Goal: Task Accomplishment & Management: Use online tool/utility

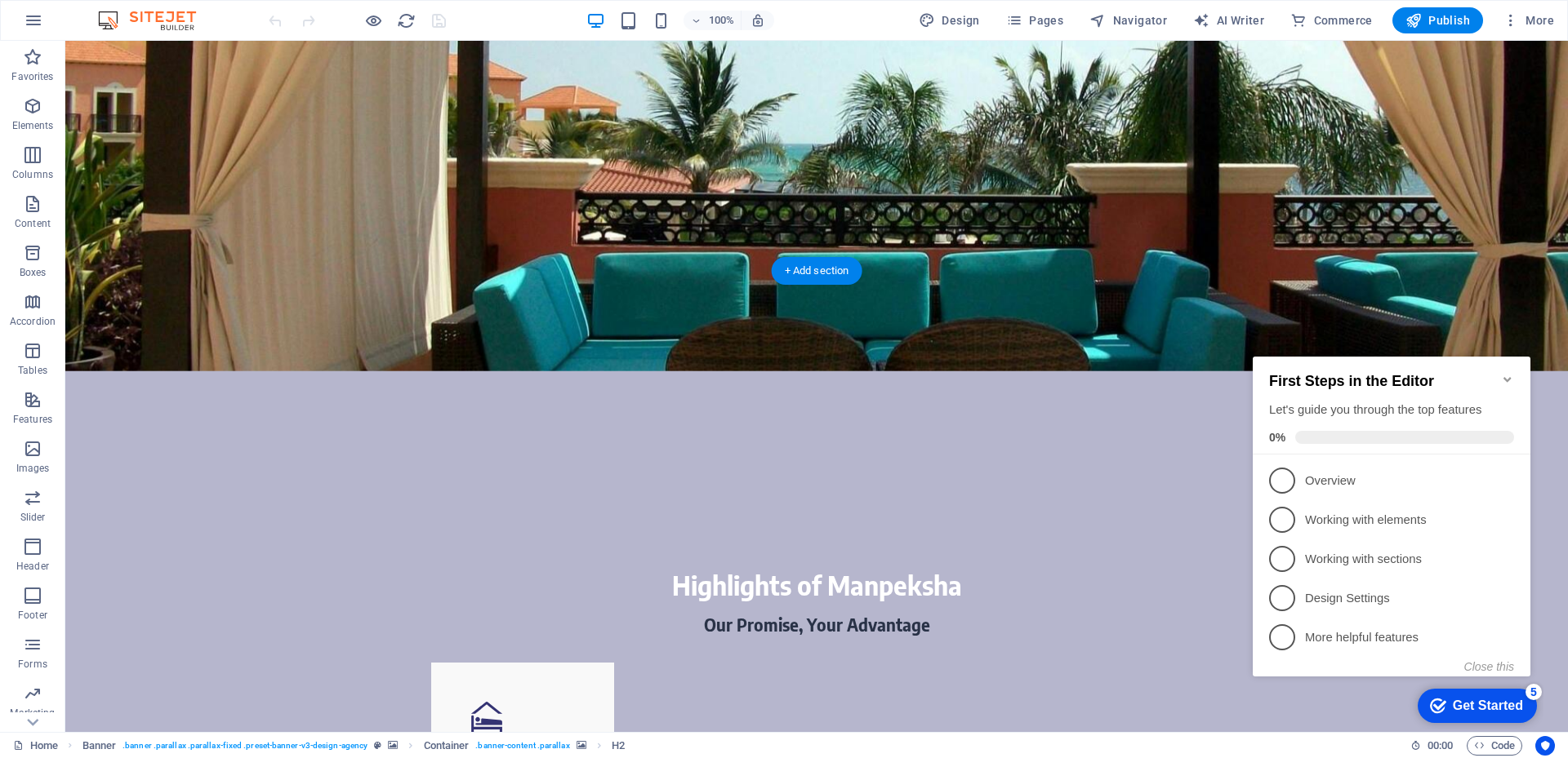
scroll to position [734, 0]
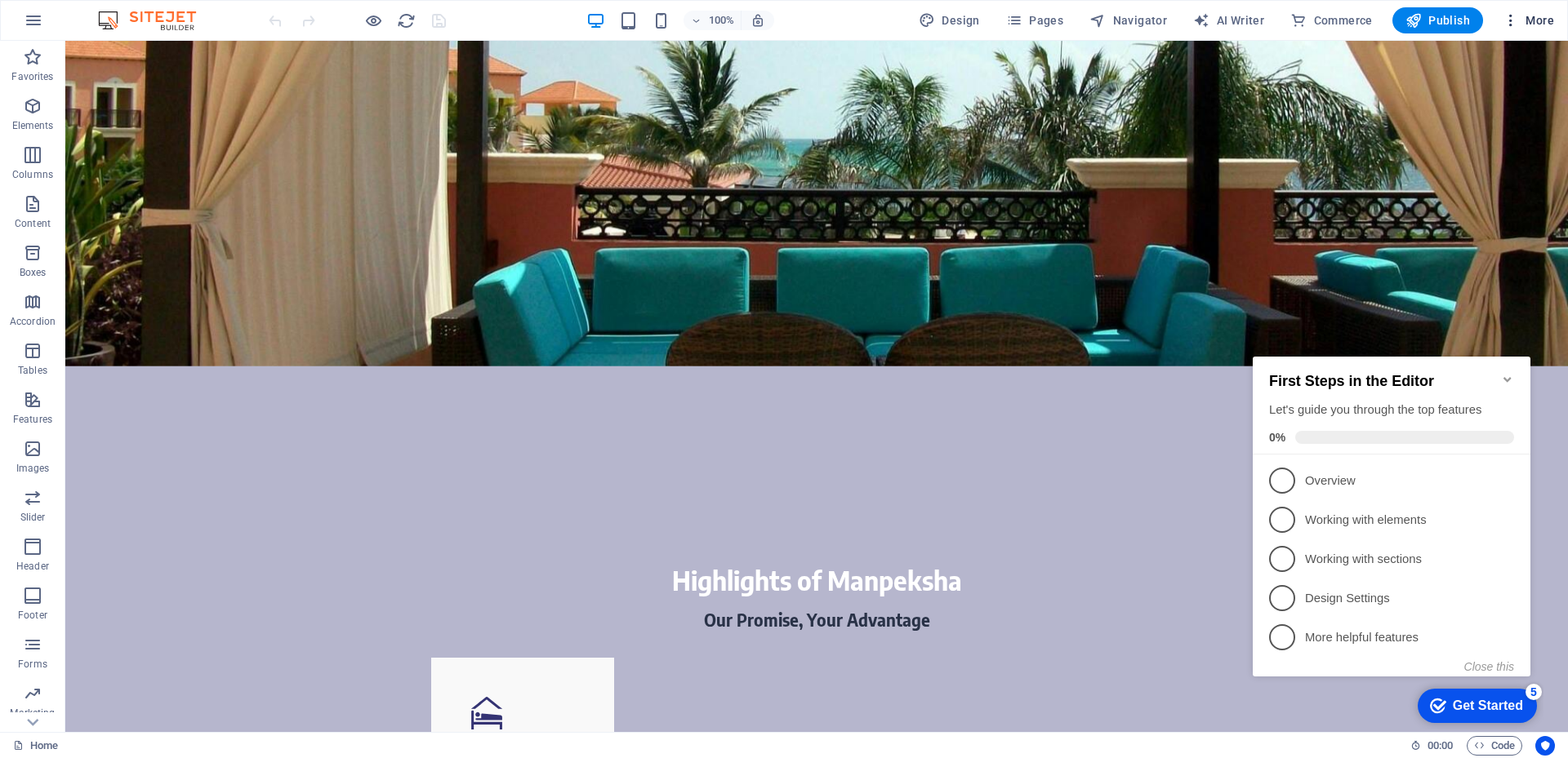
click at [1515, 20] on icon "button" at bounding box center [1511, 20] width 17 height 17
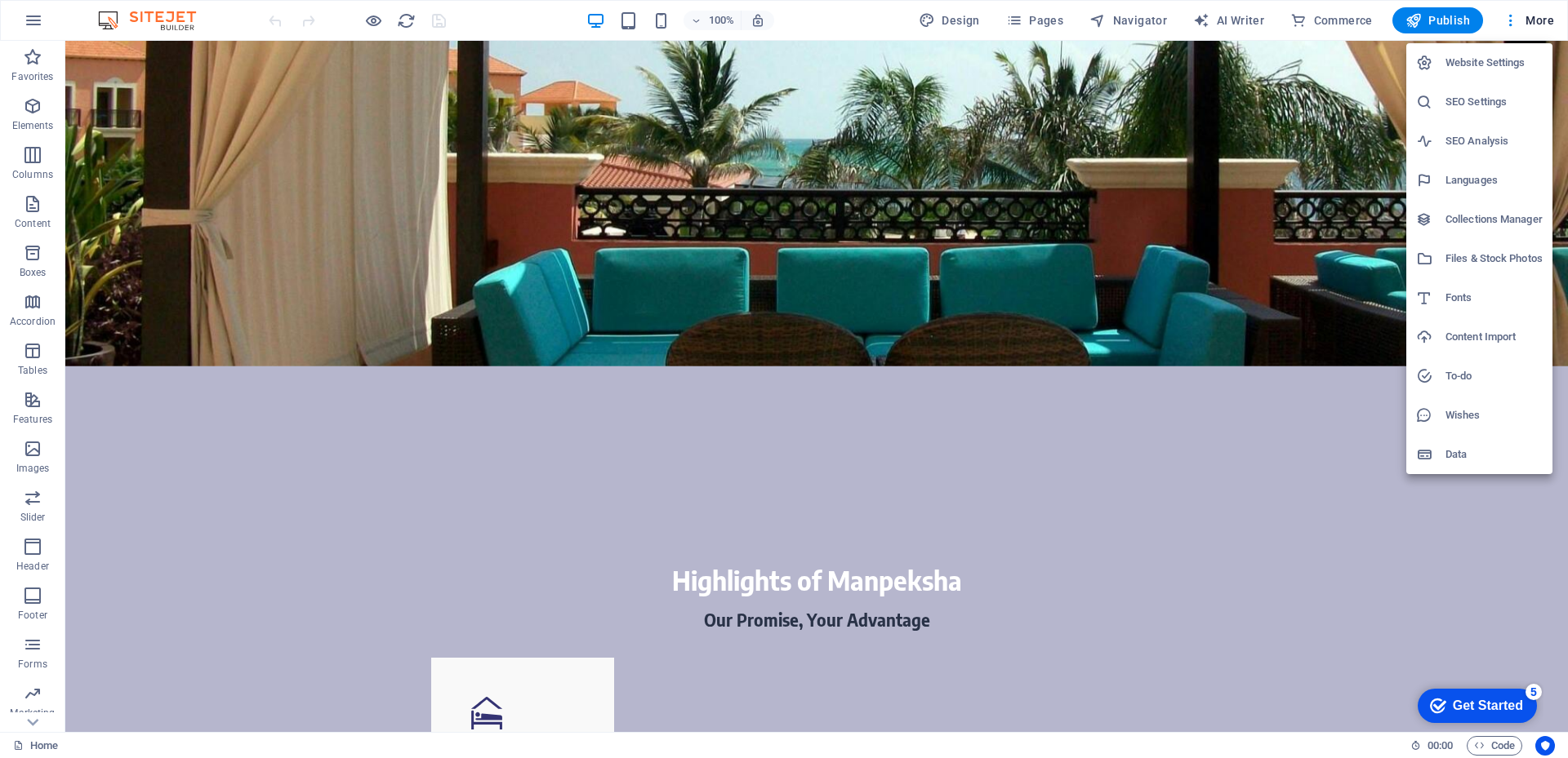
click at [964, 22] on div at bounding box center [784, 379] width 1568 height 758
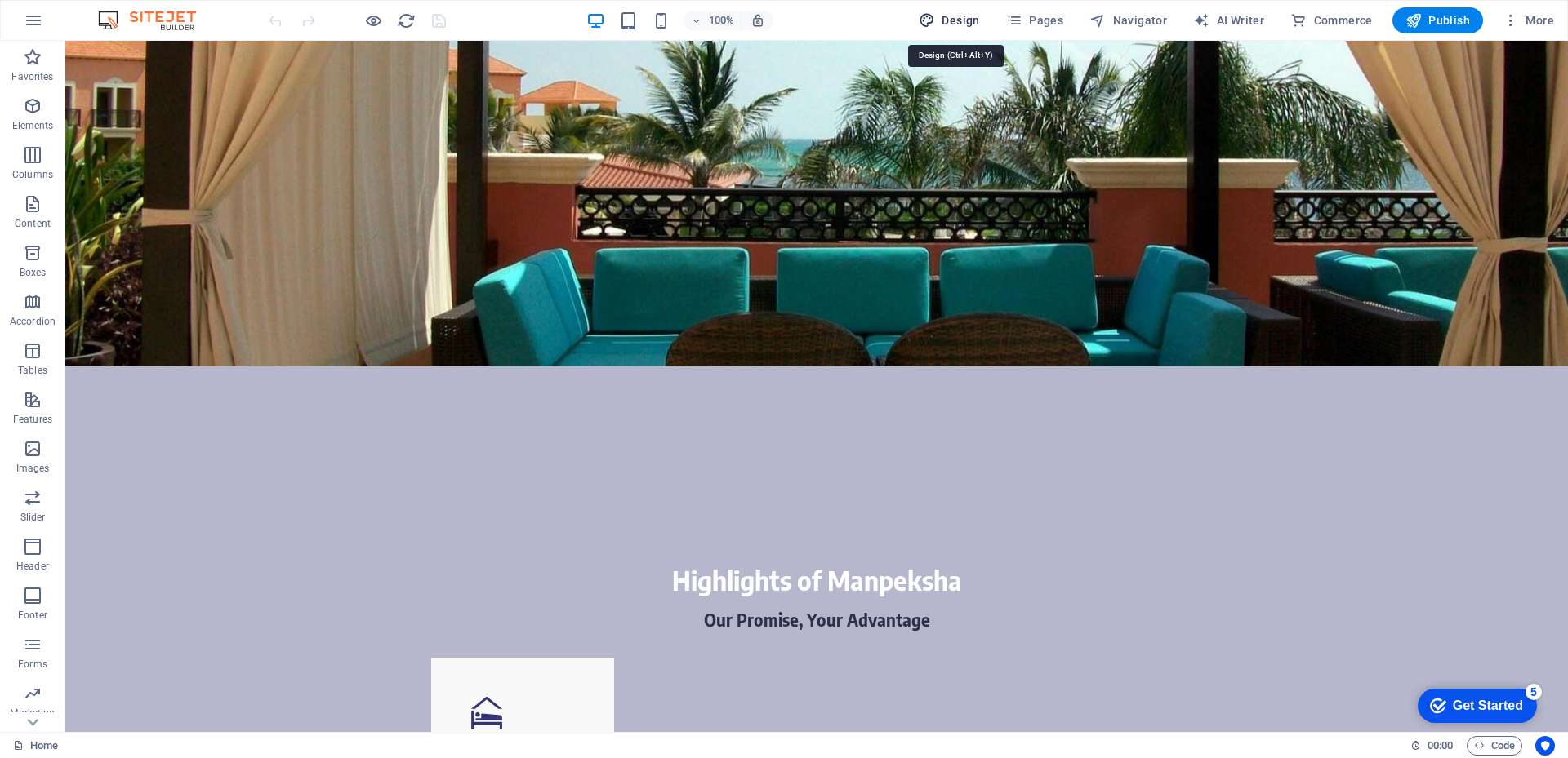
click at [962, 18] on span "Design" at bounding box center [949, 20] width 61 height 17
select select "rem"
select select "400"
select select "px"
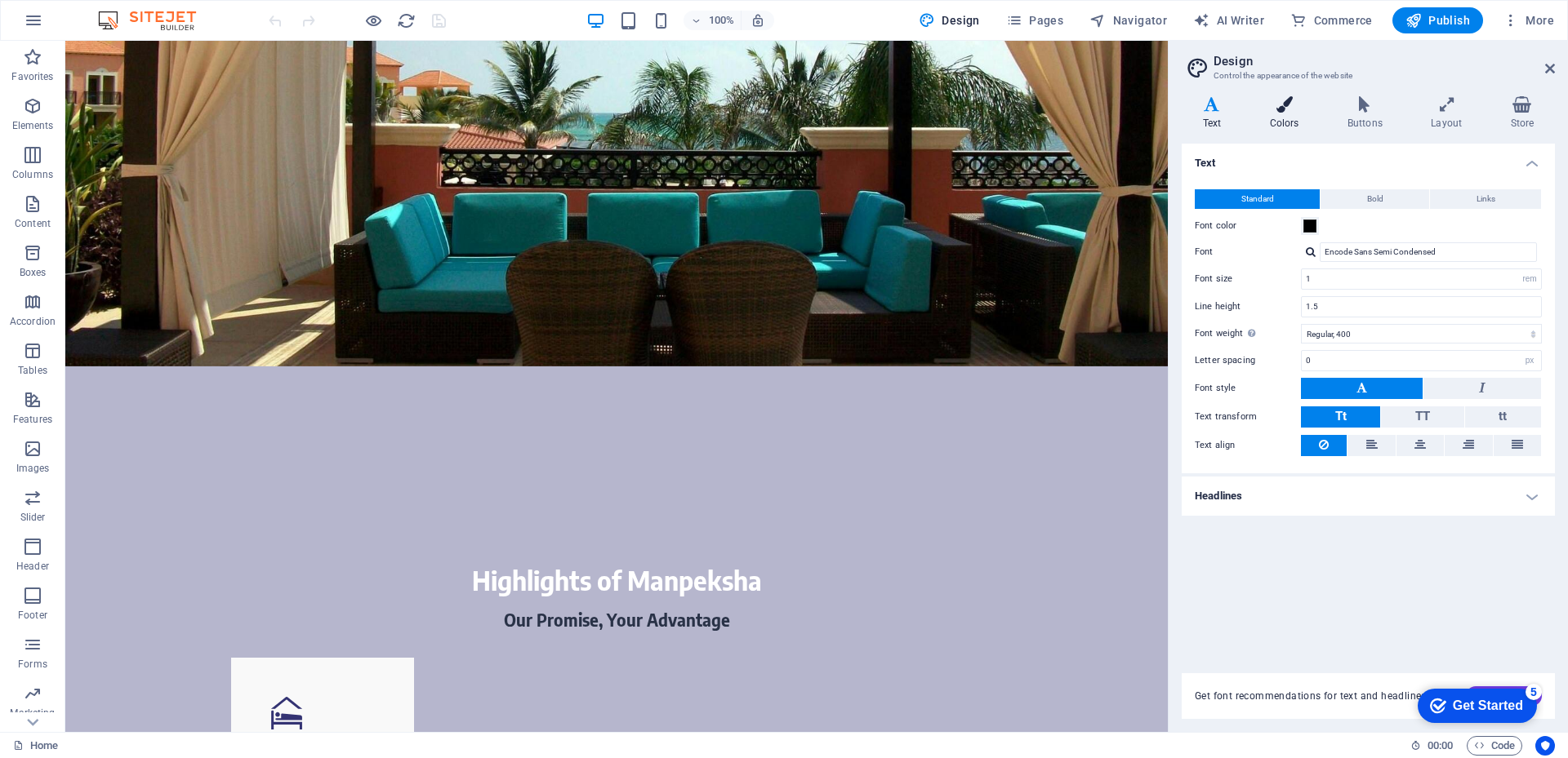
click at [1279, 103] on icon at bounding box center [1284, 104] width 71 height 17
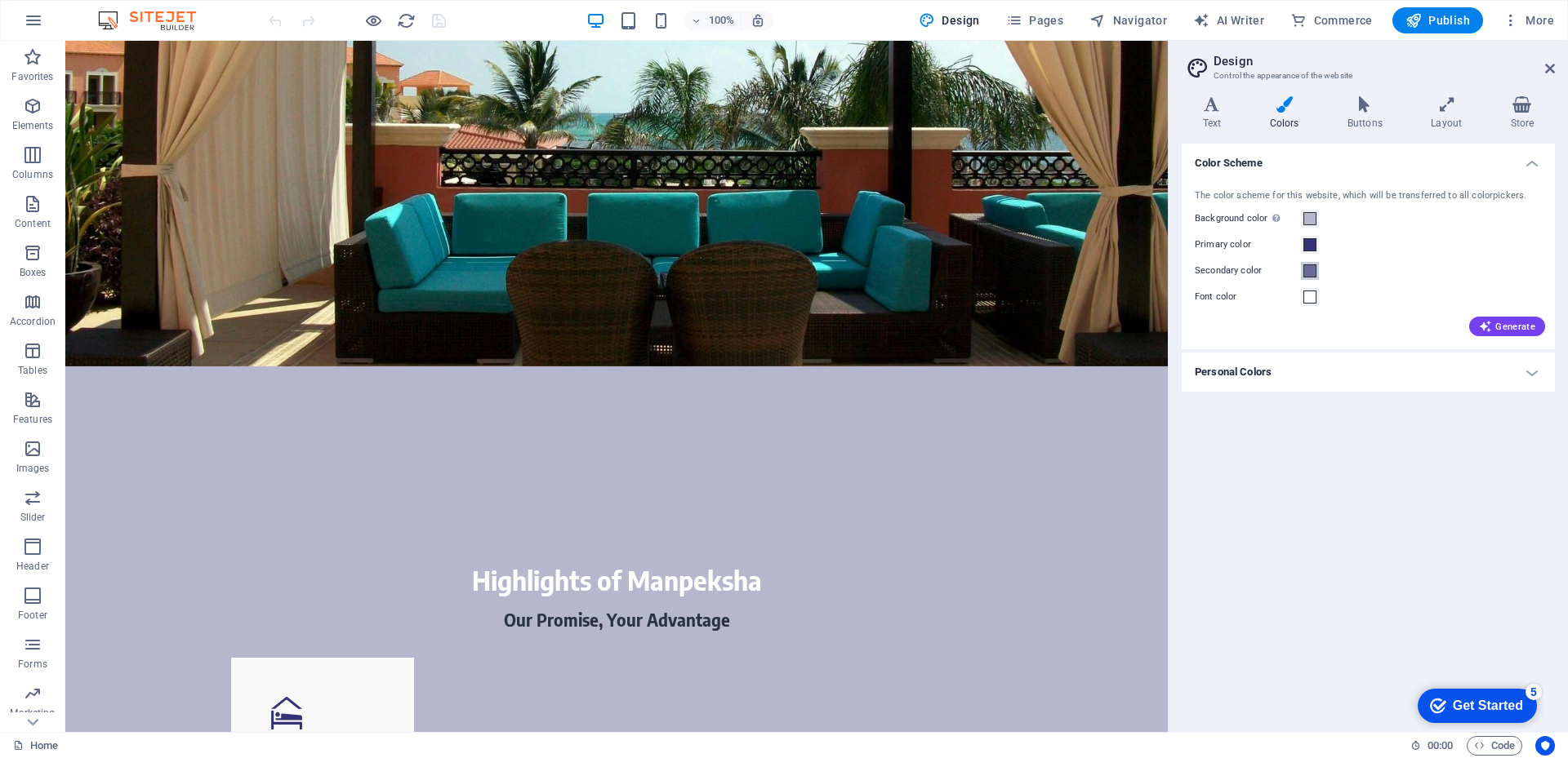
click at [1312, 273] on span at bounding box center [1309, 270] width 13 height 13
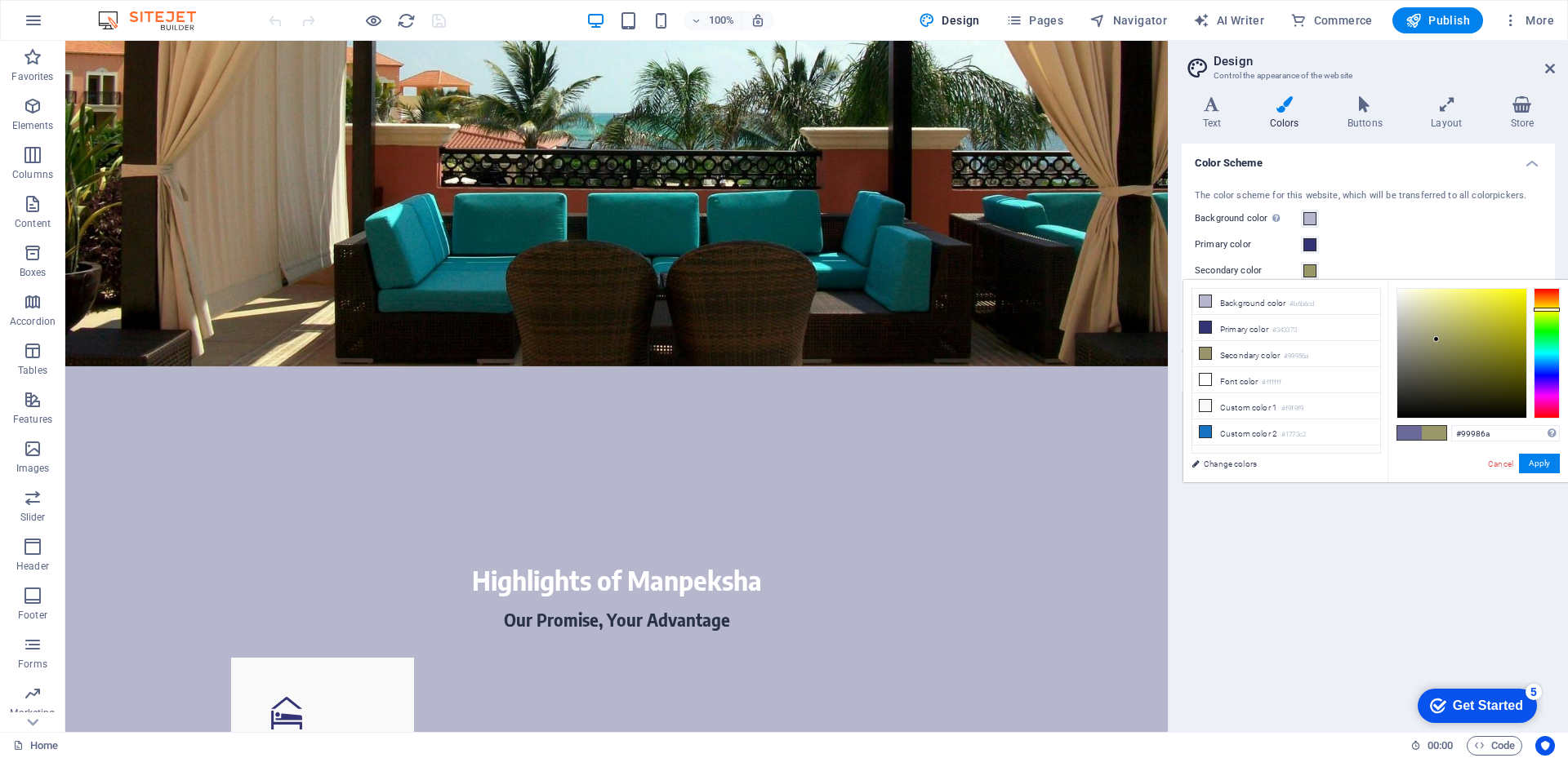
drag, startPoint x: 1541, startPoint y: 308, endPoint x: 1527, endPoint y: 301, distance: 15.7
click at [1537, 308] on div at bounding box center [1546, 353] width 27 height 131
type input "#e2ce00"
drag, startPoint x: 1465, startPoint y: 296, endPoint x: 1540, endPoint y: 303, distance: 75.3
click at [1540, 303] on div at bounding box center [1478, 353] width 163 height 131
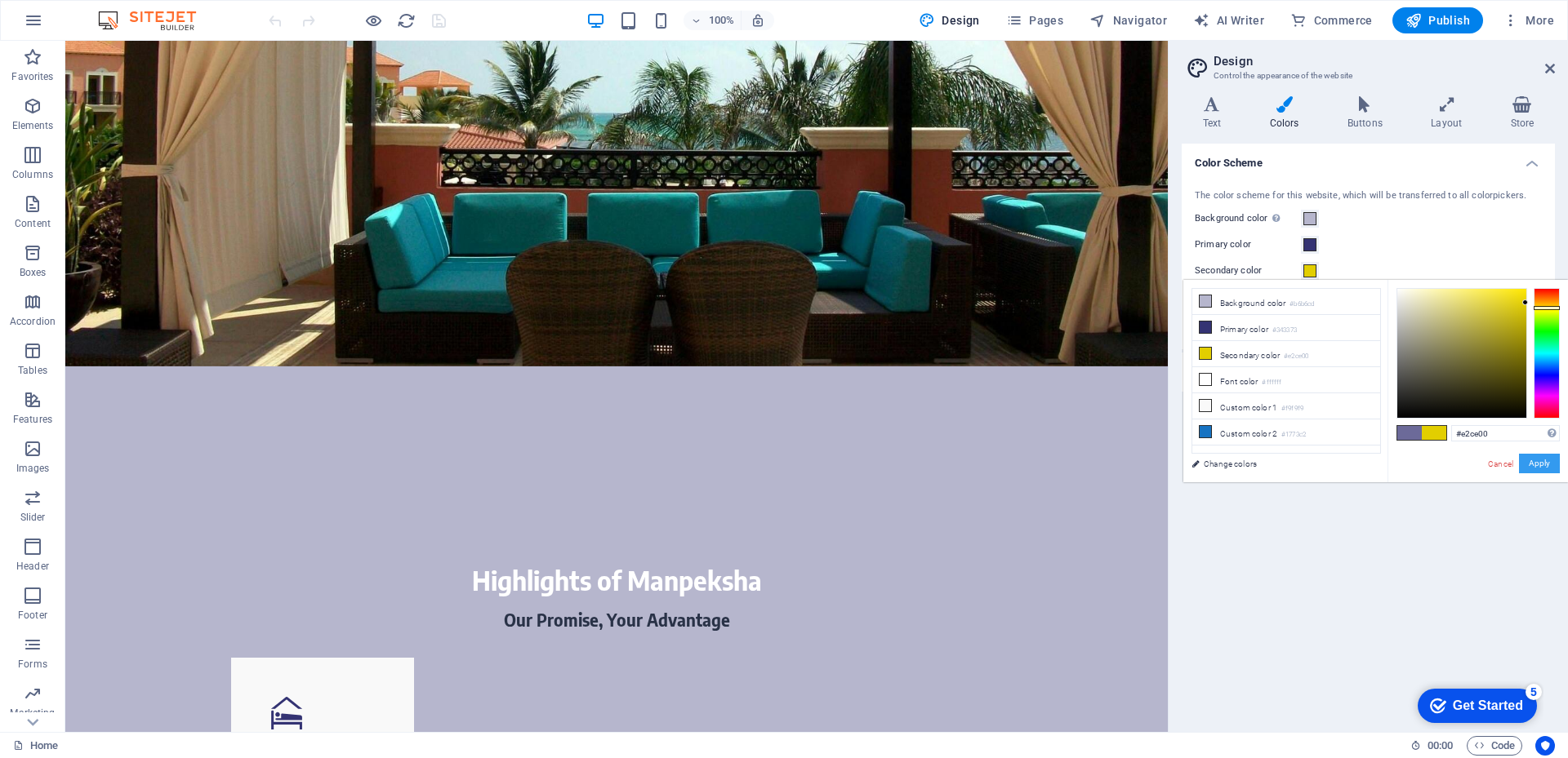
click at [1548, 468] on button "Apply" at bounding box center [1539, 464] width 41 height 20
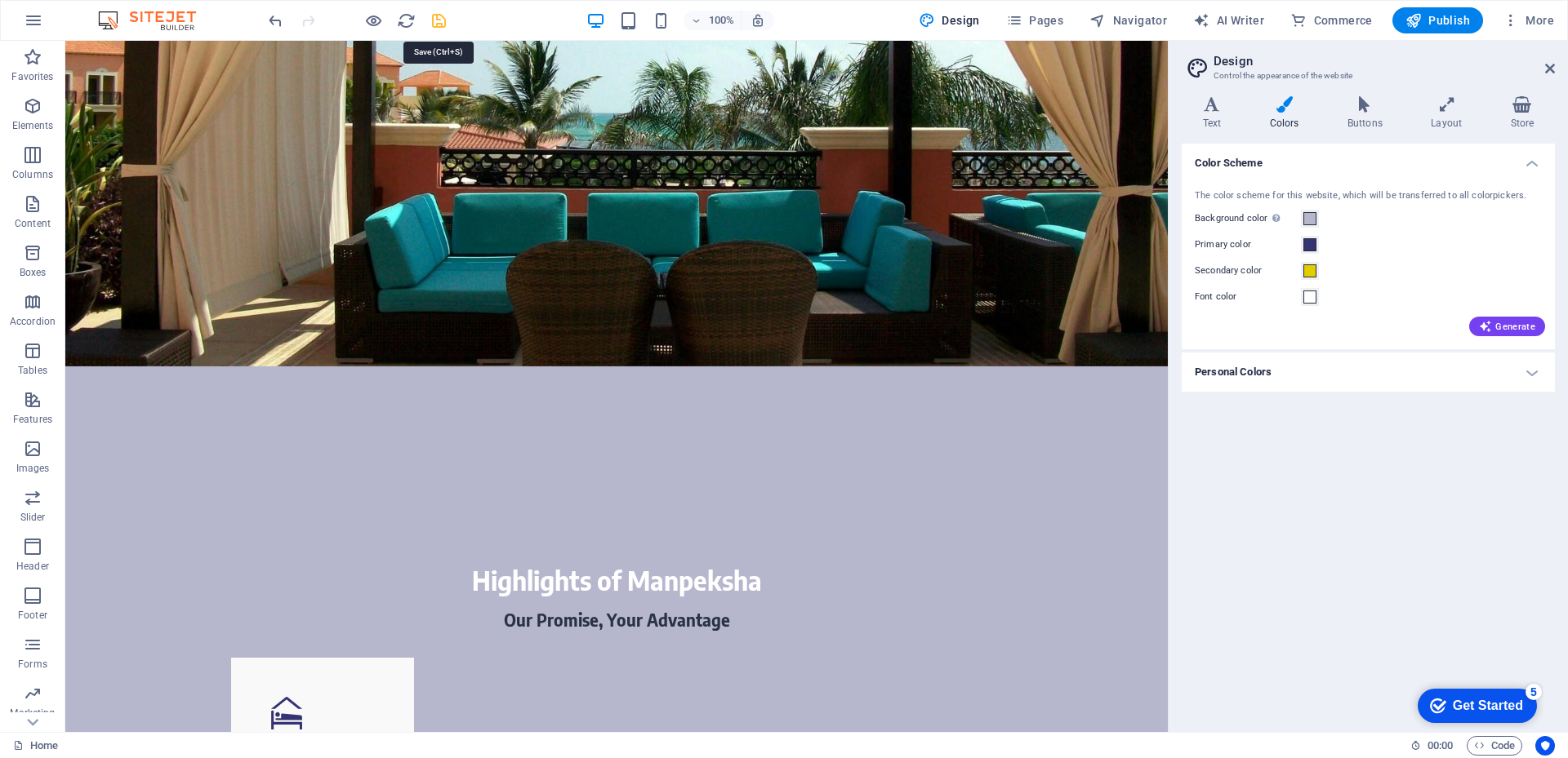
drag, startPoint x: 444, startPoint y: 19, endPoint x: 471, endPoint y: 2, distance: 31.9
click at [444, 19] on icon "save" at bounding box center [439, 21] width 19 height 19
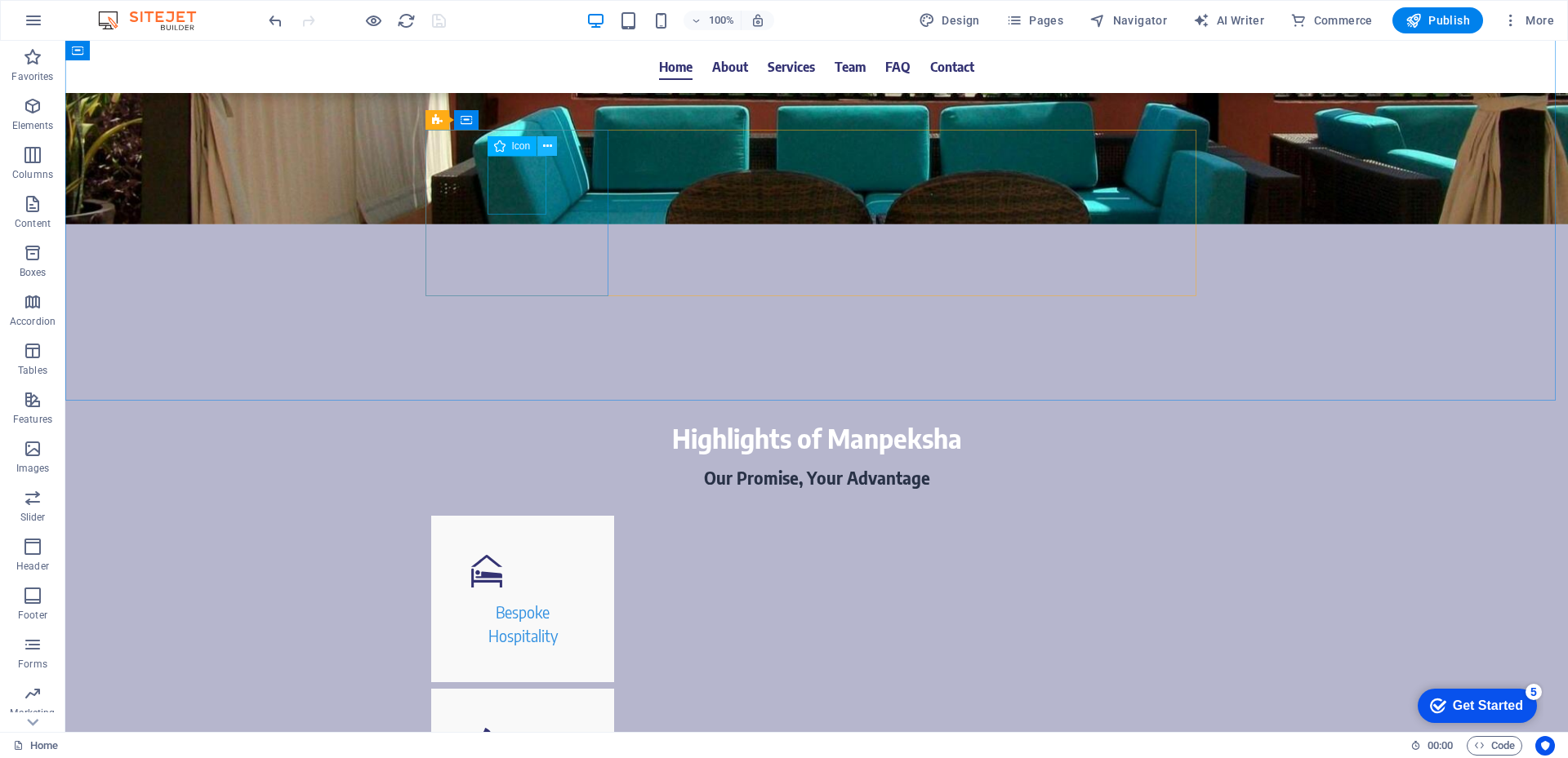
click at [546, 149] on icon at bounding box center [547, 146] width 9 height 17
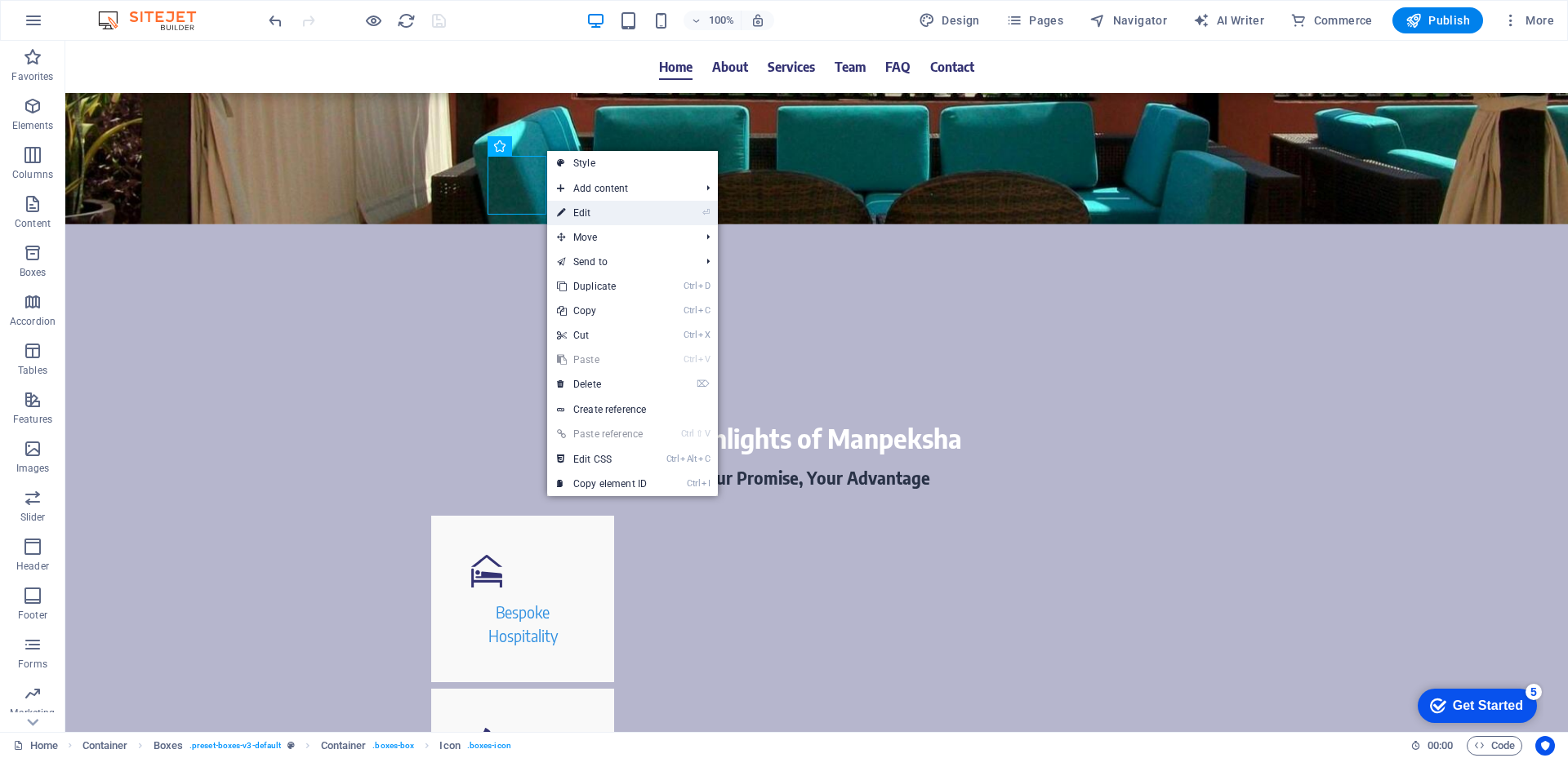
click at [597, 221] on link "⏎ Edit" at bounding box center [601, 212] width 109 height 25
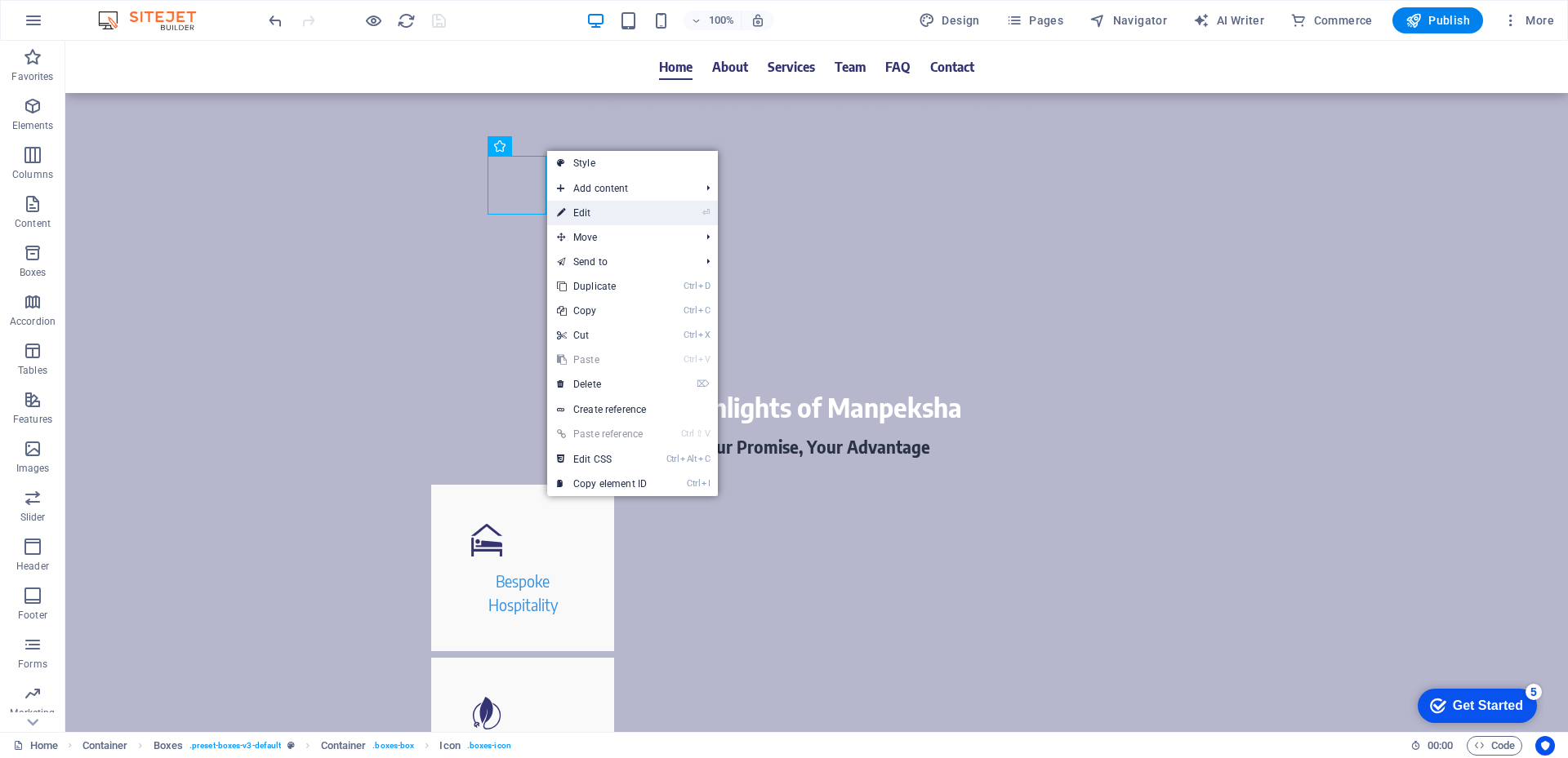
select select "xMidYMid"
select select "px"
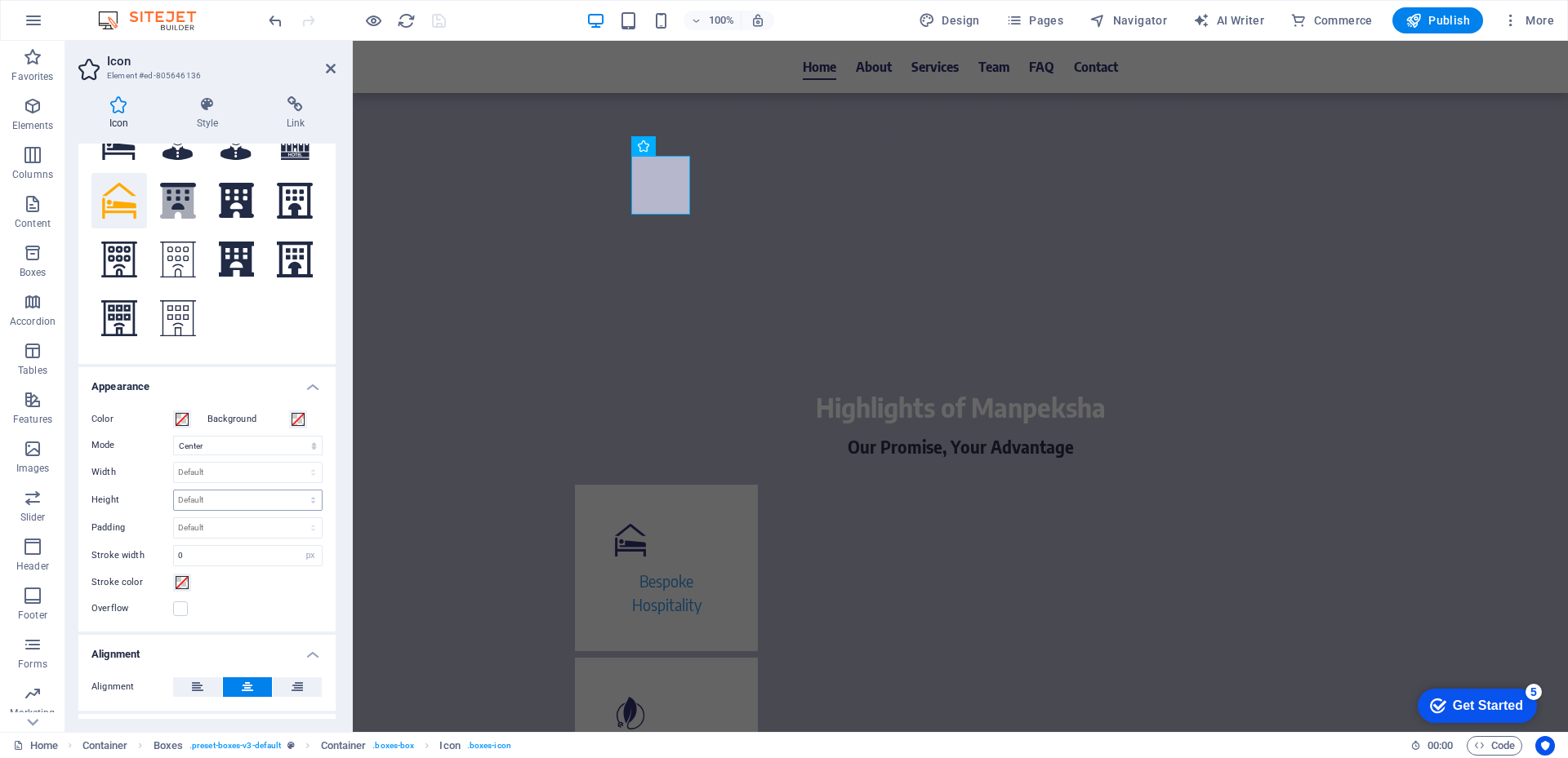
scroll to position [163, 0]
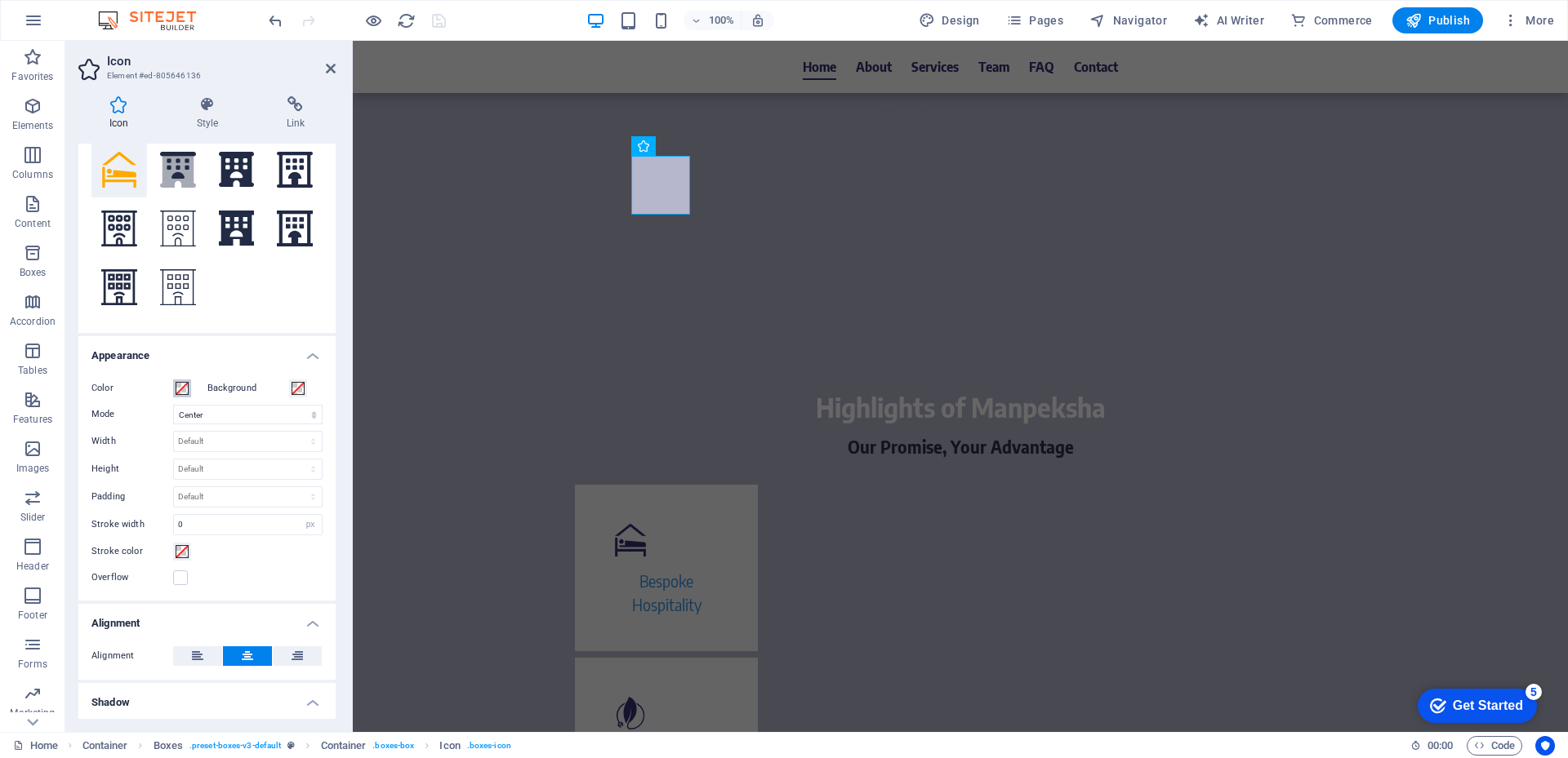
click at [177, 389] on span at bounding box center [181, 388] width 13 height 13
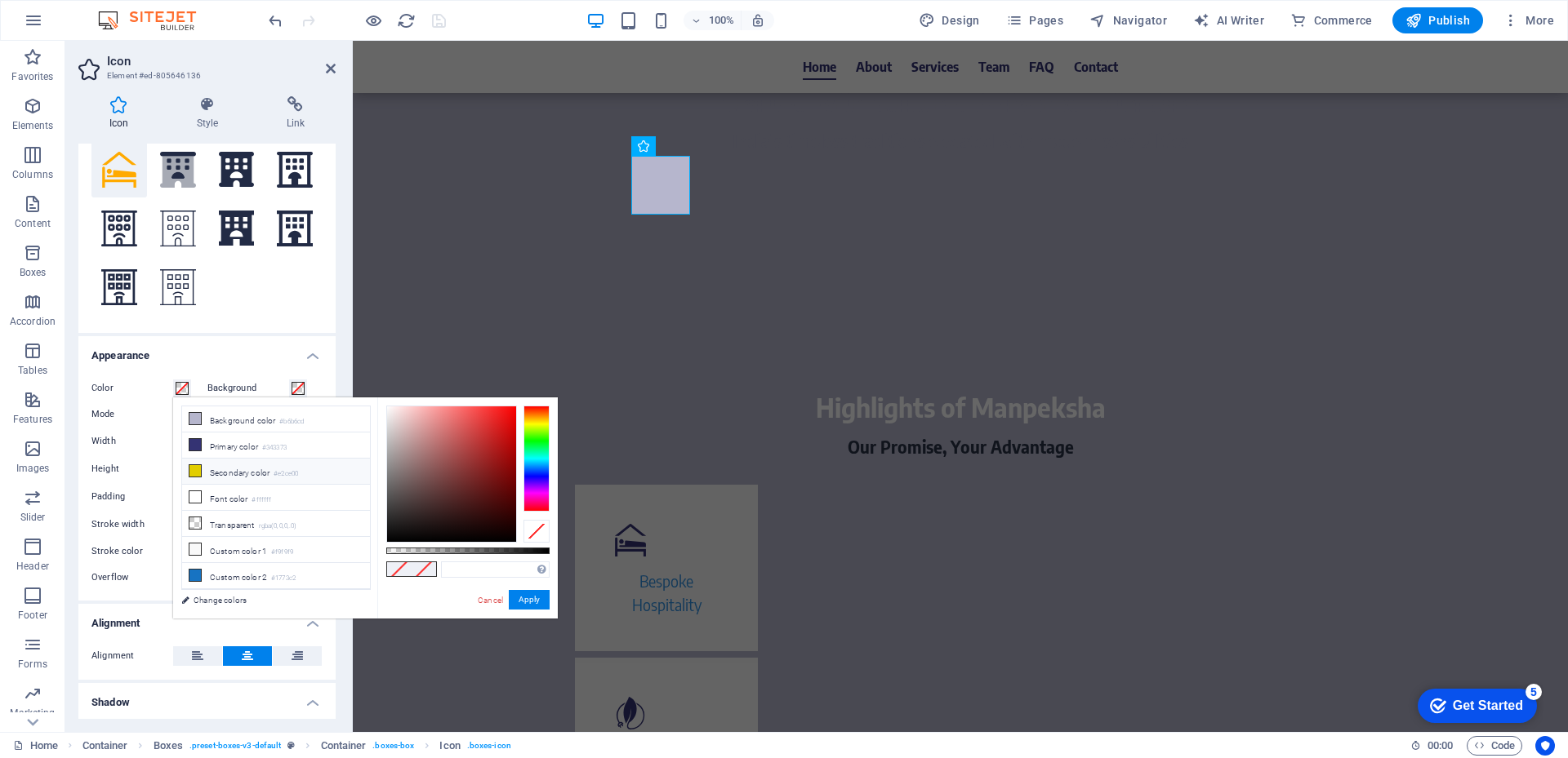
click at [219, 470] on li "Secondary color #e2ce00" at bounding box center [275, 472] width 188 height 27
type input "#e2ce00"
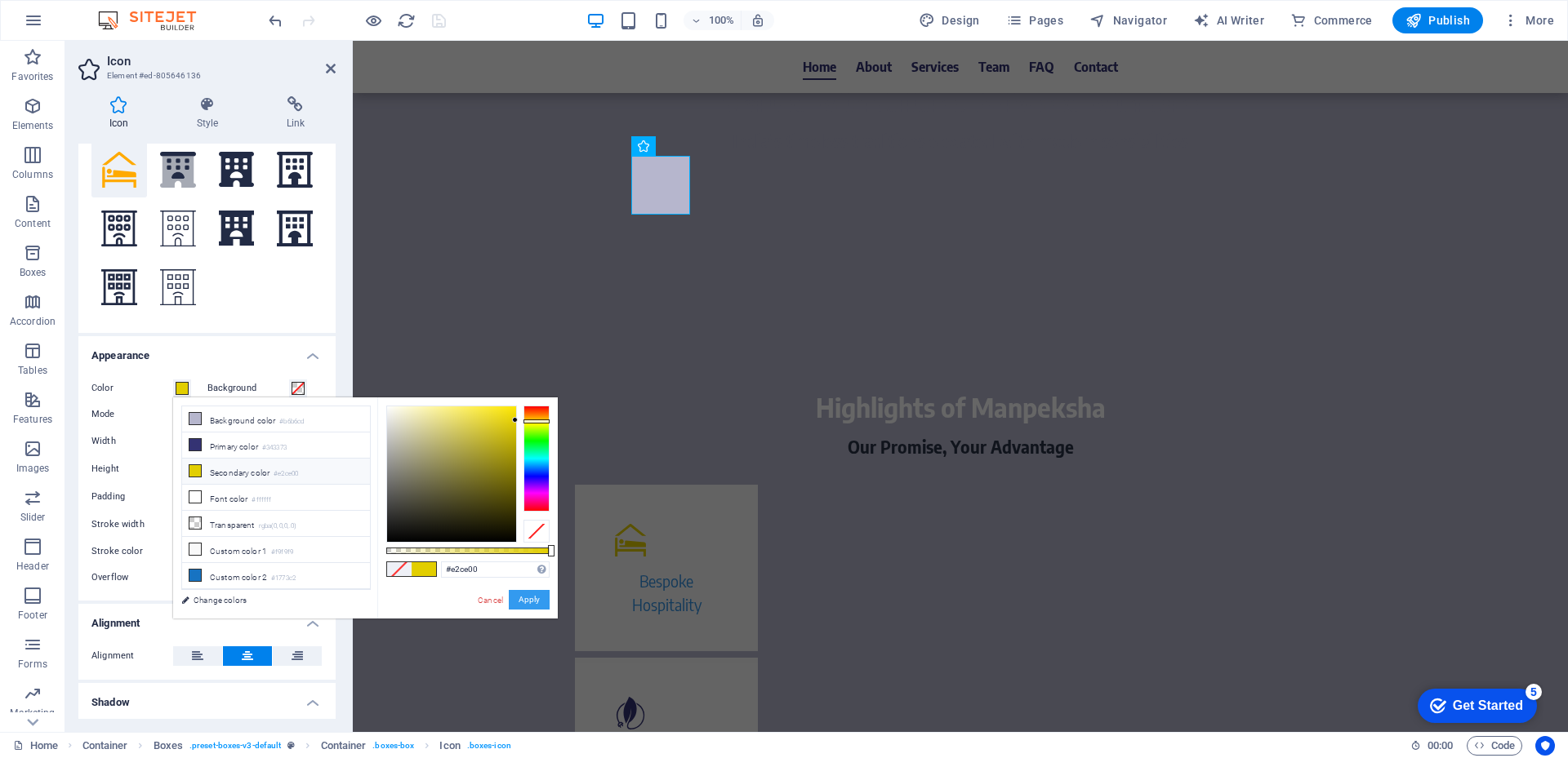
drag, startPoint x: 521, startPoint y: 605, endPoint x: 168, endPoint y: 564, distance: 355.4
click at [521, 605] on button "Apply" at bounding box center [529, 600] width 41 height 20
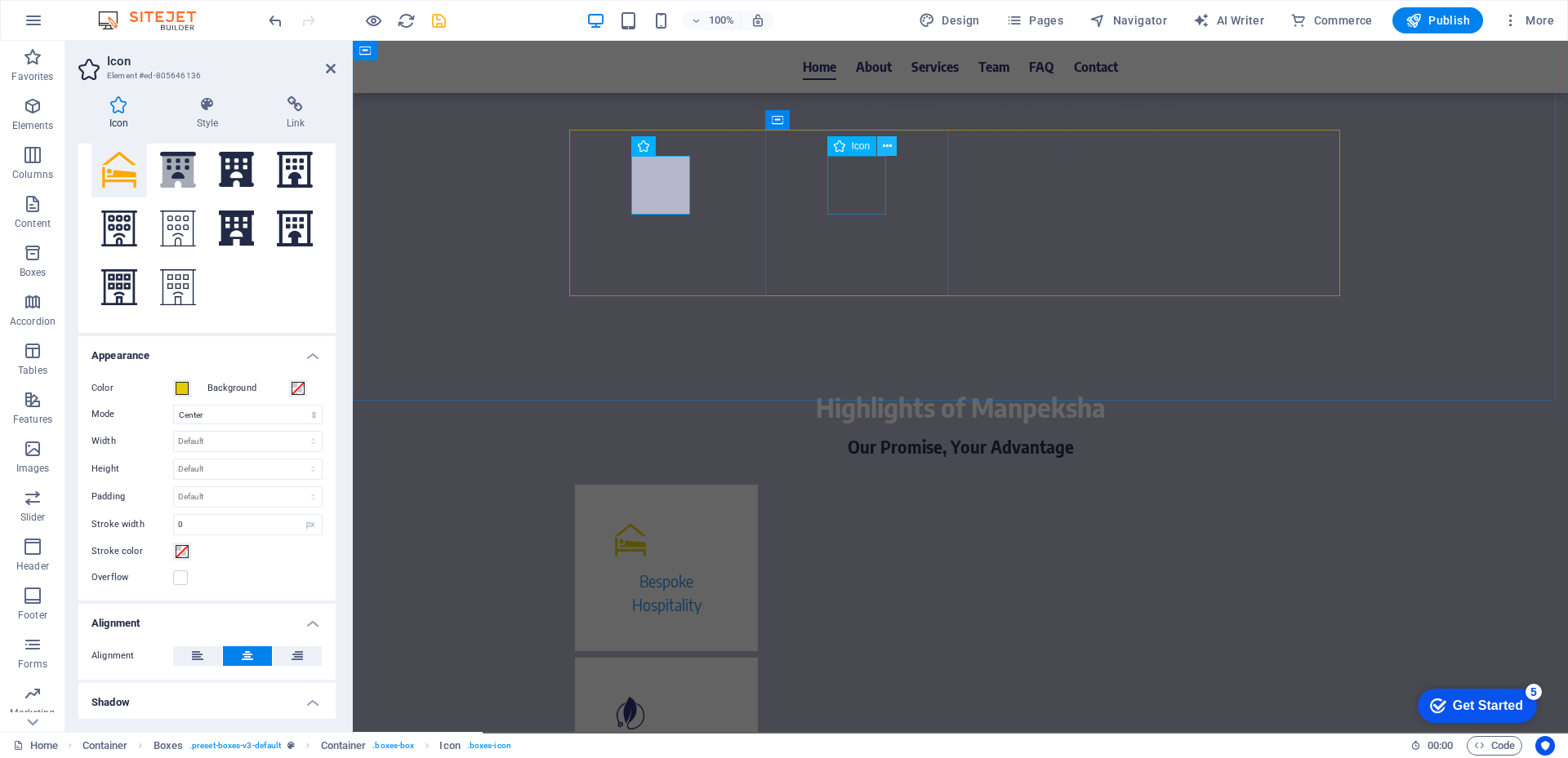
click at [883, 148] on icon at bounding box center [886, 146] width 9 height 17
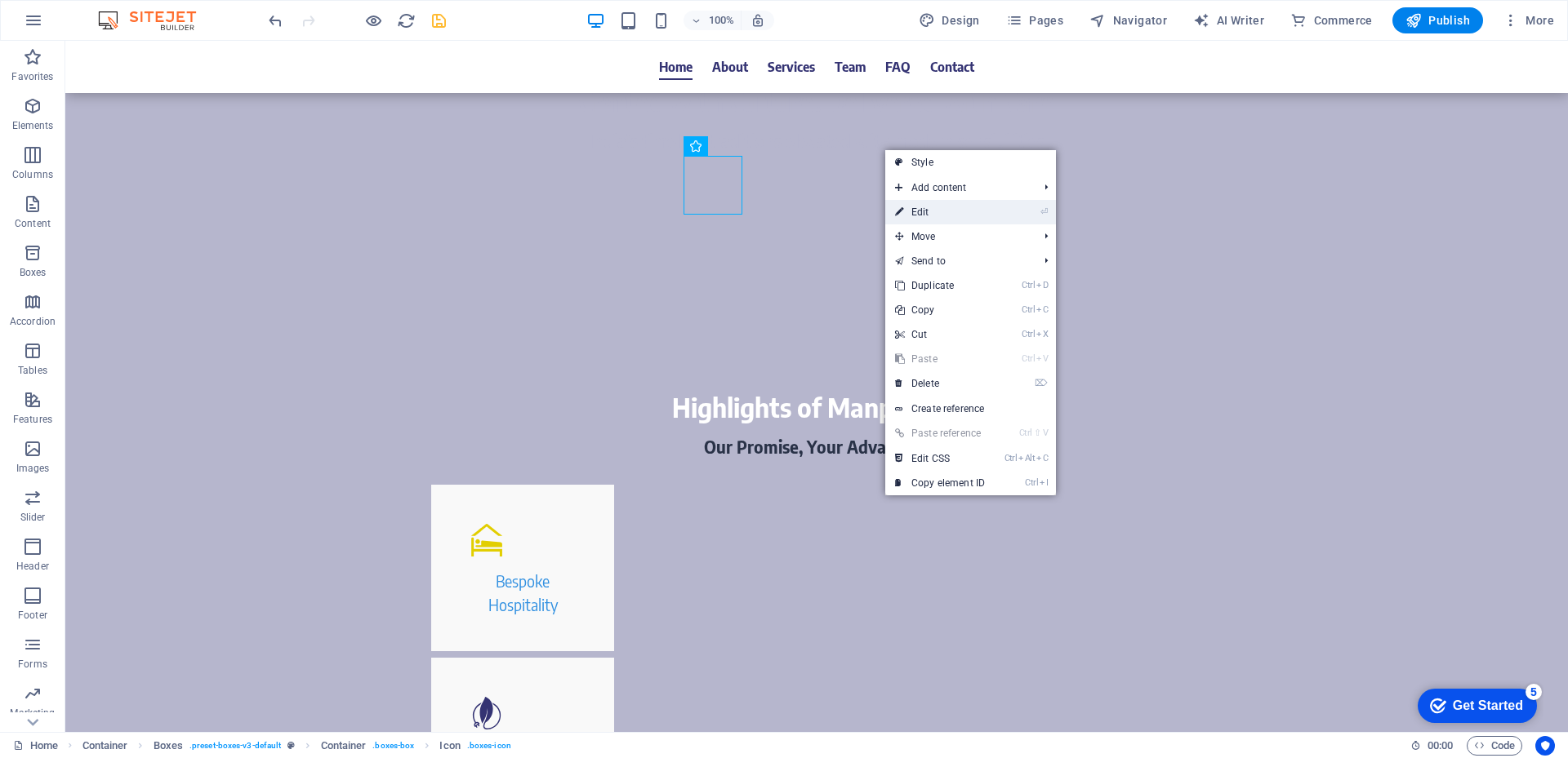
click at [923, 212] on link "⏎ Edit" at bounding box center [939, 211] width 109 height 25
select select "xMidYMid"
select select "px"
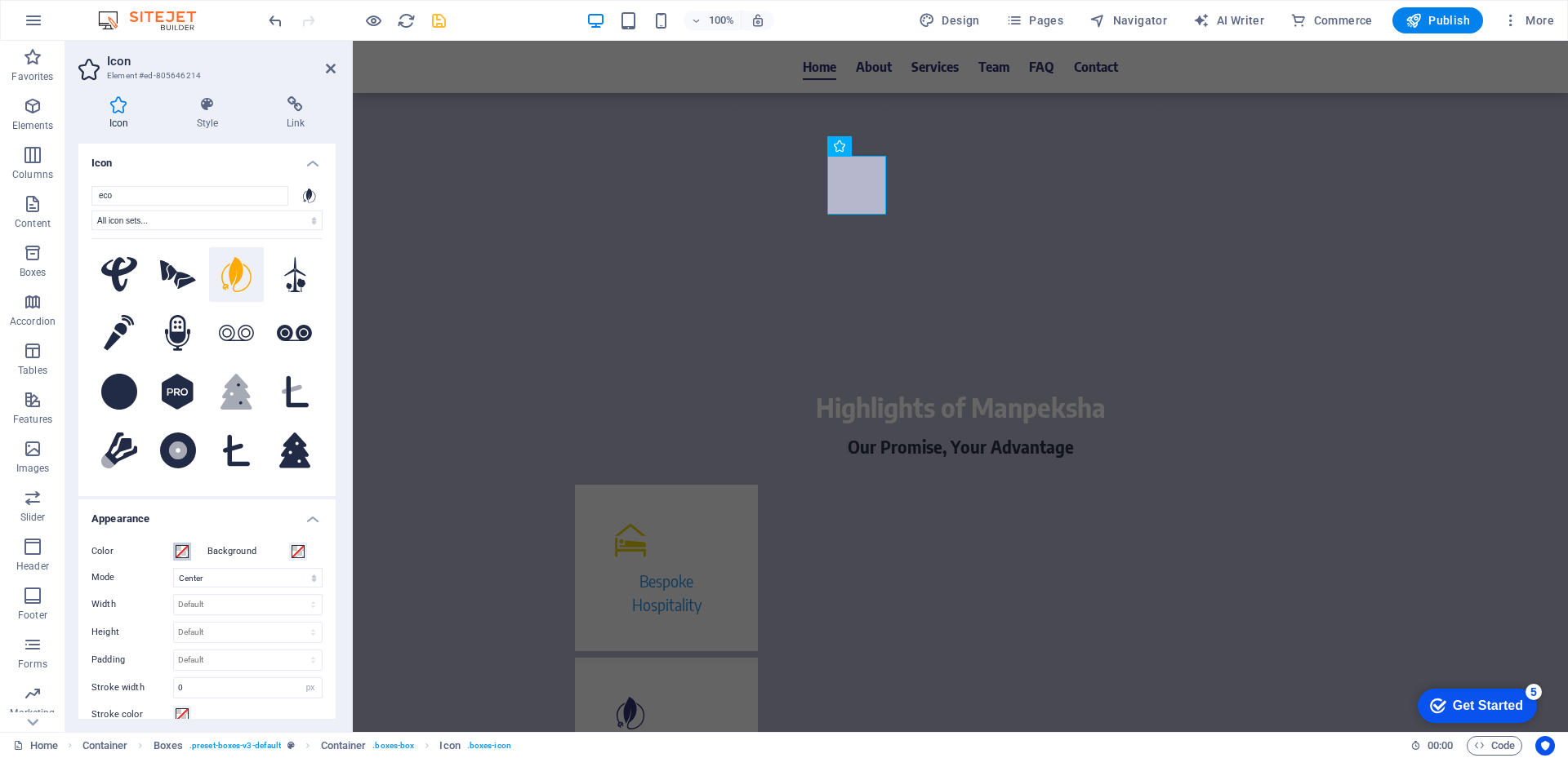
click at [180, 555] on span at bounding box center [181, 552] width 13 height 13
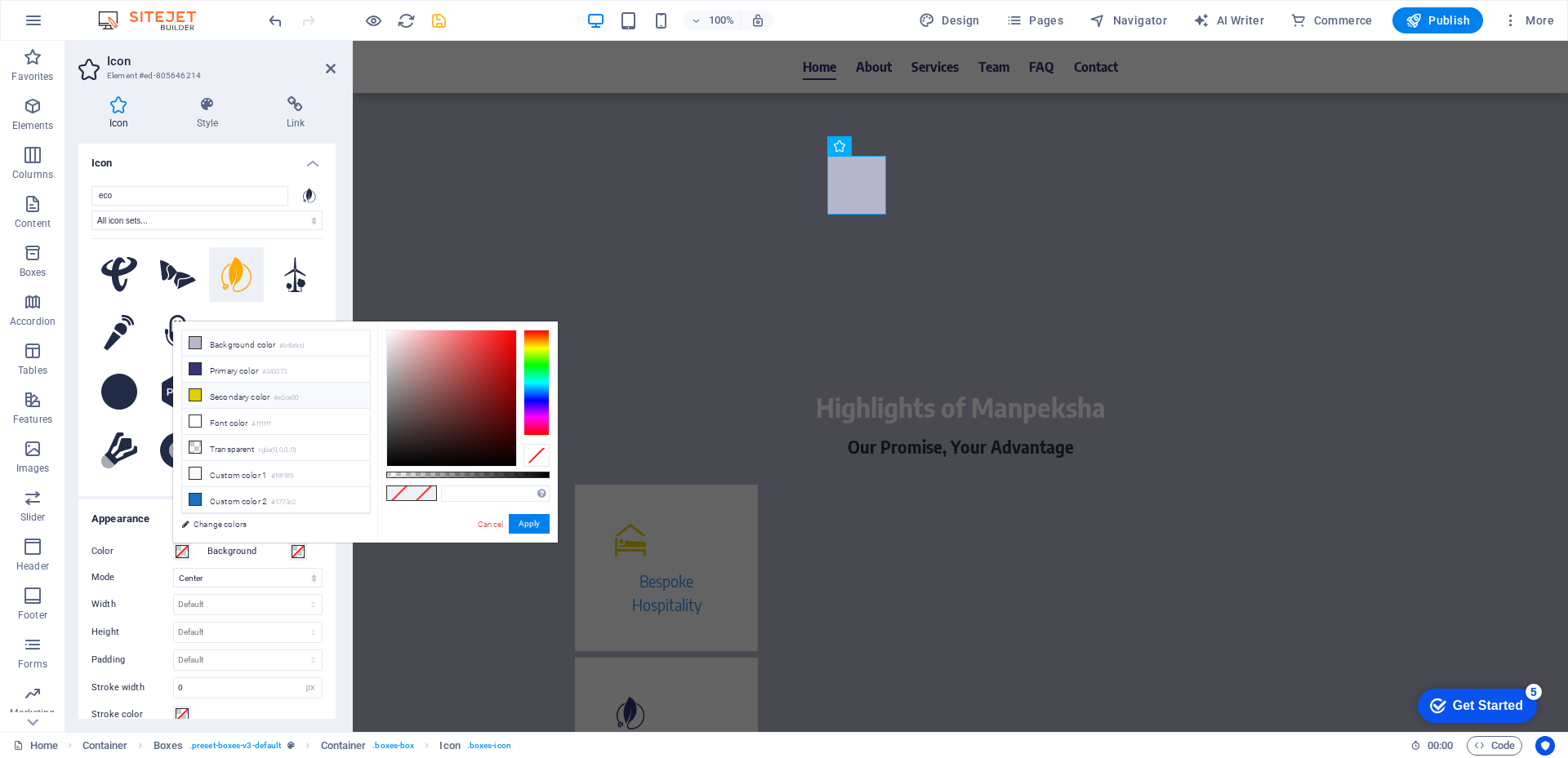
click at [223, 397] on li "Secondary color #e2ce00" at bounding box center [275, 395] width 188 height 27
type input "#e2ce00"
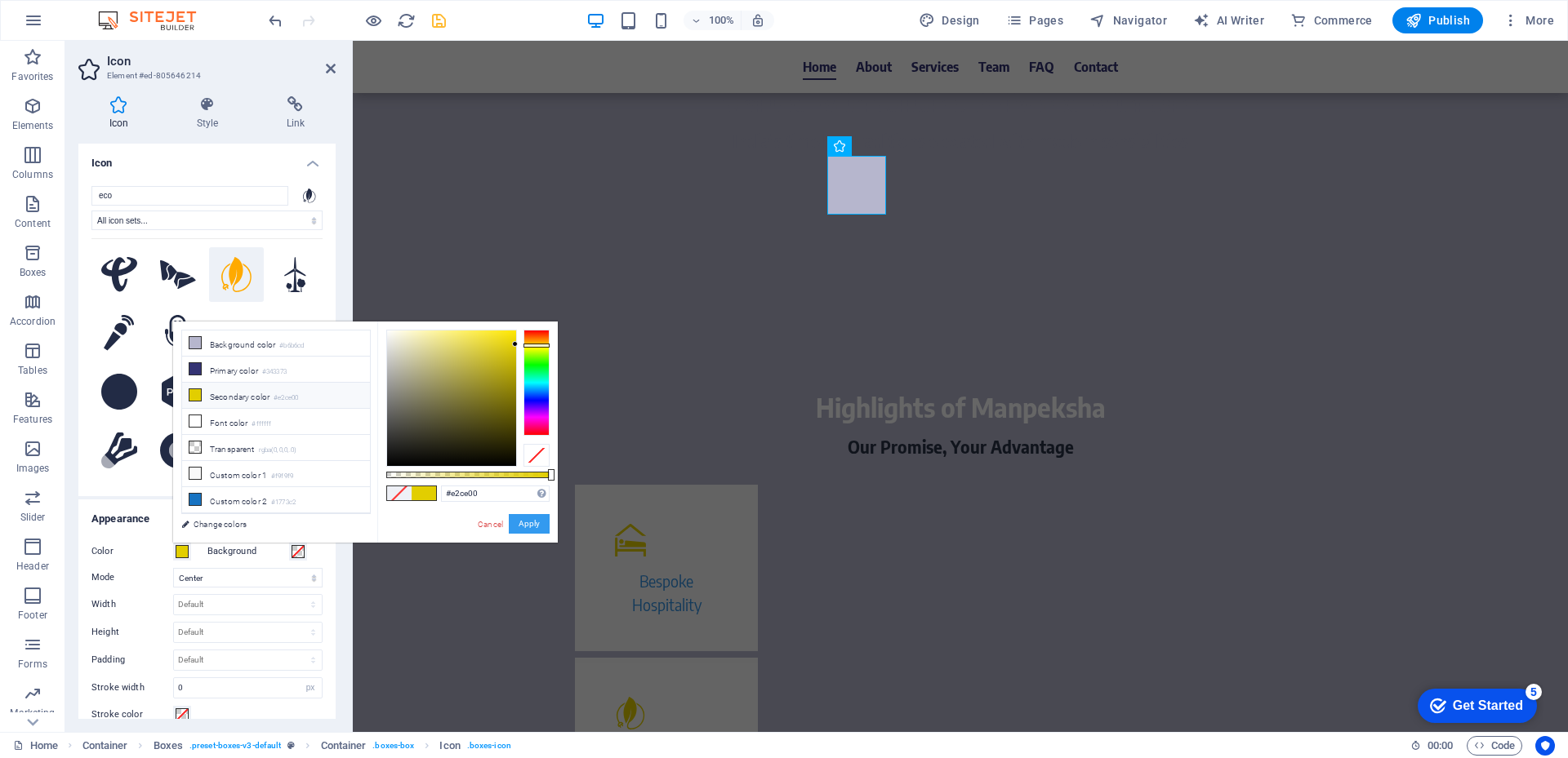
click at [539, 527] on button "Apply" at bounding box center [529, 524] width 41 height 20
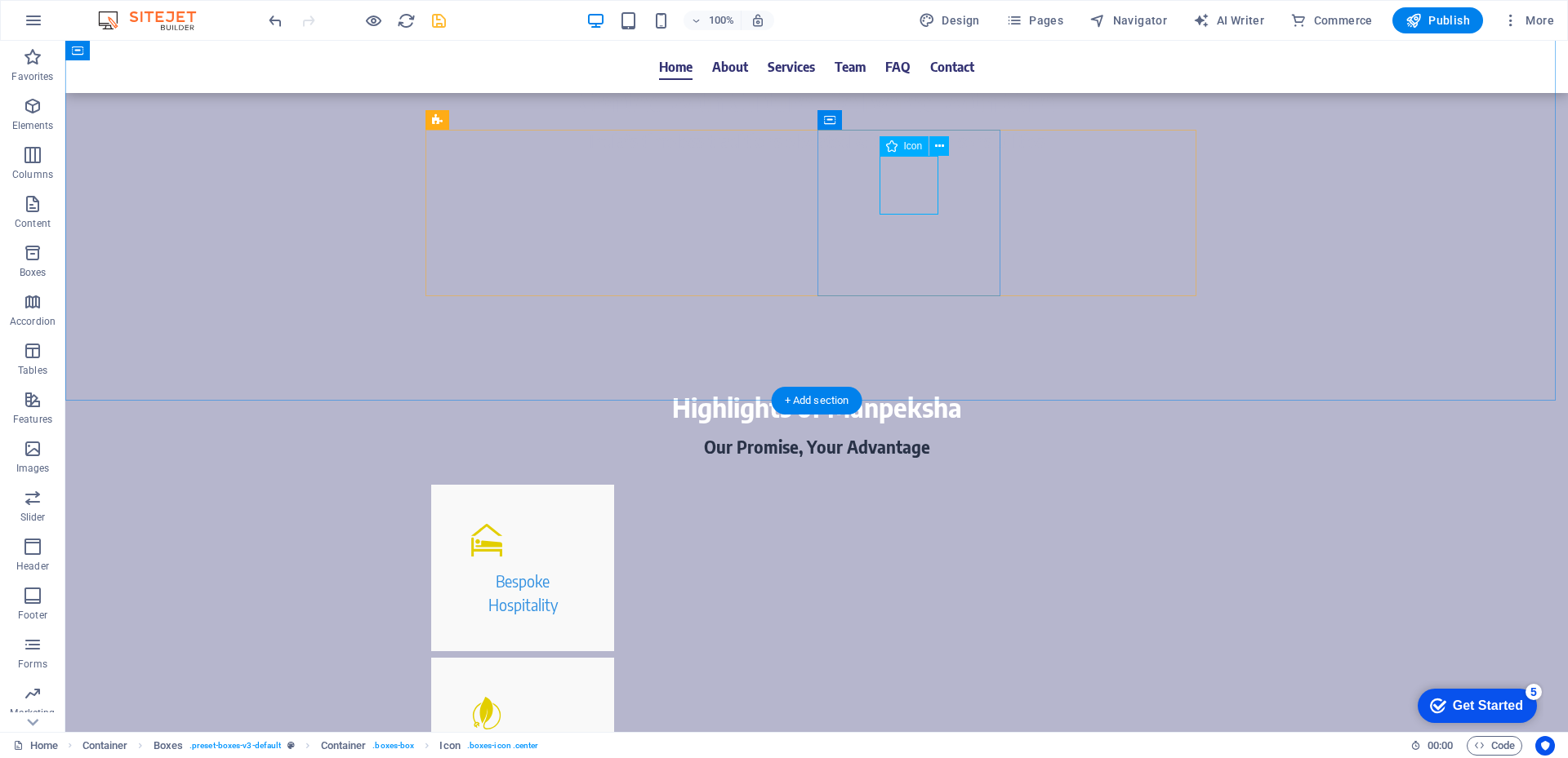
click at [935, 146] on icon at bounding box center [939, 146] width 9 height 17
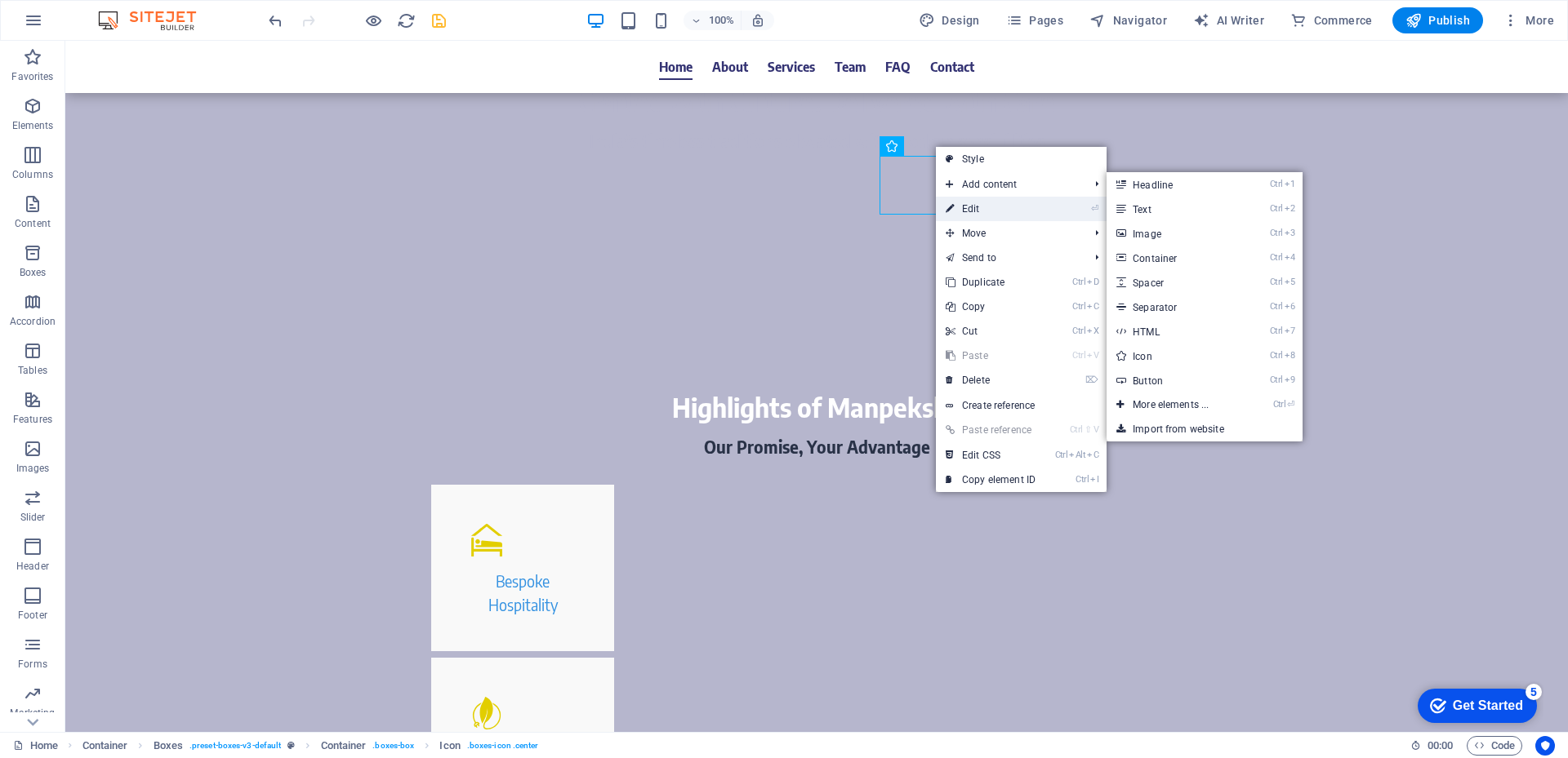
click at [962, 200] on link "⏎ Edit" at bounding box center [990, 208] width 109 height 25
select select "xMidYMid"
select select "px"
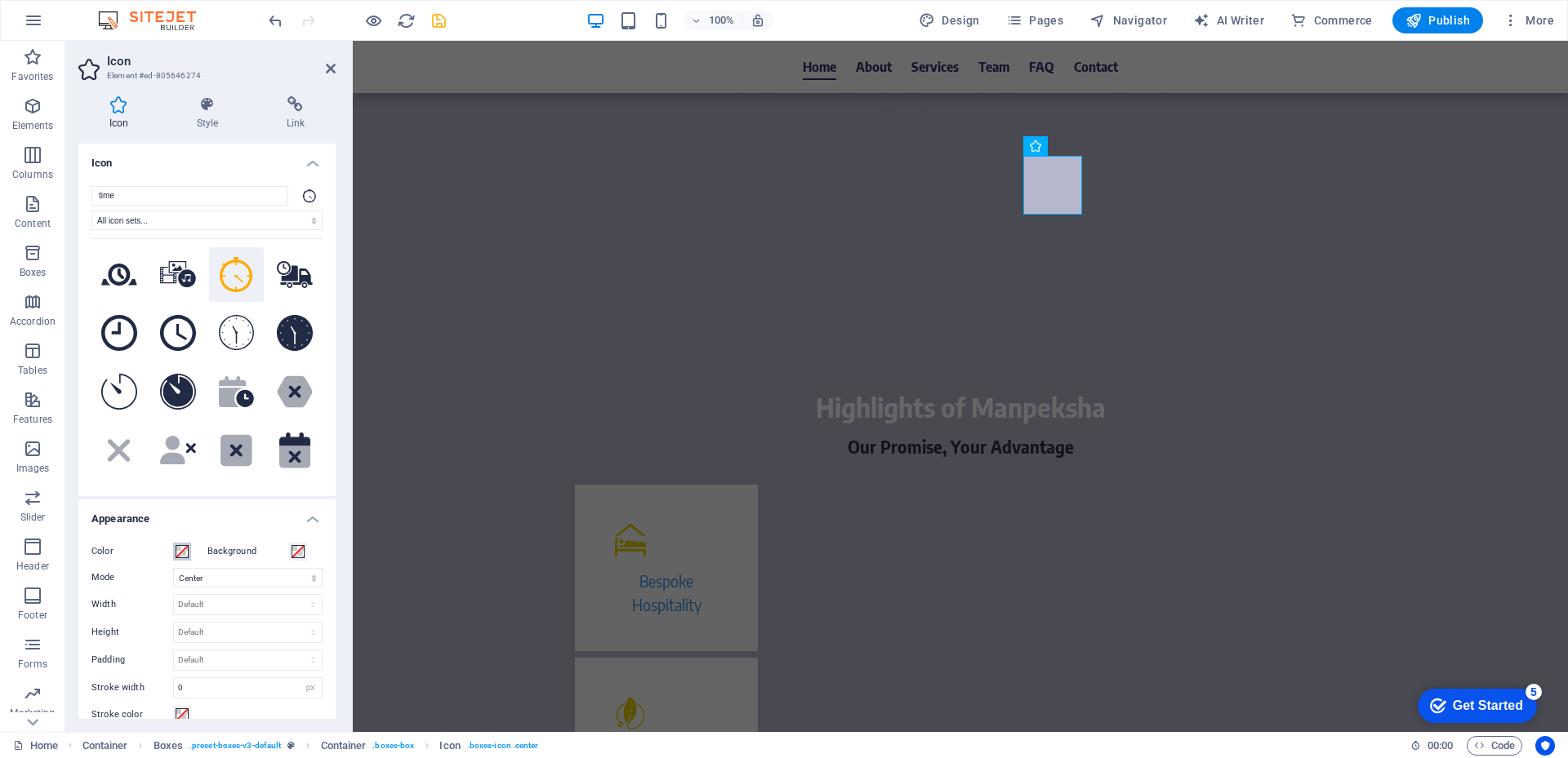
click at [175, 552] on button "Color" at bounding box center [182, 552] width 18 height 18
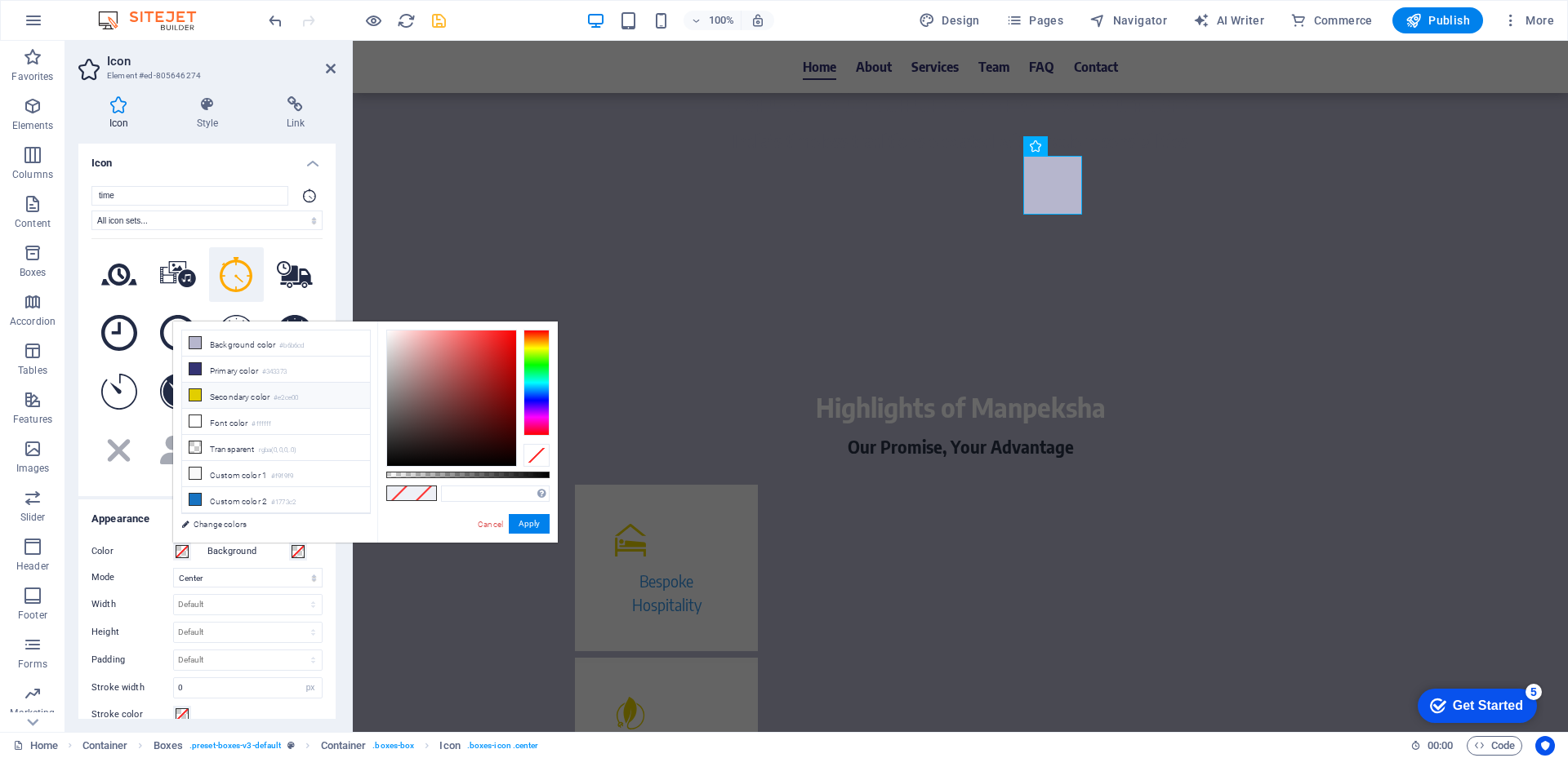
click at [224, 393] on li "Secondary color #e2ce00" at bounding box center [275, 395] width 188 height 27
type input "#e2ce00"
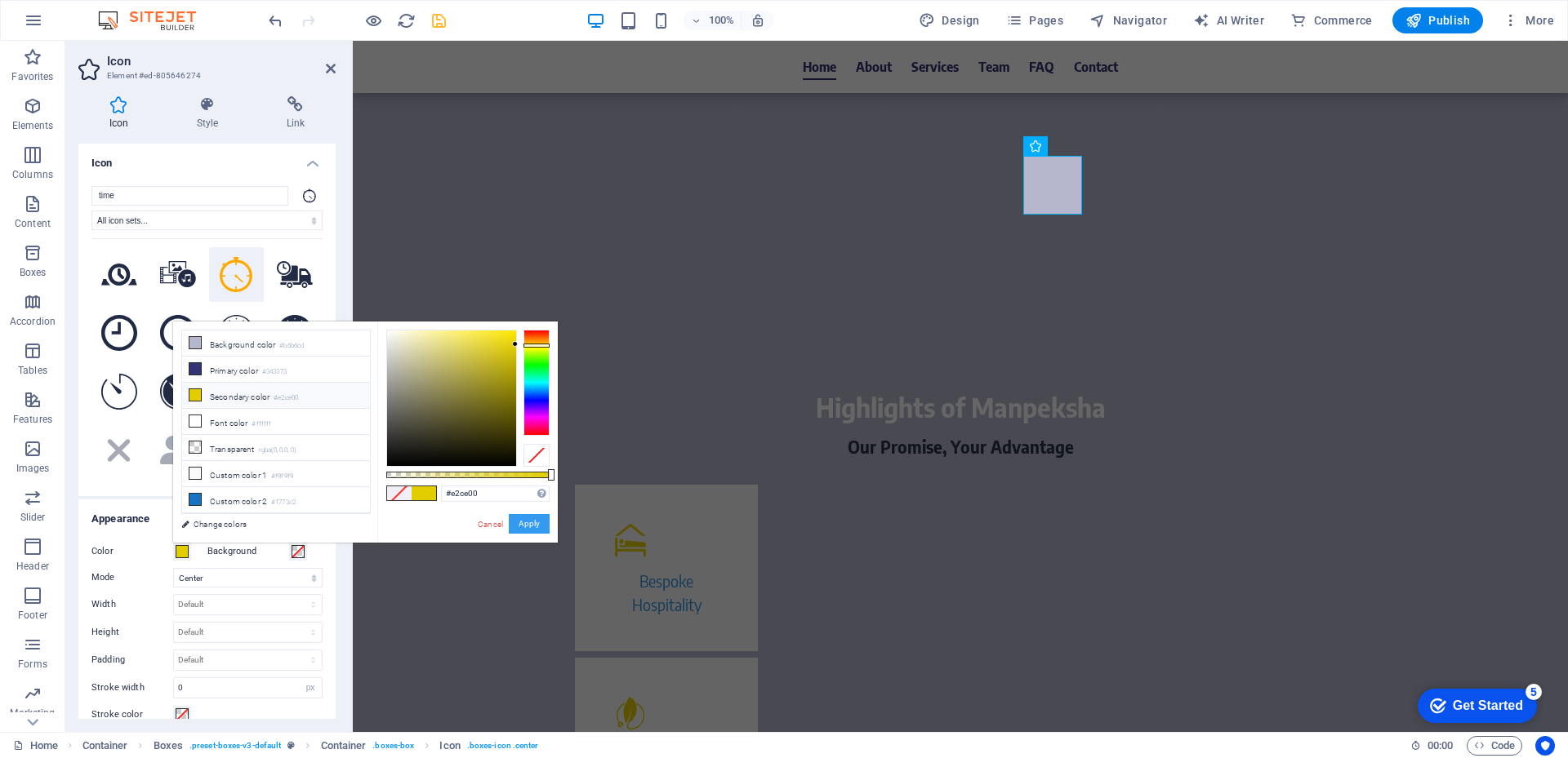
click at [522, 521] on button "Apply" at bounding box center [529, 524] width 41 height 20
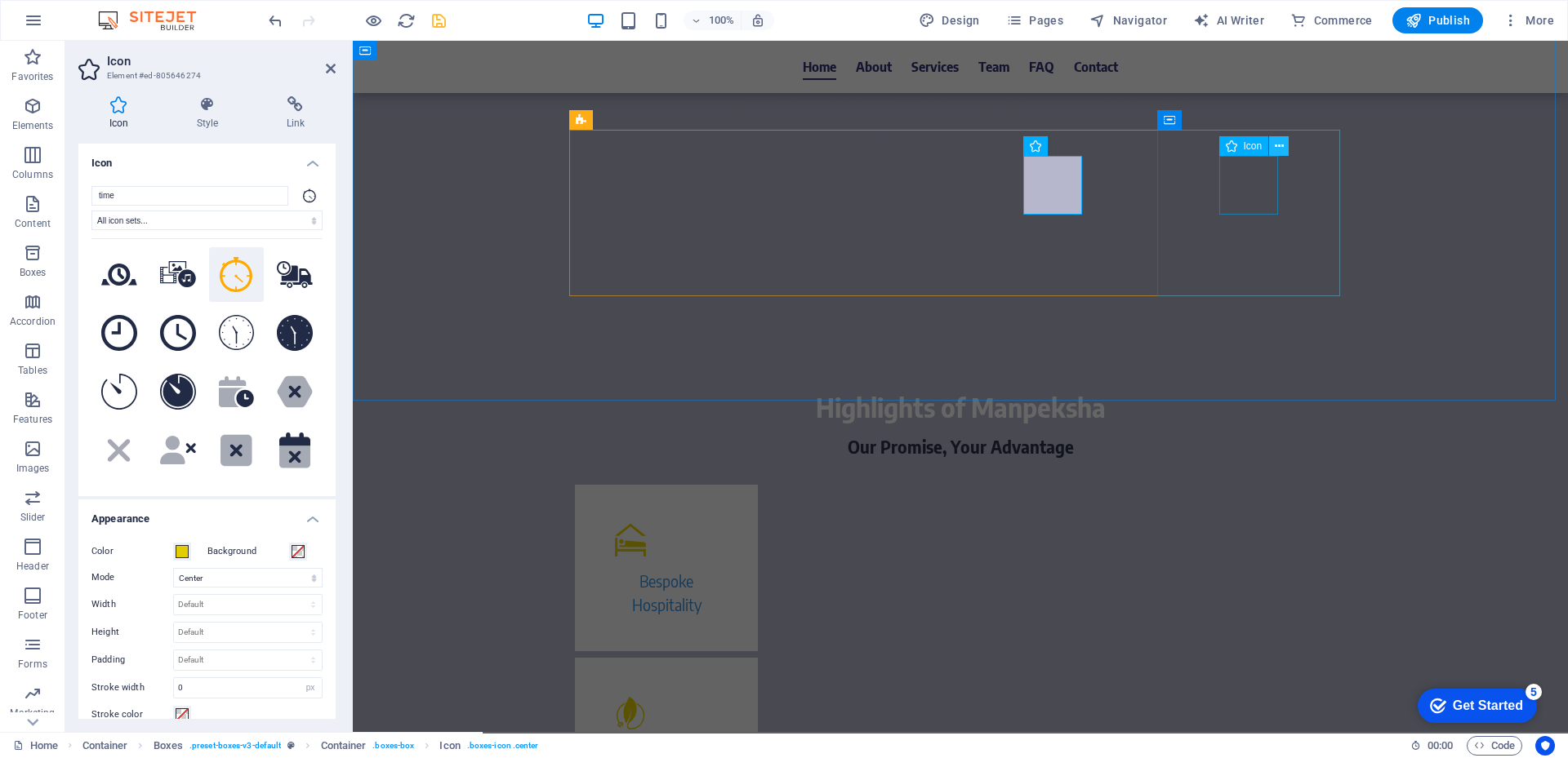
click at [1273, 148] on button at bounding box center [1279, 146] width 20 height 20
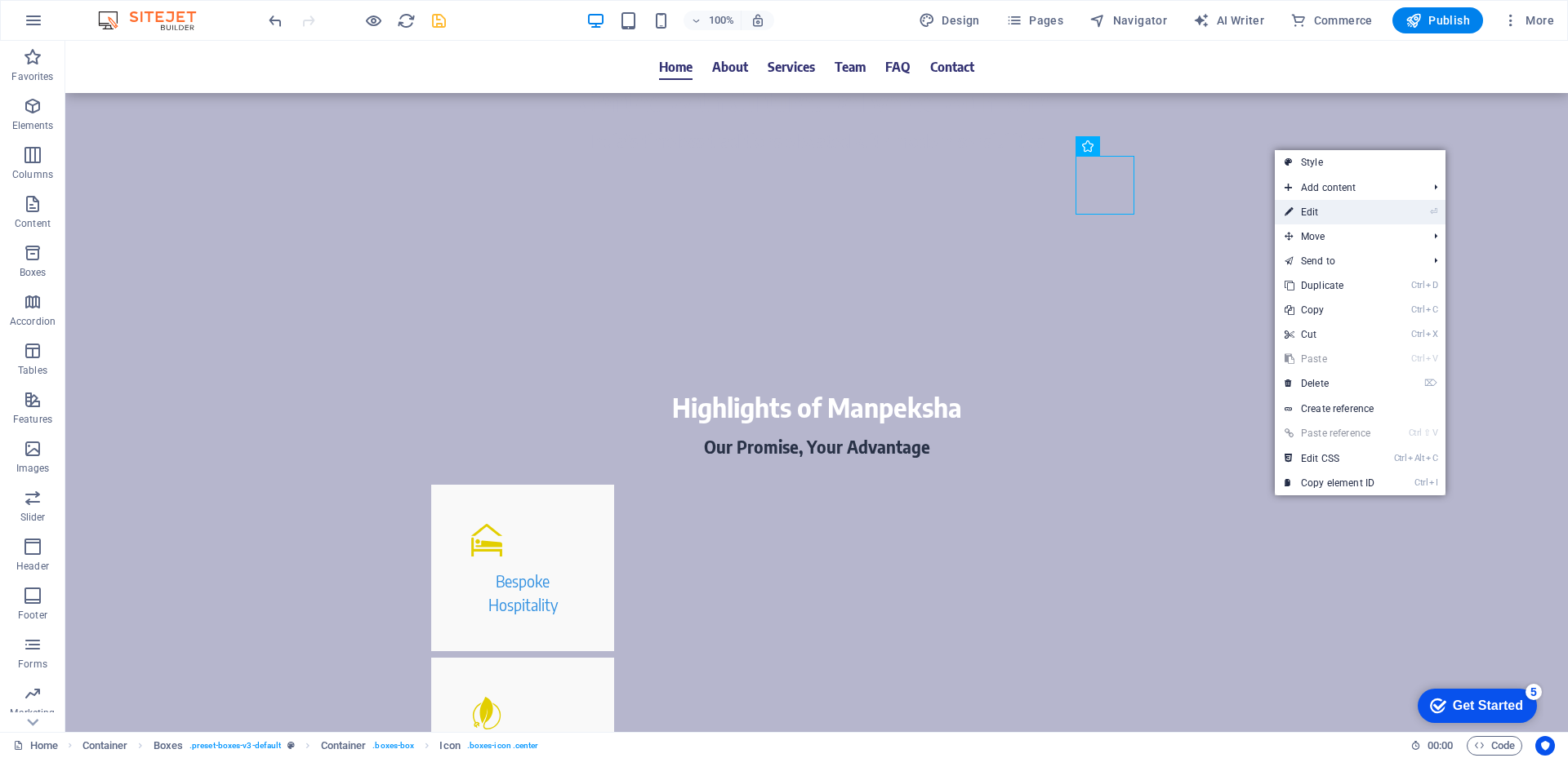
click at [1301, 209] on link "⏎ Edit" at bounding box center [1329, 211] width 109 height 25
select select "xMidYMid"
select select "px"
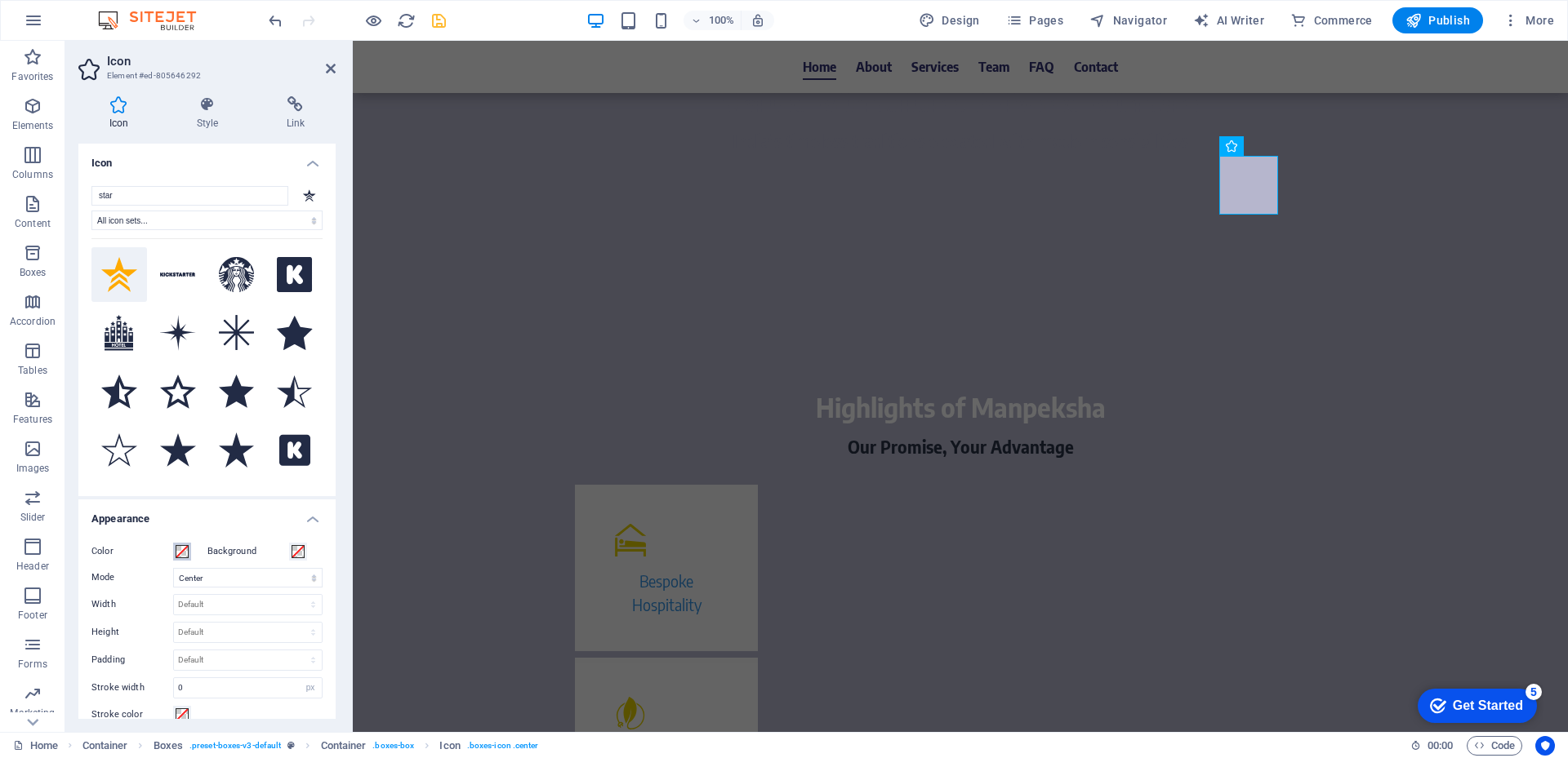
click at [177, 551] on span at bounding box center [181, 552] width 13 height 13
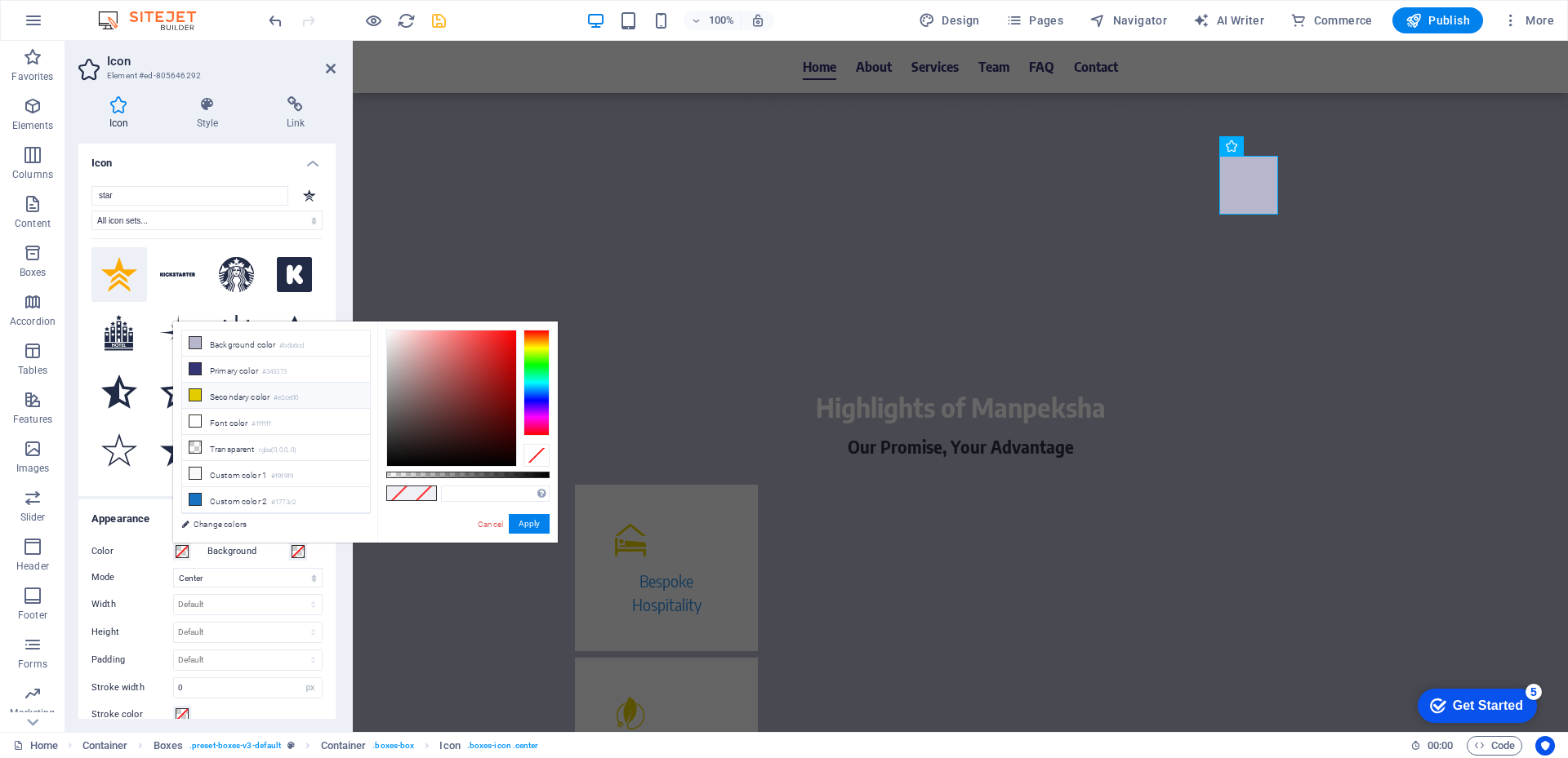
click at [218, 398] on li "Secondary color #e2ce00" at bounding box center [275, 395] width 188 height 27
type input "#e2ce00"
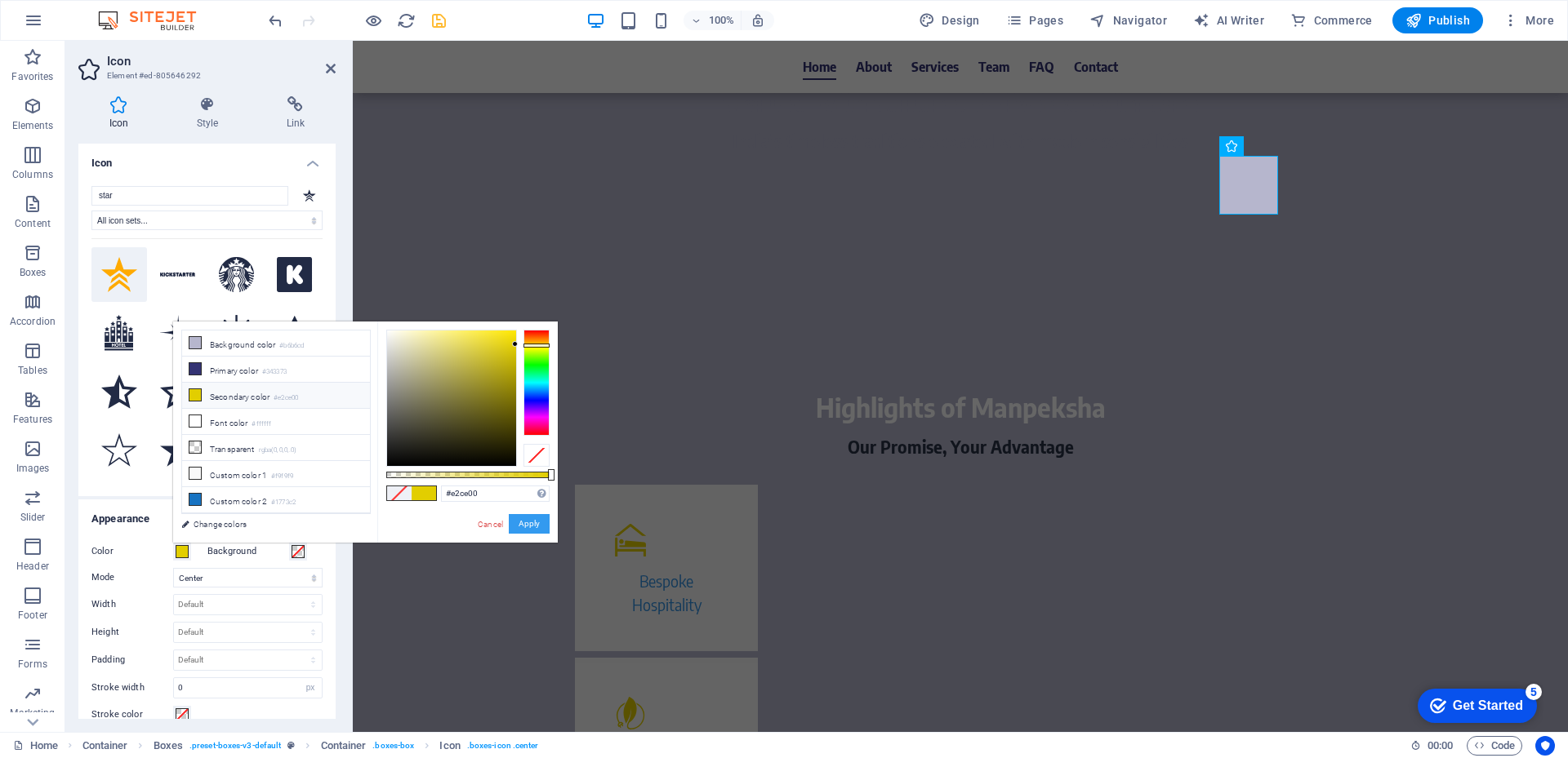
click at [536, 526] on button "Apply" at bounding box center [529, 524] width 41 height 20
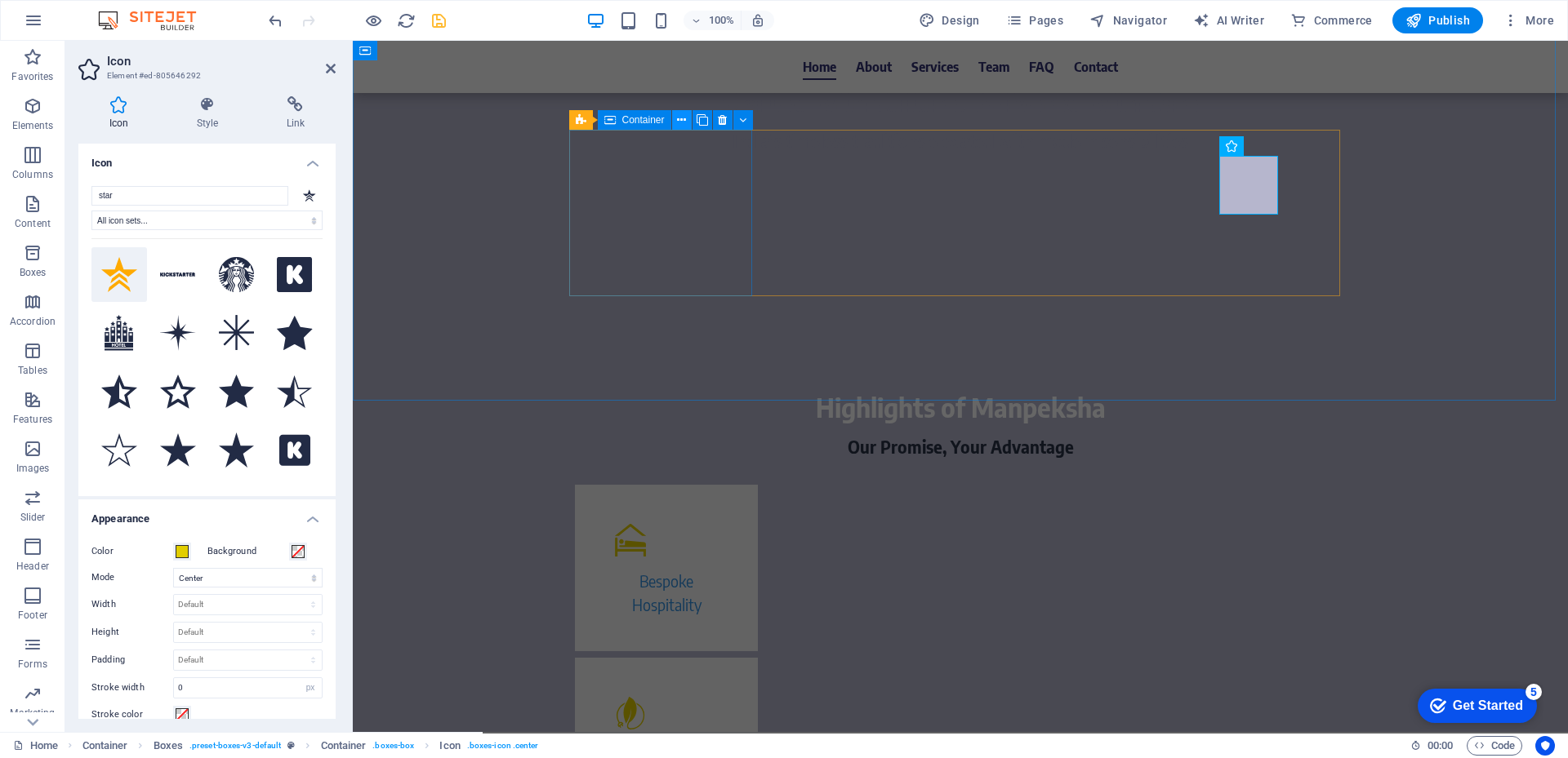
click at [682, 118] on icon at bounding box center [681, 120] width 9 height 17
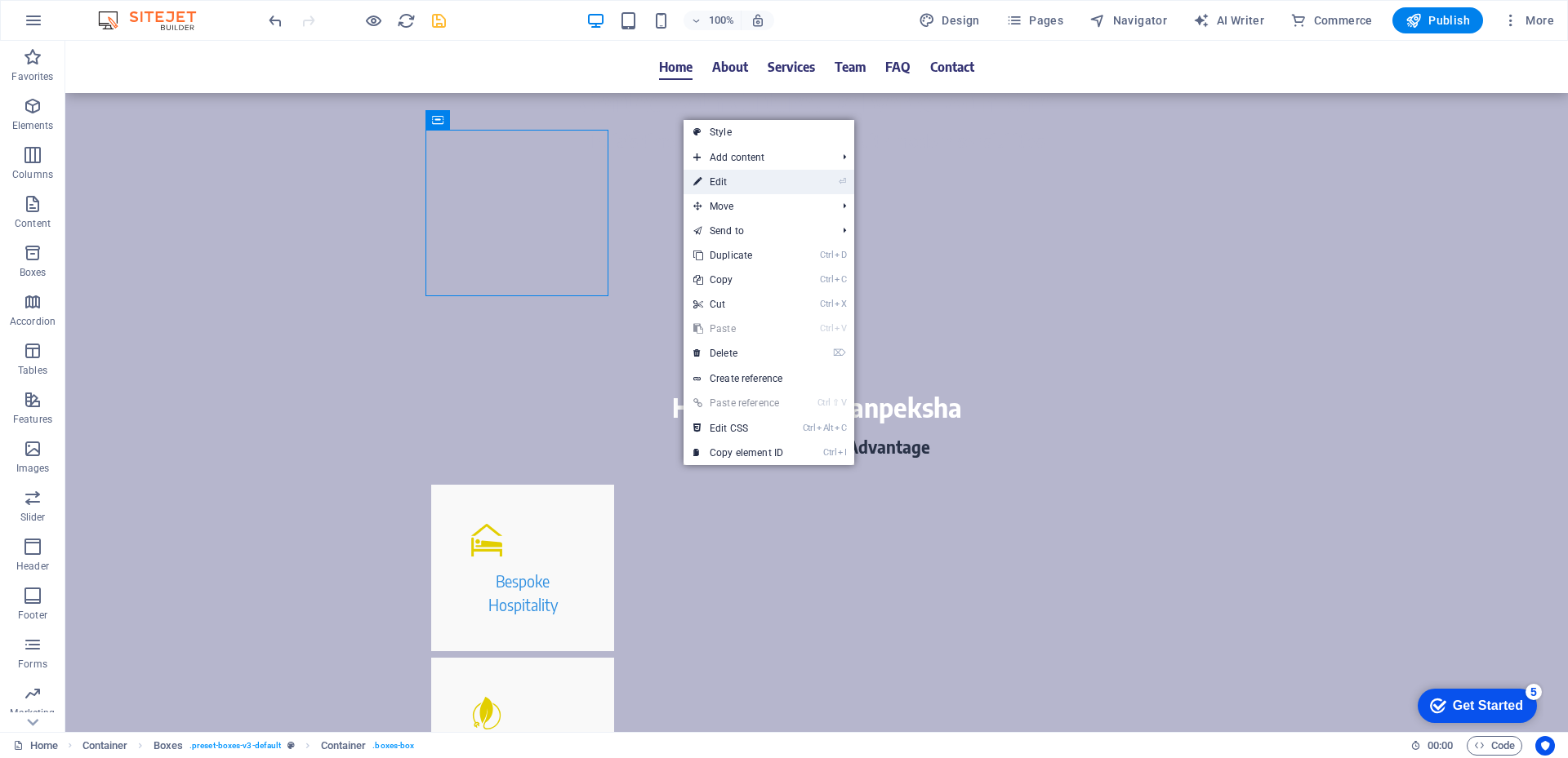
click at [729, 185] on link "⏎ Edit" at bounding box center [738, 182] width 109 height 25
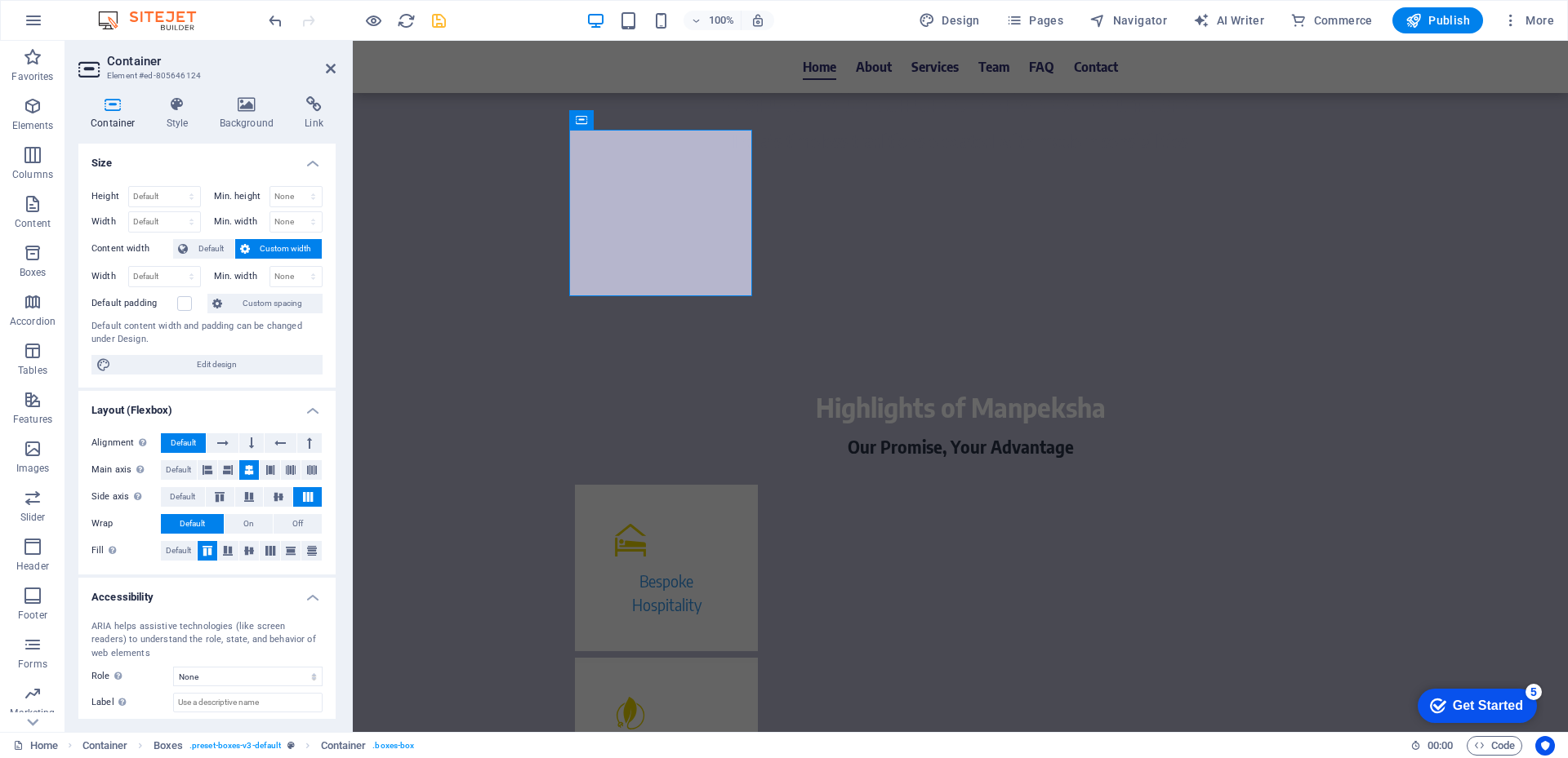
click at [195, 132] on div "Container Style Background Link Size Height Default px rem % vh vw Min. height …" at bounding box center [208, 407] width 258 height 622
click at [182, 119] on h4 "Style" at bounding box center [181, 113] width 53 height 34
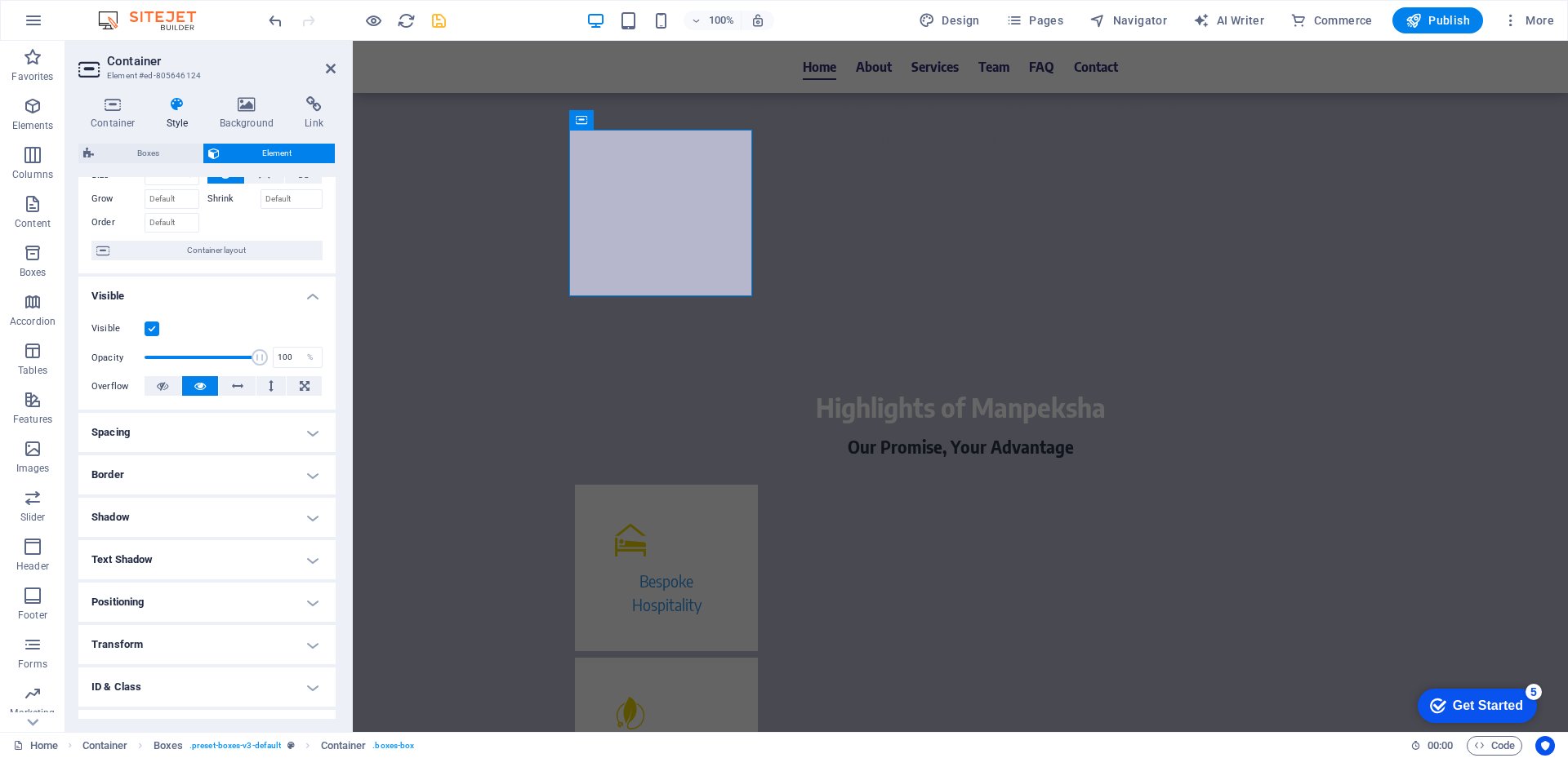
scroll to position [147, 0]
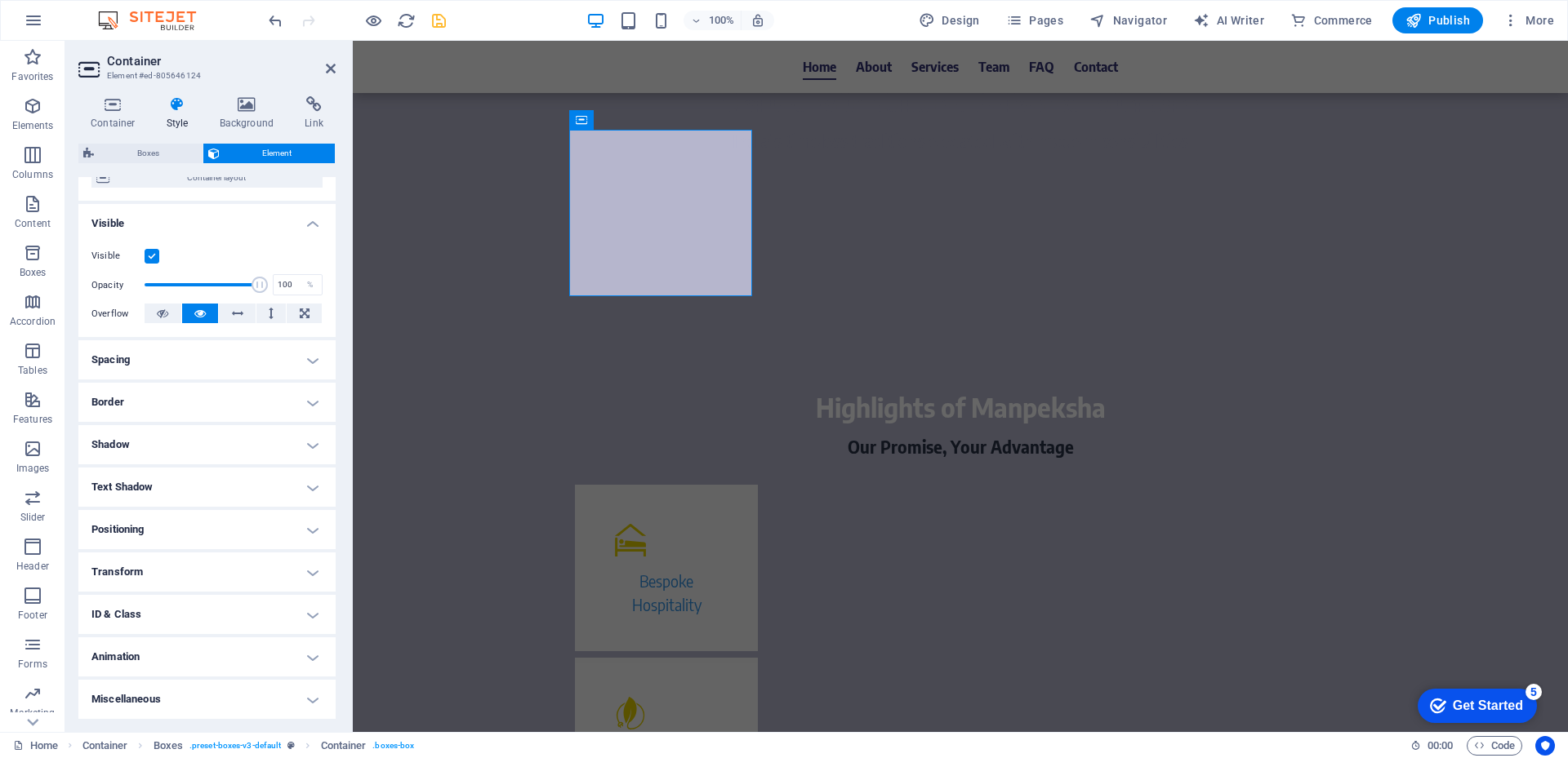
click at [307, 403] on h4 "Border" at bounding box center [208, 402] width 258 height 39
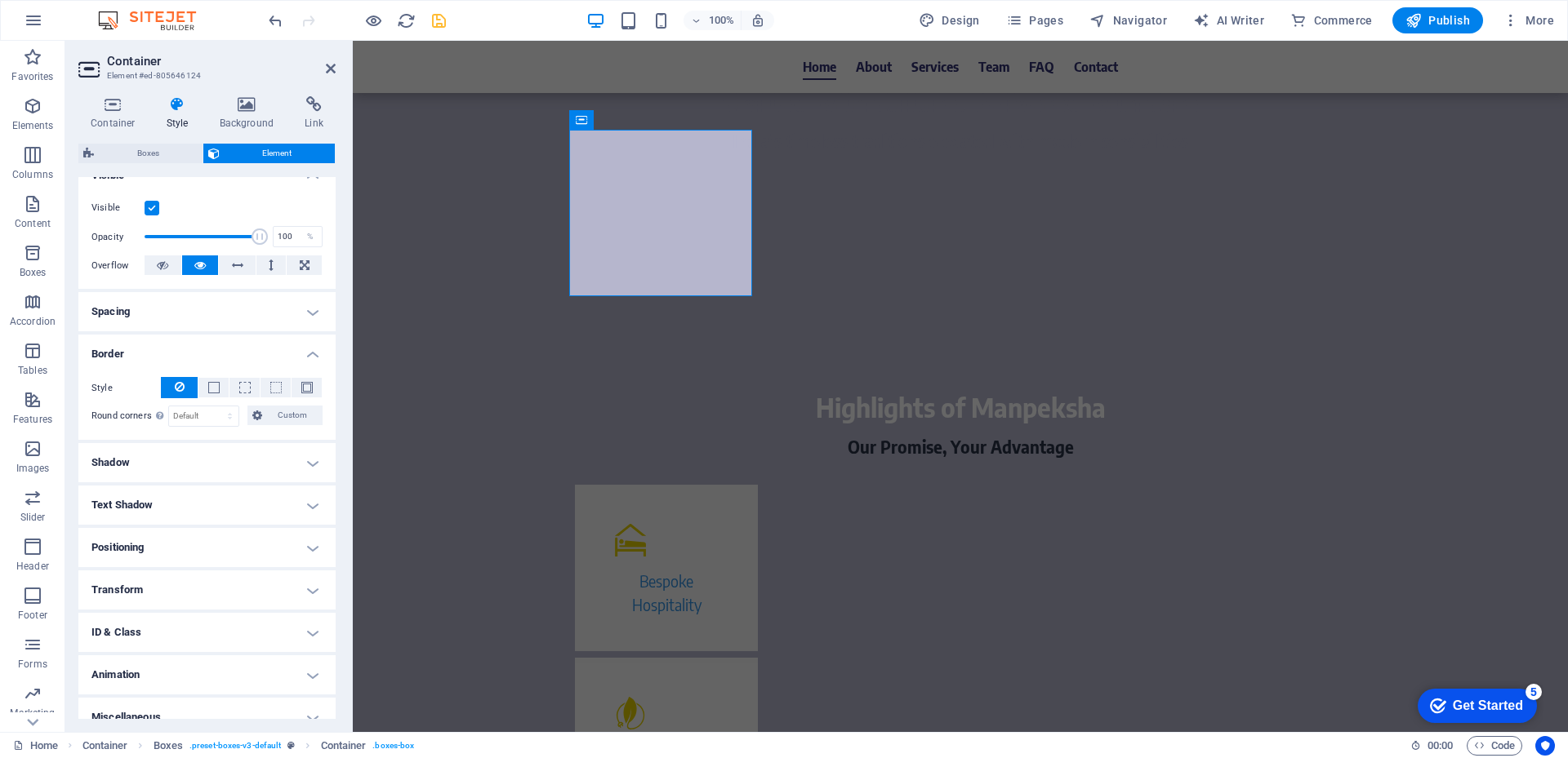
scroll to position [214, 0]
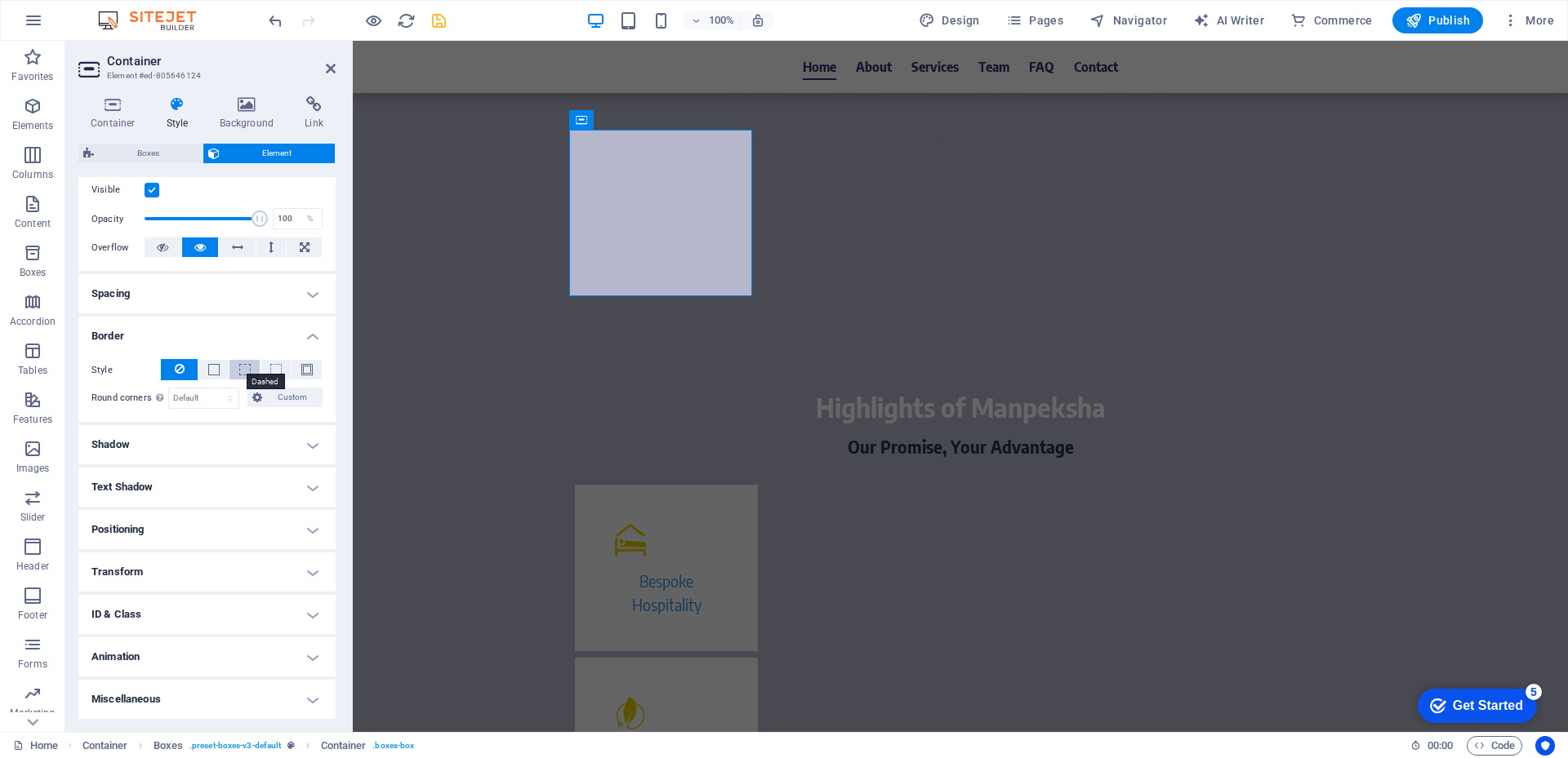
click at [248, 368] on span at bounding box center [245, 370] width 12 height 12
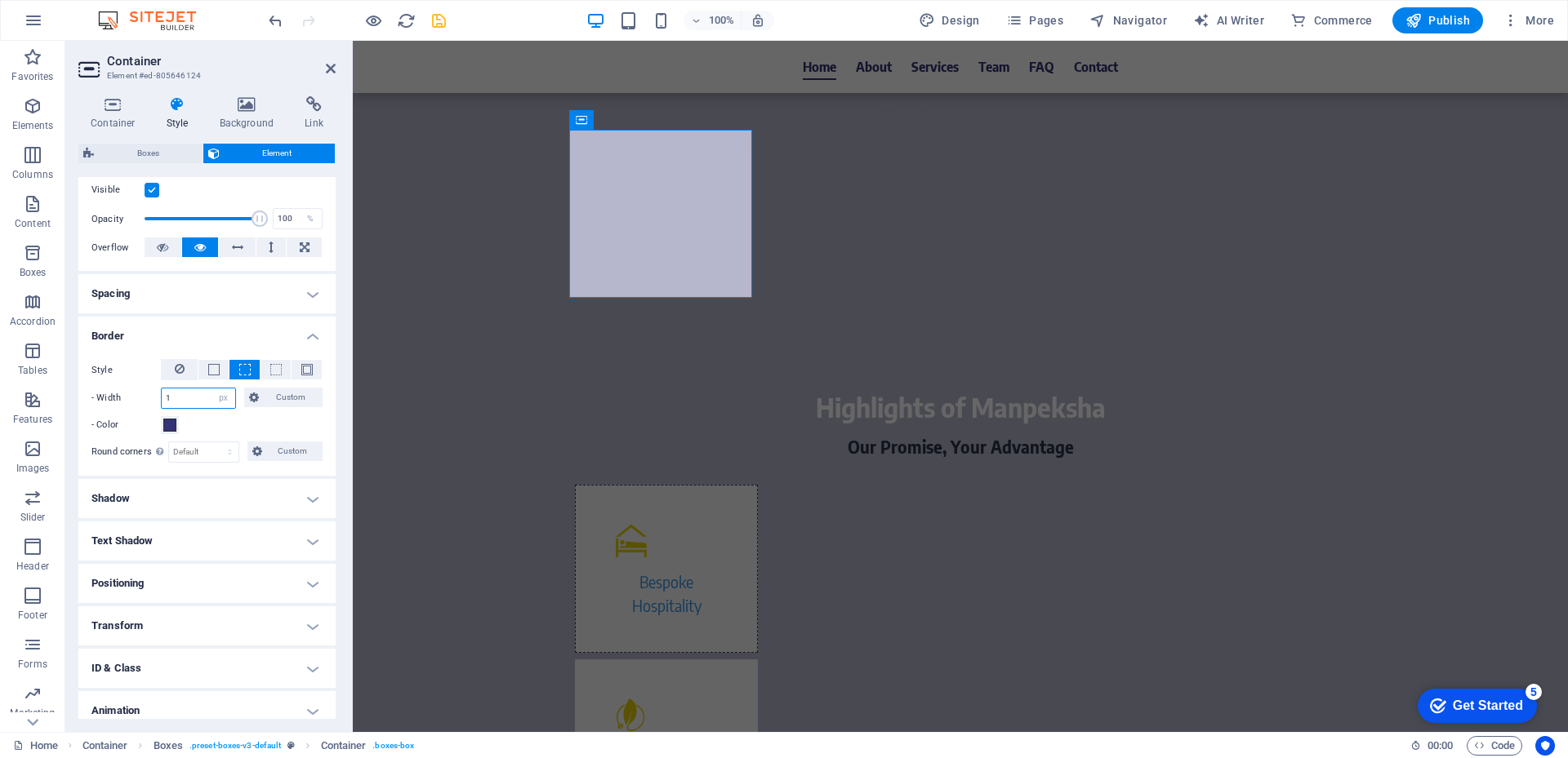
drag, startPoint x: 184, startPoint y: 403, endPoint x: 161, endPoint y: 409, distance: 23.8
click at [161, 409] on div "1 auto px rem % vh vw Custom" at bounding box center [199, 398] width 75 height 22
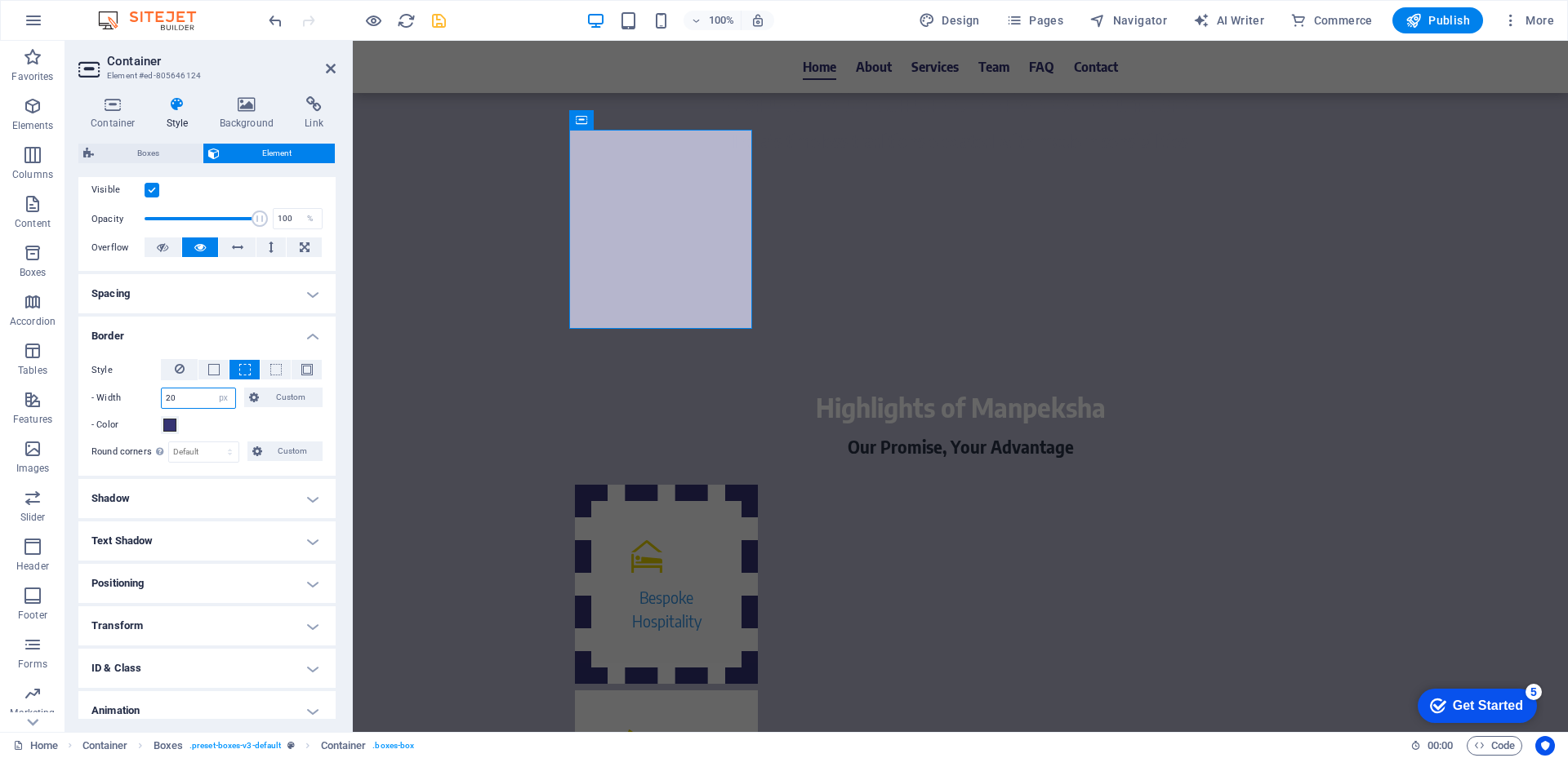
drag, startPoint x: 187, startPoint y: 399, endPoint x: 106, endPoint y: 398, distance: 81.0
click at [101, 391] on div "- Width 20 auto px rem % vh vw Custom Custom" at bounding box center [207, 398] width 231 height 22
type input "1"
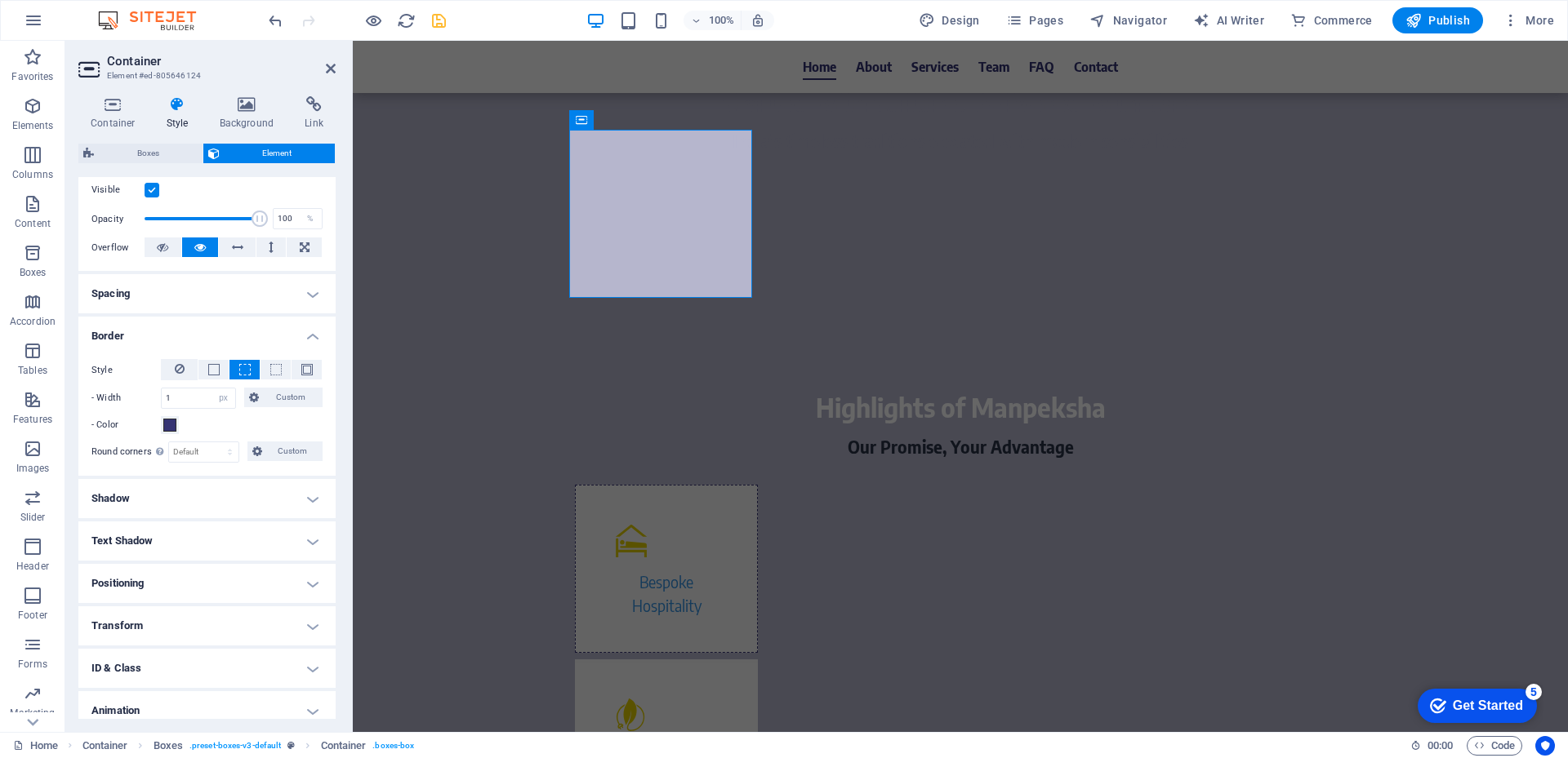
click at [224, 428] on div "- Color" at bounding box center [207, 426] width 231 height 20
click at [200, 456] on select "Default px rem % vh vw Custom" at bounding box center [204, 452] width 70 height 20
select select "px"
click at [214, 442] on select "Default px rem % vh vw Custom" at bounding box center [204, 452] width 70 height 20
type input "20"
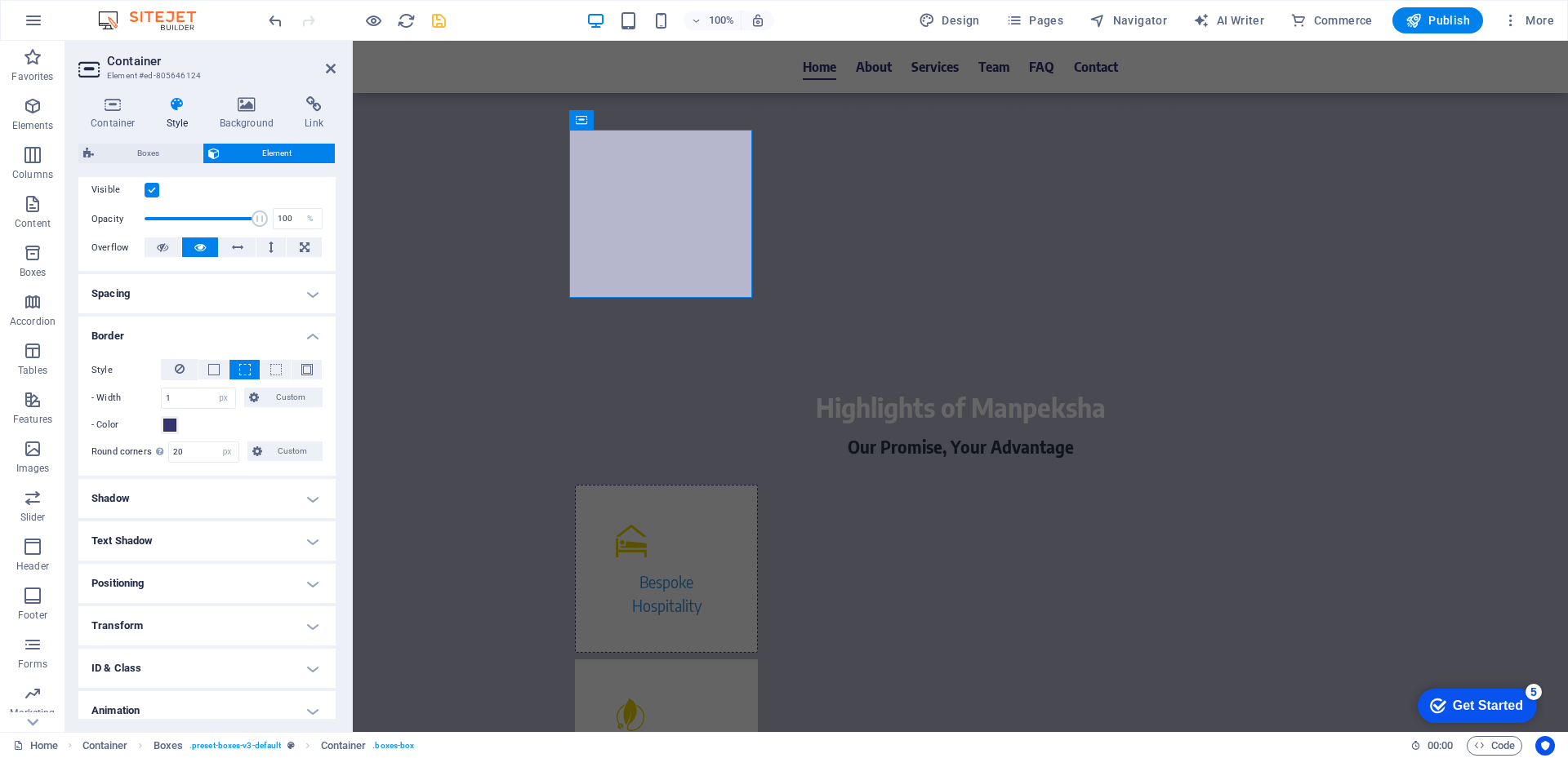
click at [245, 418] on div "- Color" at bounding box center [207, 426] width 231 height 20
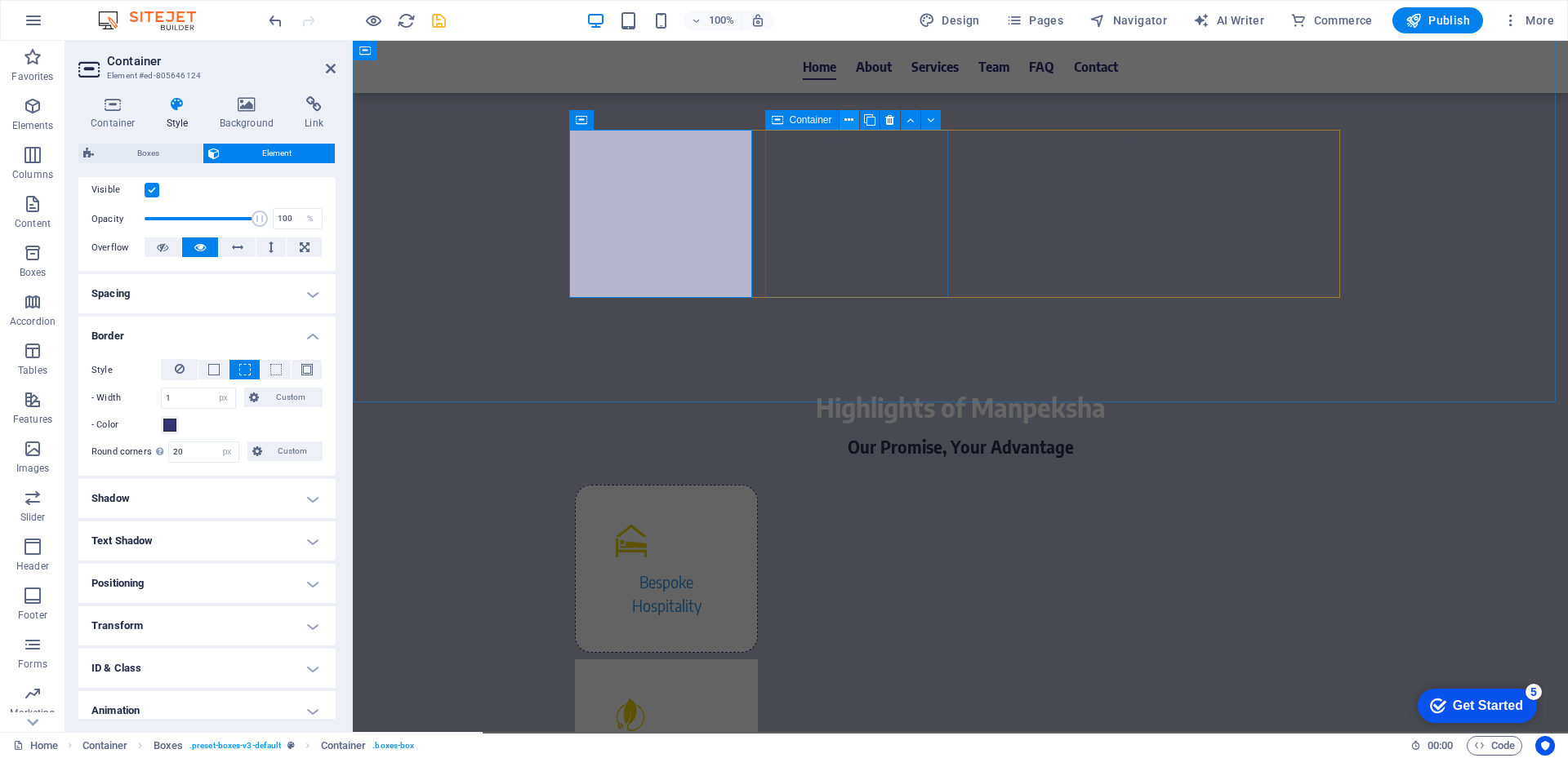
click at [849, 122] on icon at bounding box center [848, 120] width 9 height 17
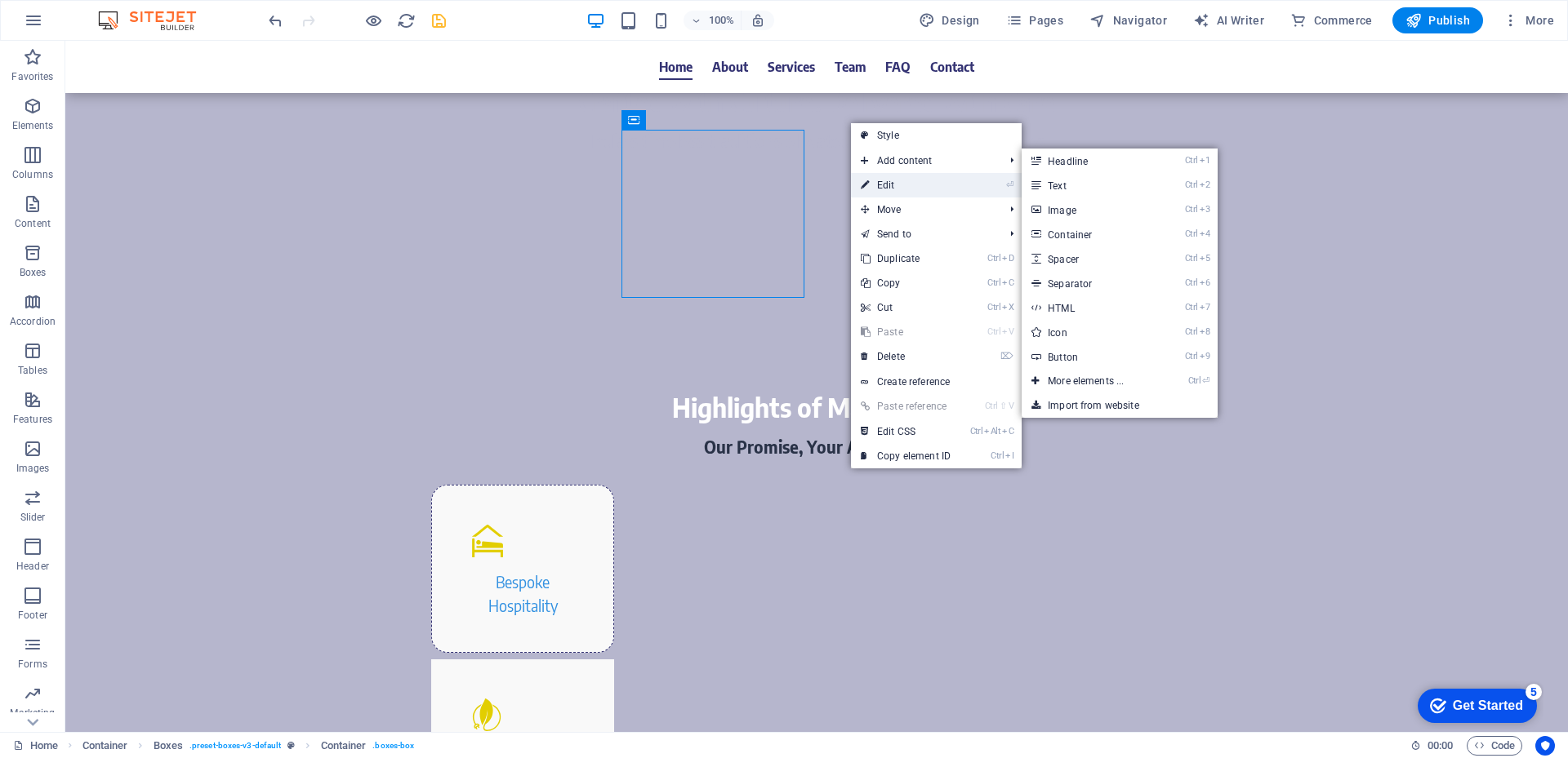
click at [888, 186] on link "⏎ Edit" at bounding box center [905, 185] width 109 height 25
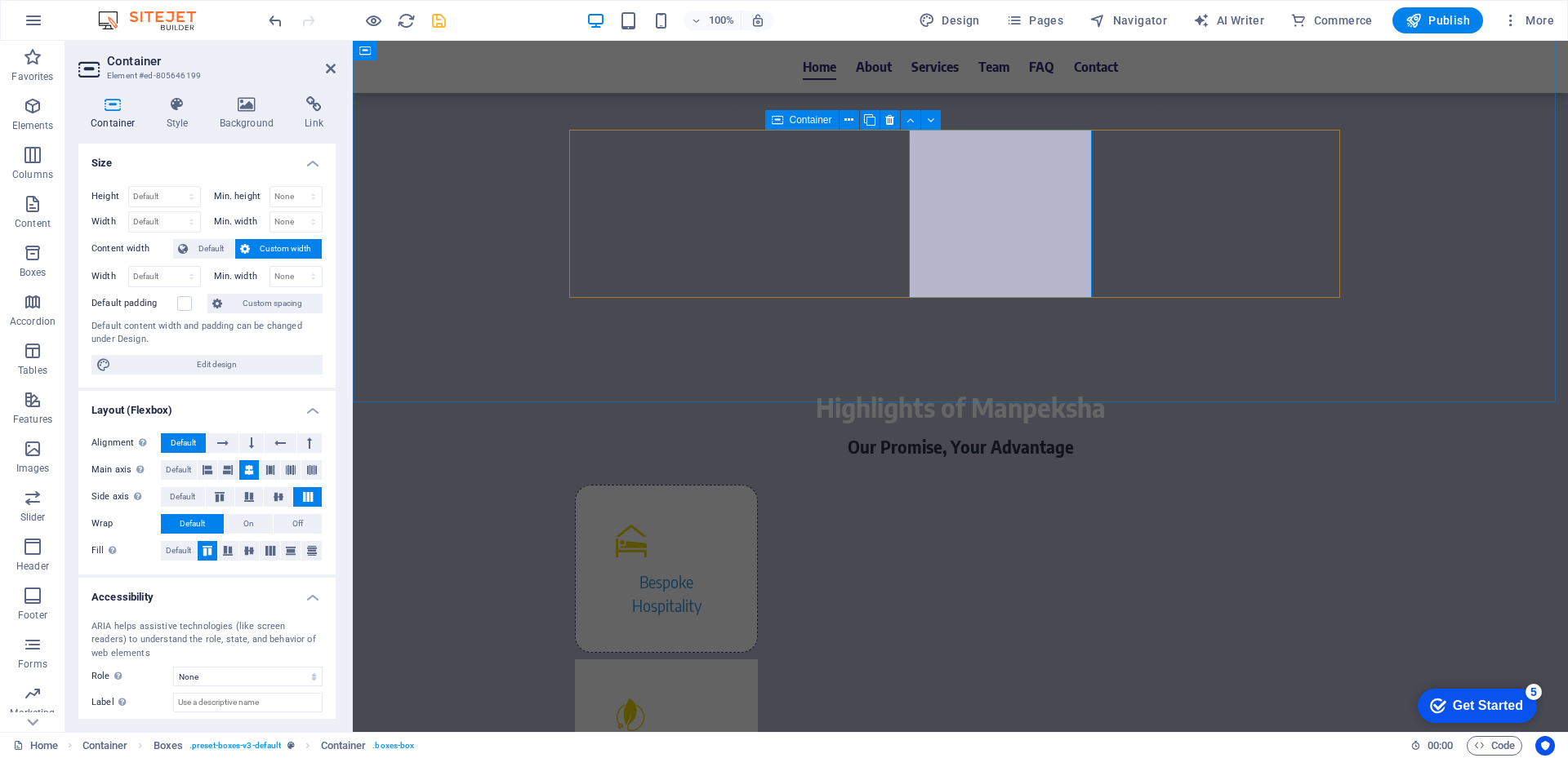
select select "px"
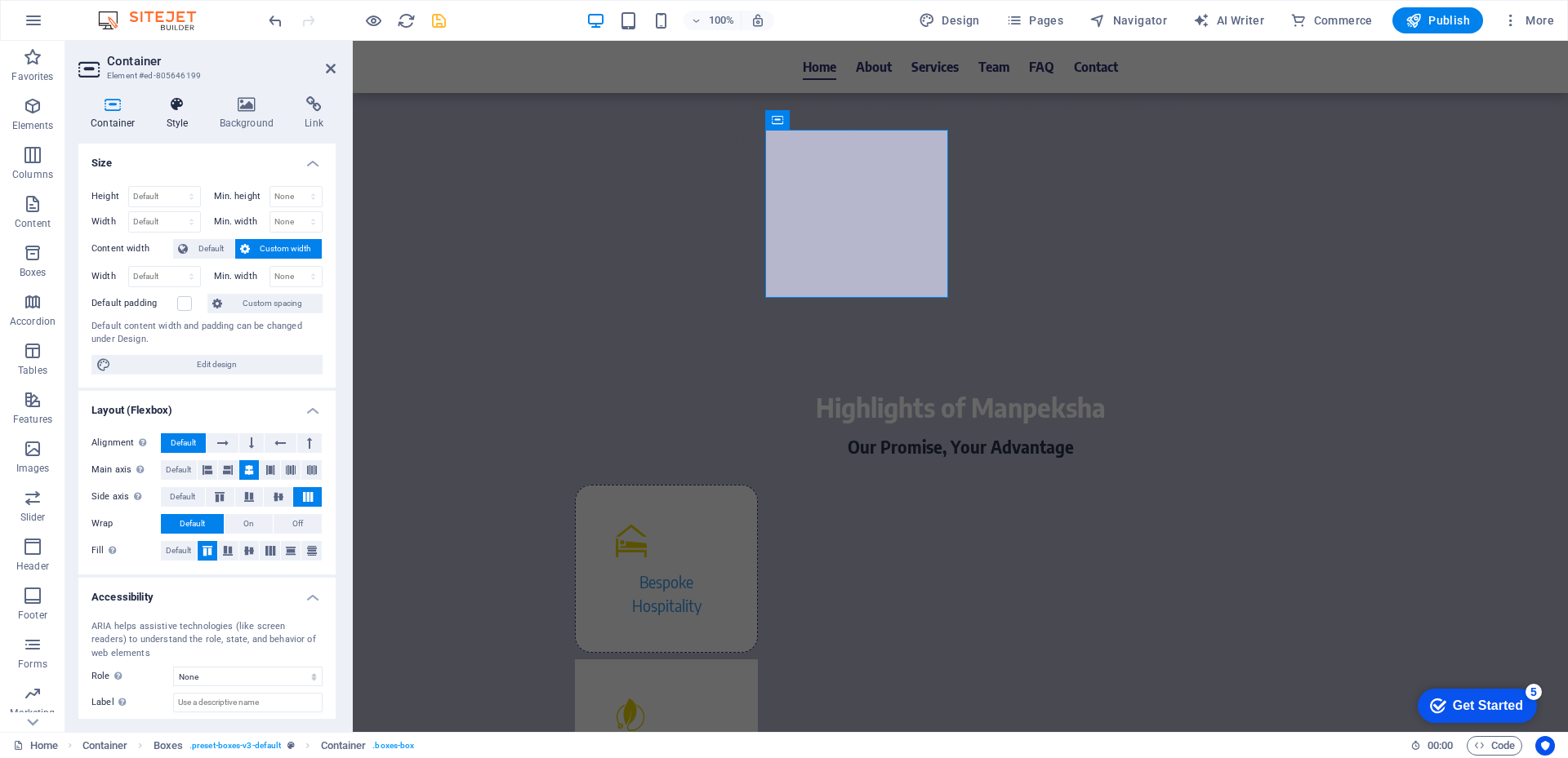
click at [187, 122] on h4 "Style" at bounding box center [181, 113] width 53 height 34
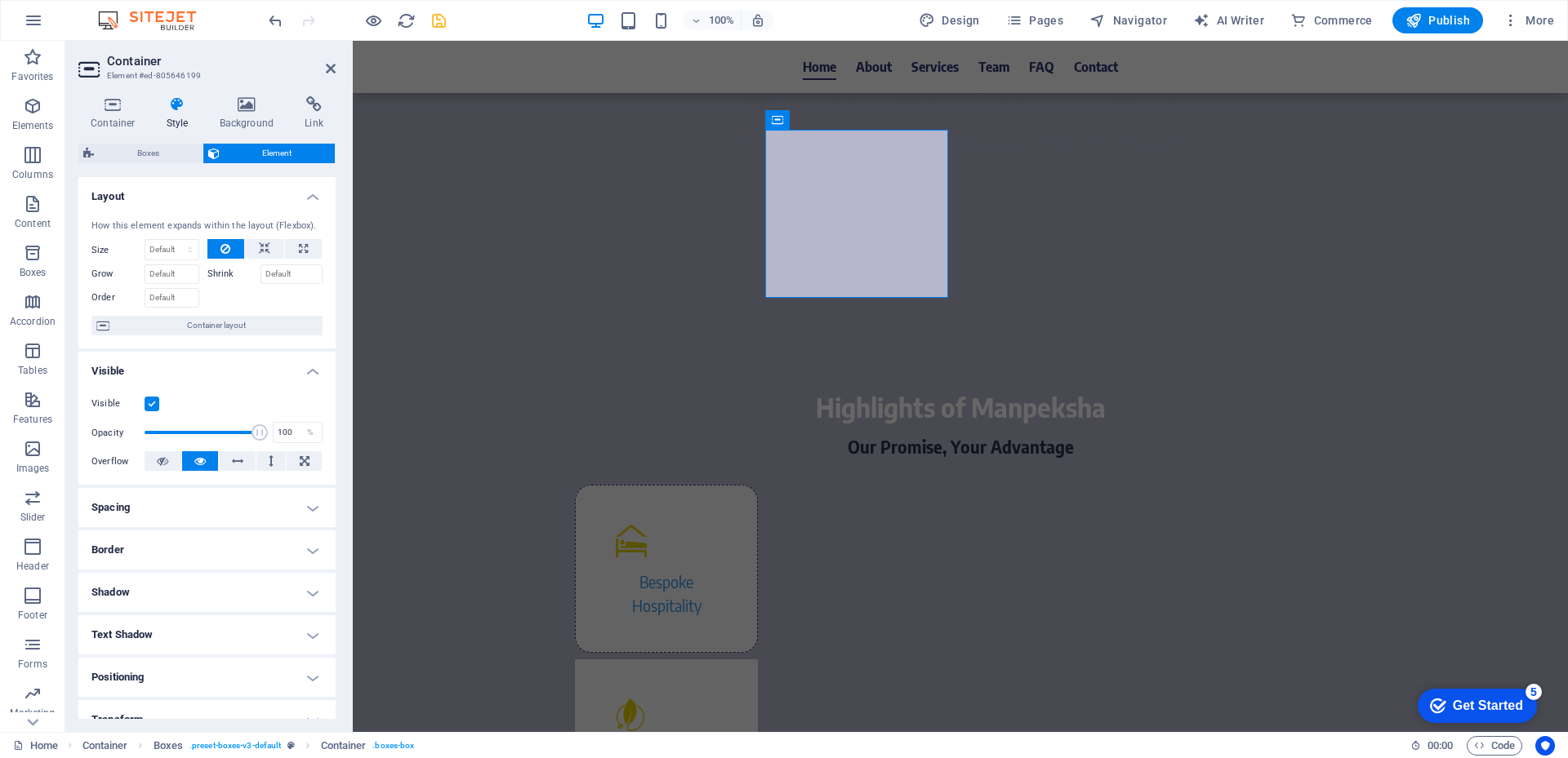
click at [155, 552] on h4 "Border" at bounding box center [208, 551] width 258 height 39
click at [239, 585] on span at bounding box center [245, 584] width 12 height 12
click at [201, 666] on select "Default px rem % vh vw Custom" at bounding box center [204, 666] width 70 height 20
select select "px"
click at [214, 656] on select "Default px rem % vh vw Custom" at bounding box center [204, 666] width 70 height 20
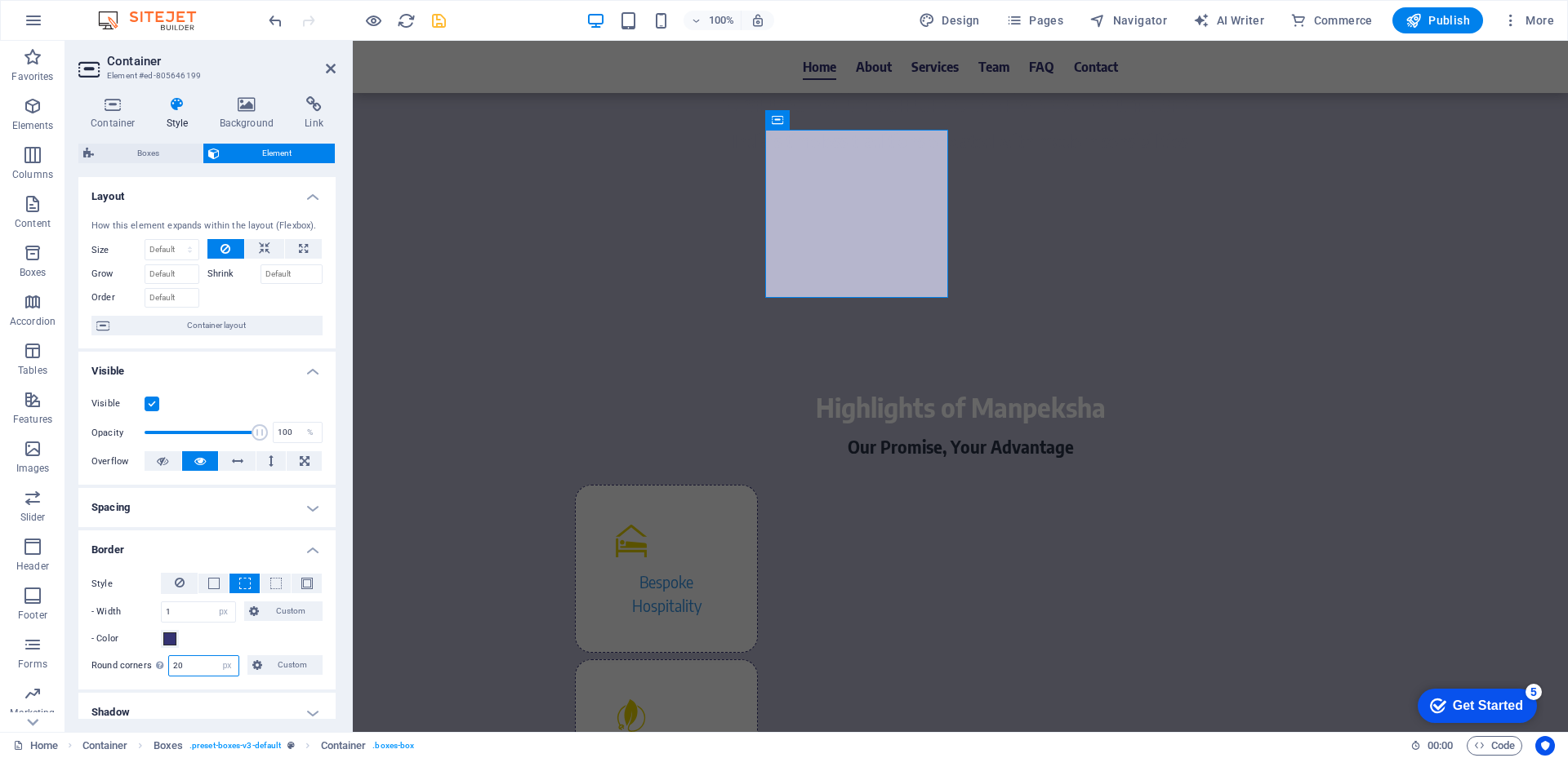
type input "20"
click at [247, 545] on h4 "Border" at bounding box center [208, 546] width 258 height 29
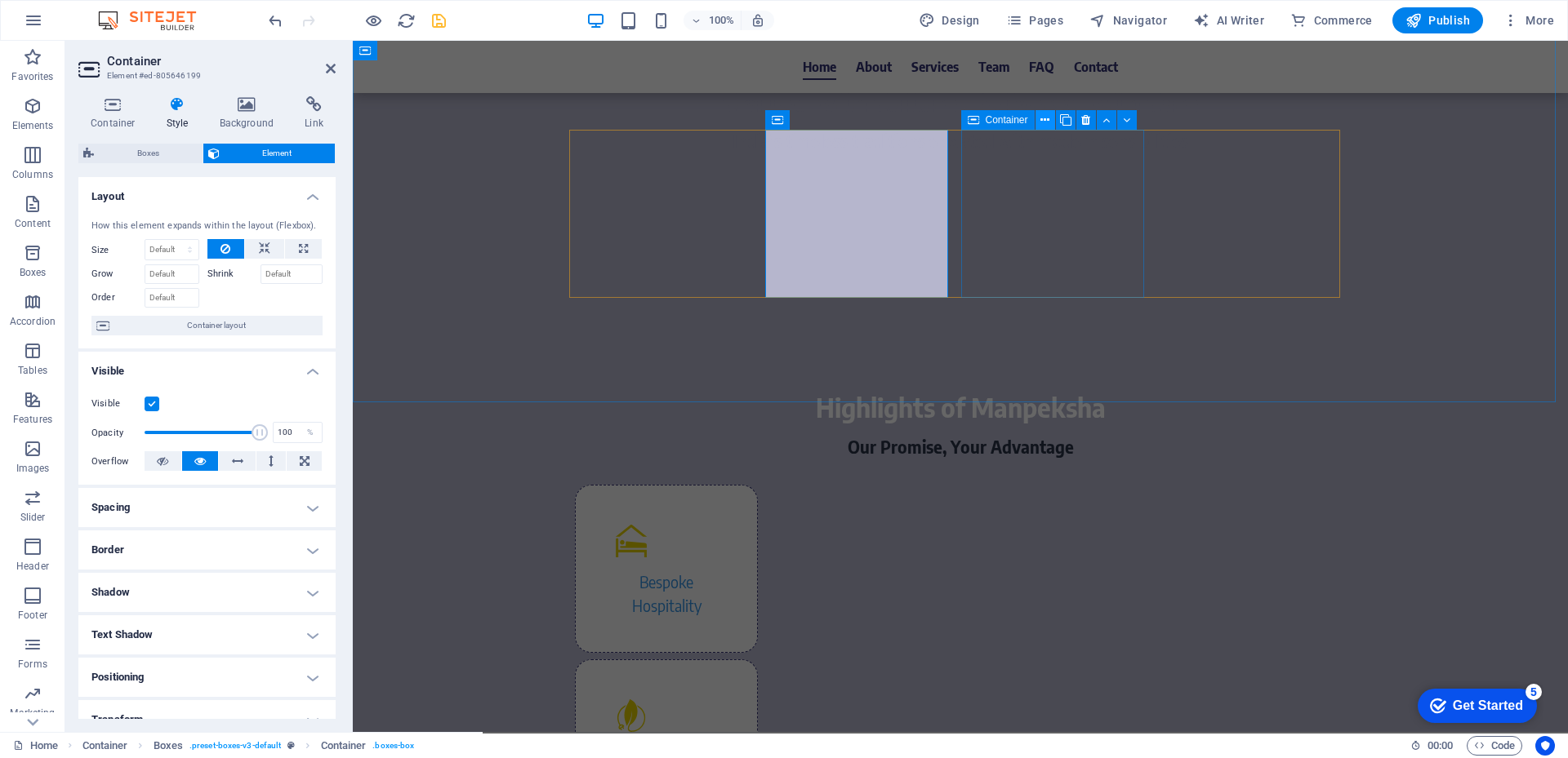
click at [1046, 118] on icon at bounding box center [1045, 120] width 9 height 17
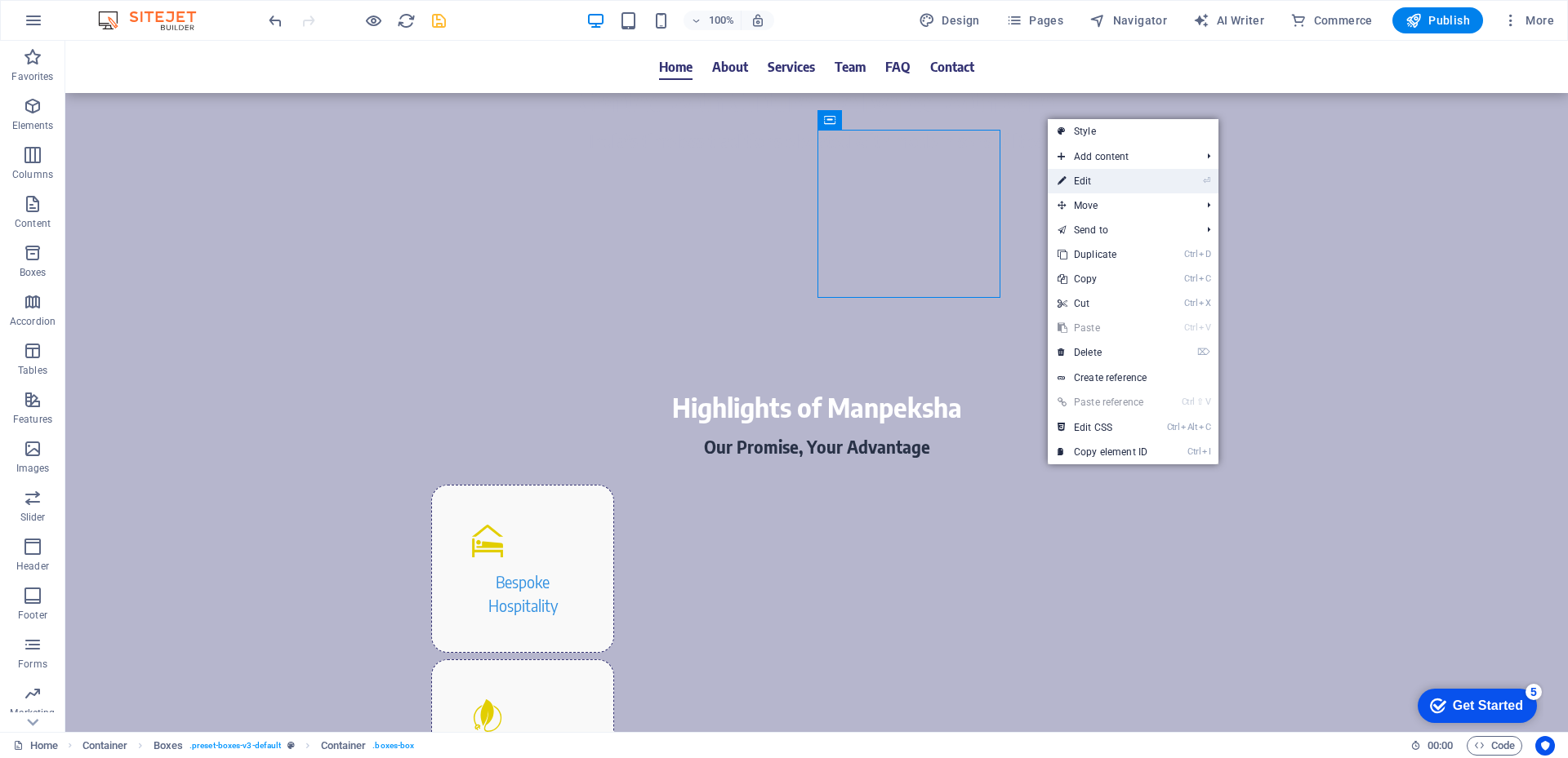
click at [1083, 185] on link "⏎ Edit" at bounding box center [1102, 181] width 109 height 25
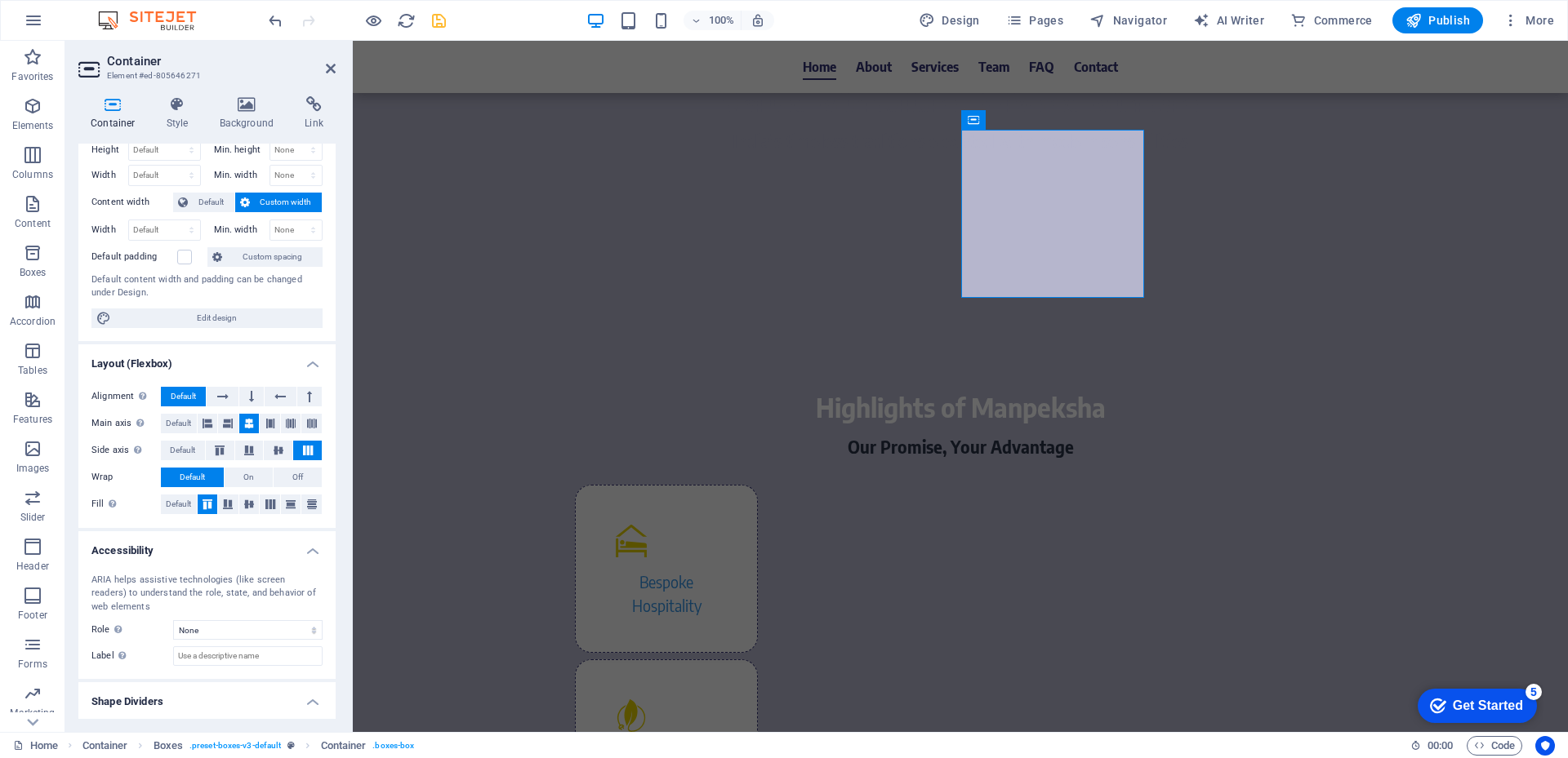
scroll to position [85, 0]
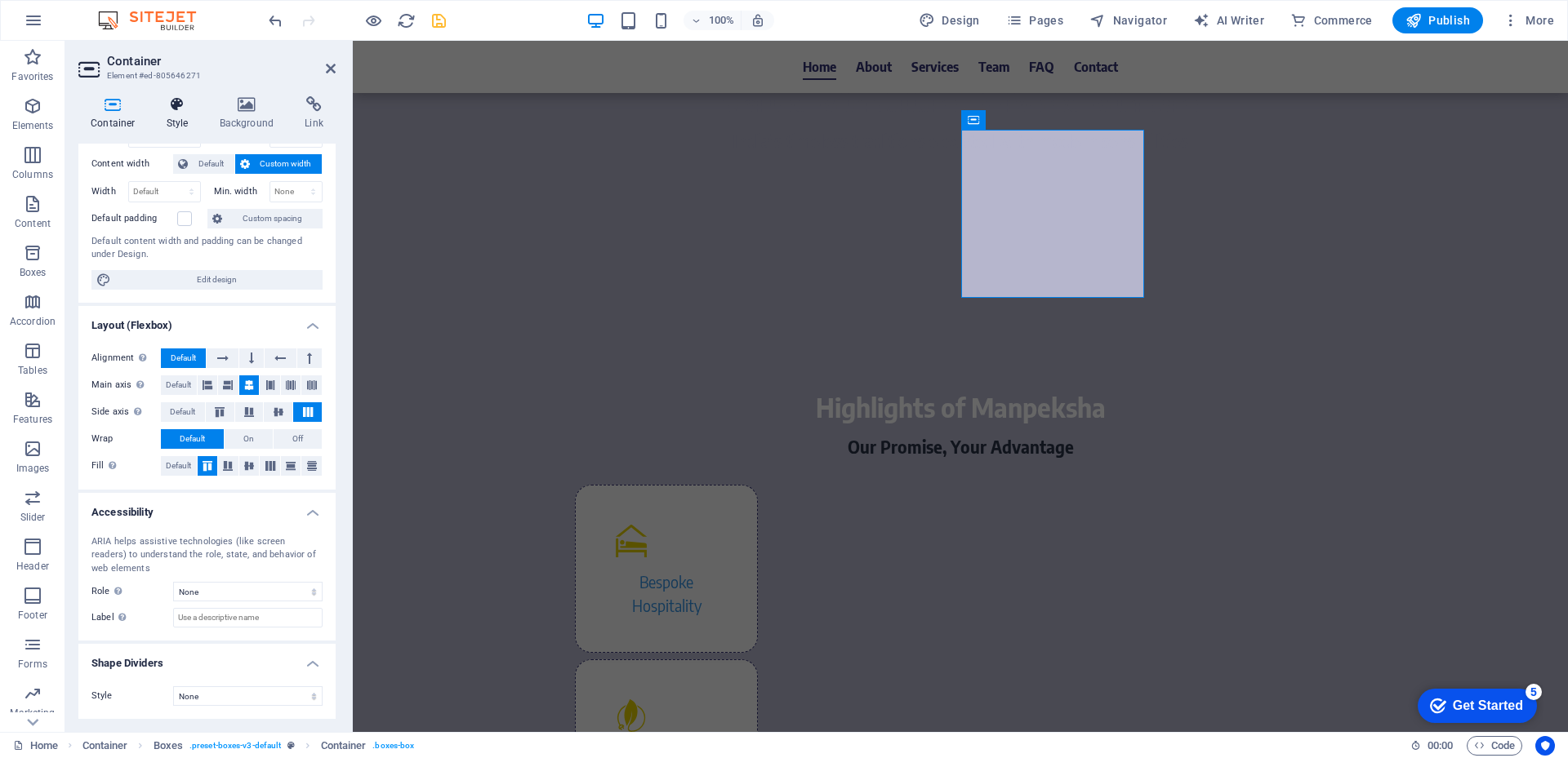
click at [180, 109] on icon at bounding box center [177, 104] width 46 height 17
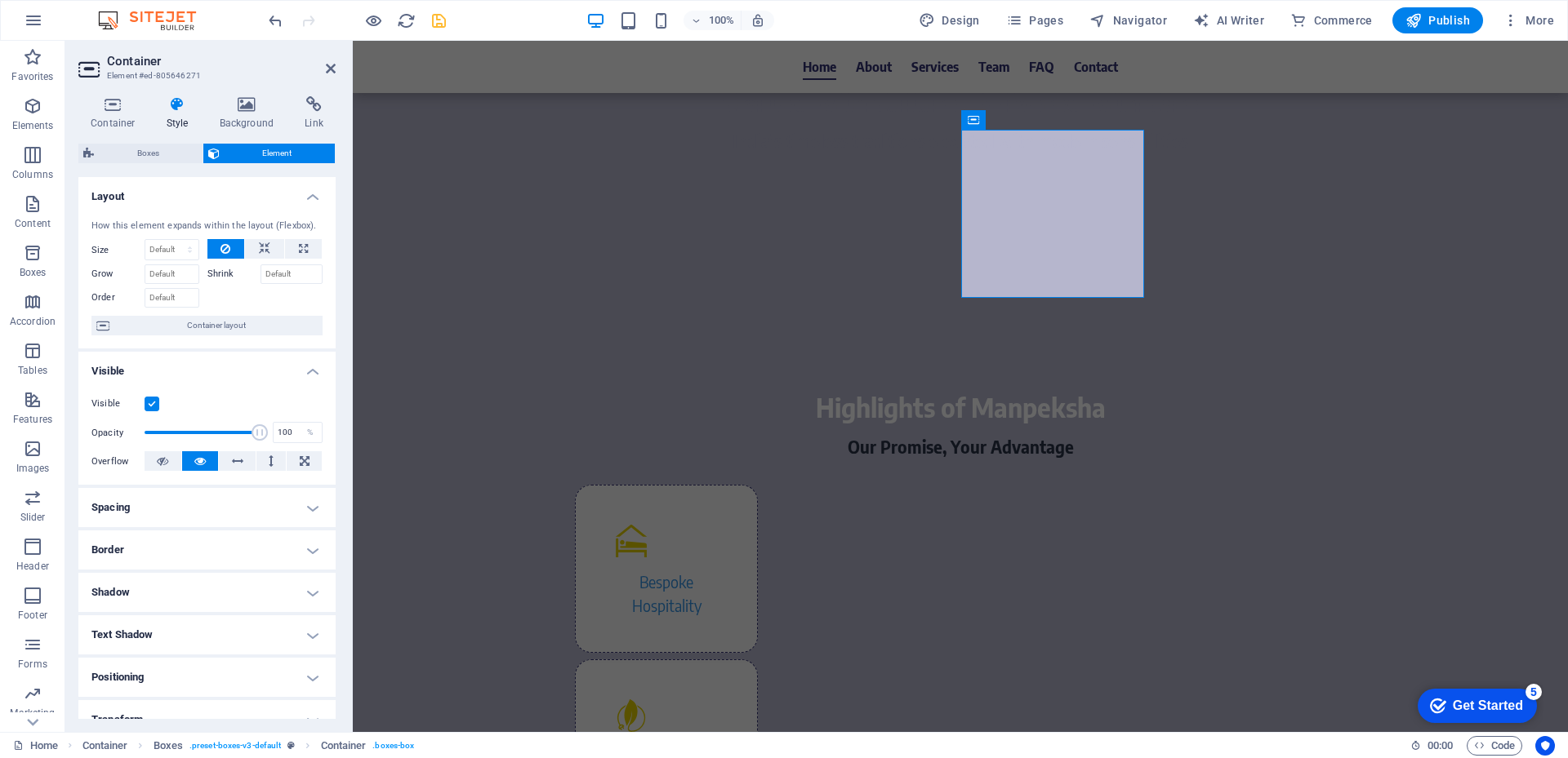
click at [208, 546] on h4 "Border" at bounding box center [208, 551] width 258 height 39
click at [248, 587] on span at bounding box center [245, 584] width 12 height 12
click at [209, 669] on select "Default px rem % vh vw Custom" at bounding box center [204, 666] width 70 height 20
select select "px"
click at [214, 656] on select "Default px rem % vh vw Custom" at bounding box center [204, 666] width 70 height 20
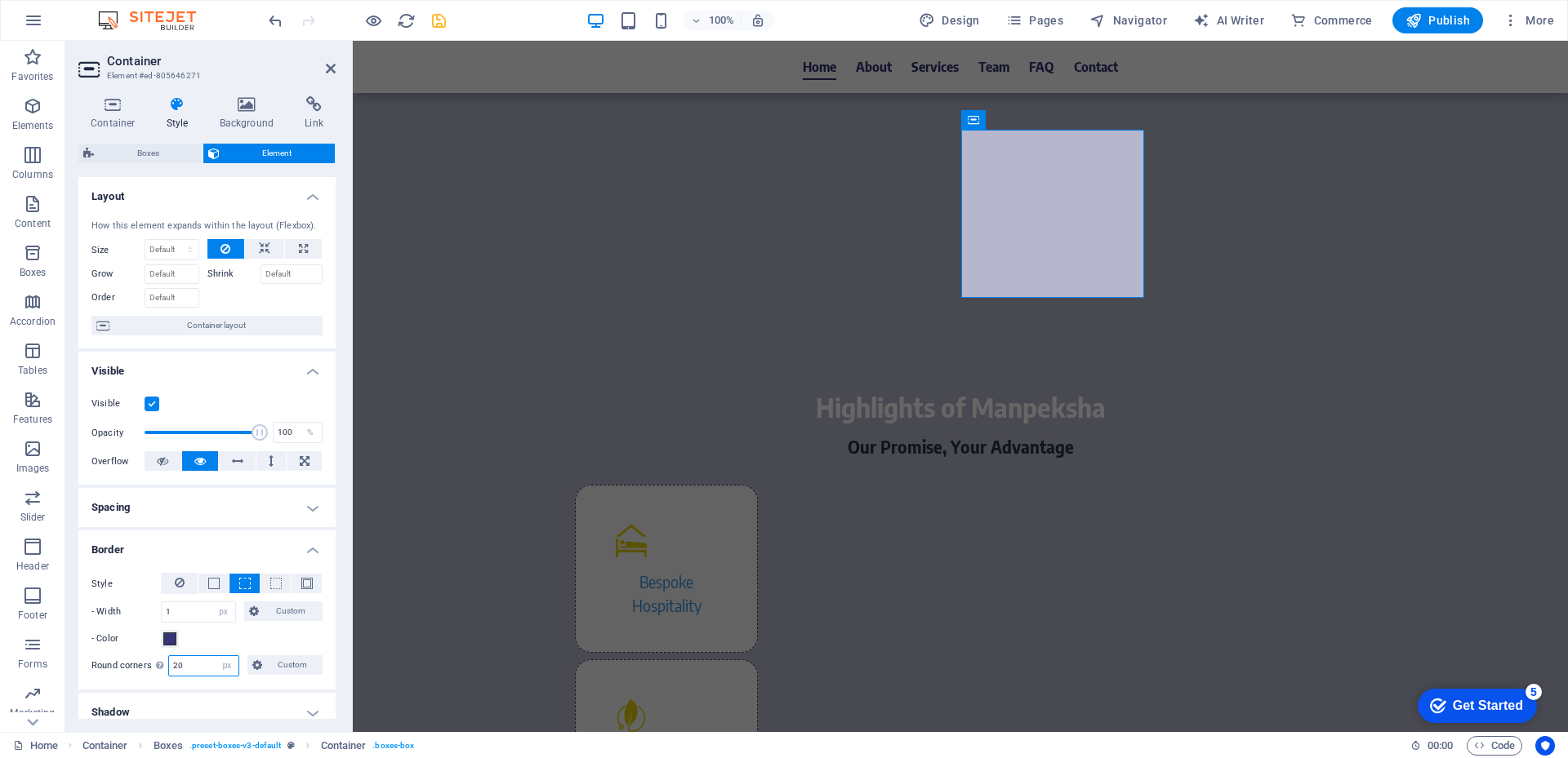
type input "20"
click at [272, 544] on h4 "Border" at bounding box center [208, 546] width 258 height 29
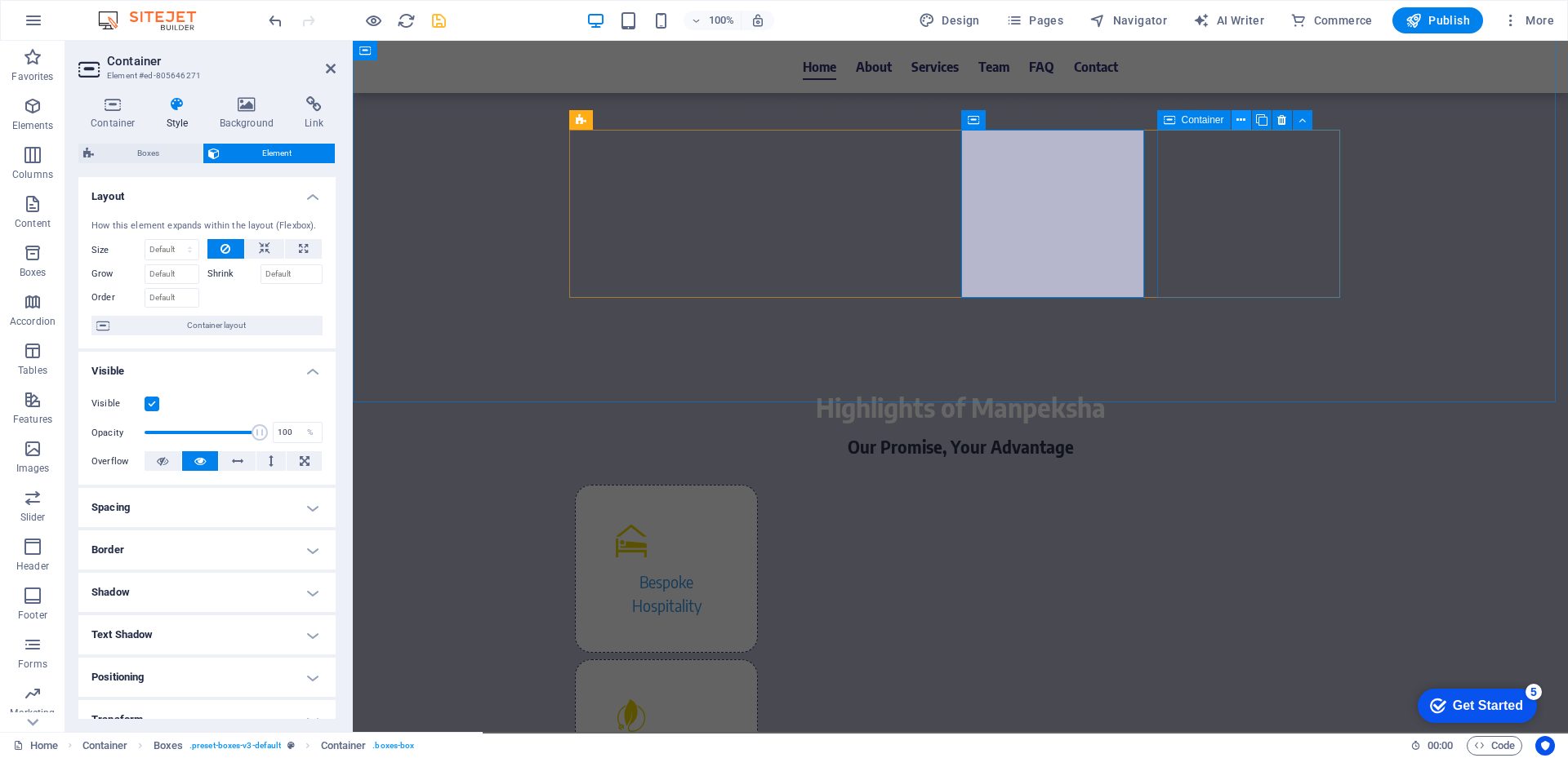
click at [1242, 121] on icon at bounding box center [1240, 120] width 9 height 17
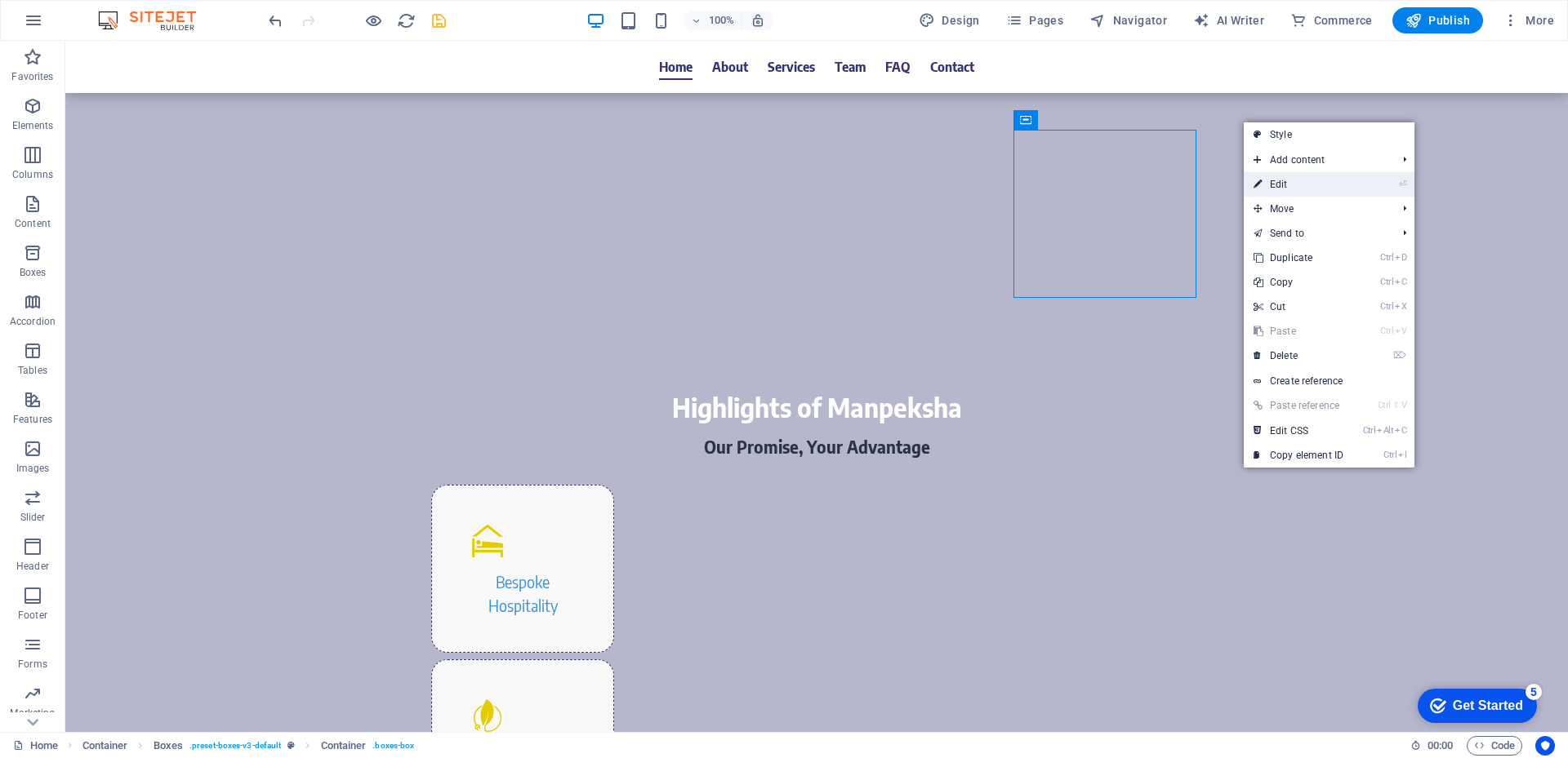
click at [1282, 191] on link "⏎ Edit" at bounding box center [1297, 184] width 109 height 25
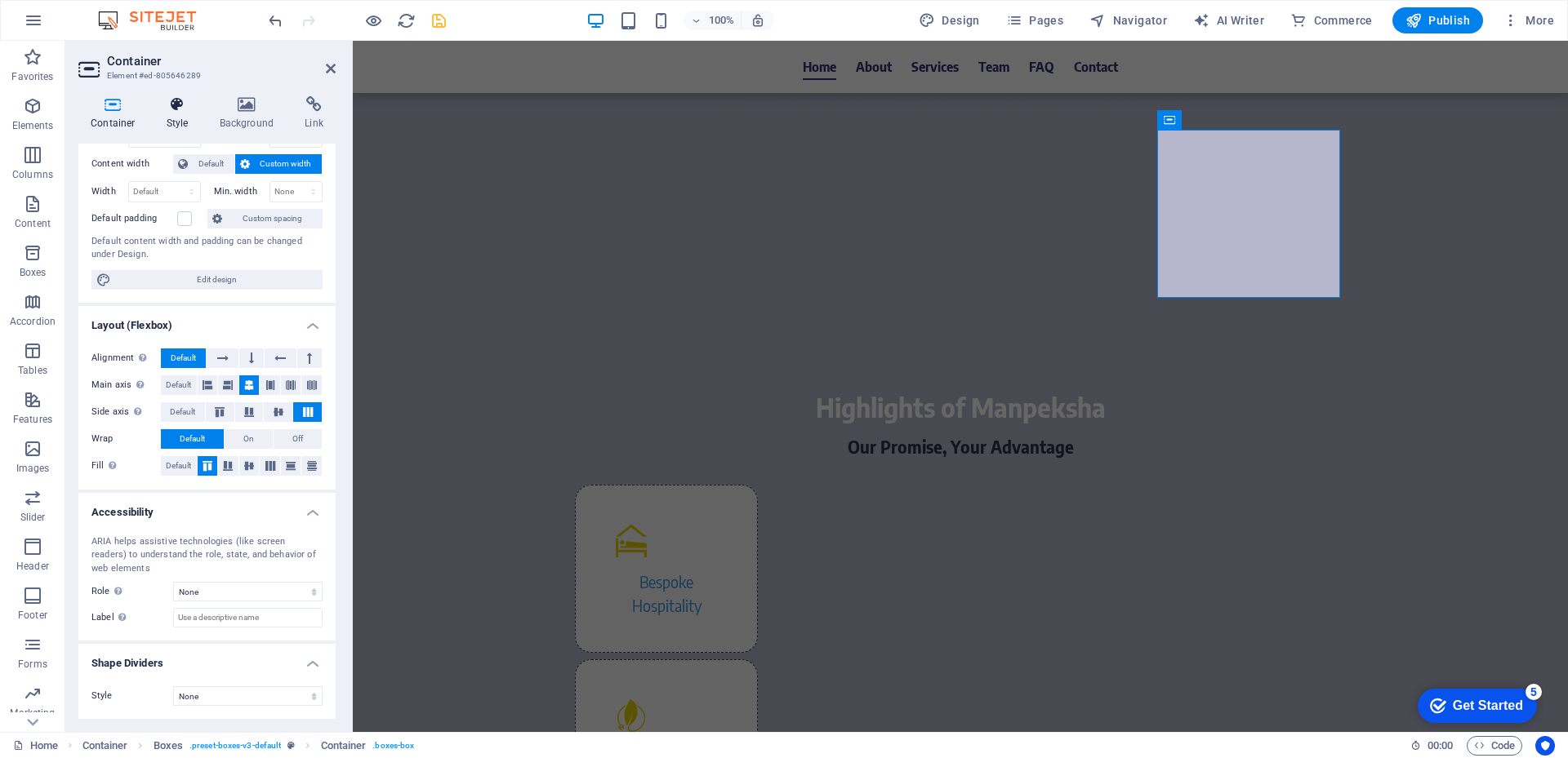
click at [171, 117] on h4 "Style" at bounding box center [181, 113] width 53 height 34
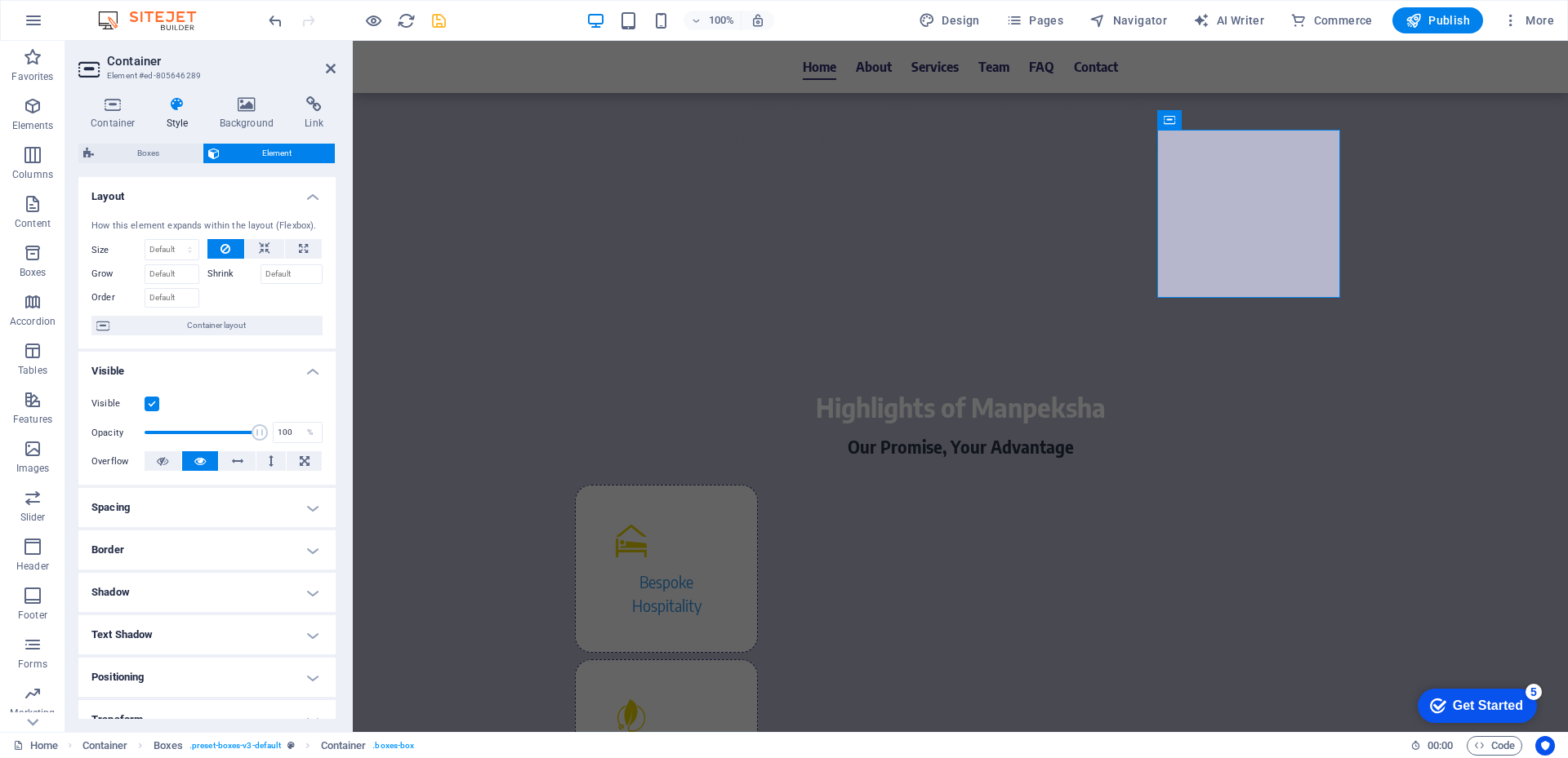
click at [214, 547] on h4 "Border" at bounding box center [208, 551] width 258 height 39
click at [248, 589] on span at bounding box center [245, 584] width 12 height 12
click at [194, 673] on select "Default px rem % vh vw Custom" at bounding box center [204, 666] width 70 height 20
select select "px"
click at [214, 656] on select "Default px rem % vh vw Custom" at bounding box center [204, 666] width 70 height 20
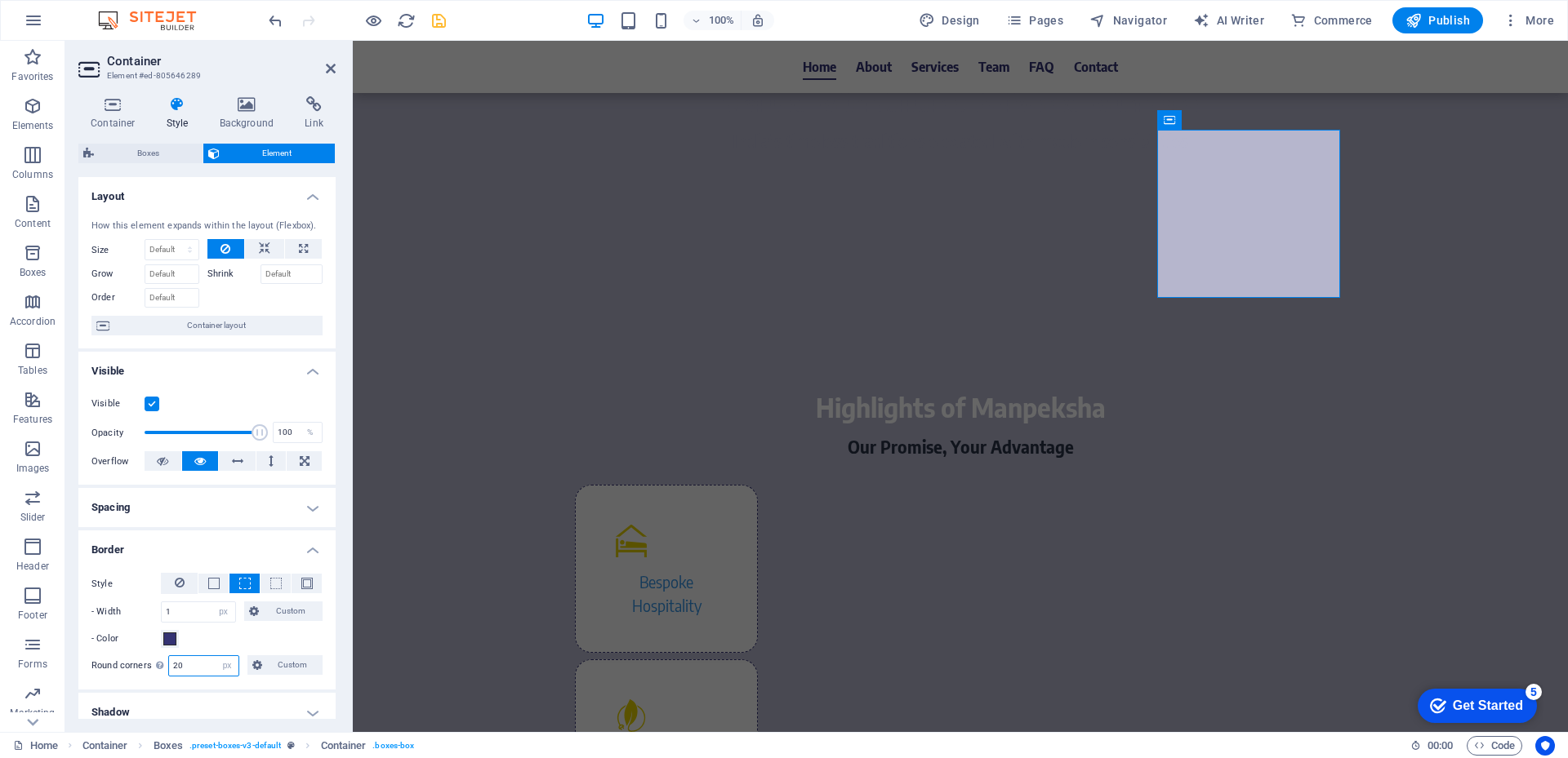
type input "20"
click at [262, 536] on h4 "Border" at bounding box center [208, 546] width 258 height 29
click at [435, 21] on icon "save" at bounding box center [439, 21] width 19 height 19
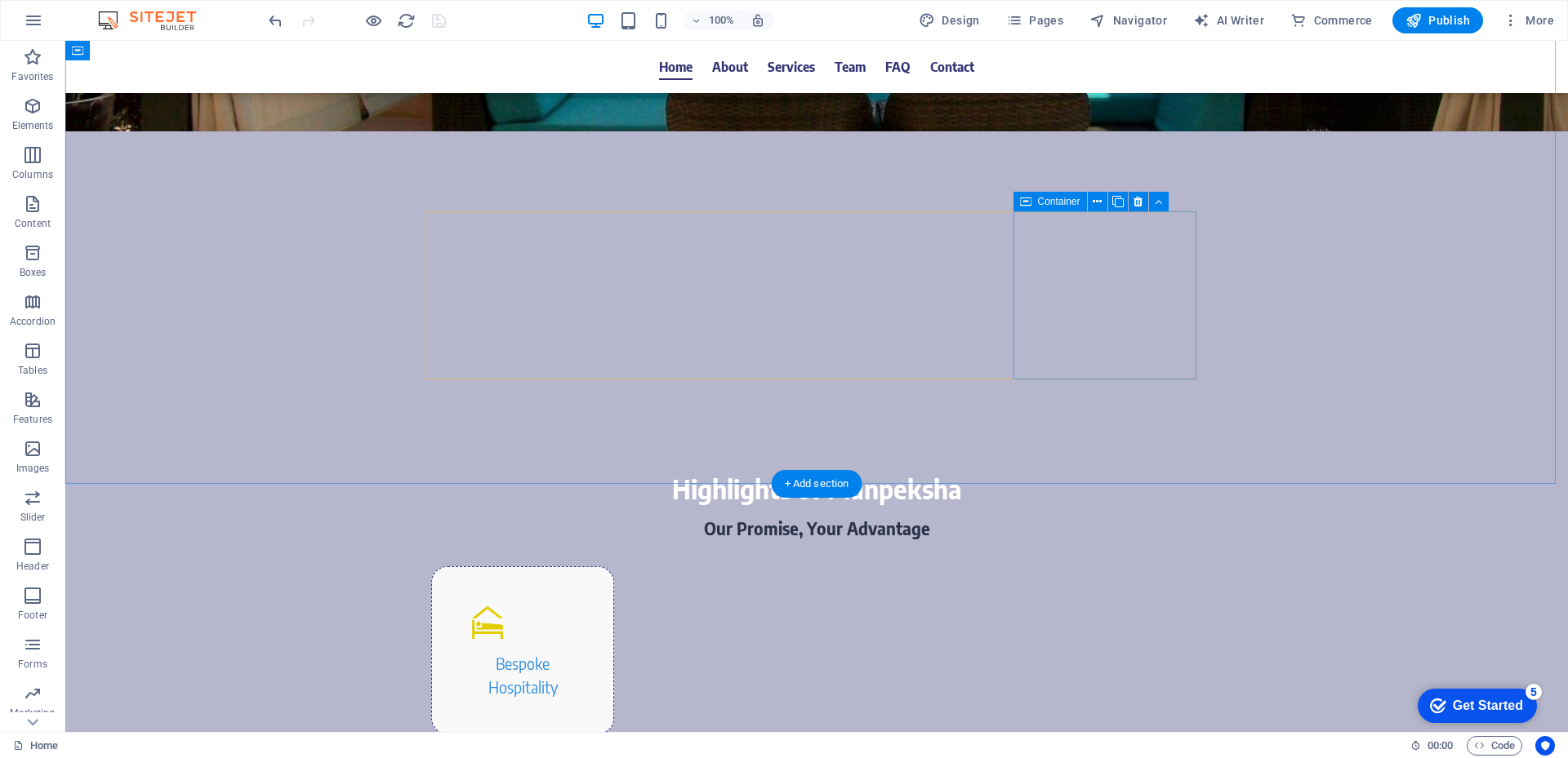
scroll to position [571, 0]
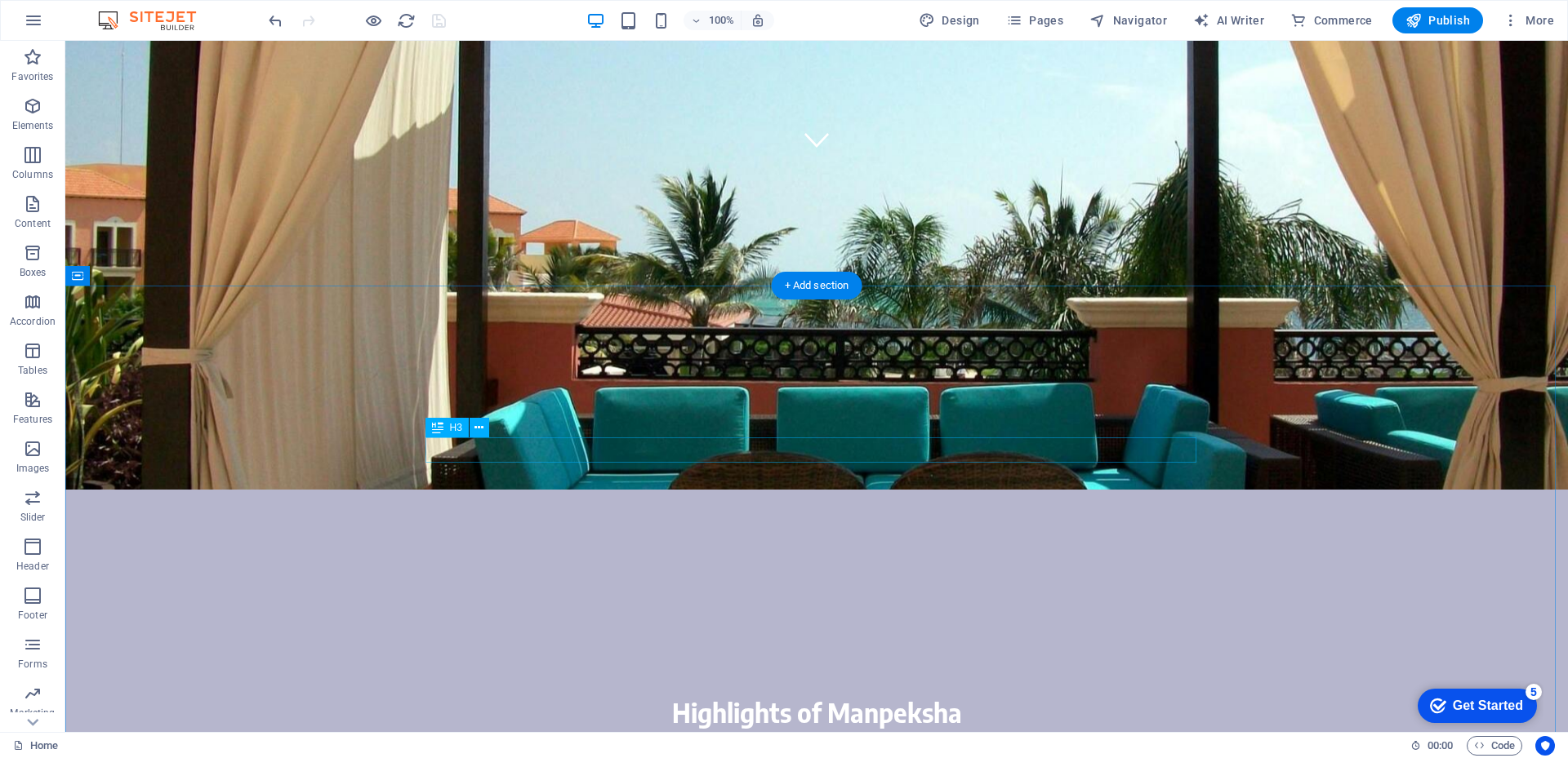
click at [799, 740] on div "Our Promise, Your Advantage" at bounding box center [816, 753] width 771 height 26
click at [844, 740] on div "Our Promise, Your Advantage" at bounding box center [816, 753] width 771 height 26
click at [481, 431] on icon at bounding box center [478, 428] width 9 height 17
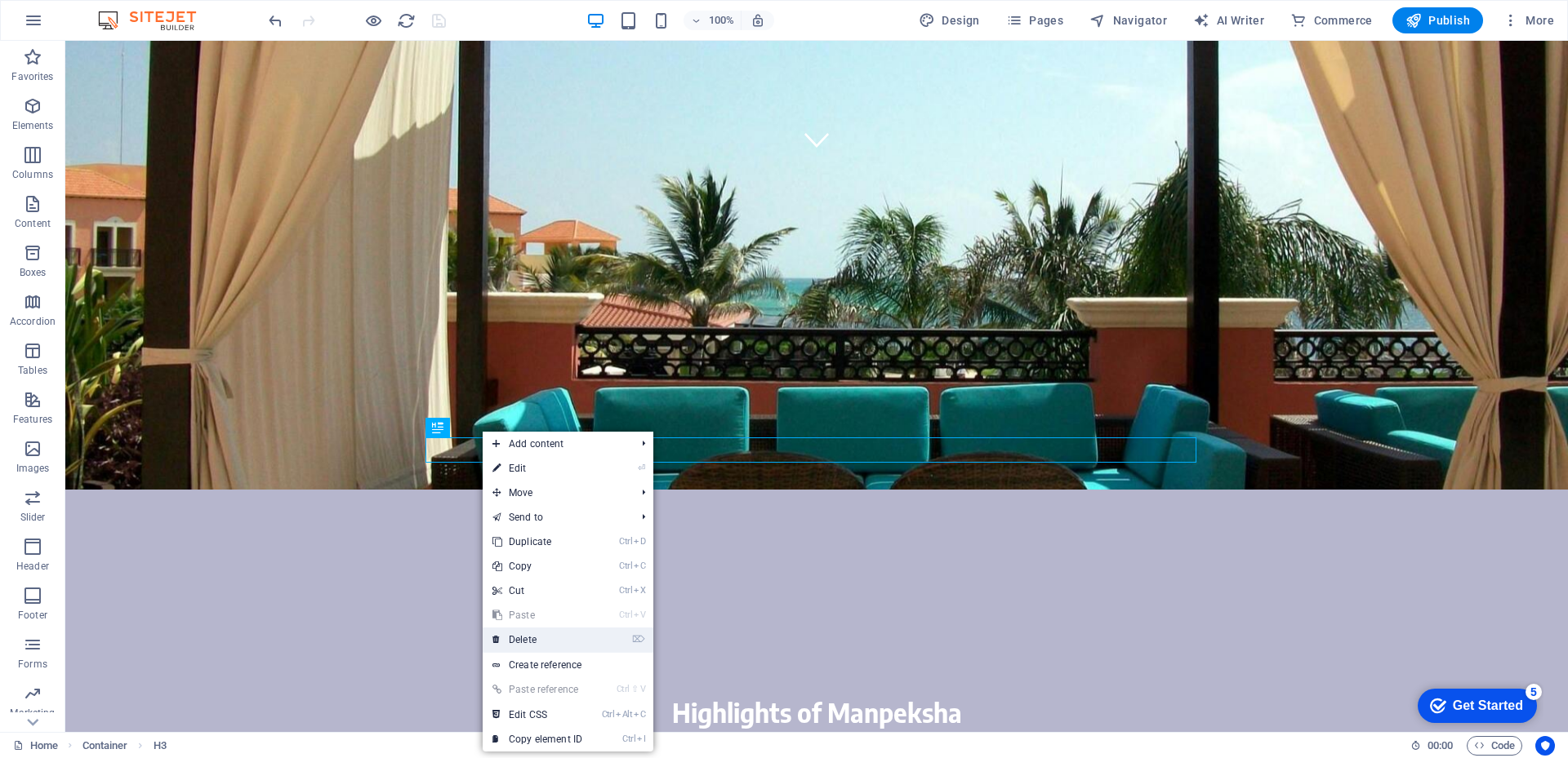
click at [546, 642] on link "⌦ Delete" at bounding box center [537, 639] width 109 height 25
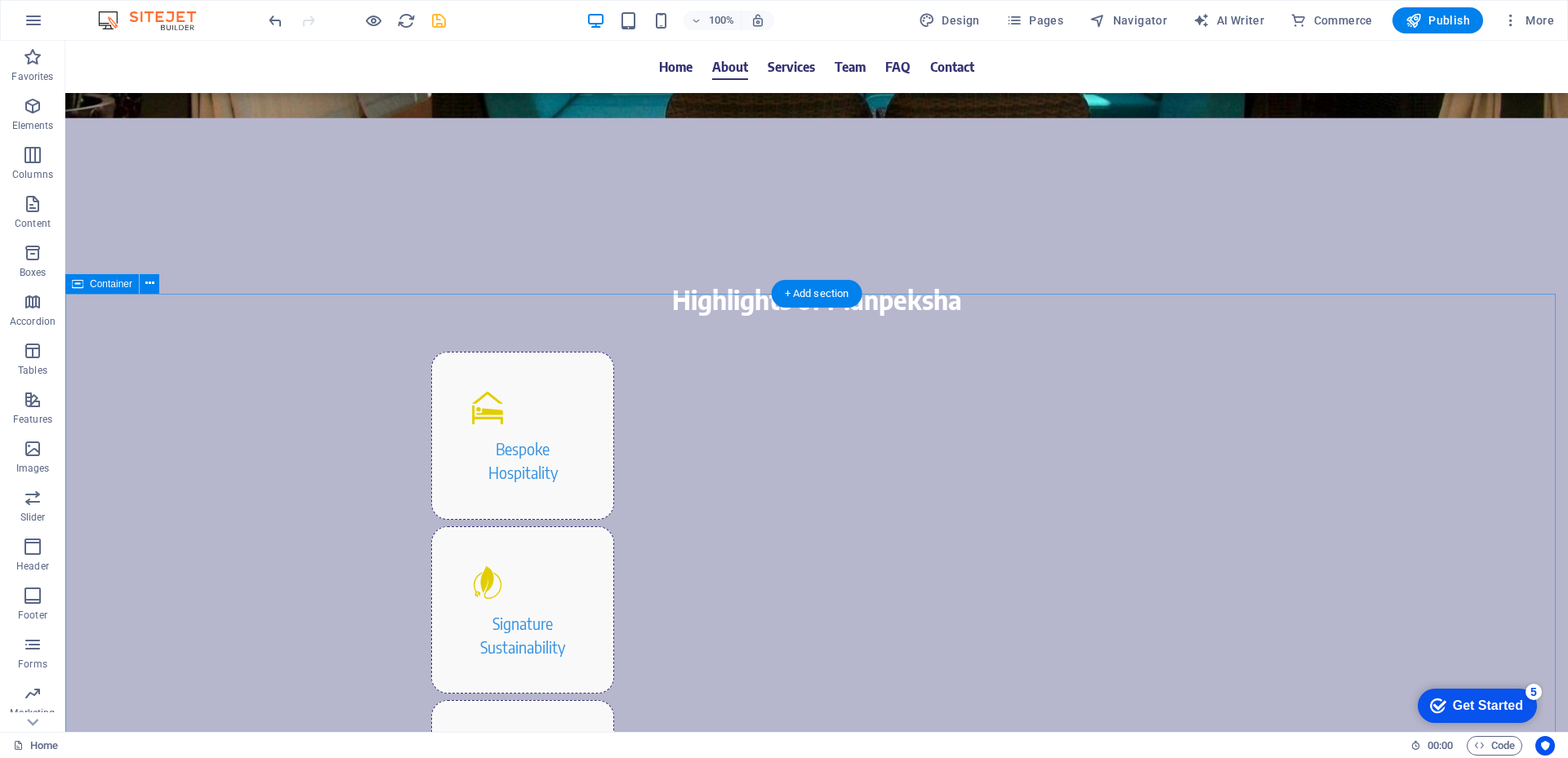
scroll to position [898, 0]
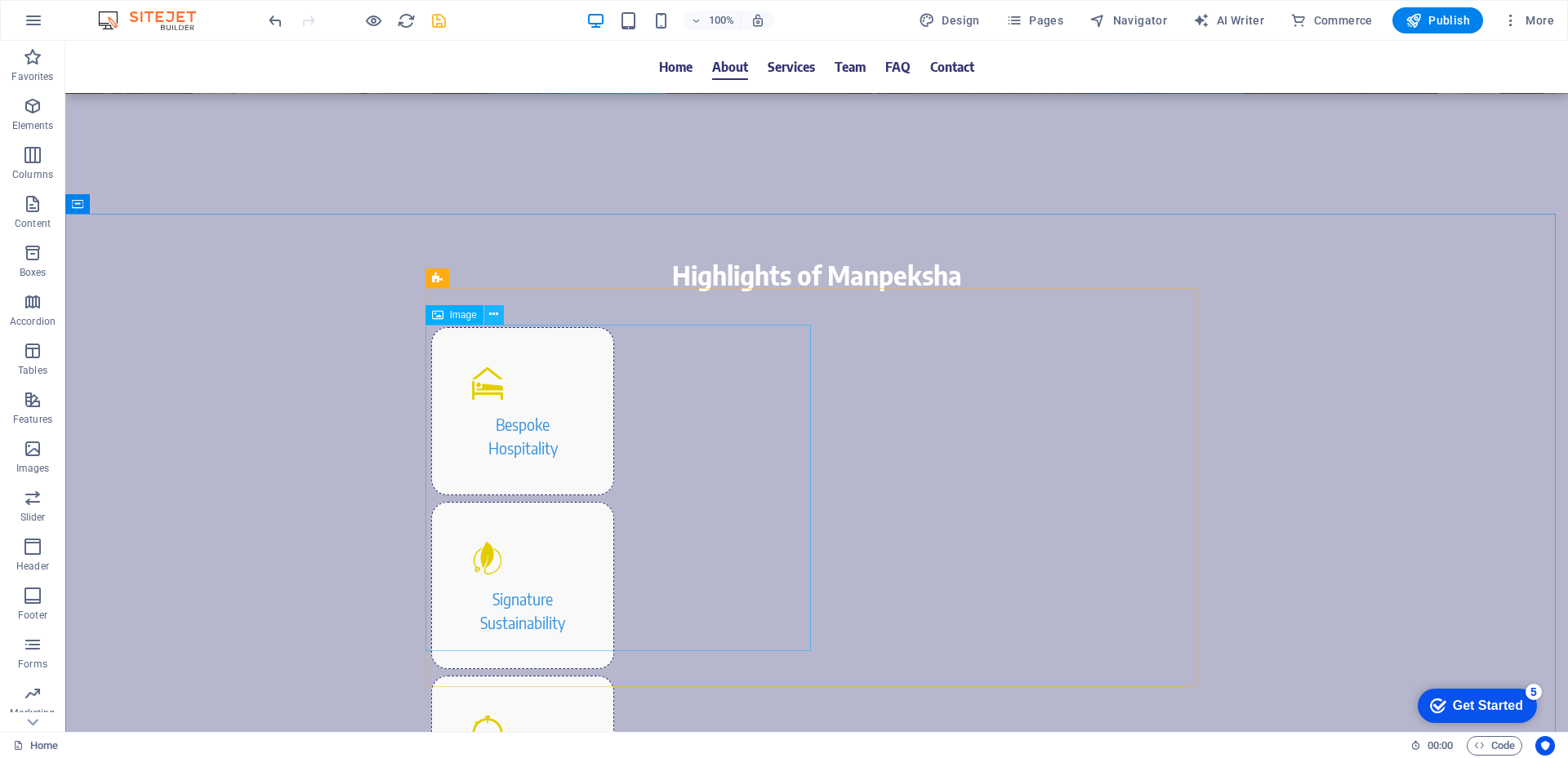
click at [491, 315] on icon at bounding box center [493, 314] width 9 height 17
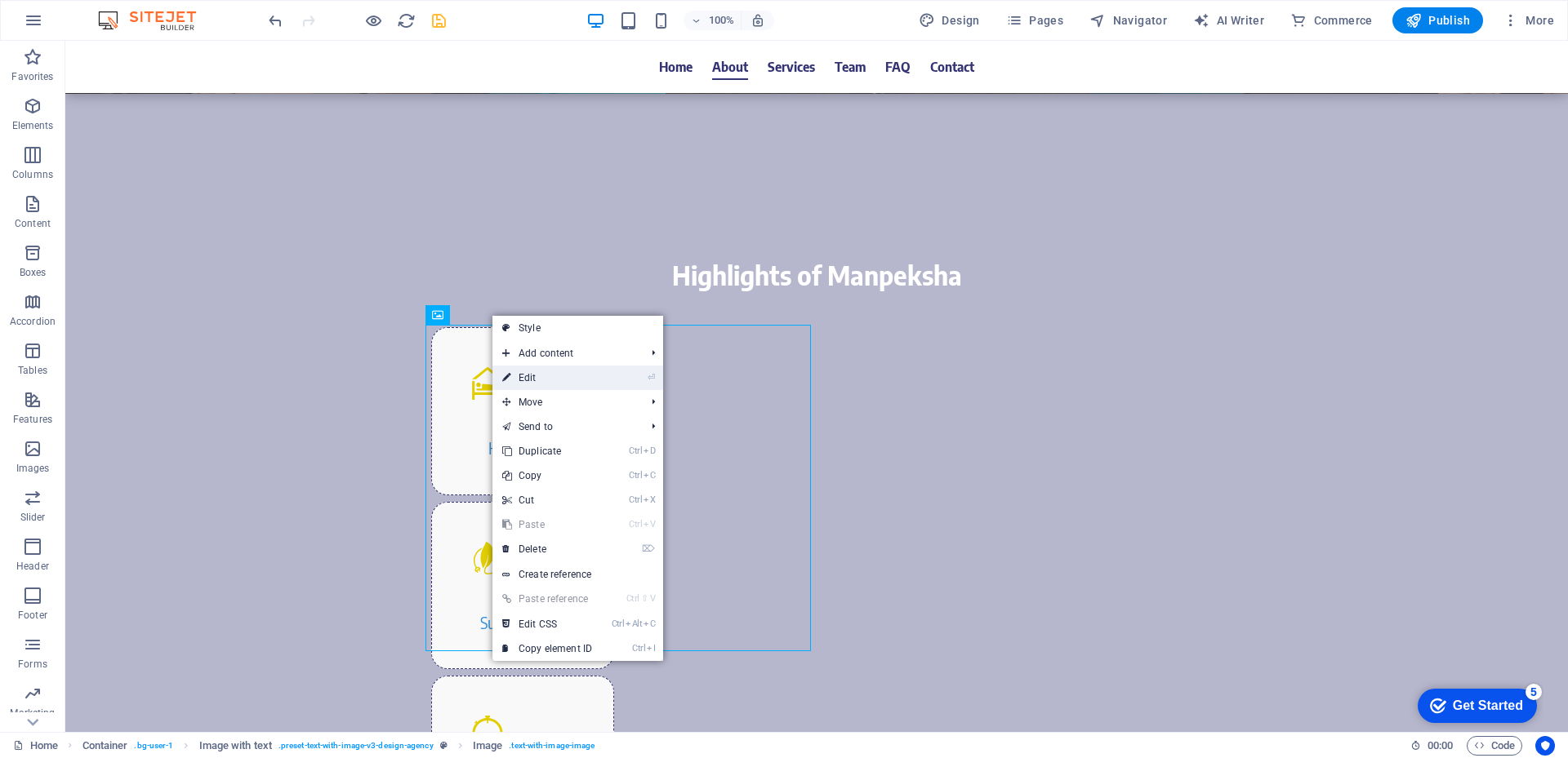
click at [526, 372] on link "⏎ Edit" at bounding box center [547, 378] width 109 height 25
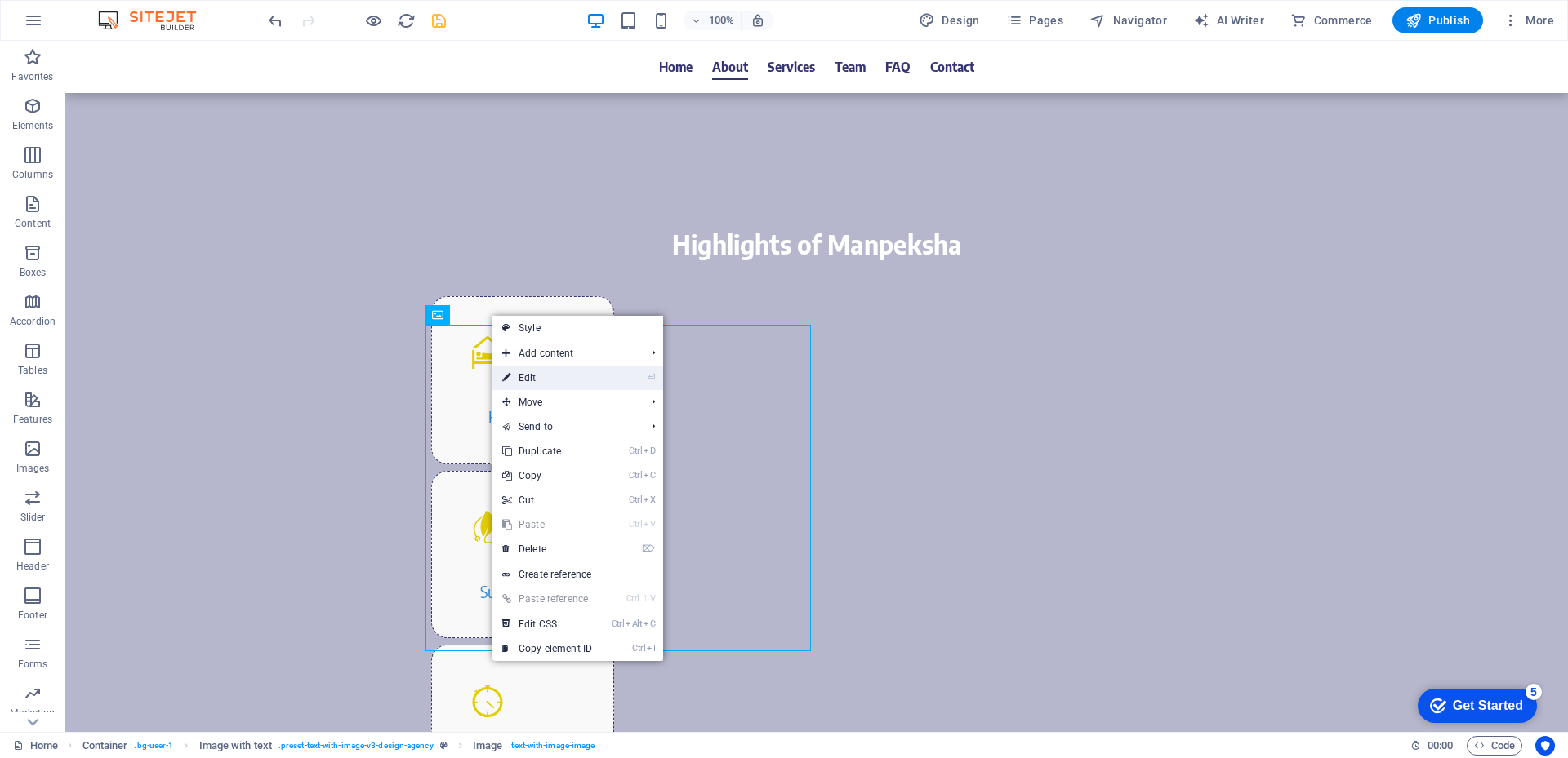
select select "px"
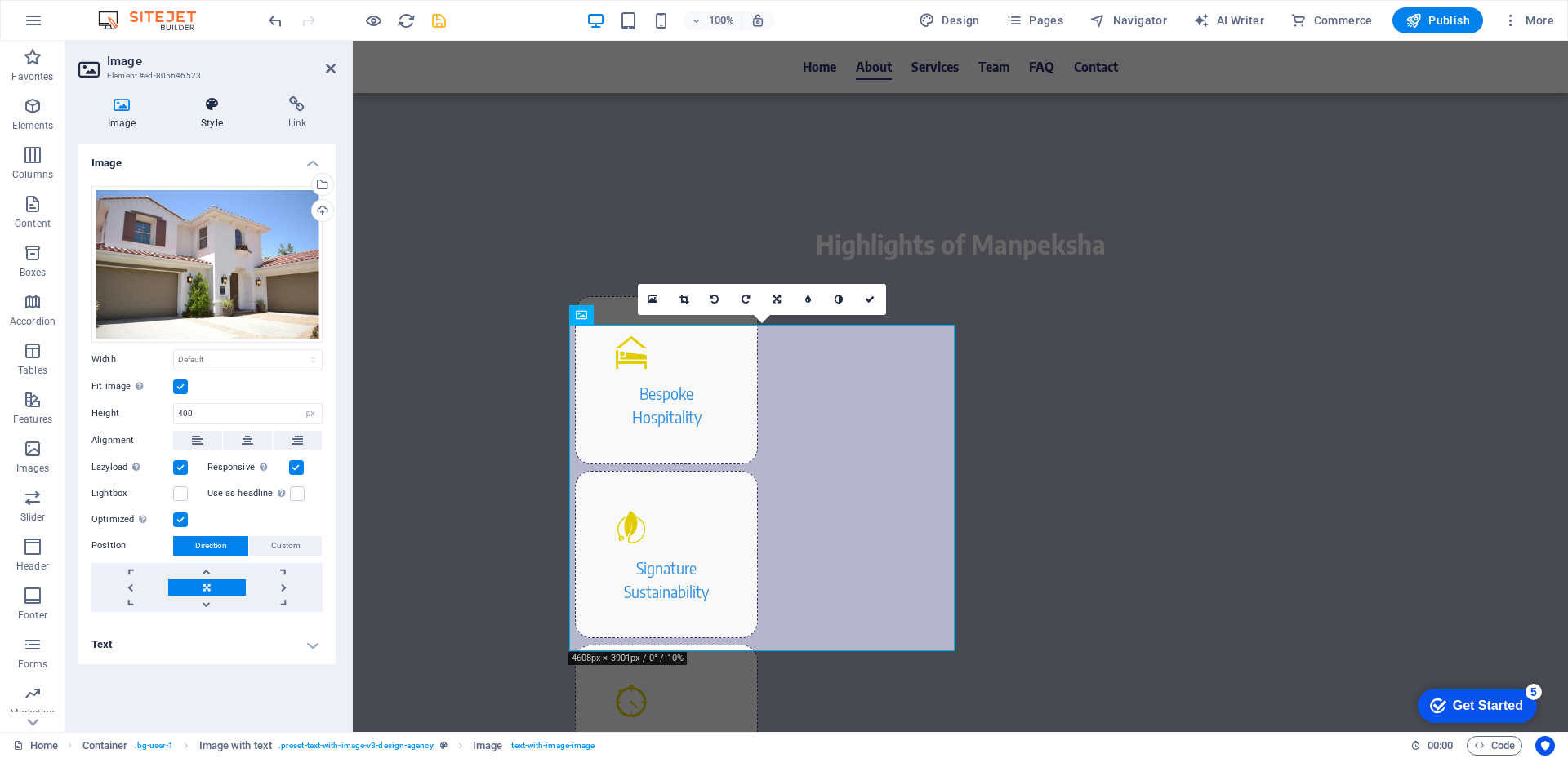
click at [207, 114] on h4 "Style" at bounding box center [214, 113] width 87 height 34
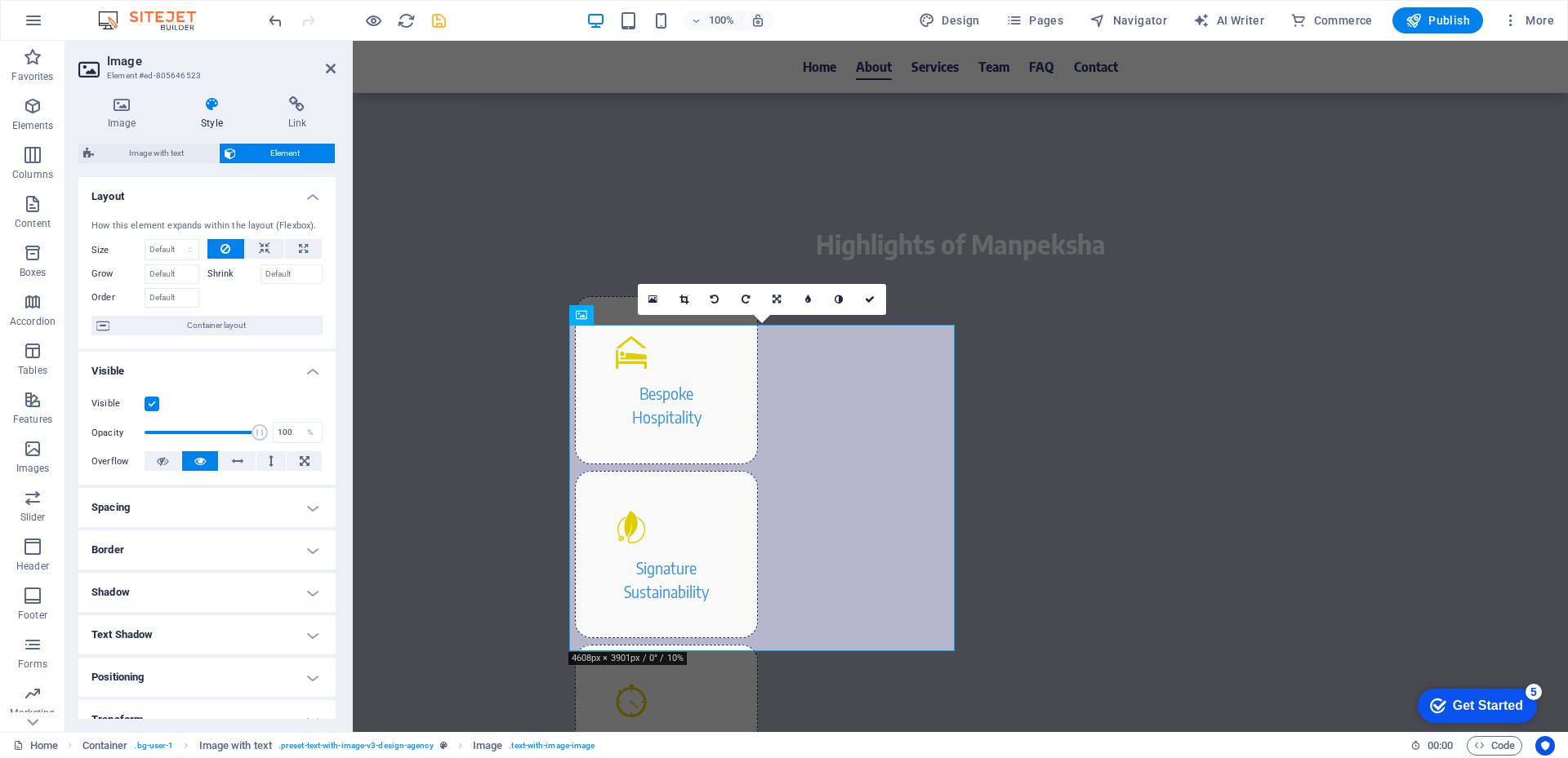
click at [219, 554] on h4 "Border" at bounding box center [208, 551] width 258 height 39
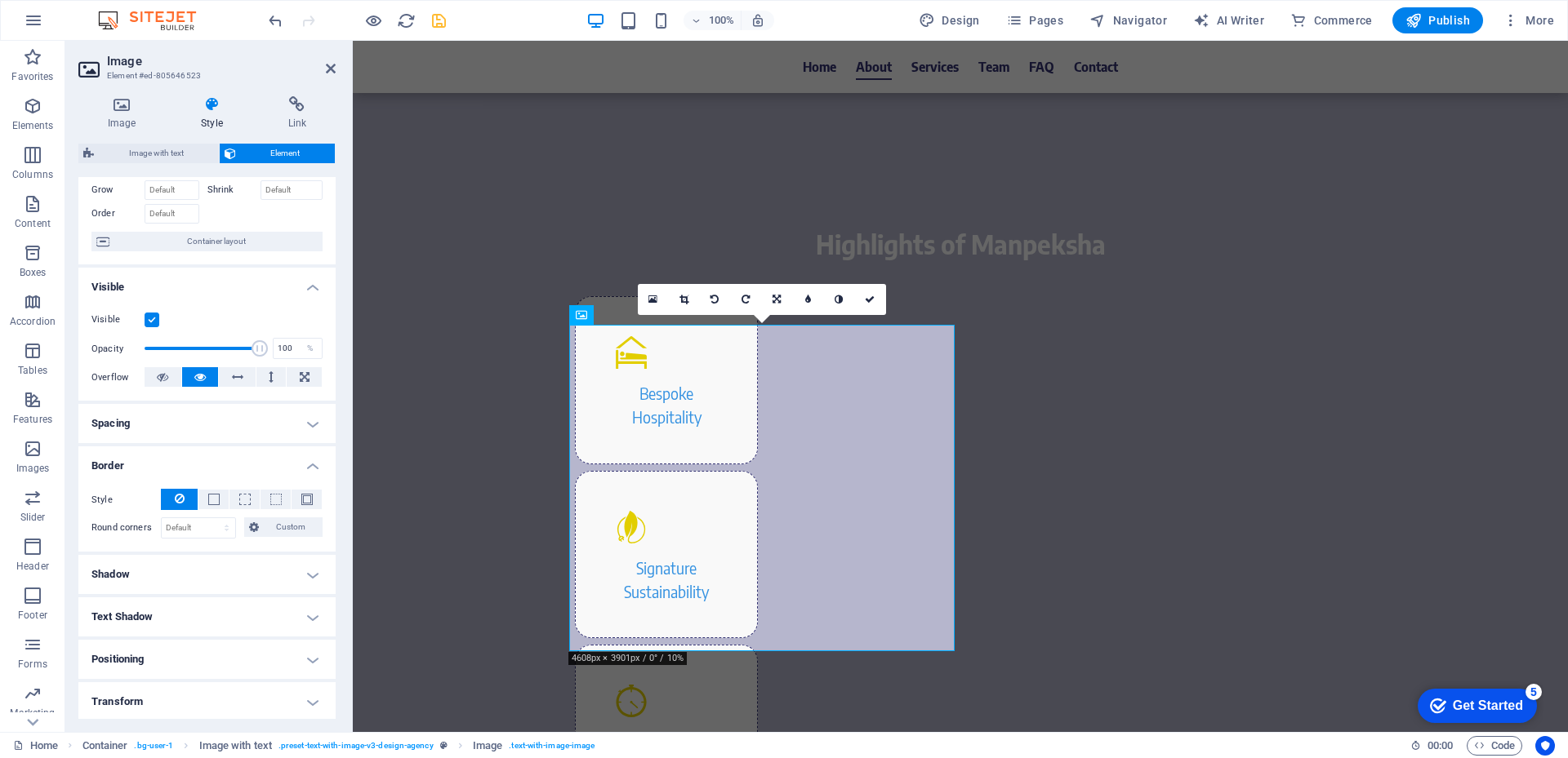
scroll to position [163, 0]
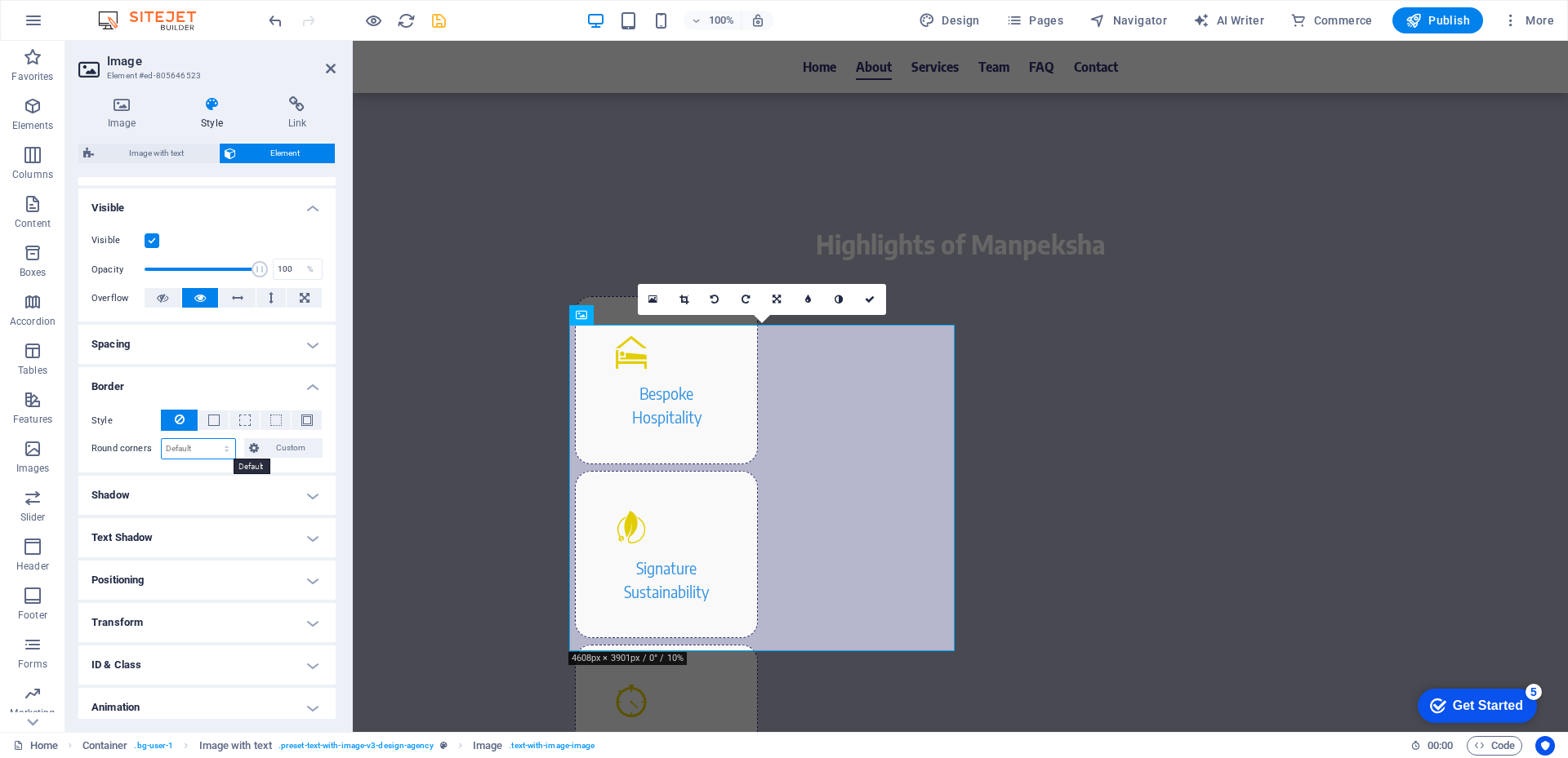
click at [223, 448] on select "Default px rem % vh vw Custom" at bounding box center [198, 449] width 74 height 20
select select "px"
click at [211, 439] on select "Default px rem % vh vw Custom" at bounding box center [198, 449] width 74 height 20
type input "20"
click at [200, 375] on h4 "Border" at bounding box center [208, 382] width 258 height 29
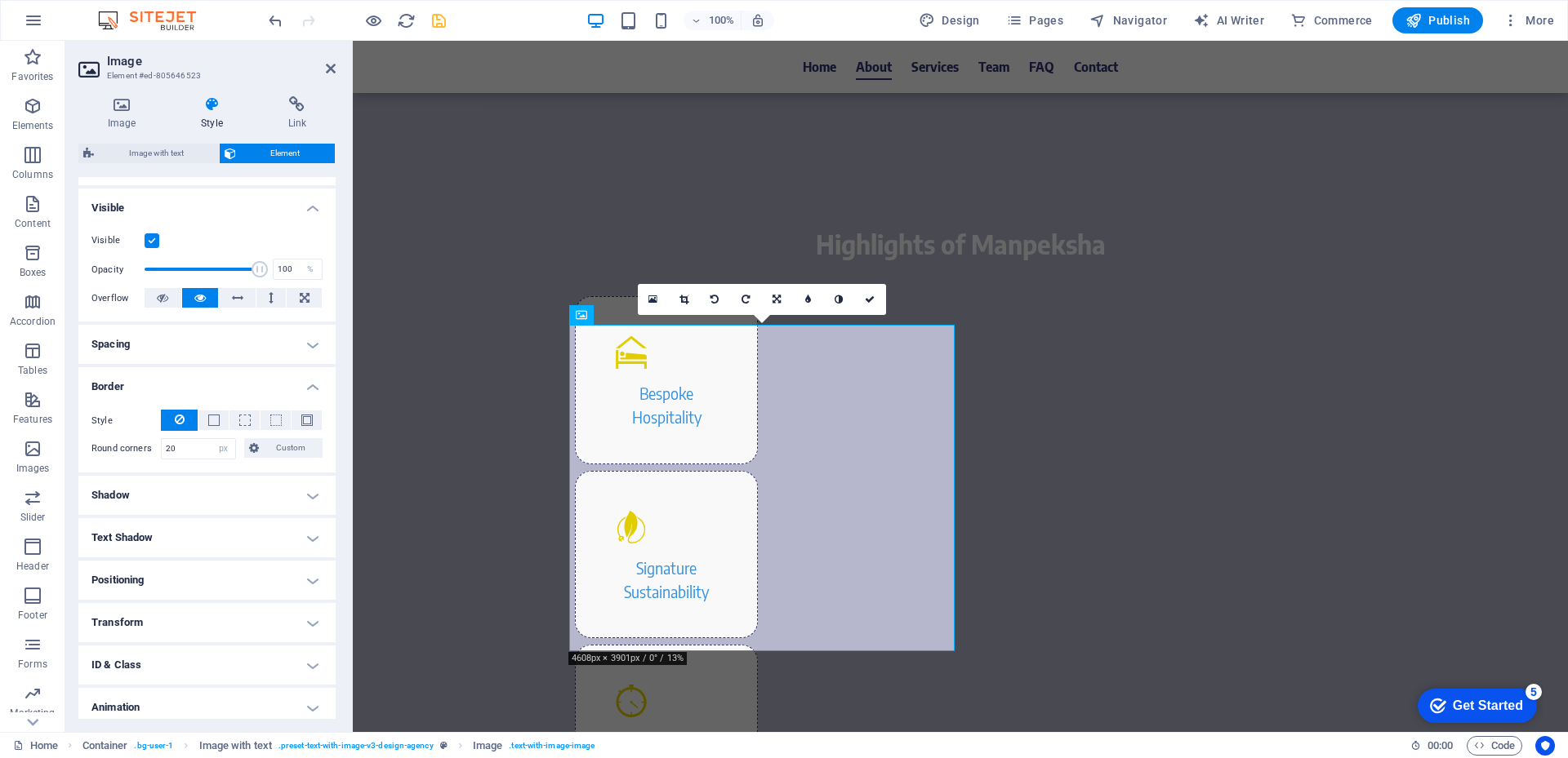
scroll to position [148, 0]
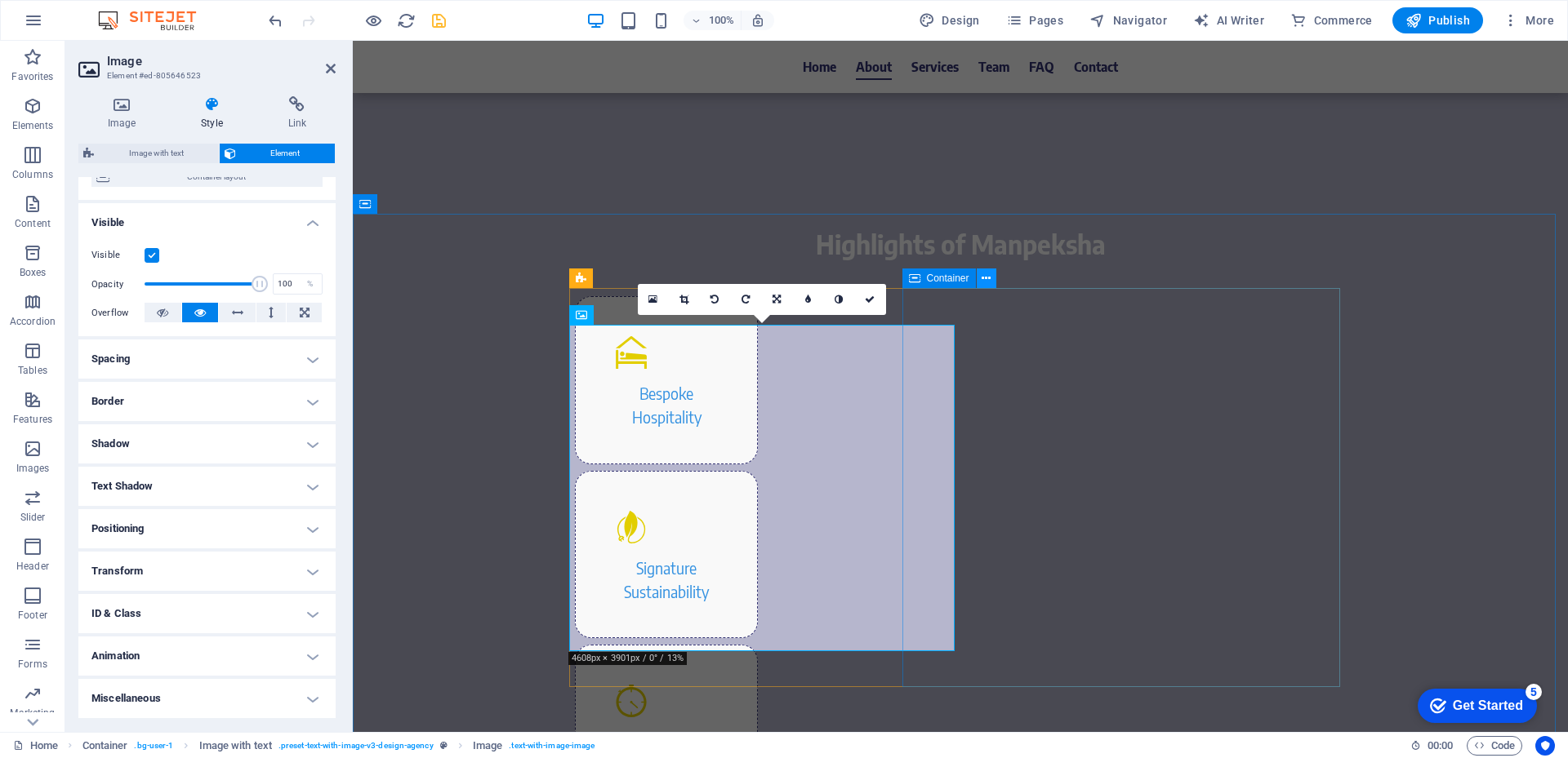
click at [986, 280] on icon at bounding box center [986, 278] width 9 height 17
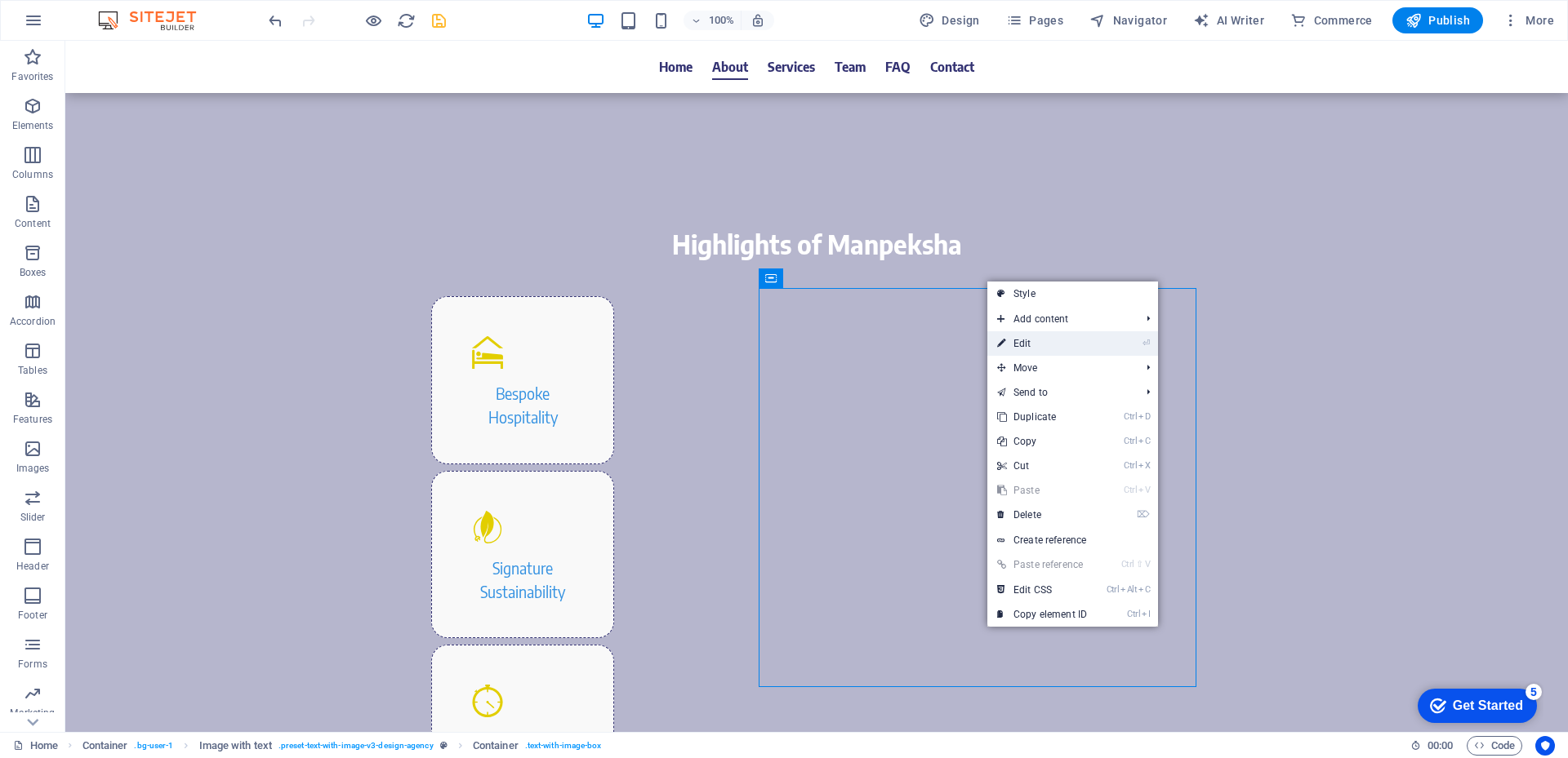
click at [1065, 342] on link "⏎ Edit" at bounding box center [1042, 343] width 109 height 25
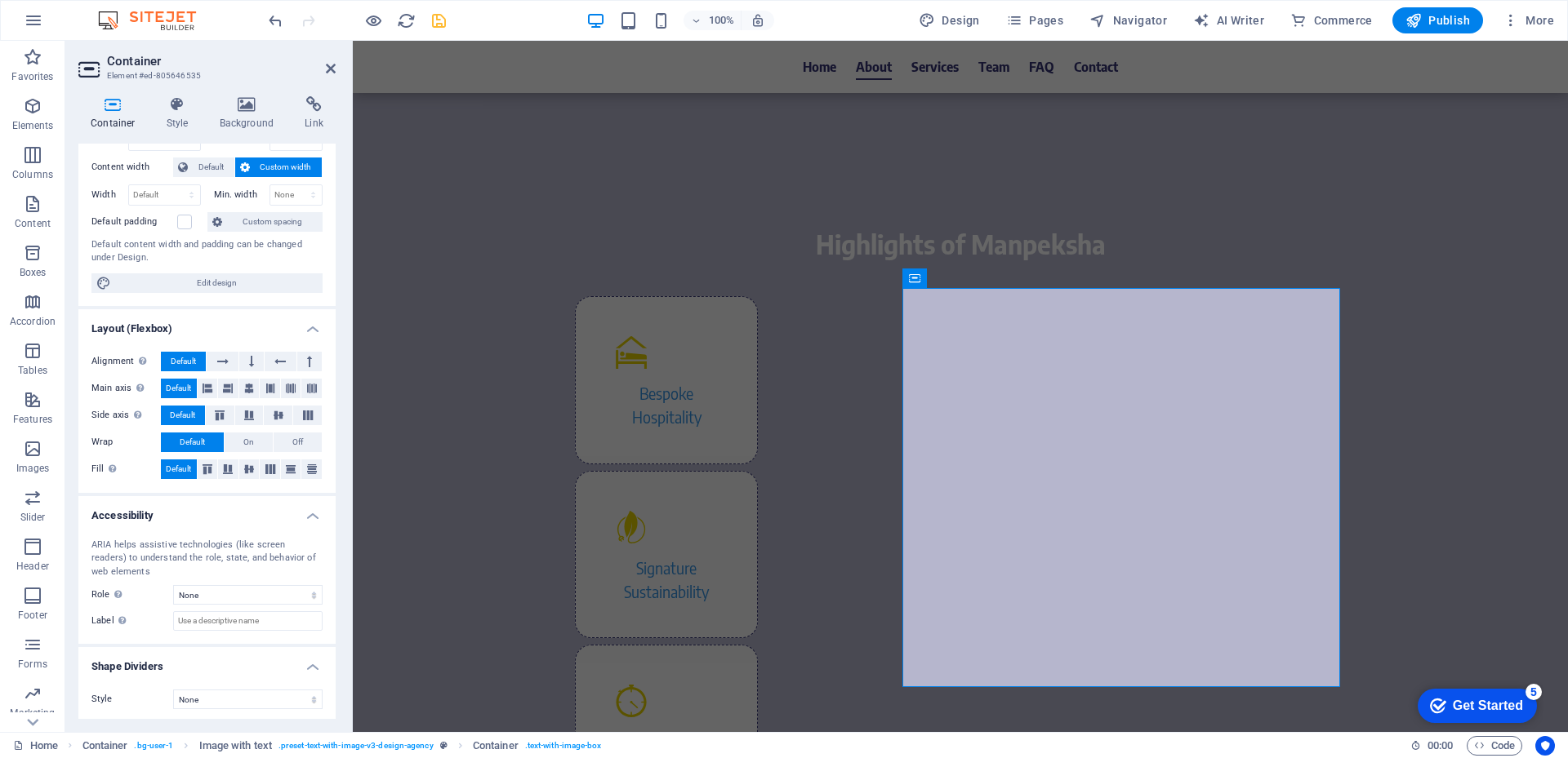
scroll to position [85, 0]
click at [169, 103] on icon at bounding box center [177, 104] width 46 height 17
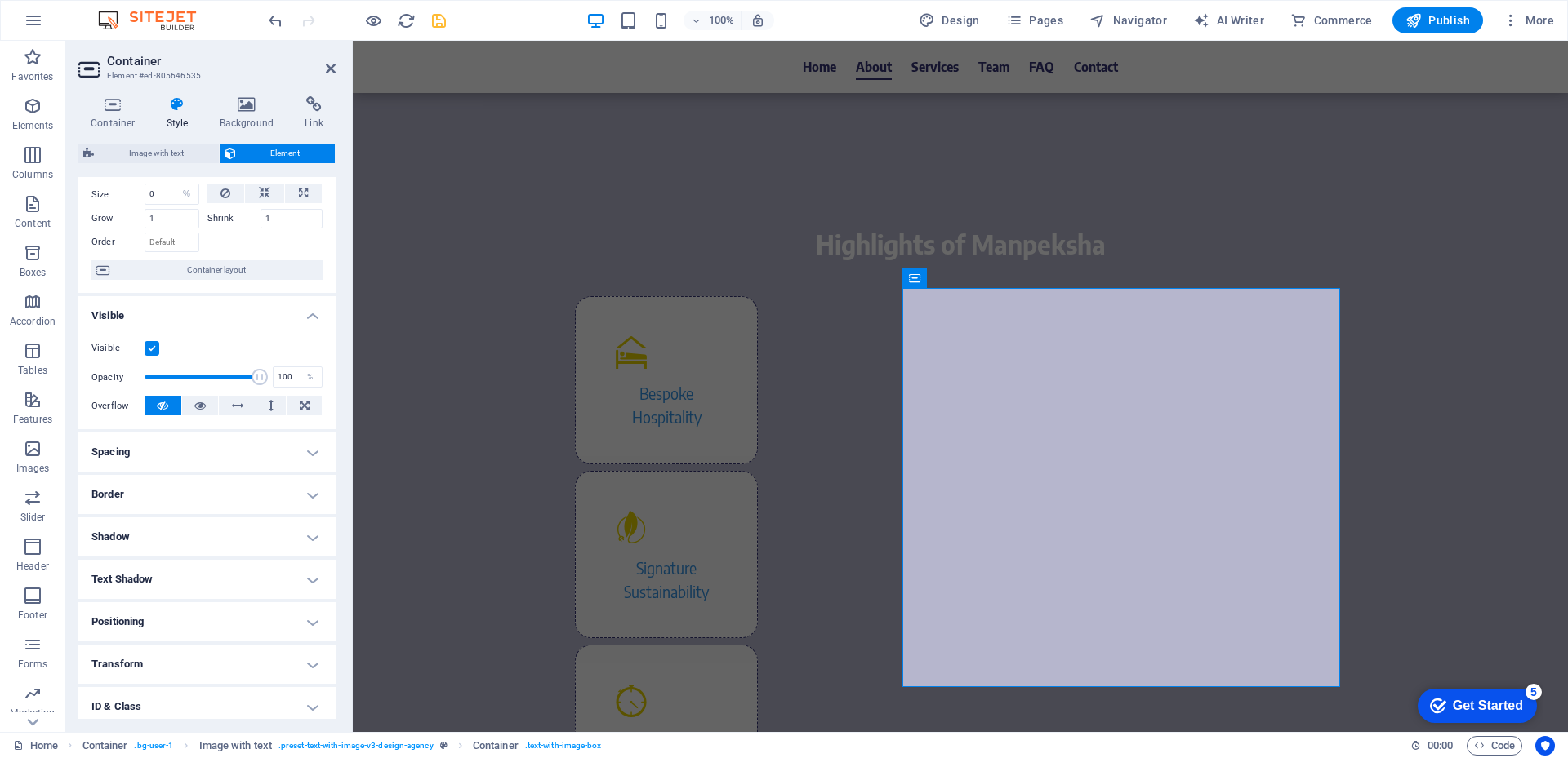
scroll to position [82, 0]
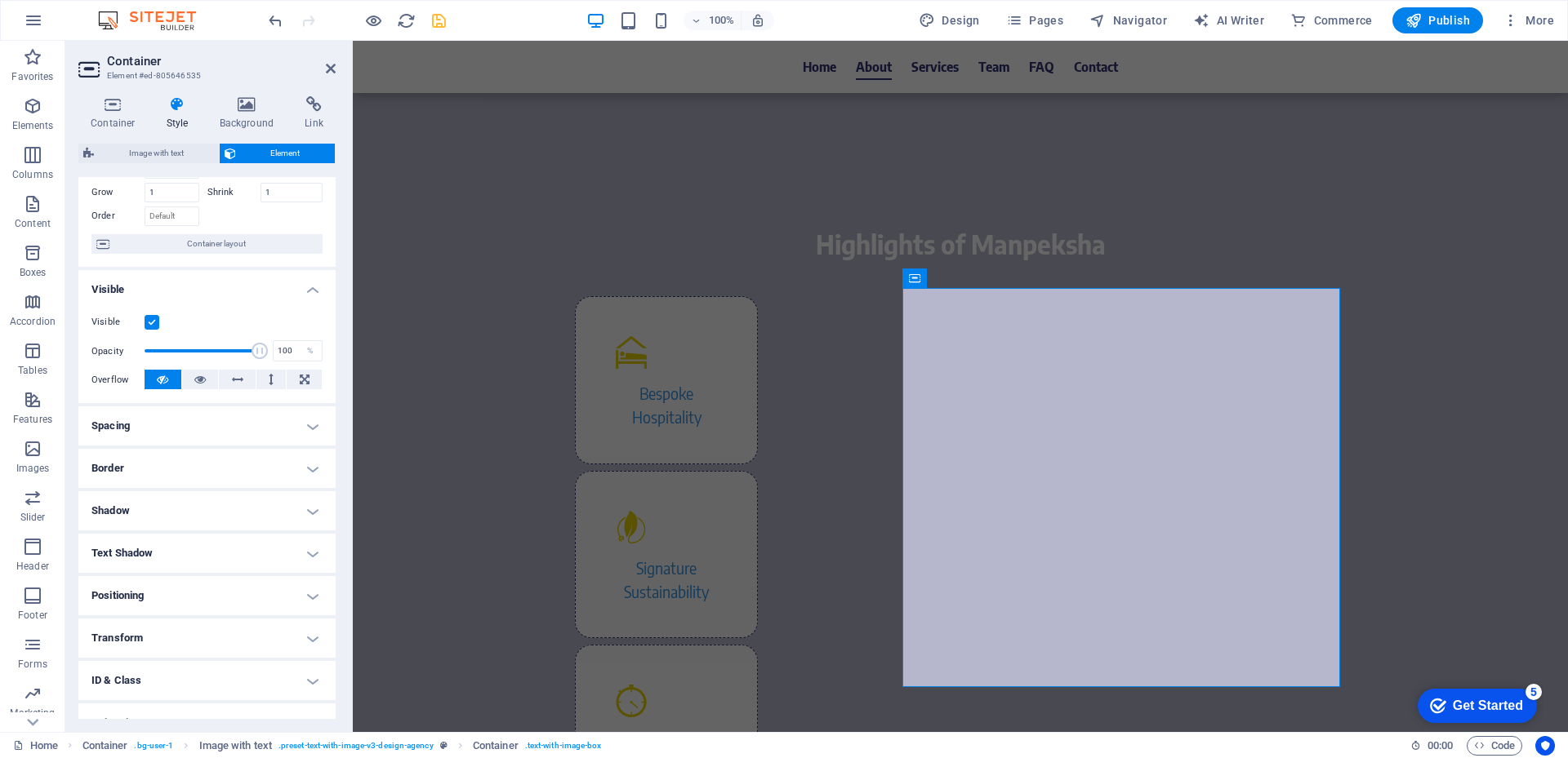
click at [173, 466] on h4 "Border" at bounding box center [208, 469] width 258 height 39
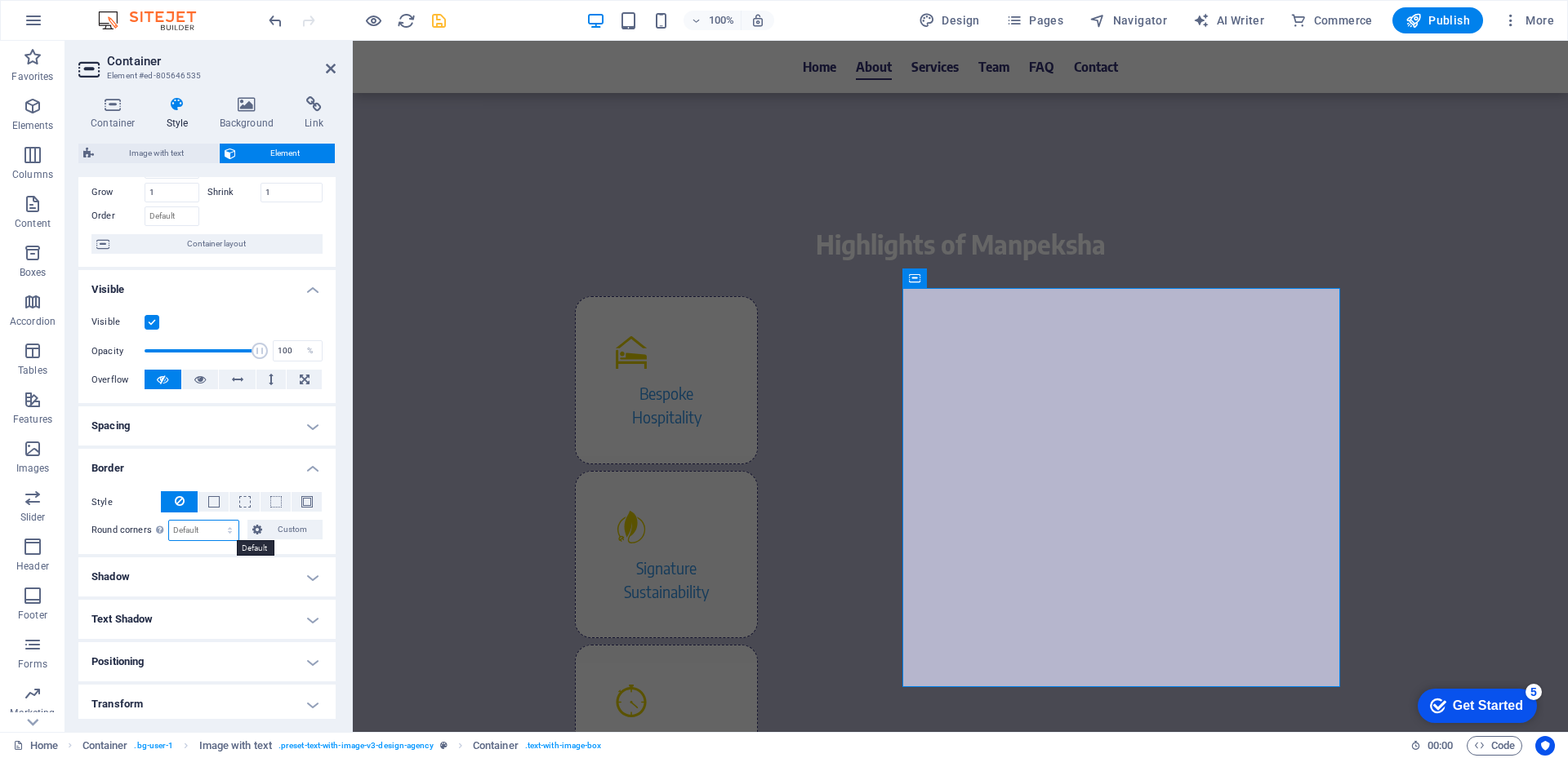
click at [210, 540] on select "Default px rem % vh vw Custom" at bounding box center [204, 531] width 70 height 20
select select "px"
click at [214, 521] on select "Default px rem % vh vw Custom" at bounding box center [204, 531] width 70 height 20
type input "20"
click at [267, 467] on h4 "Border" at bounding box center [208, 464] width 258 height 29
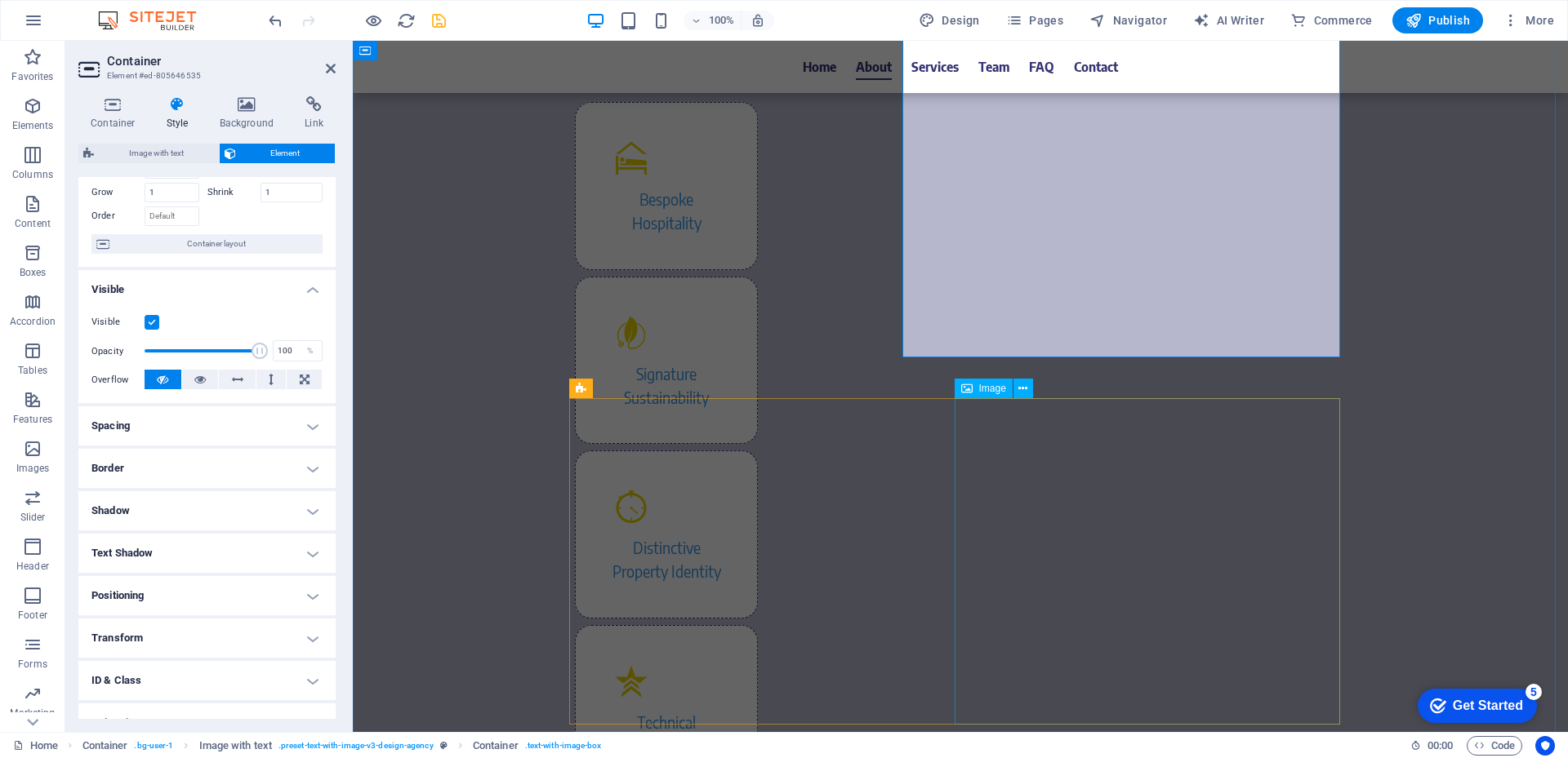
scroll to position [1306, 0]
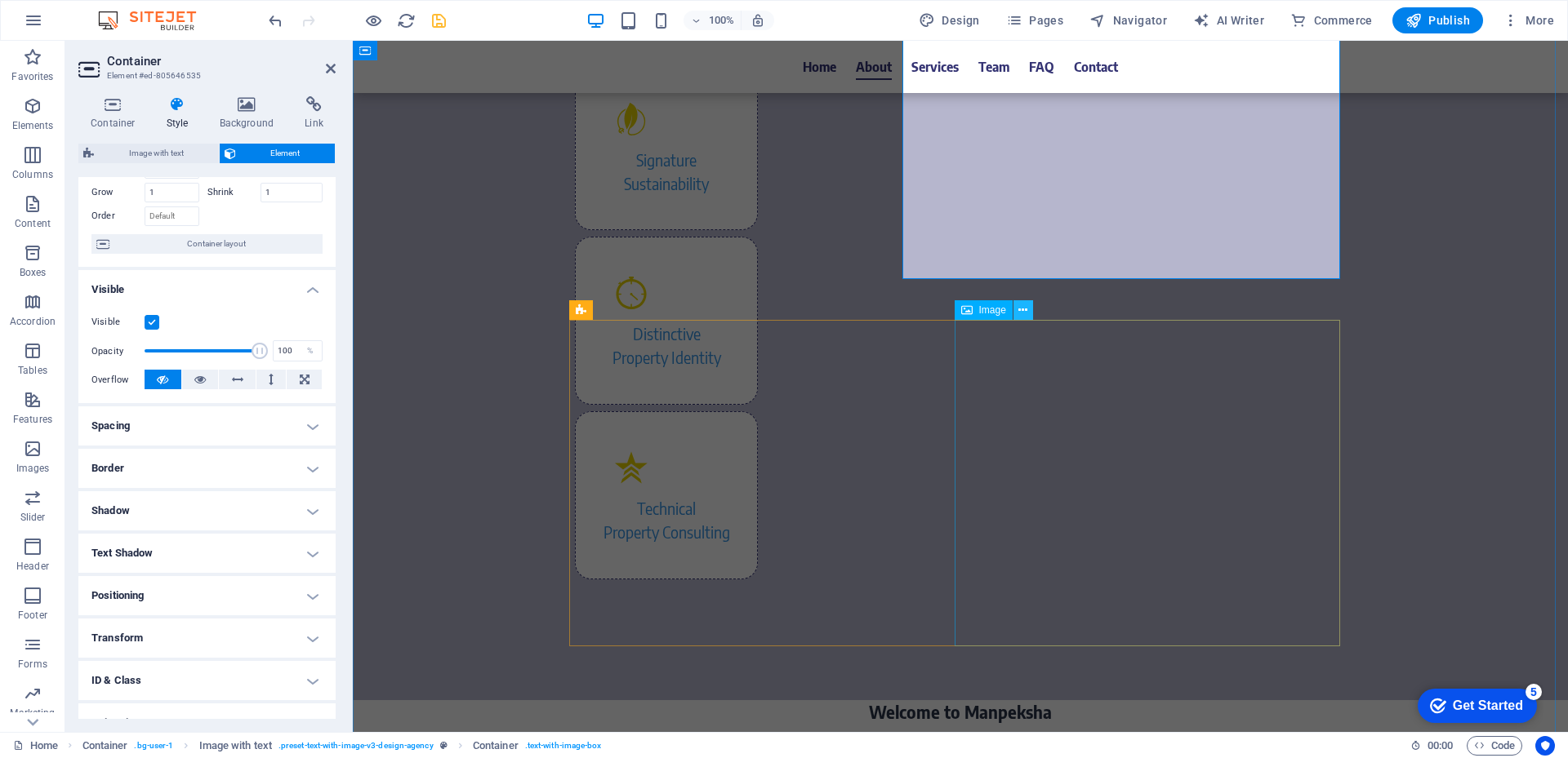
click at [1026, 307] on icon at bounding box center [1022, 310] width 9 height 17
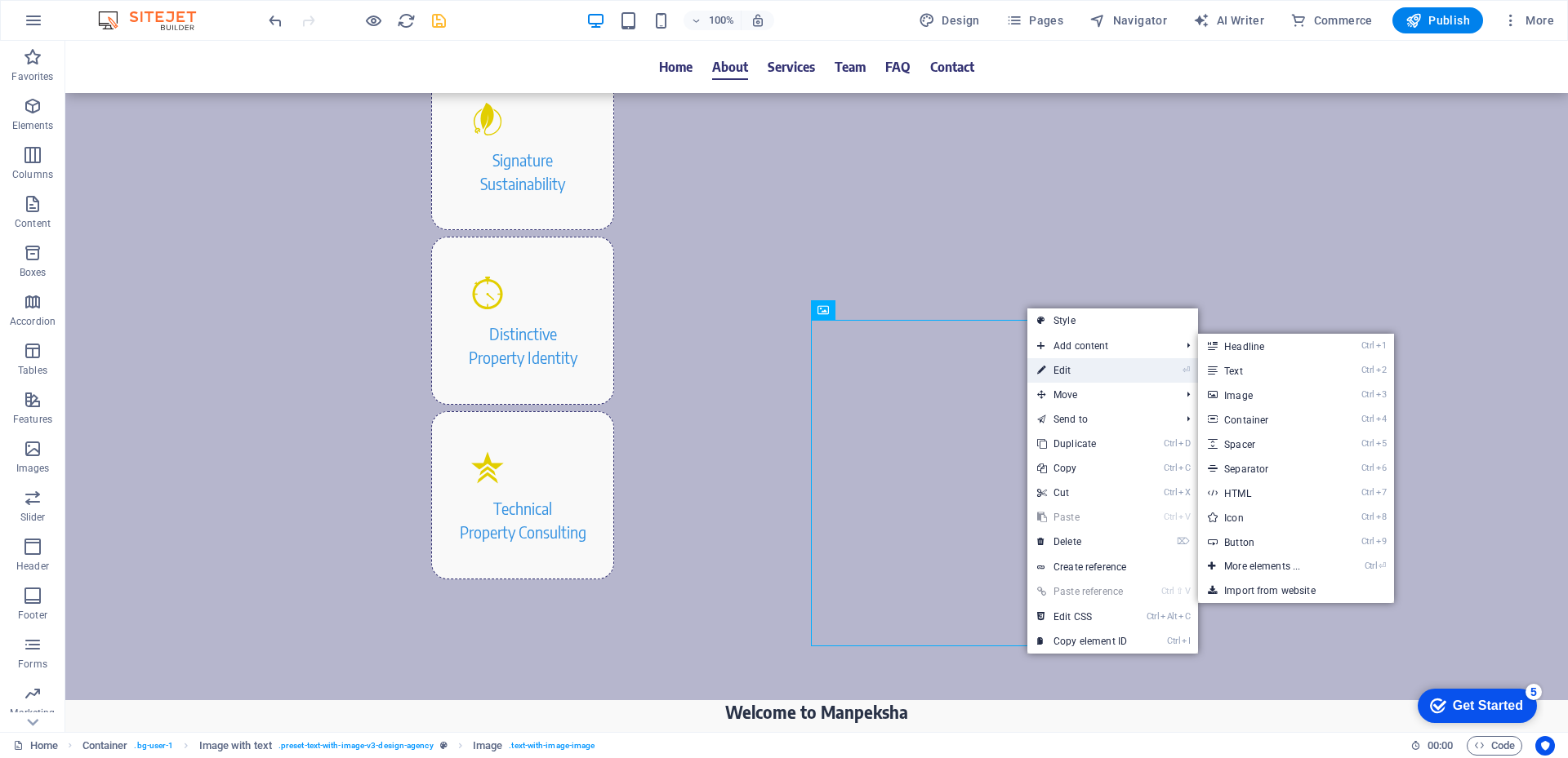
click at [1070, 366] on link "⏎ Edit" at bounding box center [1081, 370] width 109 height 25
select select "px"
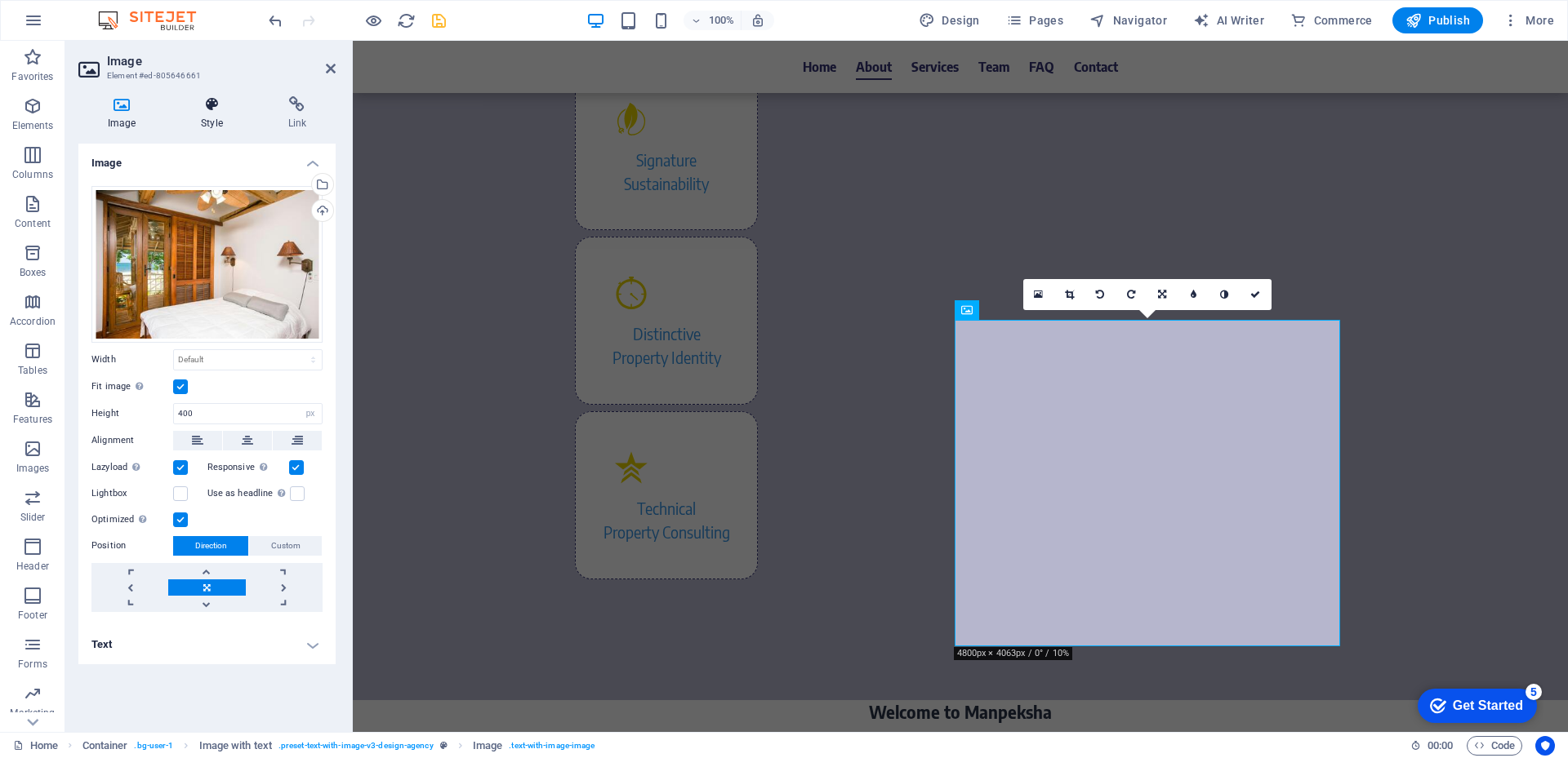
click at [210, 102] on icon at bounding box center [211, 104] width 80 height 17
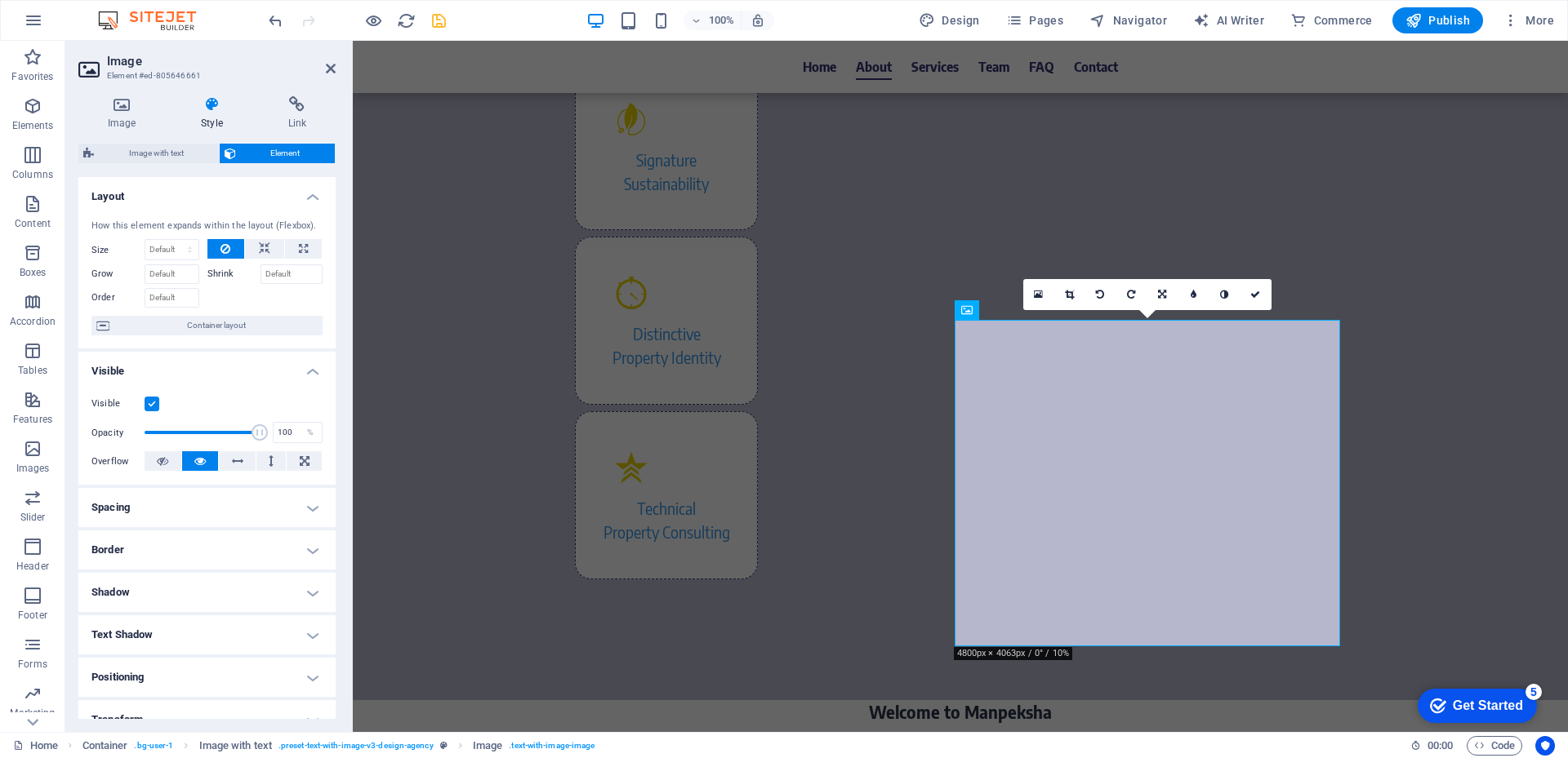
click at [166, 546] on h4 "Border" at bounding box center [208, 551] width 258 height 39
click at [199, 615] on select "Default px rem % vh vw Custom" at bounding box center [198, 612] width 74 height 20
select select "px"
click at [211, 603] on select "Default px rem % vh vw Custom" at bounding box center [198, 612] width 74 height 20
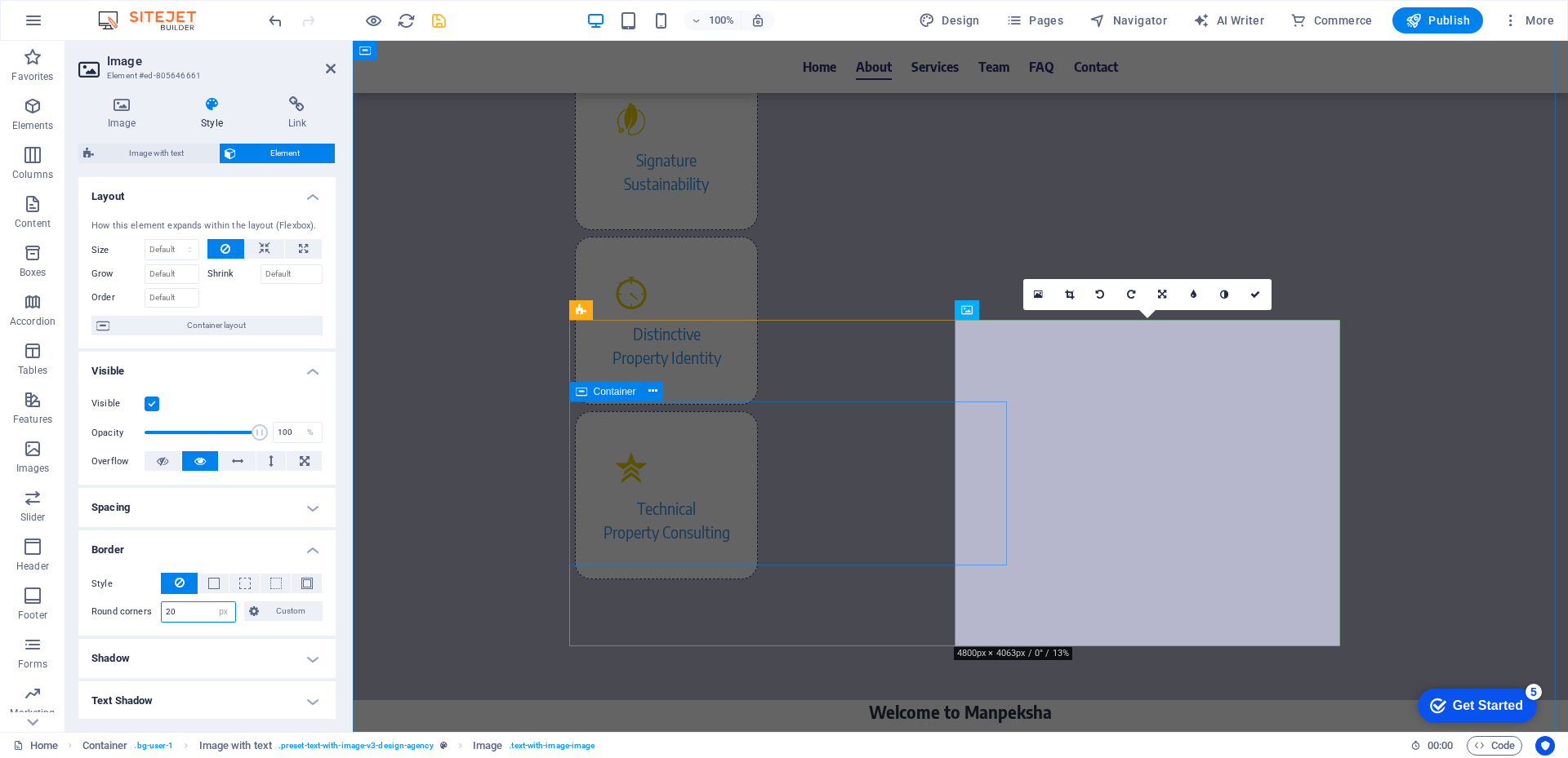
type input "20"
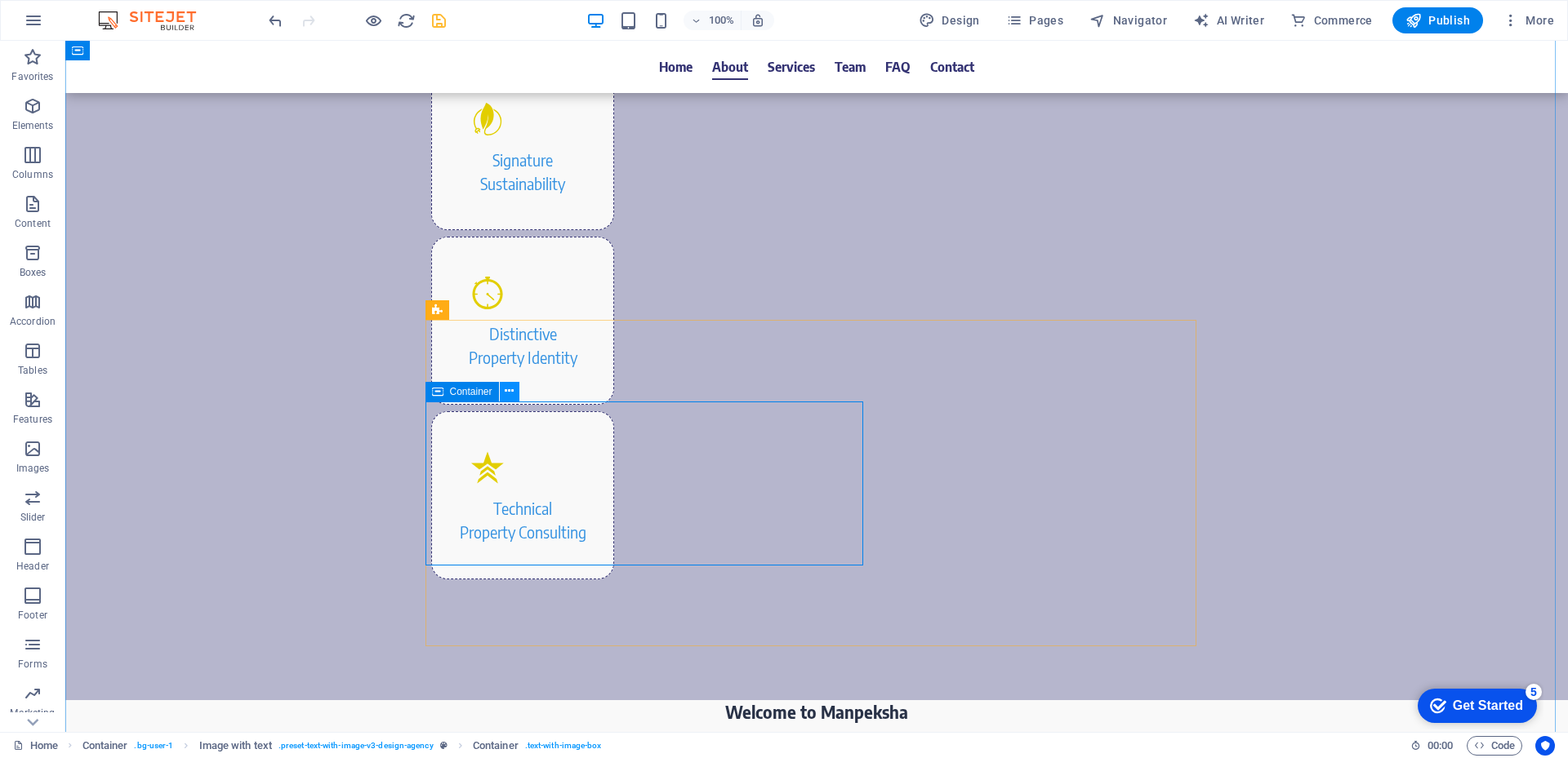
click at [506, 391] on icon at bounding box center [509, 390] width 9 height 17
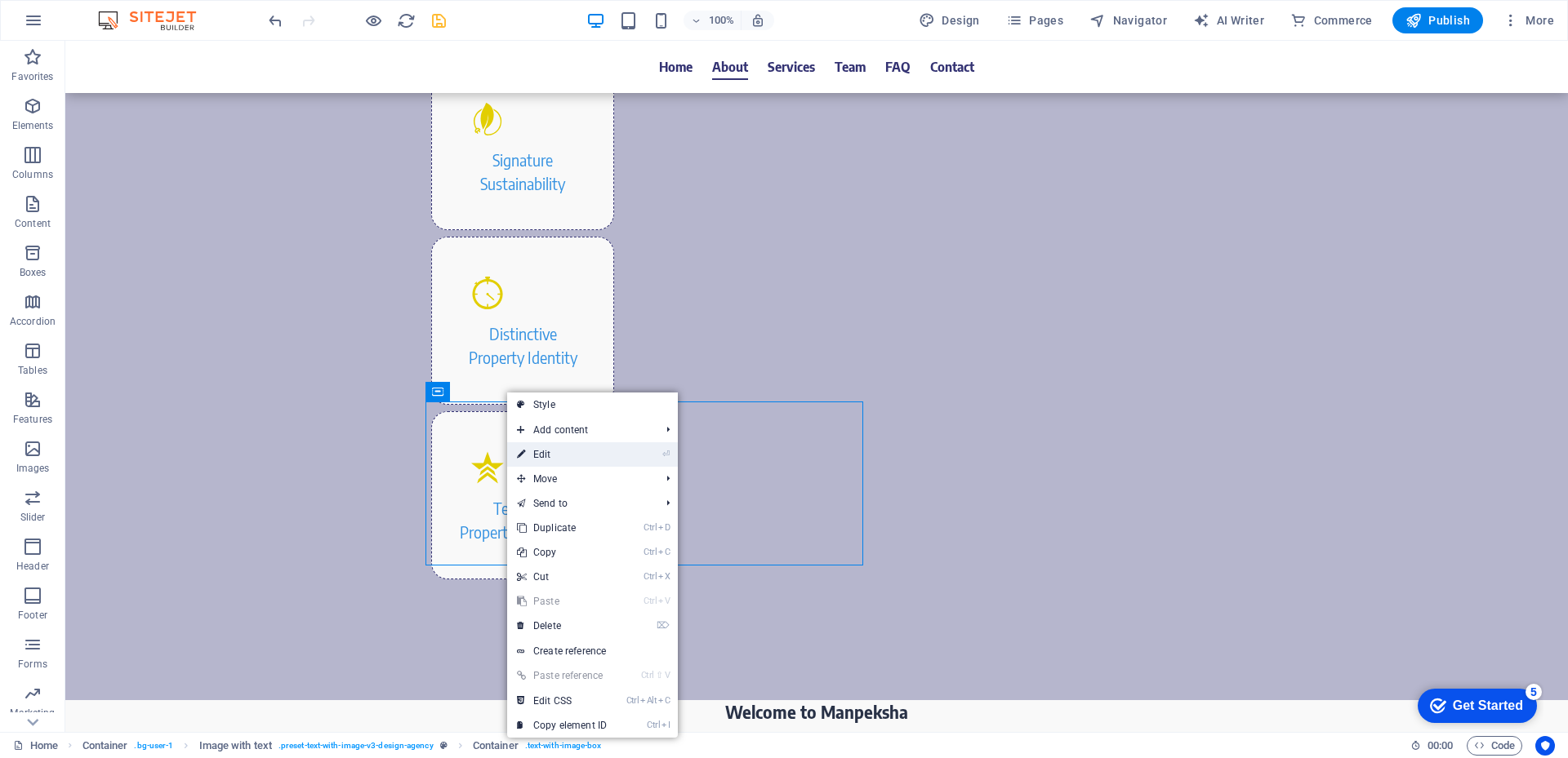
click at [546, 448] on link "⏎ Edit" at bounding box center [562, 454] width 109 height 25
select select "%"
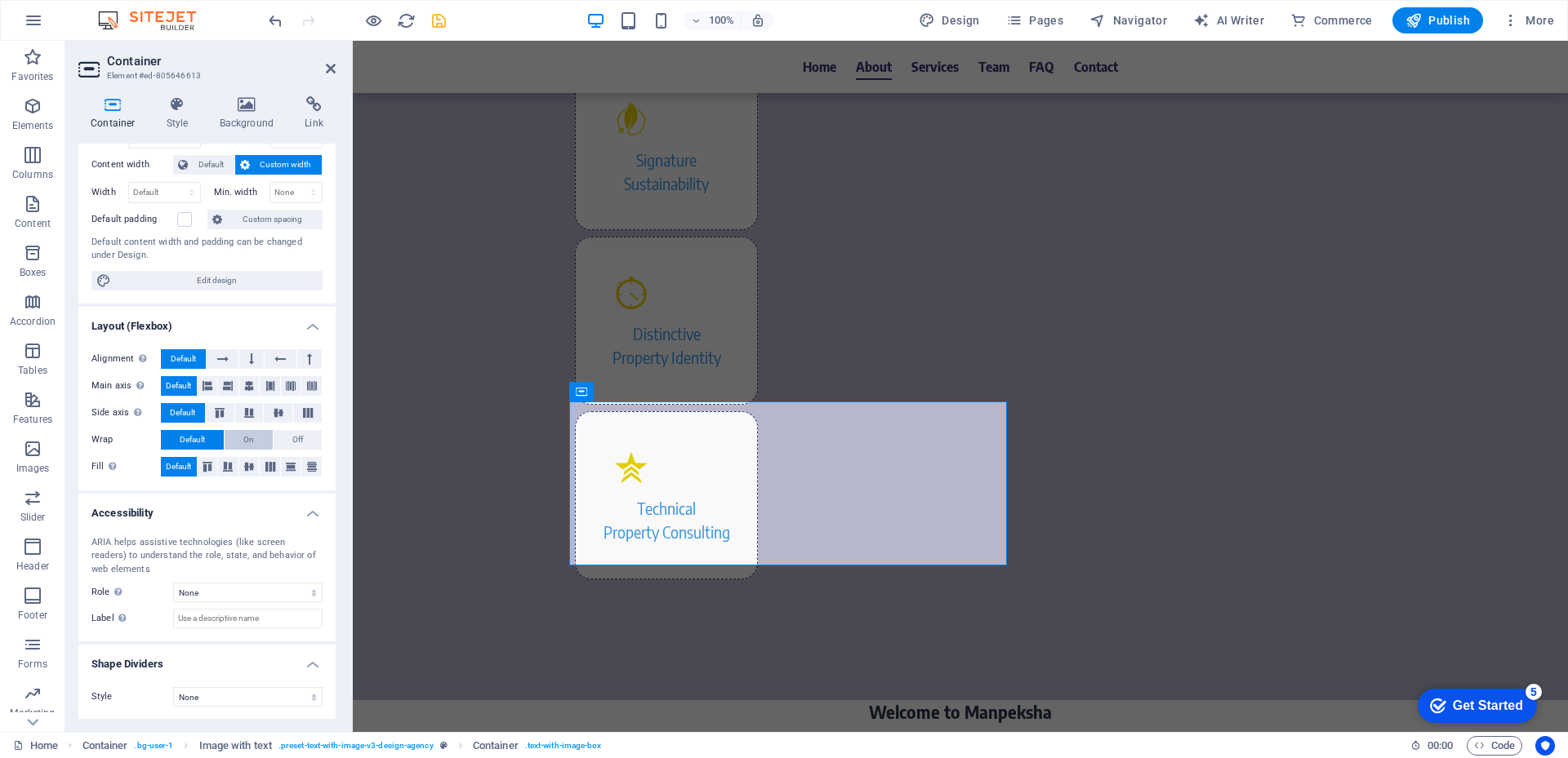
scroll to position [85, 0]
click at [168, 130] on h4 "Style" at bounding box center [181, 113] width 53 height 34
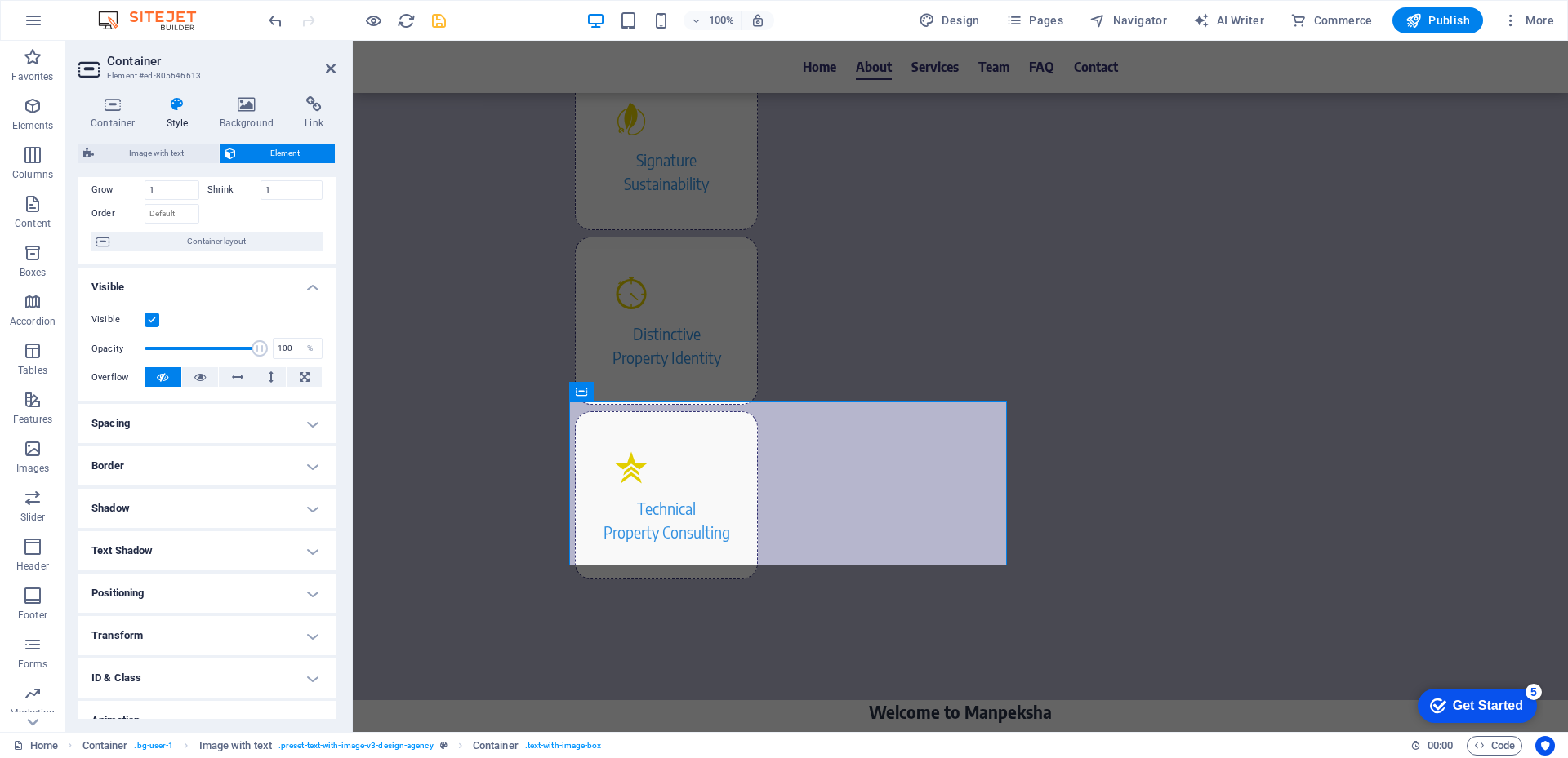
scroll to position [147, 0]
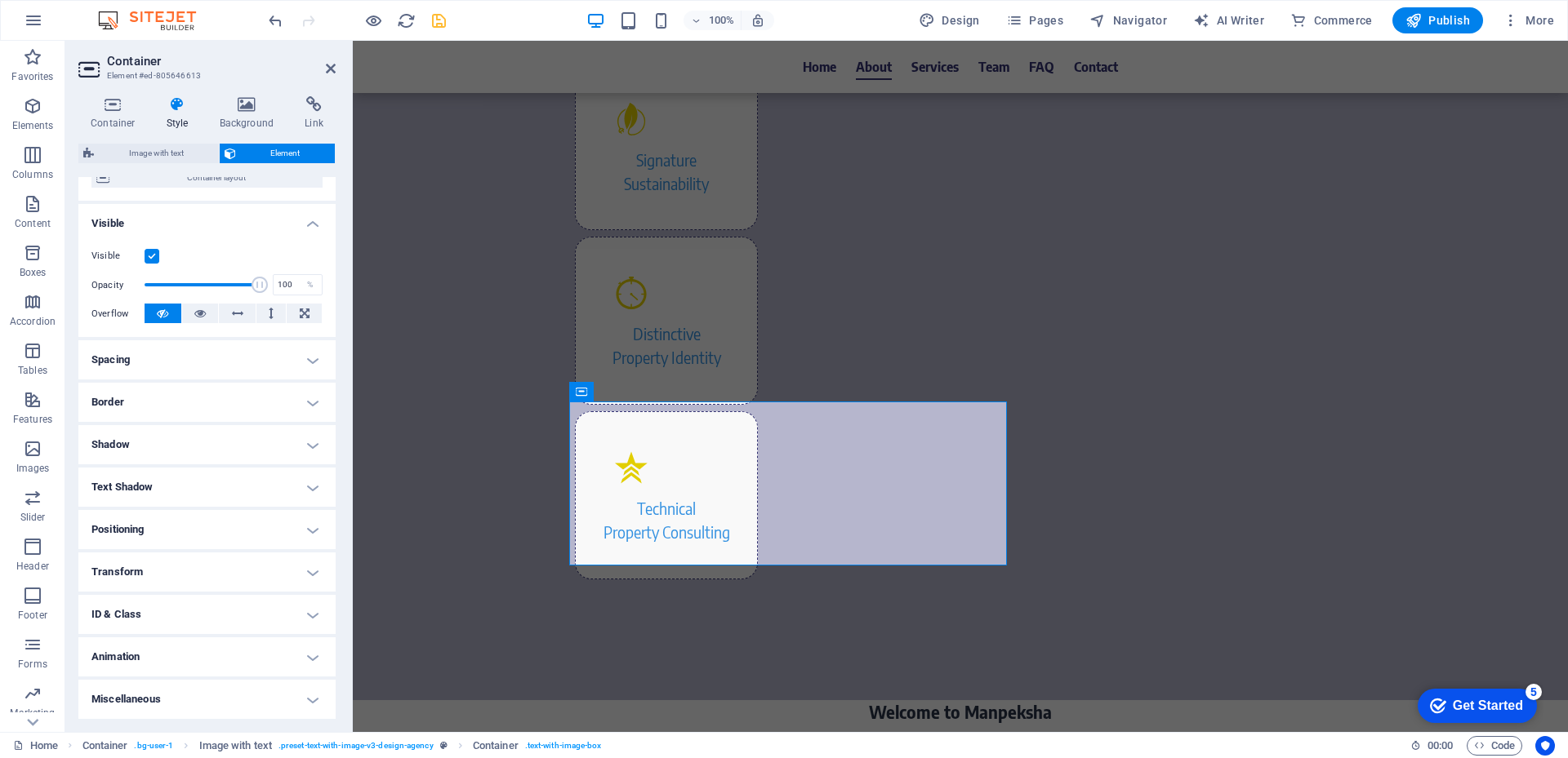
click at [187, 399] on h4 "Border" at bounding box center [208, 402] width 258 height 39
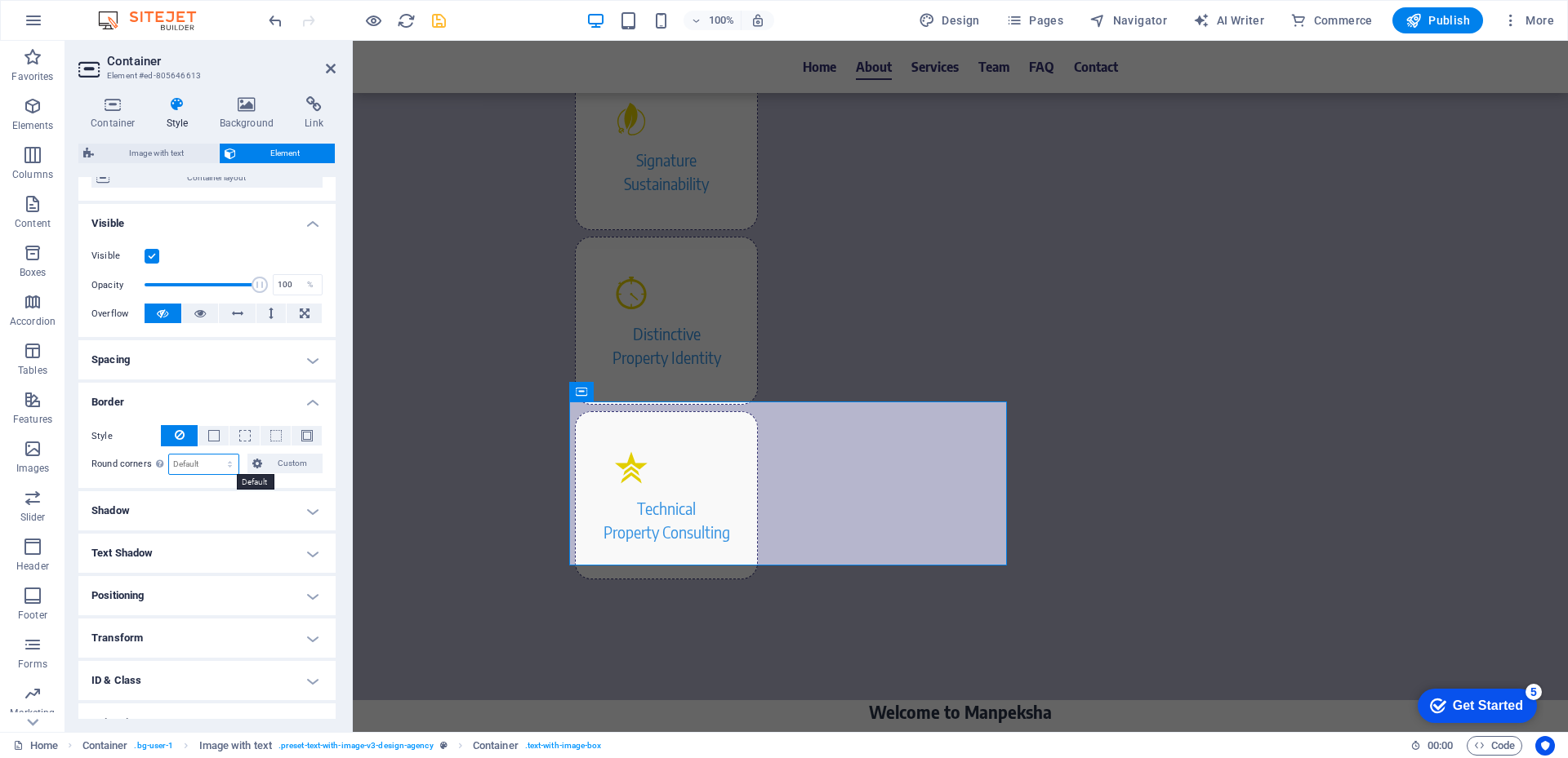
click at [232, 468] on select "Default px rem % vh vw Custom" at bounding box center [204, 464] width 70 height 20
select select "px"
click at [214, 454] on select "Default px rem % vh vw Custom" at bounding box center [204, 464] width 70 height 20
type input "20"
click at [270, 388] on h4 "Border" at bounding box center [208, 397] width 258 height 29
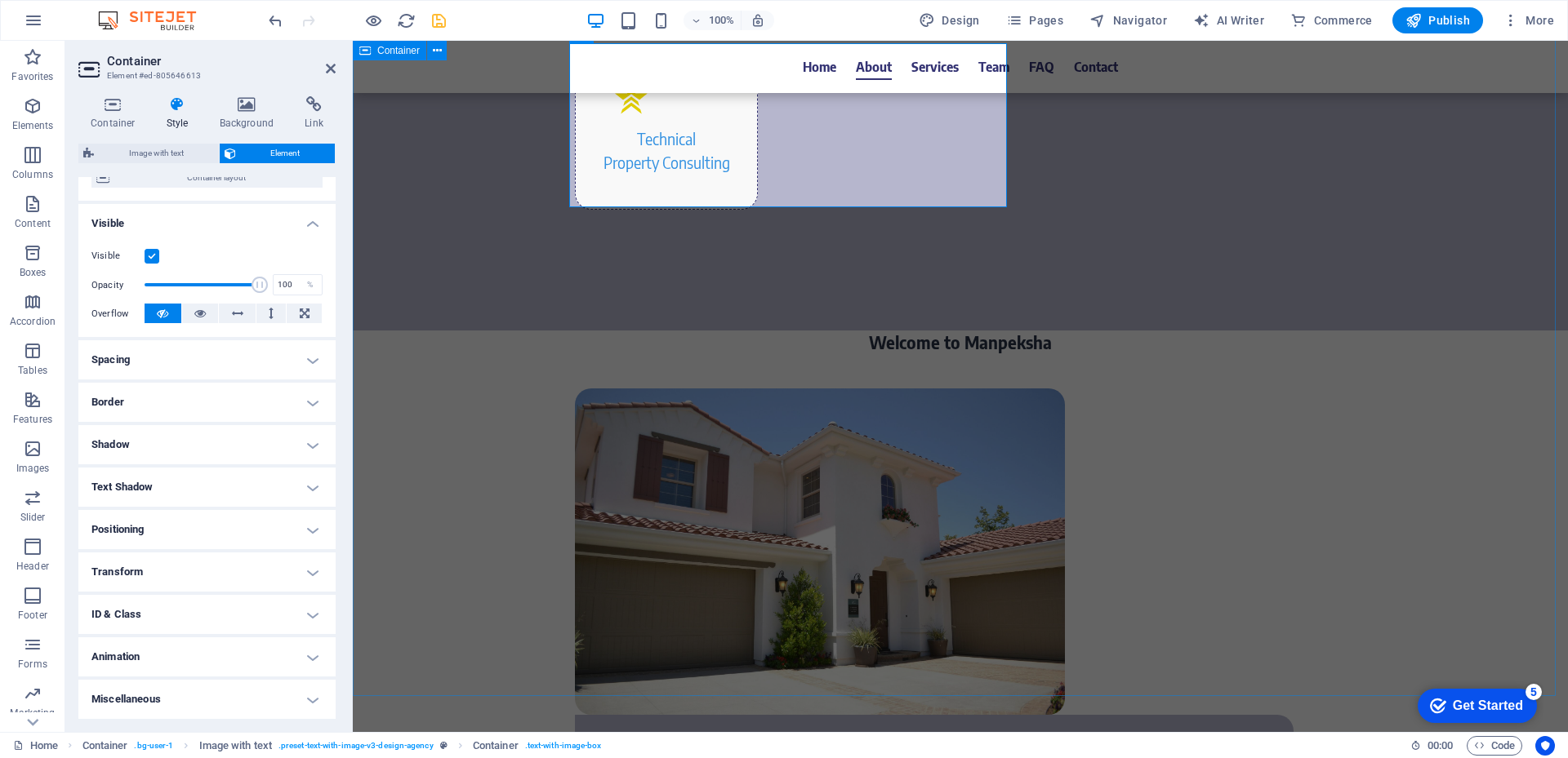
scroll to position [1714, 0]
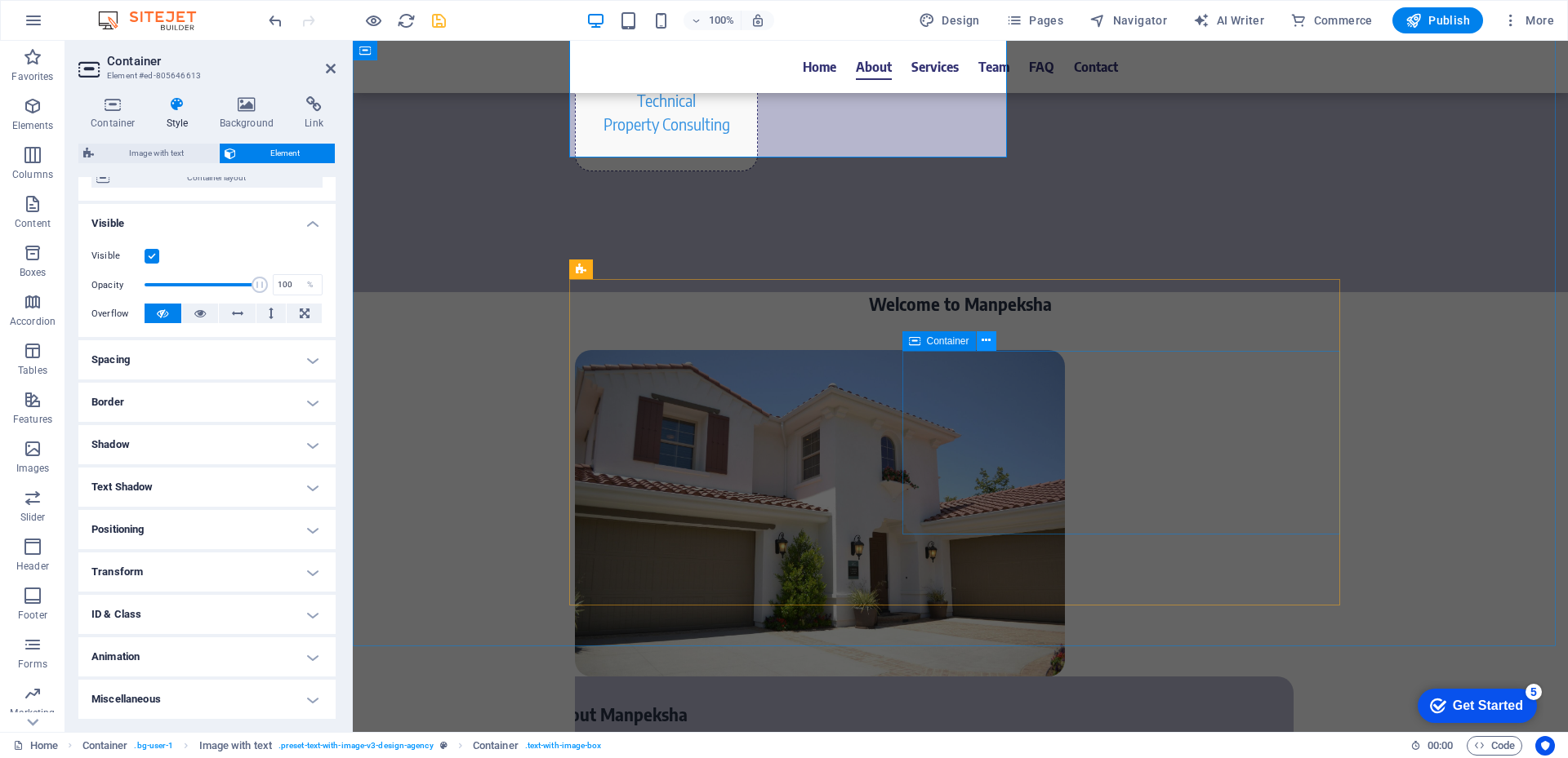
click at [993, 345] on button at bounding box center [987, 341] width 20 height 20
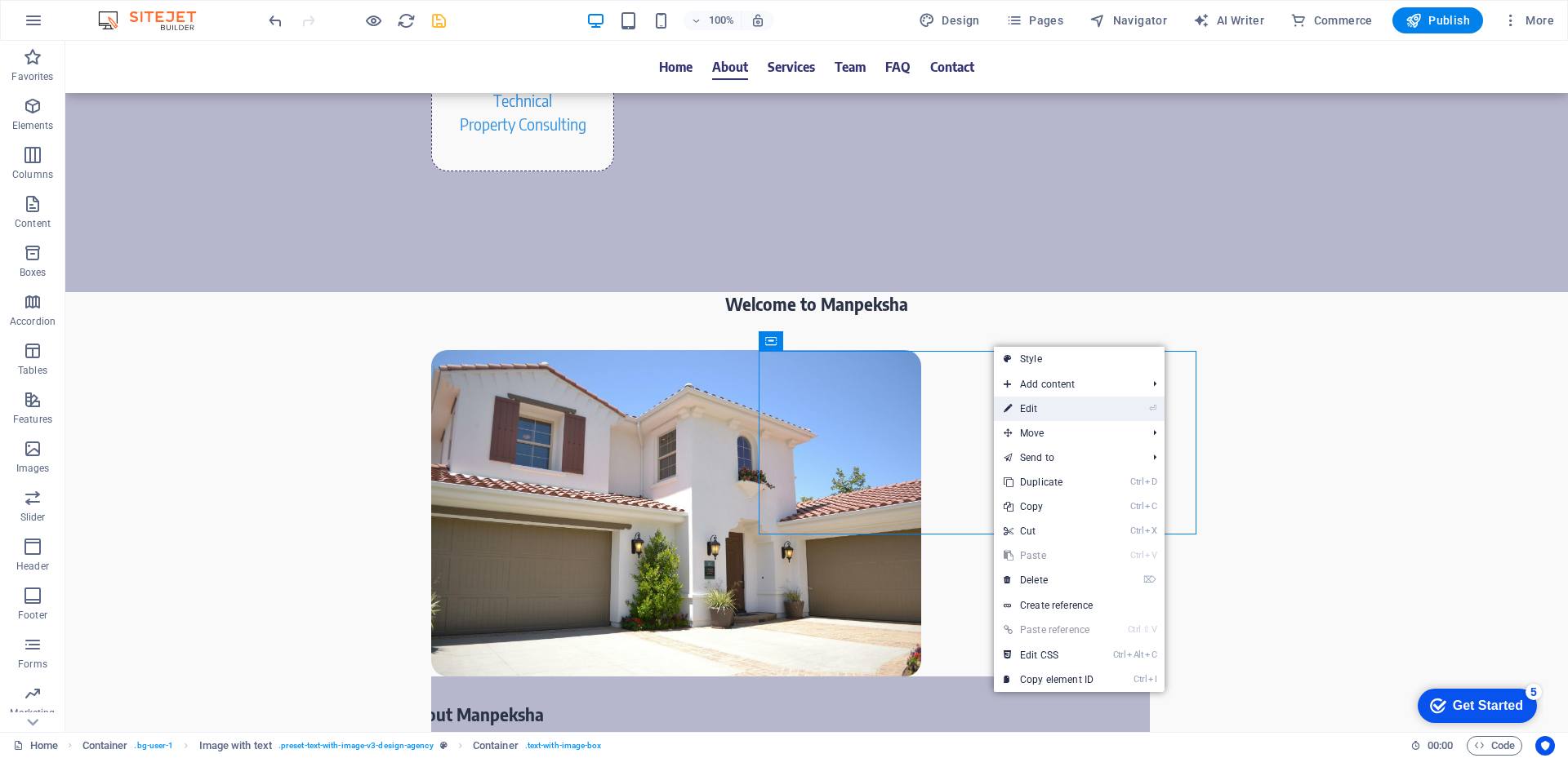
click at [1033, 417] on link "⏎ Edit" at bounding box center [1048, 408] width 109 height 25
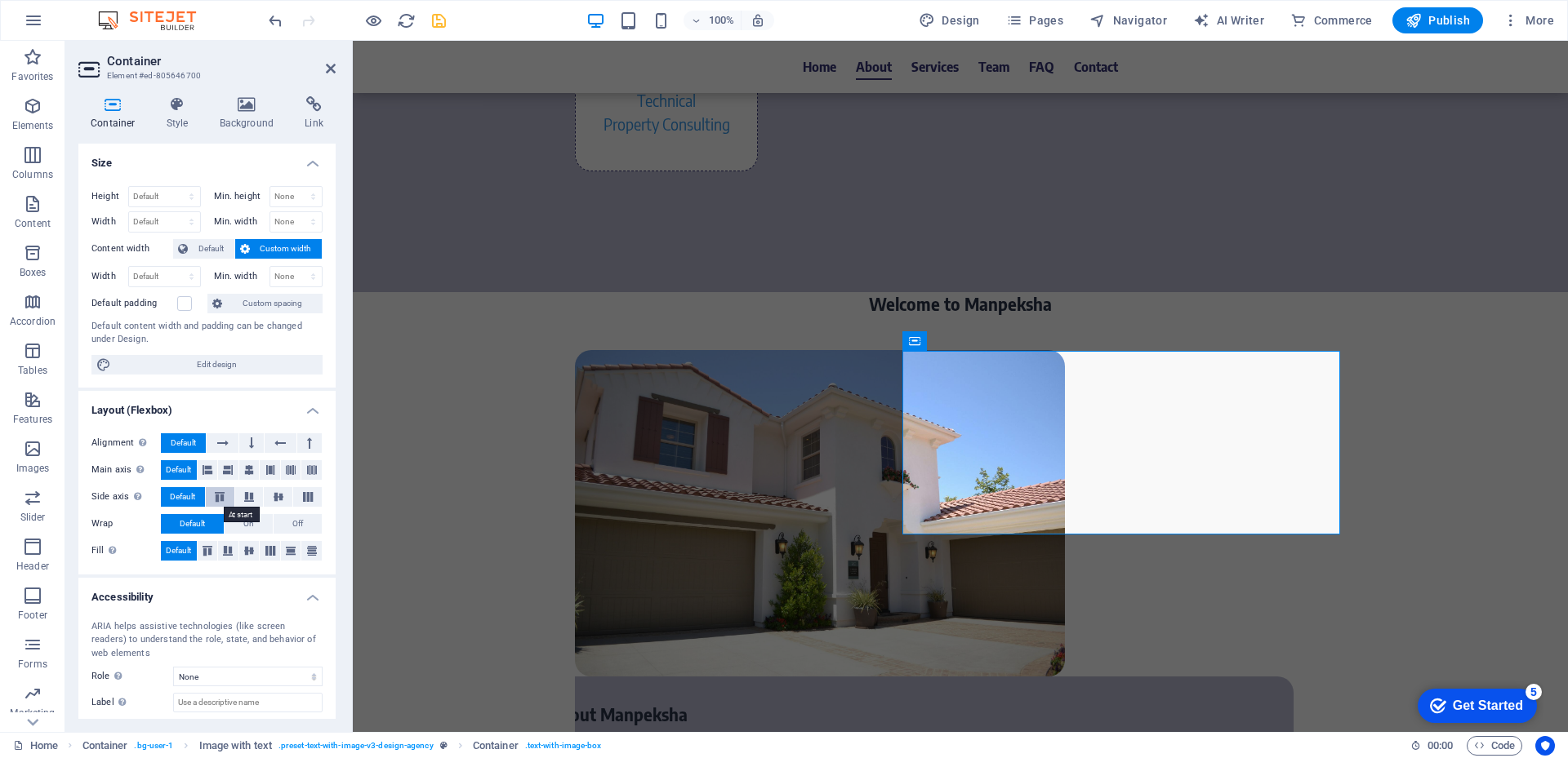
scroll to position [85, 0]
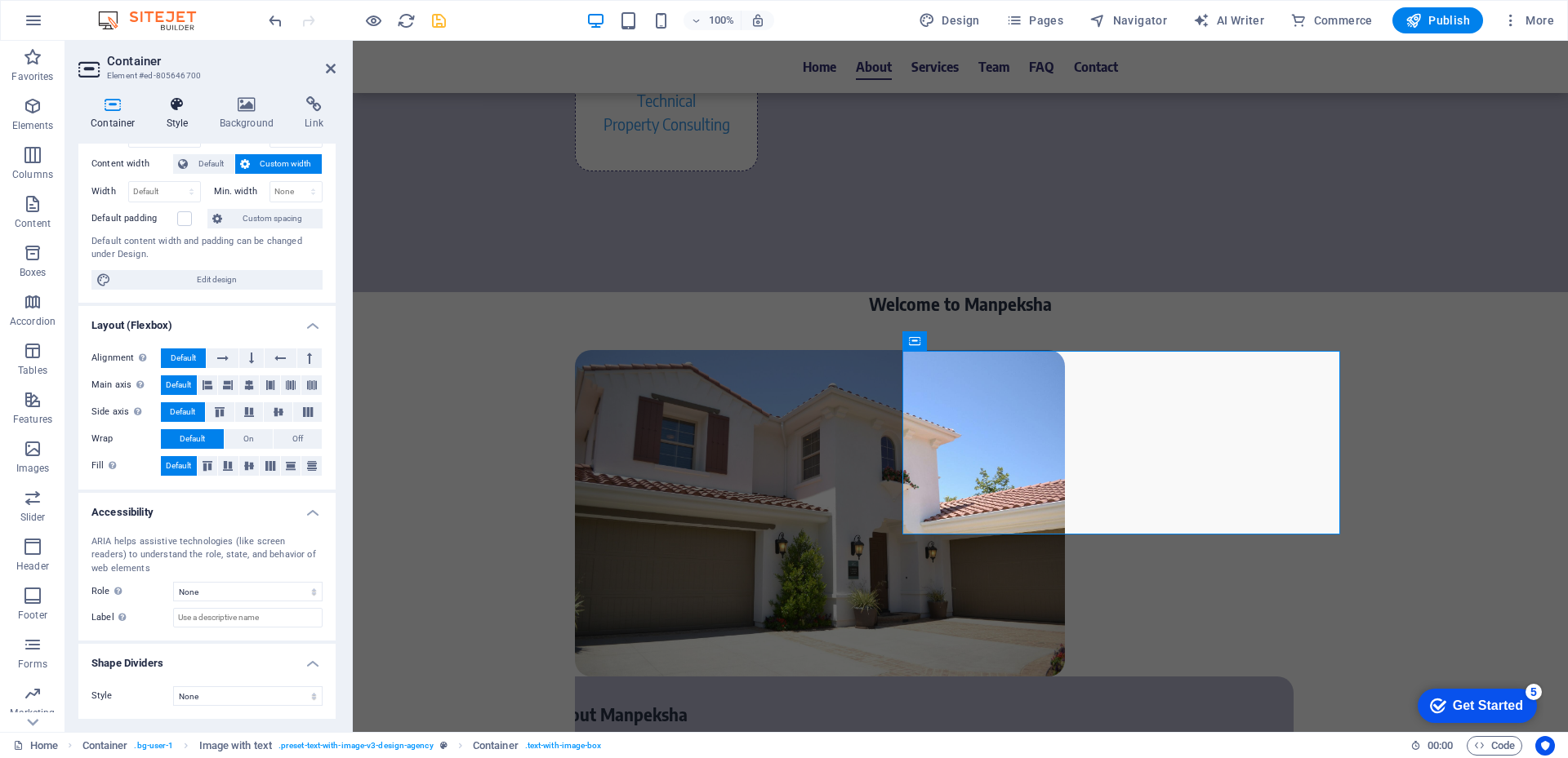
click at [167, 113] on h4 "Style" at bounding box center [181, 113] width 53 height 34
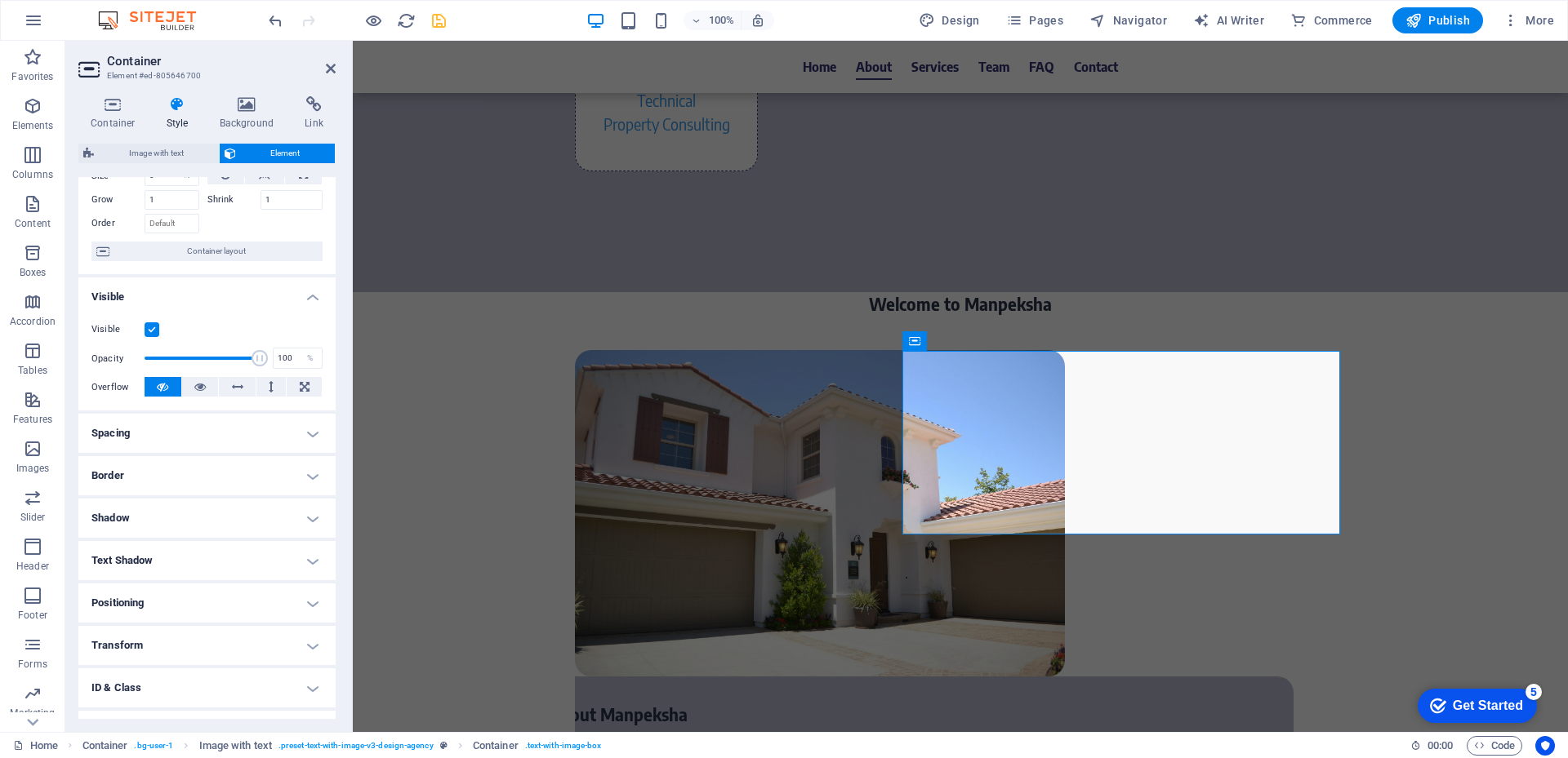
scroll to position [147, 0]
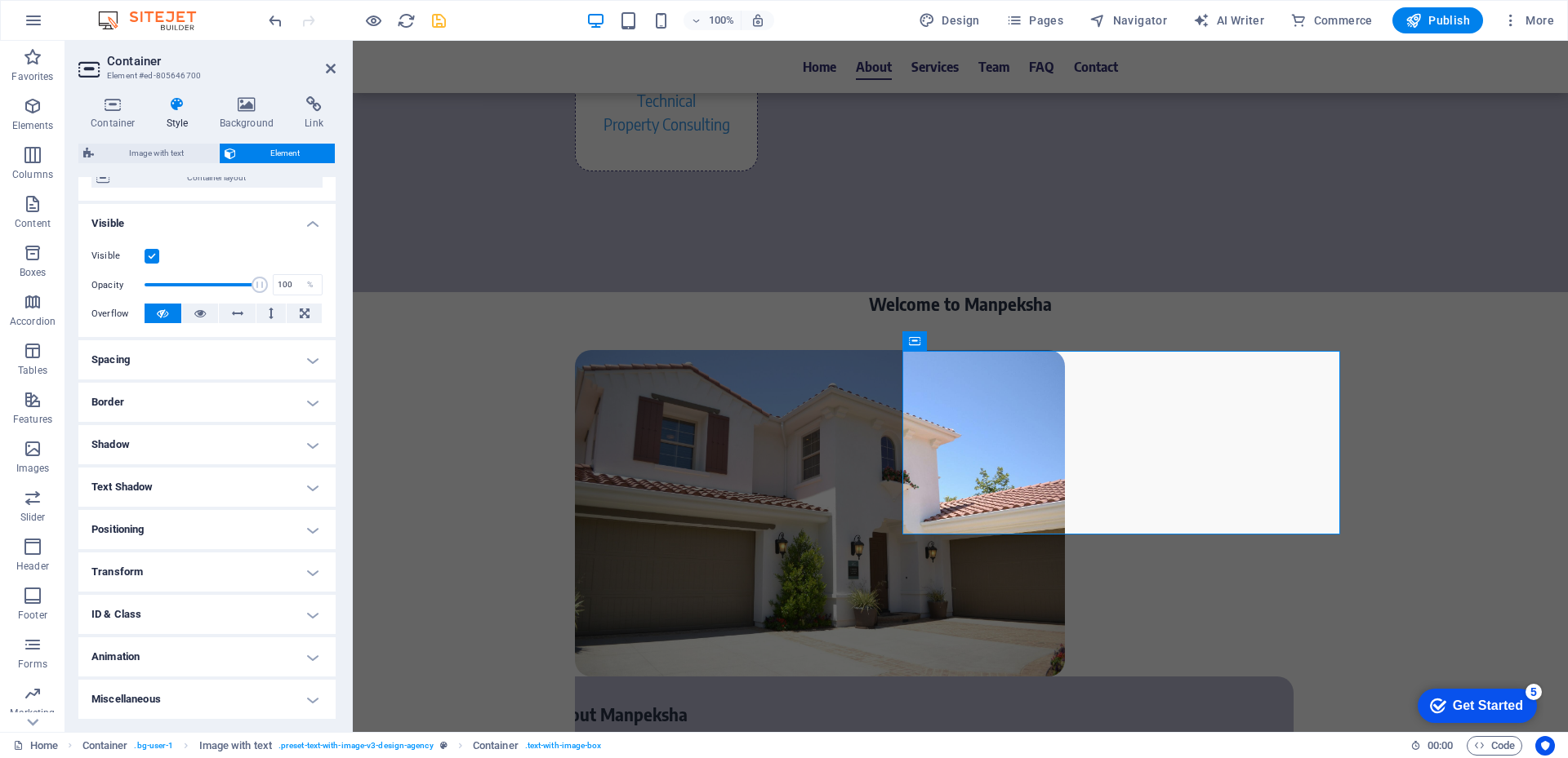
click at [171, 402] on h4 "Border" at bounding box center [208, 402] width 258 height 39
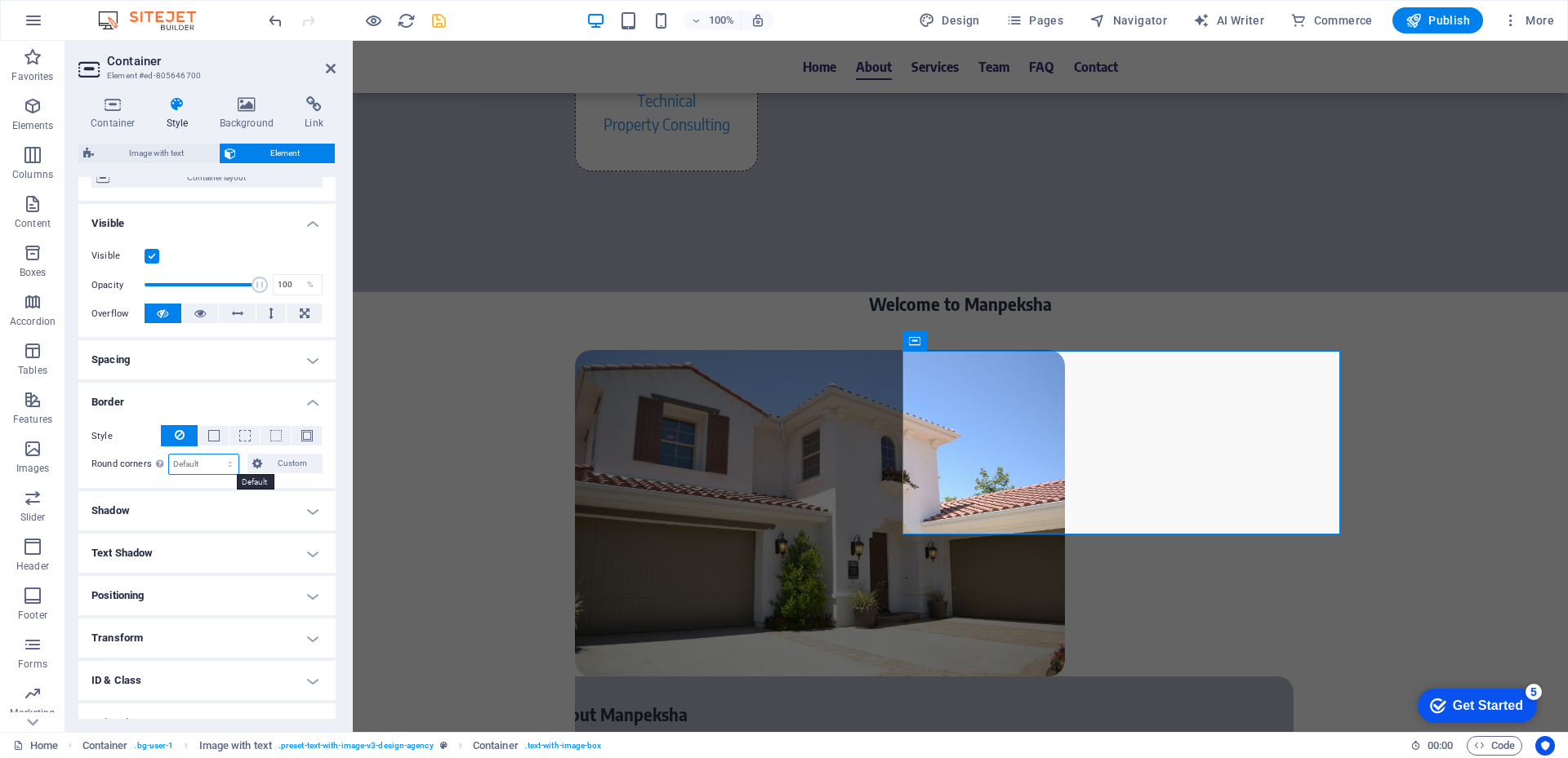
click at [210, 469] on select "Default px rem % vh vw Custom" at bounding box center [204, 464] width 70 height 20
select select "px"
click at [214, 454] on select "Default px rem % vh vw Custom" at bounding box center [204, 464] width 70 height 20
type input "20"
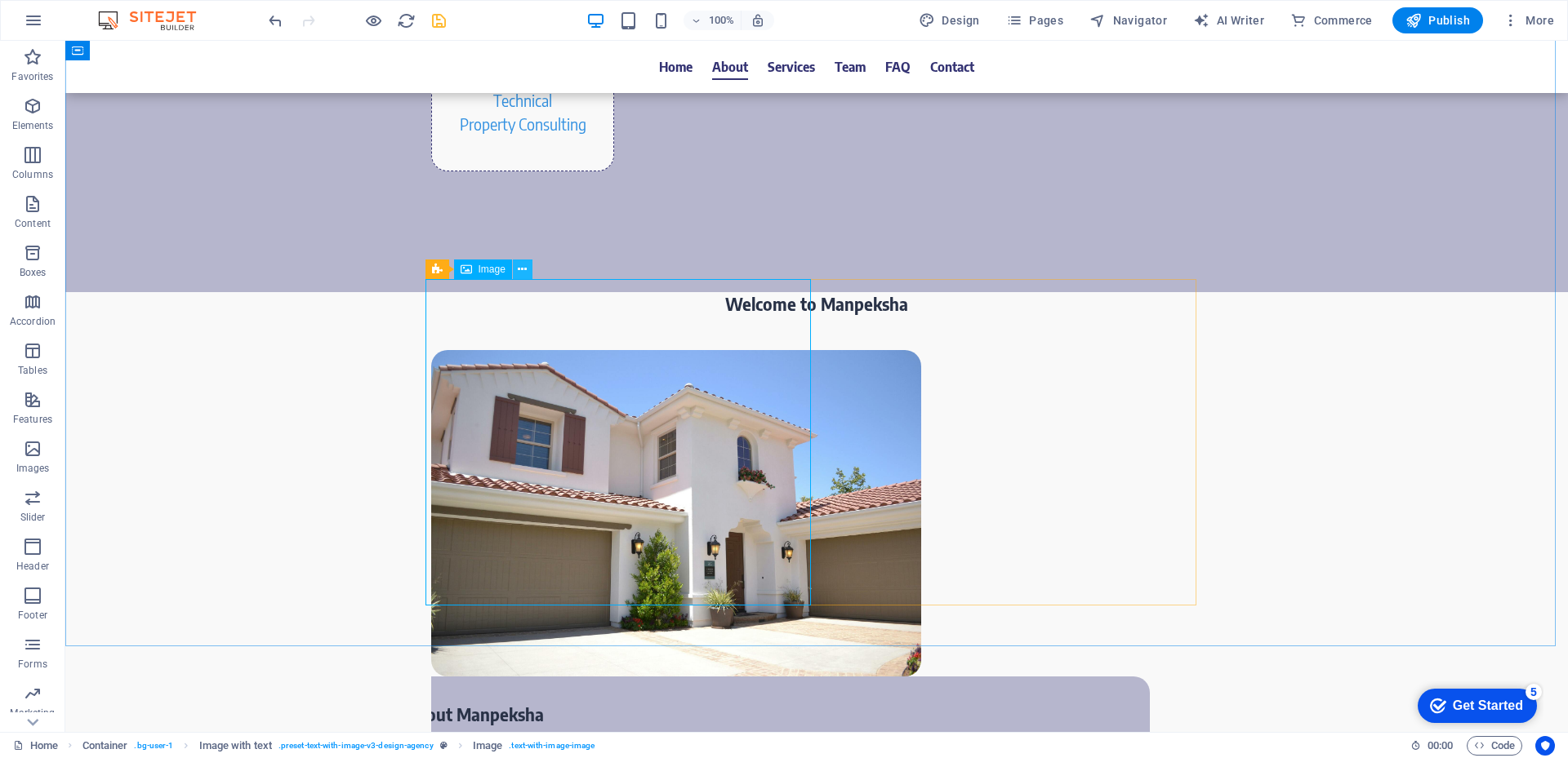
click at [521, 269] on icon at bounding box center [521, 269] width 9 height 17
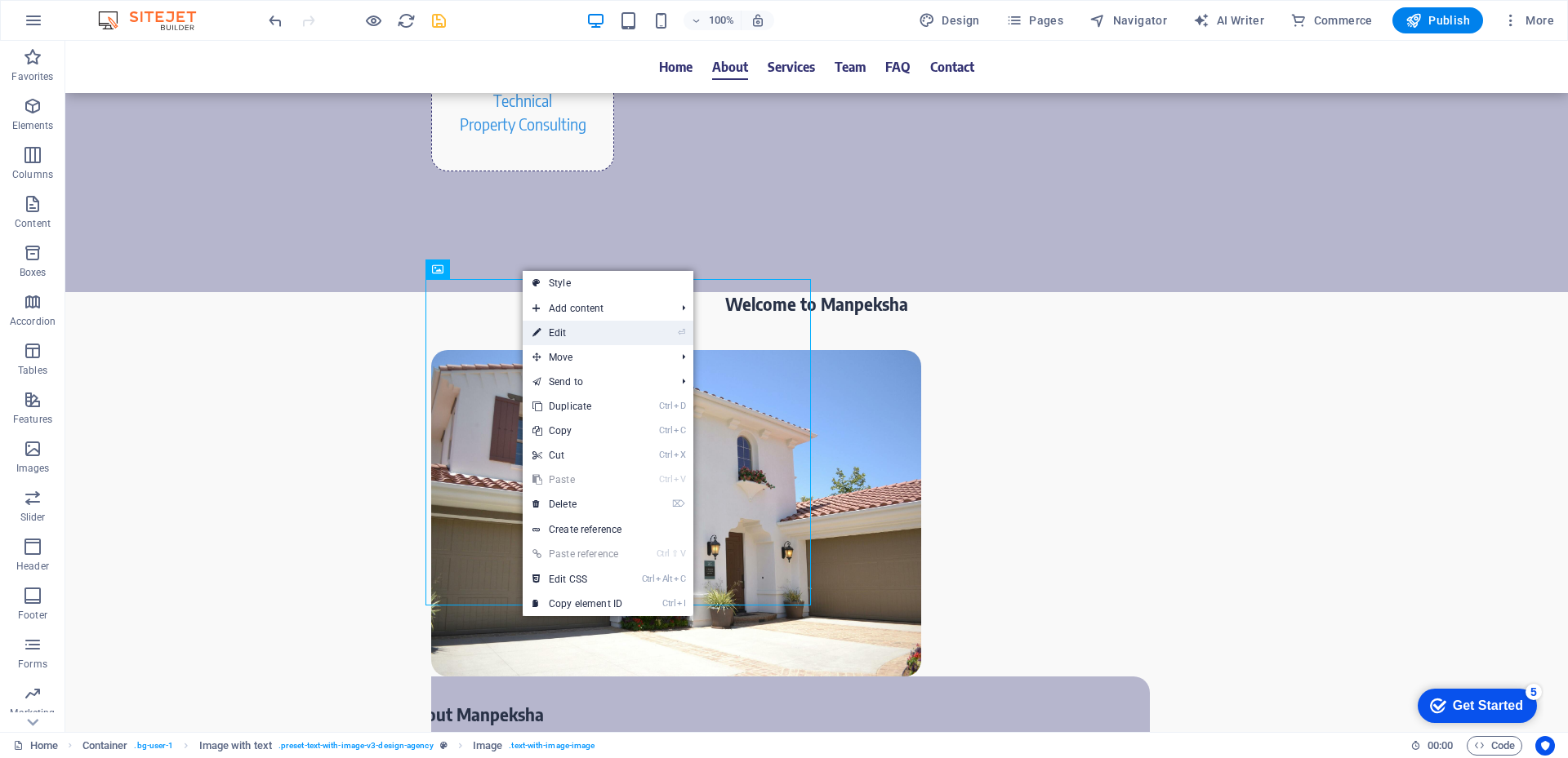
click at [594, 335] on link "⏎ Edit" at bounding box center [576, 332] width 109 height 25
select select "px"
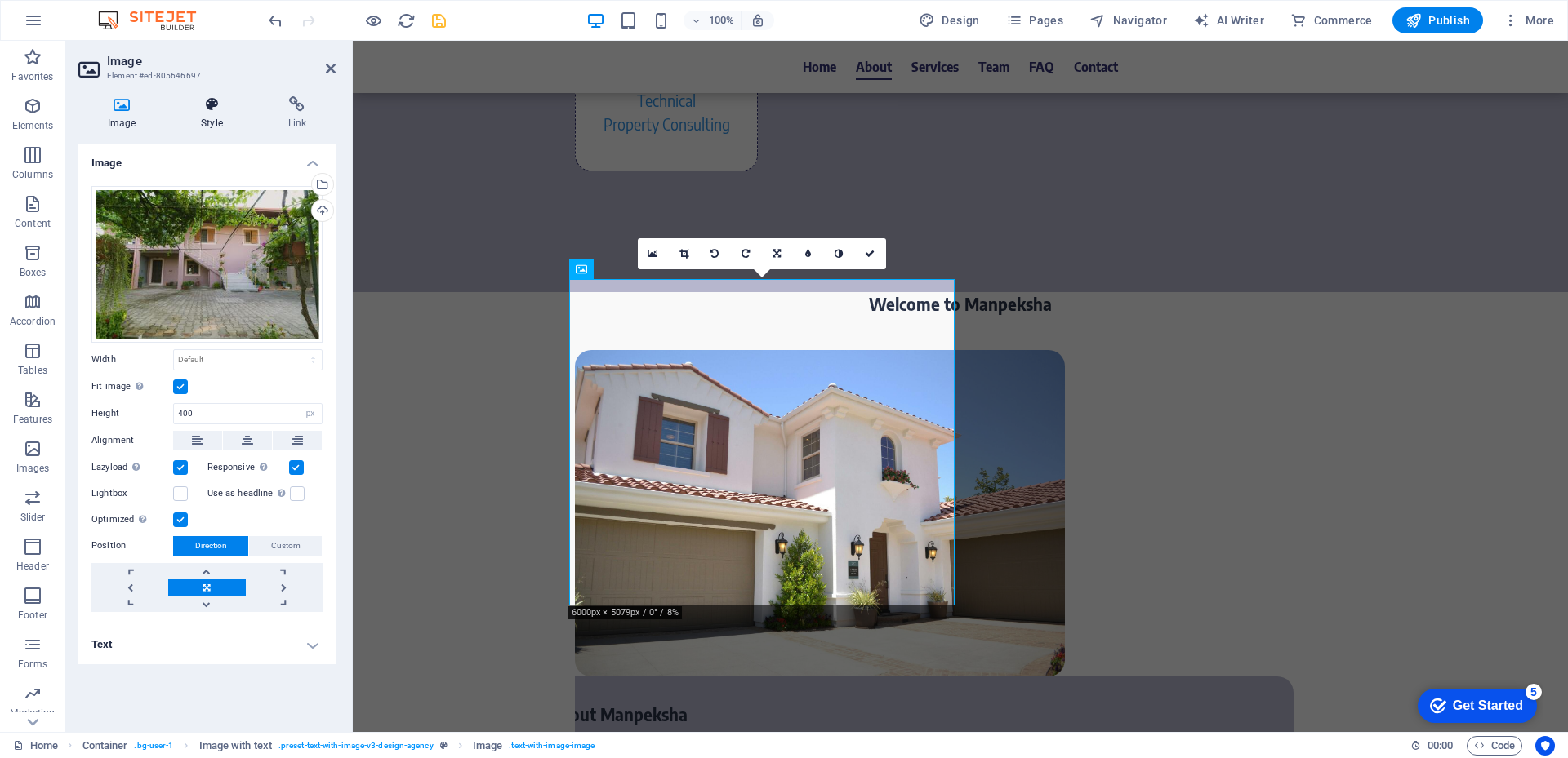
click at [210, 115] on h4 "Style" at bounding box center [214, 113] width 87 height 34
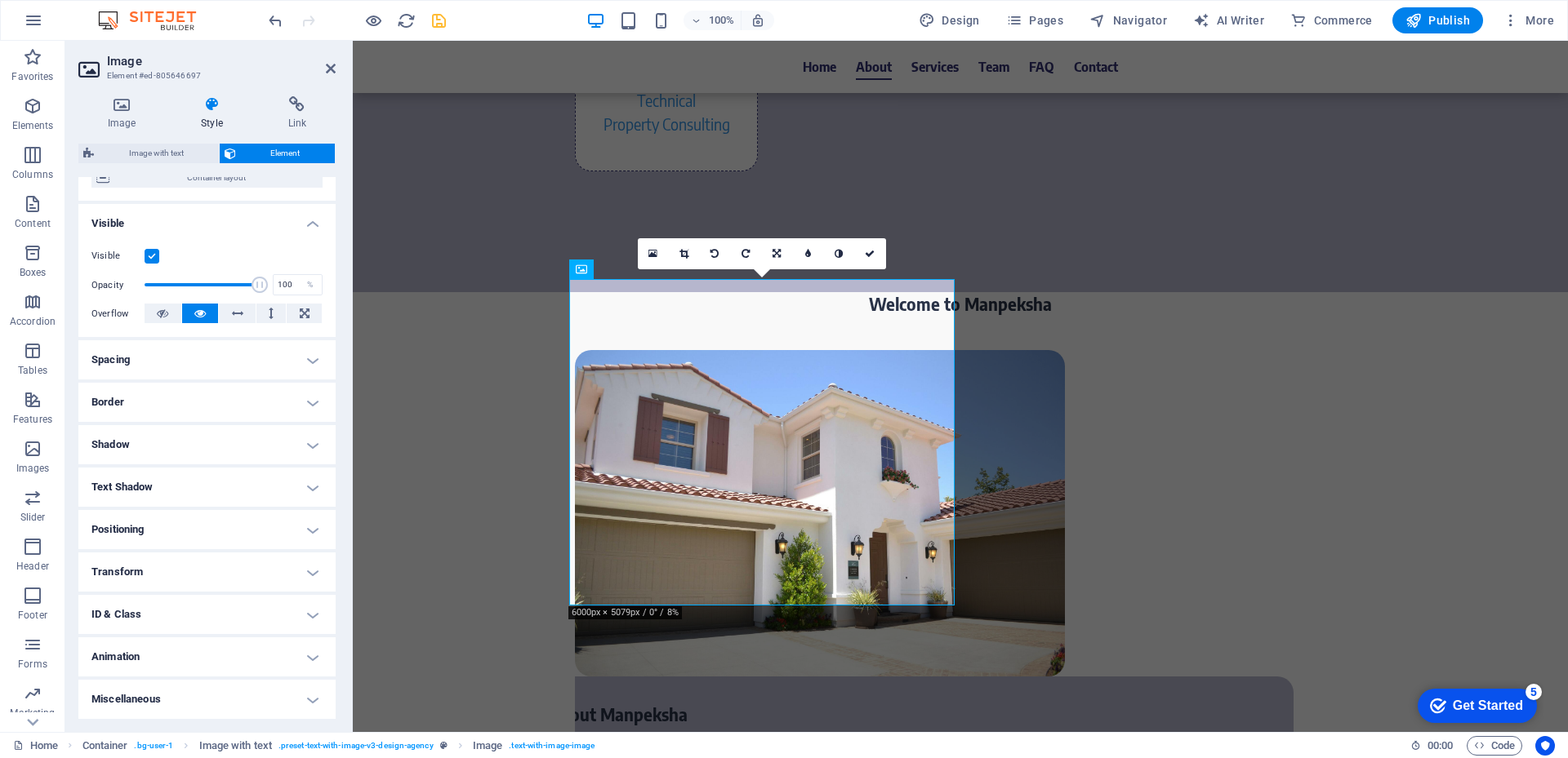
click at [203, 408] on h4 "Border" at bounding box center [208, 402] width 258 height 39
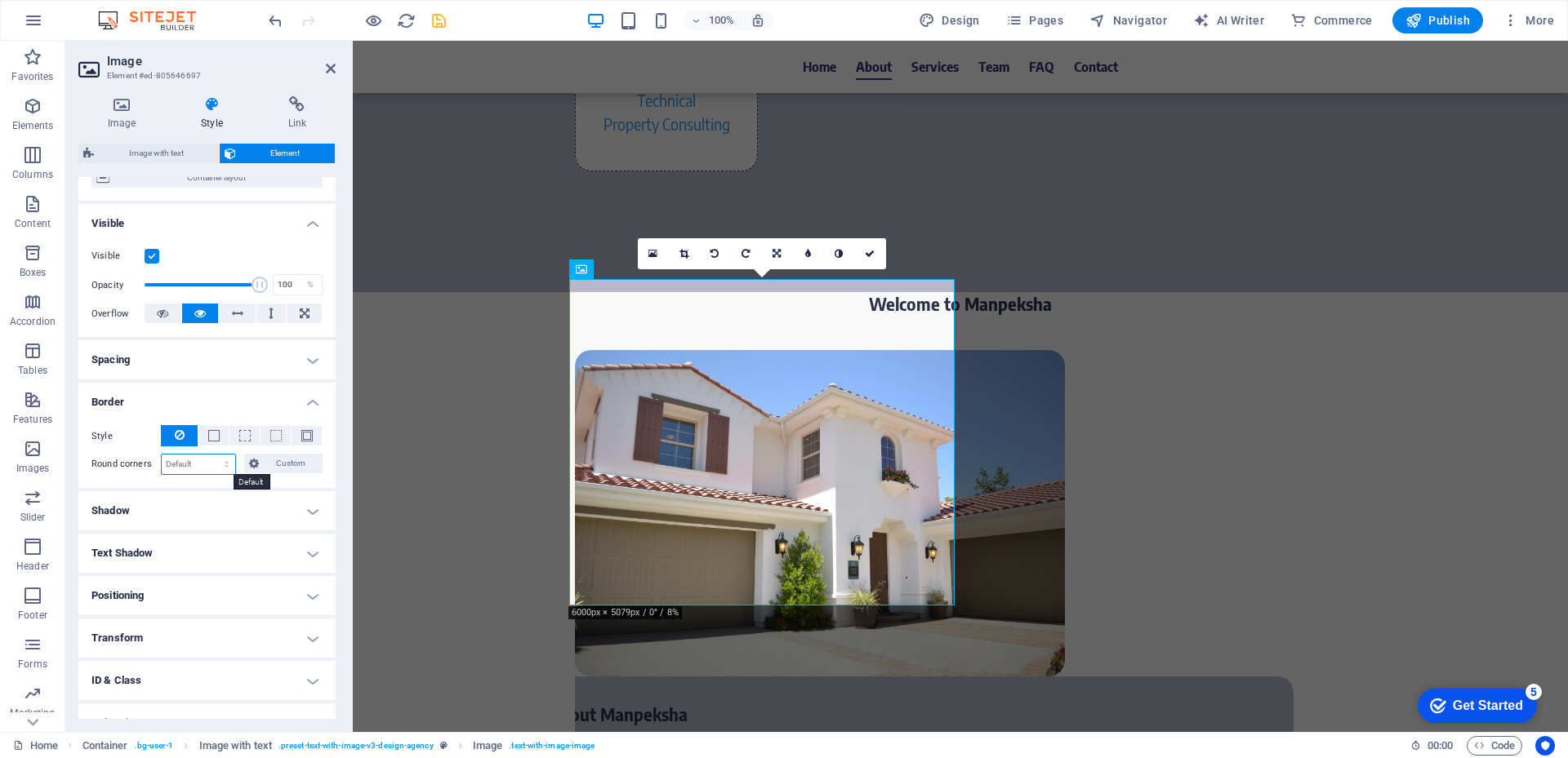
click at [215, 464] on select "Default px rem % vh vw Custom" at bounding box center [198, 464] width 74 height 20
select select "px"
click at [211, 454] on select "Default px rem % vh vw Custom" at bounding box center [198, 464] width 74 height 20
type input "20"
click at [228, 396] on h4 "Border" at bounding box center [208, 397] width 258 height 29
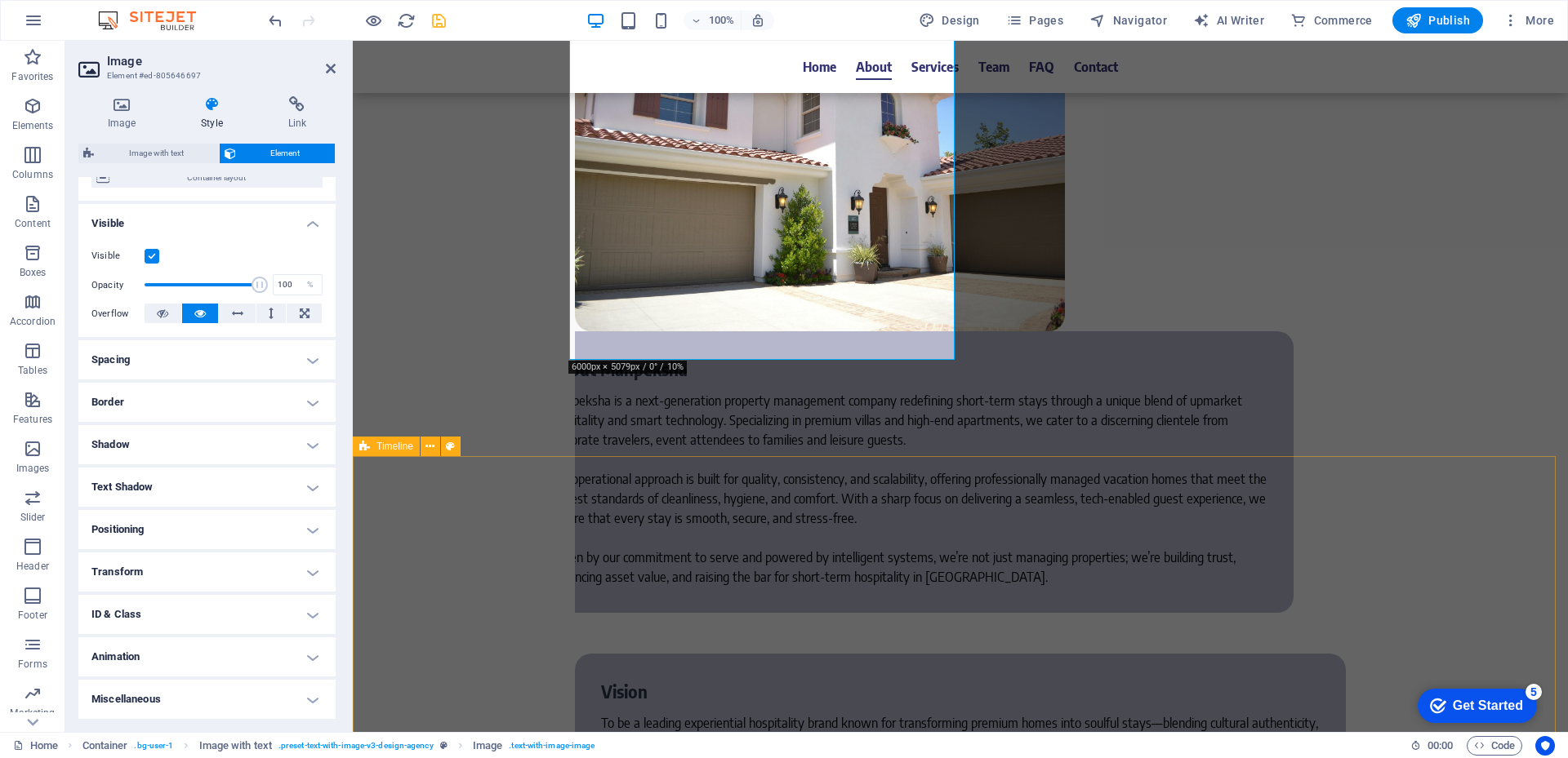
scroll to position [2122, 0]
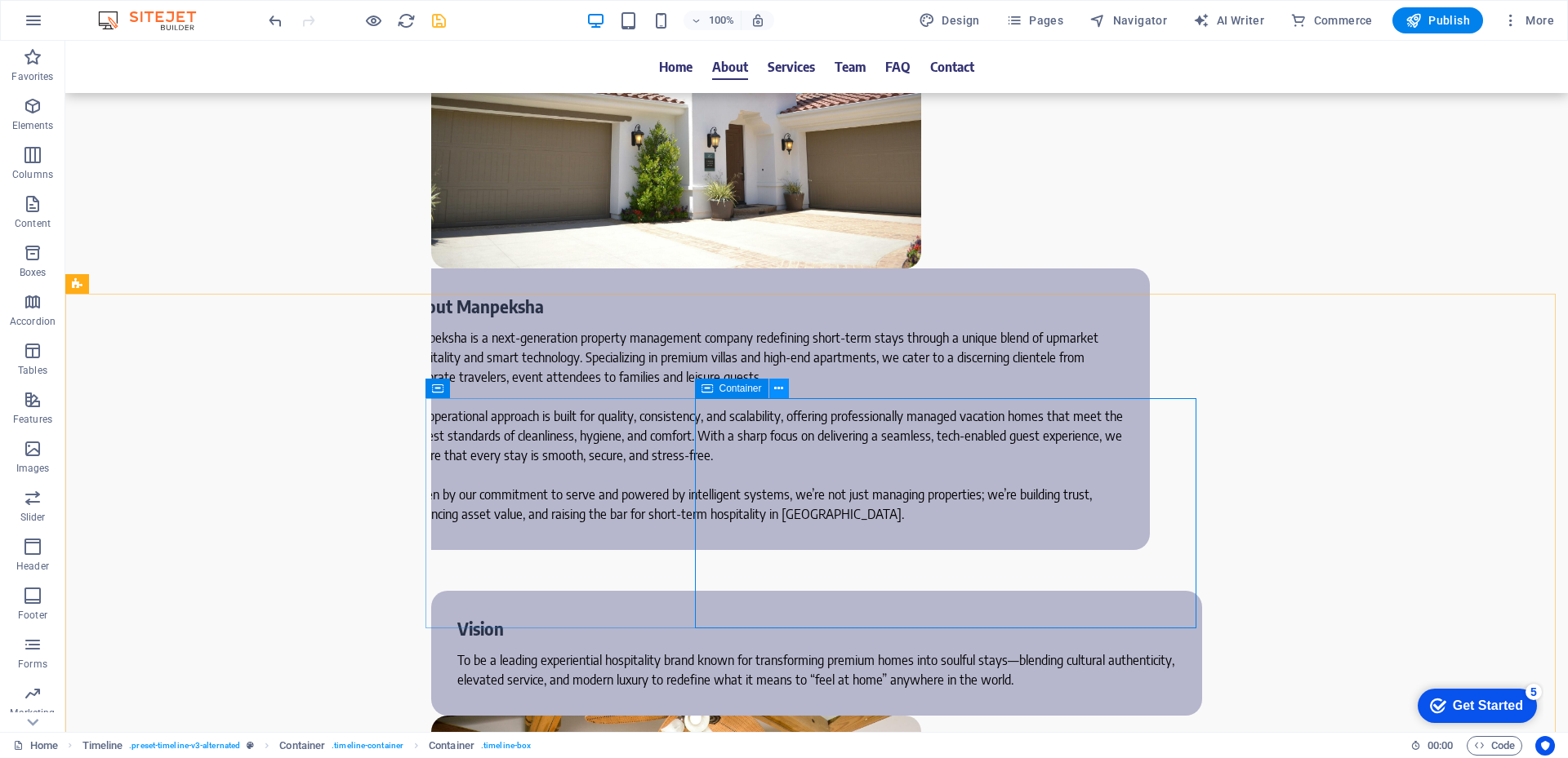
click at [778, 387] on icon at bounding box center [778, 388] width 9 height 17
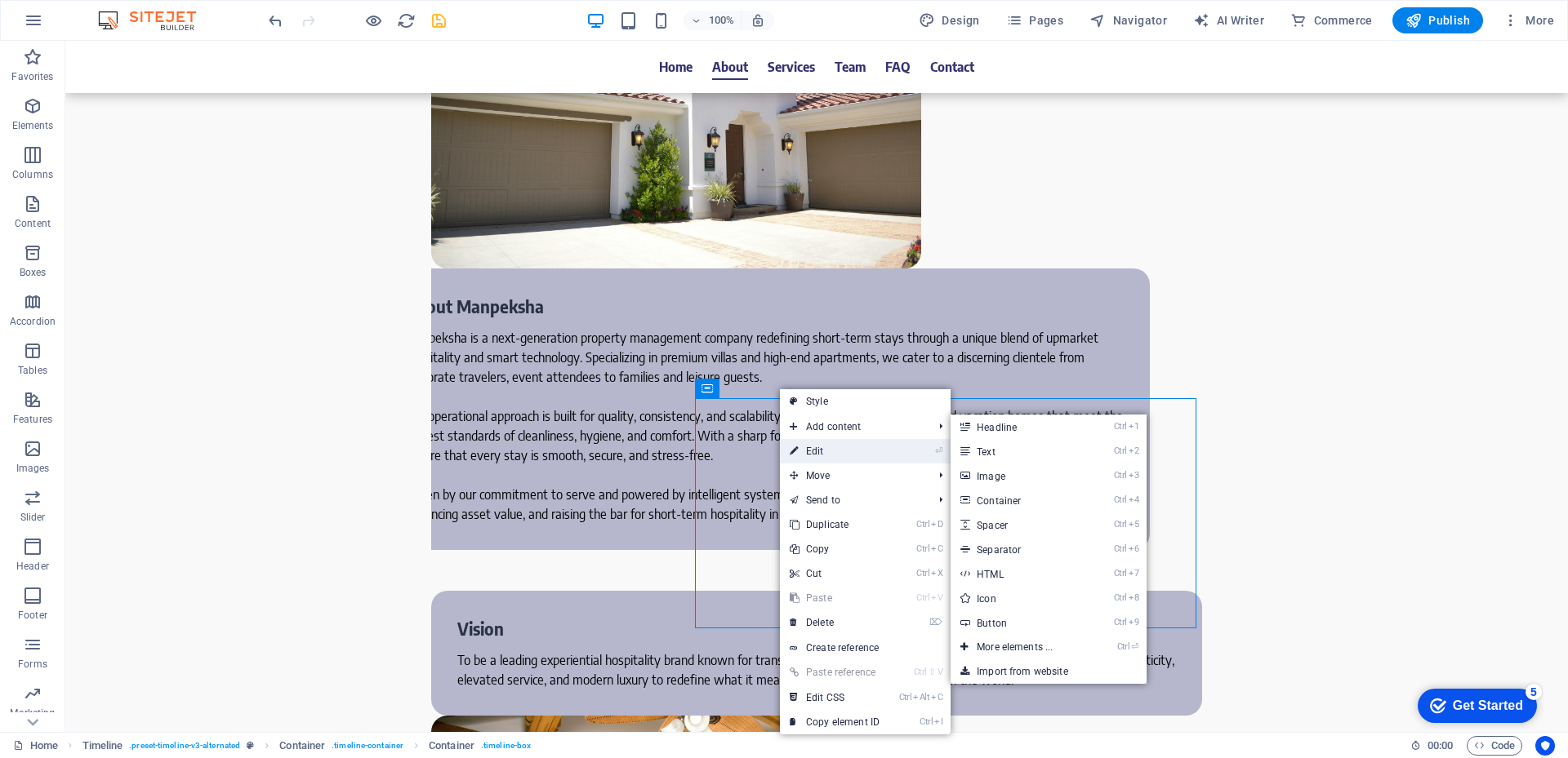
click at [822, 460] on link "⏎ Edit" at bounding box center [834, 451] width 109 height 25
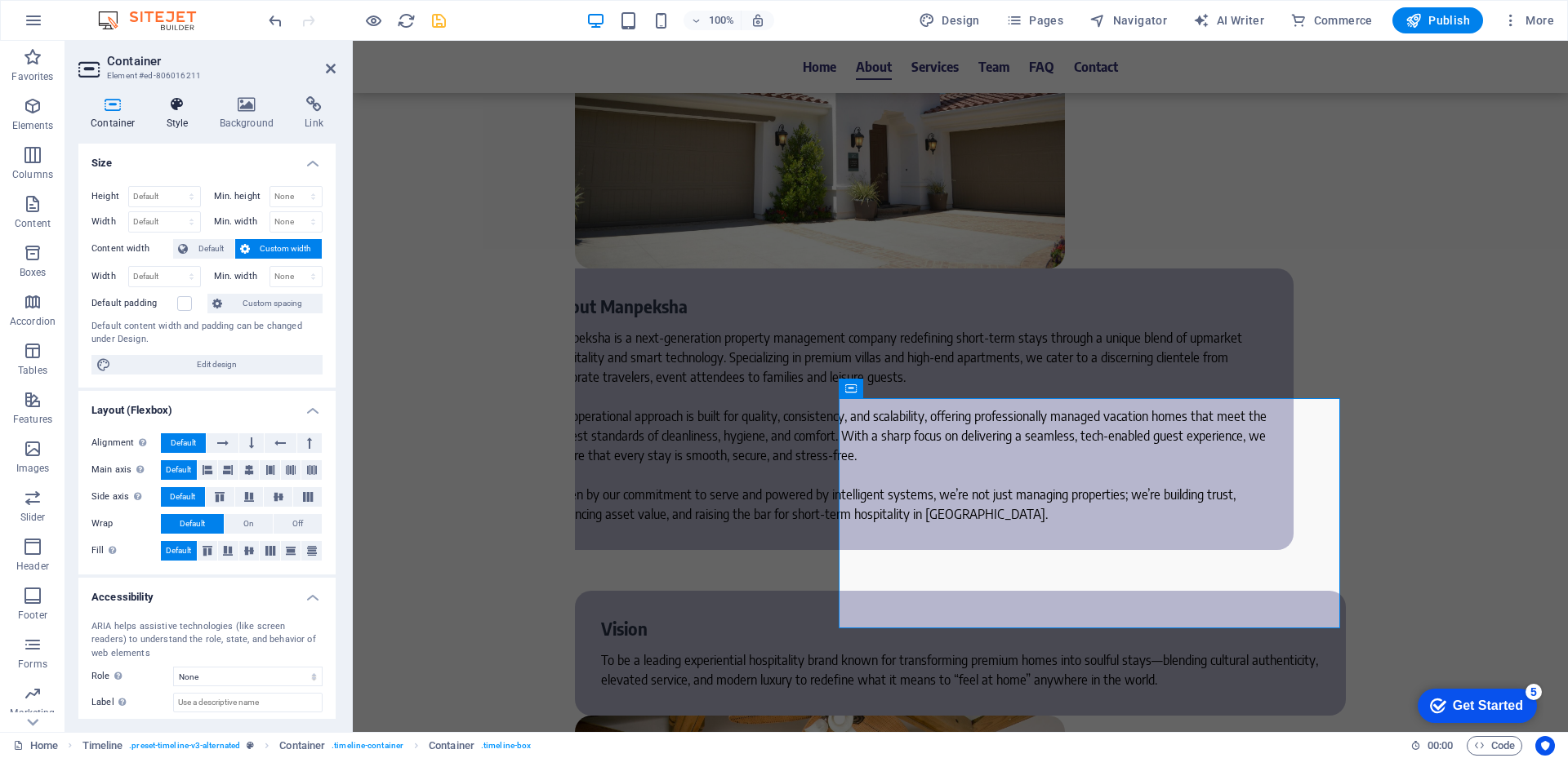
click at [162, 122] on h4 "Style" at bounding box center [181, 113] width 53 height 34
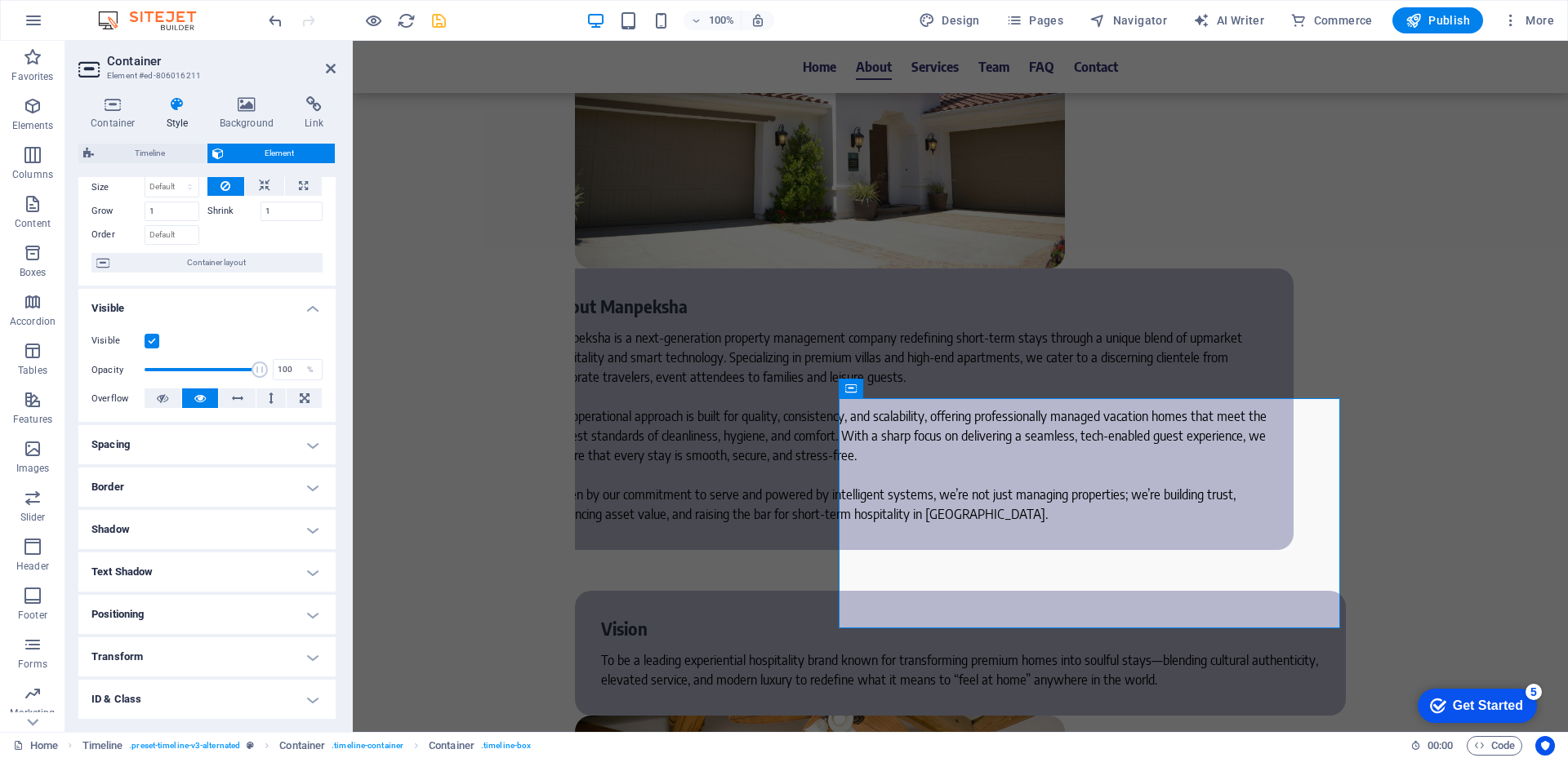
scroll to position [147, 0]
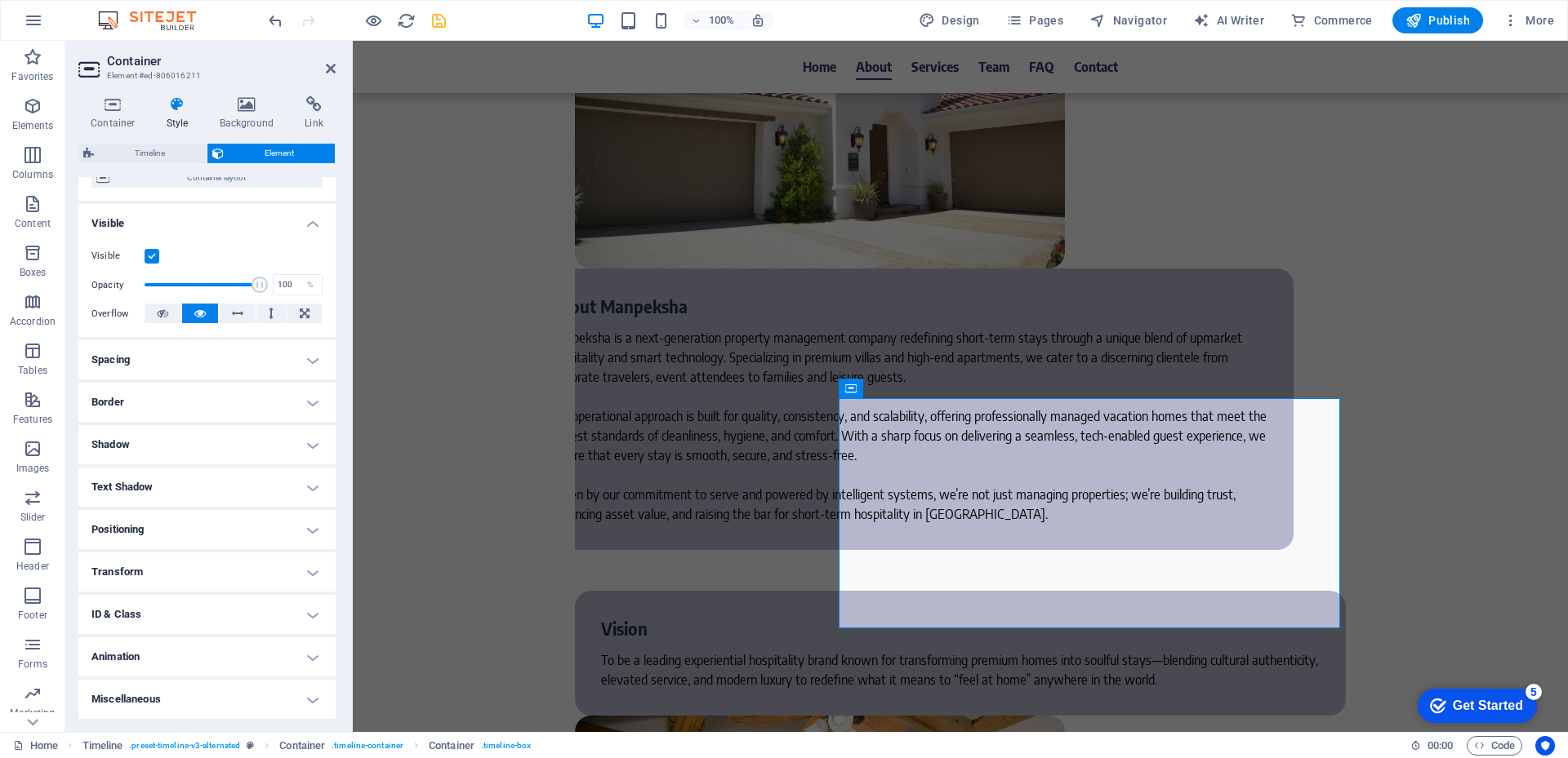
click at [142, 397] on h4 "Border" at bounding box center [208, 402] width 258 height 39
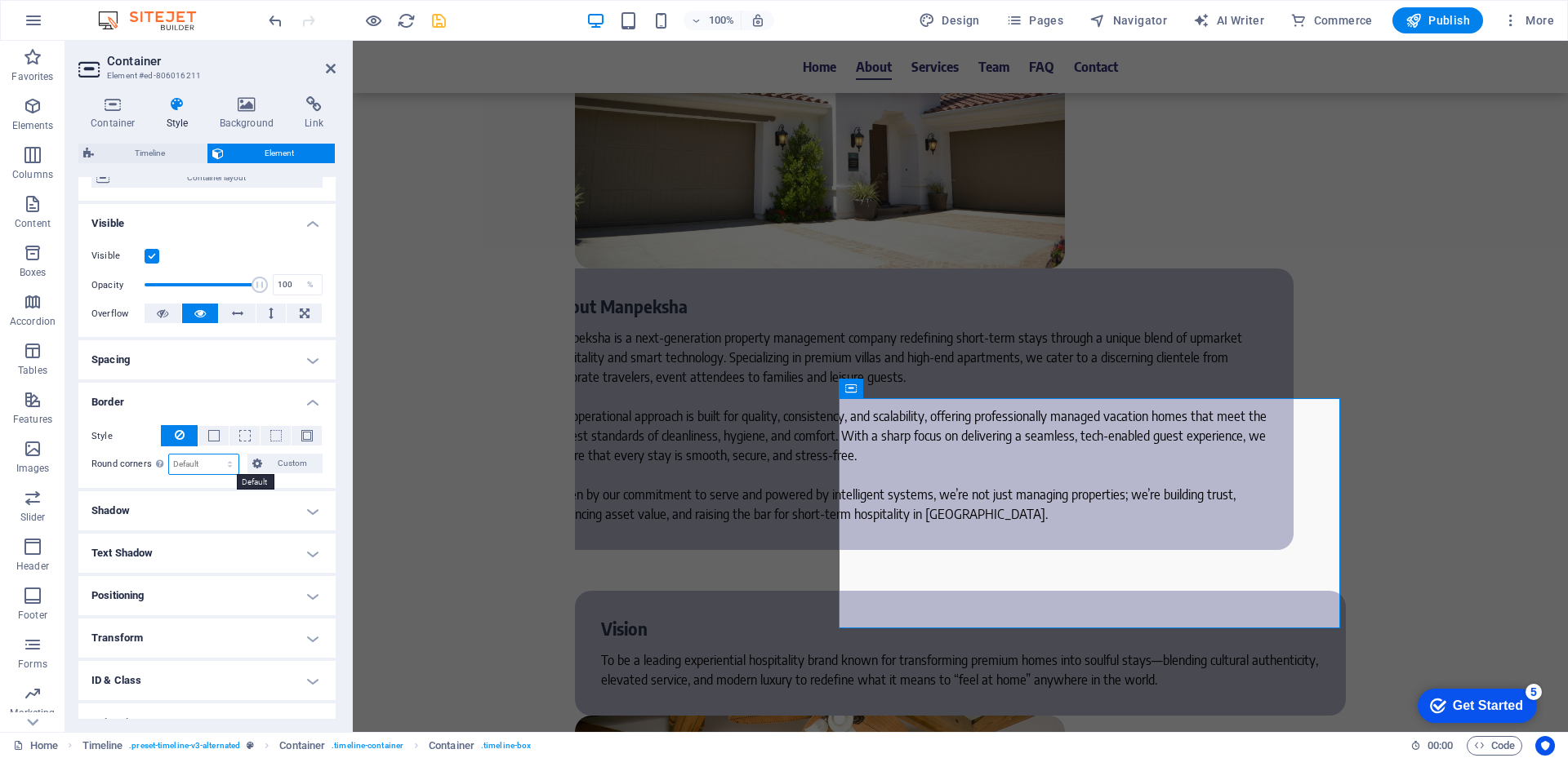
click at [195, 468] on select "Default px rem % vh vw Custom" at bounding box center [204, 464] width 70 height 20
select select "px"
click at [214, 454] on select "Default px rem % vh vw Custom" at bounding box center [204, 464] width 70 height 20
type input "20"
click at [252, 387] on h4 "Border" at bounding box center [208, 397] width 258 height 29
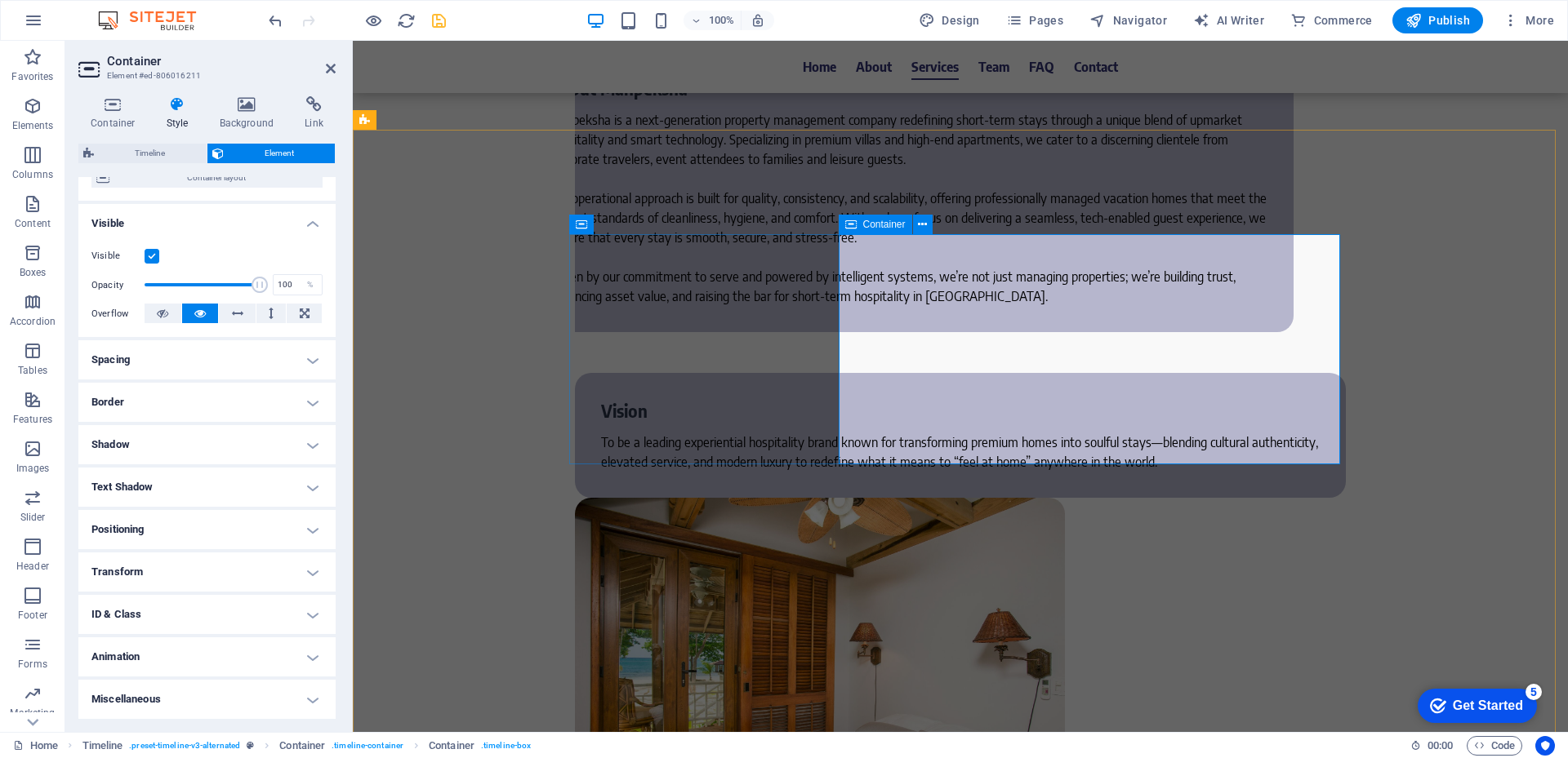
scroll to position [2367, 0]
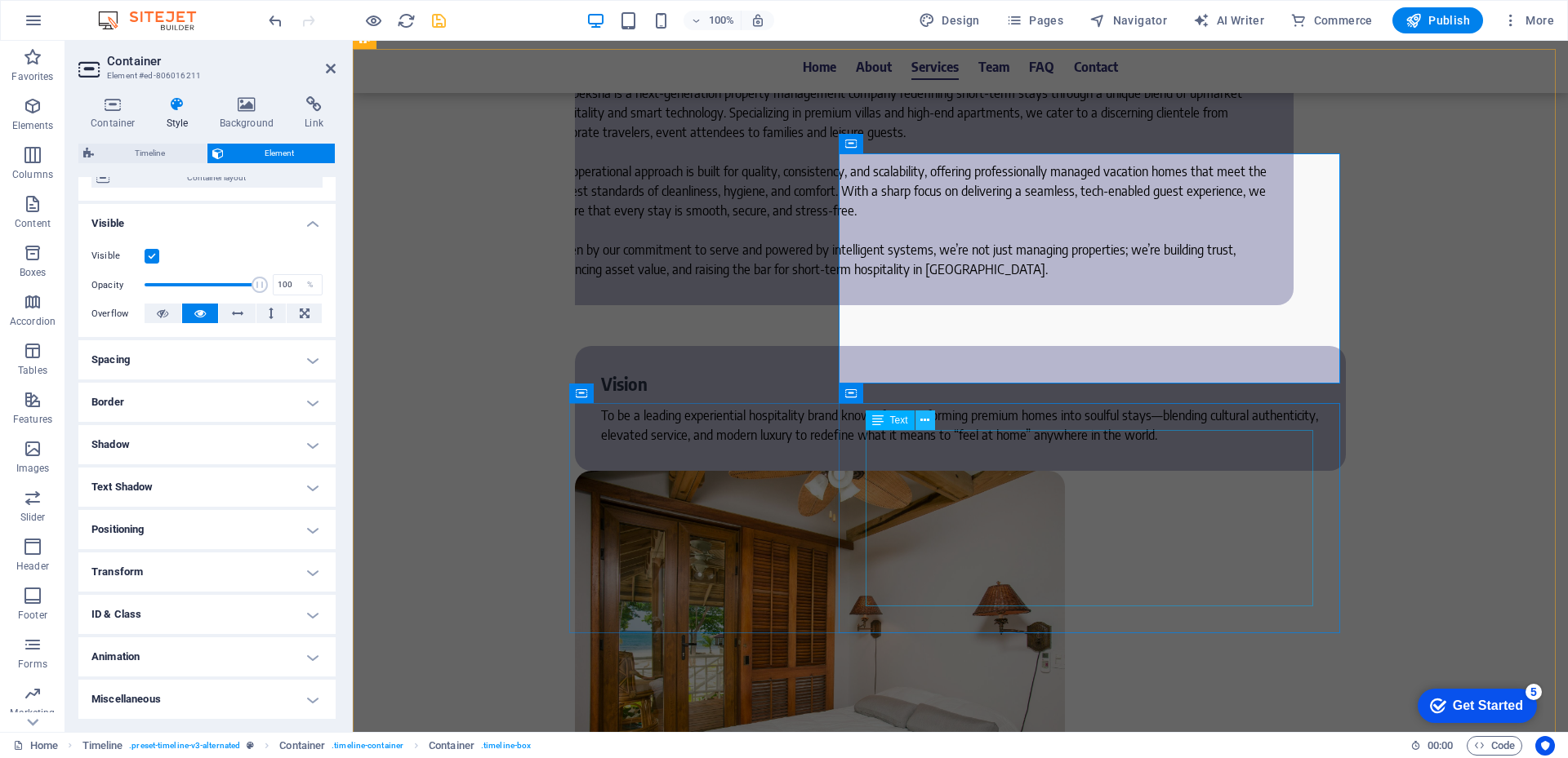
click at [925, 421] on icon at bounding box center [925, 420] width 9 height 17
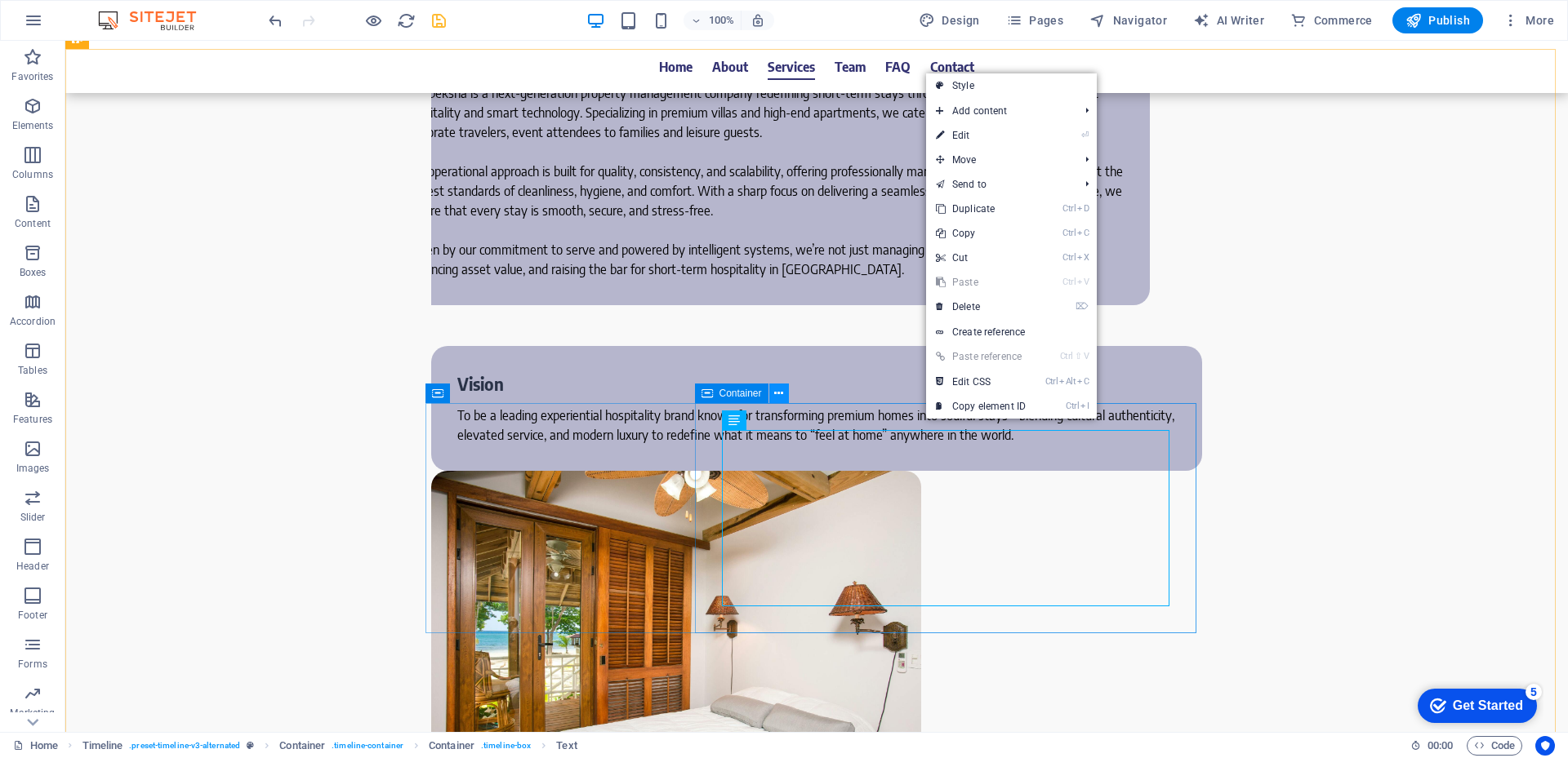
click at [784, 387] on button at bounding box center [779, 393] width 20 height 20
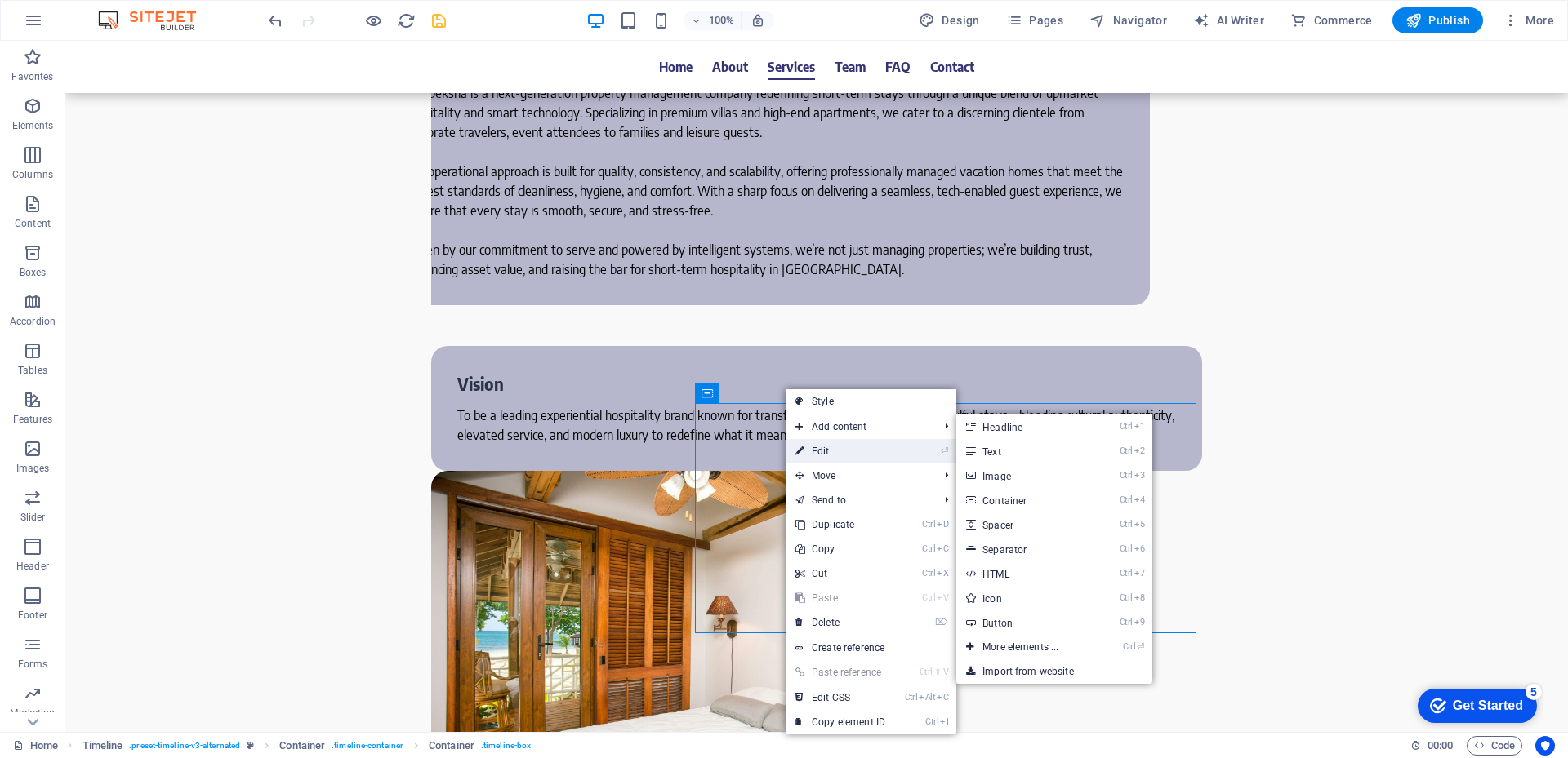
click at [832, 447] on link "⏎ Edit" at bounding box center [840, 451] width 109 height 25
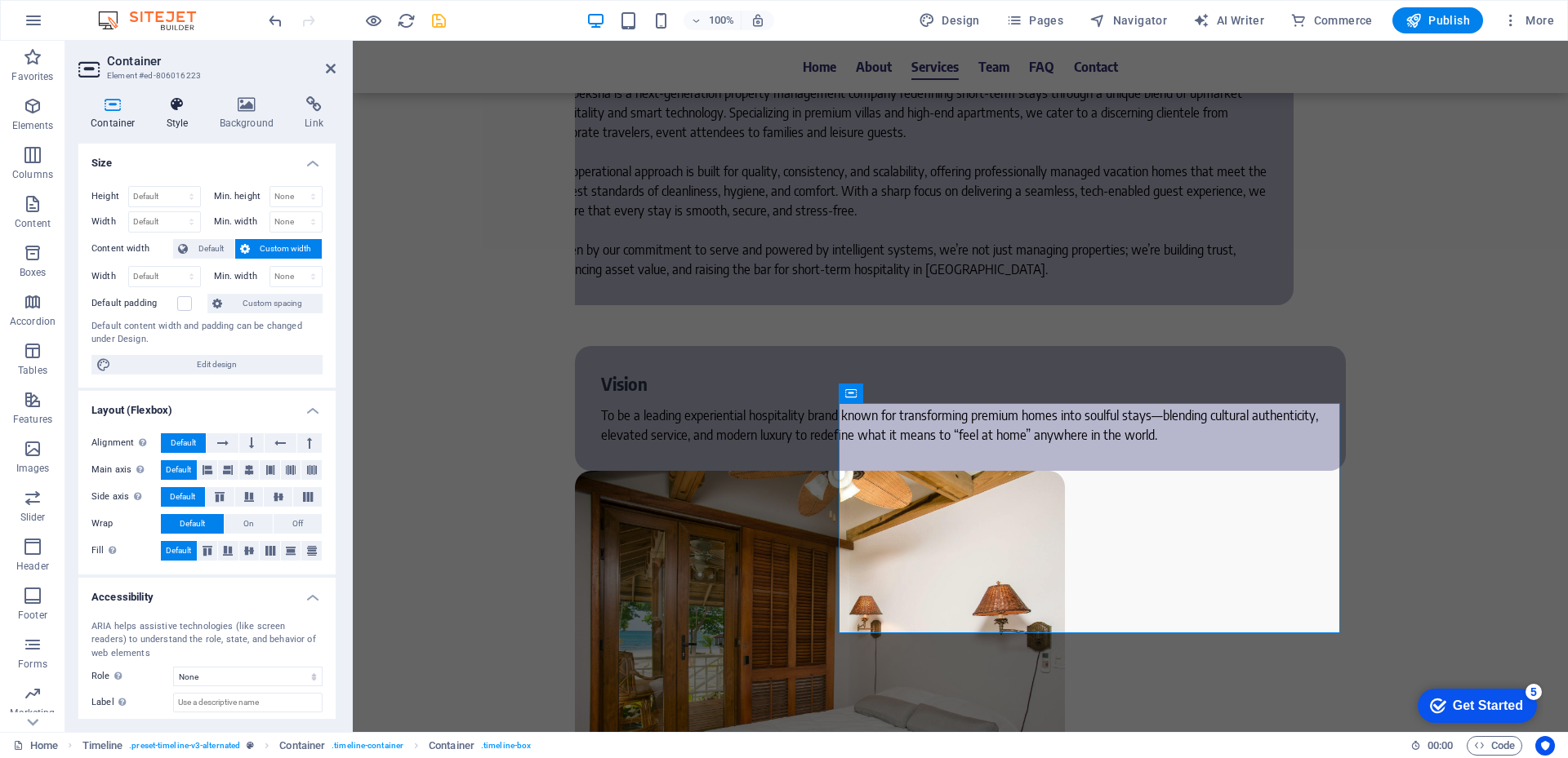
click at [180, 126] on h4 "Style" at bounding box center [181, 113] width 53 height 34
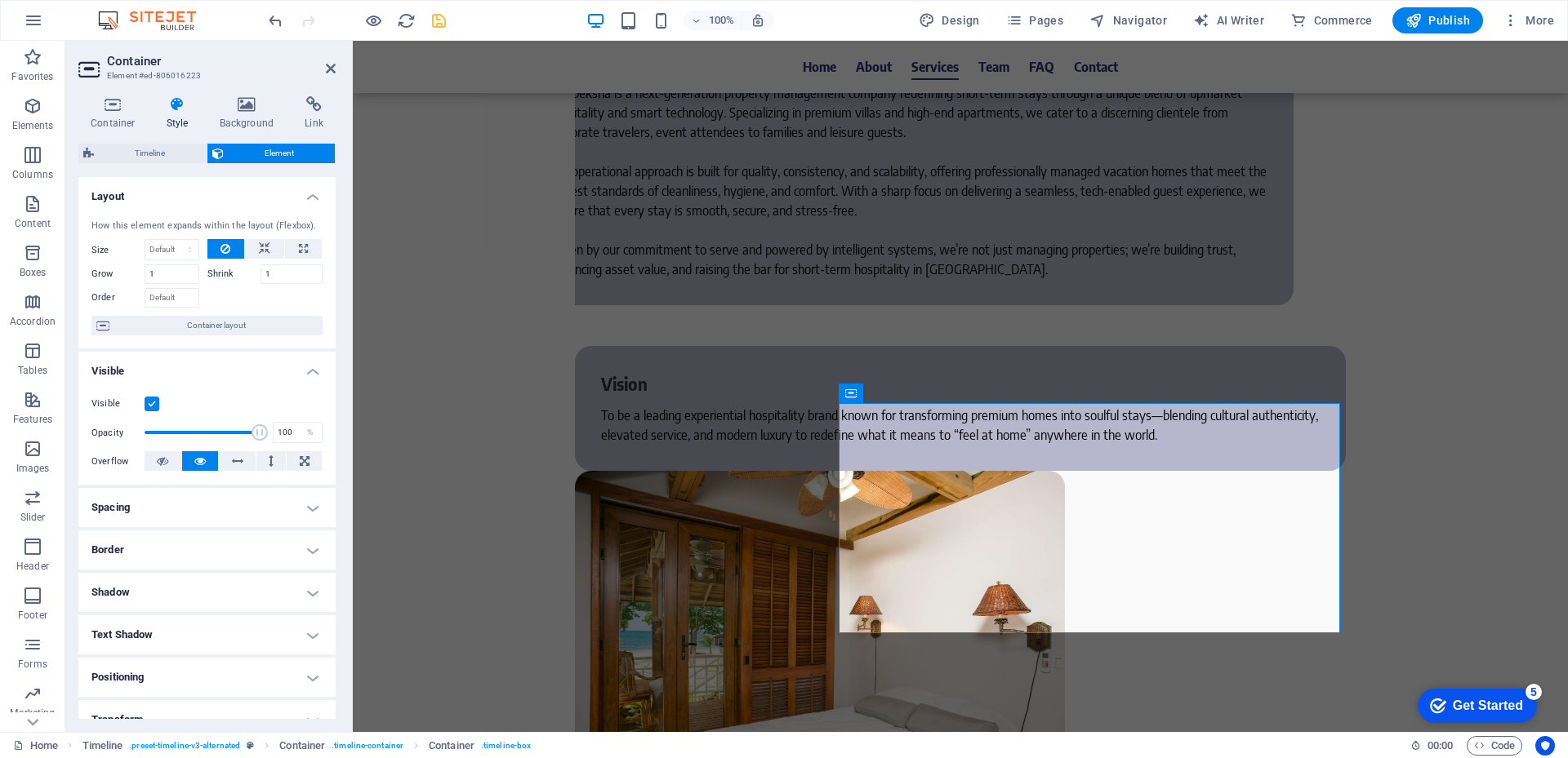
click at [147, 544] on h4 "Border" at bounding box center [208, 551] width 258 height 39
click at [195, 608] on select "Default px rem % vh vw Custom" at bounding box center [204, 612] width 70 height 20
select select "px"
click at [214, 603] on select "Default px rem % vh vw Custom" at bounding box center [204, 612] width 70 height 20
type input "20"
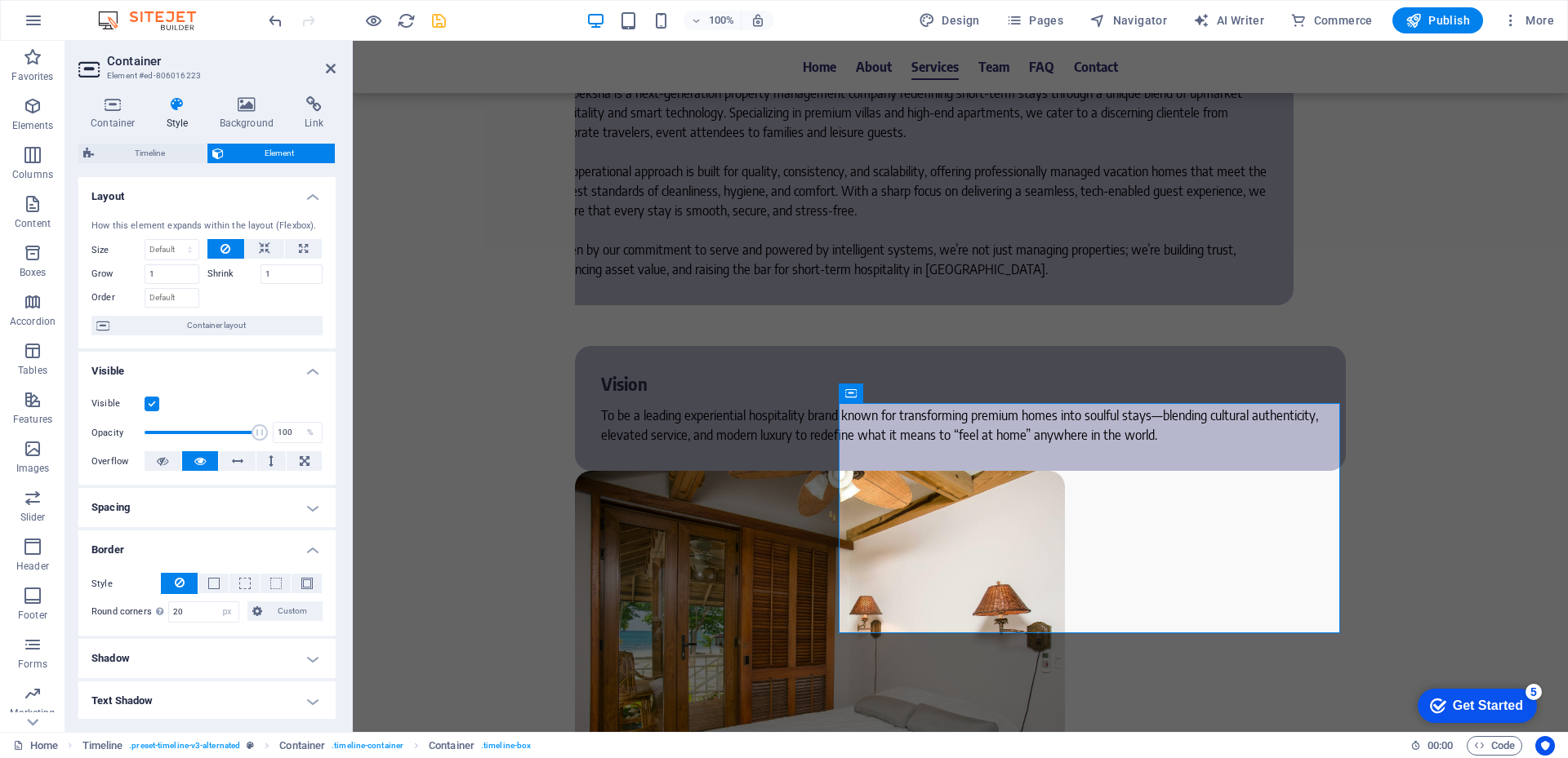
click at [246, 542] on h4 "Border" at bounding box center [208, 546] width 258 height 29
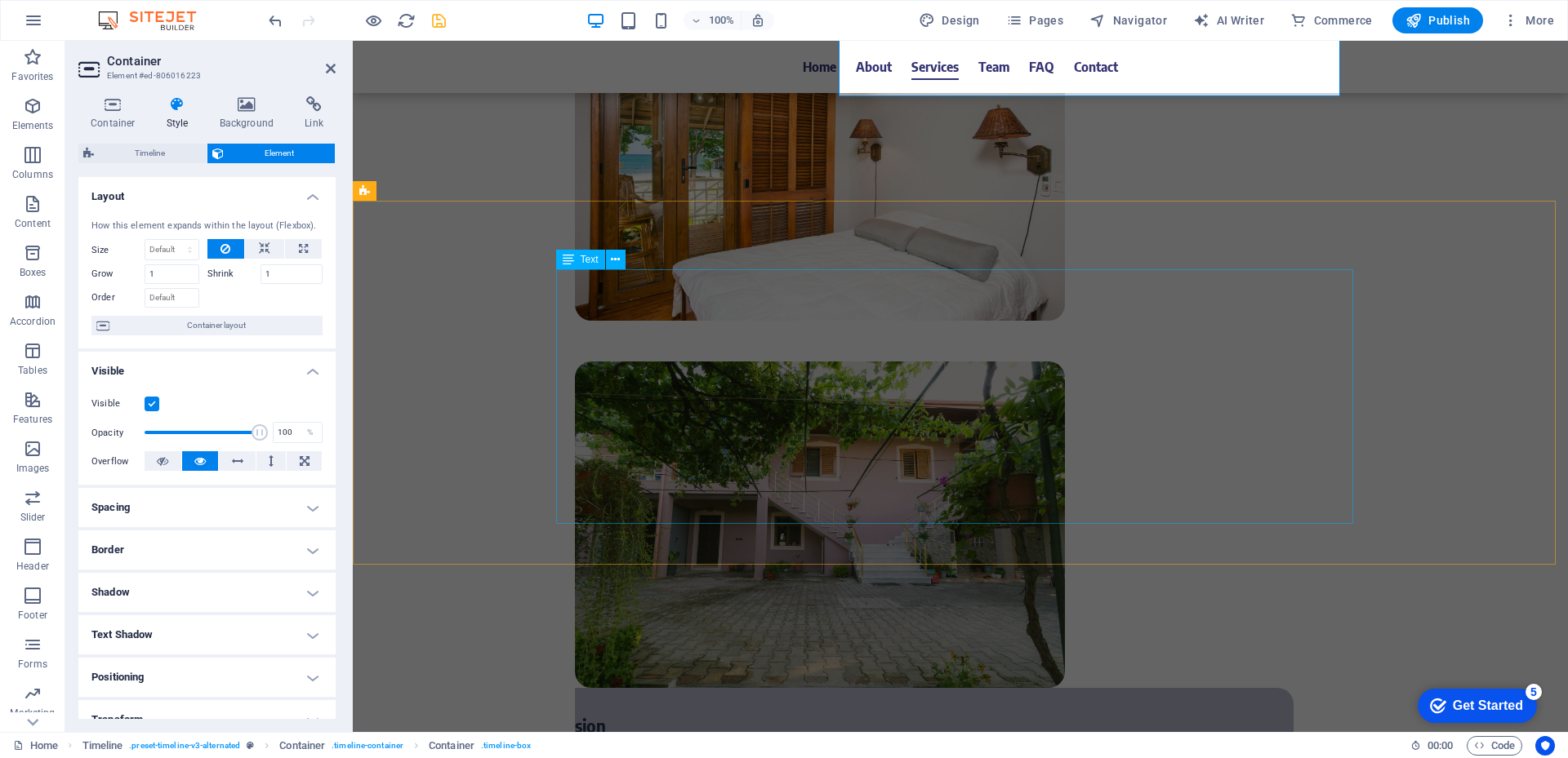
scroll to position [2775, 0]
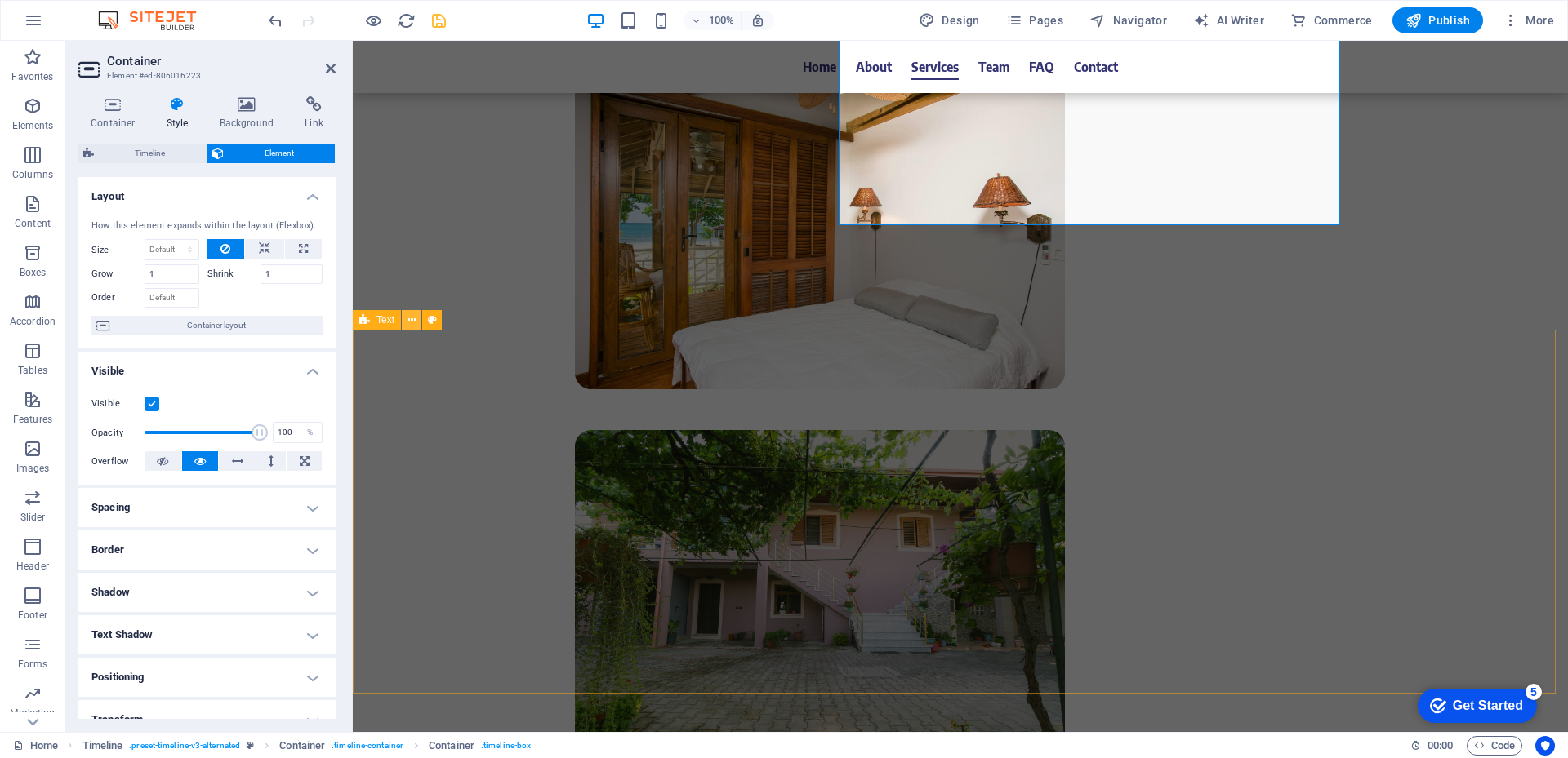
click at [412, 325] on icon at bounding box center [411, 320] width 9 height 17
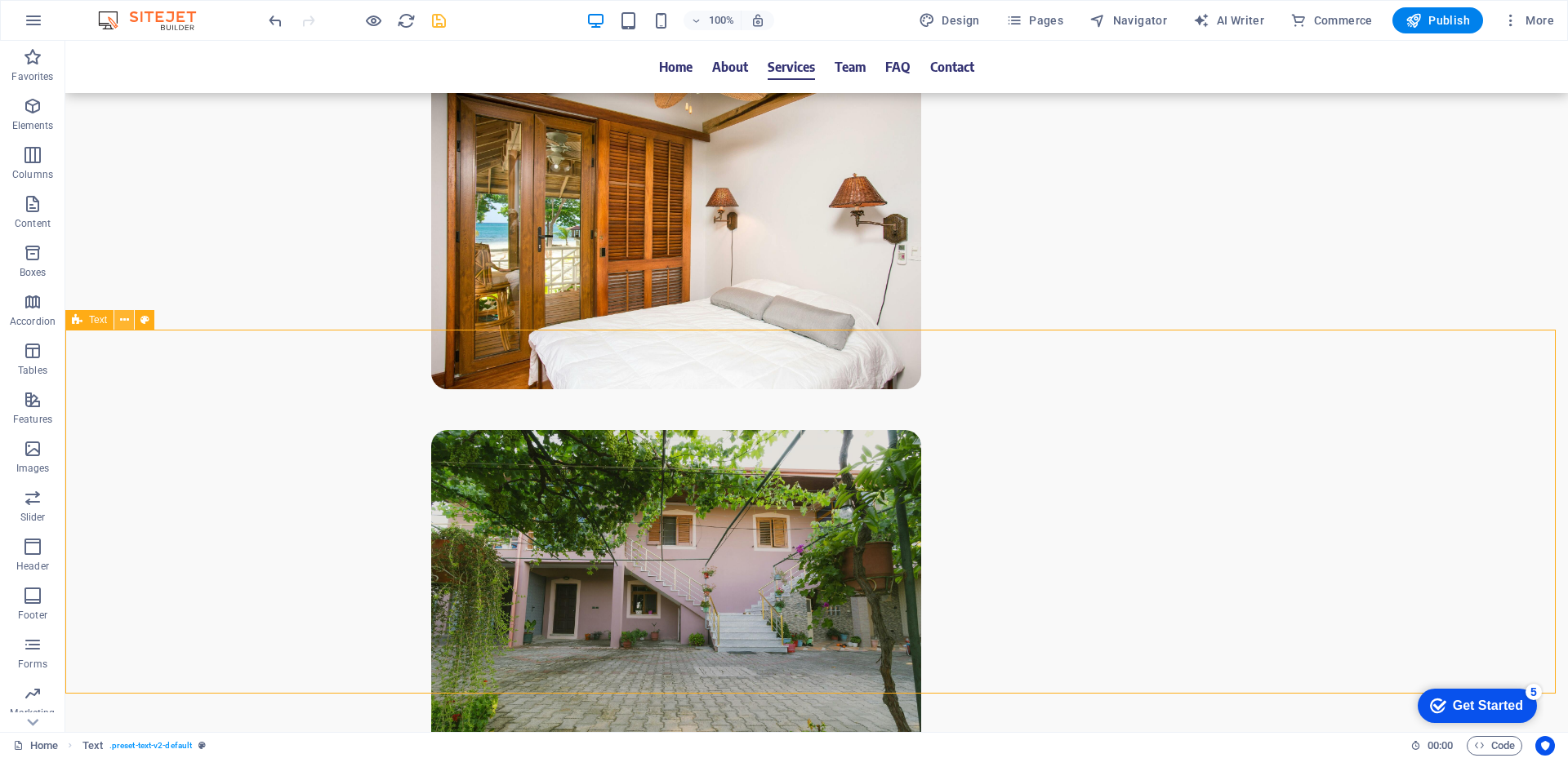
click at [123, 321] on icon at bounding box center [124, 320] width 9 height 17
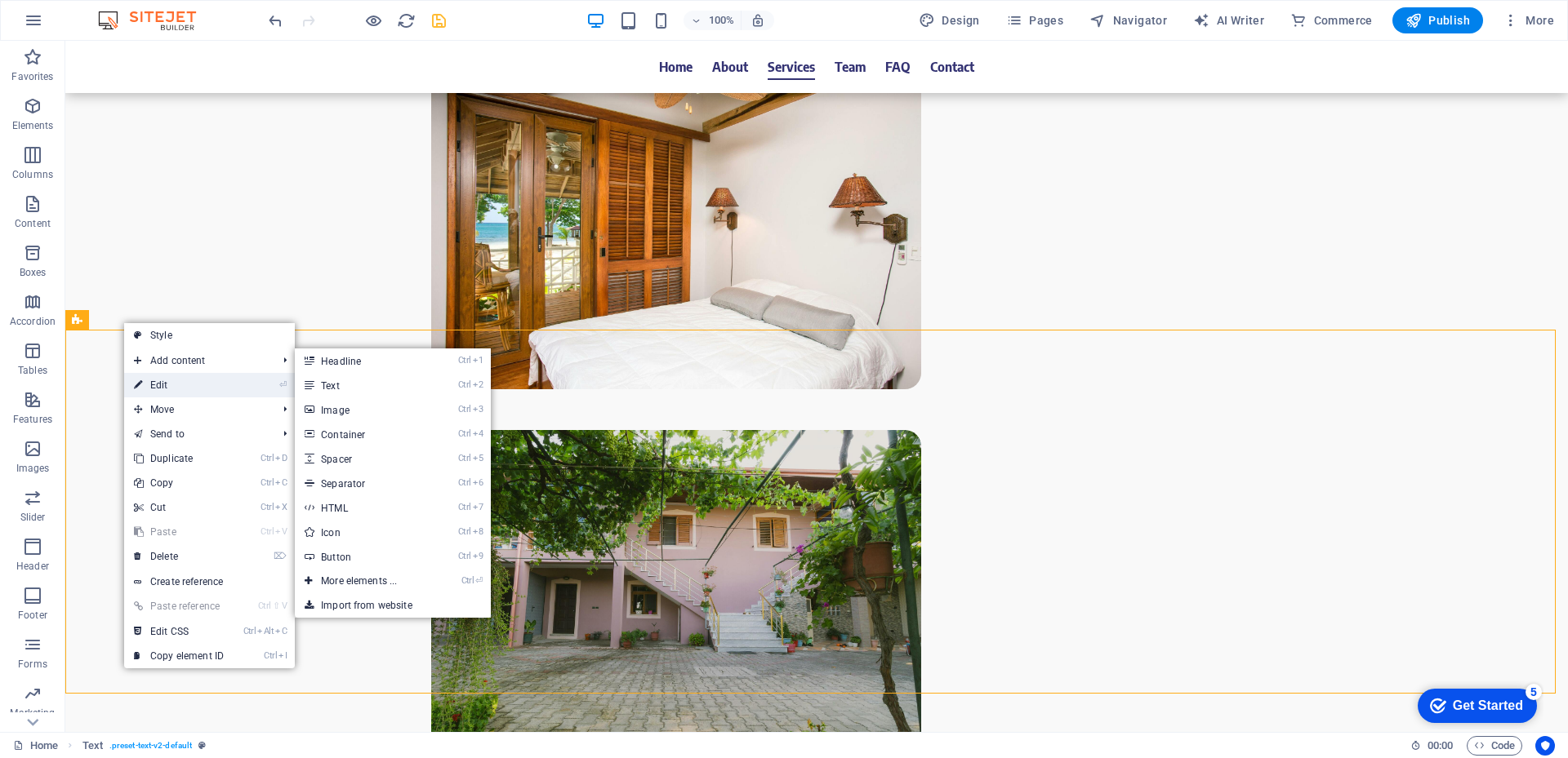
click at [166, 381] on link "⏎ Edit" at bounding box center [178, 384] width 109 height 25
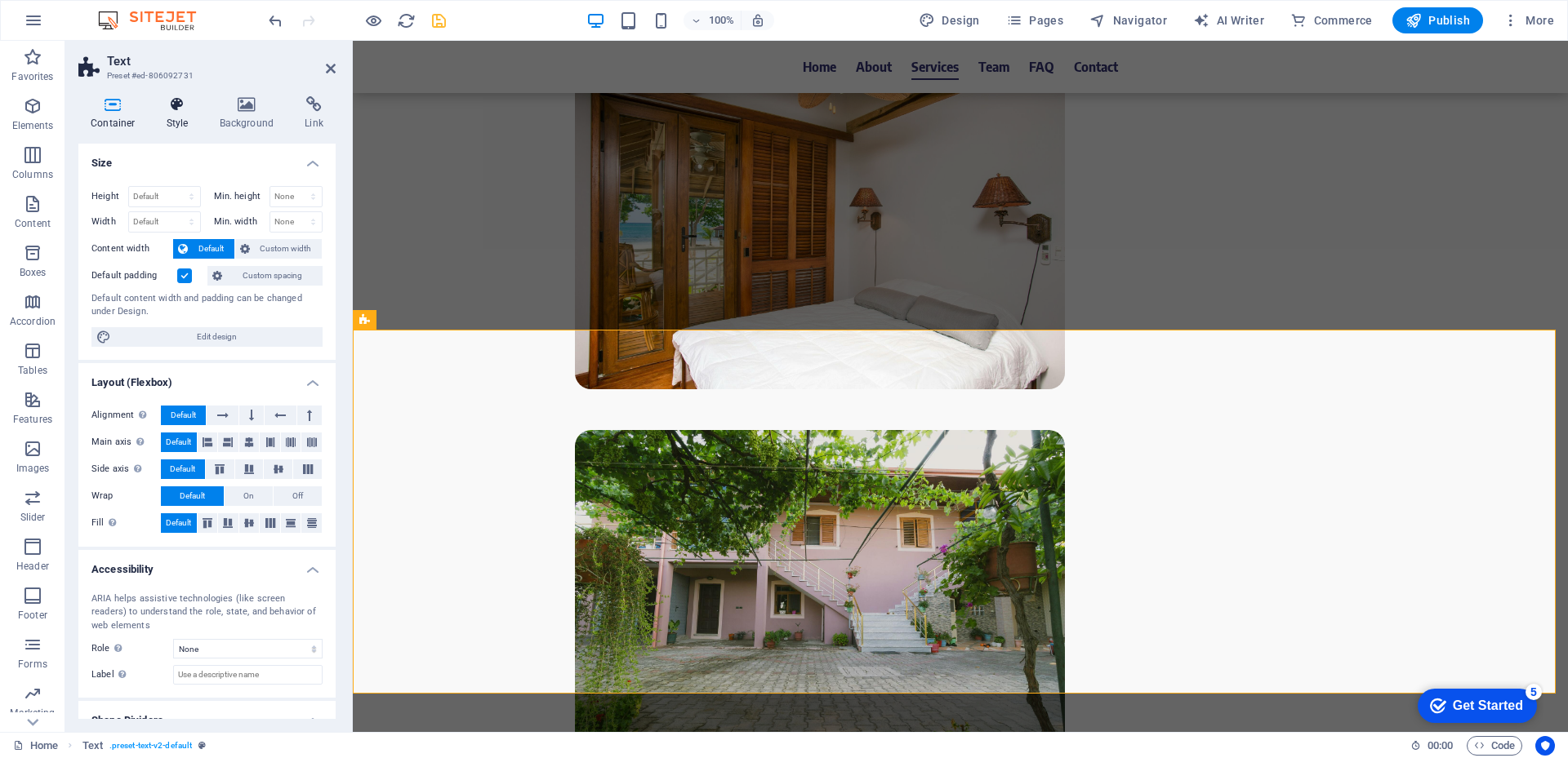
click at [172, 130] on h4 "Style" at bounding box center [181, 113] width 53 height 34
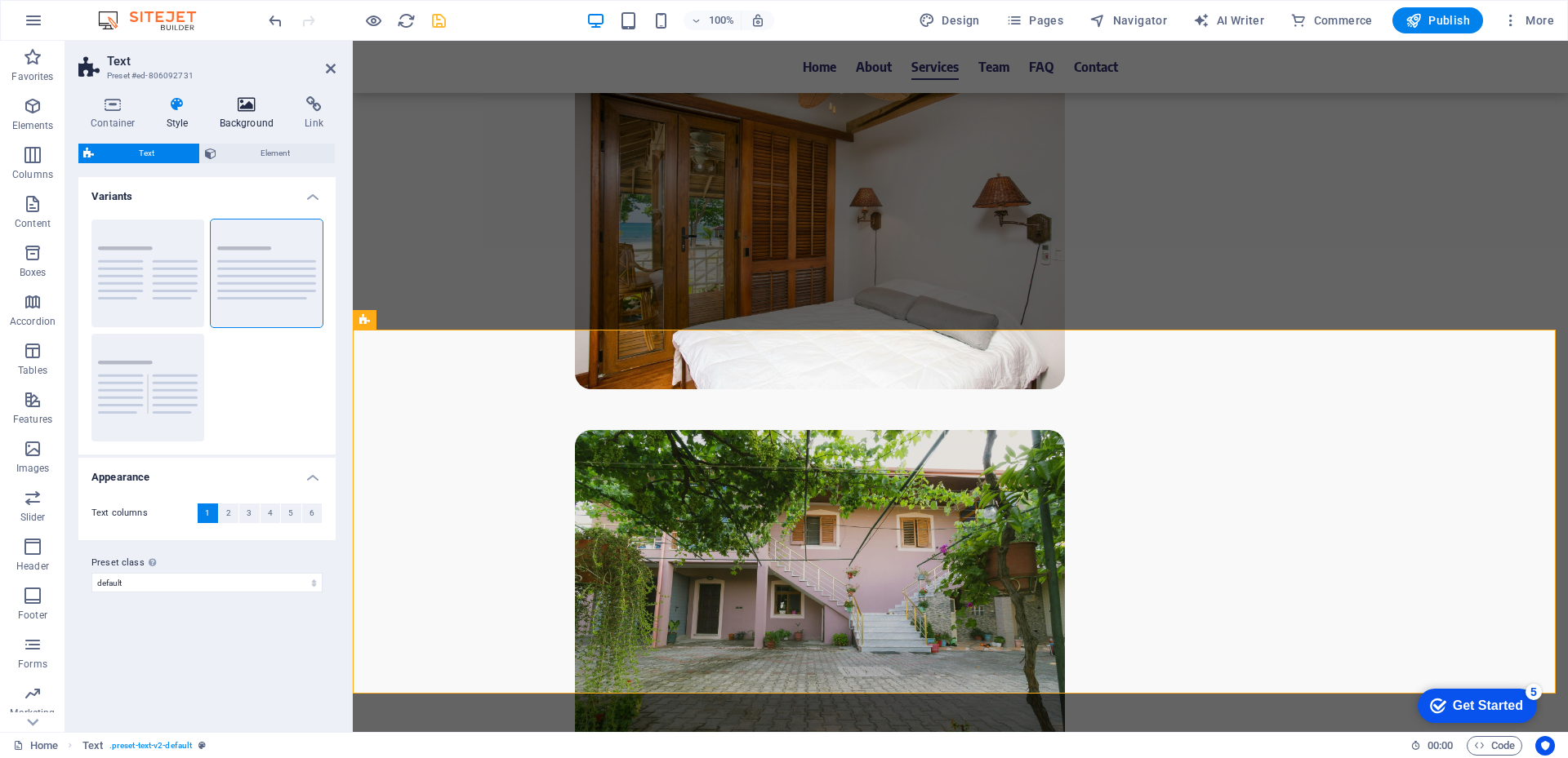
click at [248, 119] on h4 "Background" at bounding box center [250, 113] width 86 height 34
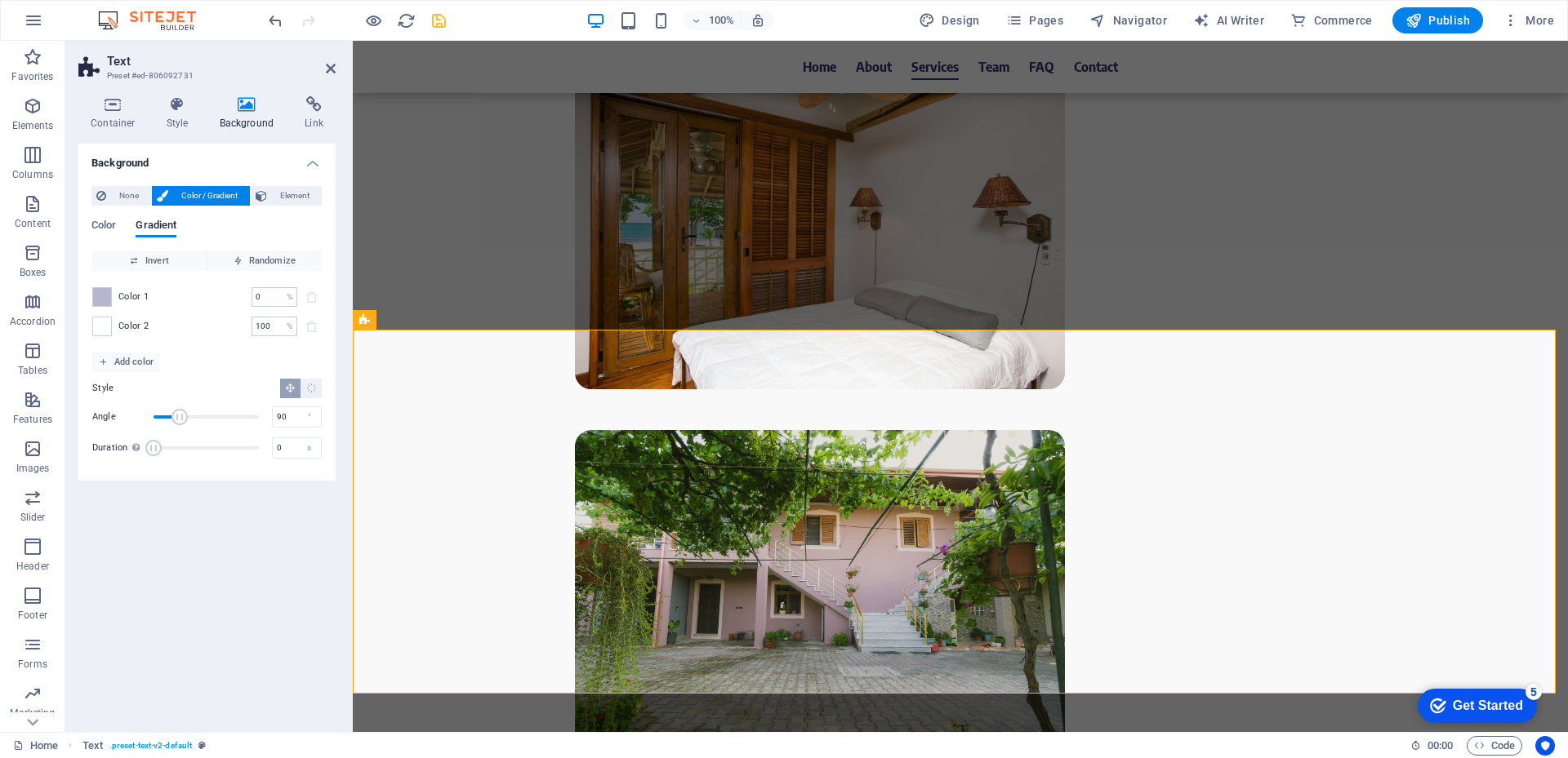
click at [245, 128] on h4 "Background" at bounding box center [250, 113] width 86 height 34
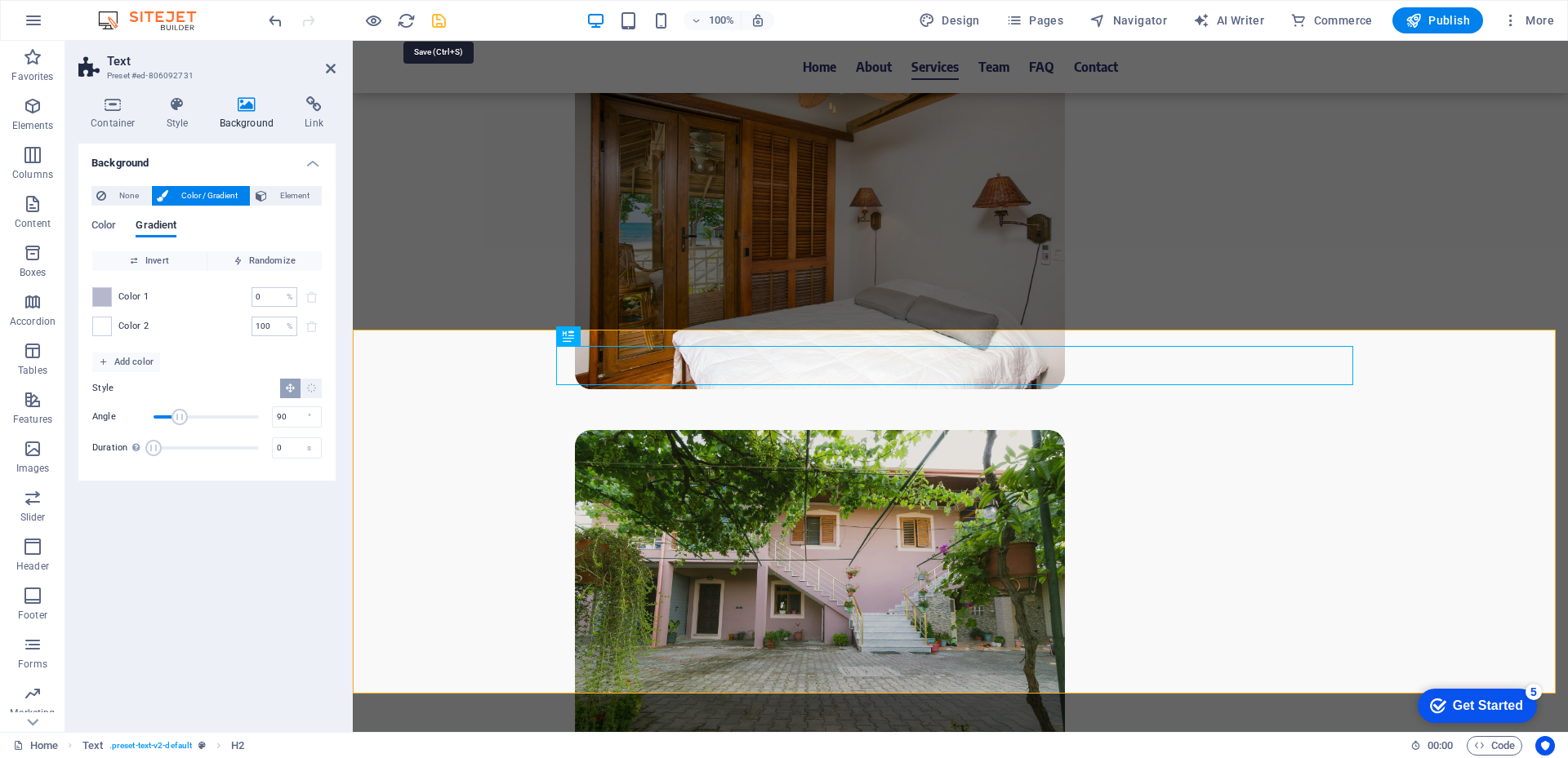
click at [440, 20] on icon "save" at bounding box center [439, 21] width 19 height 19
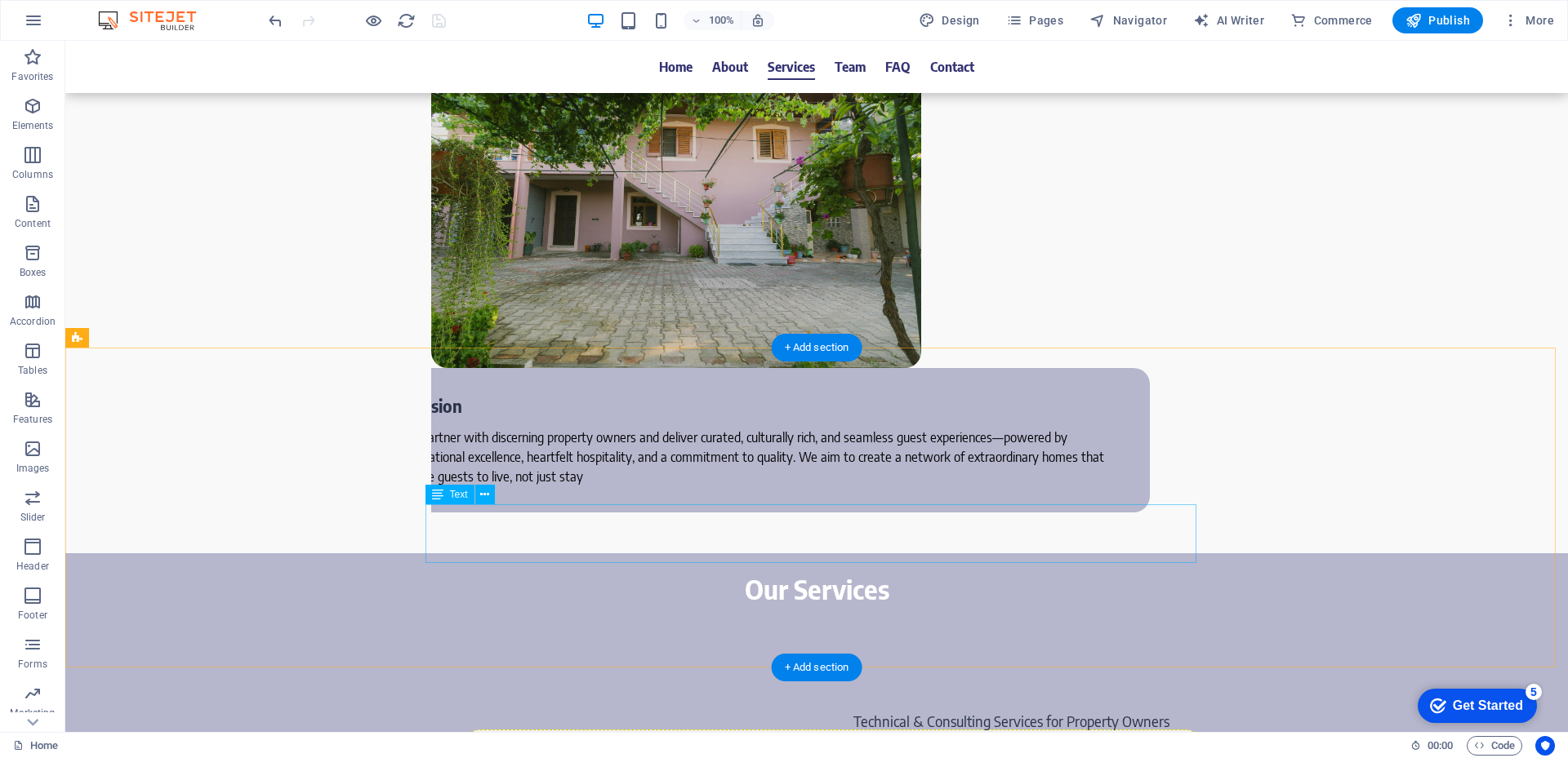
scroll to position [3183, 0]
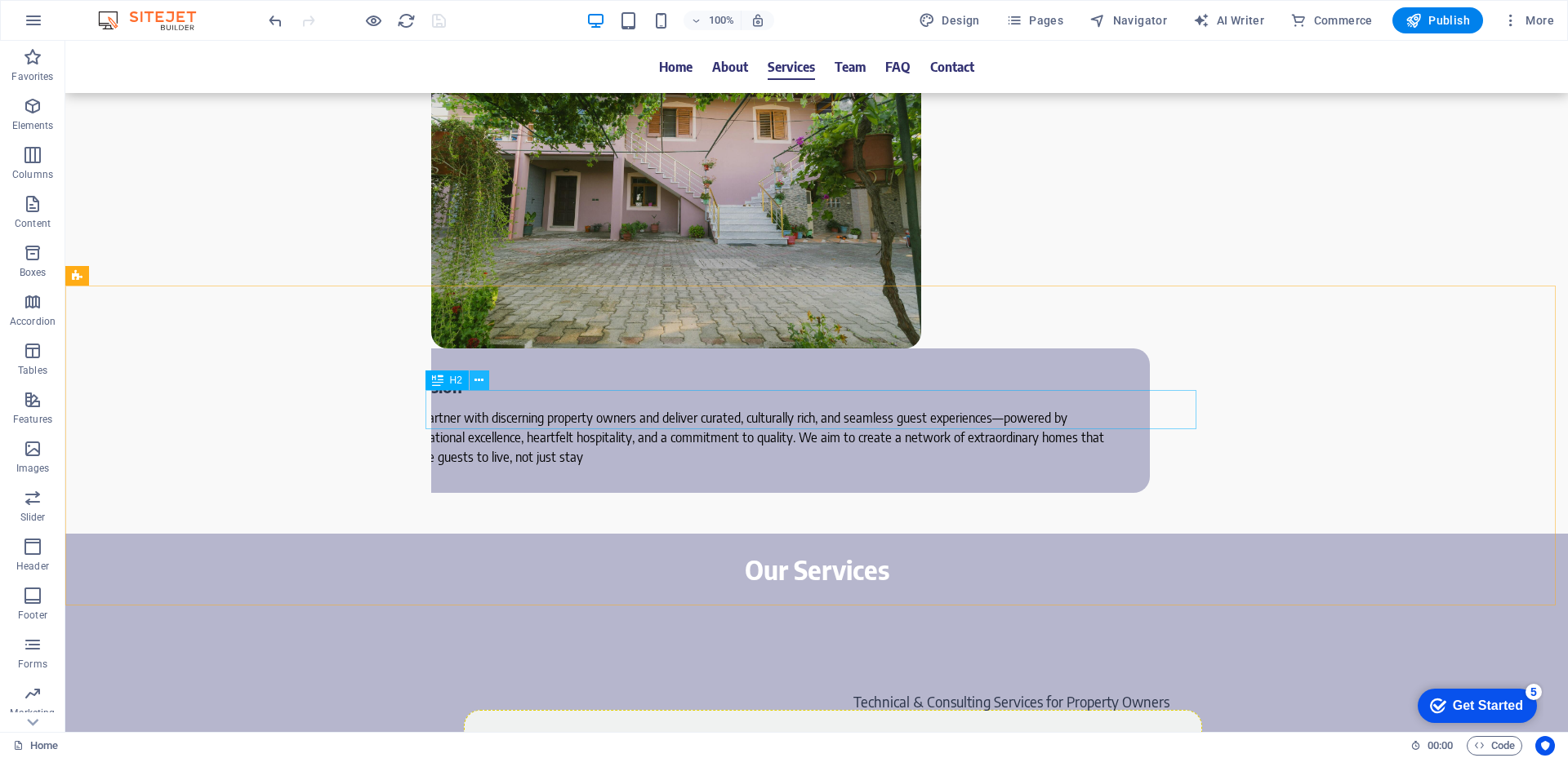
click at [480, 381] on icon at bounding box center [478, 380] width 9 height 17
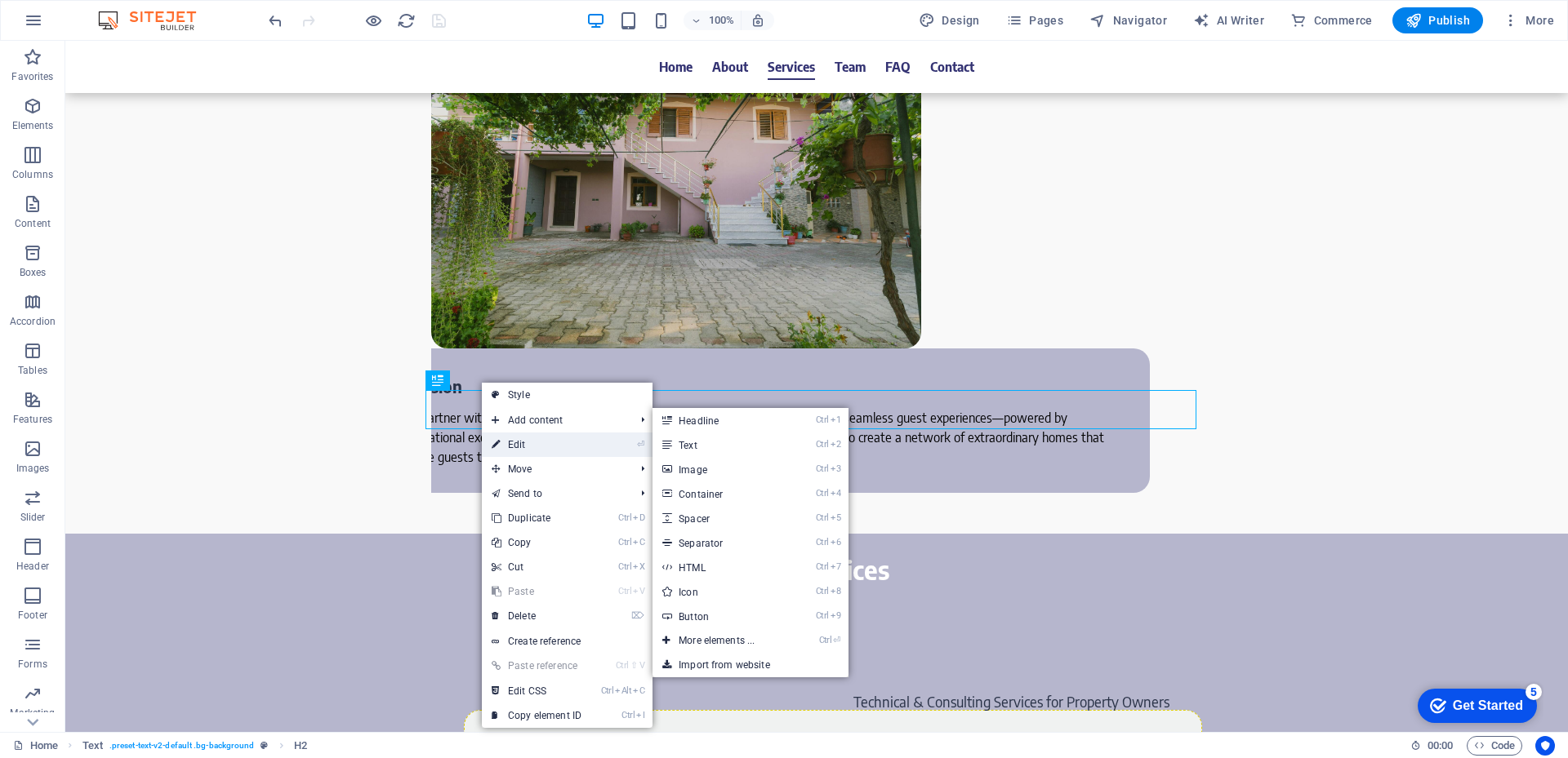
click at [550, 444] on link "⏎ Edit" at bounding box center [536, 444] width 109 height 25
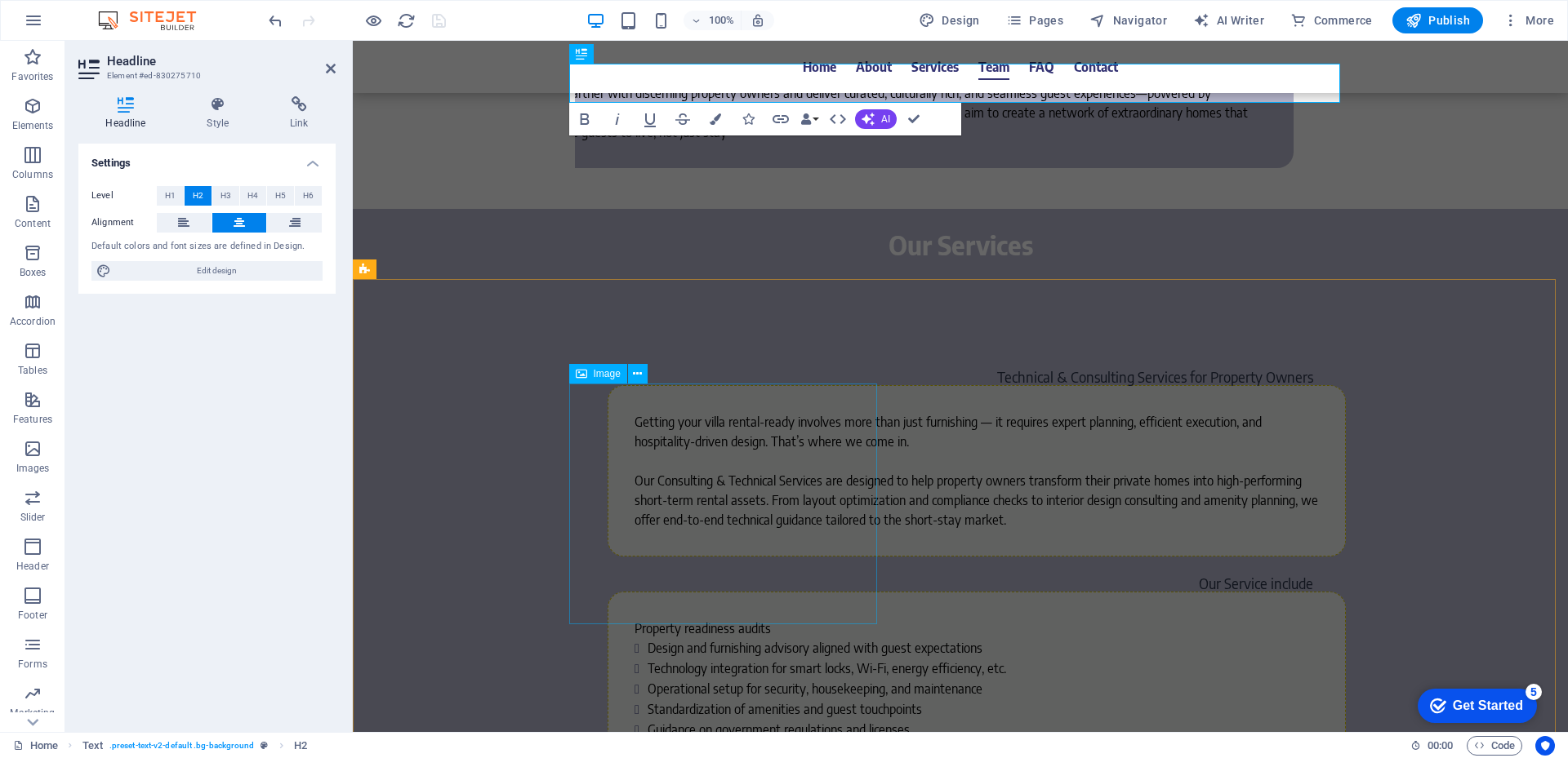
scroll to position [3510, 0]
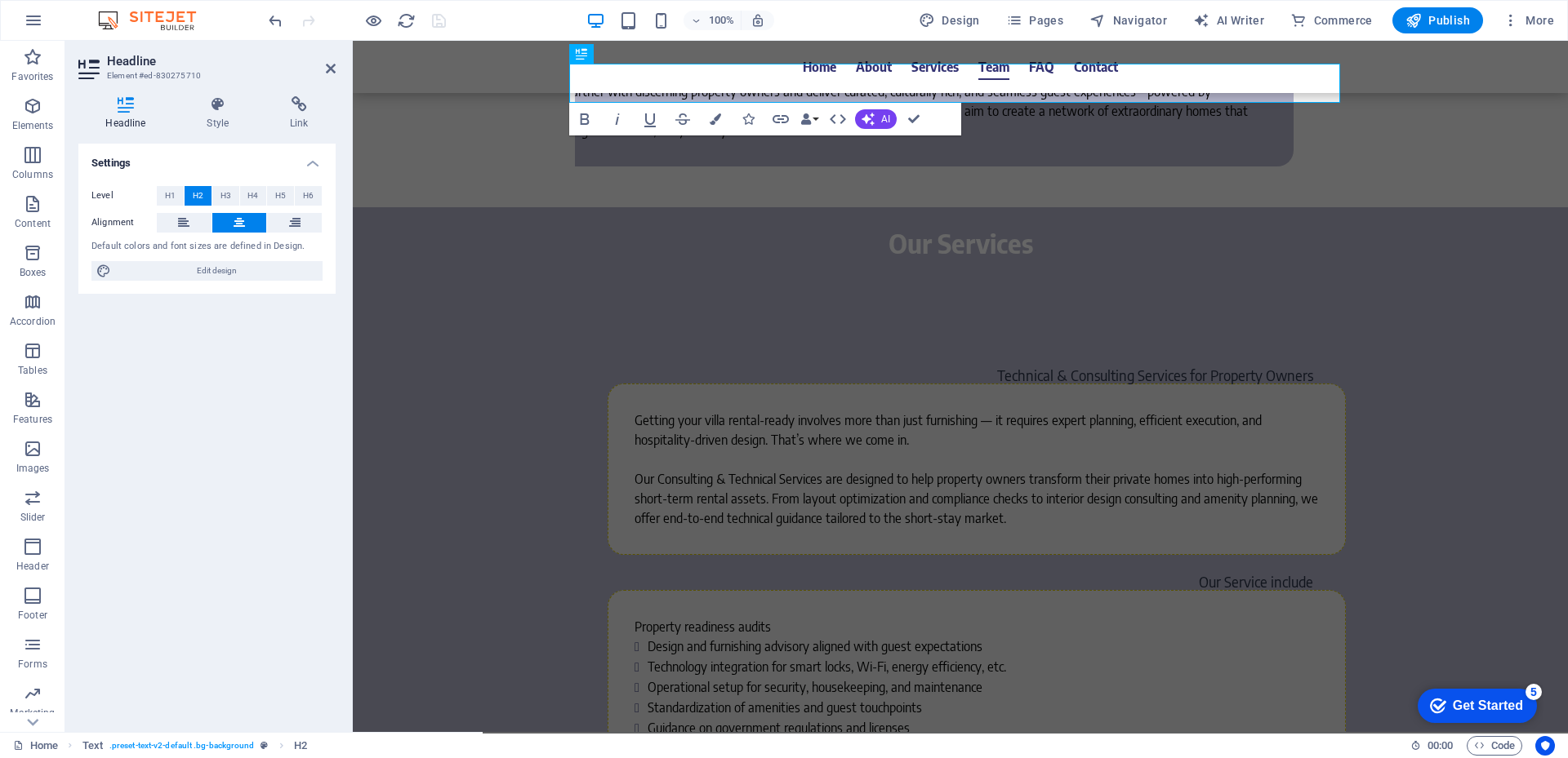
click at [199, 487] on div "Settings Level H1 H2 H3 H4 H5 H6 Alignment Default colors and font sizes are de…" at bounding box center [208, 431] width 258 height 575
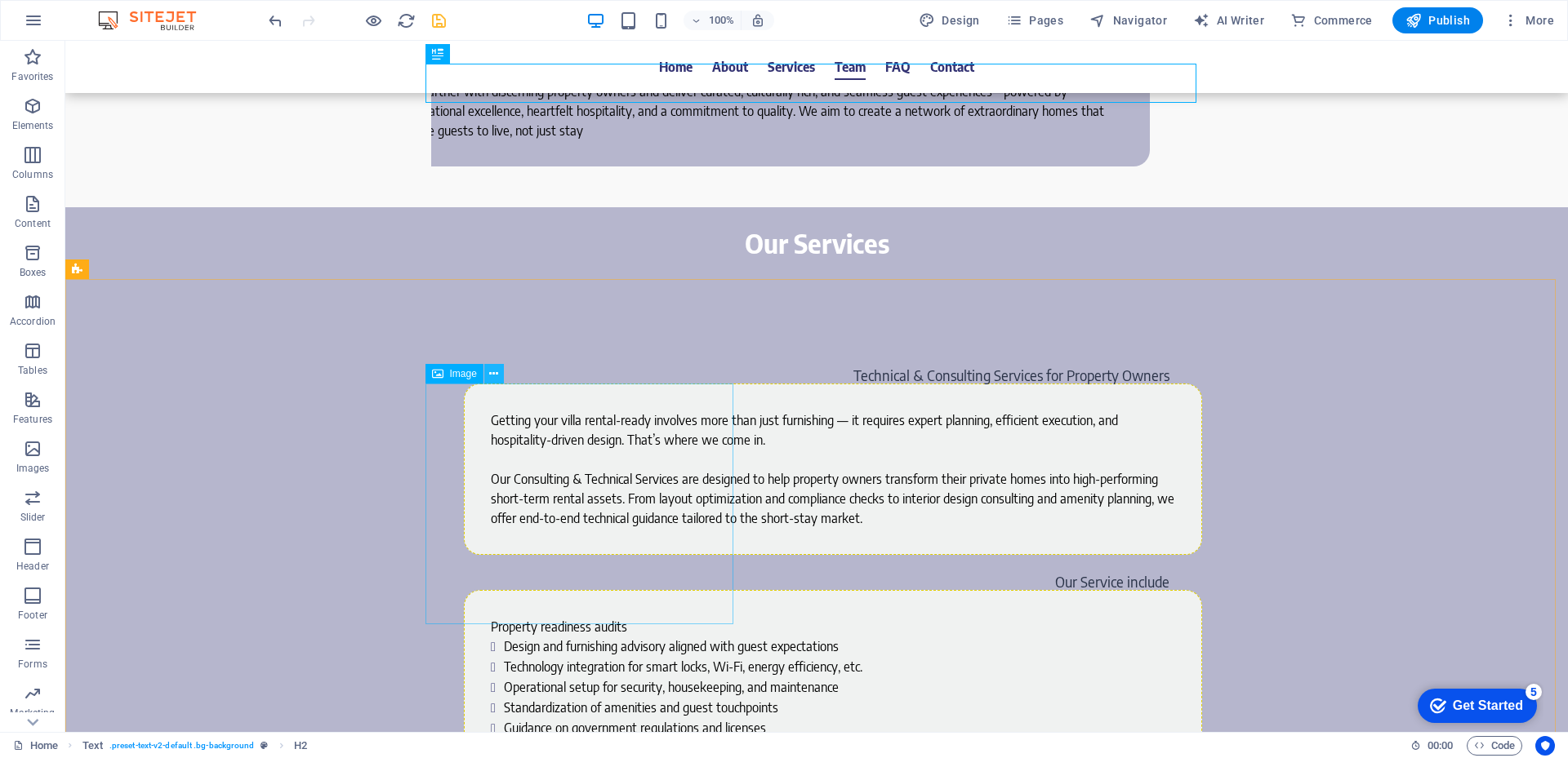
click at [495, 377] on icon at bounding box center [493, 374] width 9 height 17
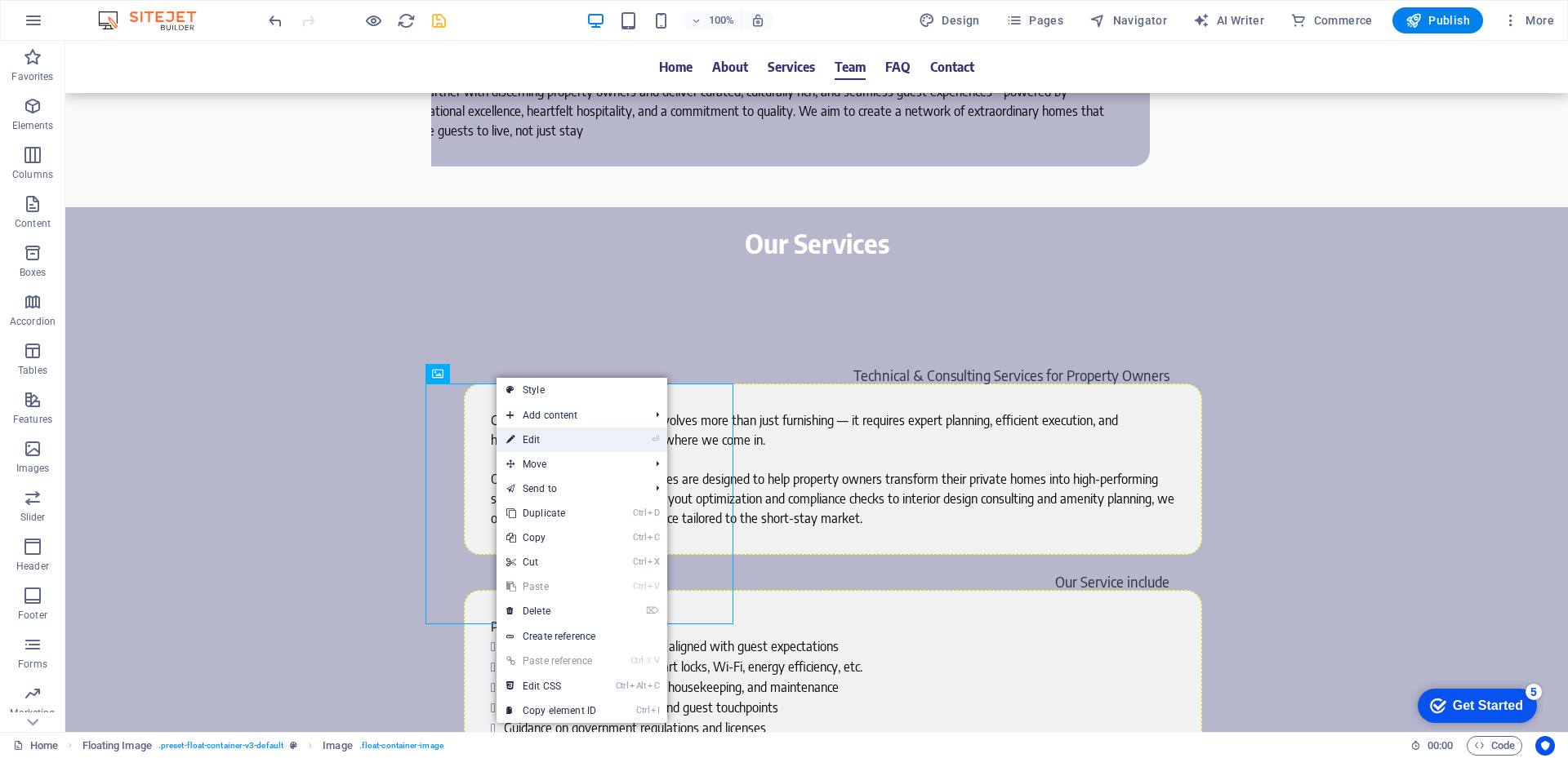
click at [551, 439] on link "⏎ Edit" at bounding box center [551, 439] width 109 height 25
select select "%"
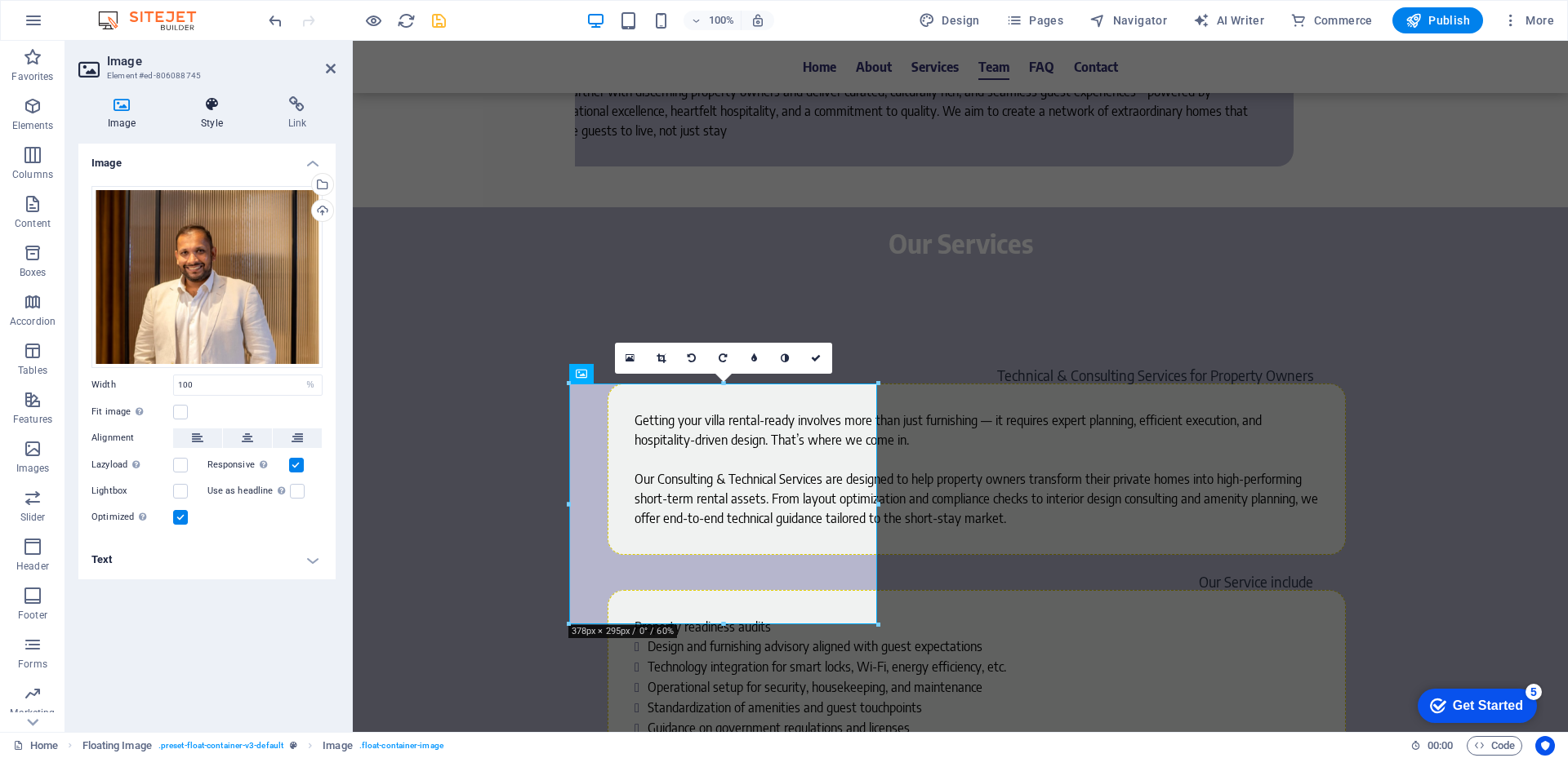
click at [203, 128] on h4 "Style" at bounding box center [214, 113] width 87 height 34
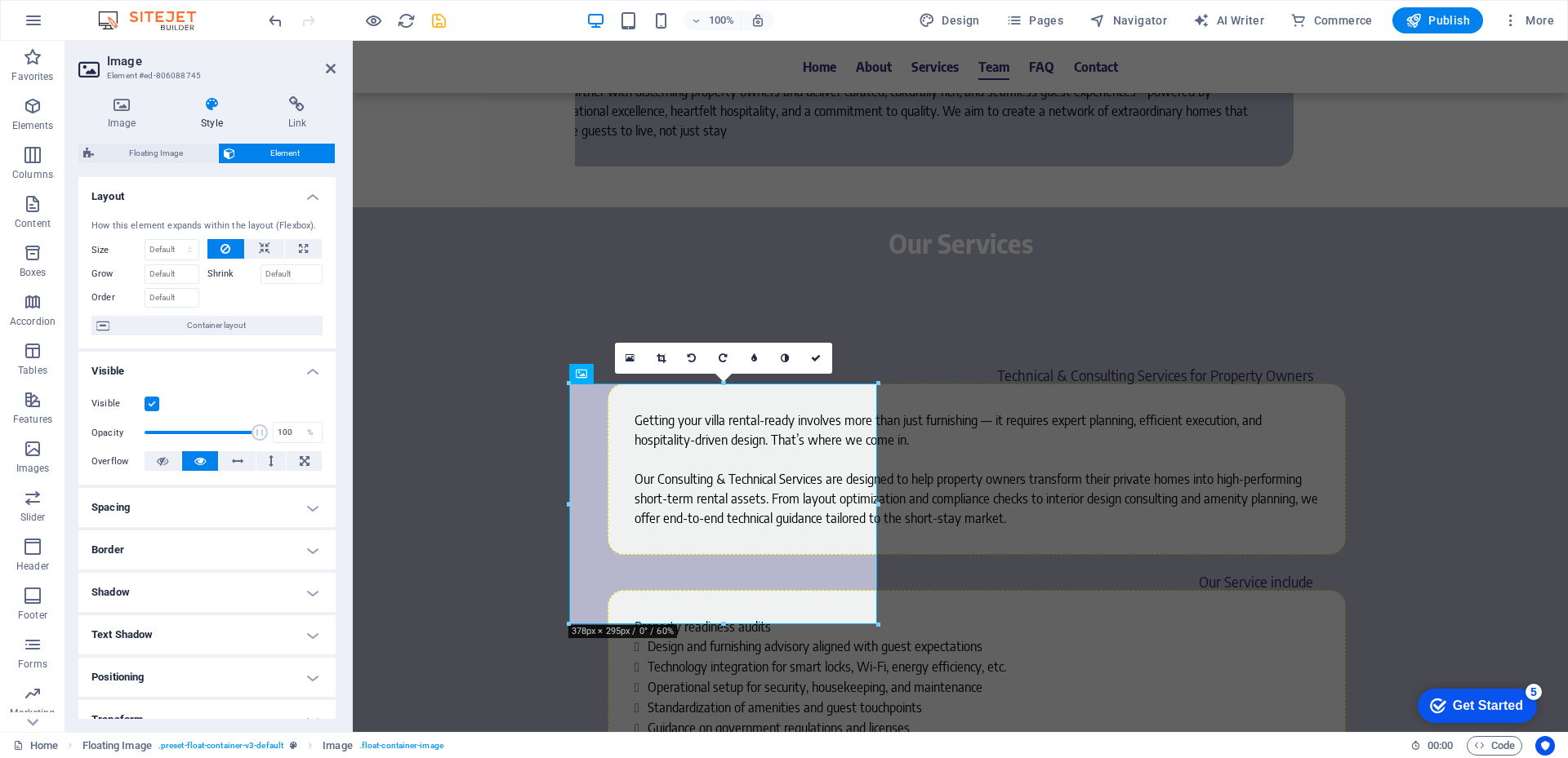
click at [157, 546] on h4 "Border" at bounding box center [208, 551] width 258 height 39
click at [197, 612] on select "Default px rem % vh vw Custom" at bounding box center [198, 612] width 74 height 20
select select "px"
click at [211, 603] on select "Default px rem % vh vw Custom" at bounding box center [198, 612] width 74 height 20
type input "20"
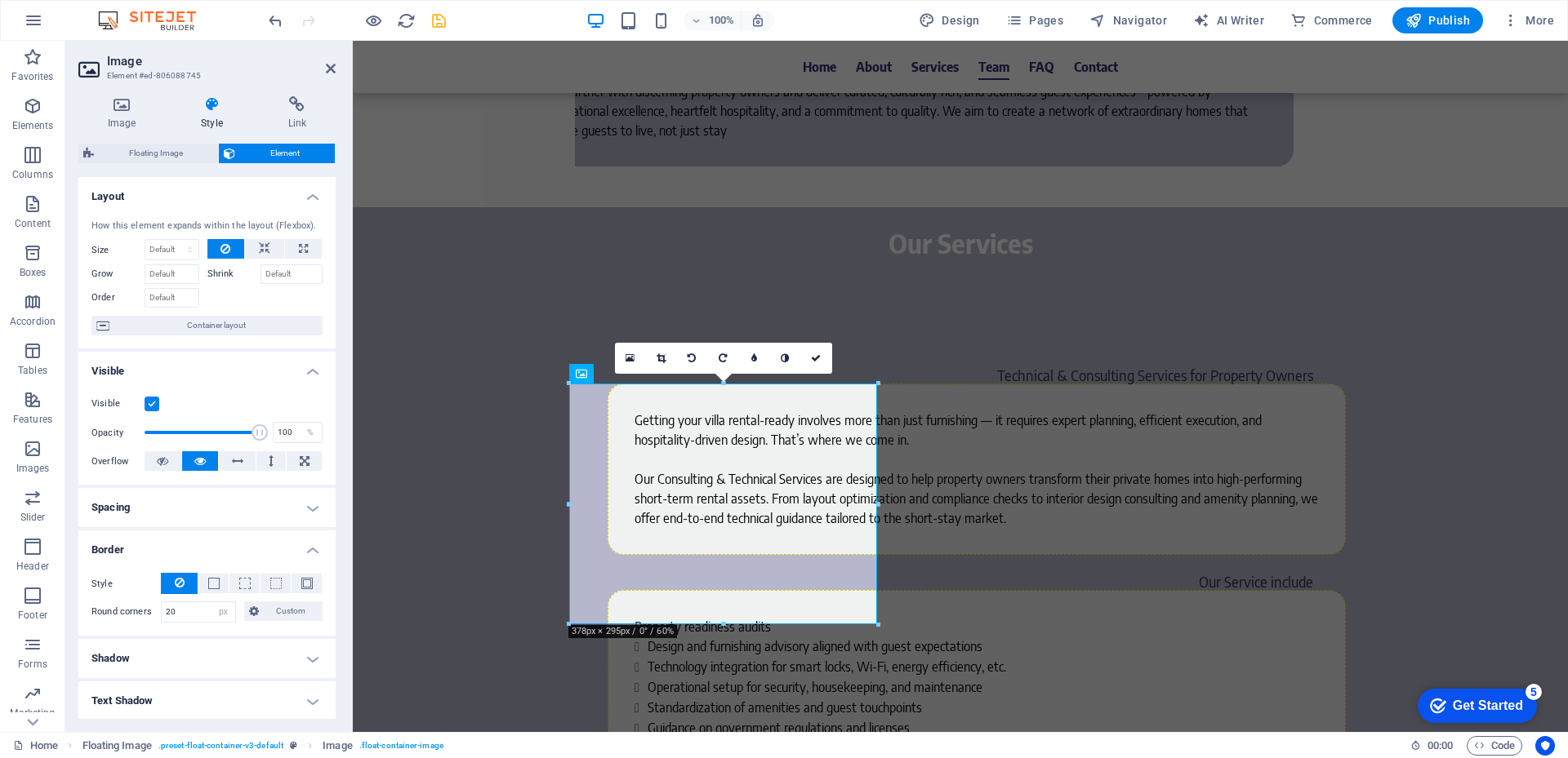
click at [246, 537] on h4 "Border" at bounding box center [208, 546] width 258 height 29
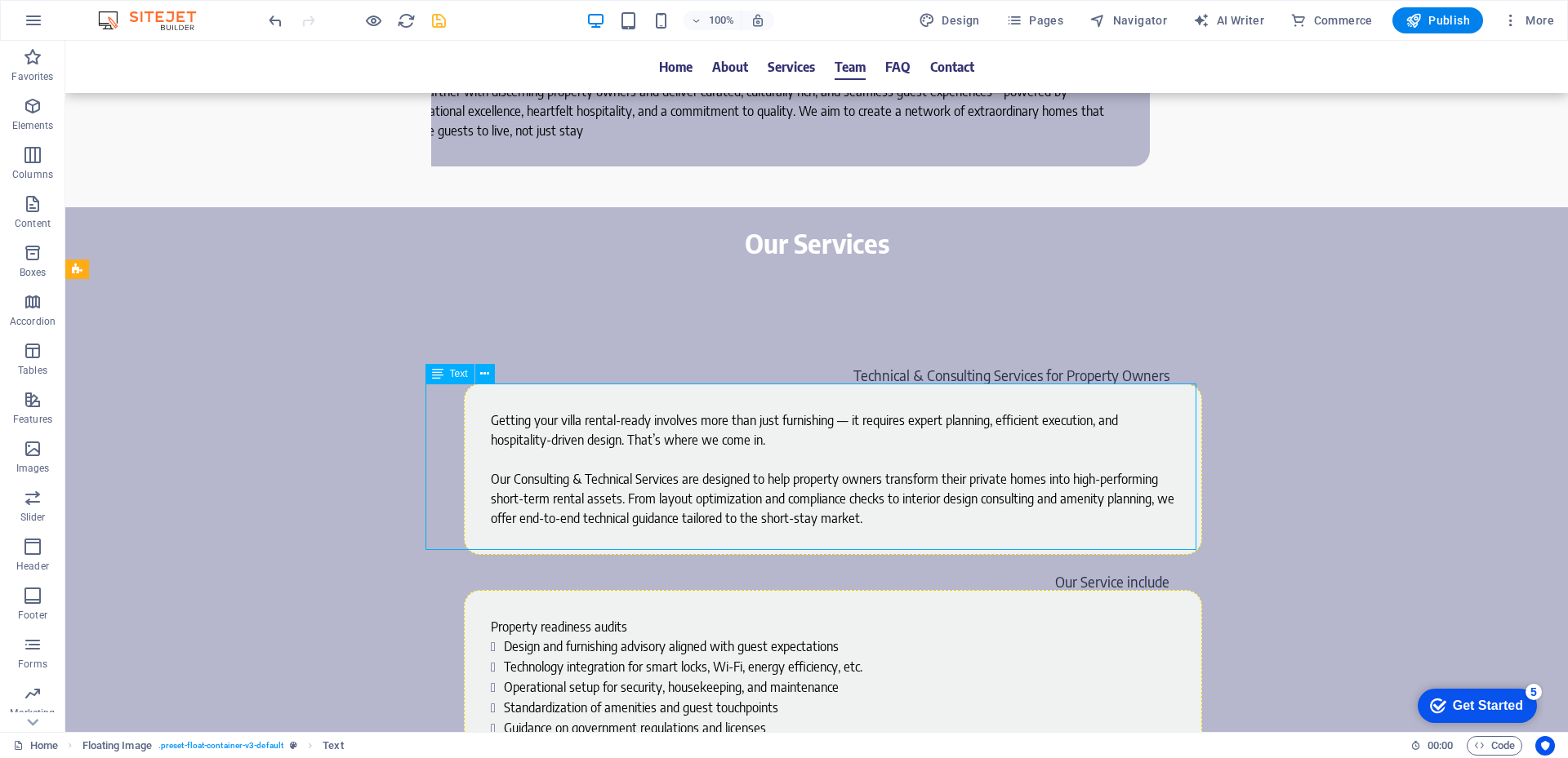
click at [498, 373] on icon at bounding box center [493, 374] width 9 height 17
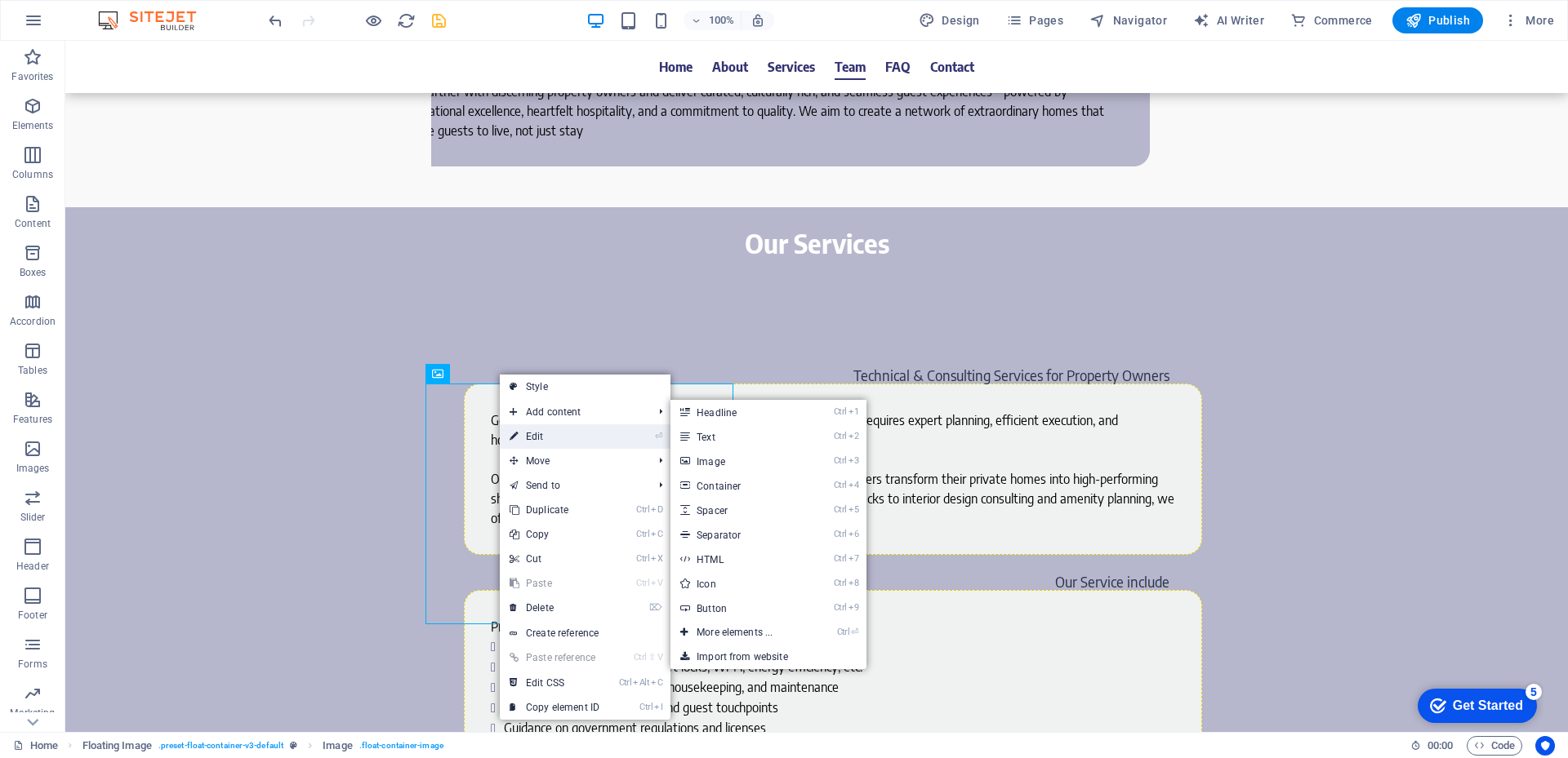
click at [573, 436] on link "⏎ Edit" at bounding box center [554, 437] width 109 height 25
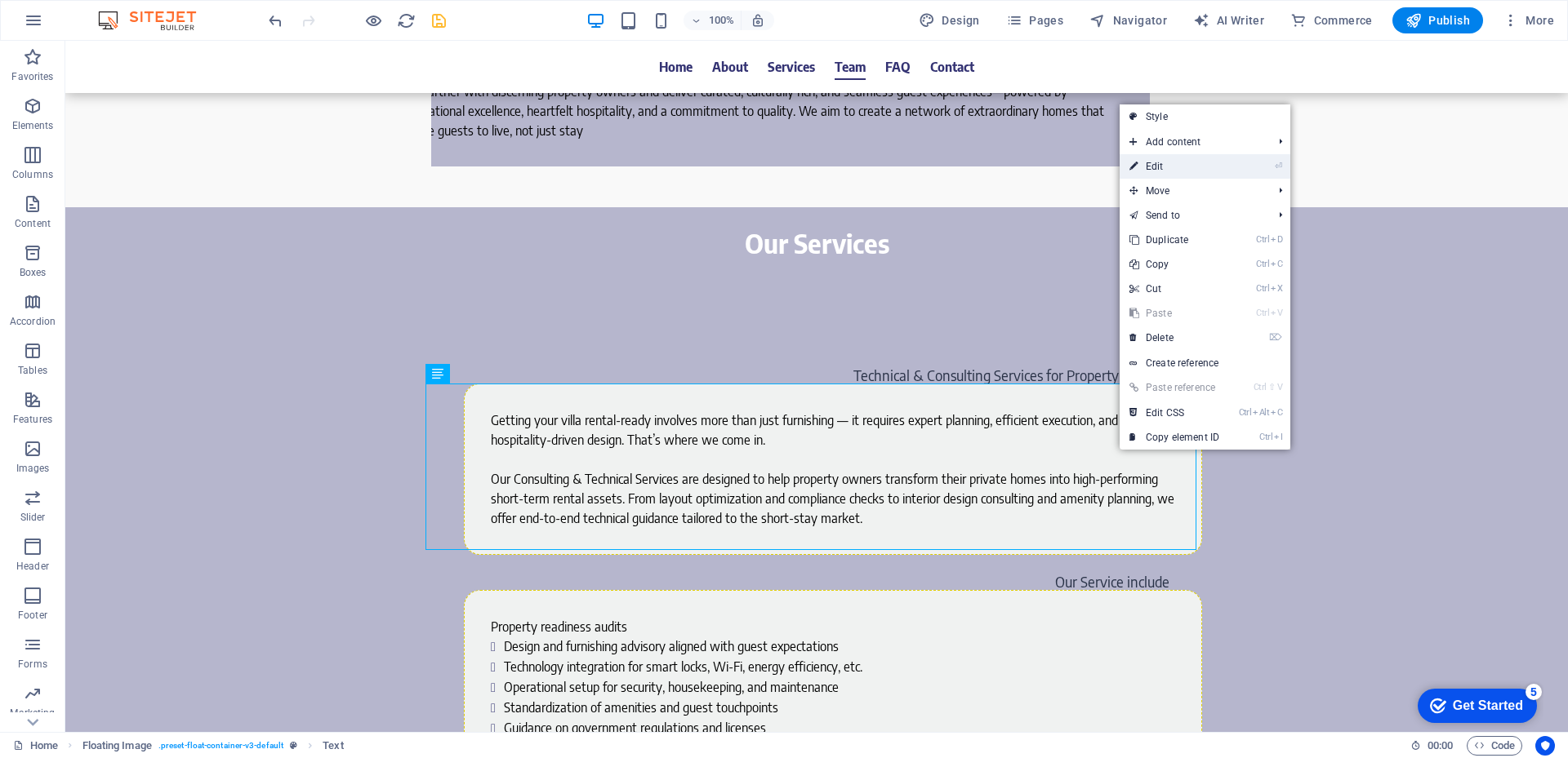
click at [1174, 173] on link "⏎ Edit" at bounding box center [1174, 166] width 109 height 25
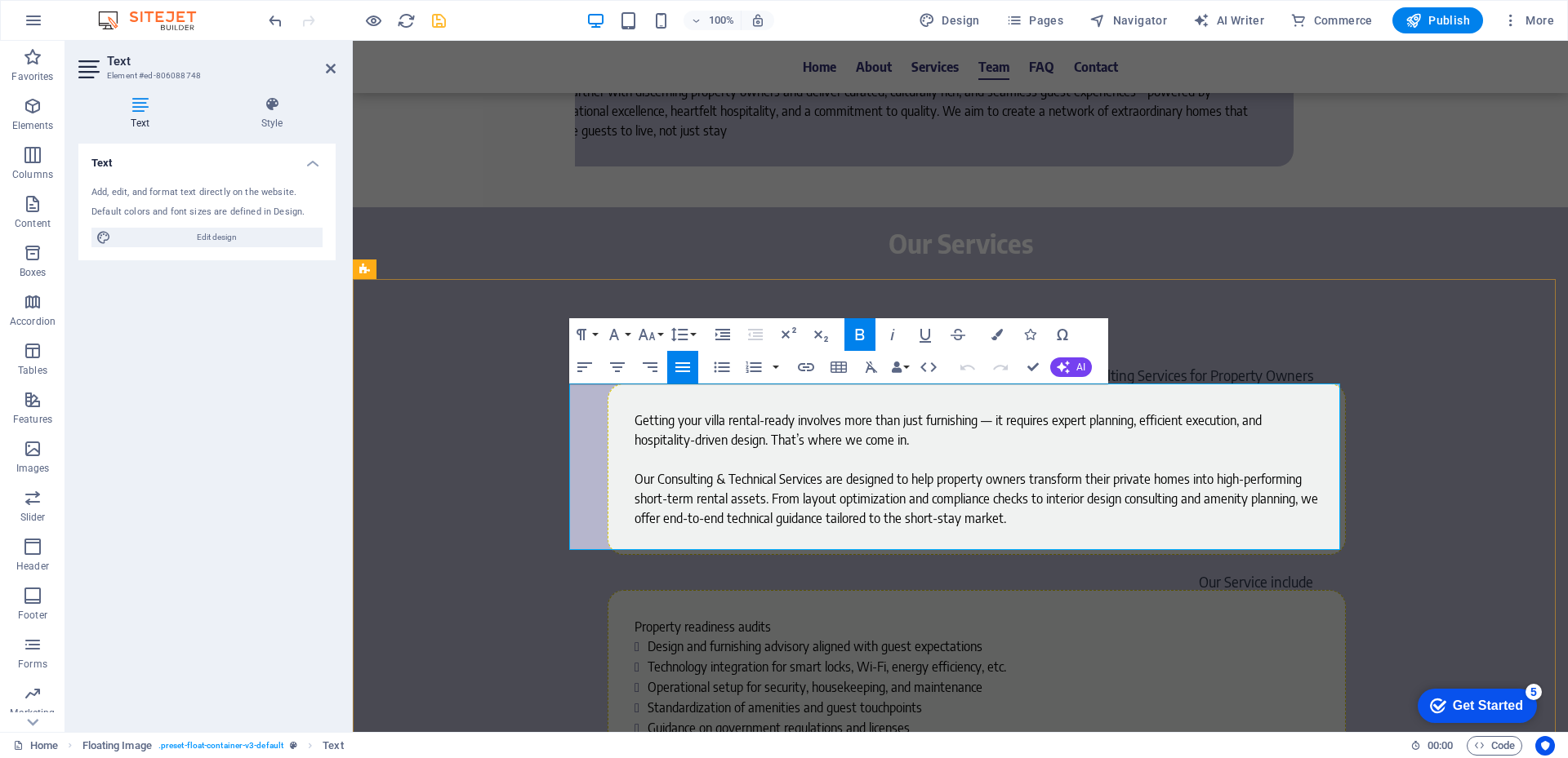
drag, startPoint x: 893, startPoint y: 440, endPoint x: 1155, endPoint y: 536, distance: 279.0
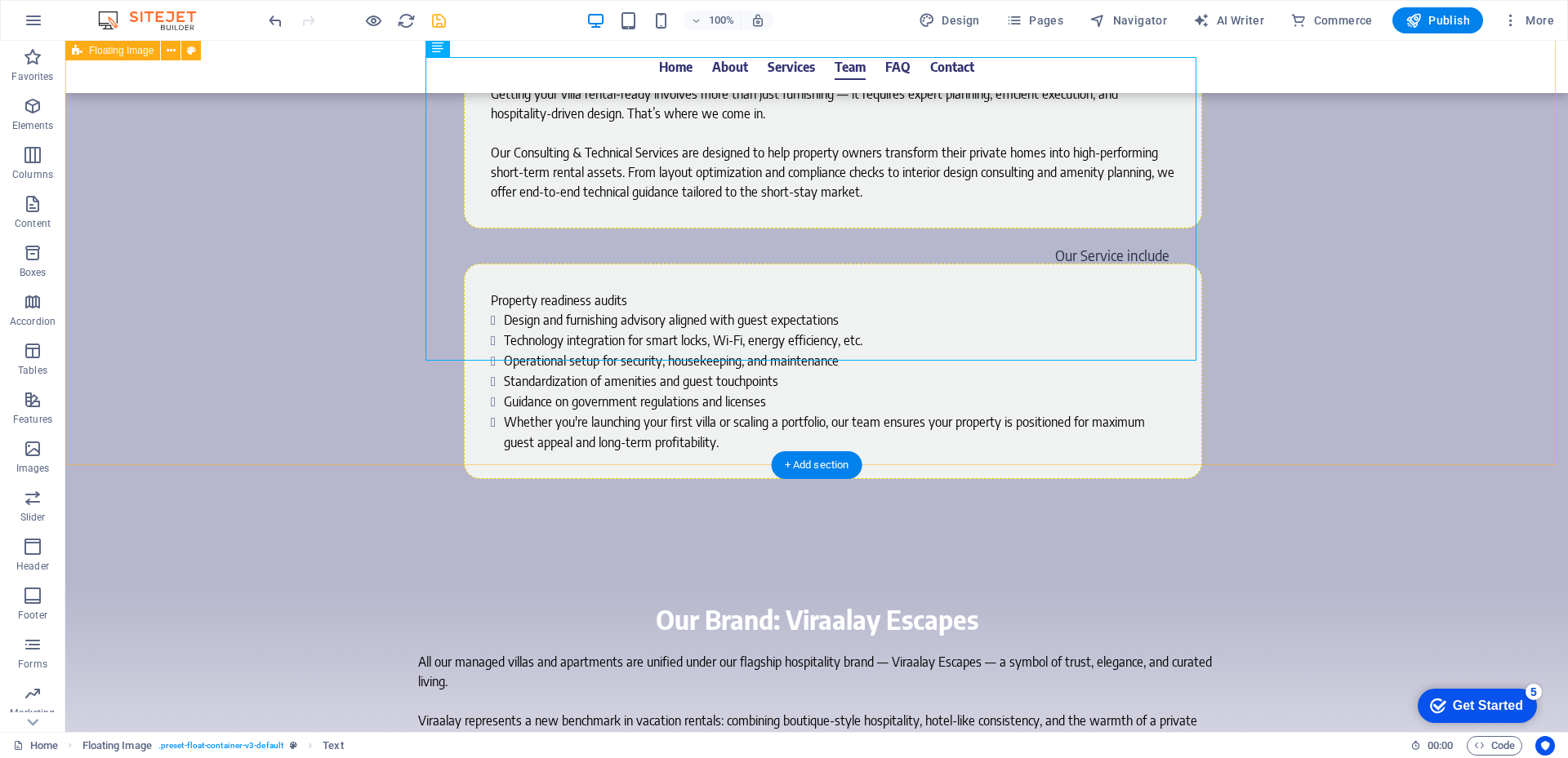
scroll to position [3999, 0]
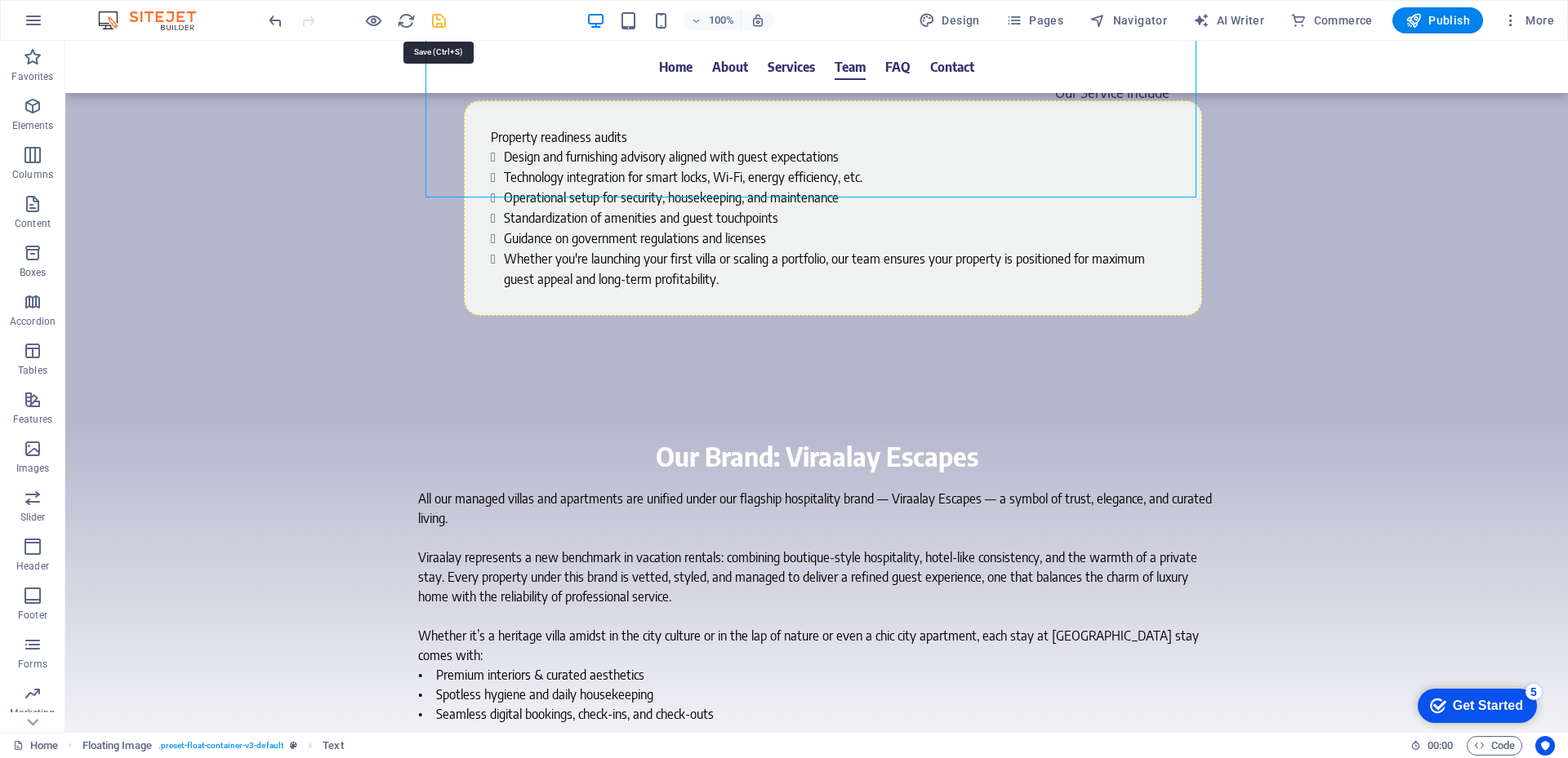
click at [445, 25] on icon "save" at bounding box center [439, 21] width 19 height 19
click at [961, 398] on button at bounding box center [956, 397] width 20 height 20
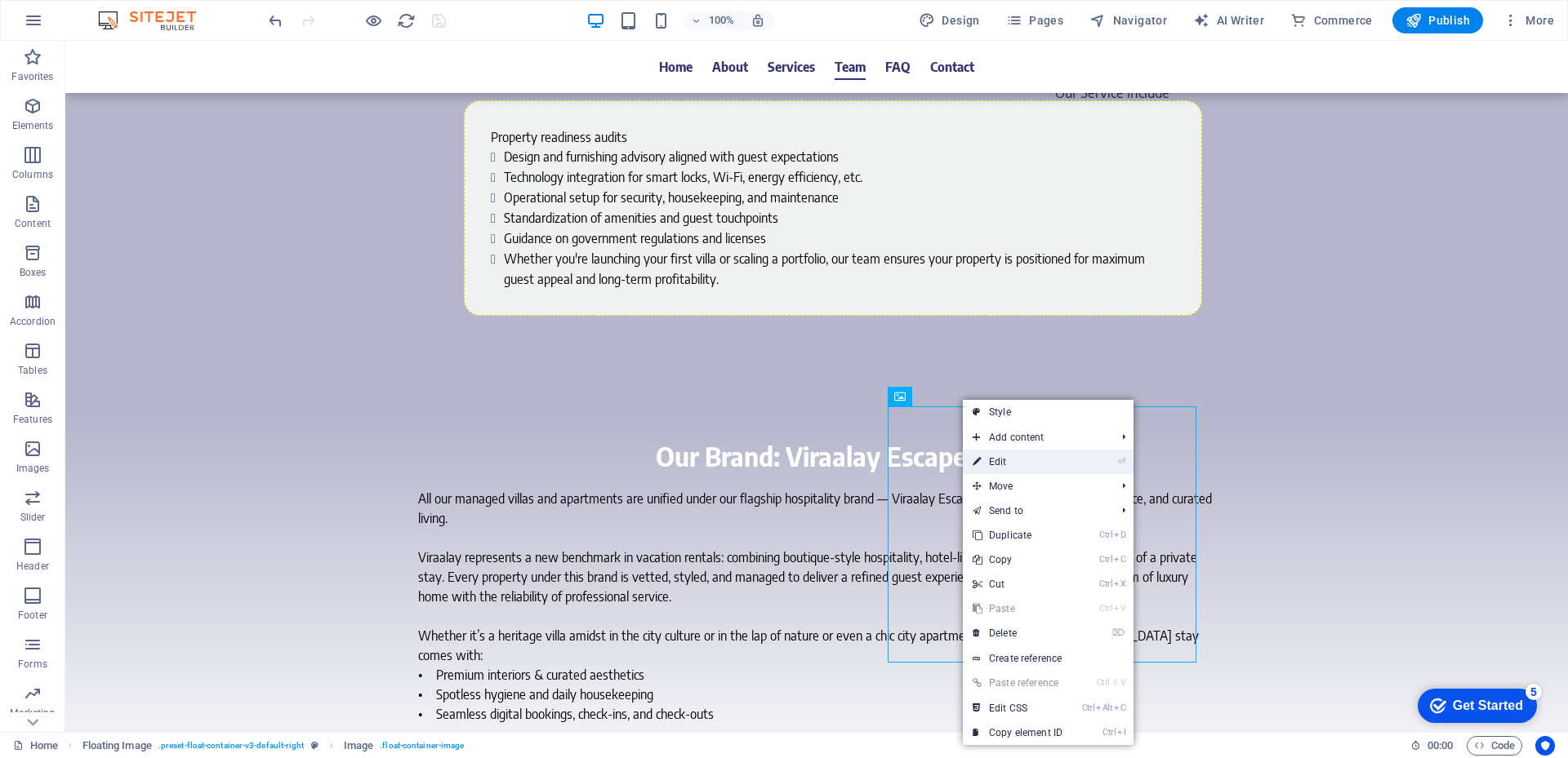
click at [1012, 459] on link "⏎ Edit" at bounding box center [1017, 461] width 109 height 25
select select "%"
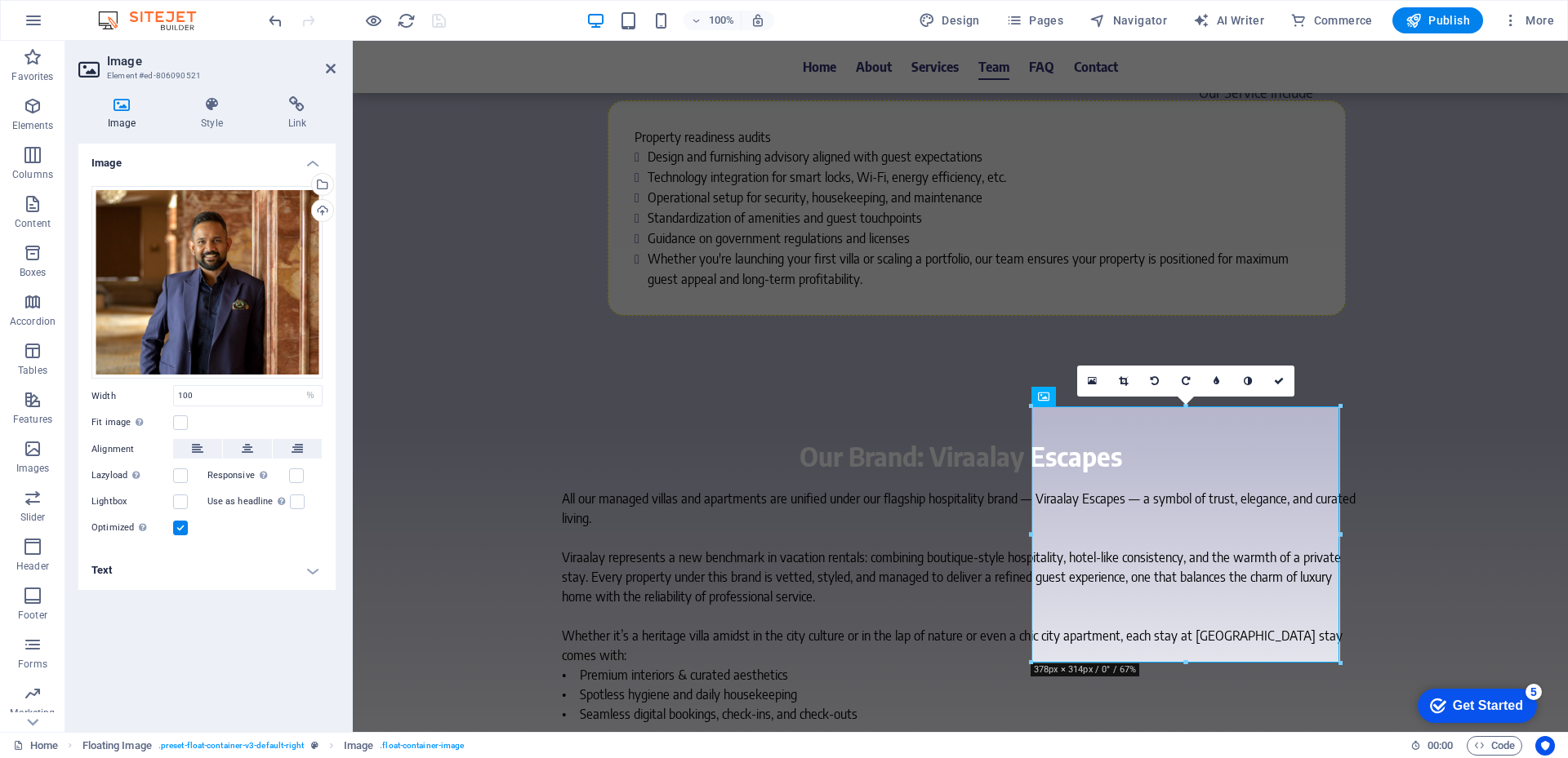
click at [211, 95] on div "Image Style Link Image Drag files here, click to choose files or select files f…" at bounding box center [207, 408] width 283 height 649
click at [205, 124] on h4 "Style" at bounding box center [214, 113] width 87 height 34
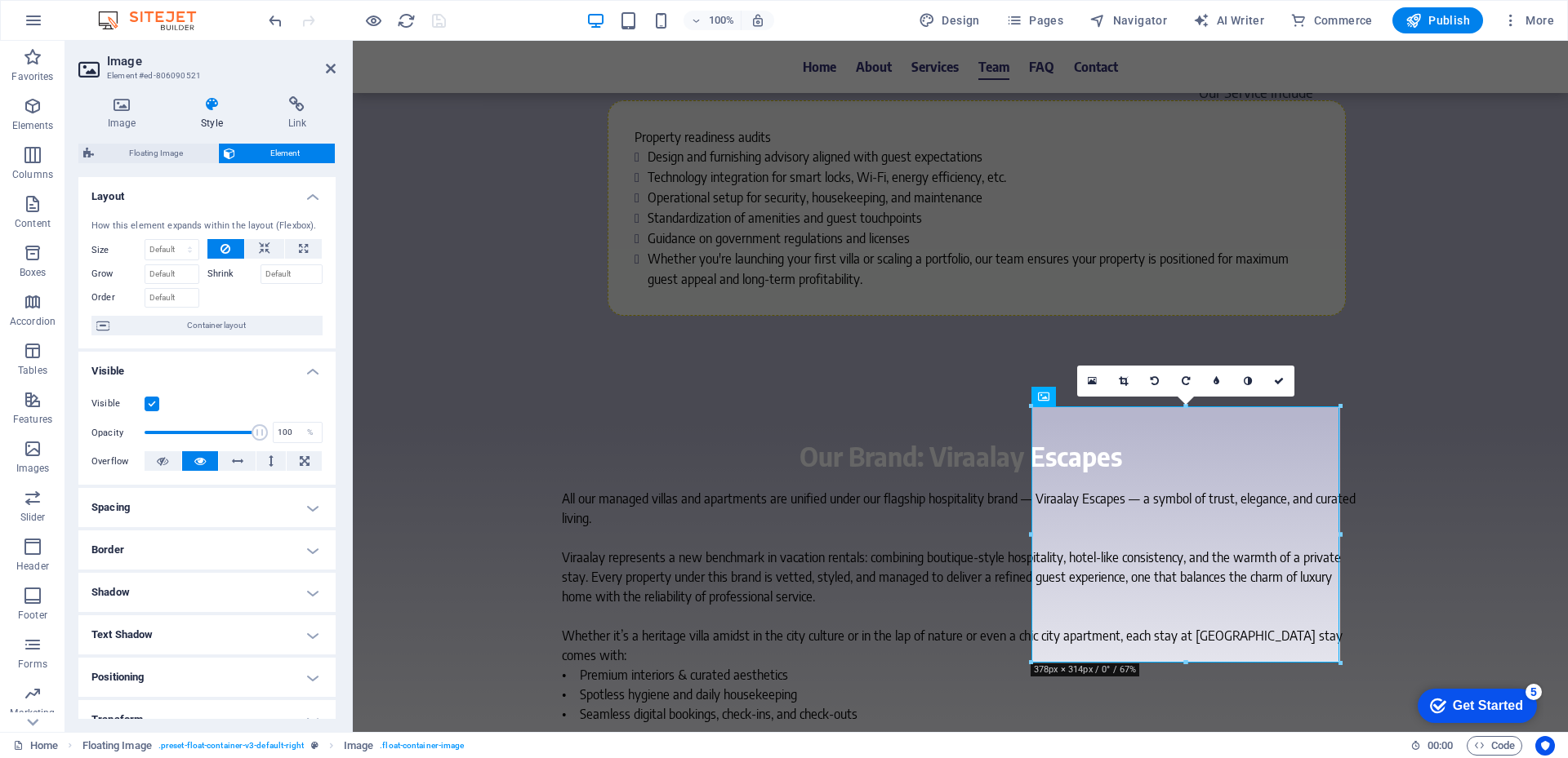
click at [182, 551] on h4 "Border" at bounding box center [208, 551] width 258 height 39
click at [200, 614] on select "Default px rem % vh vw Custom" at bounding box center [198, 612] width 74 height 20
select select "px"
click at [211, 603] on select "Default px rem % vh vw Custom" at bounding box center [198, 612] width 74 height 20
type input "20"
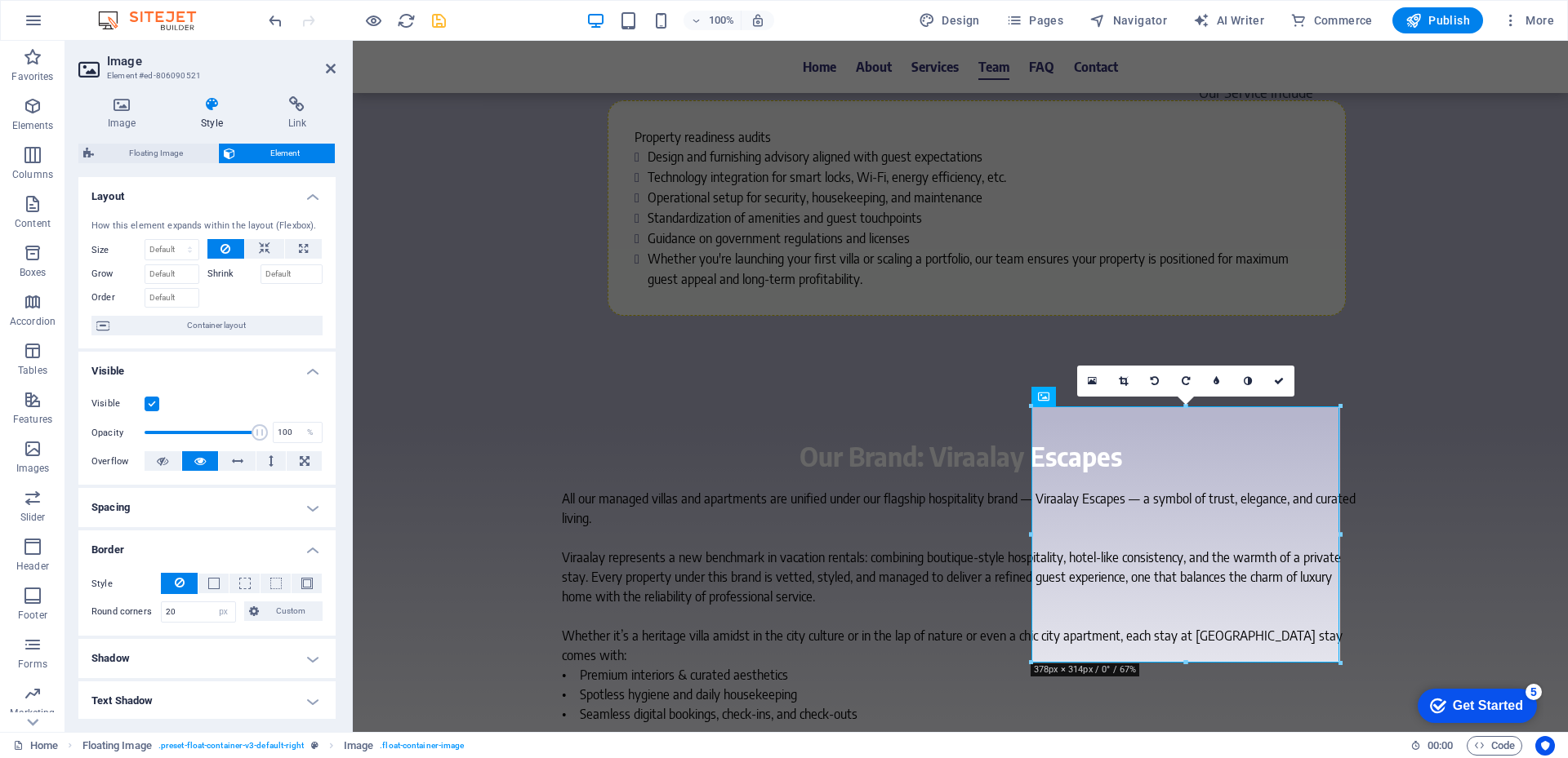
click at [248, 547] on h4 "Border" at bounding box center [208, 546] width 258 height 29
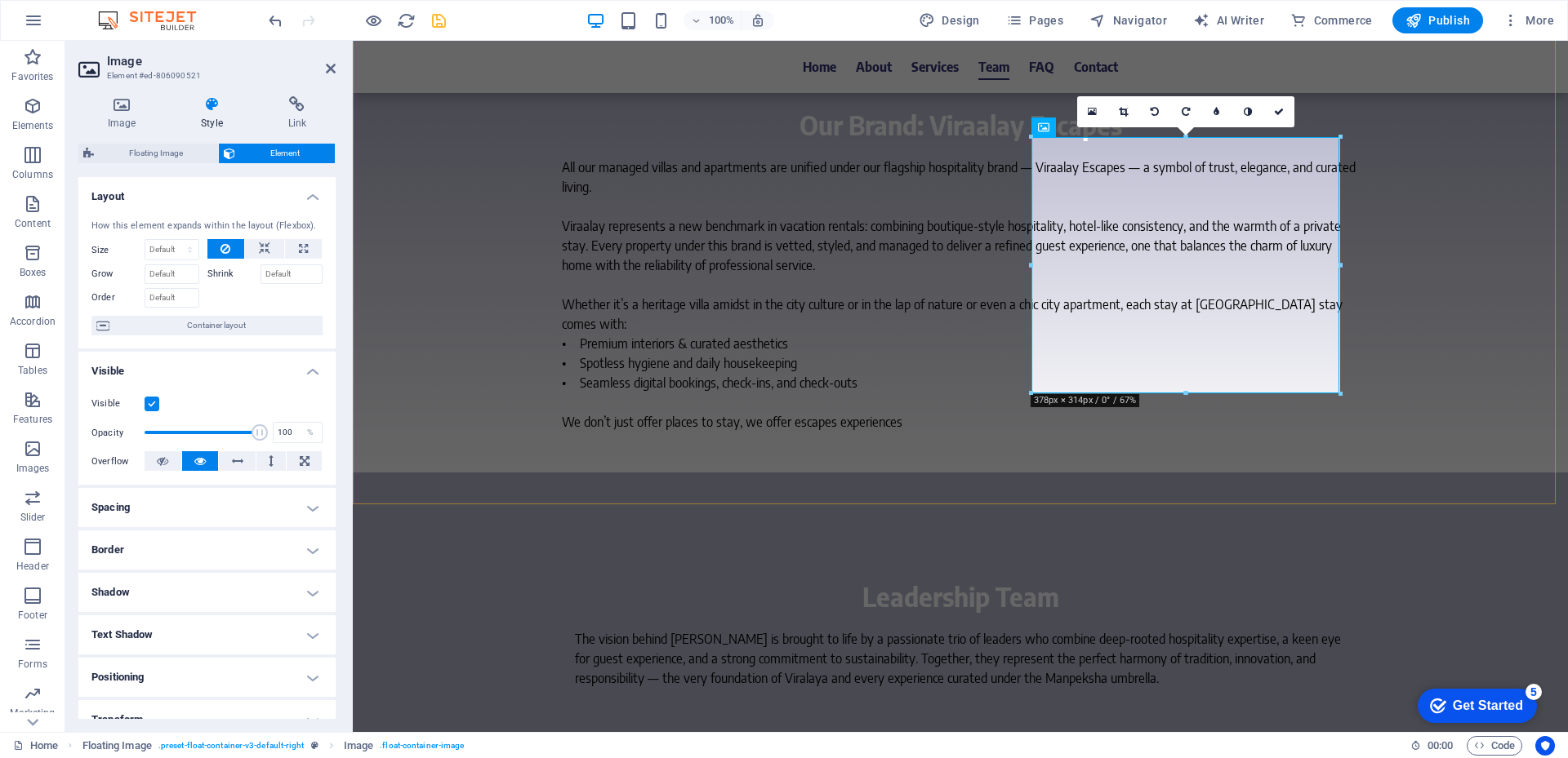
scroll to position [4407, 0]
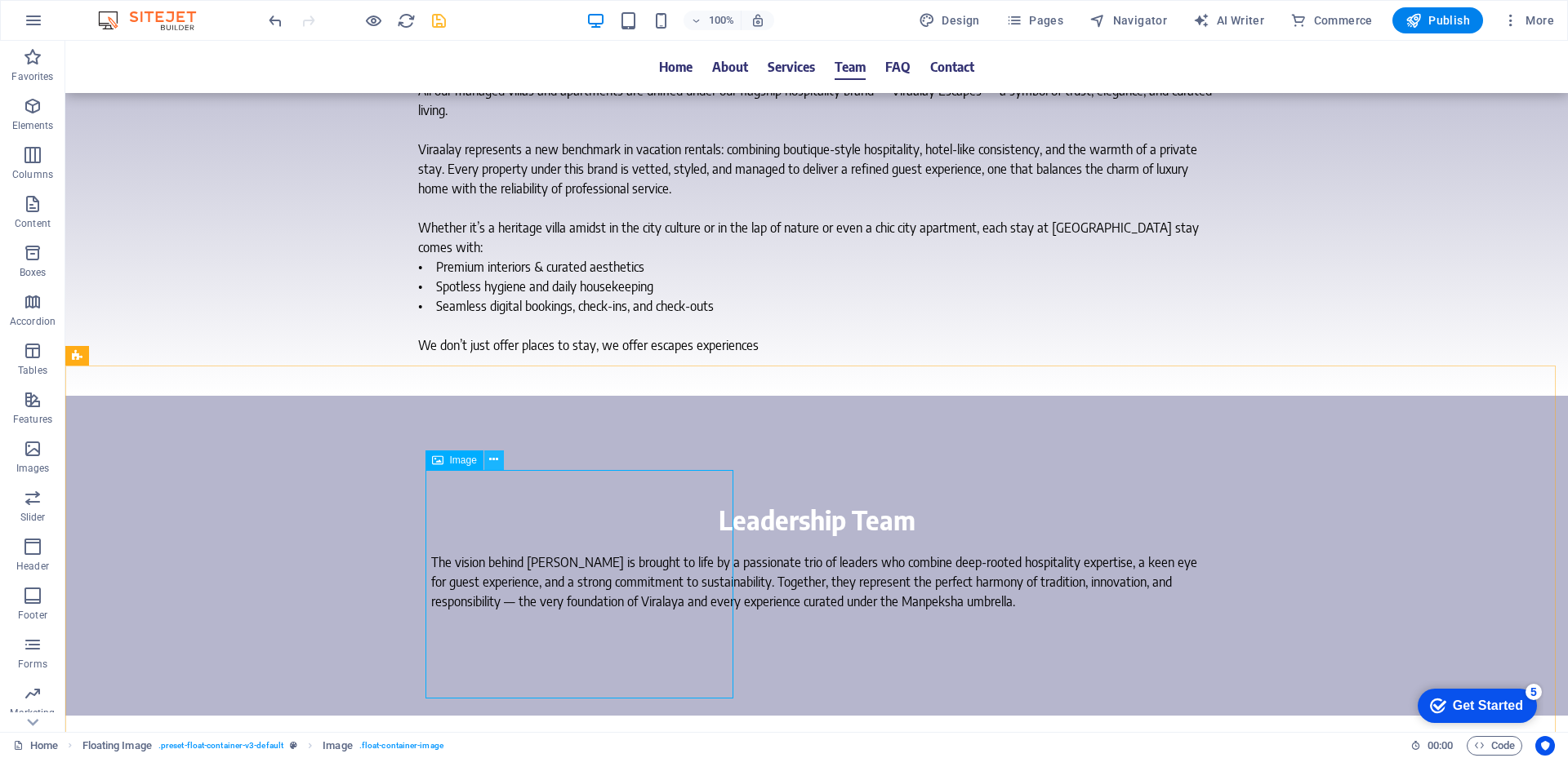
click at [493, 460] on icon at bounding box center [493, 459] width 9 height 17
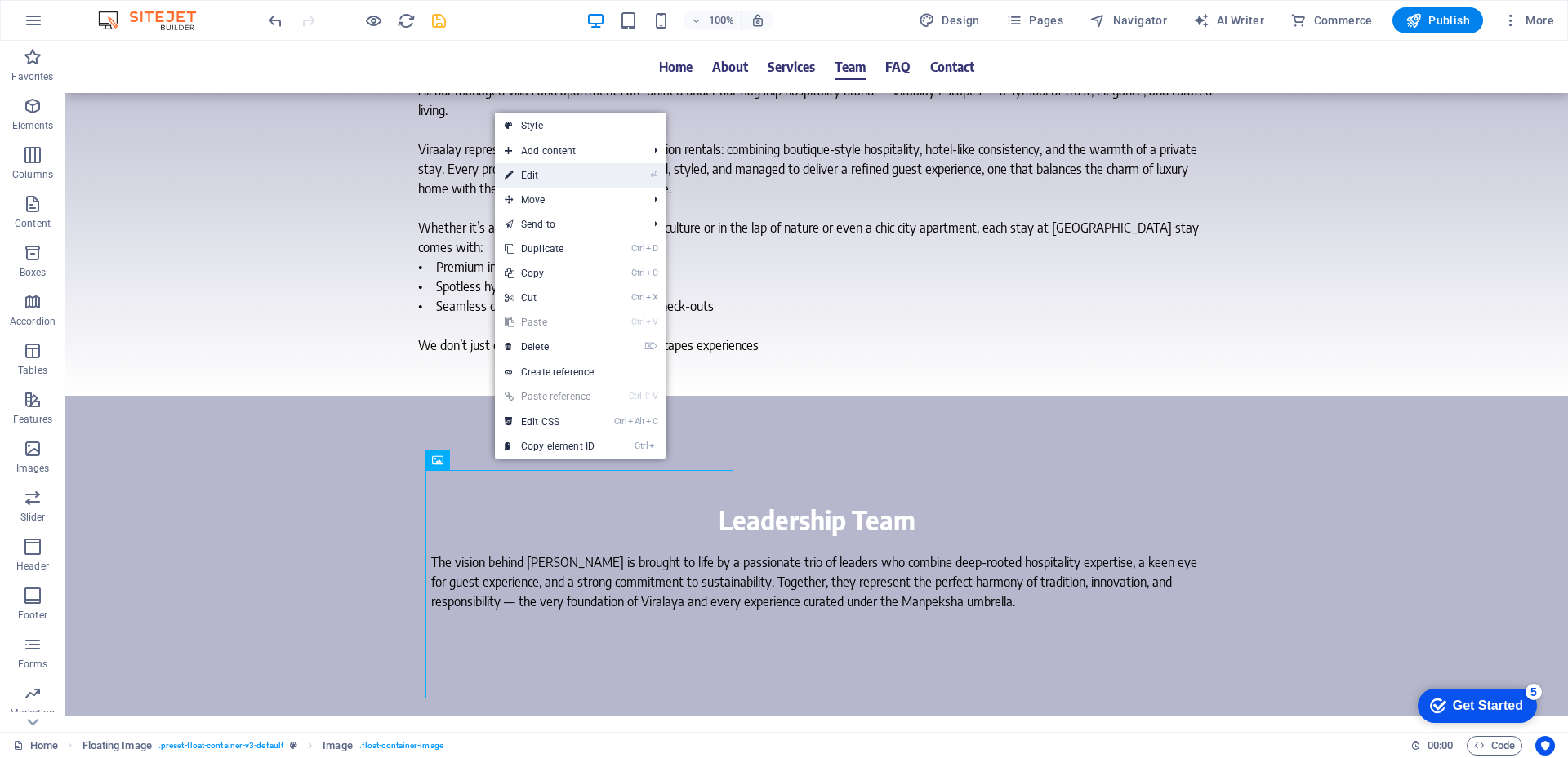
click at [547, 180] on link "⏎ Edit" at bounding box center [549, 175] width 109 height 25
select select "%"
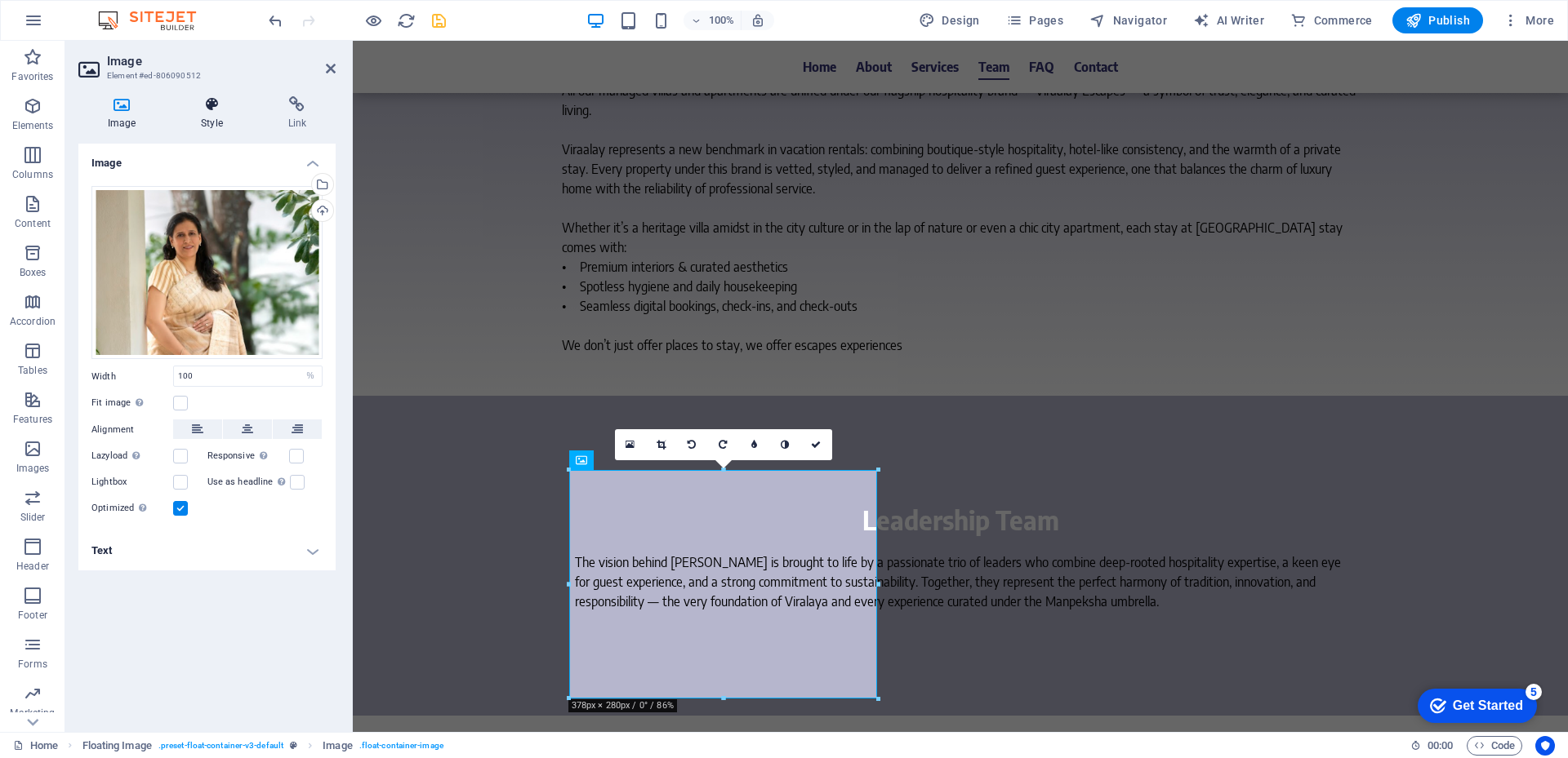
click at [228, 123] on h4 "Style" at bounding box center [214, 113] width 87 height 34
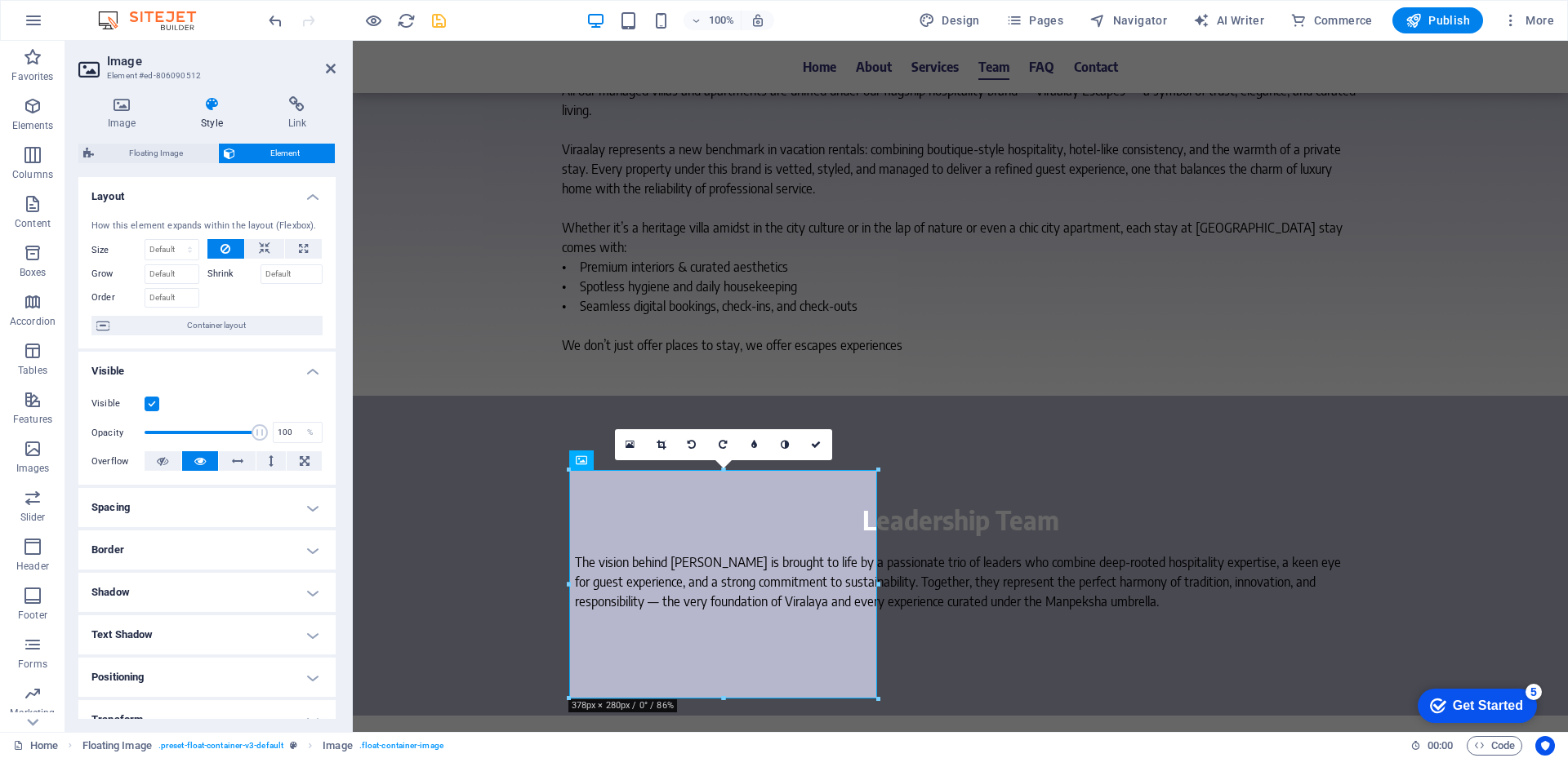
click at [178, 544] on h4 "Border" at bounding box center [208, 551] width 258 height 39
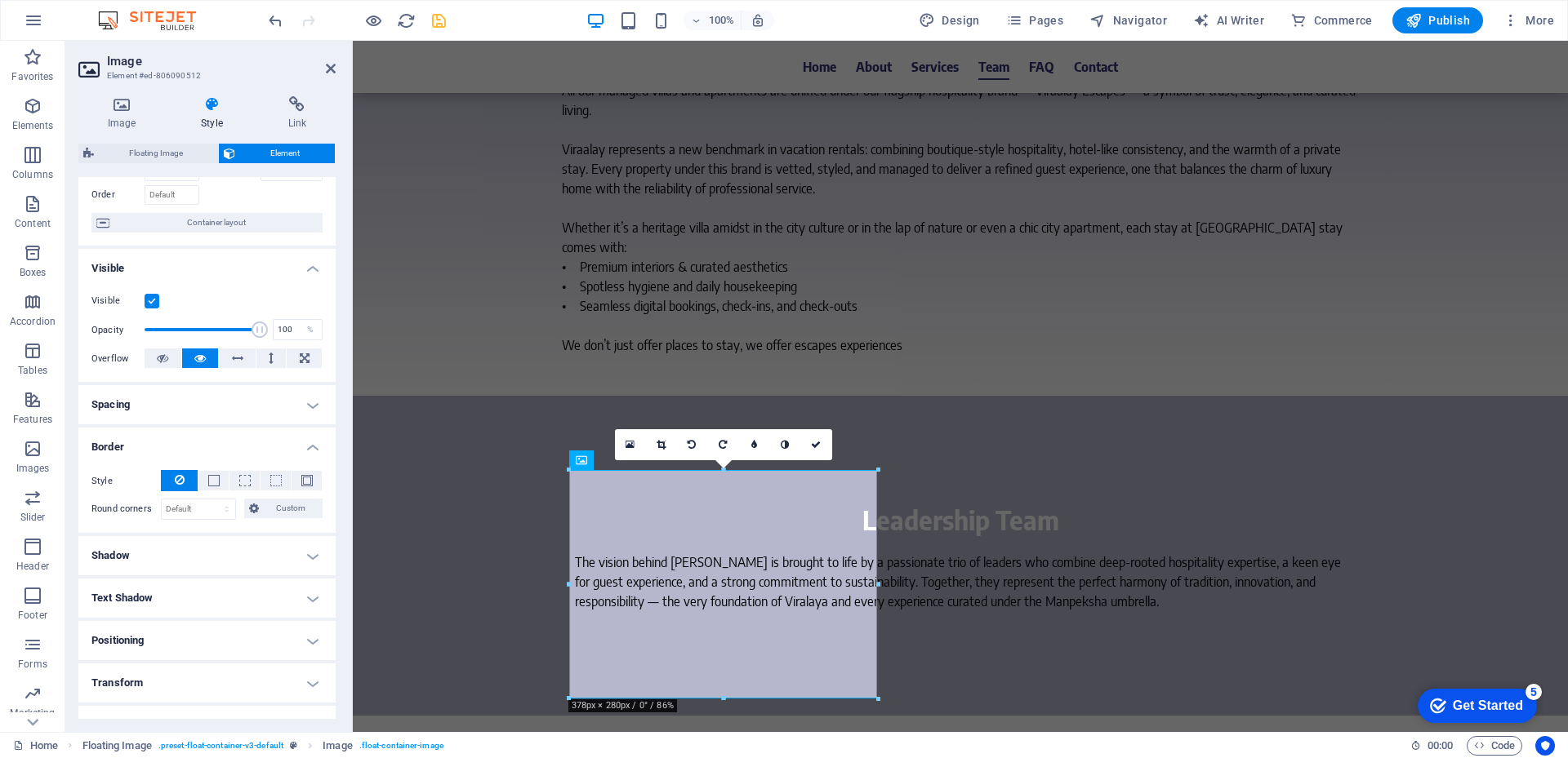
scroll to position [163, 0]
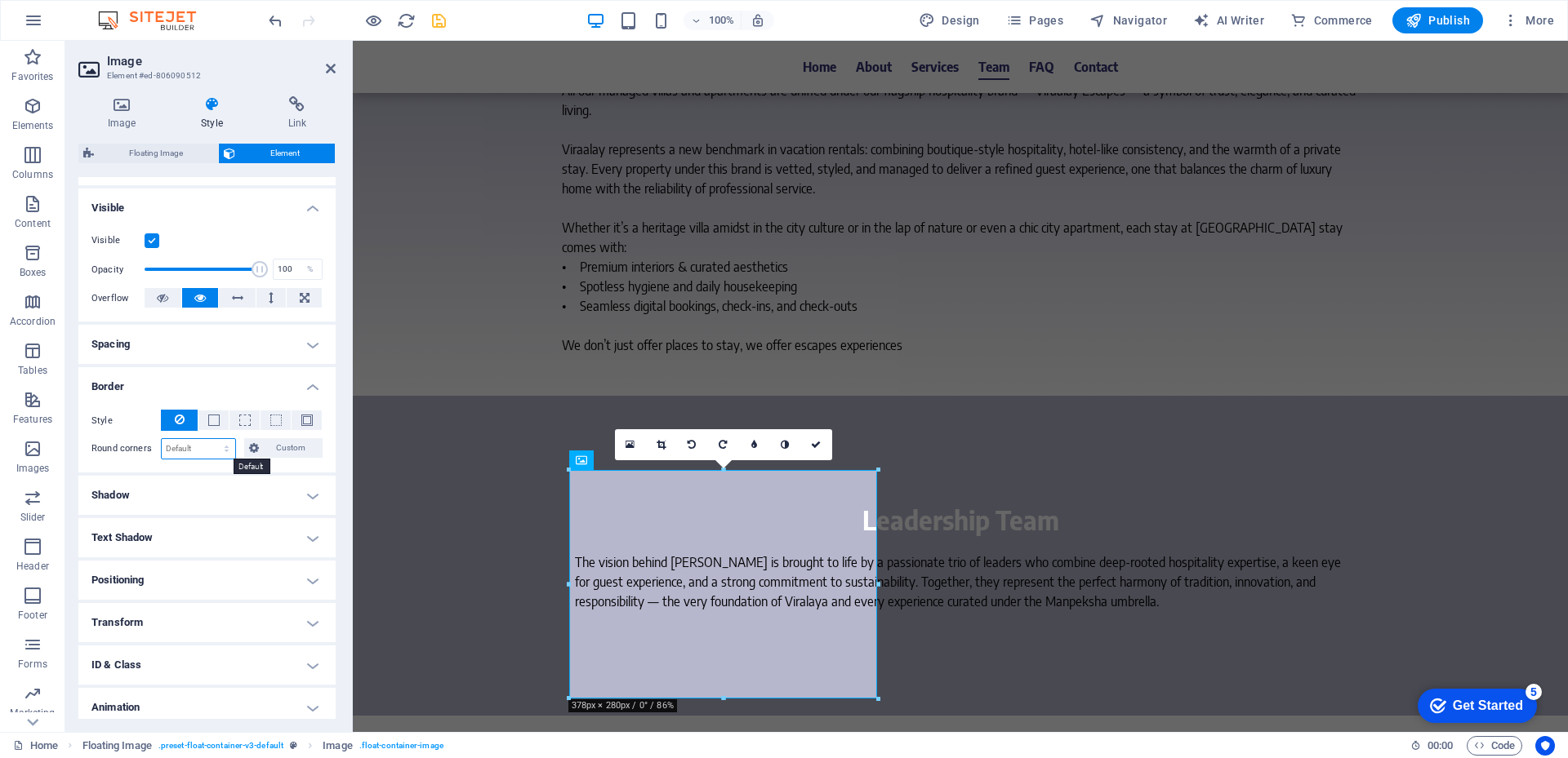
click at [210, 444] on select "Default px rem % vh vw Custom" at bounding box center [198, 449] width 74 height 20
select select "px"
click at [211, 439] on select "Default px rem % vh vw Custom" at bounding box center [198, 449] width 74 height 20
type input "20"
click at [214, 384] on h4 "Border" at bounding box center [208, 382] width 258 height 29
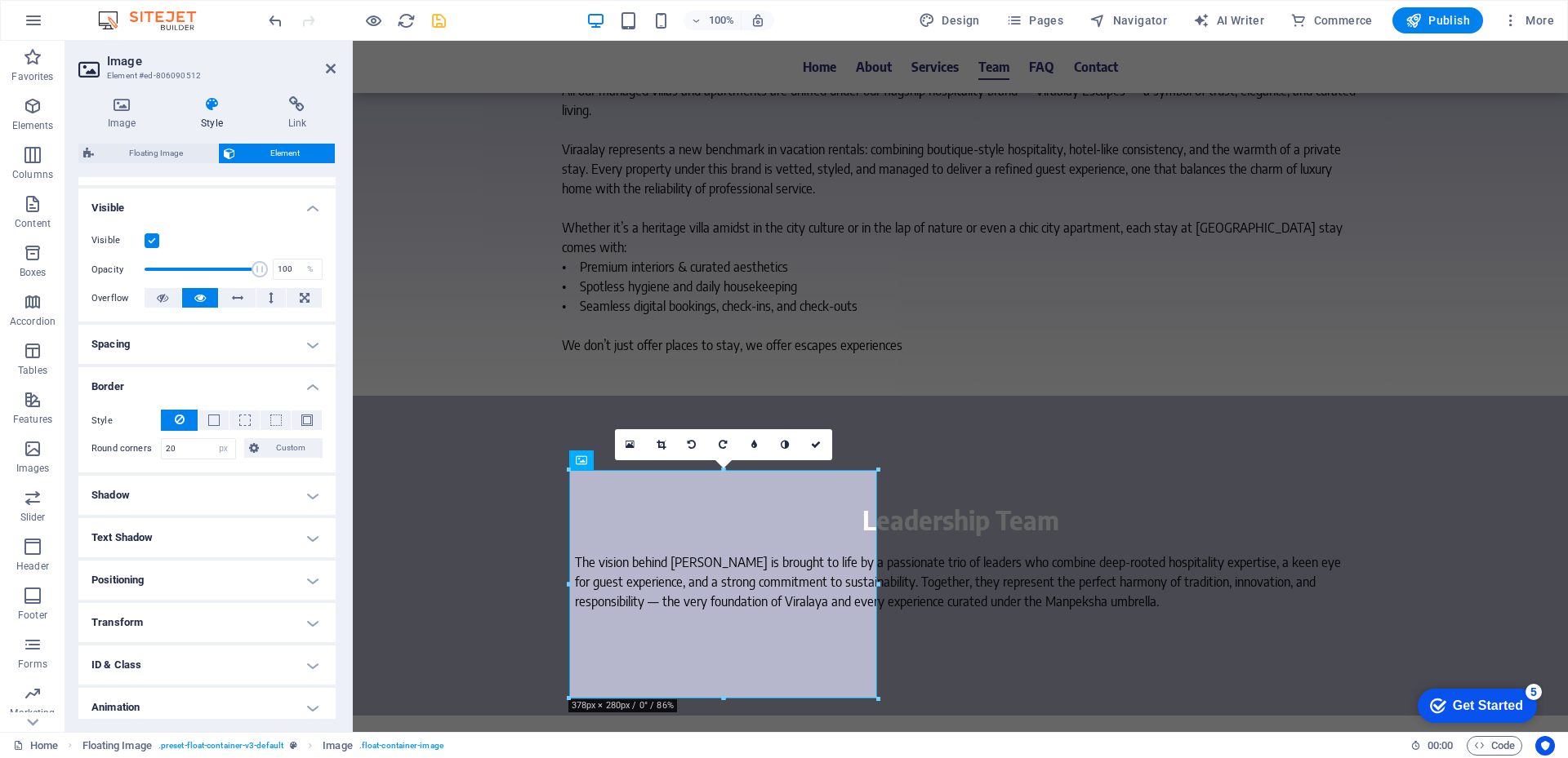
scroll to position [148, 0]
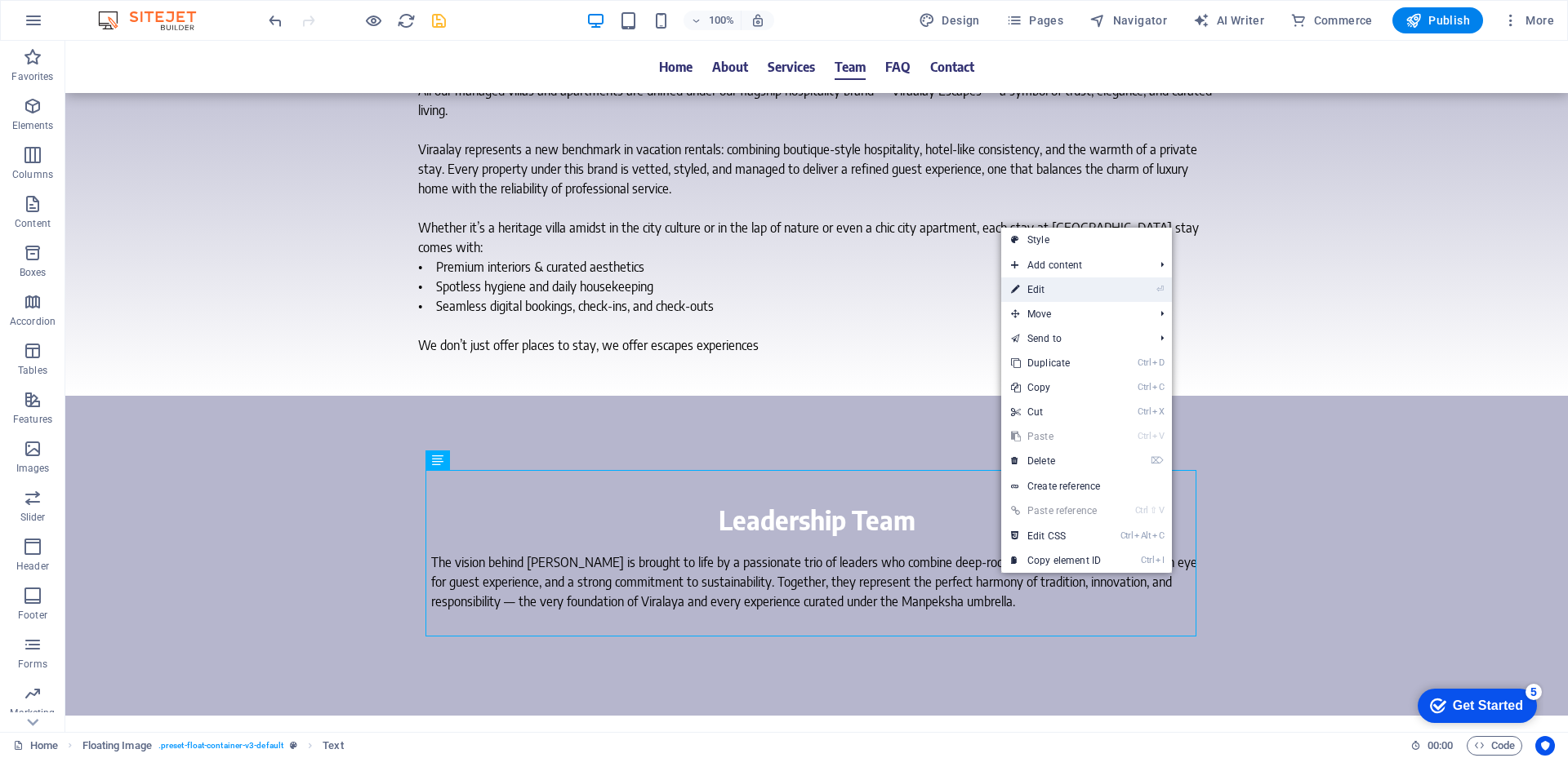
click at [1060, 279] on link "⏎ Edit" at bounding box center [1055, 289] width 109 height 25
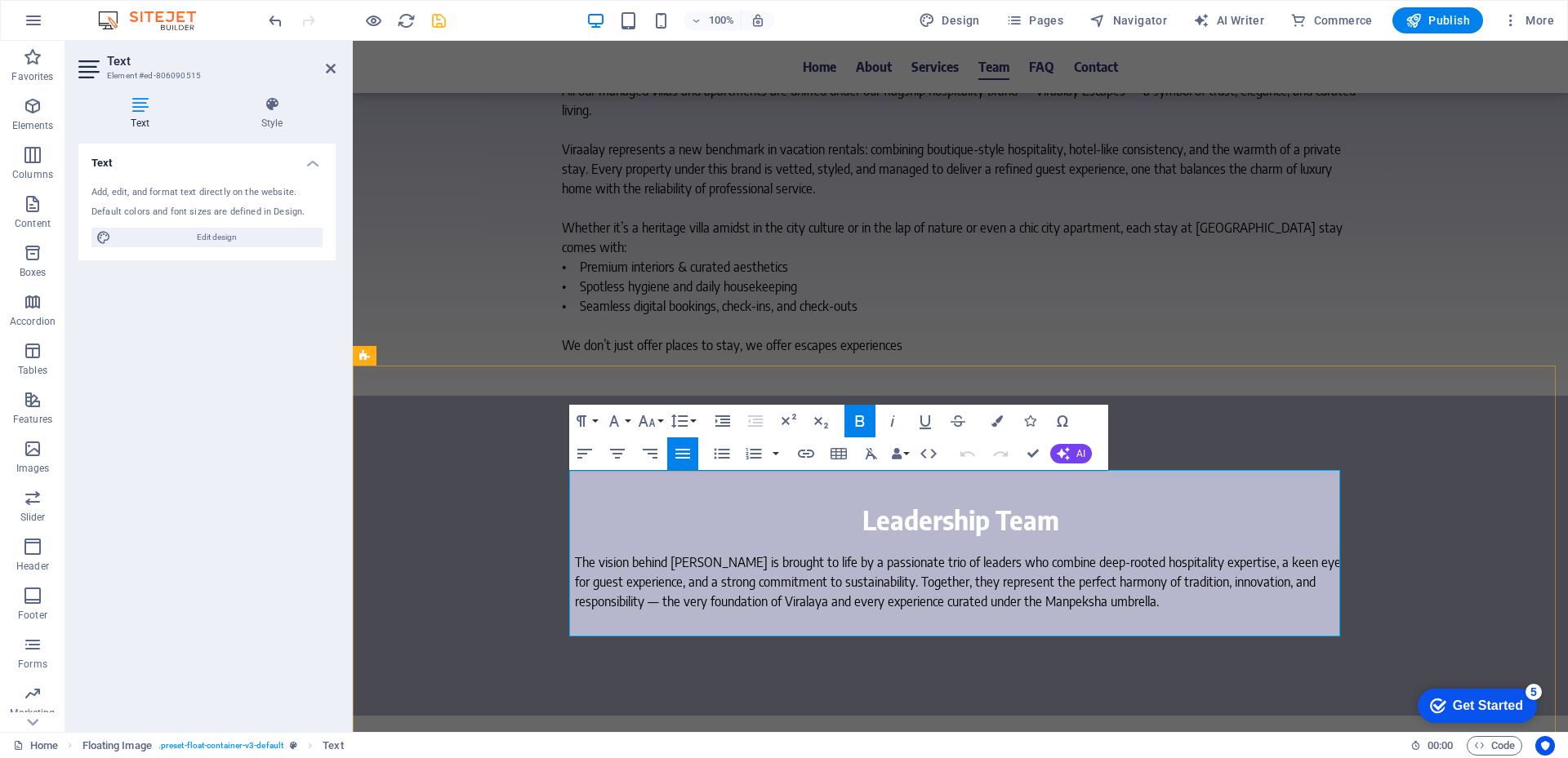
drag, startPoint x: 905, startPoint y: 531, endPoint x: 1050, endPoint y: 620, distance: 170.1
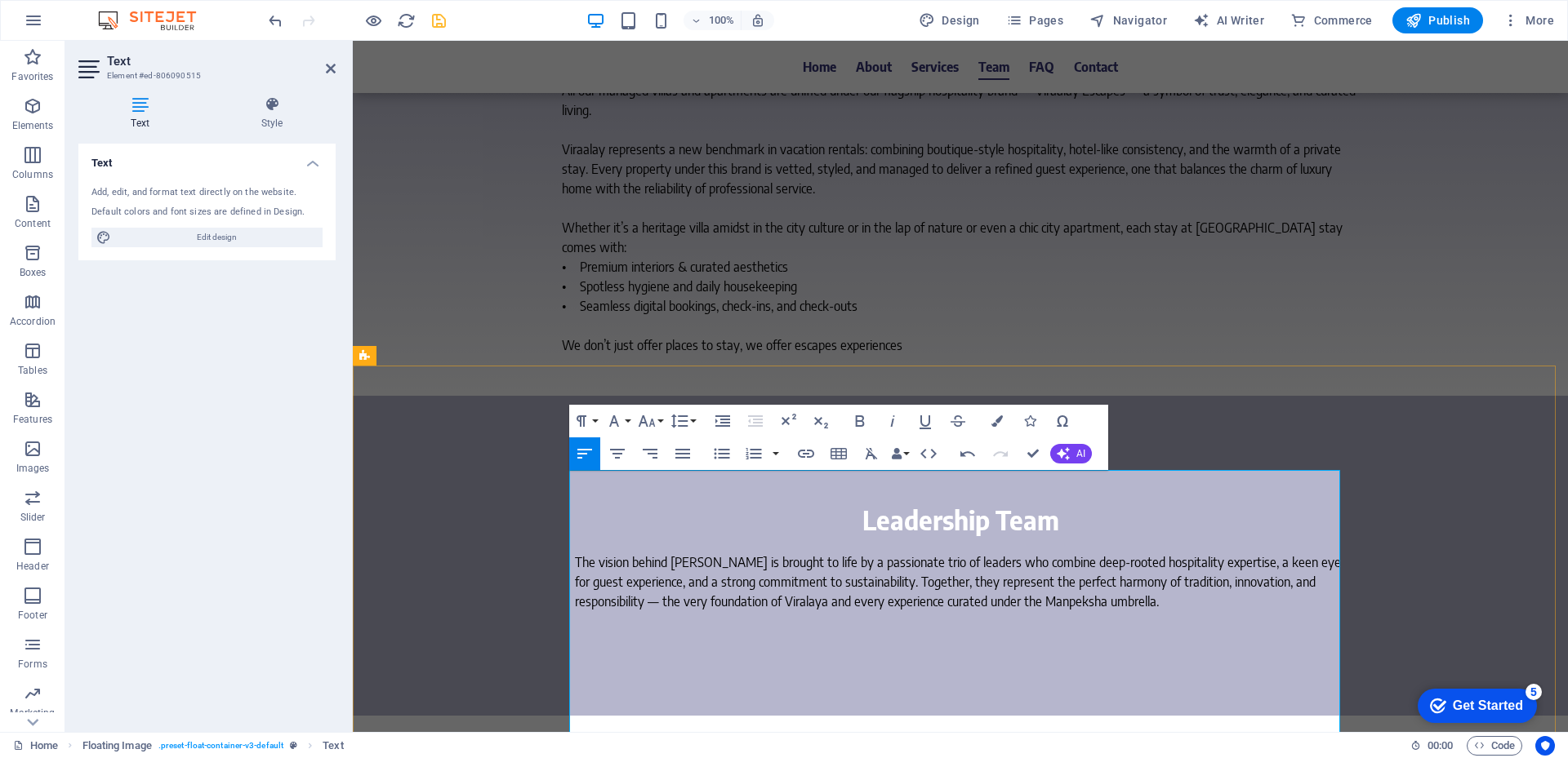
scroll to position [4571, 0]
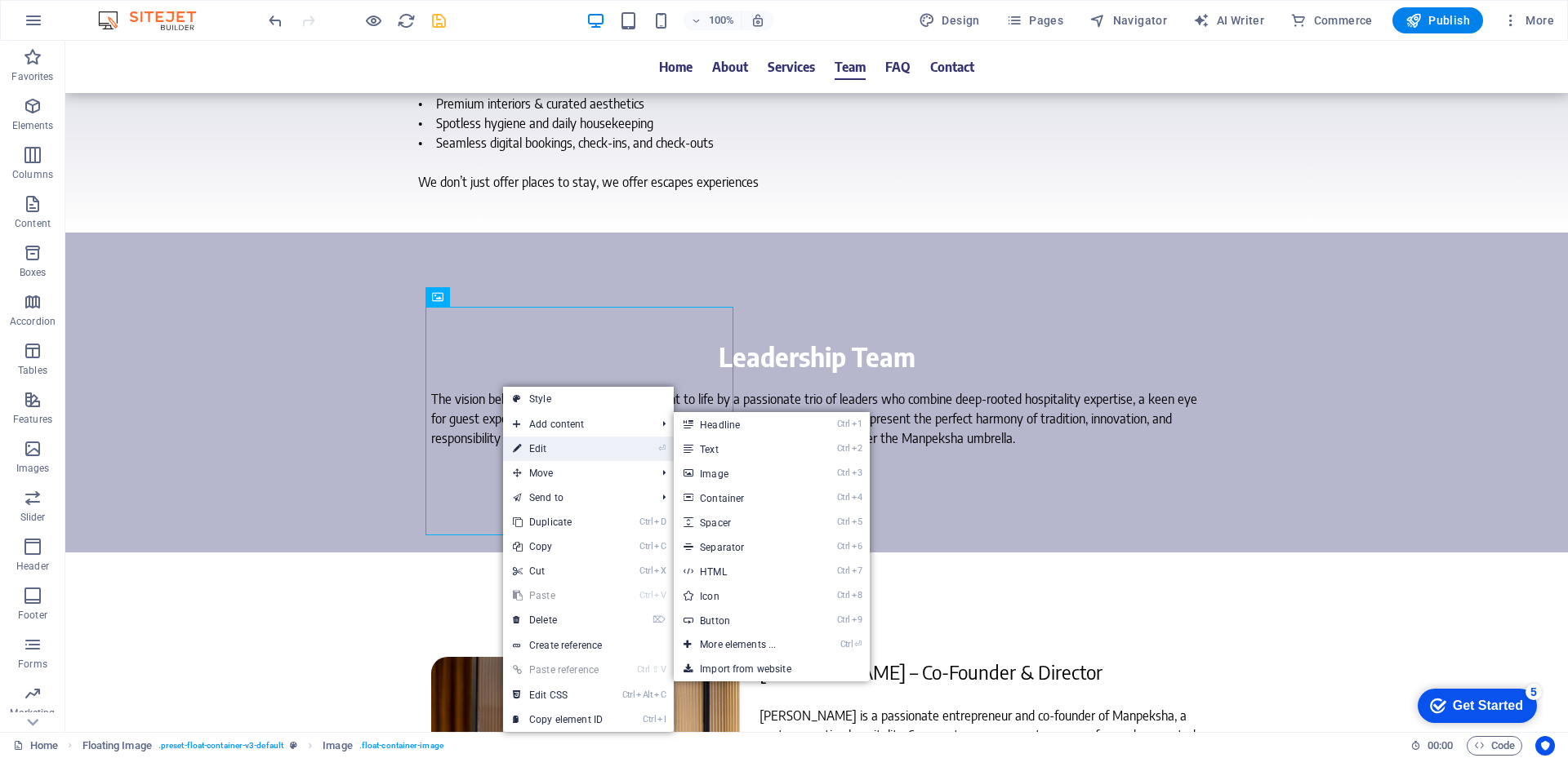
click at [577, 440] on link "⏎ Edit" at bounding box center [557, 448] width 109 height 25
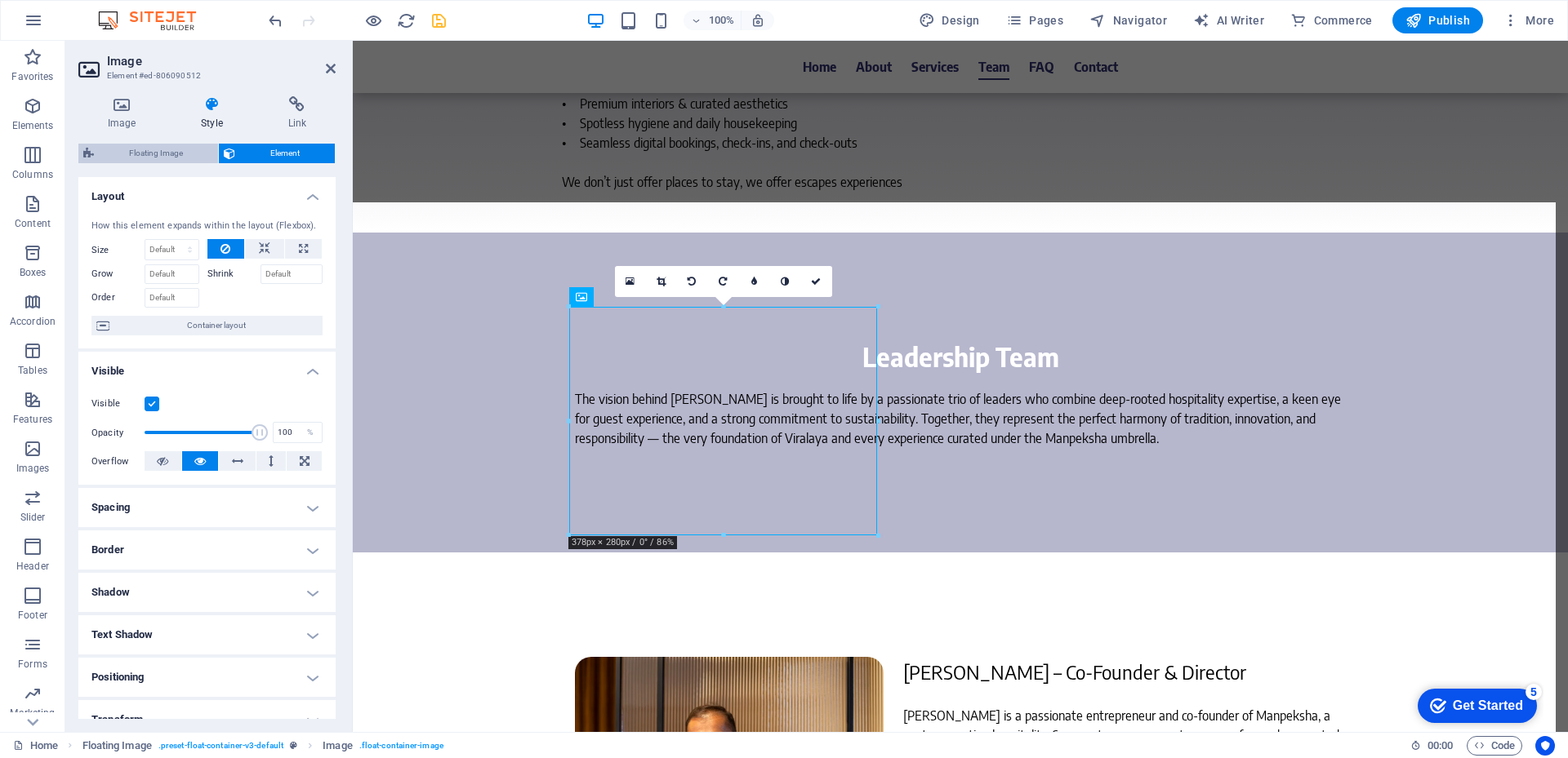
click at [151, 156] on span "Floating Image" at bounding box center [155, 153] width 114 height 20
select select "%"
select select "rem"
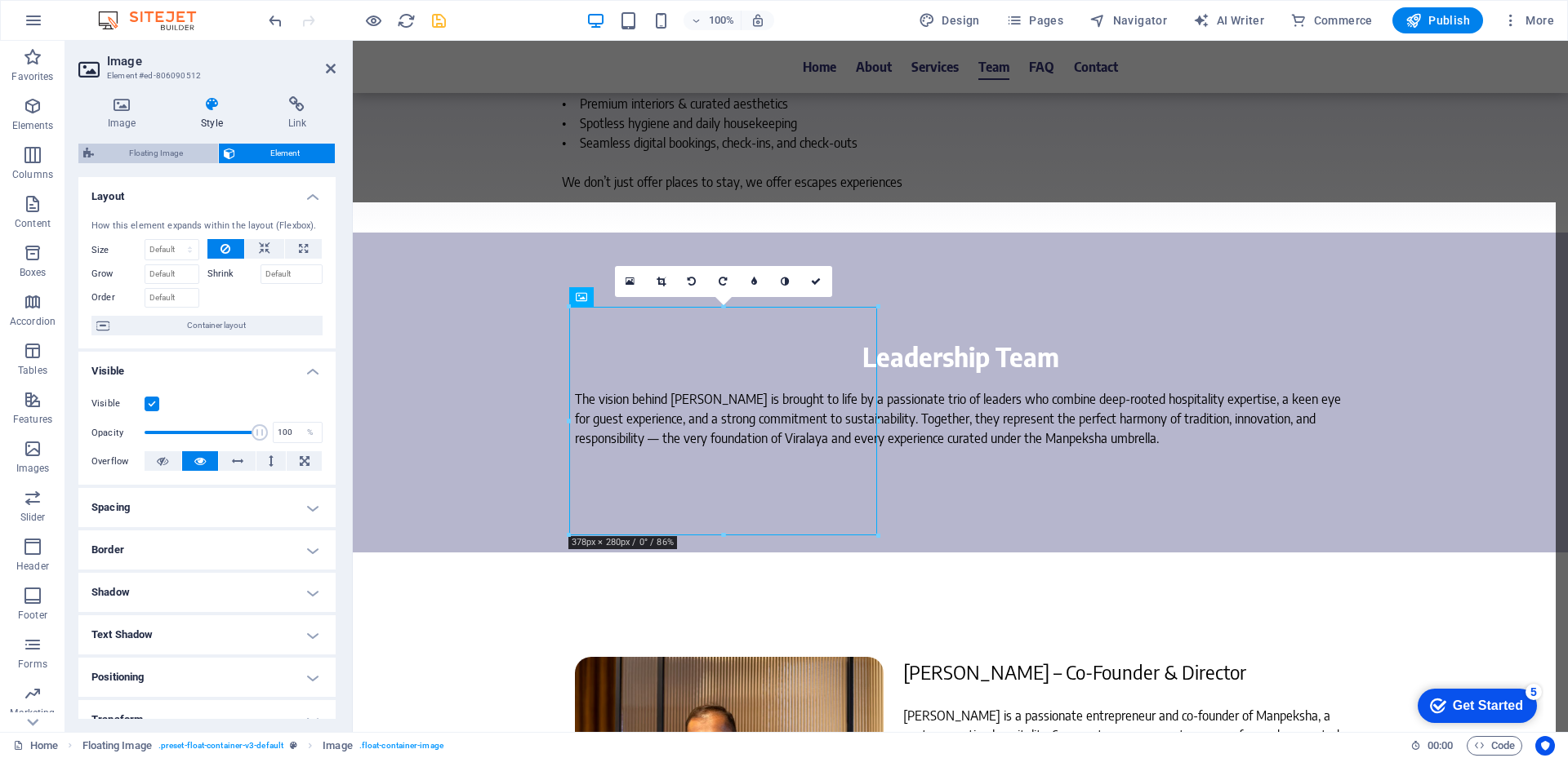
select select "rem"
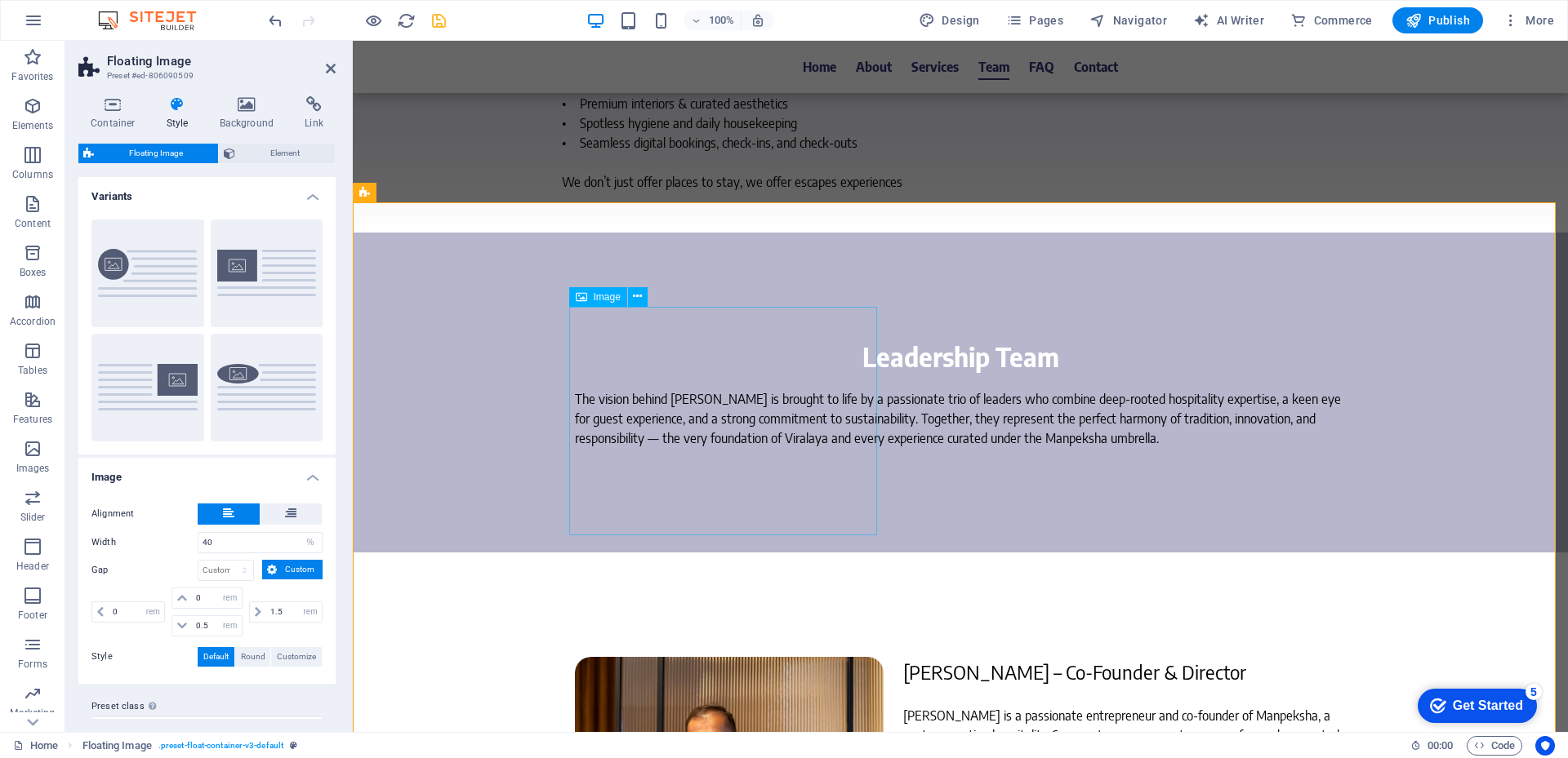
click at [640, 294] on icon at bounding box center [636, 296] width 9 height 17
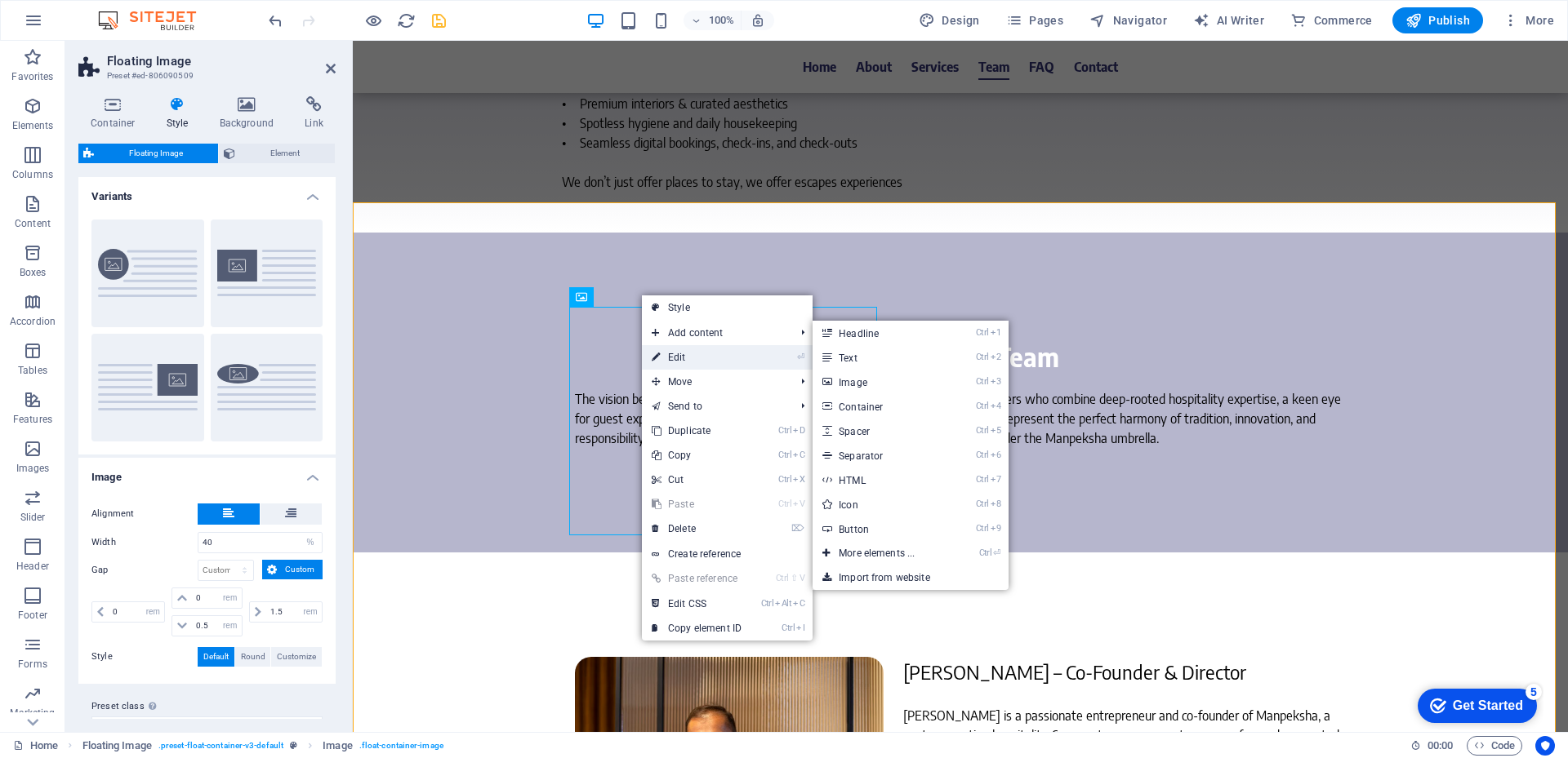
click at [687, 350] on link "⏎ Edit" at bounding box center [696, 357] width 109 height 25
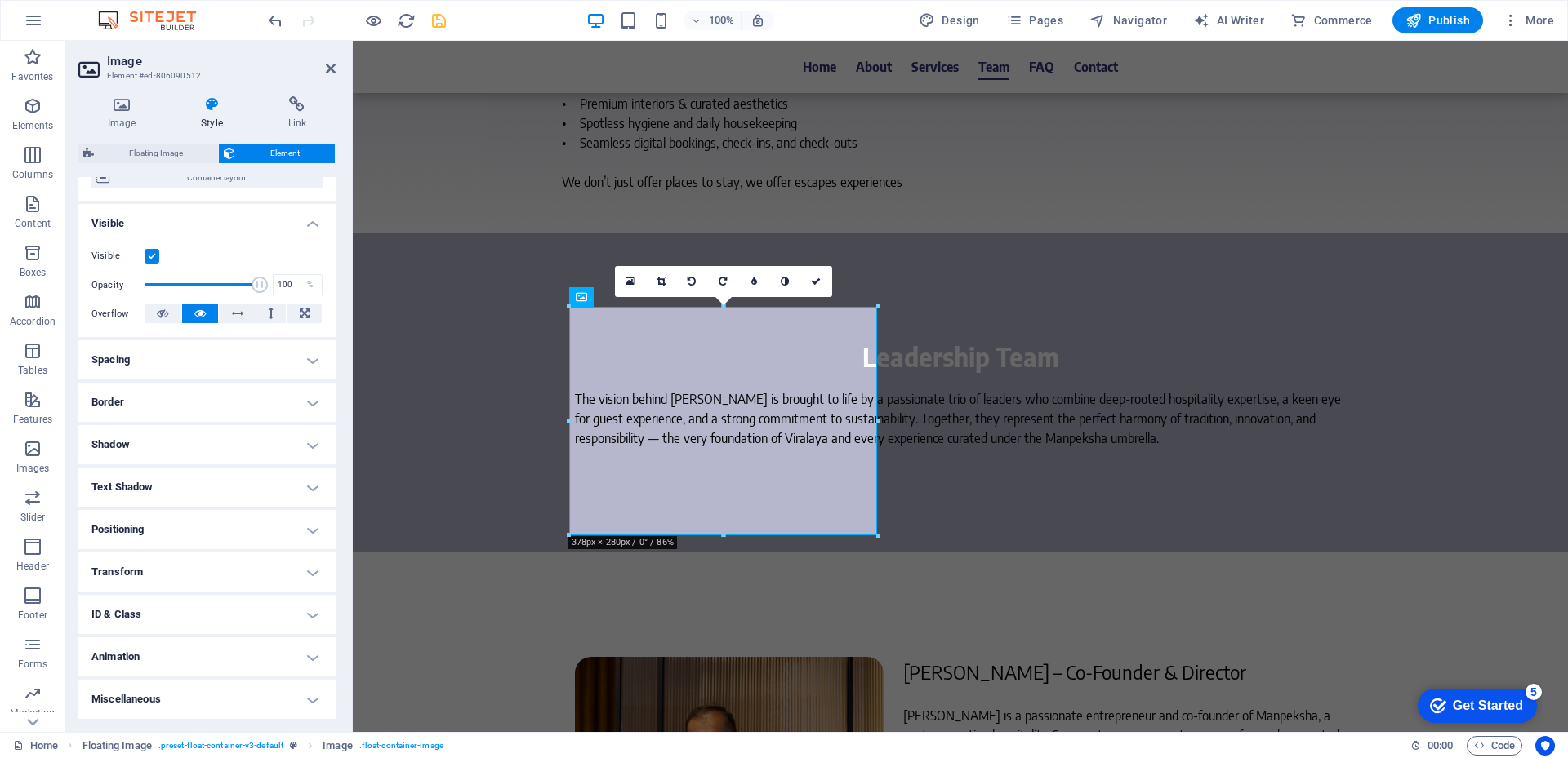
scroll to position [0, 0]
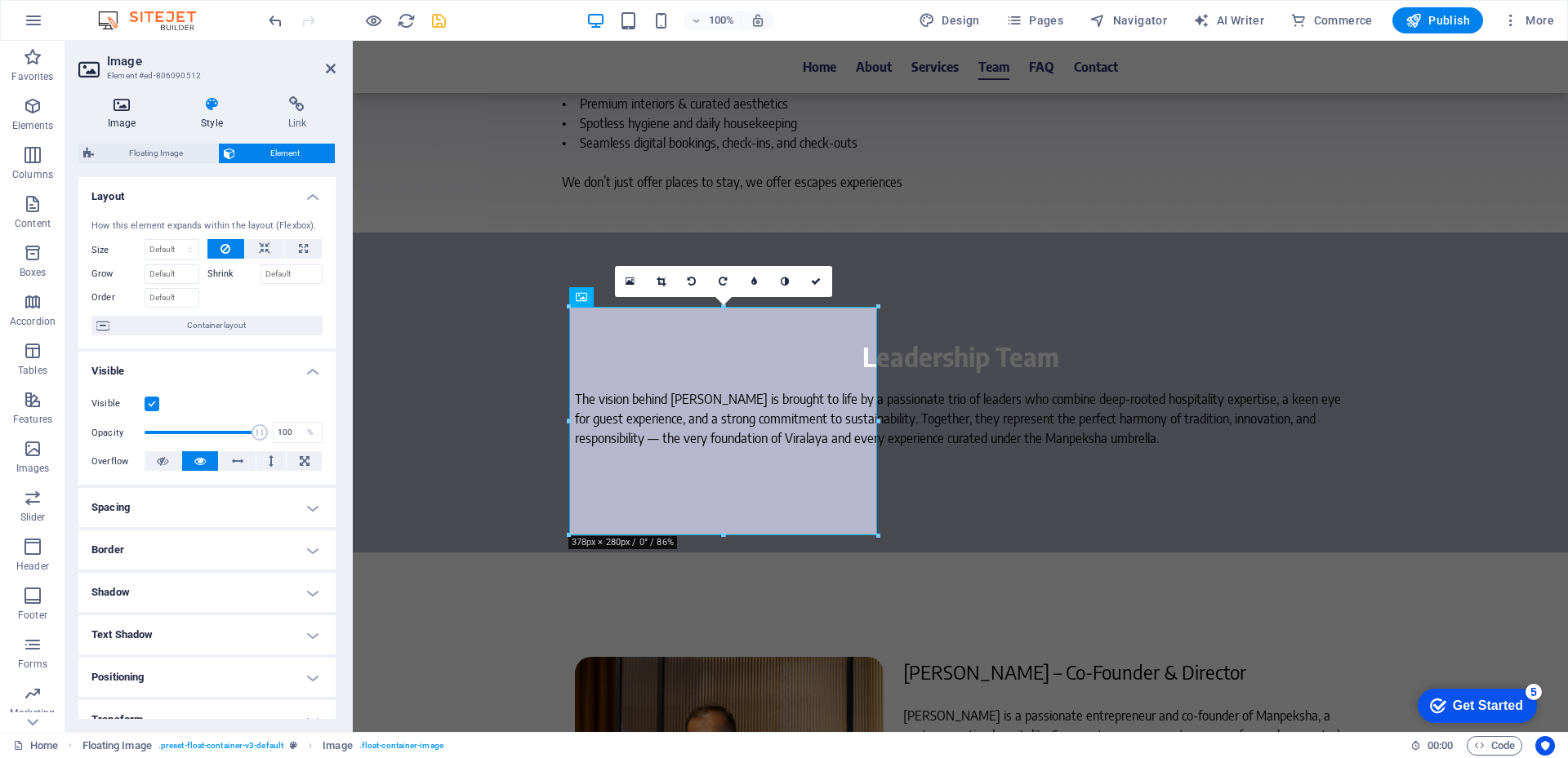
click at [126, 119] on h4 "Image" at bounding box center [125, 113] width 93 height 34
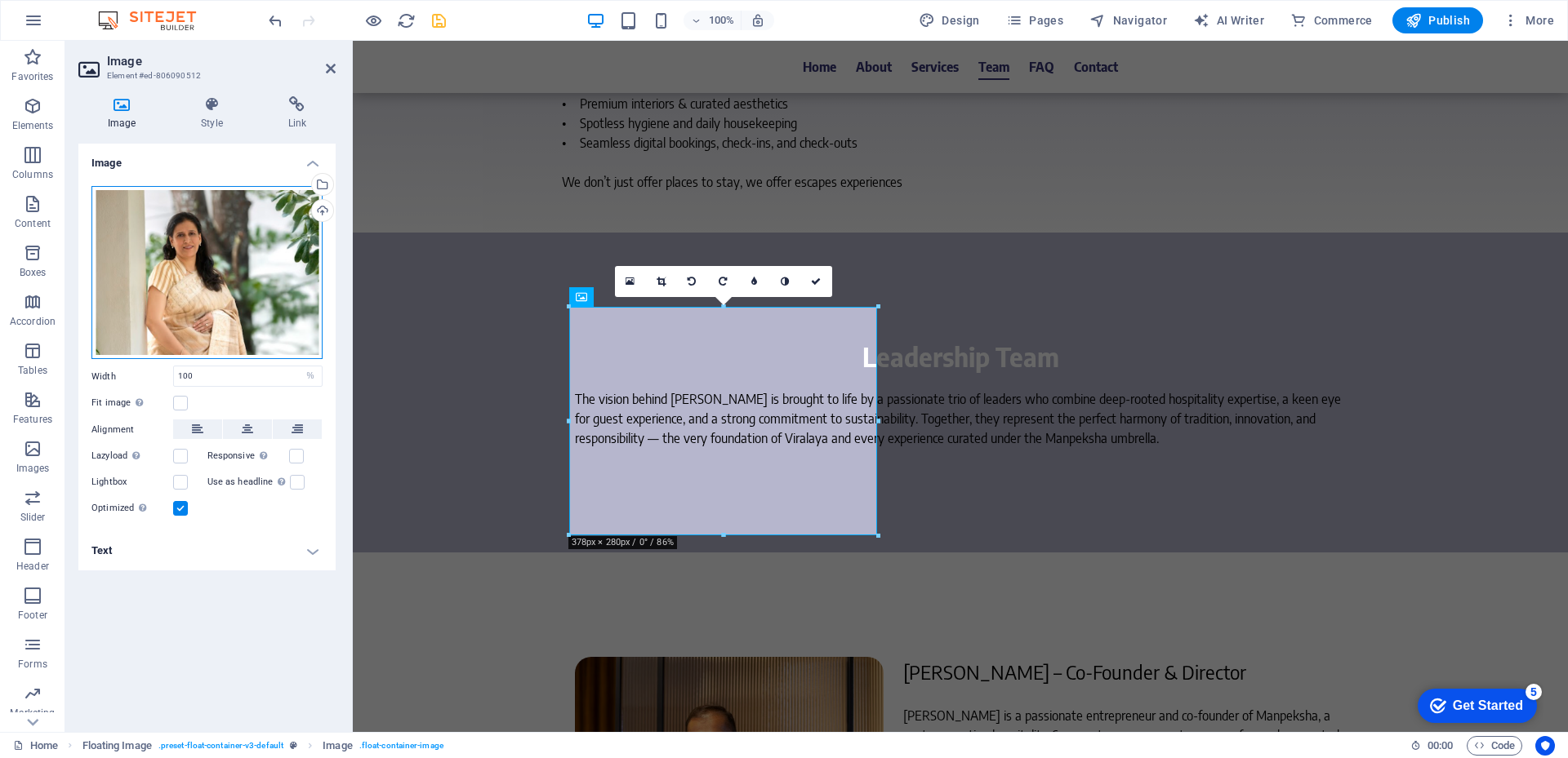
click at [219, 271] on div "Drag files here, click to choose files or select files from Files or our free s…" at bounding box center [207, 272] width 231 height 174
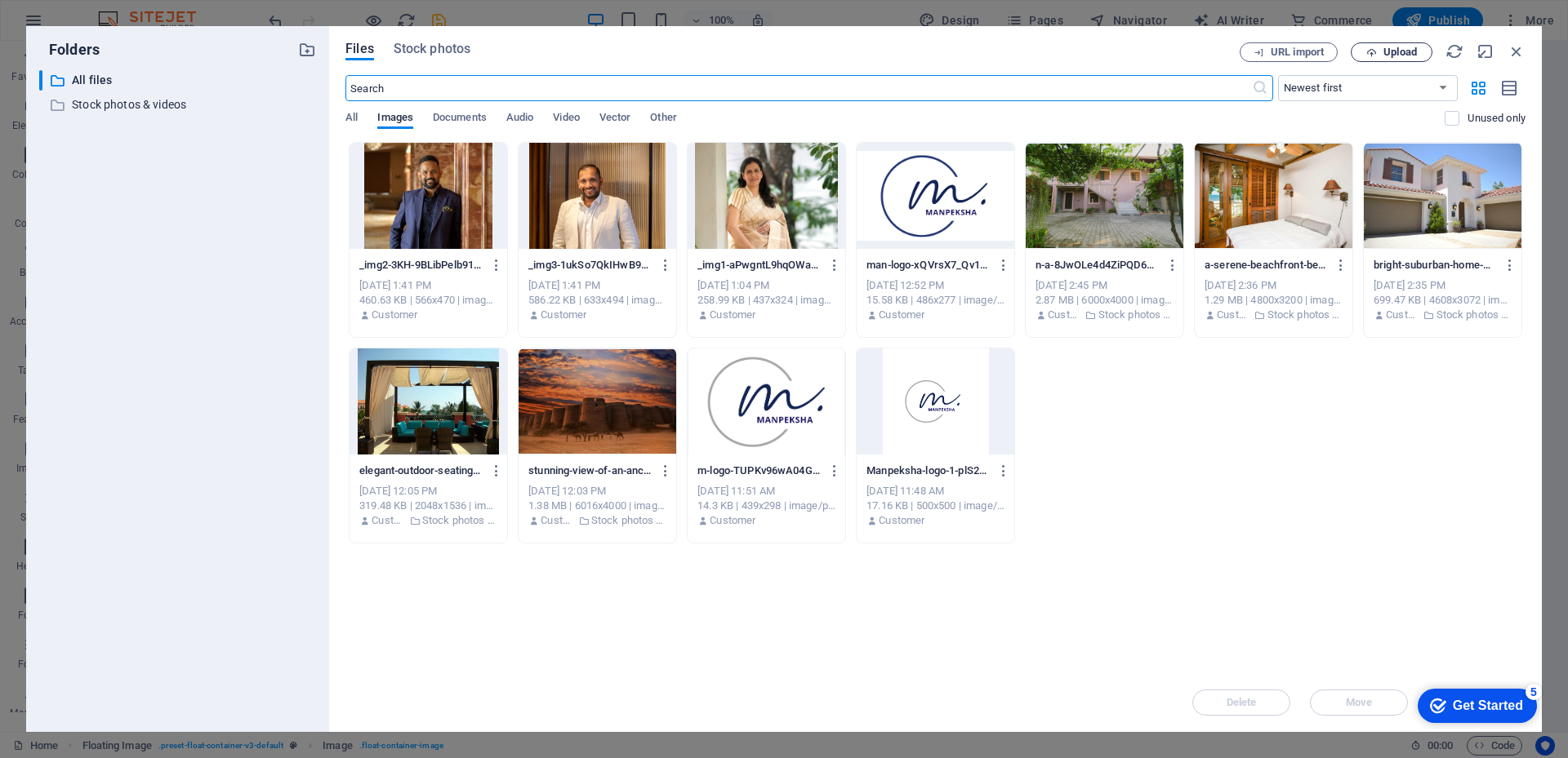
click at [1388, 50] on span "Upload" at bounding box center [1400, 52] width 33 height 10
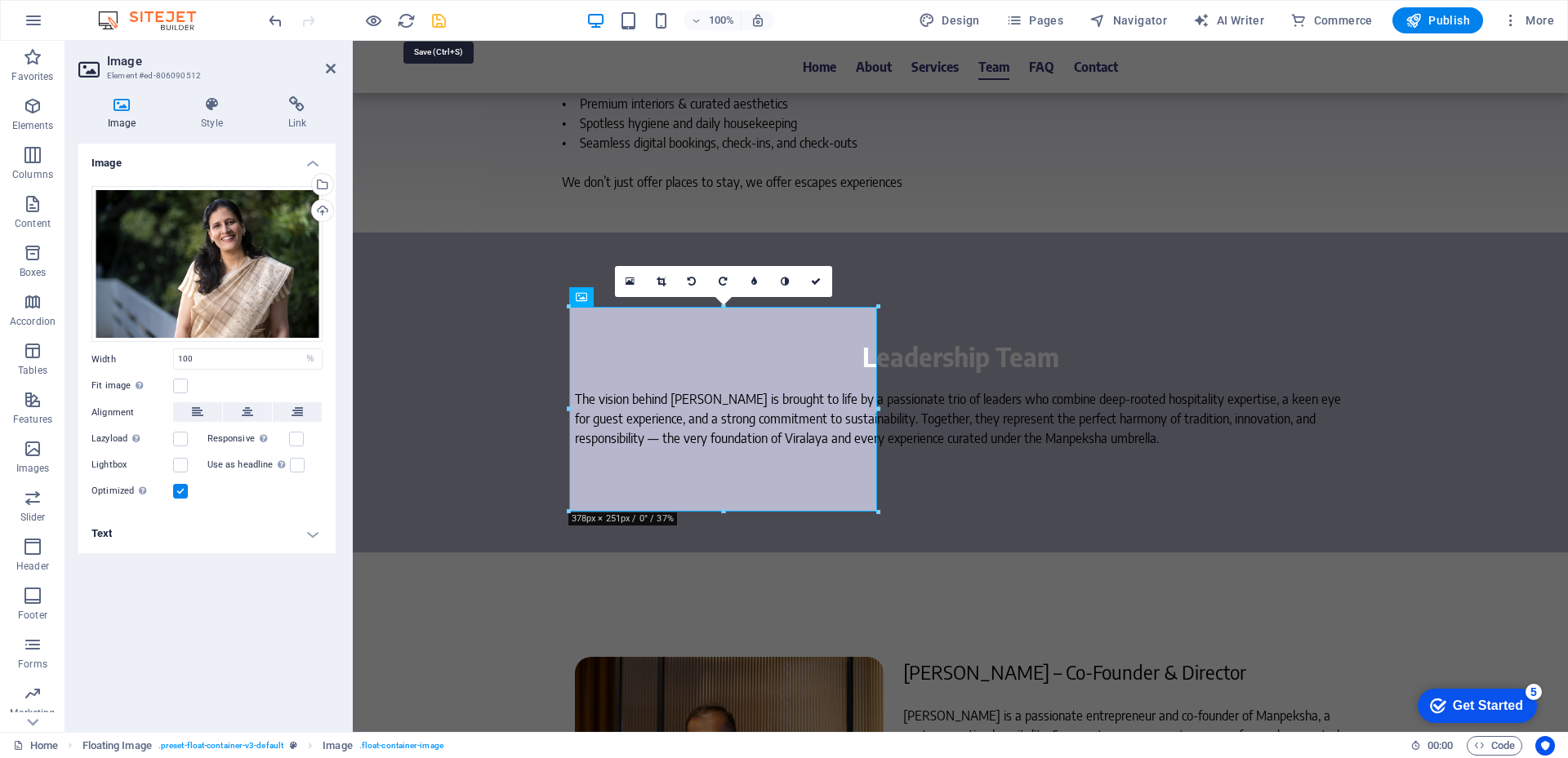
click at [438, 25] on icon "save" at bounding box center [439, 21] width 19 height 19
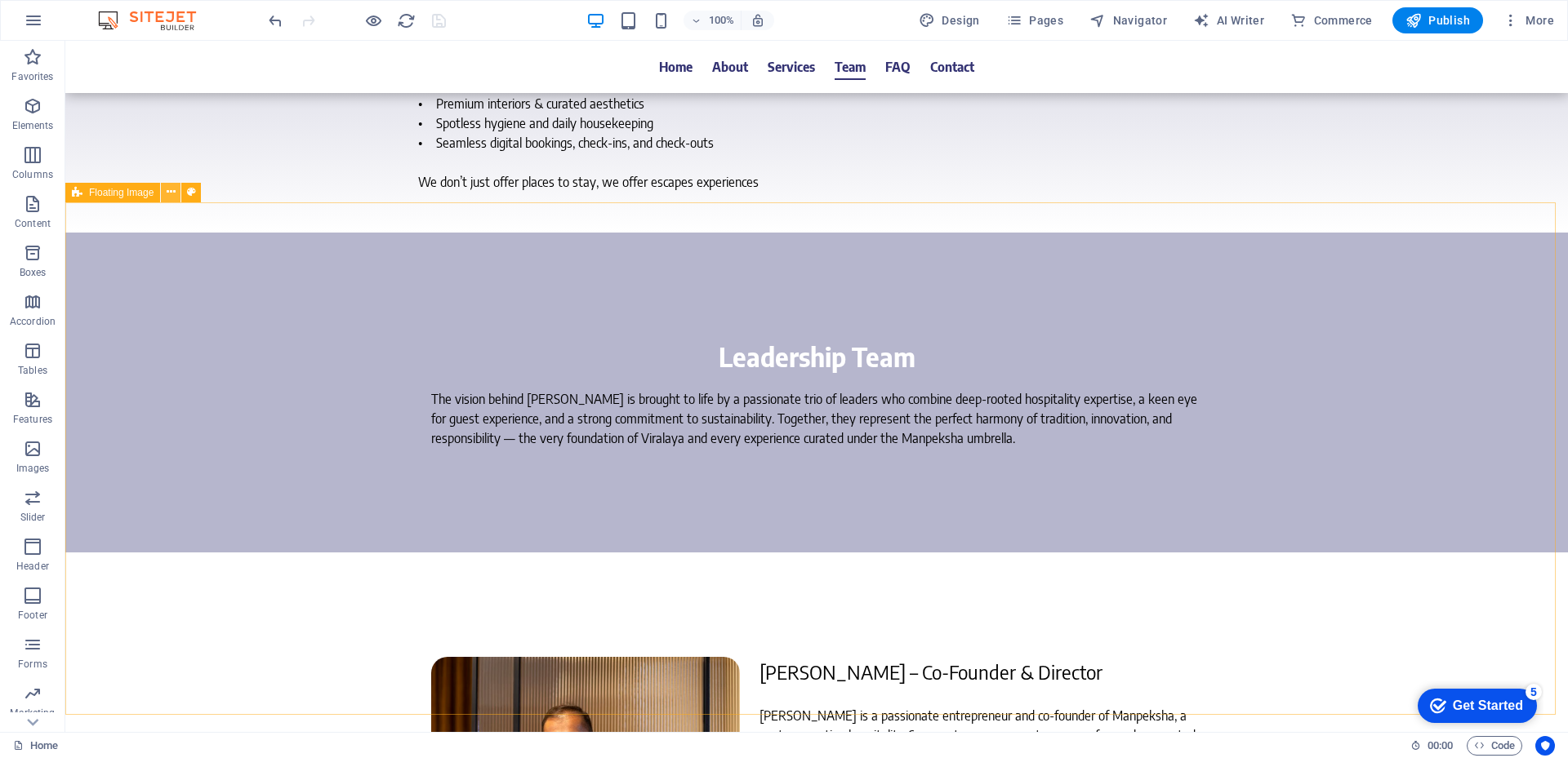
click at [168, 190] on icon at bounding box center [170, 192] width 9 height 17
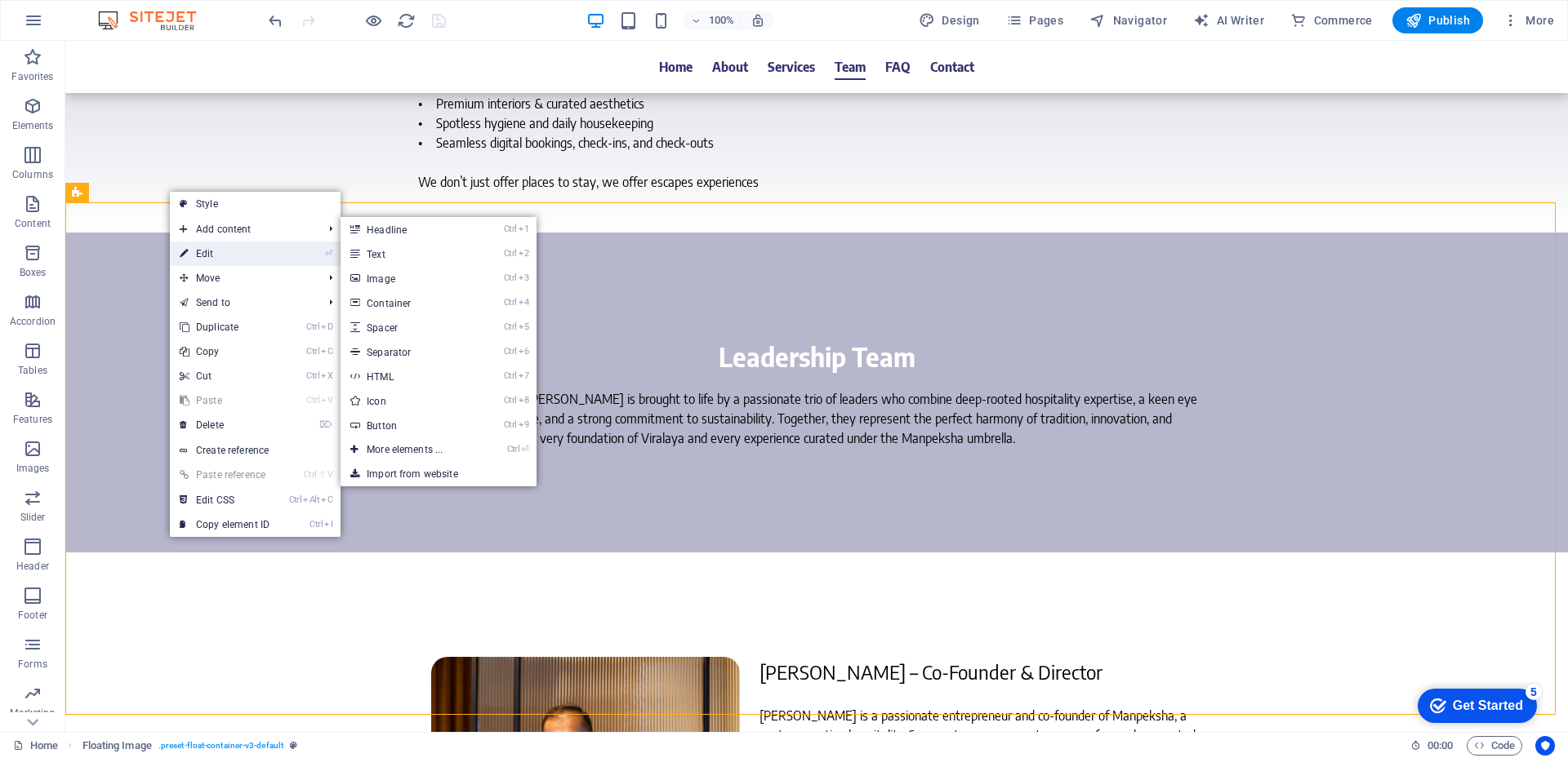
click at [200, 253] on link "⏎ Edit" at bounding box center [224, 254] width 109 height 25
select select "%"
select select "rem"
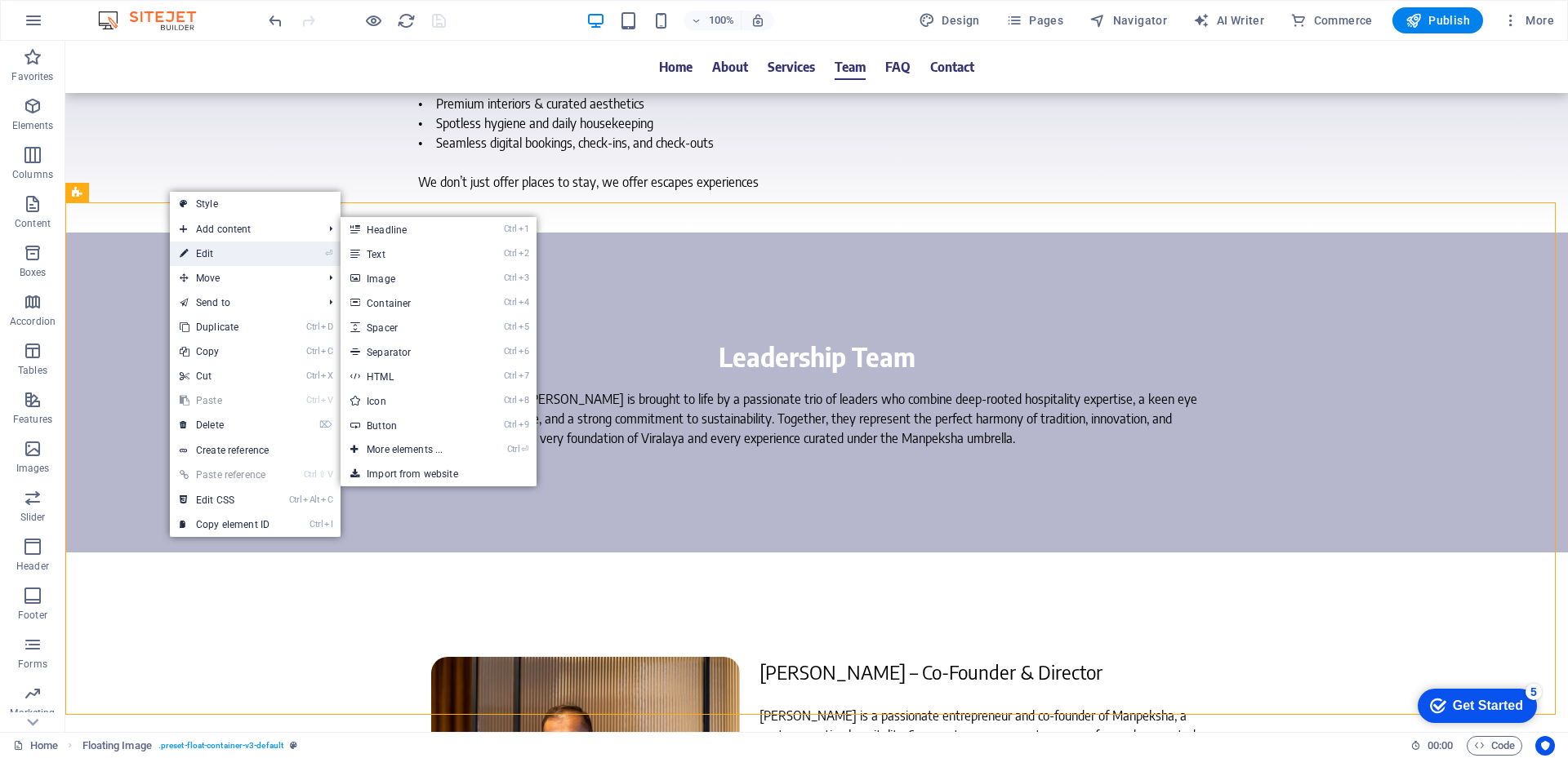
select select "rem"
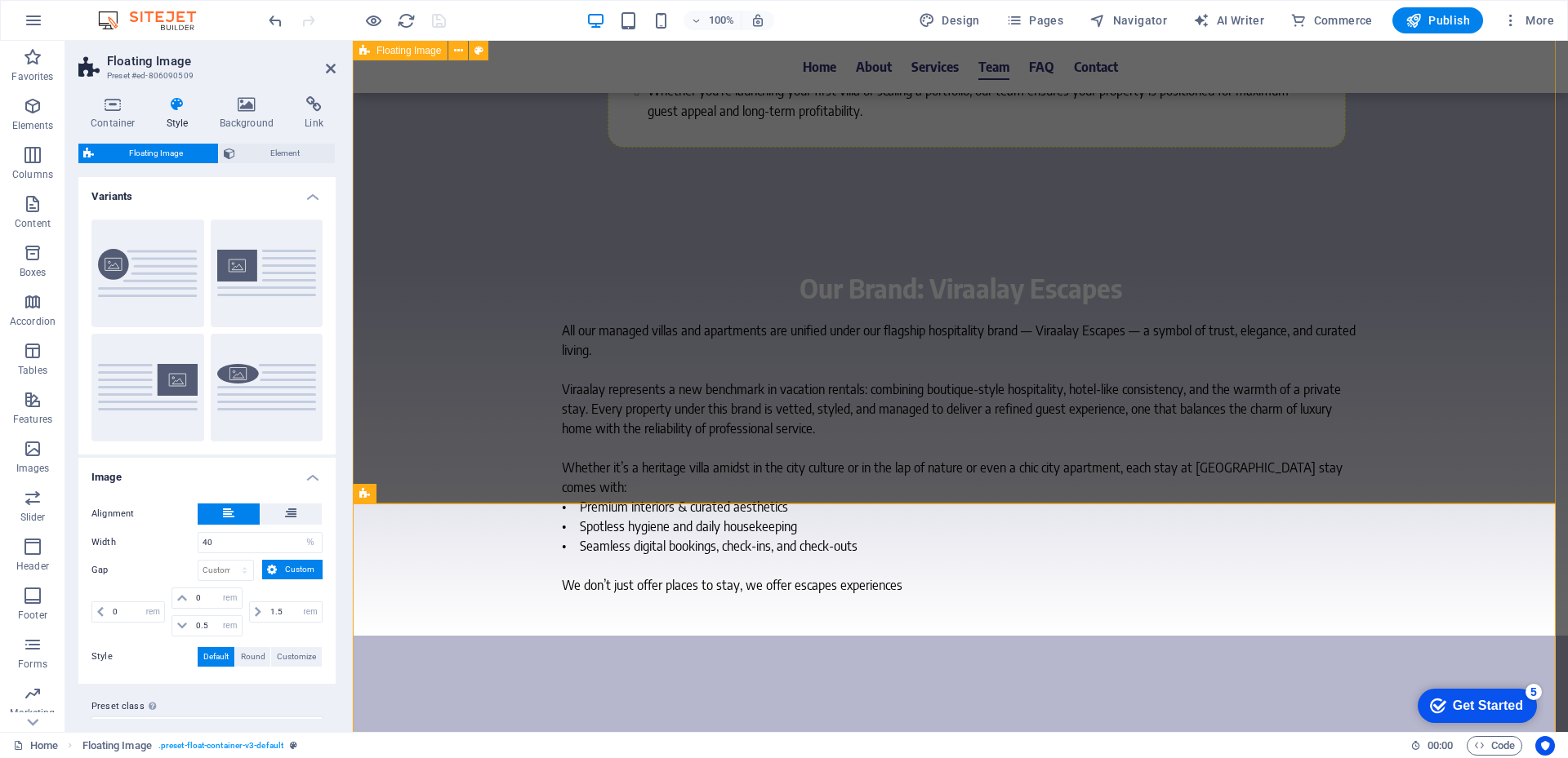
scroll to position [4163, 0]
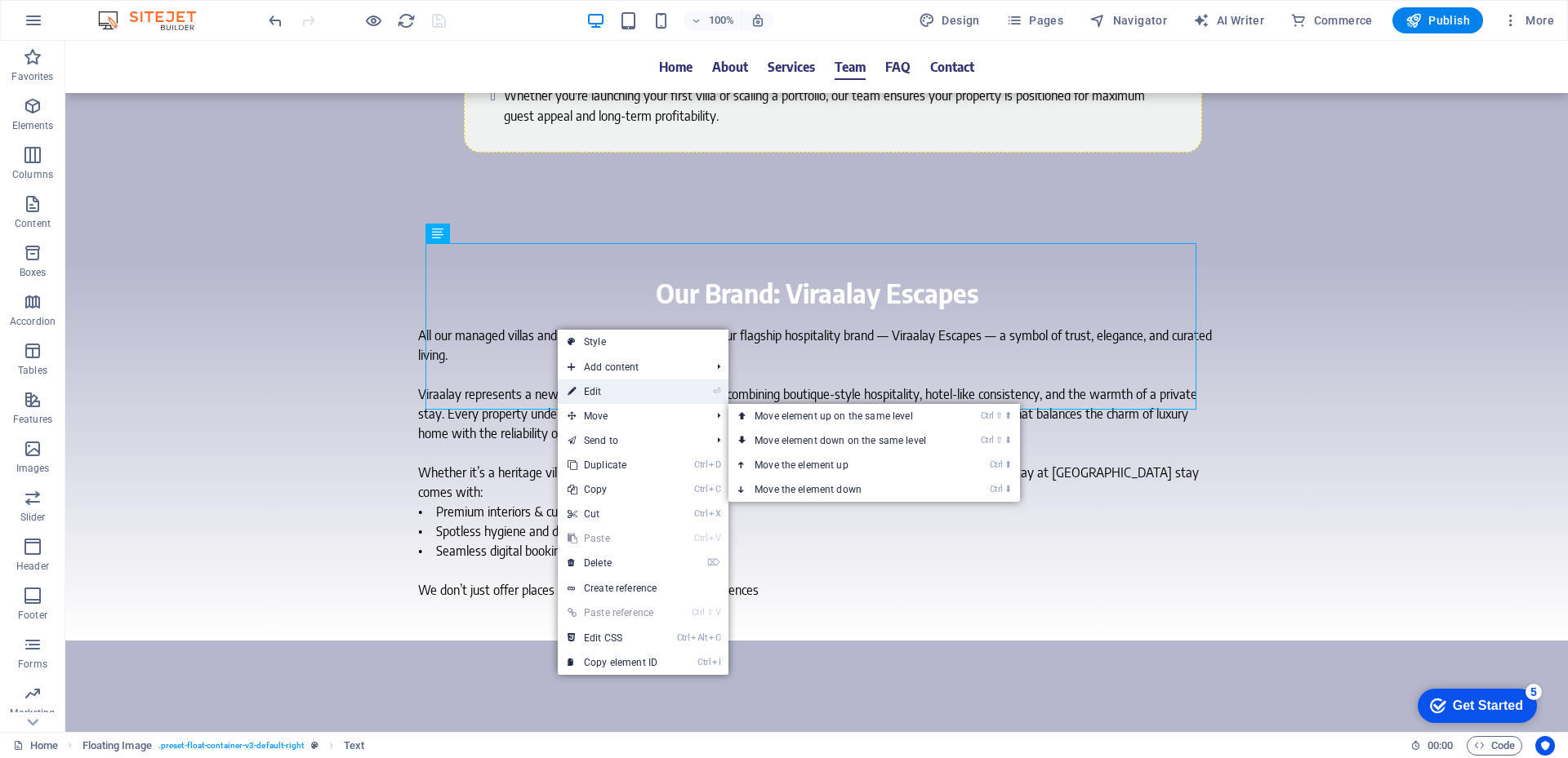
click at [605, 402] on link "⏎ Edit" at bounding box center [612, 391] width 109 height 25
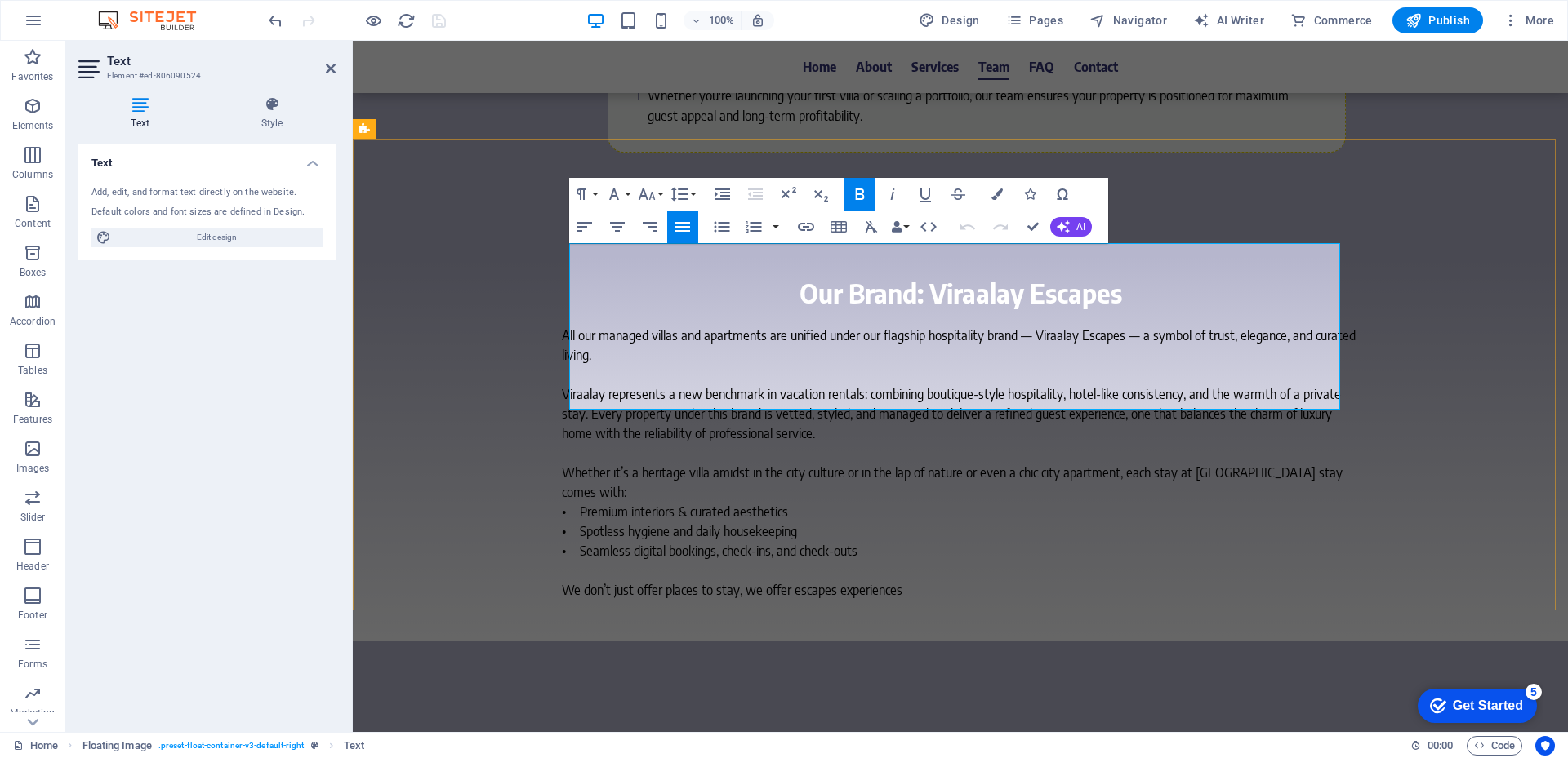
drag, startPoint x: 678, startPoint y: 399, endPoint x: 569, endPoint y: 305, distance: 143.9
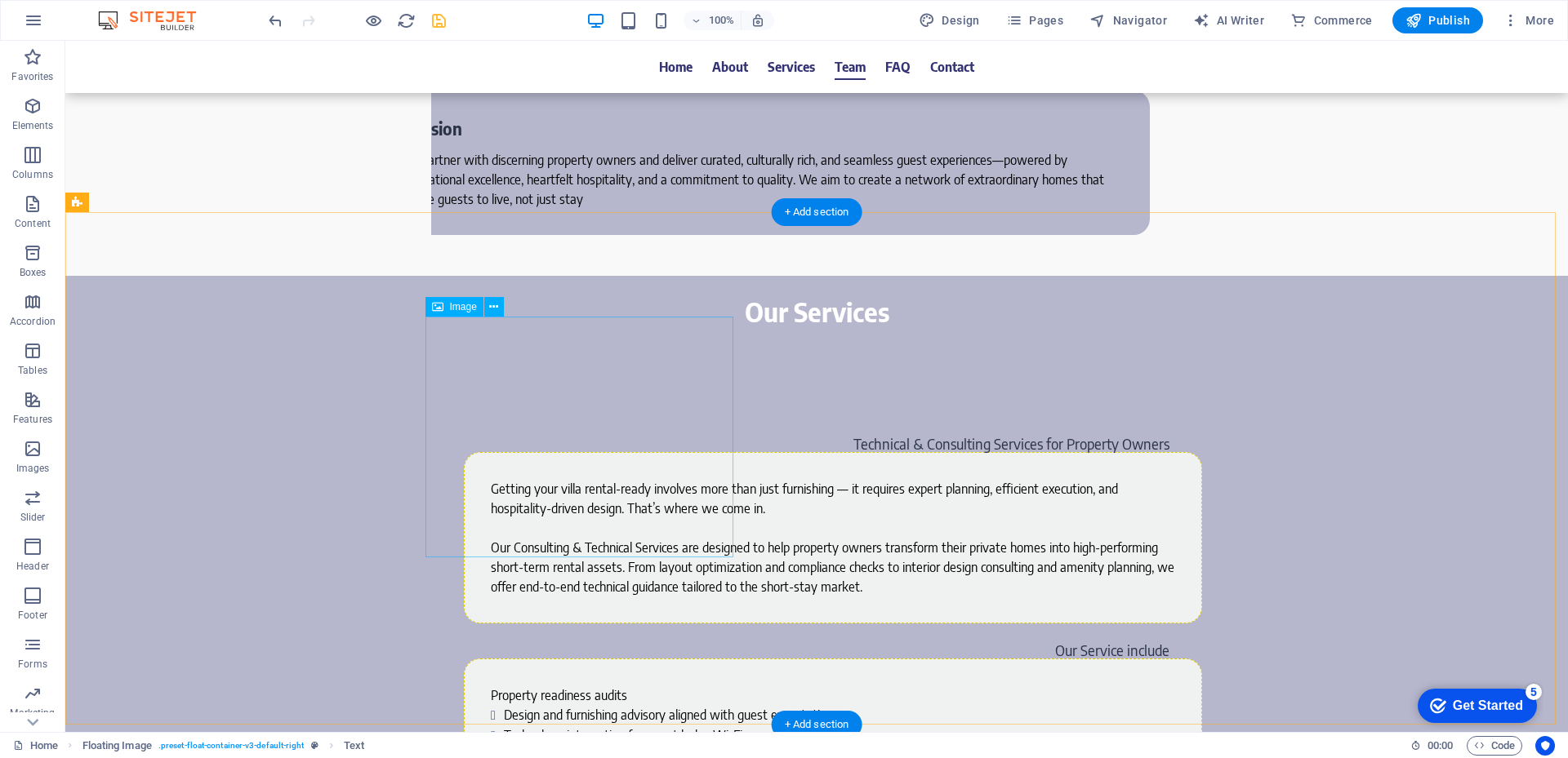
scroll to position [3265, 0]
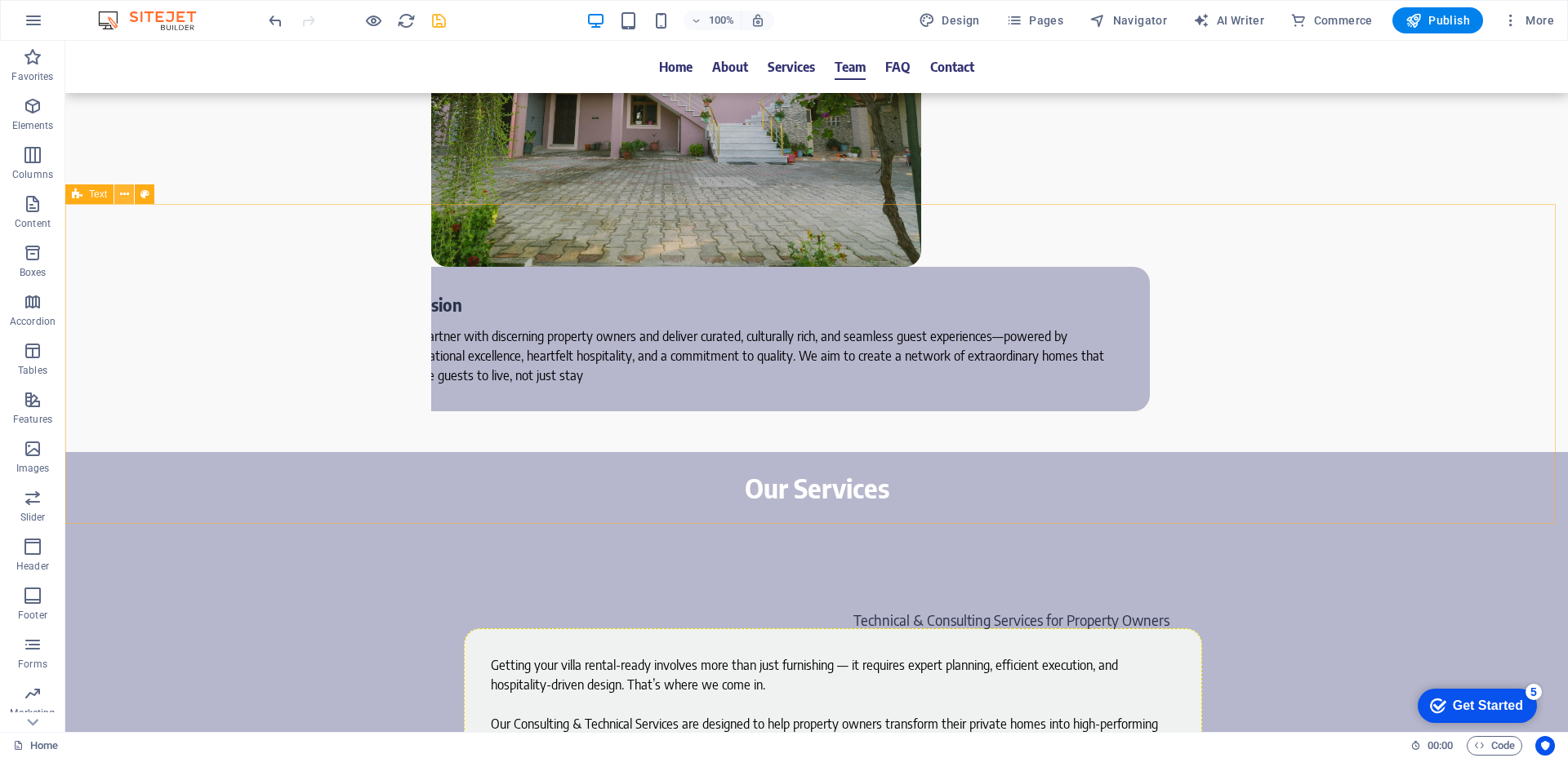
click at [120, 197] on icon at bounding box center [124, 194] width 9 height 17
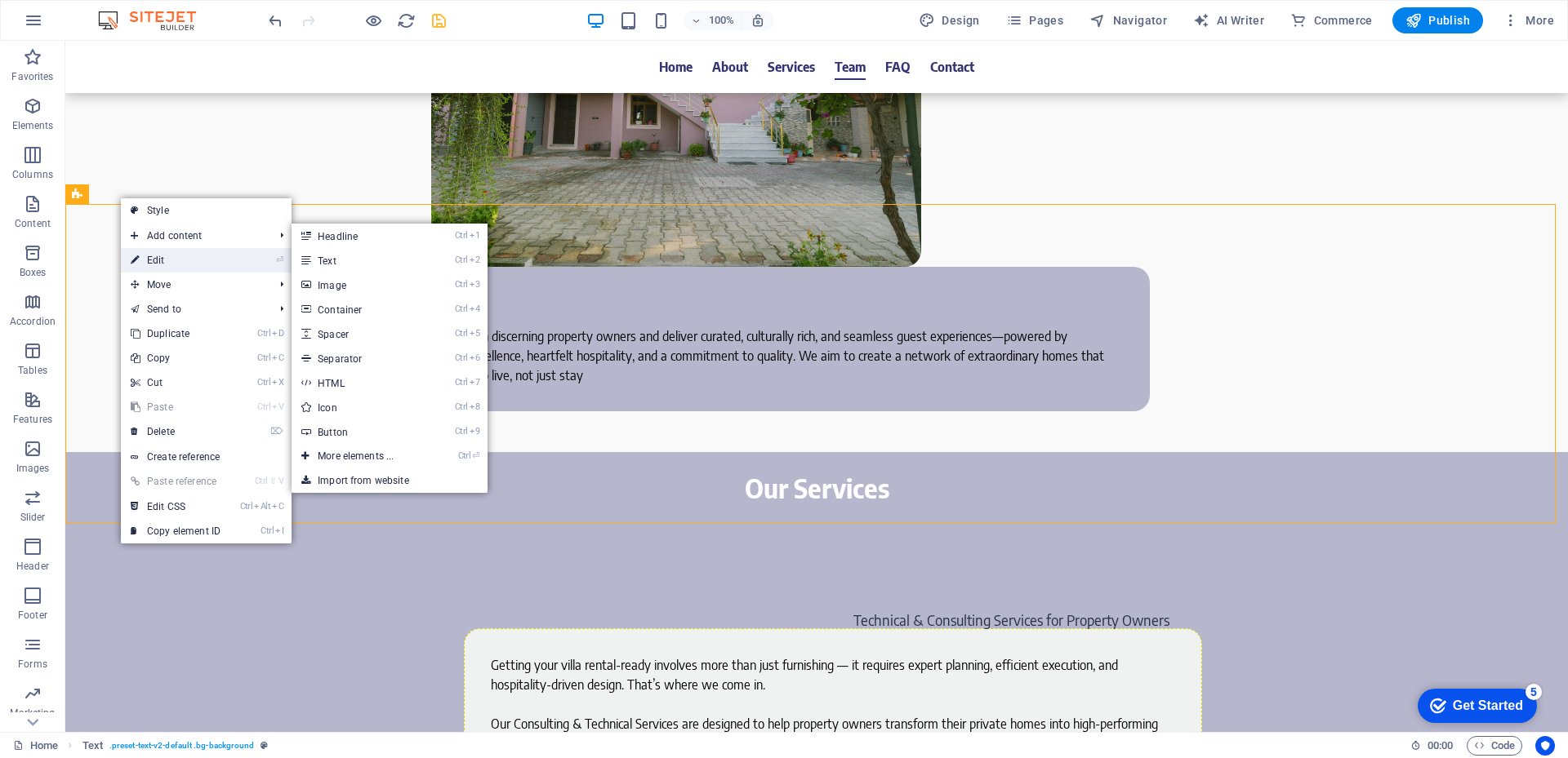
click at [168, 263] on link "⏎ Edit" at bounding box center [175, 260] width 109 height 25
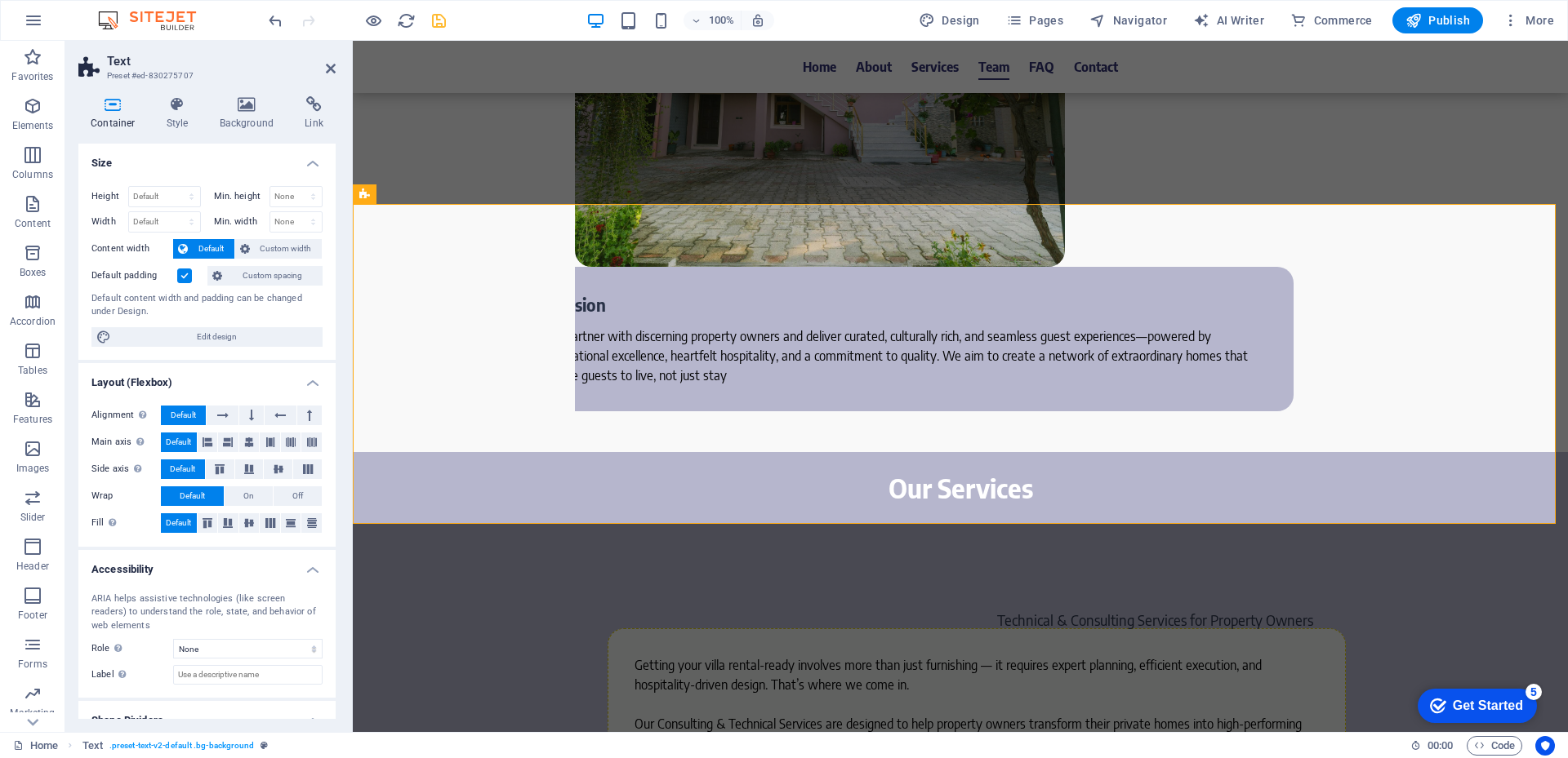
click at [188, 276] on label at bounding box center [184, 275] width 15 height 15
click at [0, 0] on input "Default padding" at bounding box center [0, 0] width 0 height 0
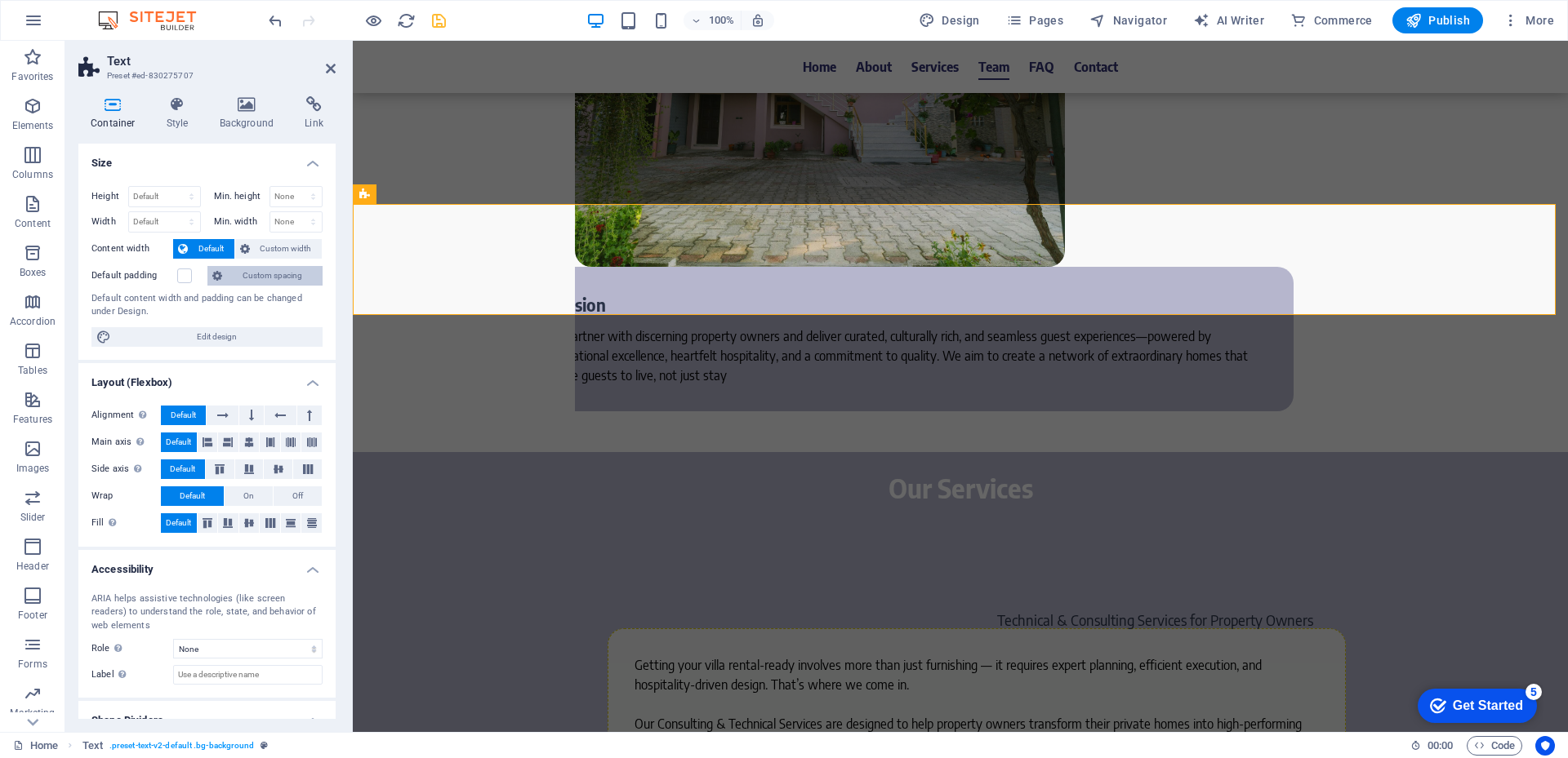
click at [273, 282] on span "Custom spacing" at bounding box center [272, 276] width 90 height 20
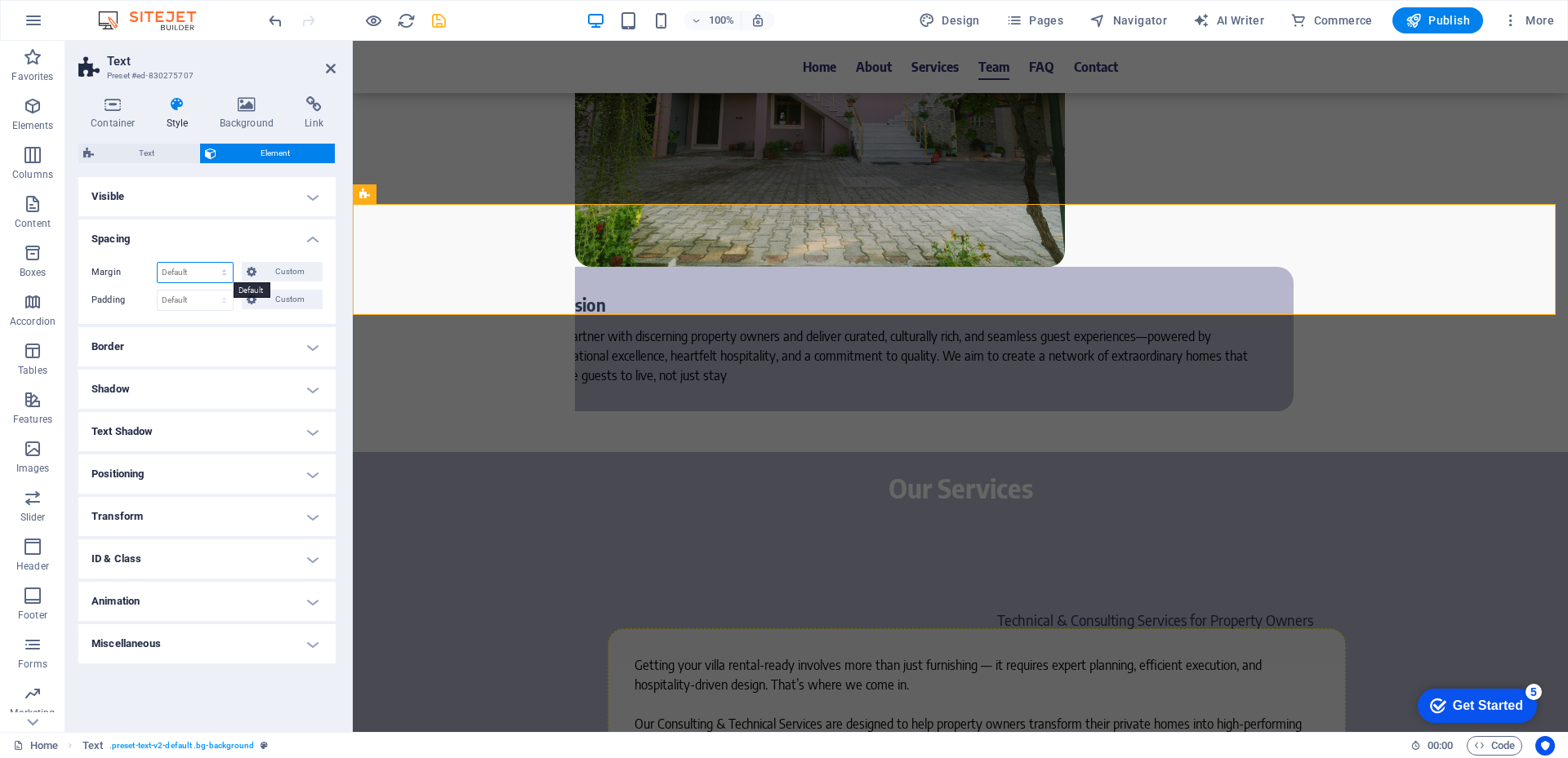
click at [185, 272] on select "Default auto px % rem vw vh Custom" at bounding box center [195, 272] width 75 height 20
select select "px"
click at [210, 262] on select "Default auto px % rem vw vh Custom" at bounding box center [195, 272] width 75 height 20
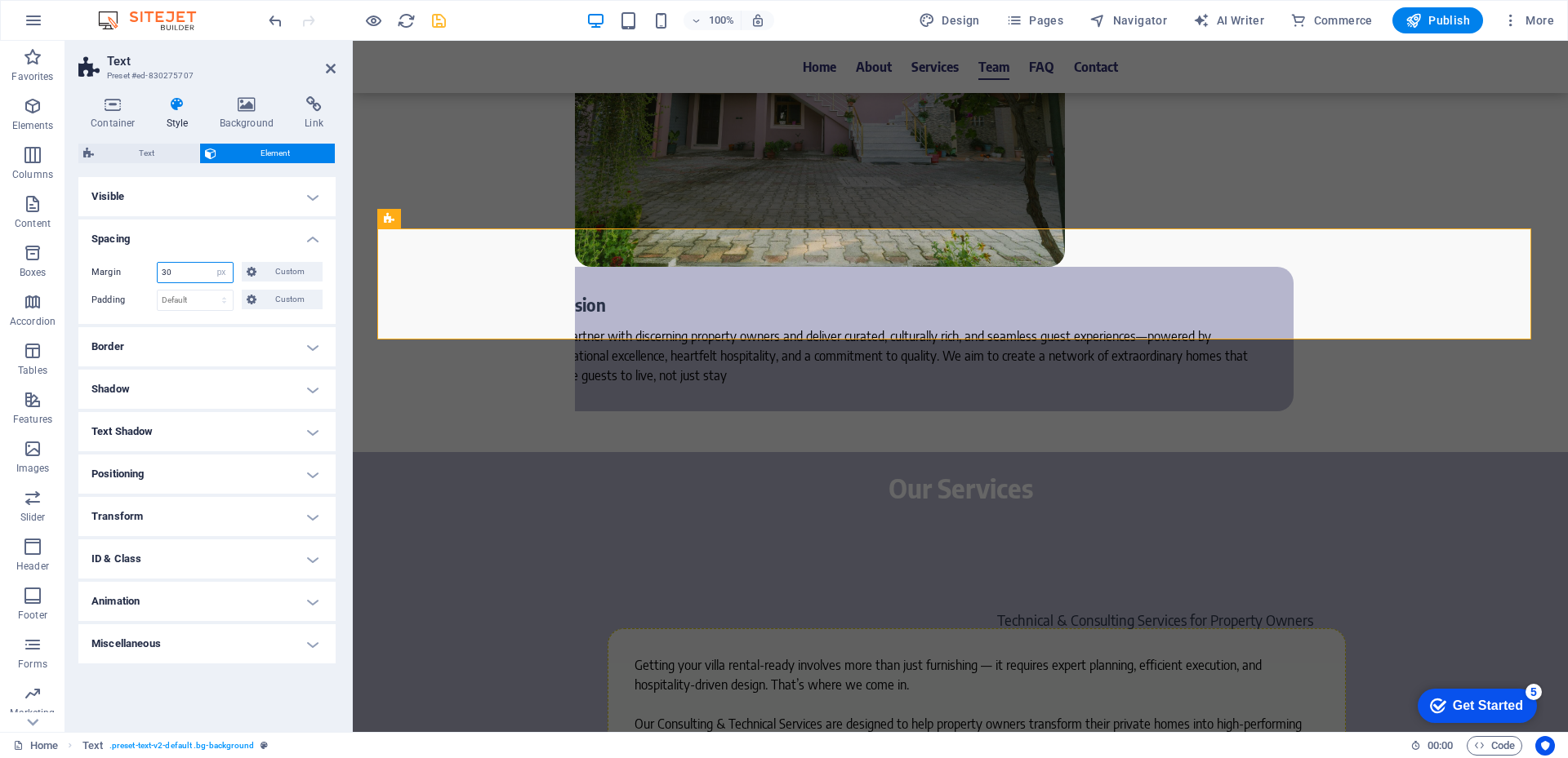
type input "30"
click at [201, 315] on div "Margin 30 Default auto px % rem vw vh Custom Custom 30 auto px % rem vw vh 30 a…" at bounding box center [208, 286] width 258 height 75
click at [434, 19] on icon "save" at bounding box center [439, 21] width 19 height 19
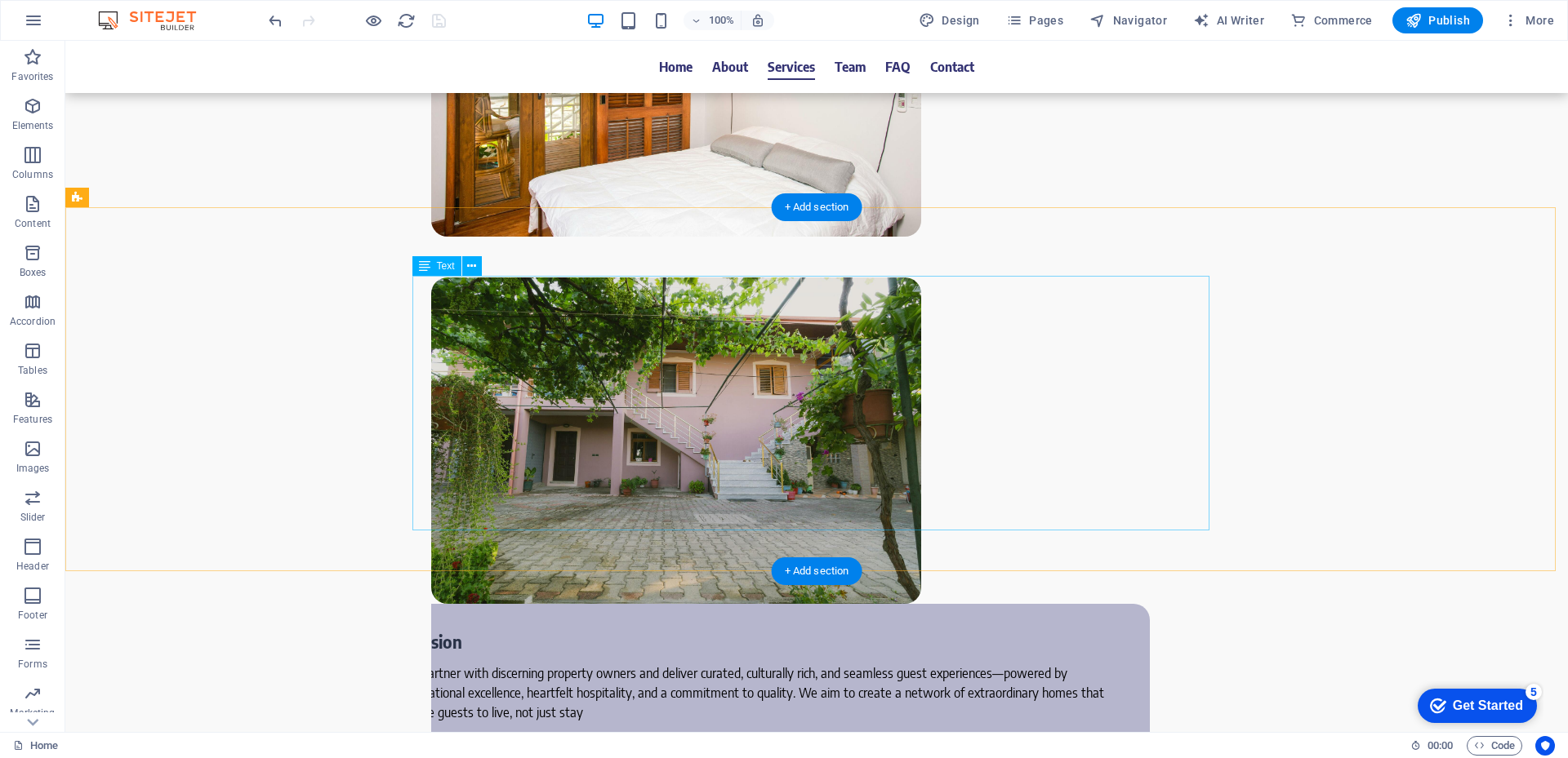
scroll to position [2857, 0]
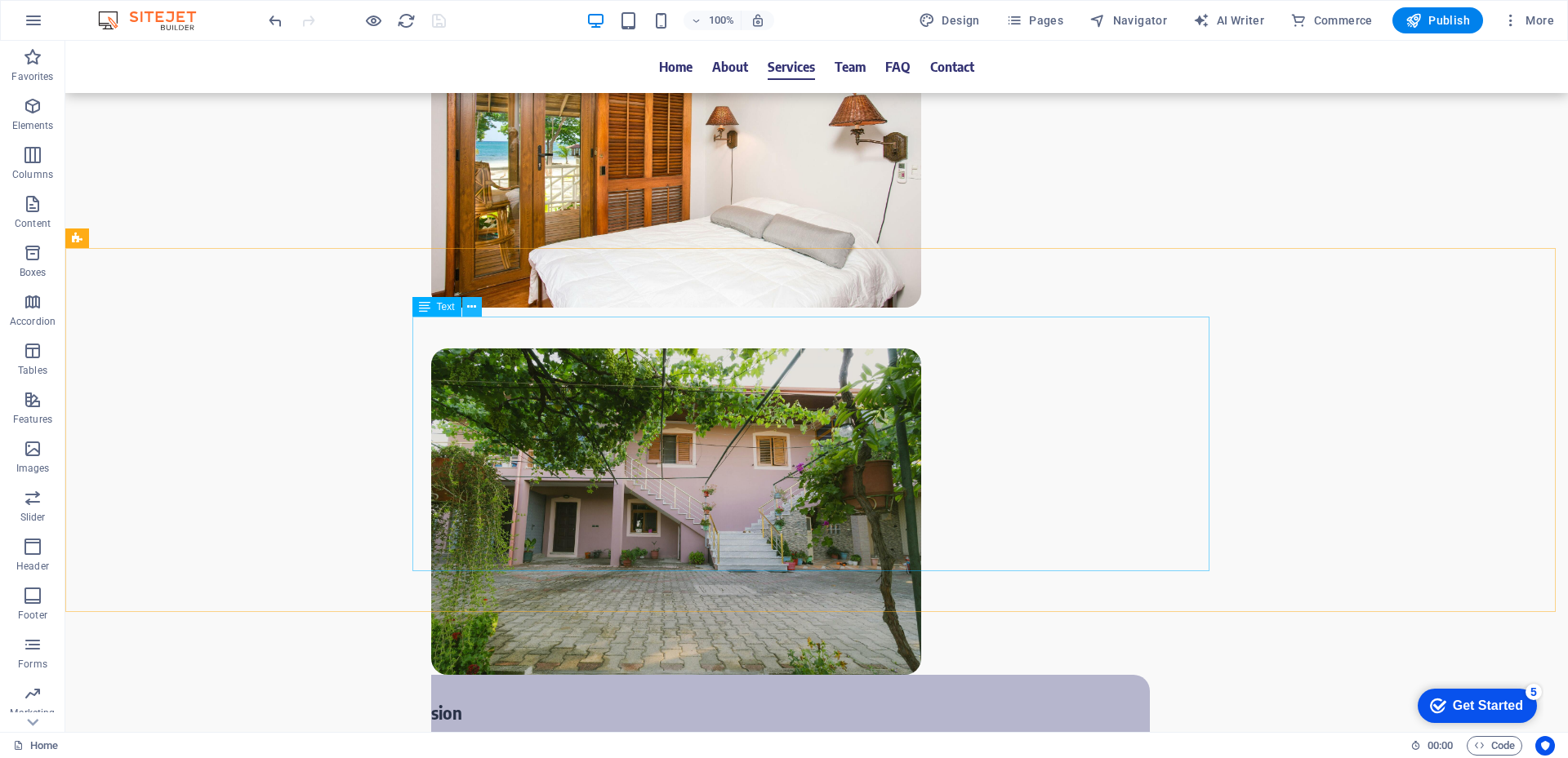
click at [464, 307] on button at bounding box center [472, 307] width 20 height 20
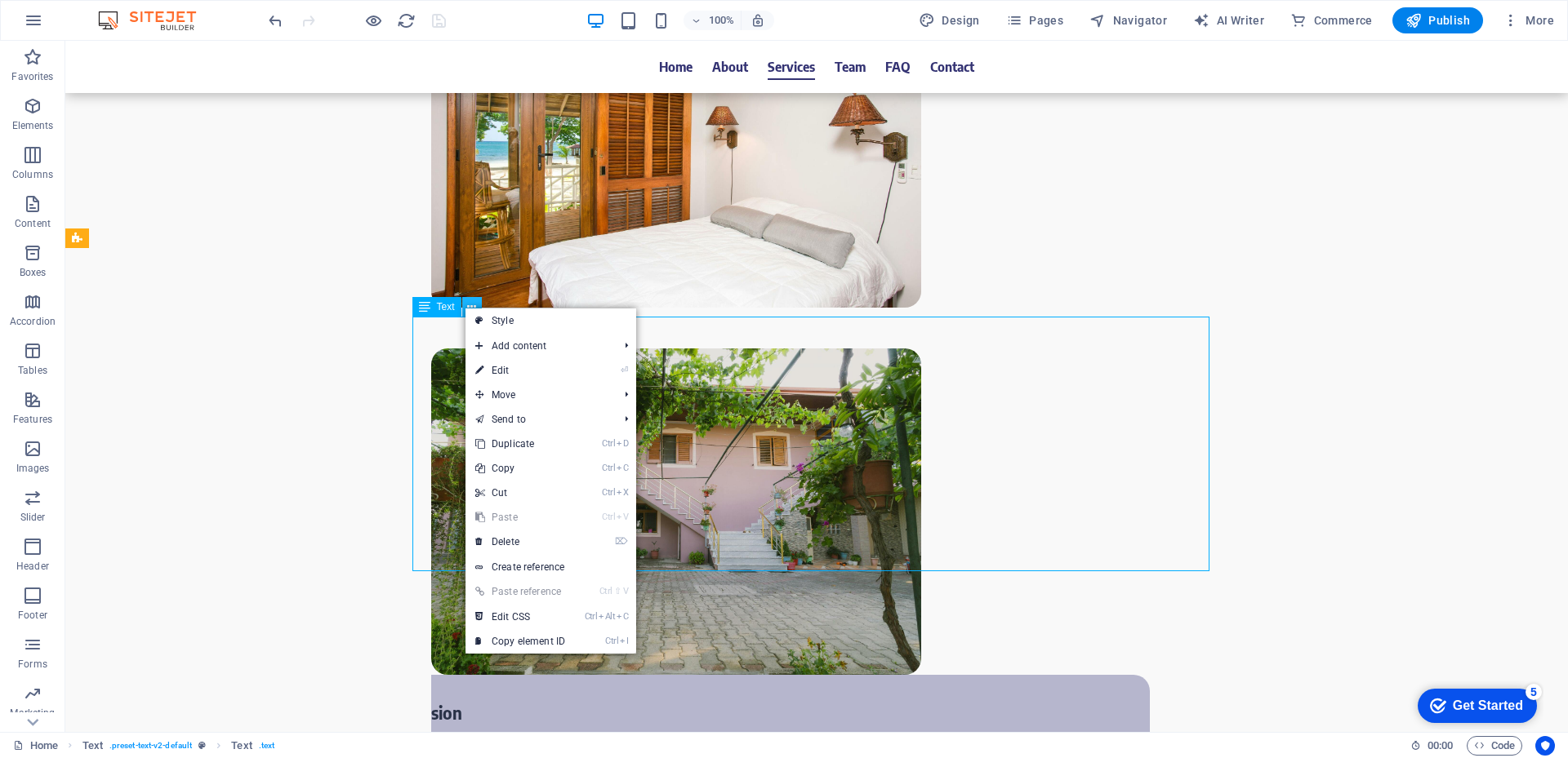
click at [466, 307] on button at bounding box center [472, 307] width 20 height 20
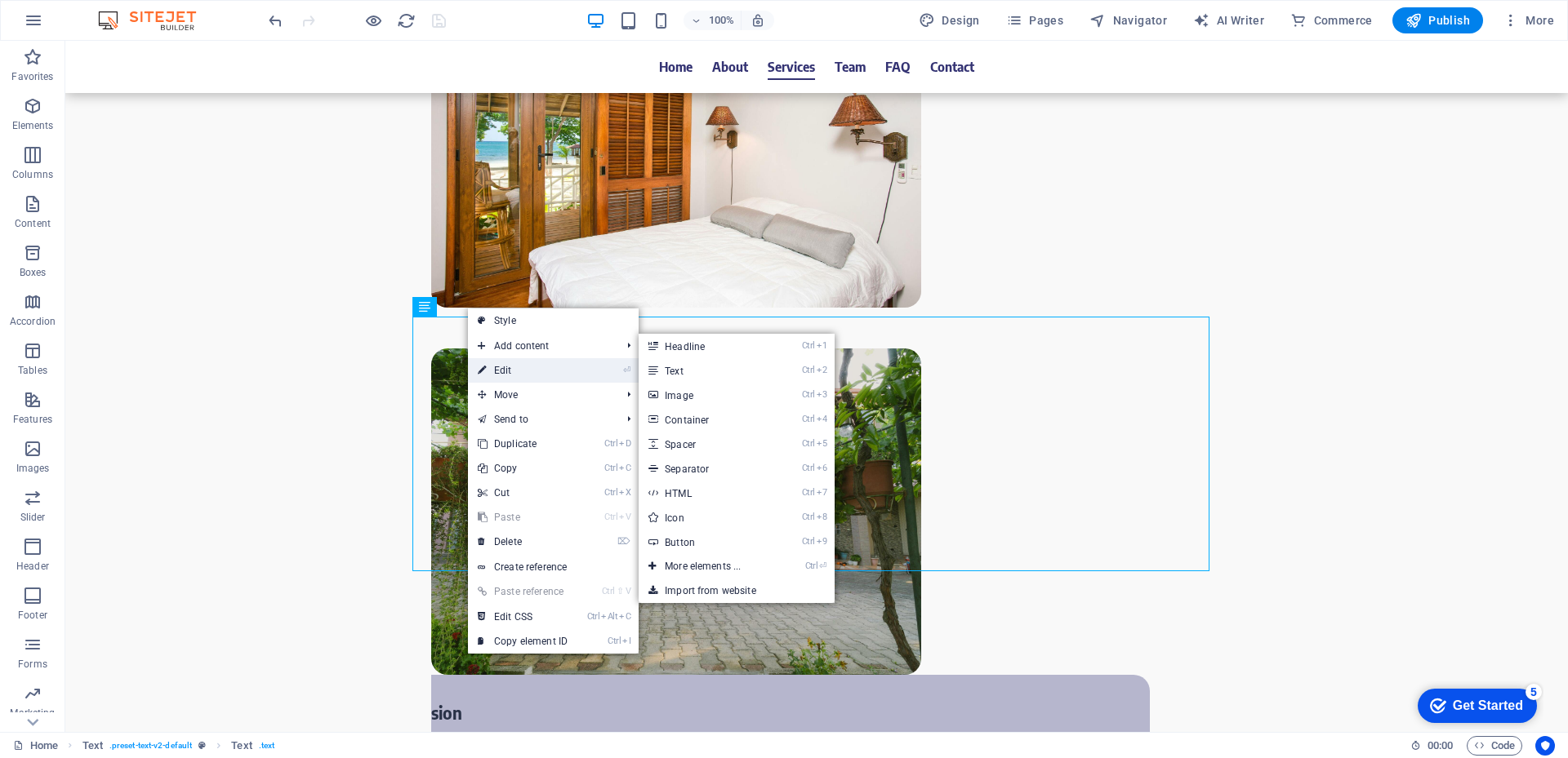
click at [496, 371] on link "⏎ Edit" at bounding box center [522, 370] width 109 height 25
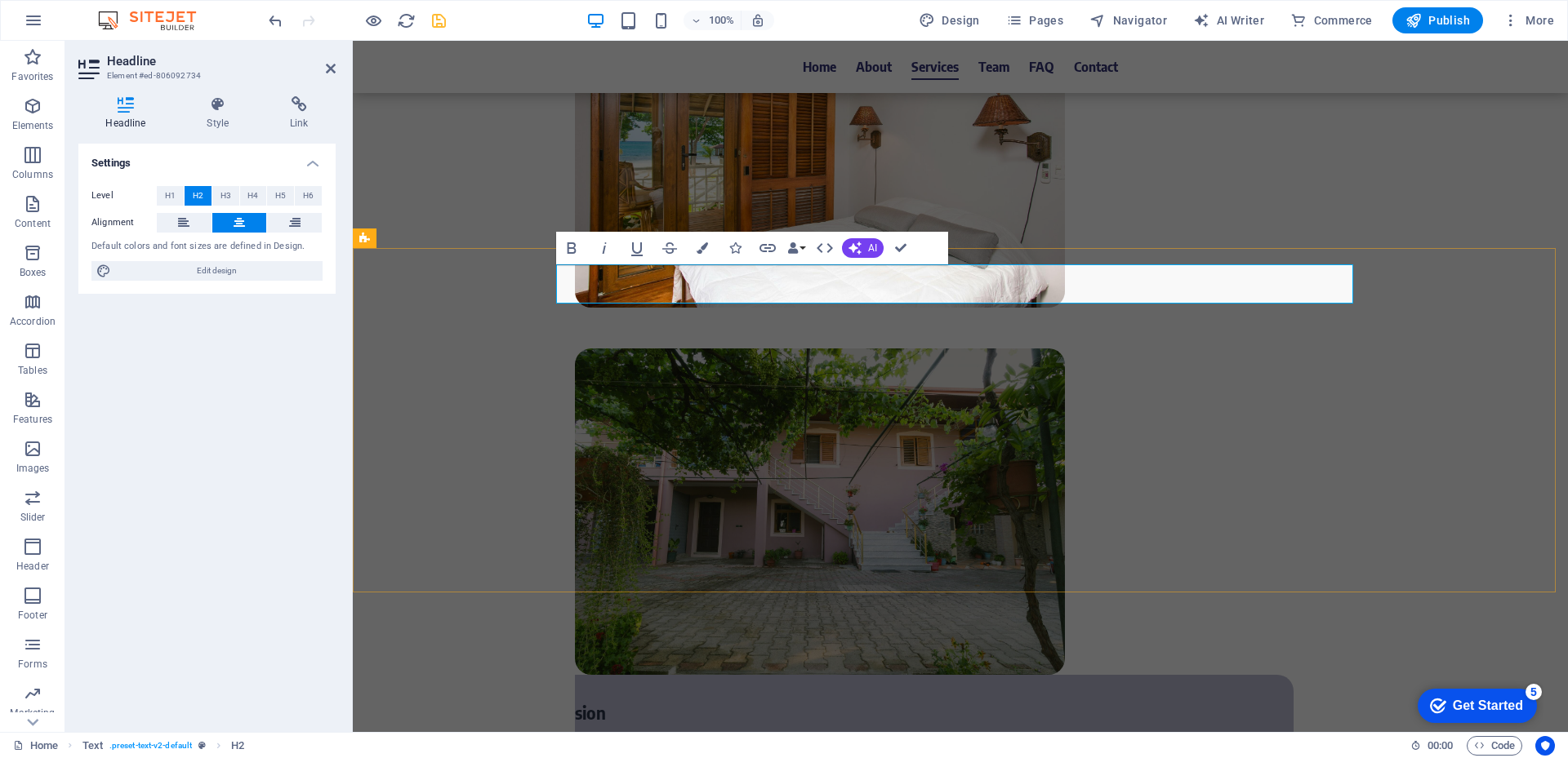
drag, startPoint x: 1027, startPoint y: 291, endPoint x: 1233, endPoint y: 294, distance: 206.0
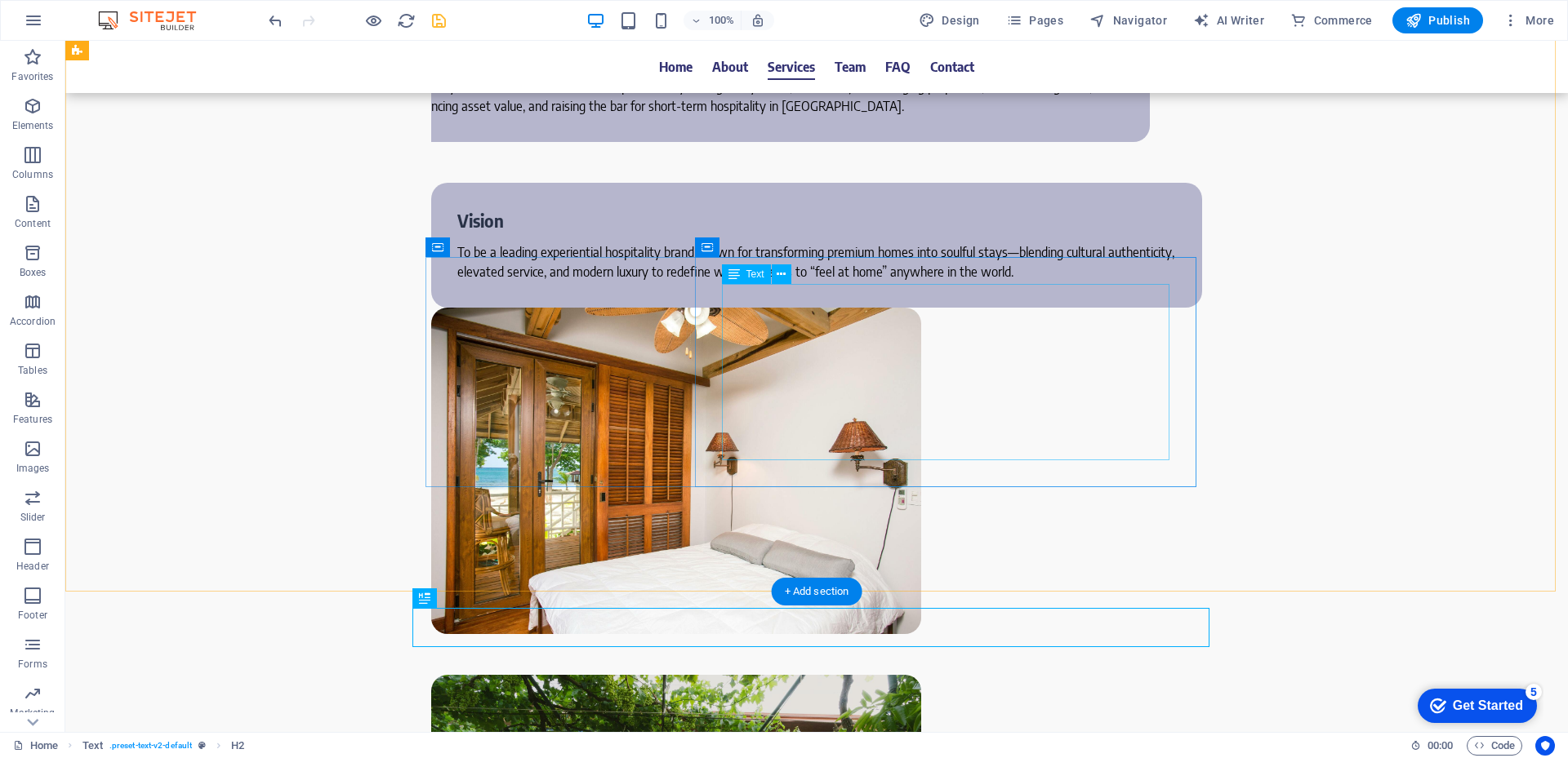
scroll to position [2286, 0]
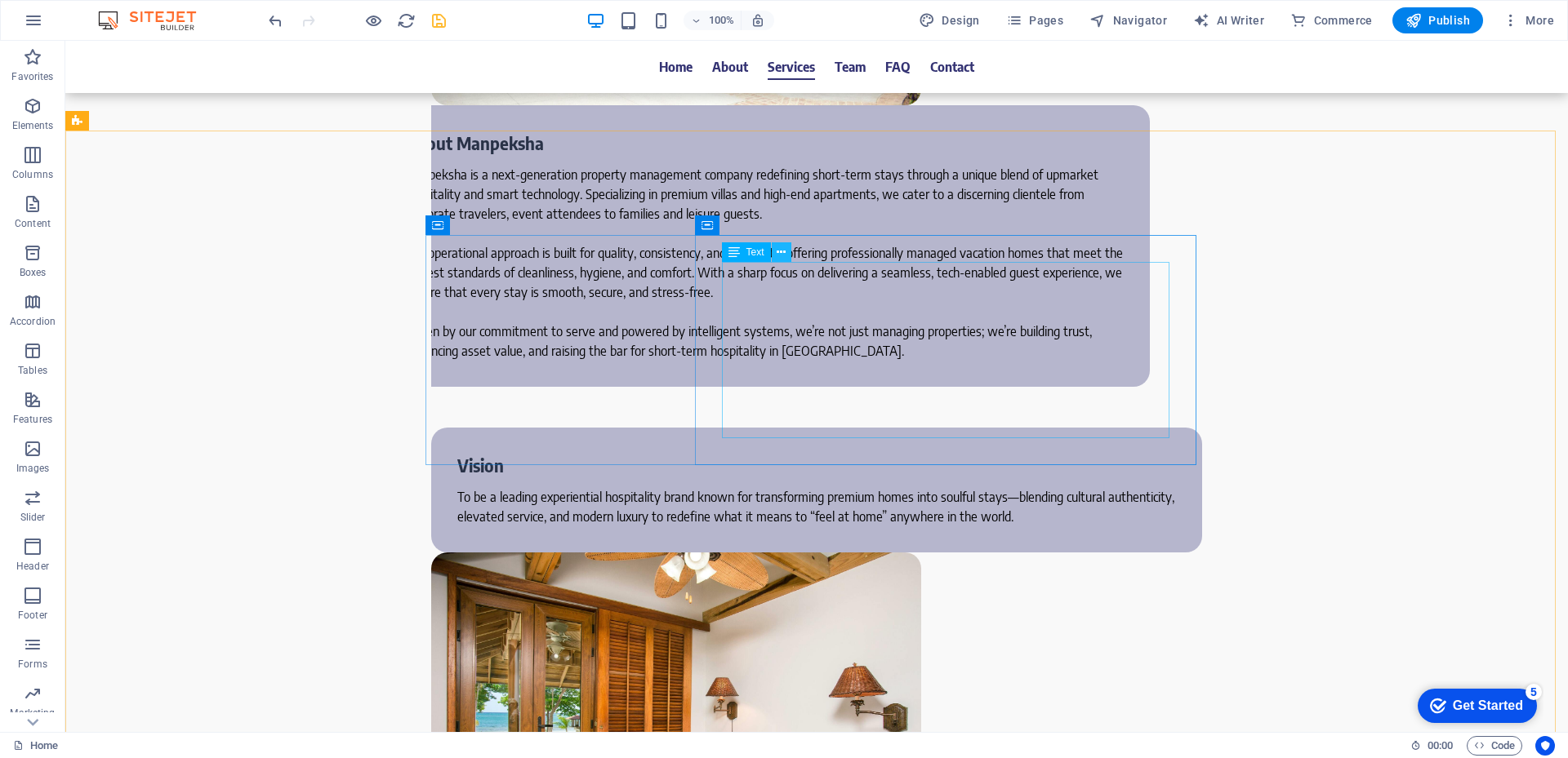
click at [780, 254] on icon at bounding box center [781, 252] width 9 height 17
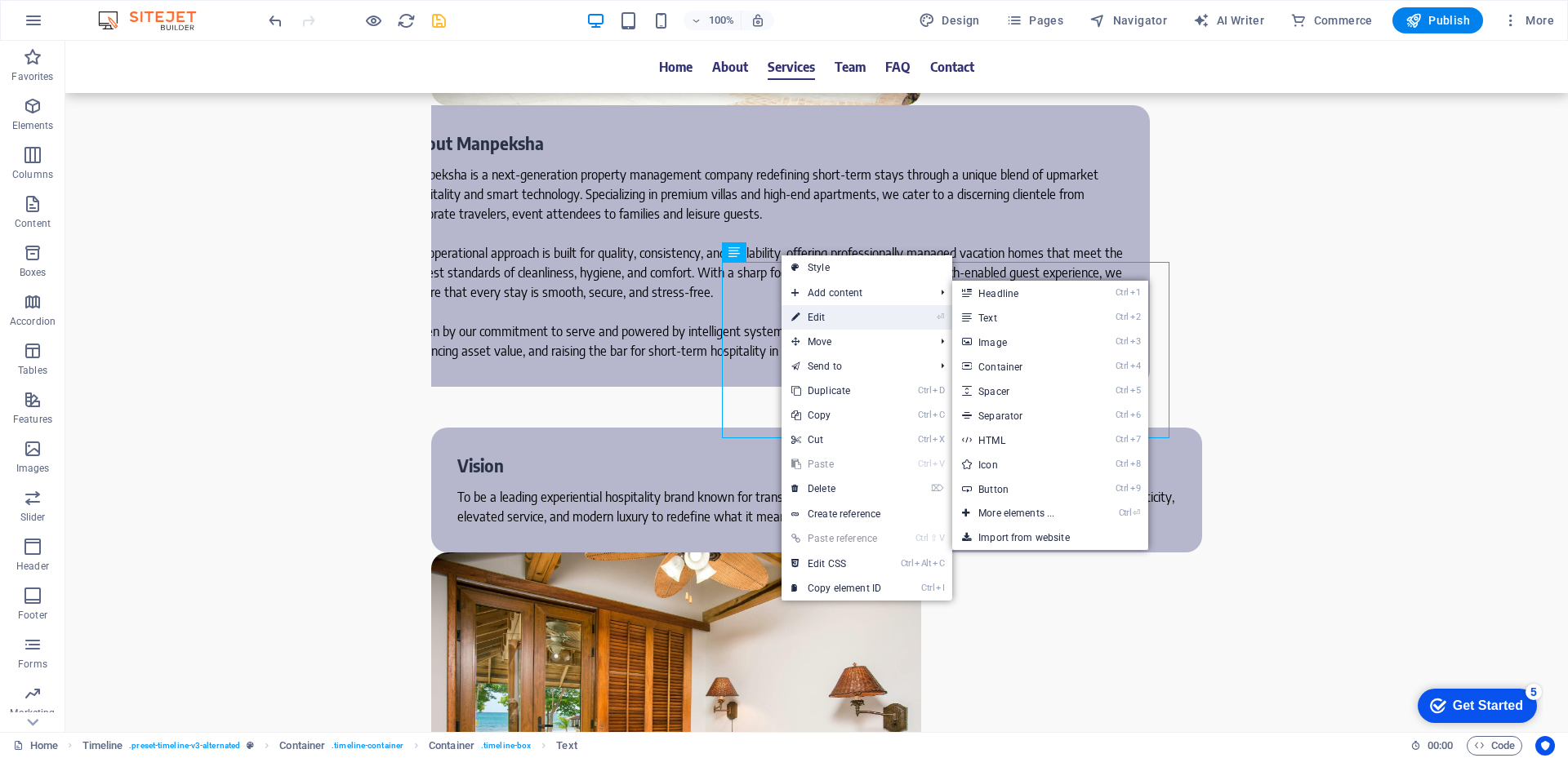
click at [815, 315] on link "⏎ Edit" at bounding box center [835, 317] width 109 height 25
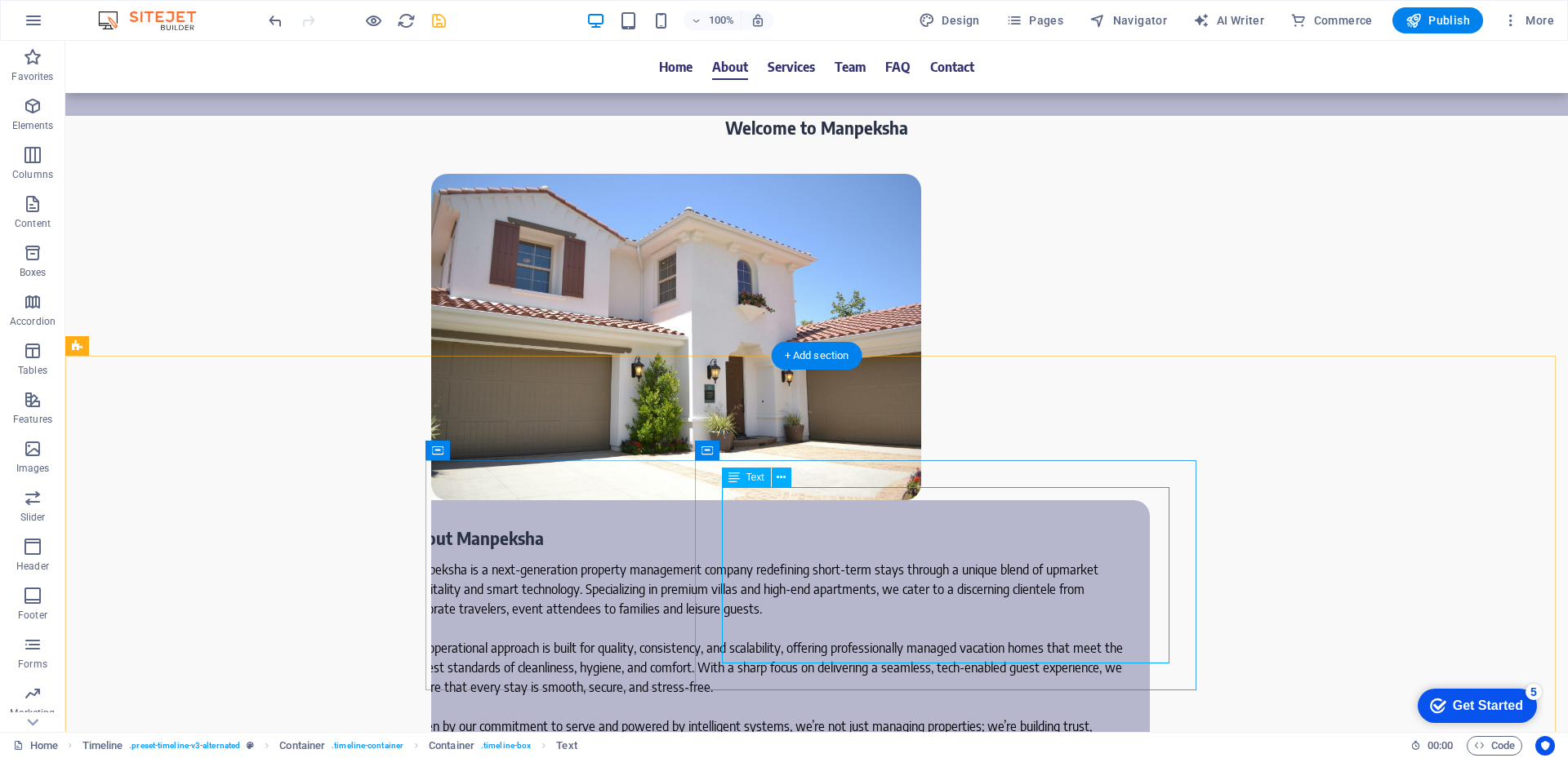
scroll to position [1877, 0]
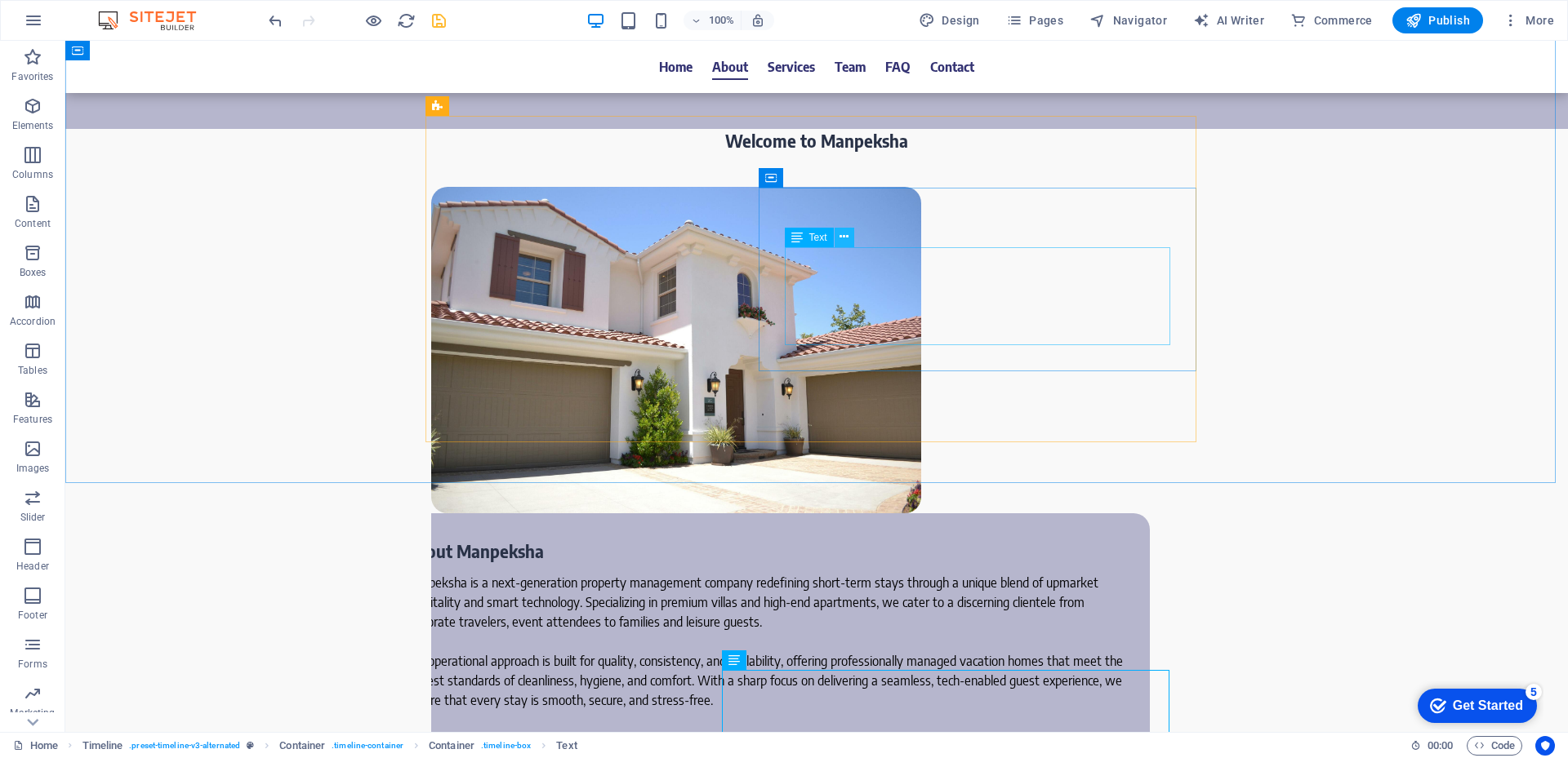
click at [843, 239] on icon at bounding box center [843, 236] width 9 height 17
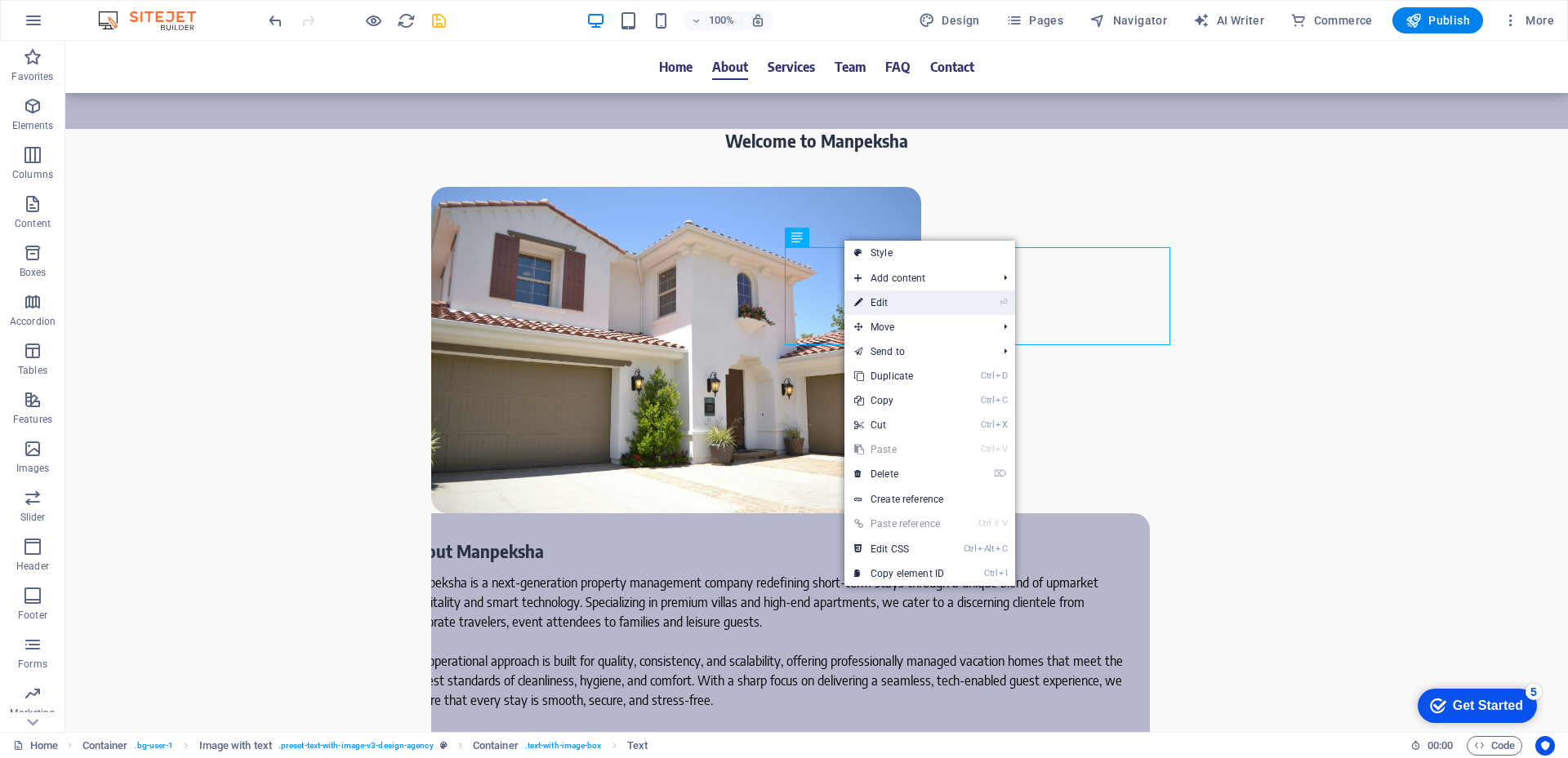
click at [911, 310] on link "⏎ Edit" at bounding box center [898, 303] width 109 height 25
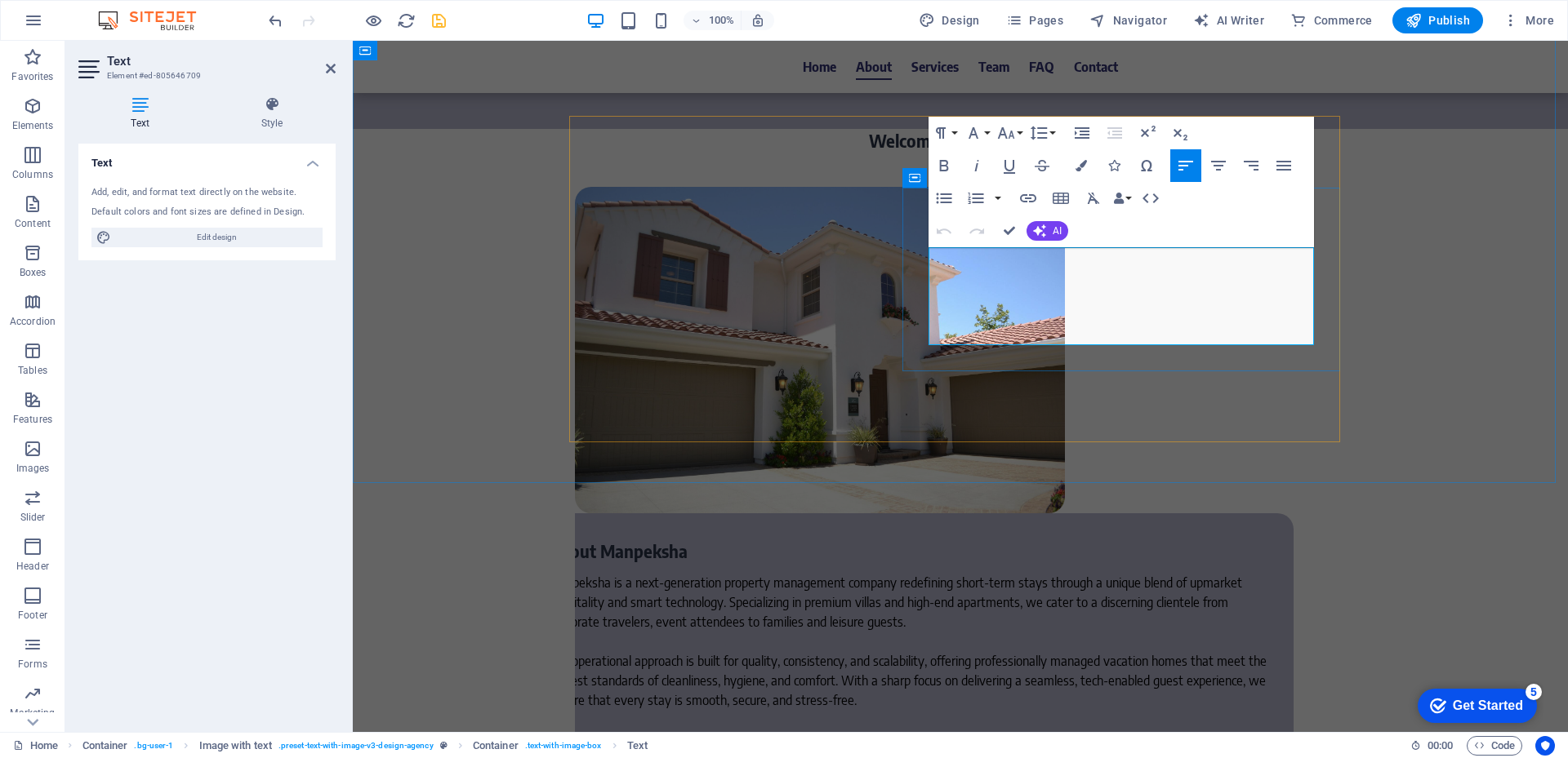
drag, startPoint x: 1082, startPoint y: 291, endPoint x: 1171, endPoint y: 292, distance: 89.0
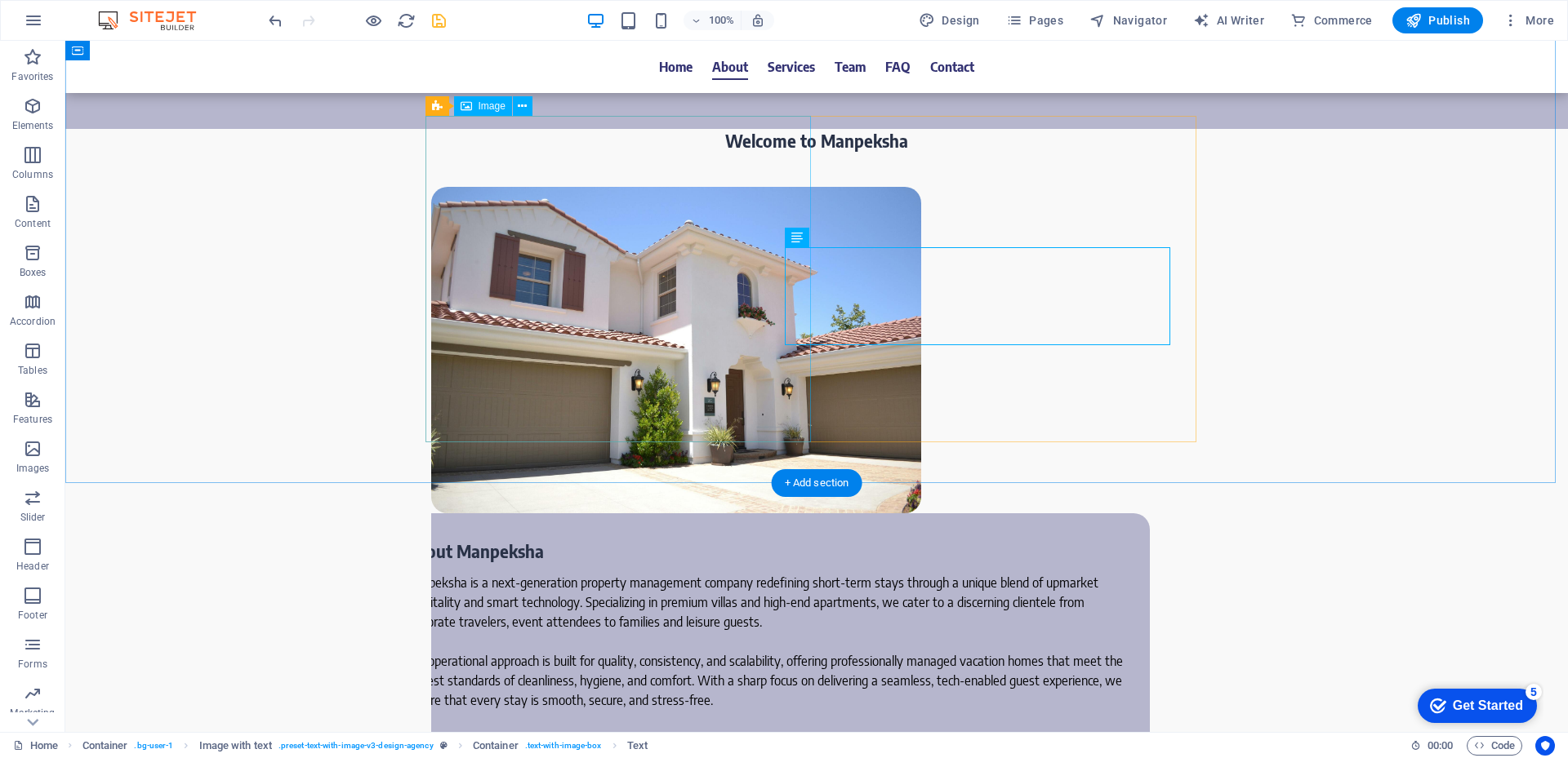
click at [526, 103] on icon at bounding box center [521, 106] width 9 height 17
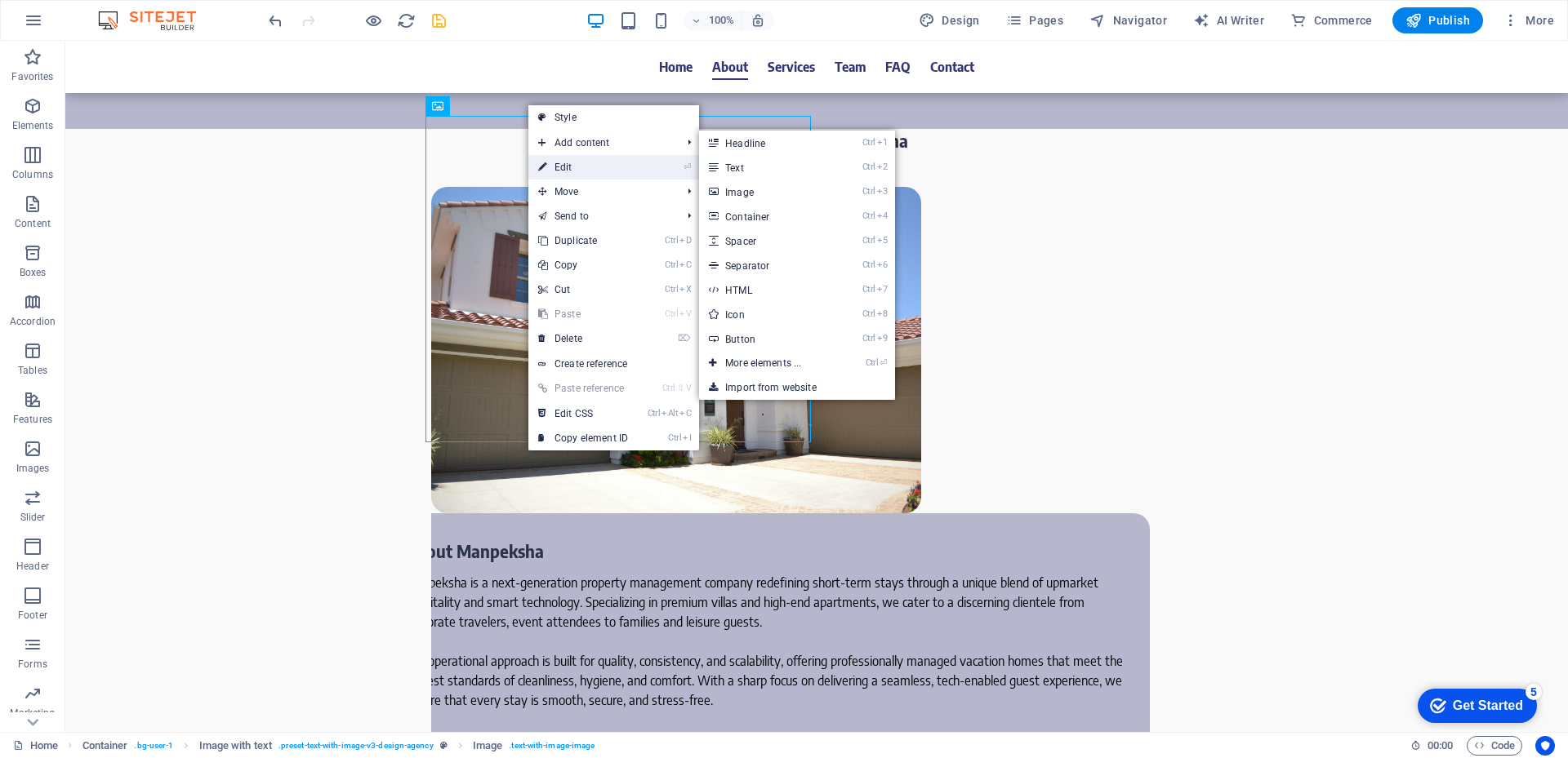
click at [581, 161] on link "⏎ Edit" at bounding box center [582, 167] width 109 height 25
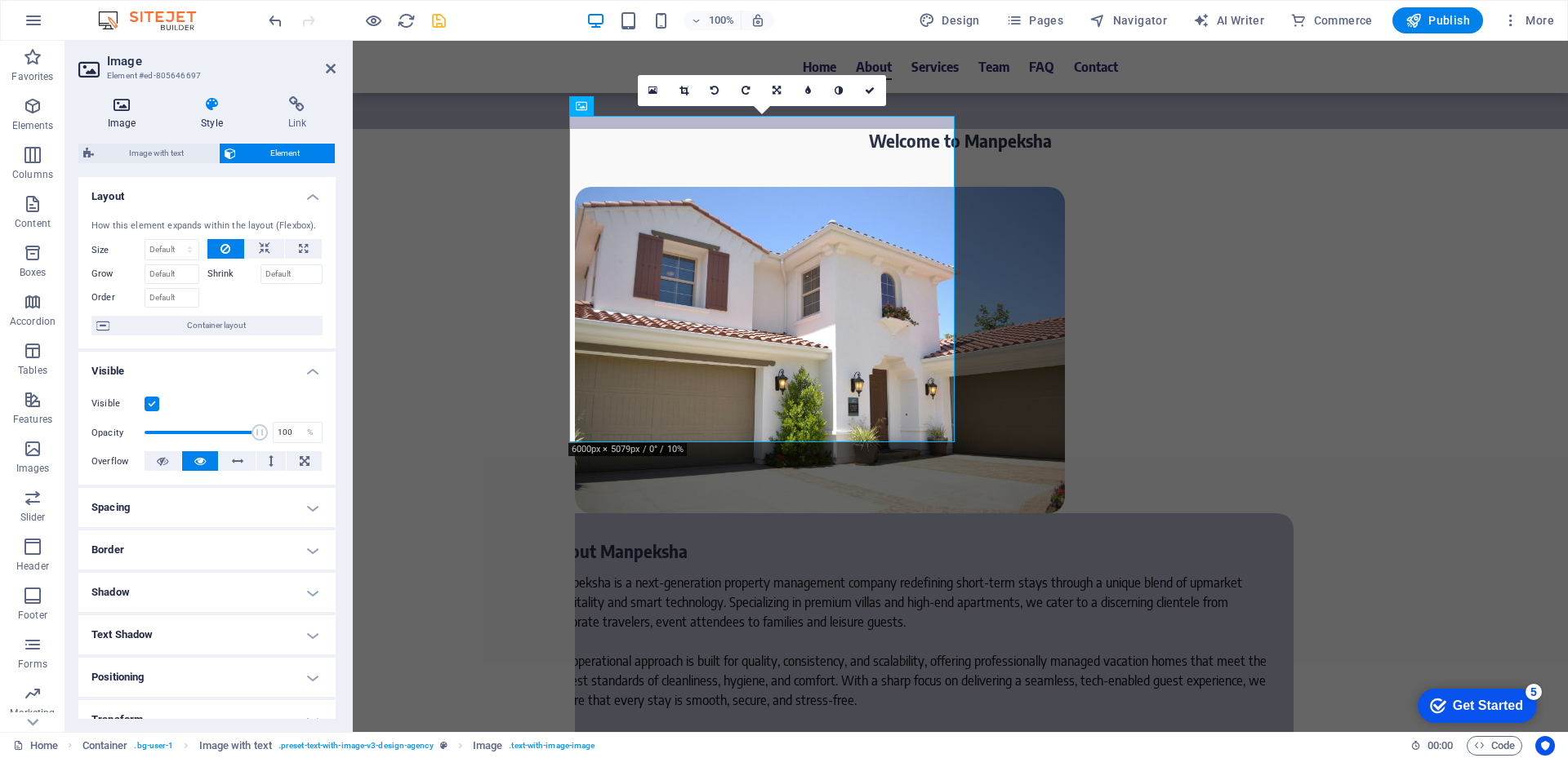
click at [127, 125] on h4 "Image" at bounding box center [125, 113] width 93 height 34
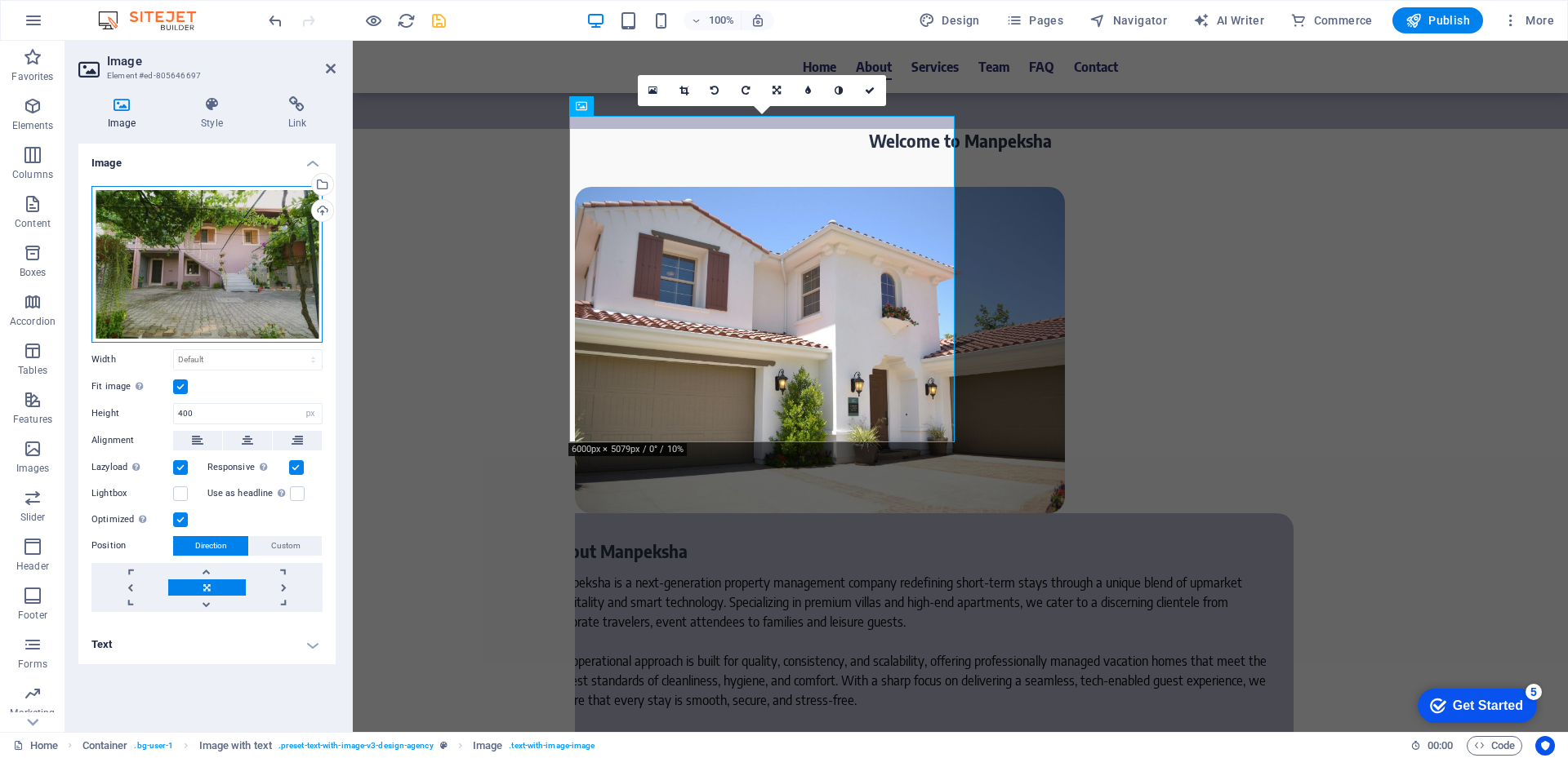
click at [251, 243] on div "Drag files here, click to choose files or select files from Files or our free s…" at bounding box center [207, 263] width 231 height 156
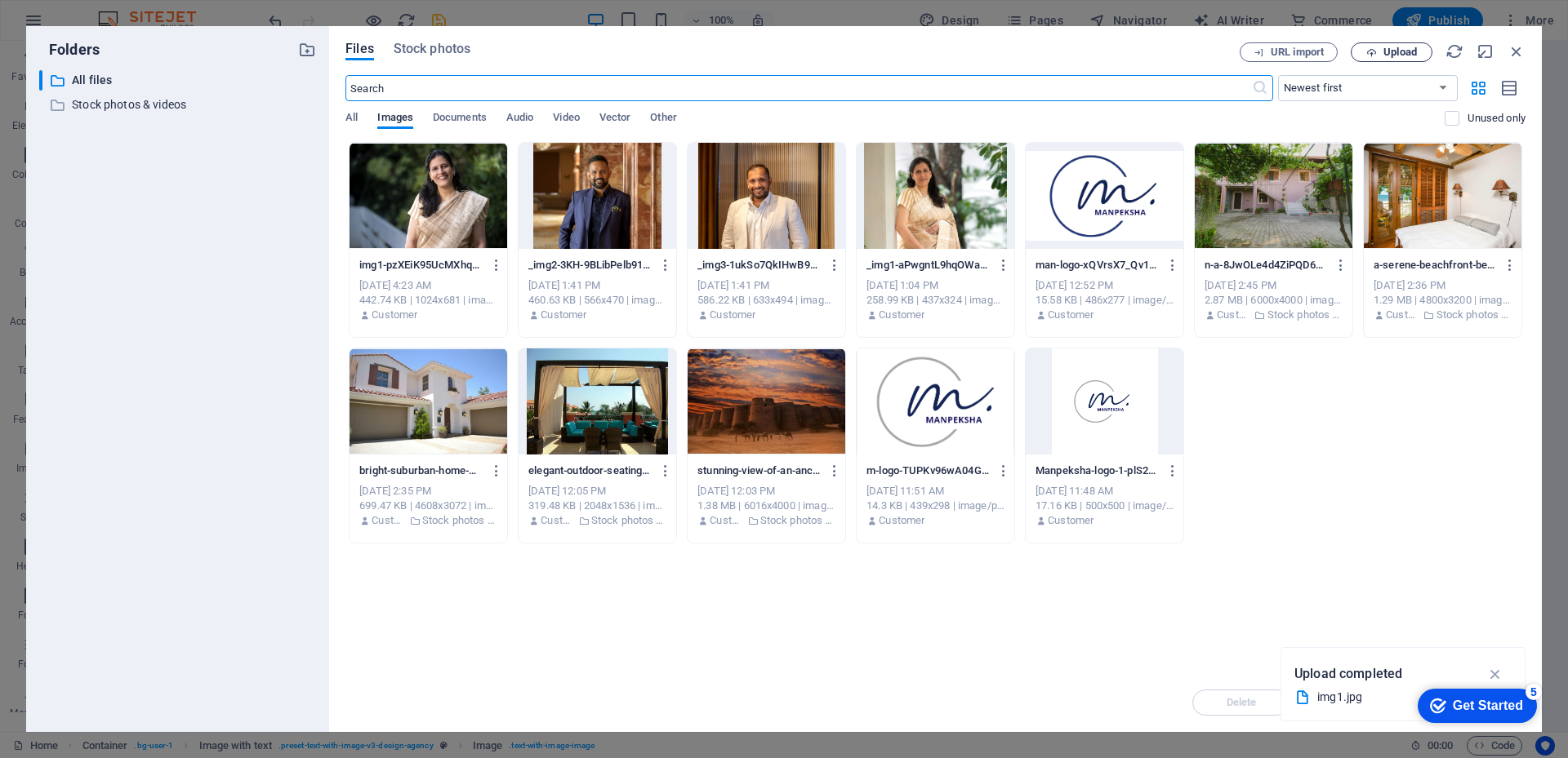
click at [1368, 55] on icon "button" at bounding box center [1371, 52] width 11 height 11
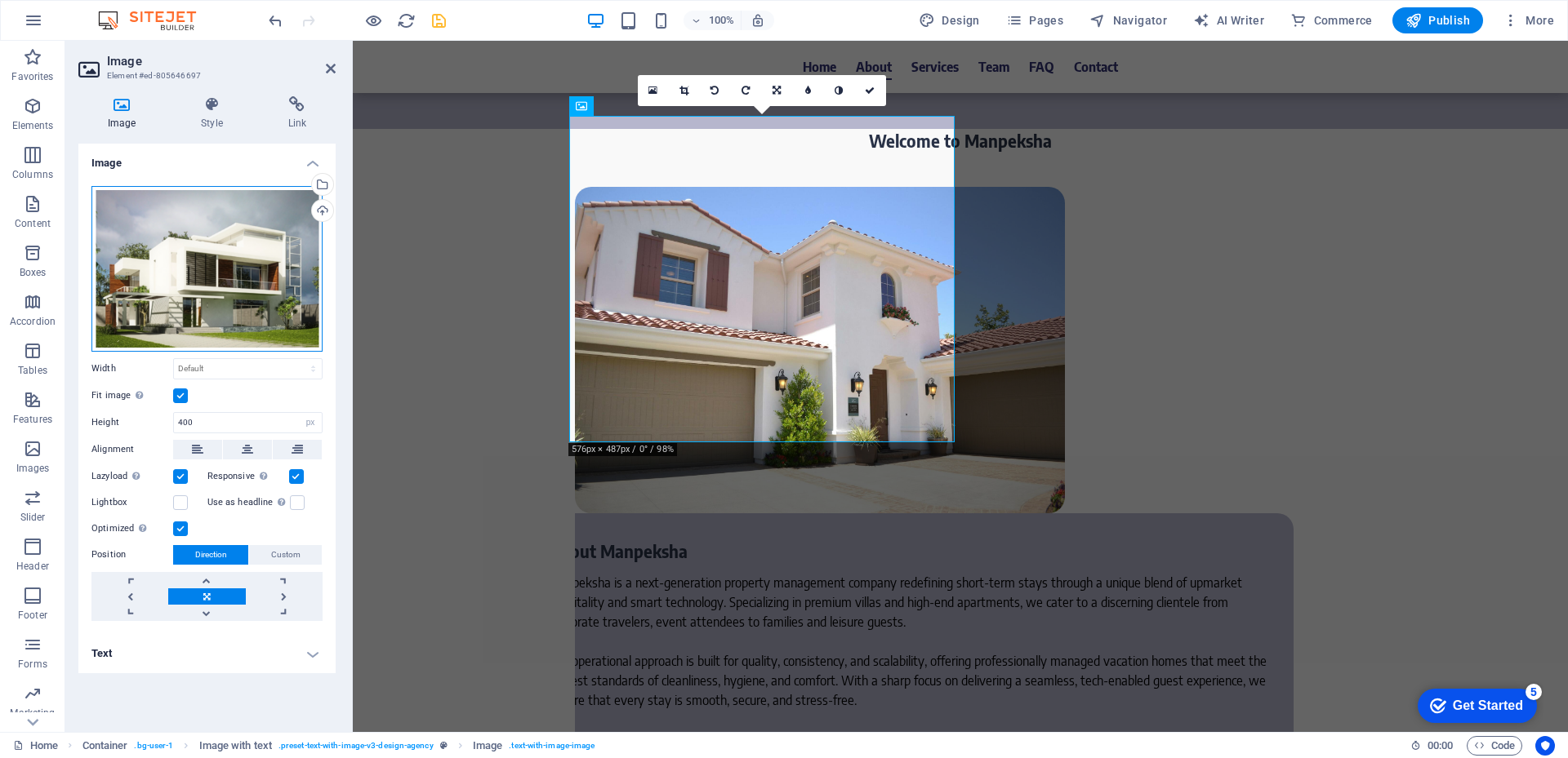
click at [223, 253] on div "Drag files here, click to choose files or select files from Files or our free s…" at bounding box center [207, 268] width 231 height 166
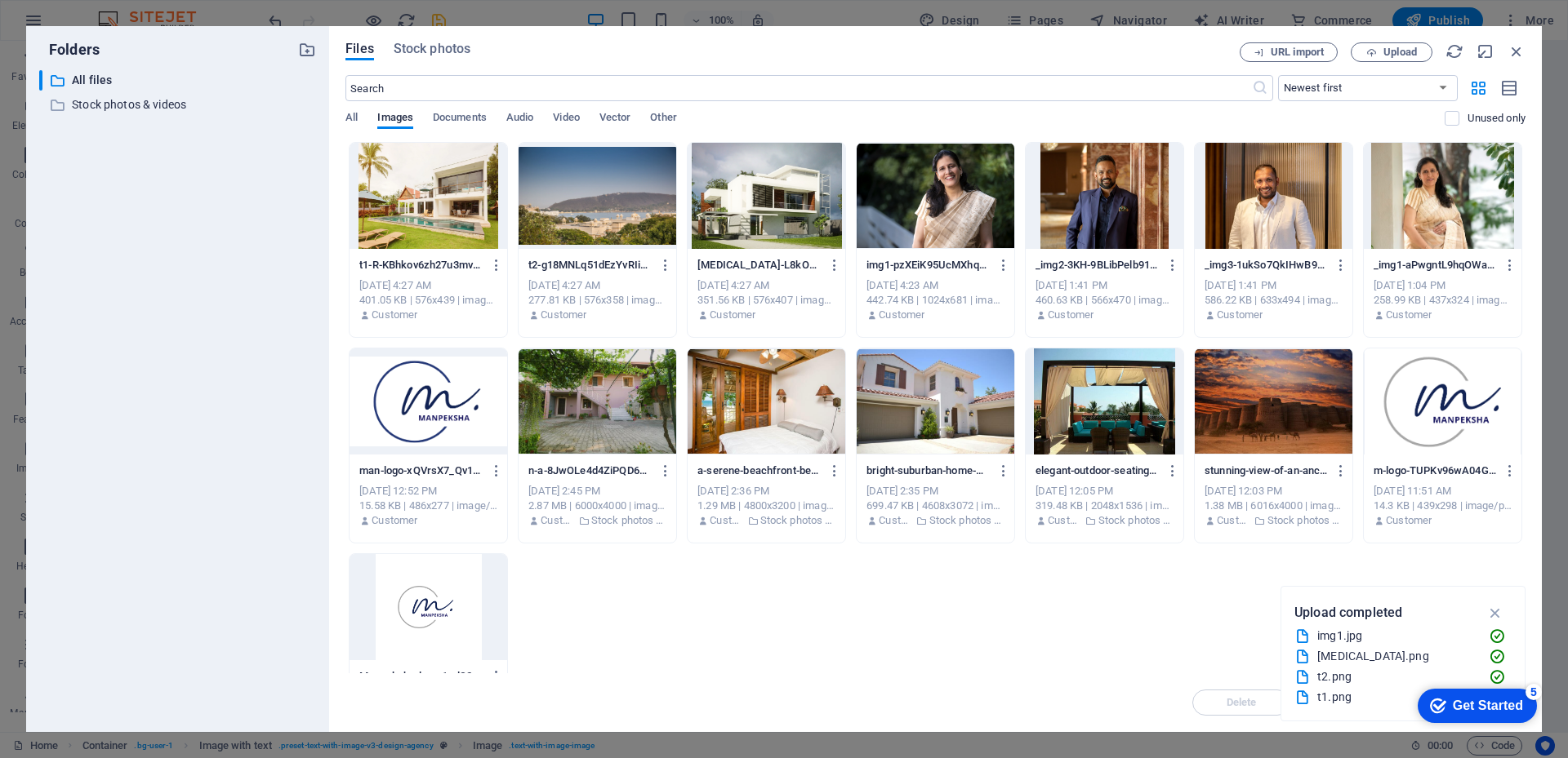
click at [413, 210] on div at bounding box center [428, 196] width 157 height 106
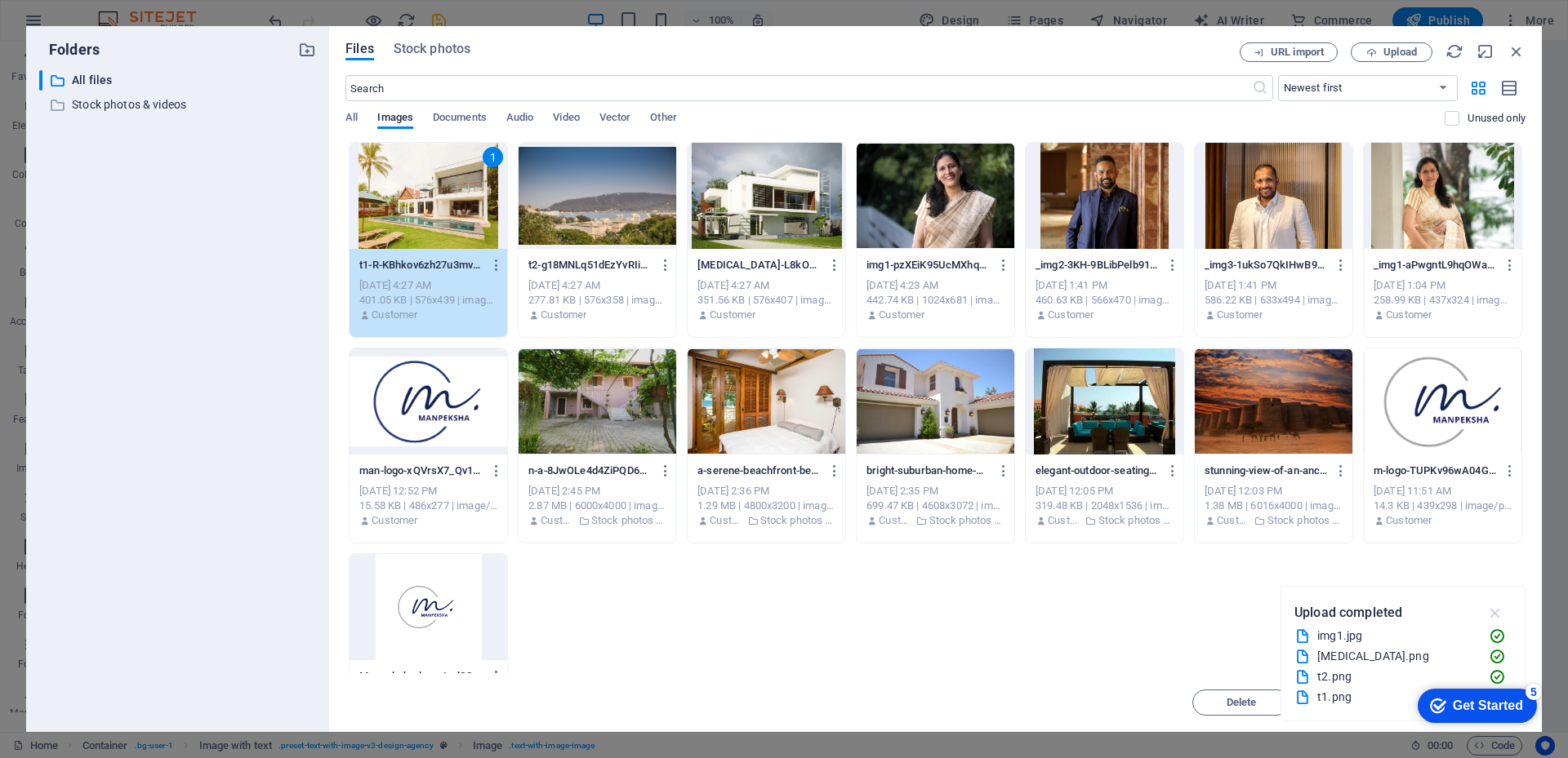
click at [1499, 611] on icon "button" at bounding box center [1495, 612] width 19 height 18
click at [1491, 703] on div "Get Started" at bounding box center [1487, 706] width 70 height 15
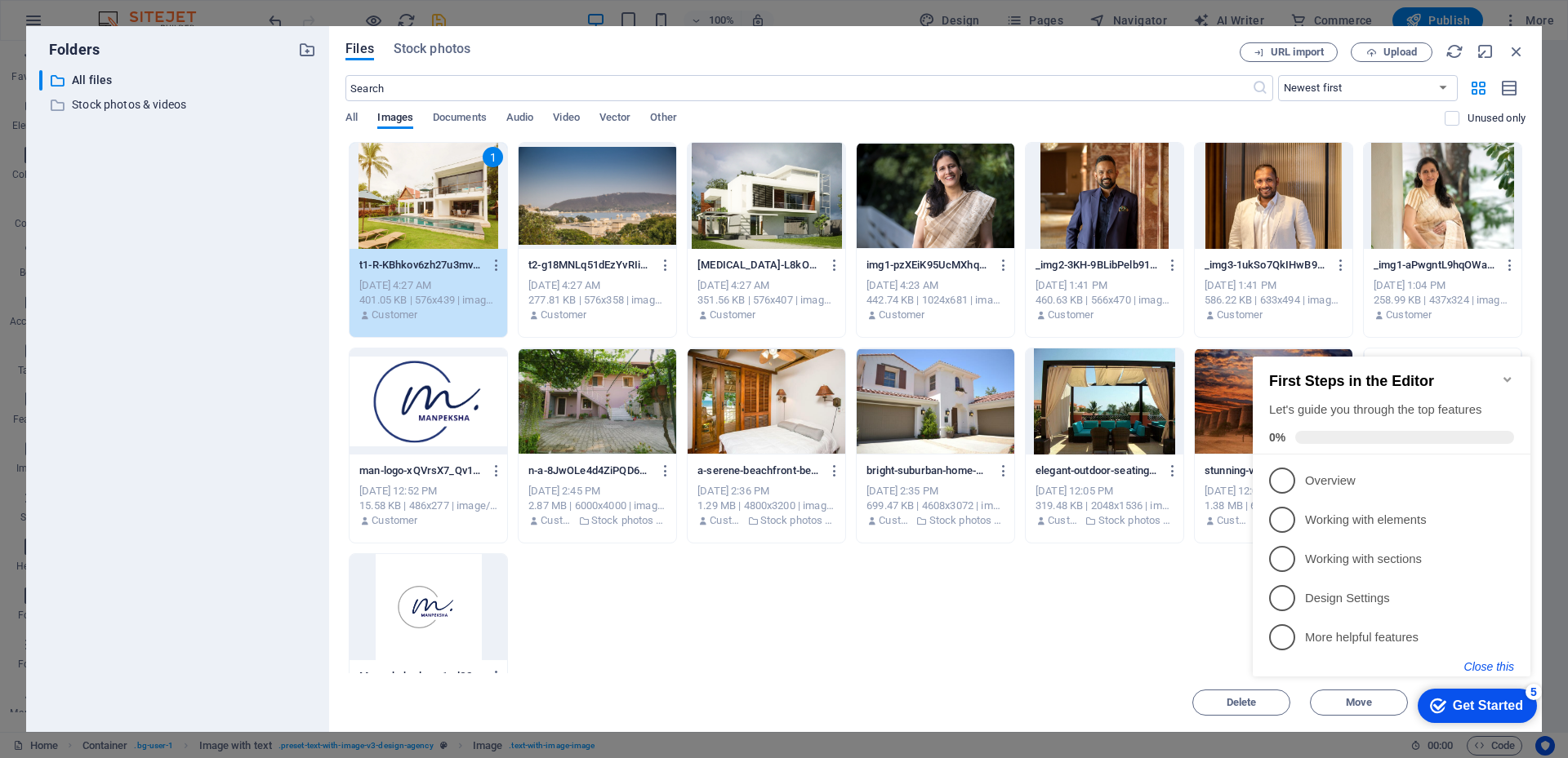
click at [1492, 667] on button "Close this" at bounding box center [1489, 667] width 50 height 13
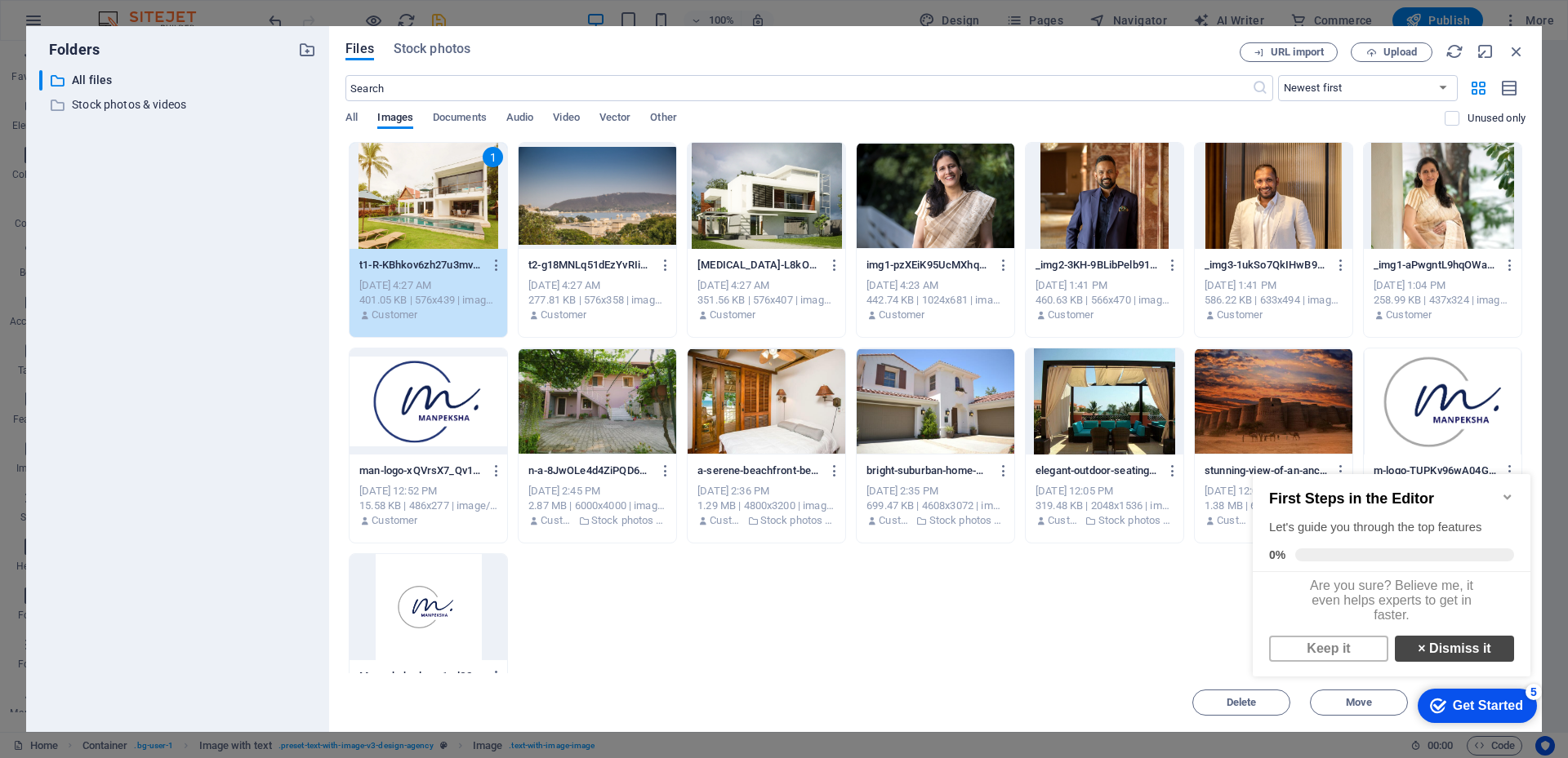
click at [1451, 656] on link "× Dismiss it" at bounding box center [1454, 649] width 119 height 27
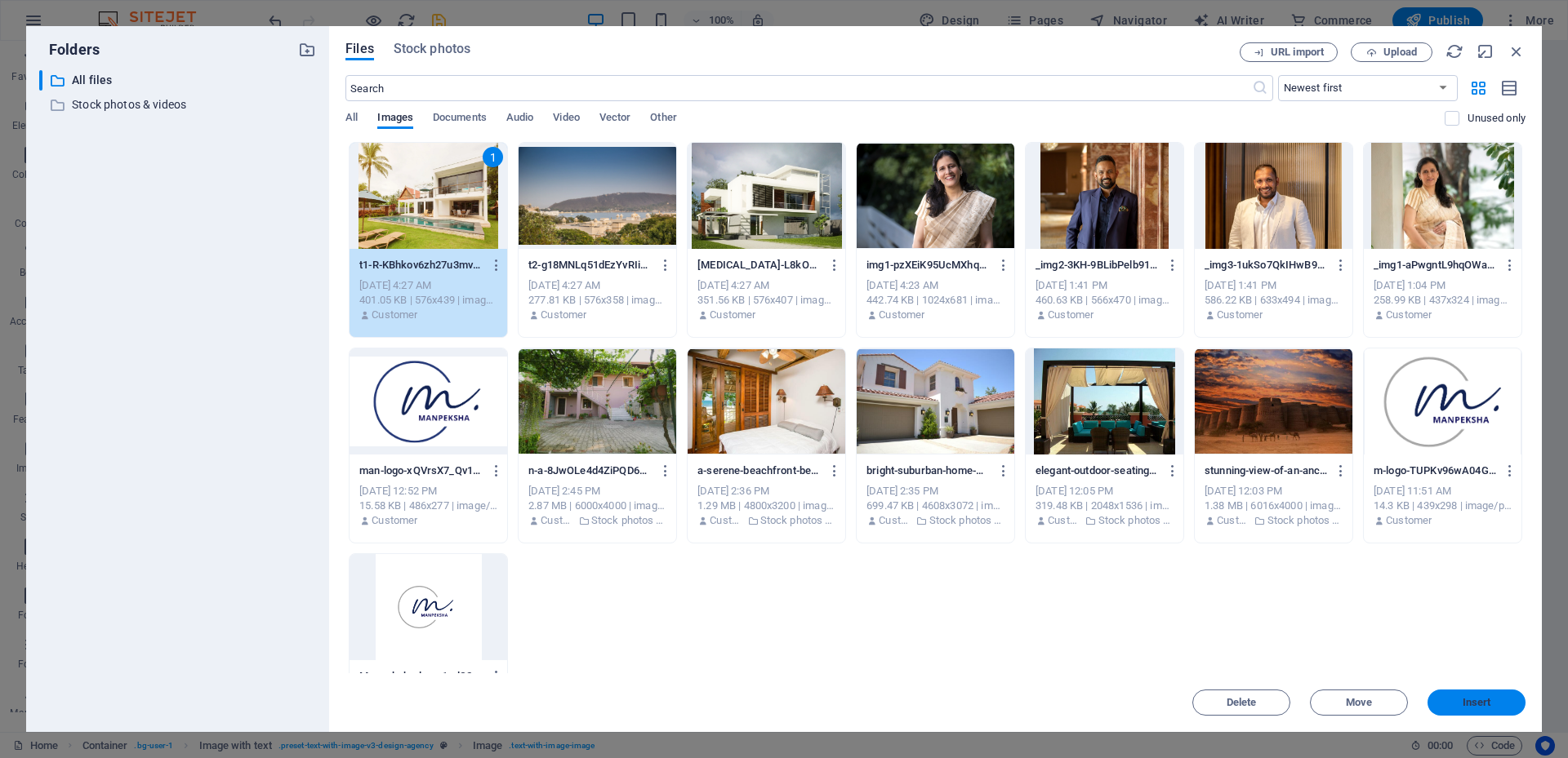
click at [1472, 710] on button "Insert" at bounding box center [1477, 703] width 98 height 27
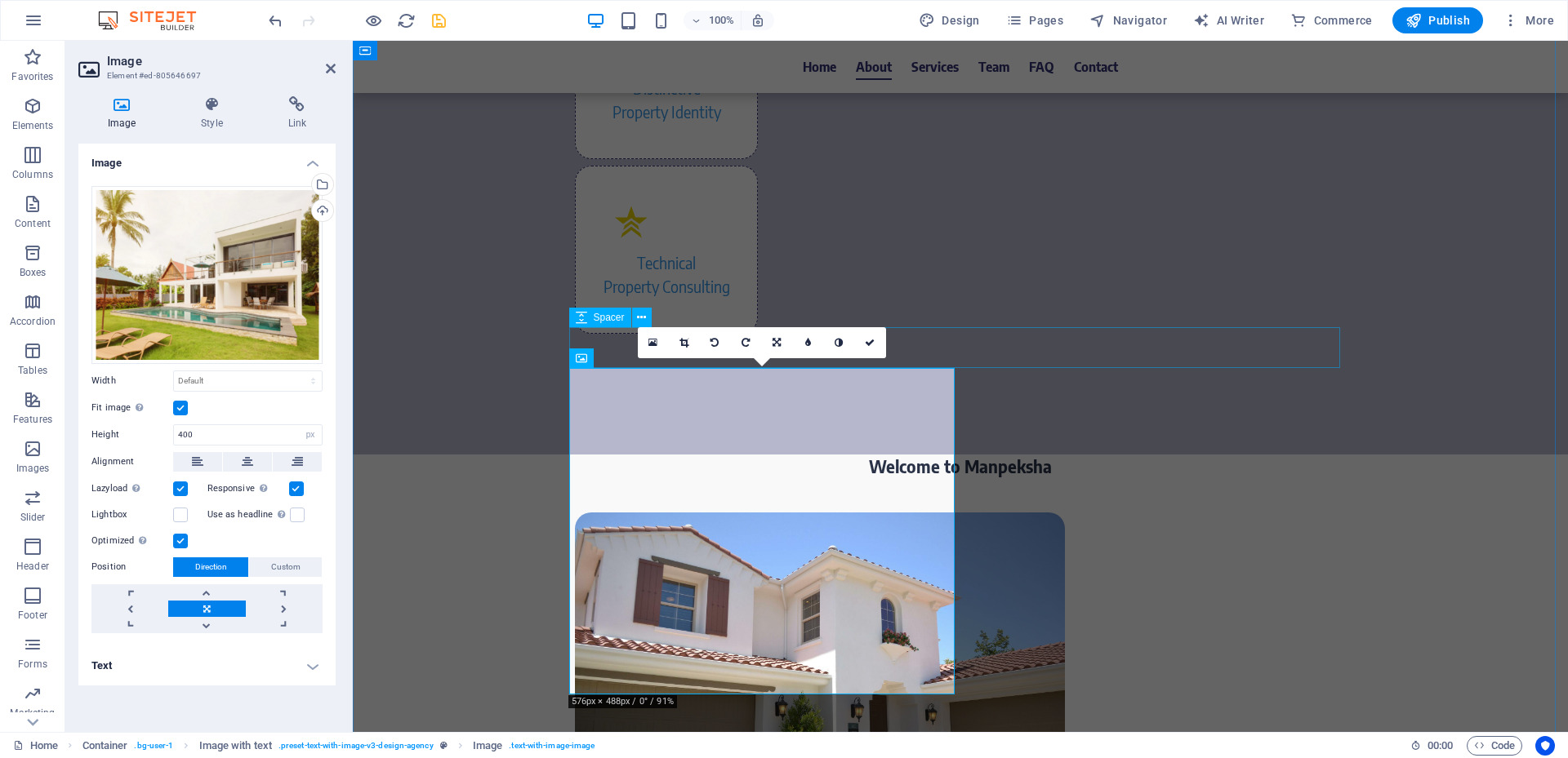
scroll to position [1550, 0]
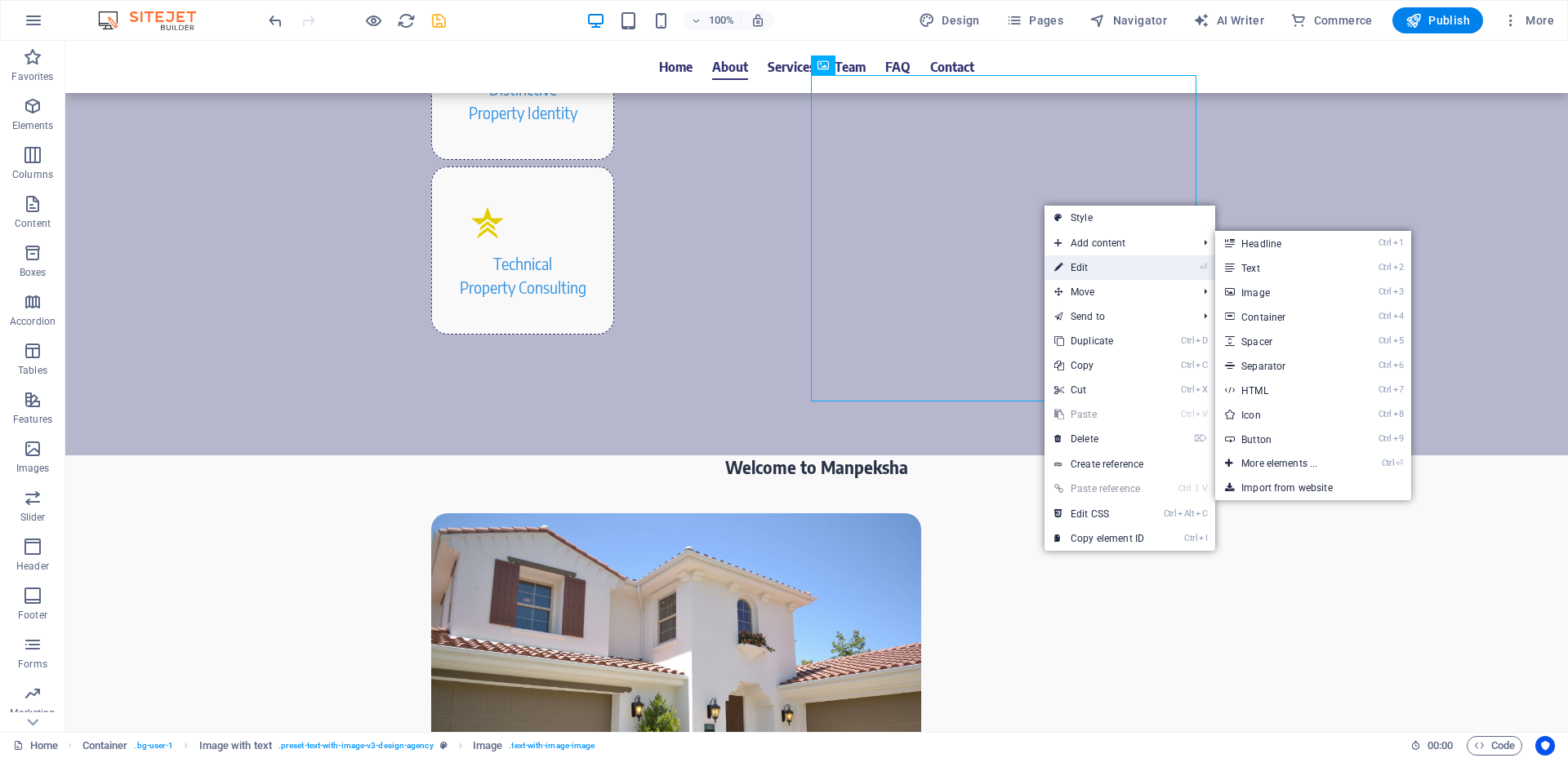
click at [1099, 261] on link "⏎ Edit" at bounding box center [1099, 267] width 109 height 25
select select "px"
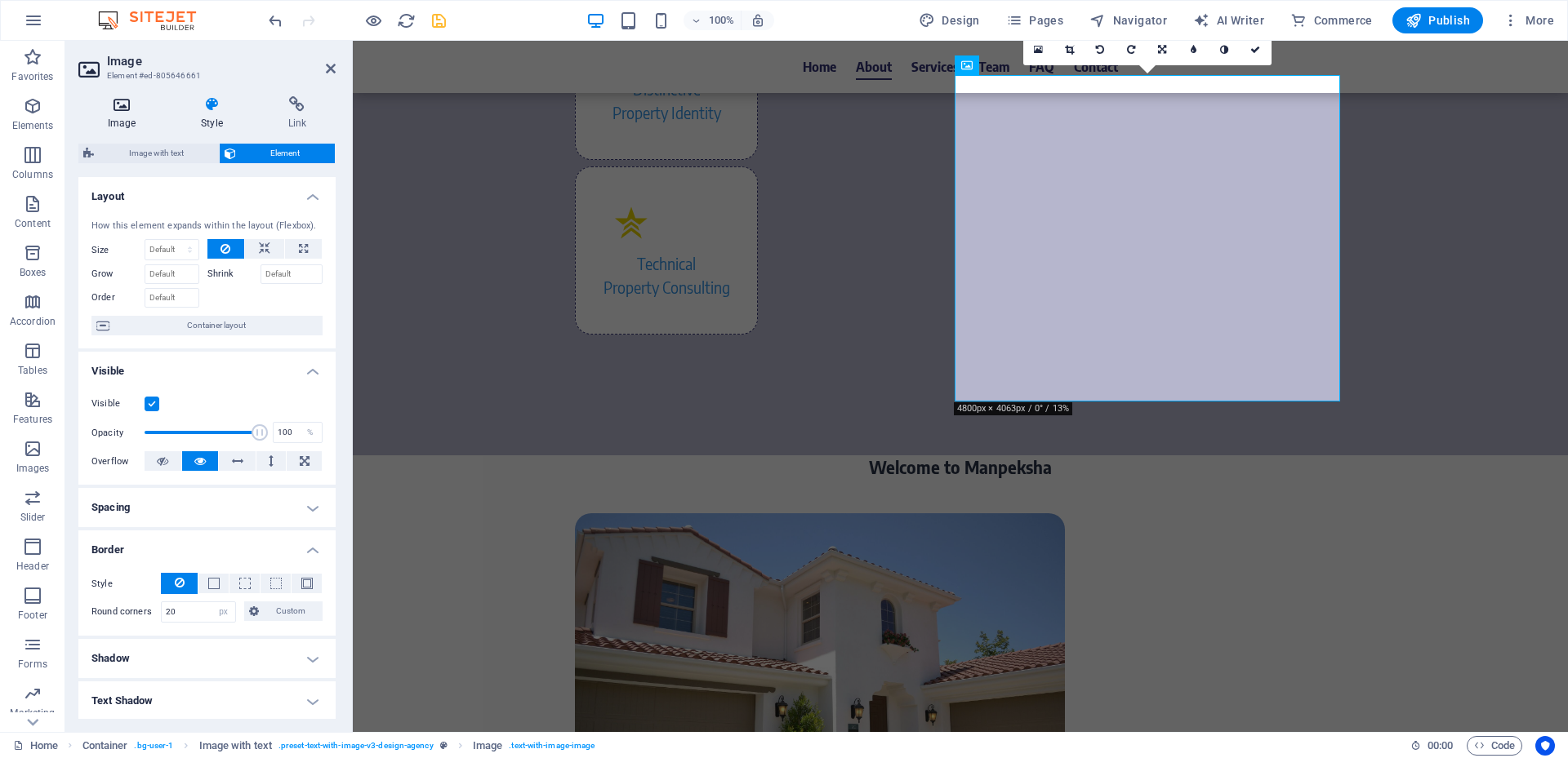
click at [137, 125] on h4 "Image" at bounding box center [125, 113] width 93 height 34
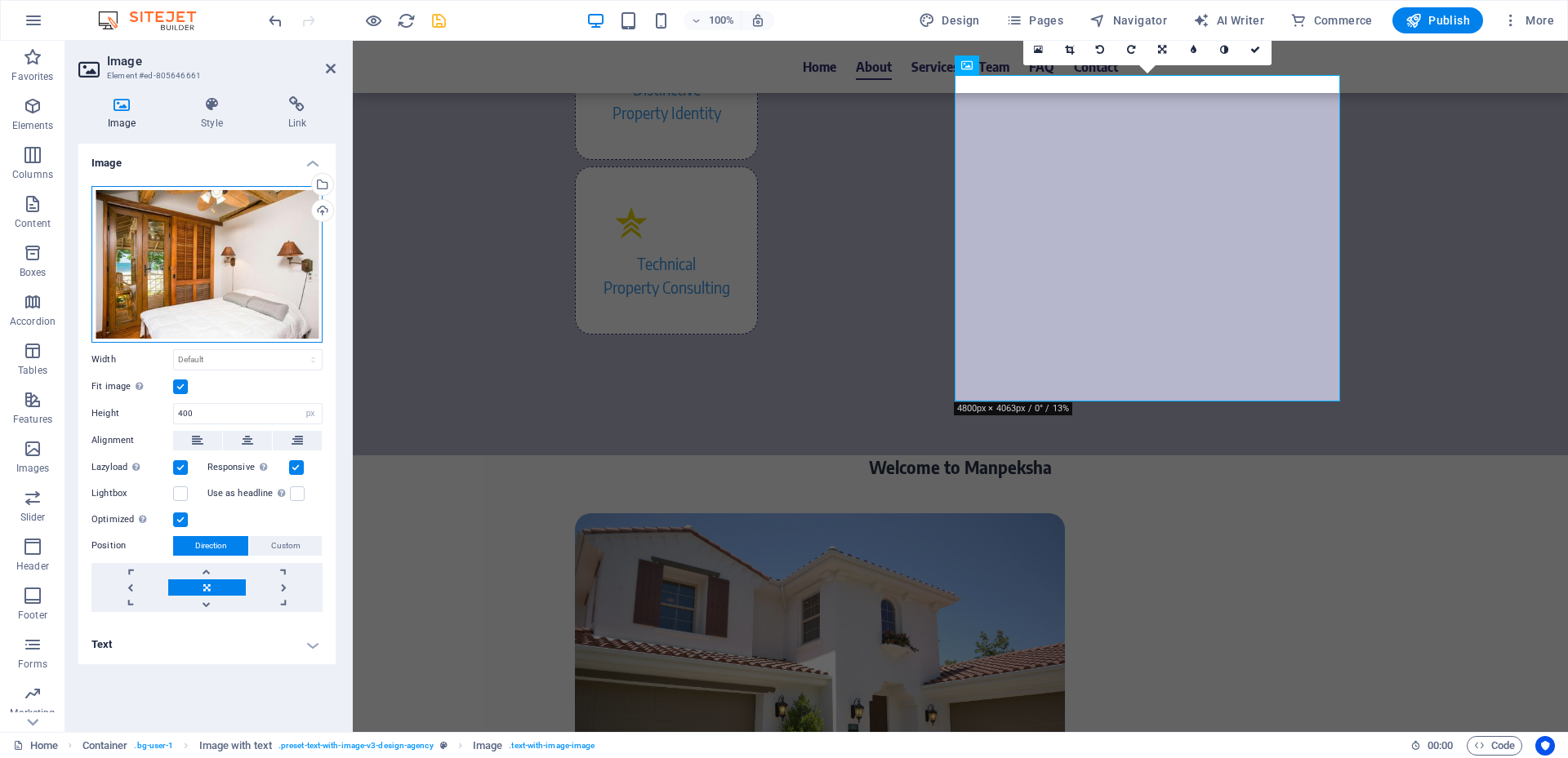
click at [200, 259] on div "Drag files here, click to choose files or select files from Files or our free s…" at bounding box center [207, 263] width 231 height 156
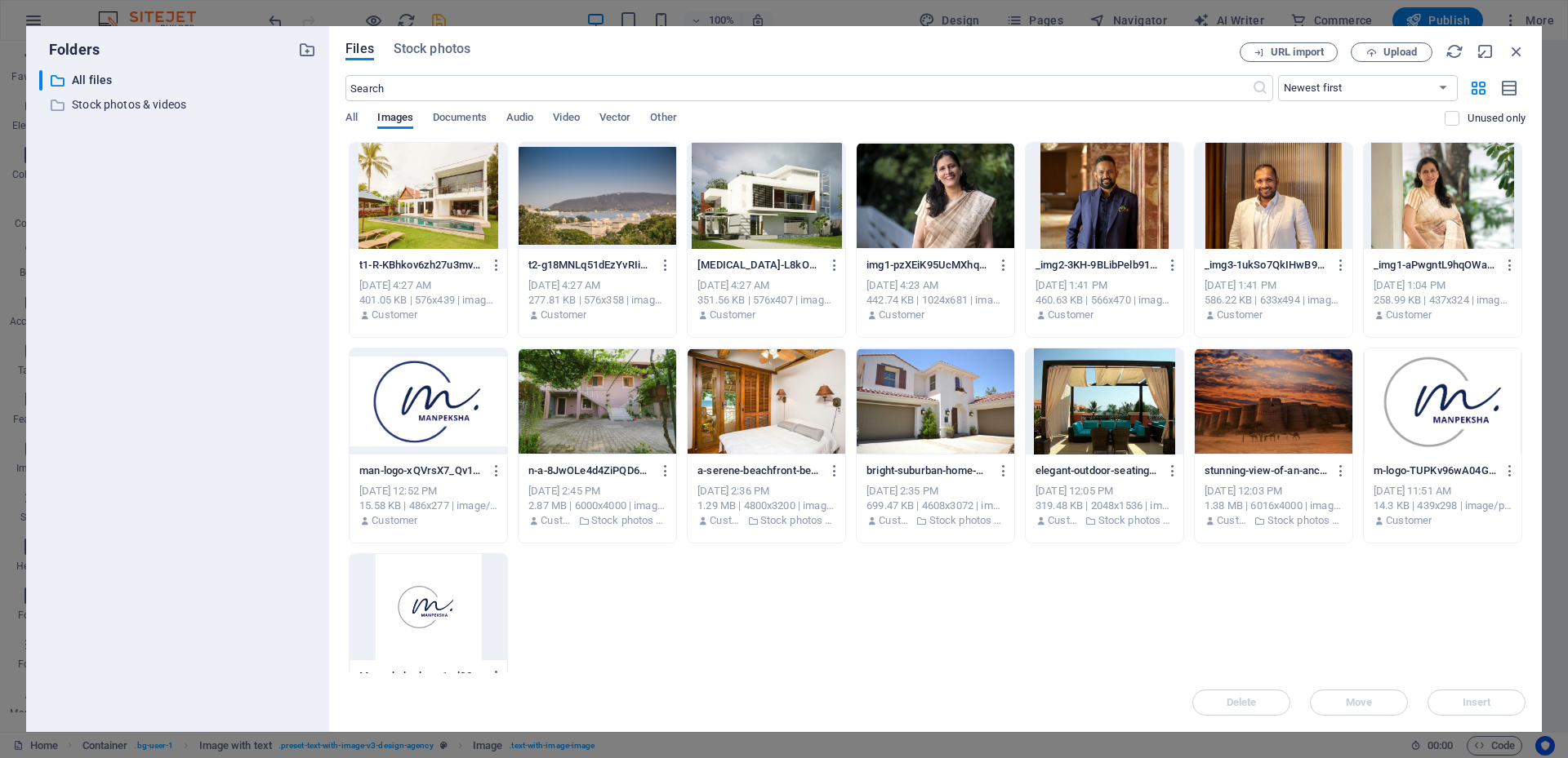
click at [574, 196] on div at bounding box center [597, 196] width 157 height 106
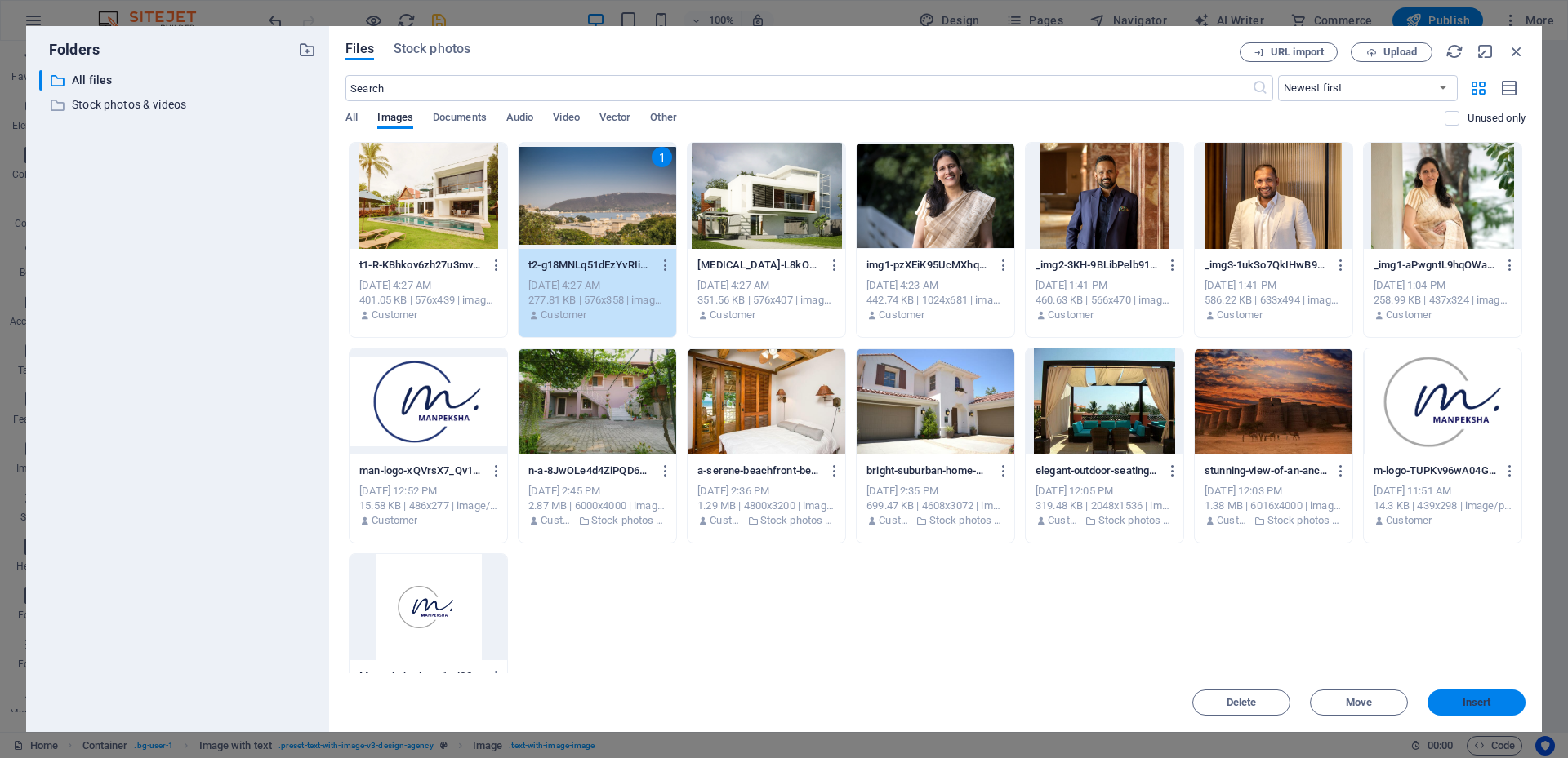
drag, startPoint x: 1477, startPoint y: 709, endPoint x: 1084, endPoint y: 478, distance: 455.9
click at [1477, 709] on button "Insert" at bounding box center [1477, 703] width 98 height 27
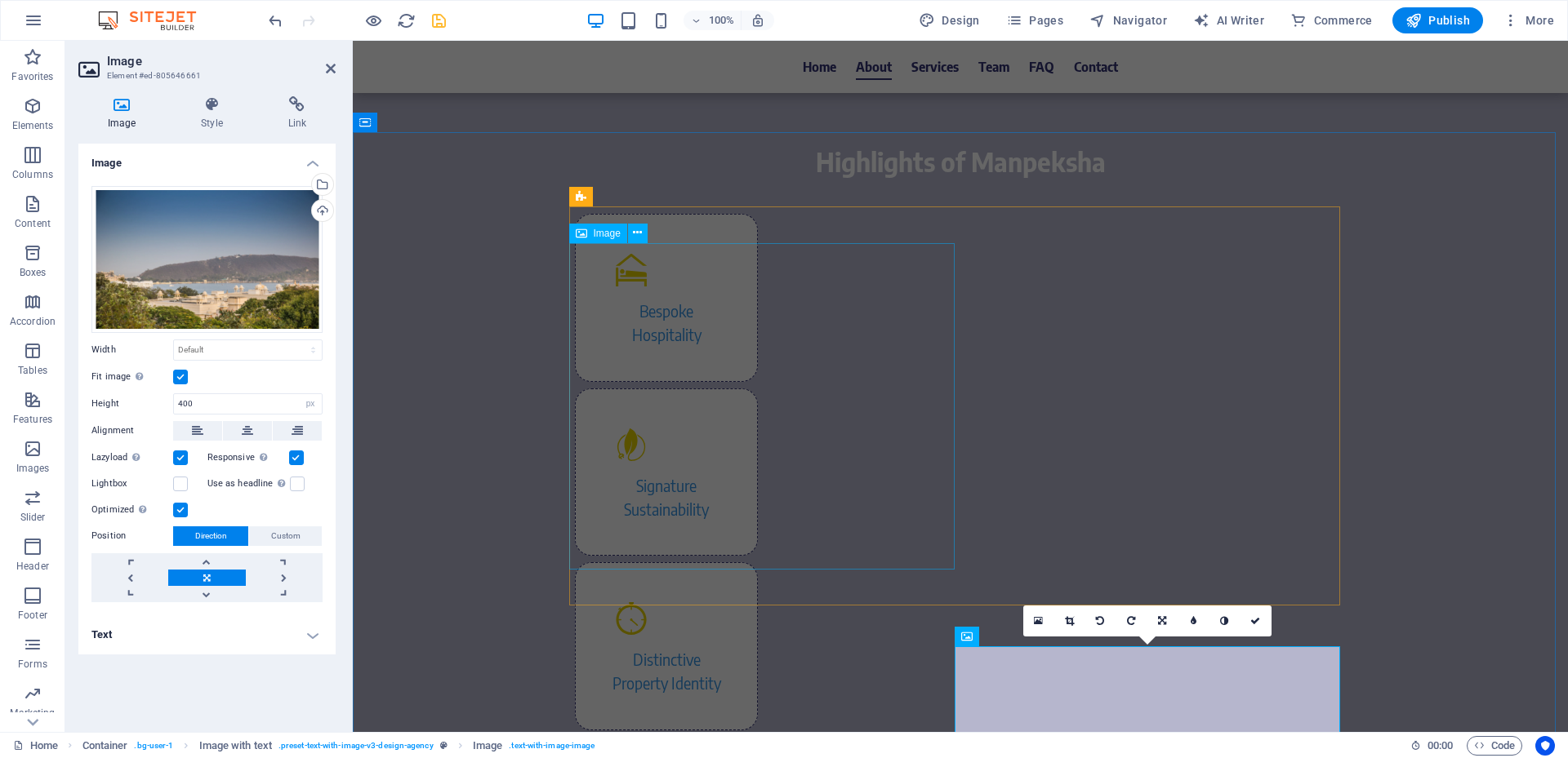
scroll to position [979, 0]
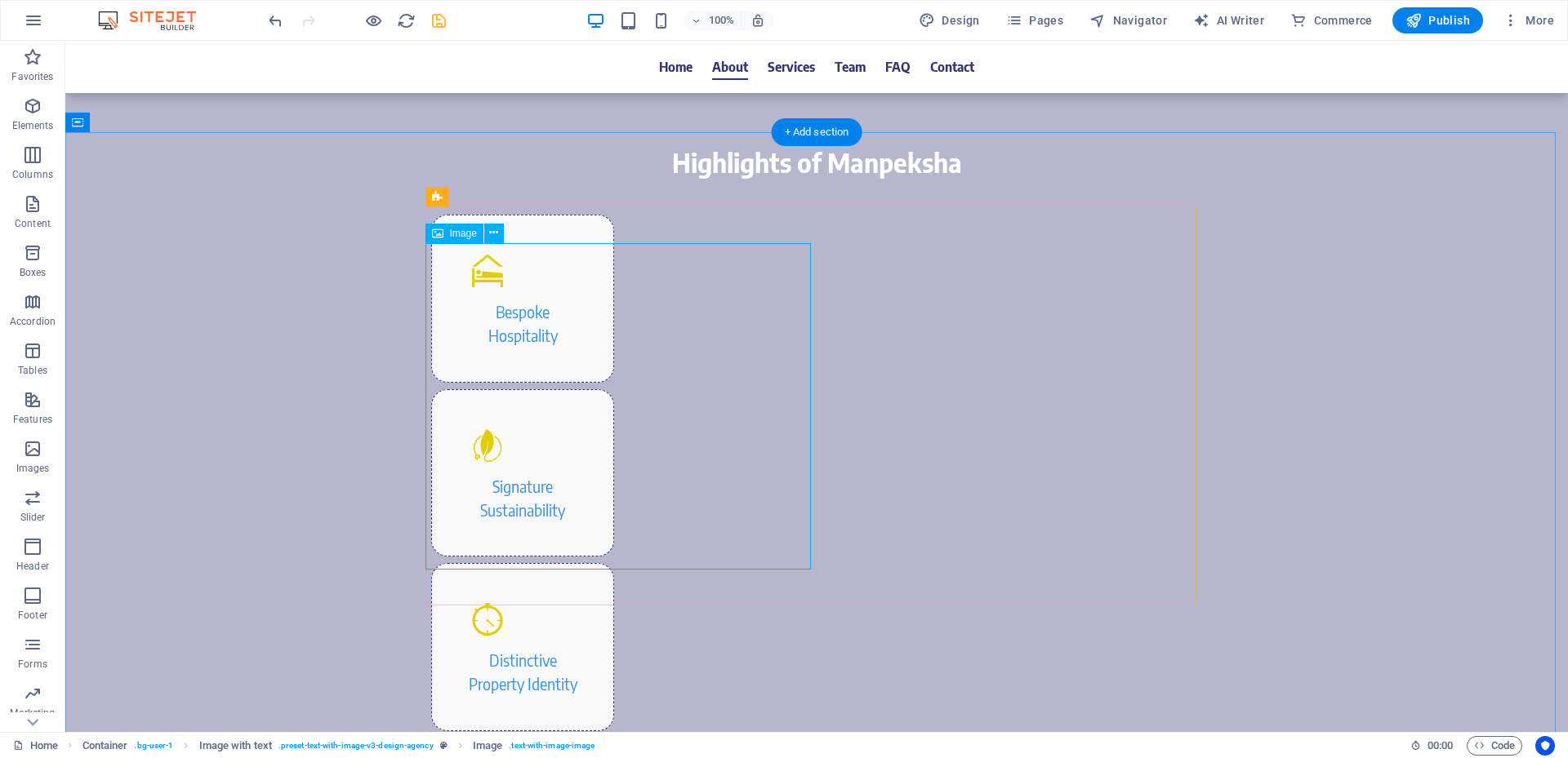
click at [491, 235] on icon at bounding box center [493, 232] width 9 height 17
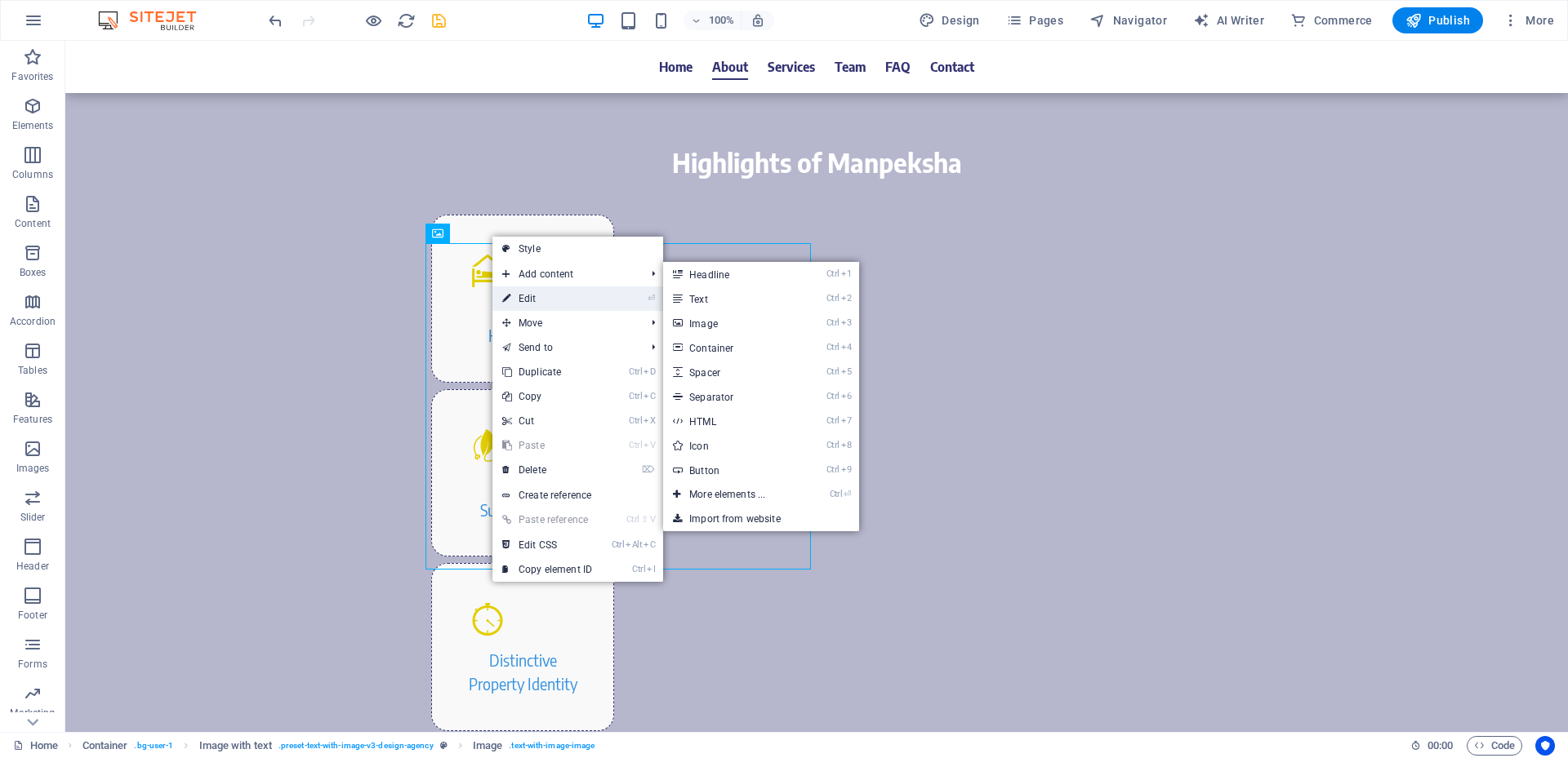
click at [589, 291] on link "⏎ Edit" at bounding box center [547, 298] width 109 height 25
select select "px"
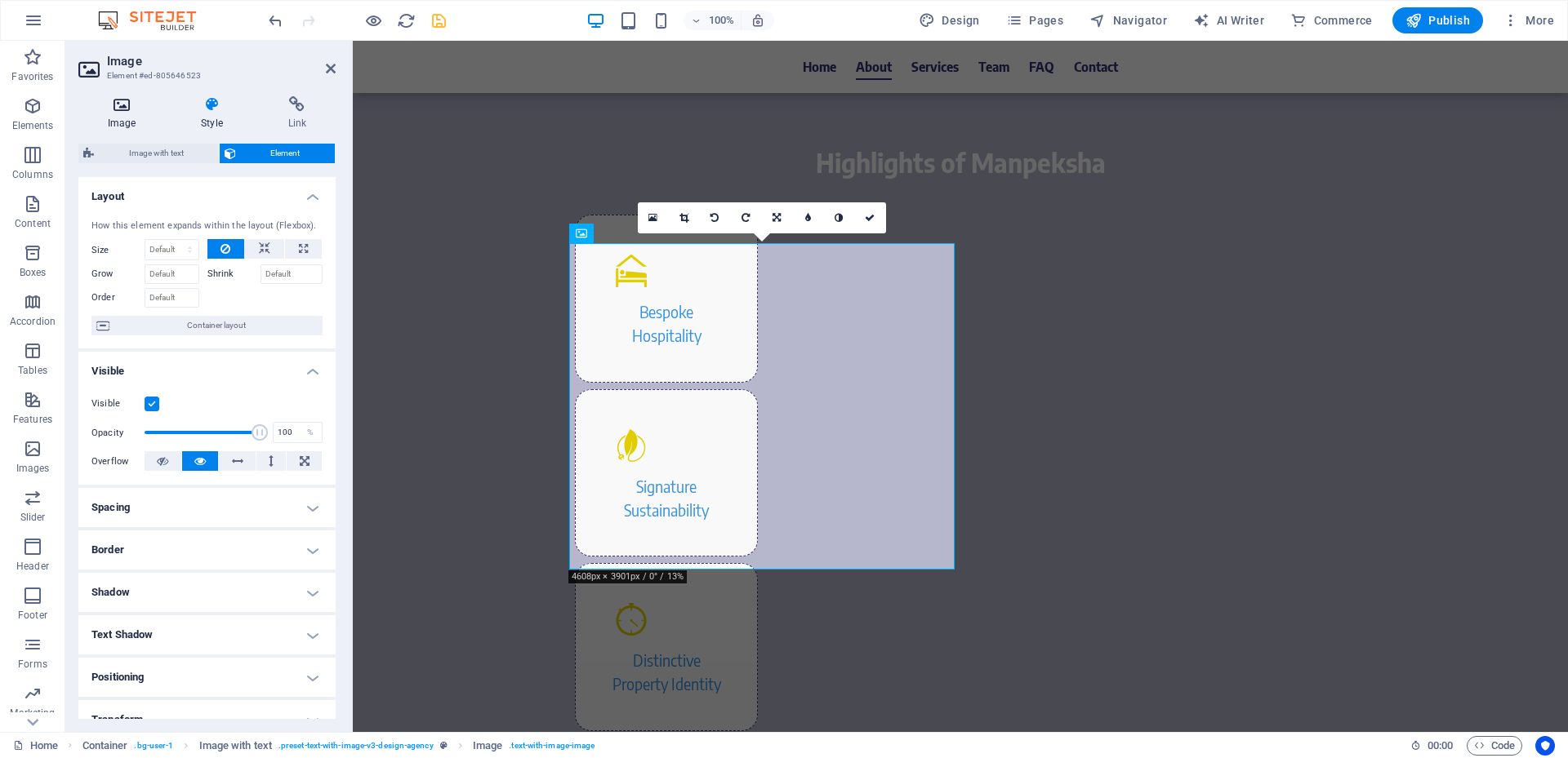
click at [127, 121] on h4 "Image" at bounding box center [125, 113] width 93 height 34
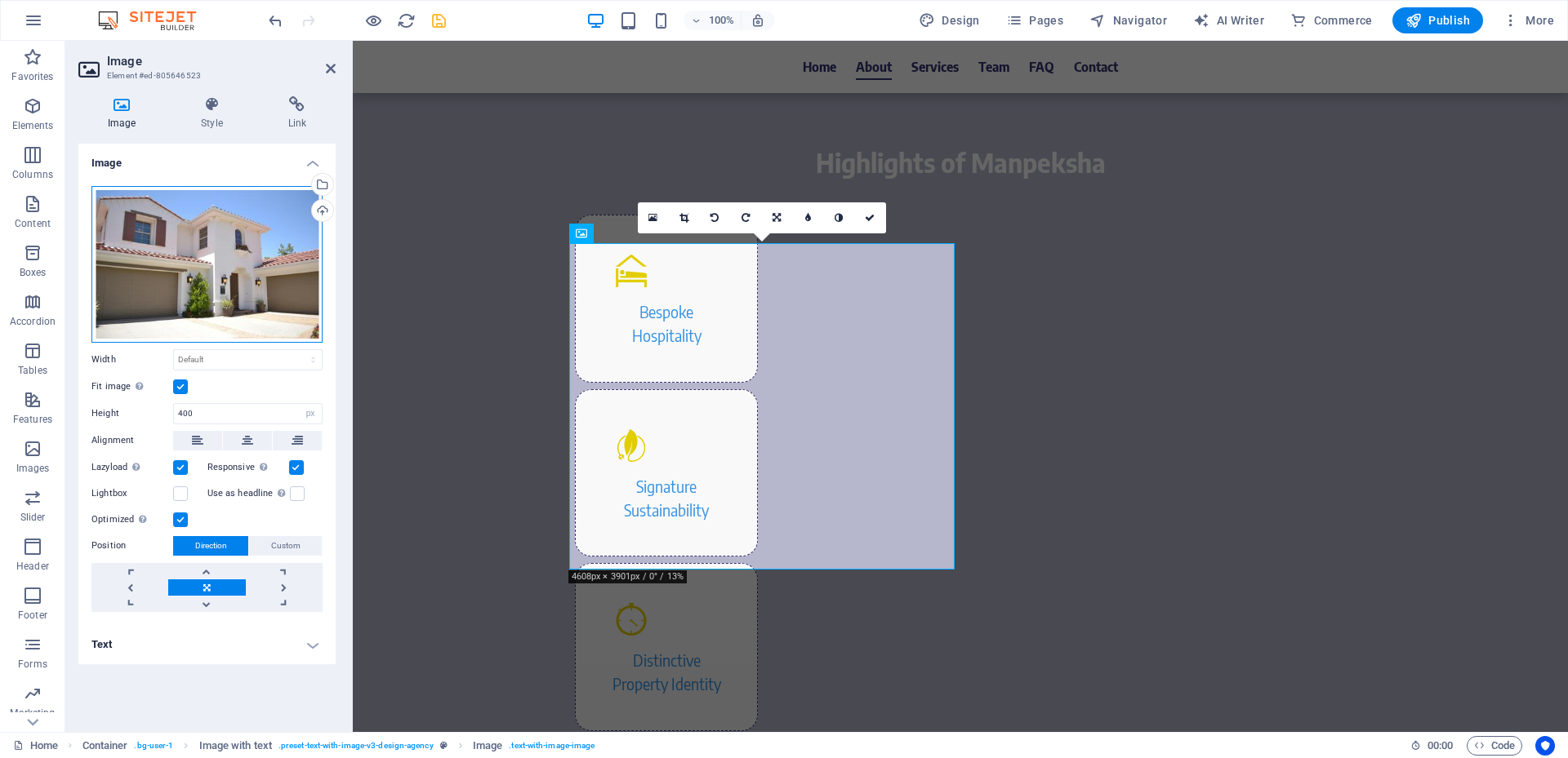
click at [190, 233] on div "Drag files here, click to choose files or select files from Files or our free s…" at bounding box center [207, 263] width 231 height 156
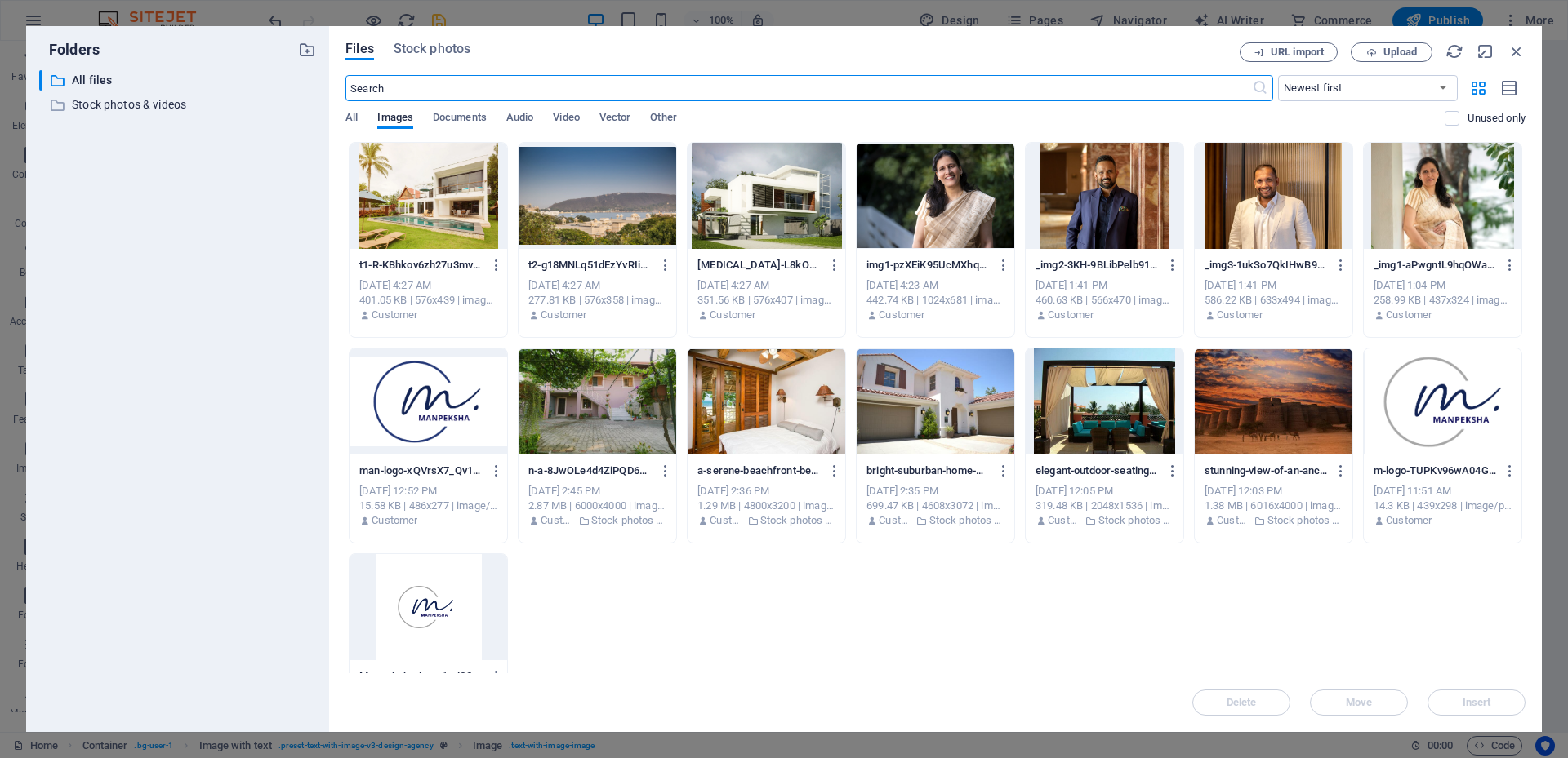
click at [787, 221] on div at bounding box center [766, 196] width 157 height 106
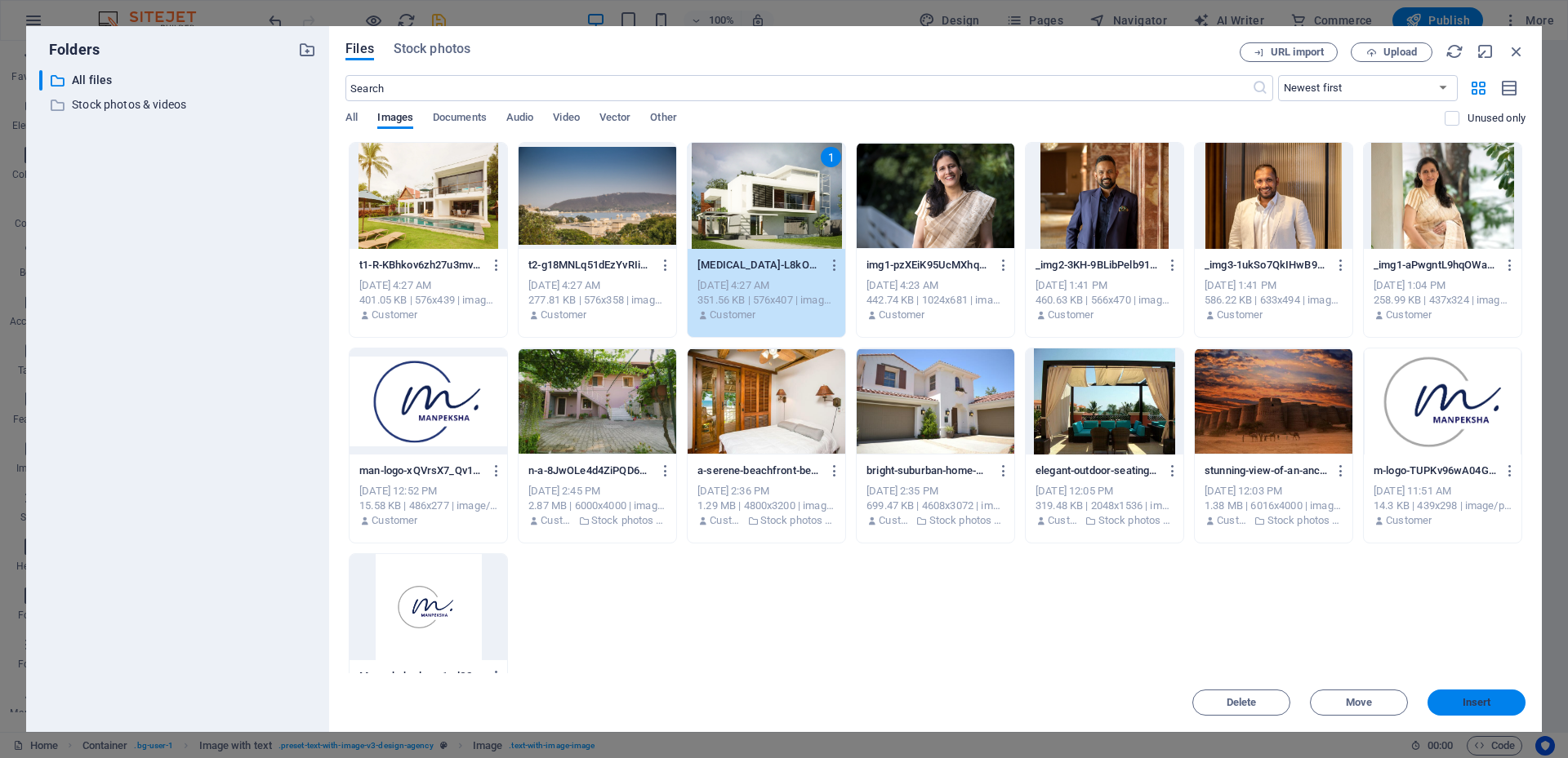
click at [1504, 694] on button "Insert" at bounding box center [1477, 703] width 98 height 27
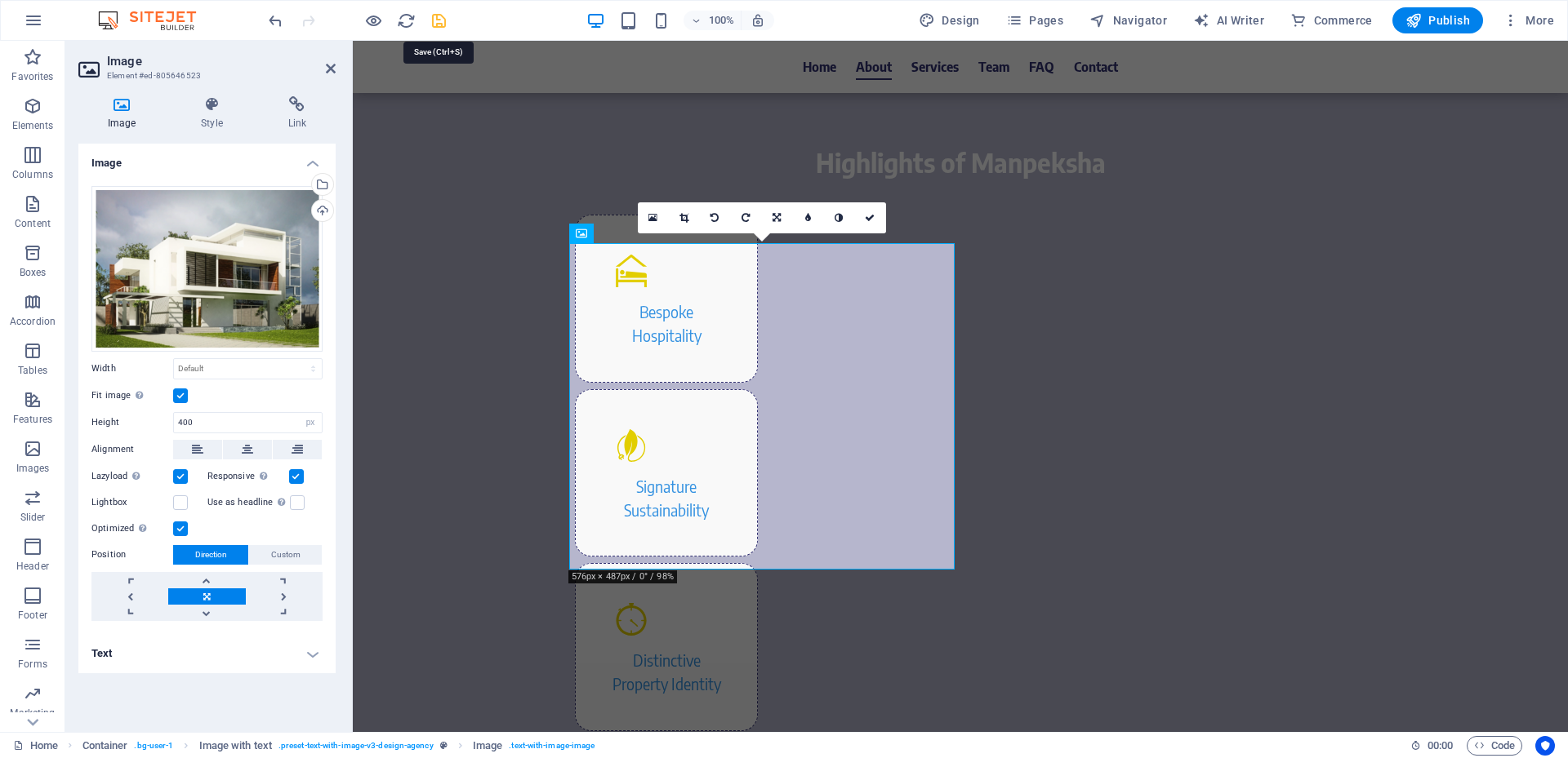
drag, startPoint x: 441, startPoint y: 22, endPoint x: 420, endPoint y: 7, distance: 25.8
click at [441, 22] on icon "save" at bounding box center [439, 21] width 19 height 19
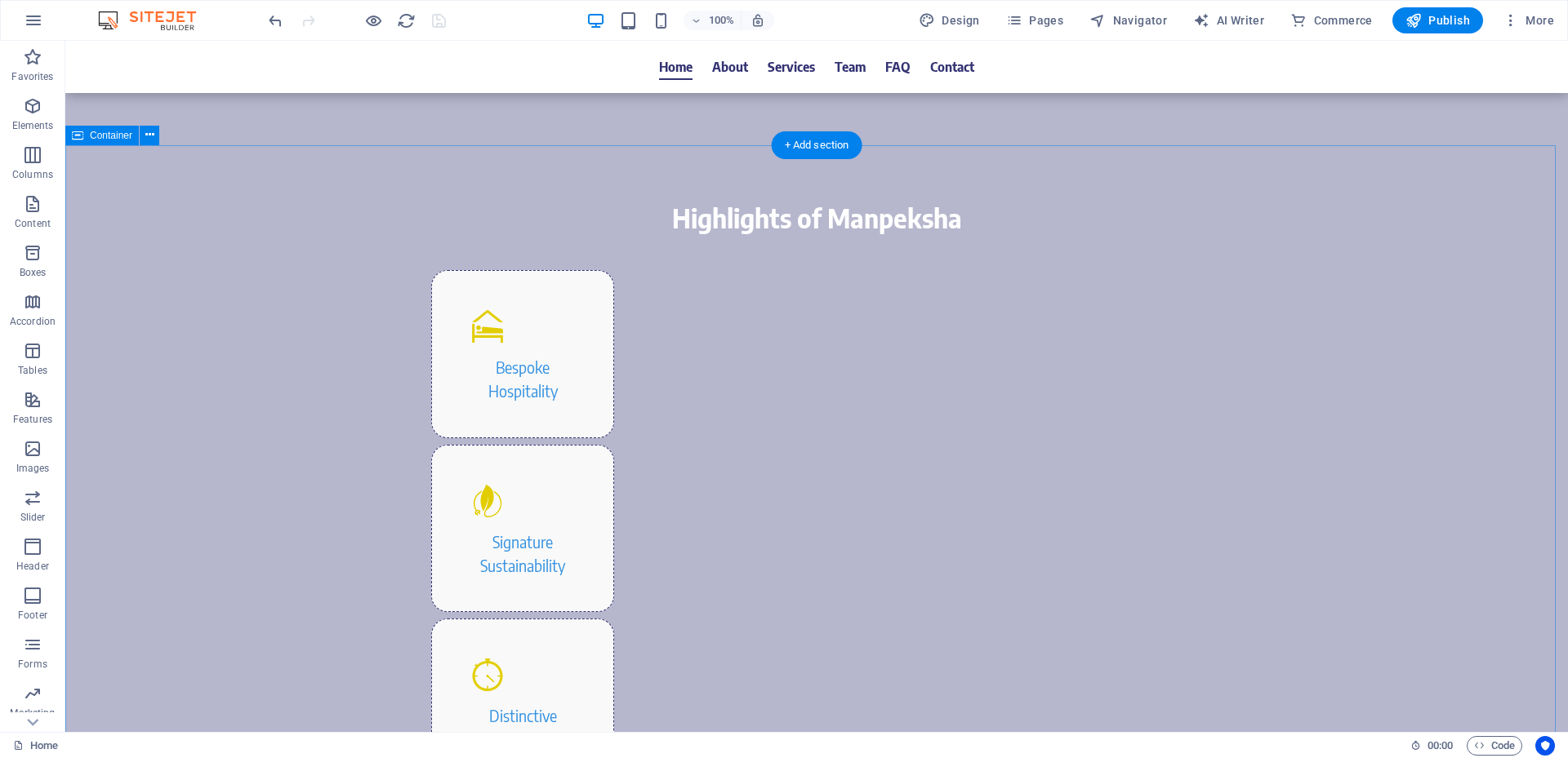
scroll to position [816, 0]
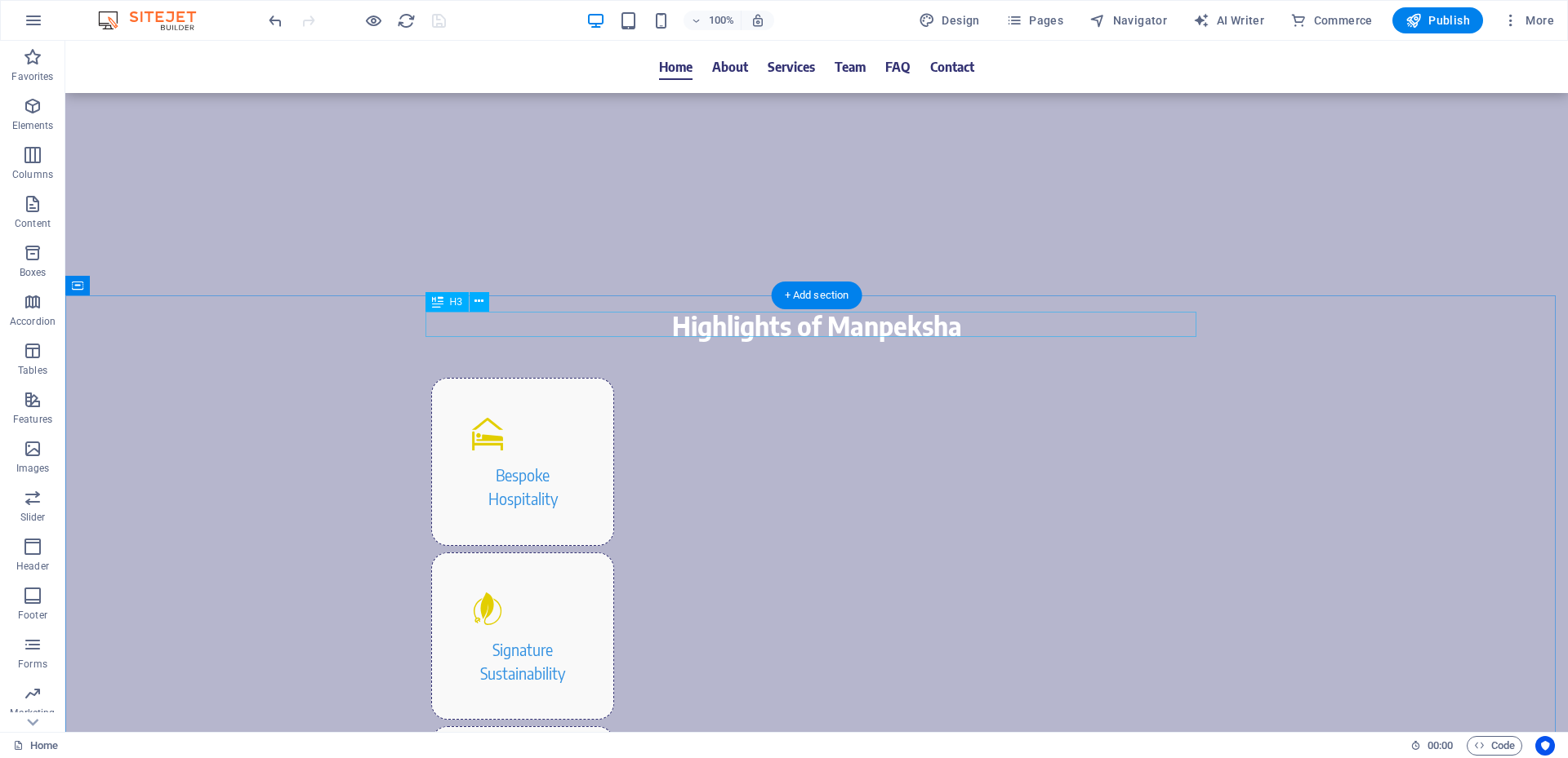
click at [480, 305] on icon at bounding box center [478, 301] width 9 height 17
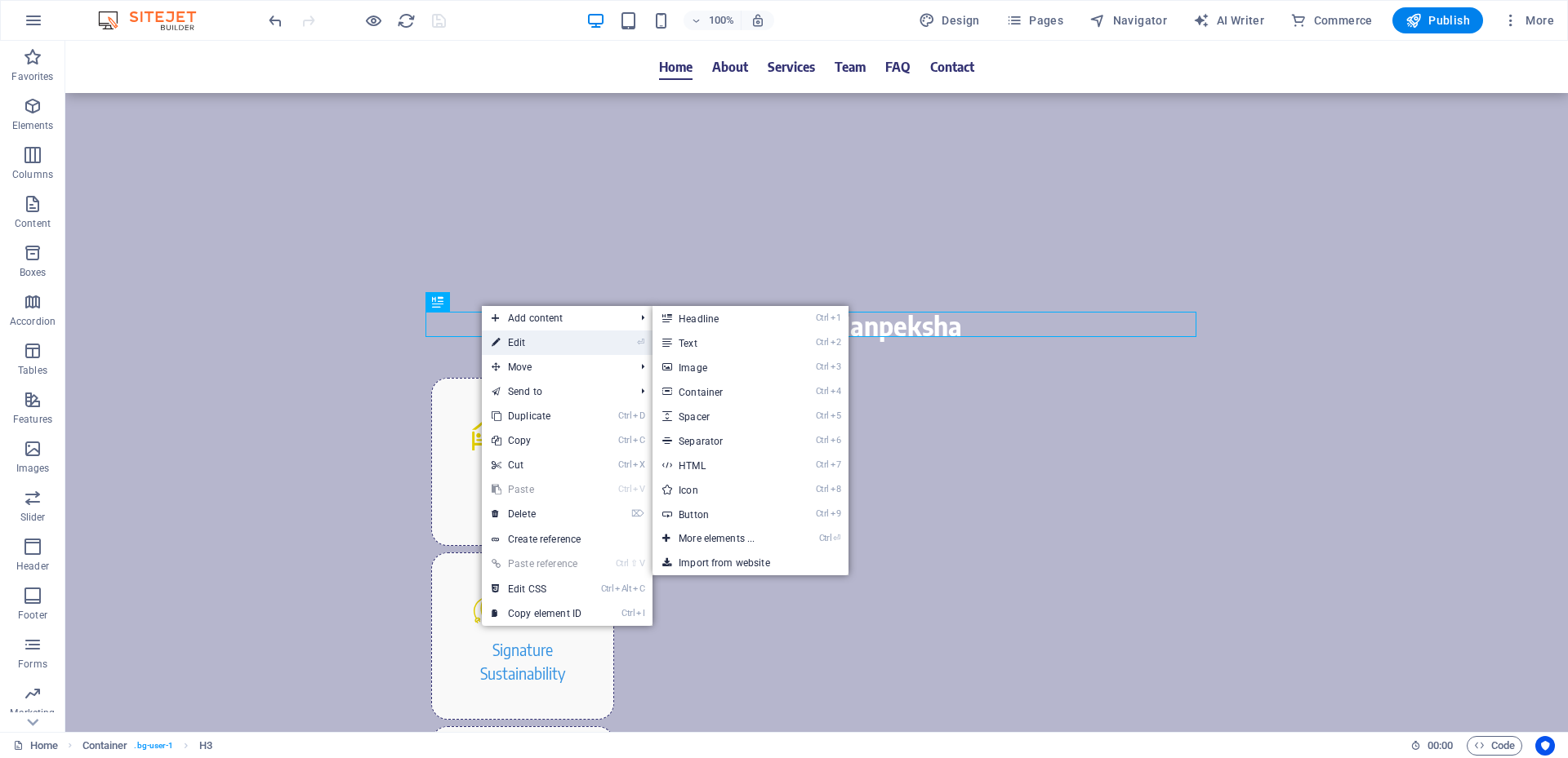
click at [547, 334] on link "⏎ Edit" at bounding box center [536, 342] width 109 height 25
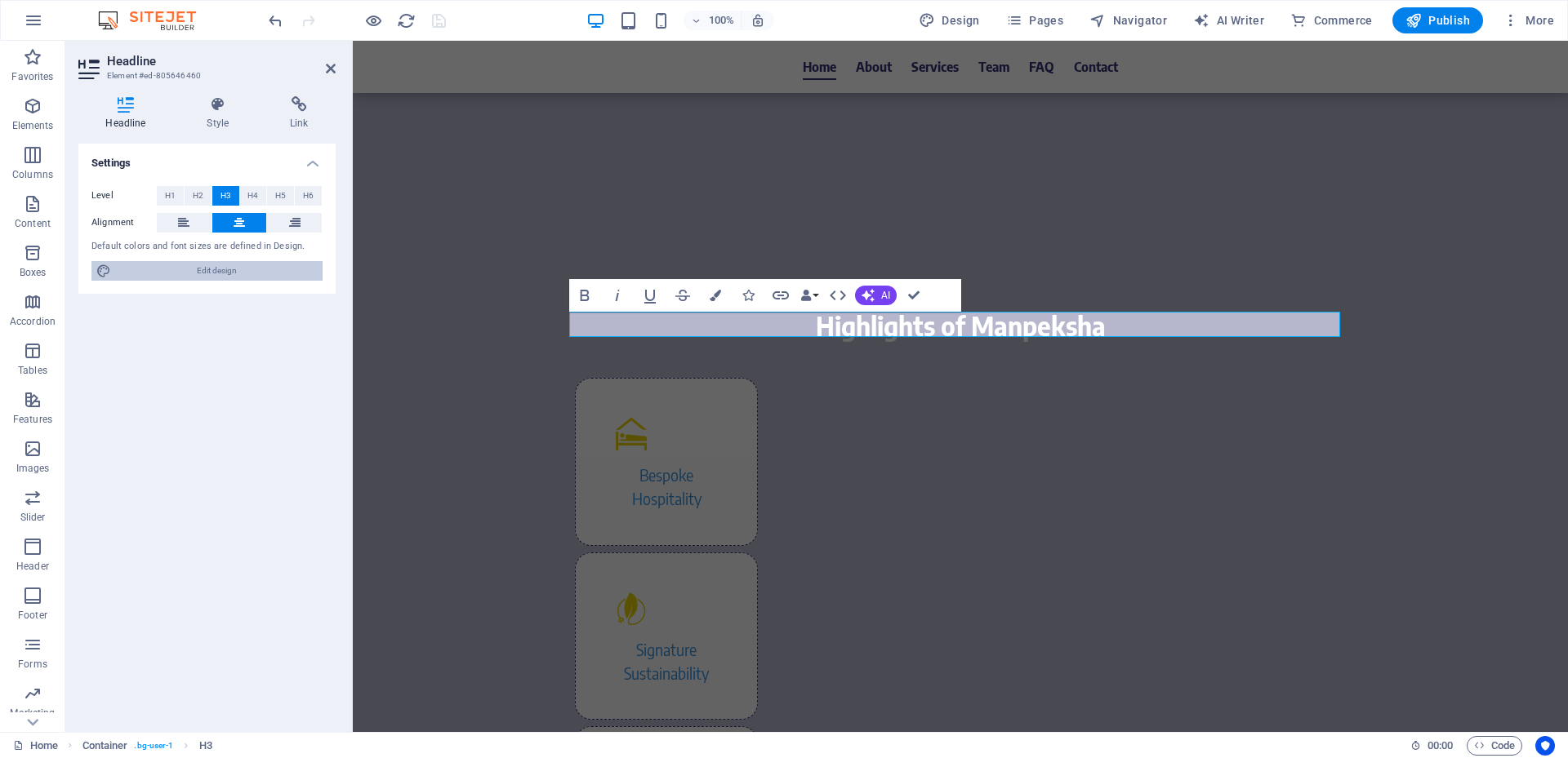
click at [252, 267] on span "Edit design" at bounding box center [216, 271] width 202 height 20
select select "rem"
select select "400"
select select "px"
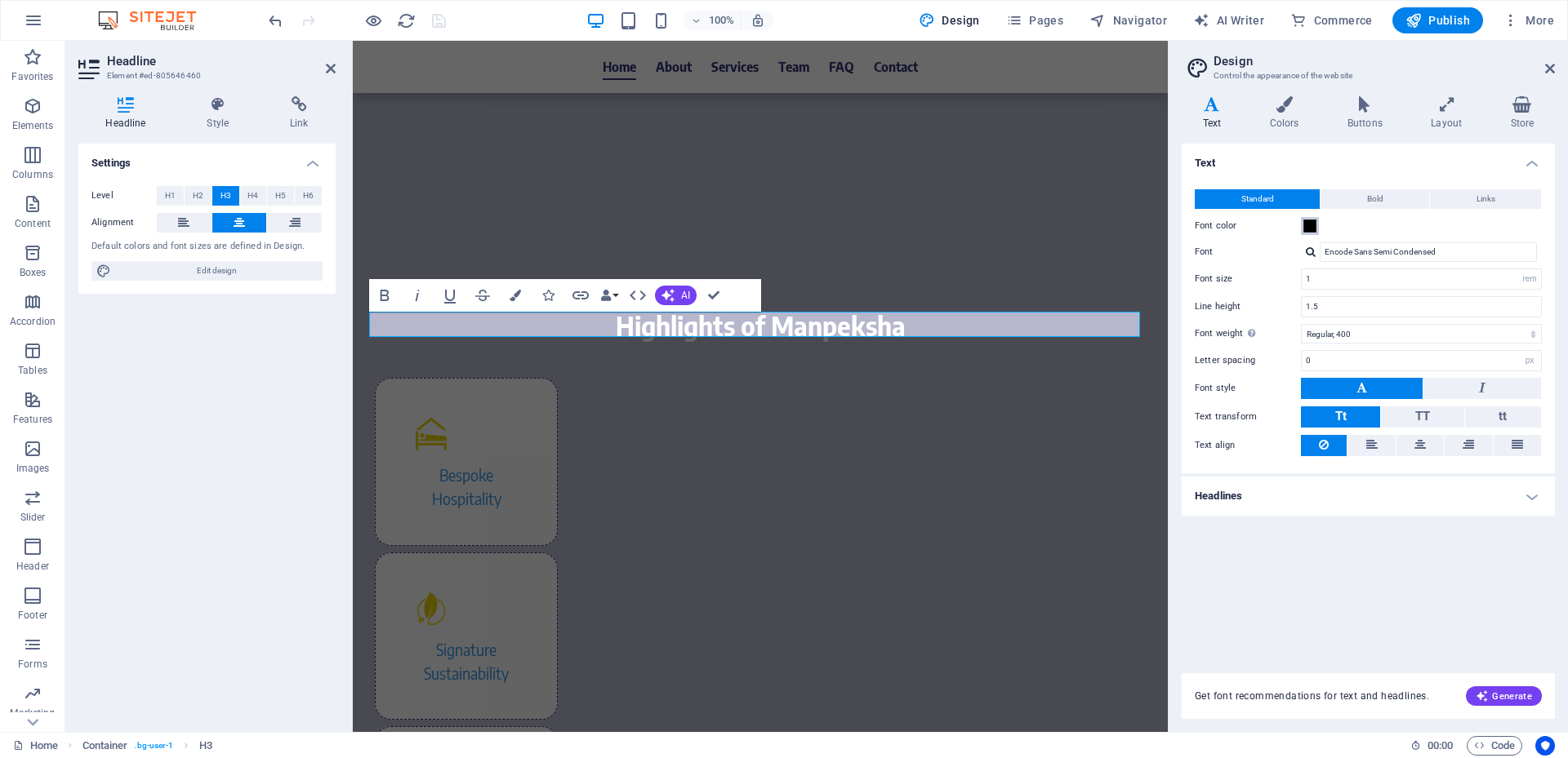
click at [1310, 222] on span at bounding box center [1309, 225] width 13 height 13
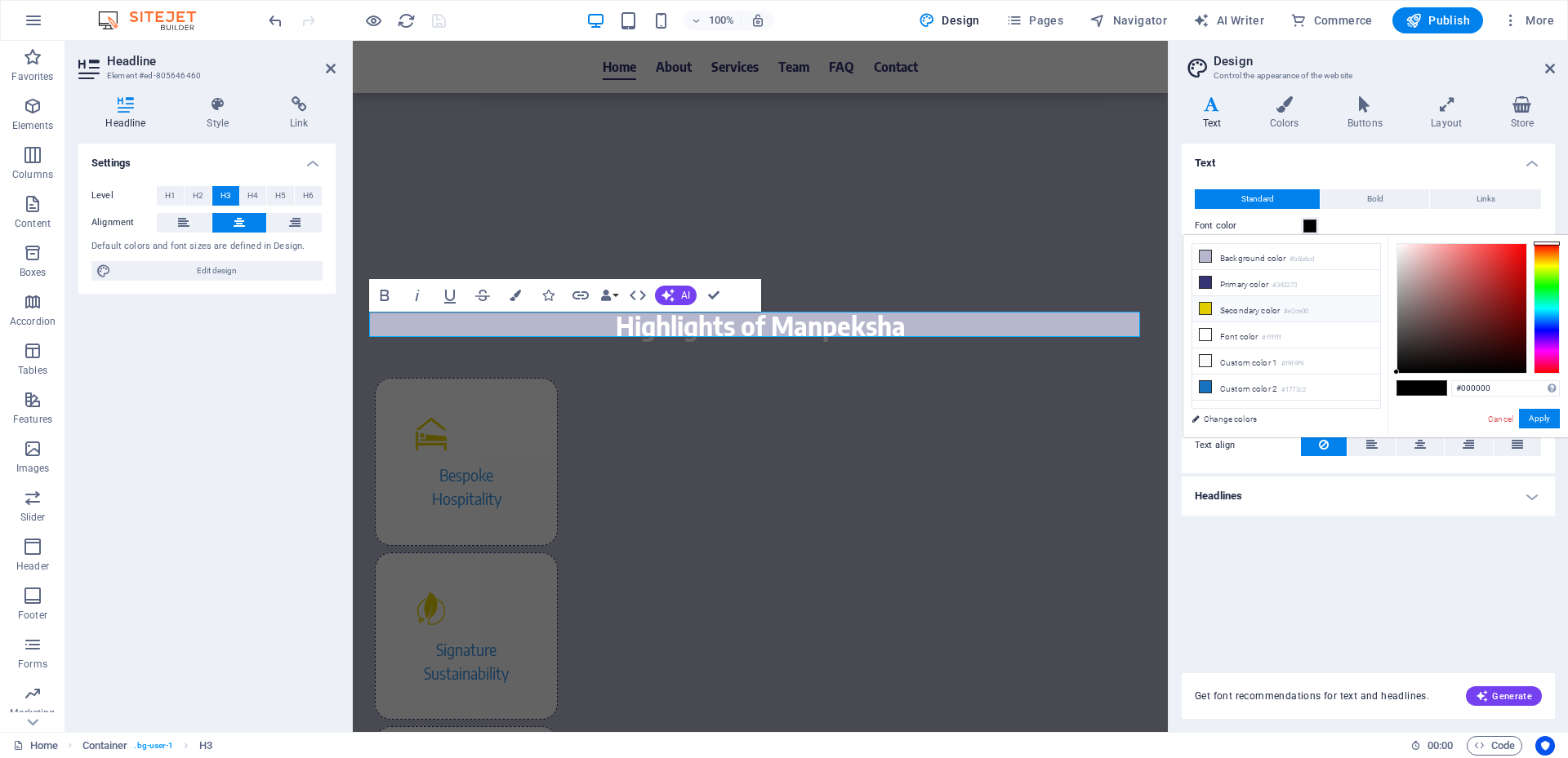
click at [1283, 310] on li "Secondary color #e2ce00" at bounding box center [1286, 309] width 188 height 27
type input "#e2ce00"
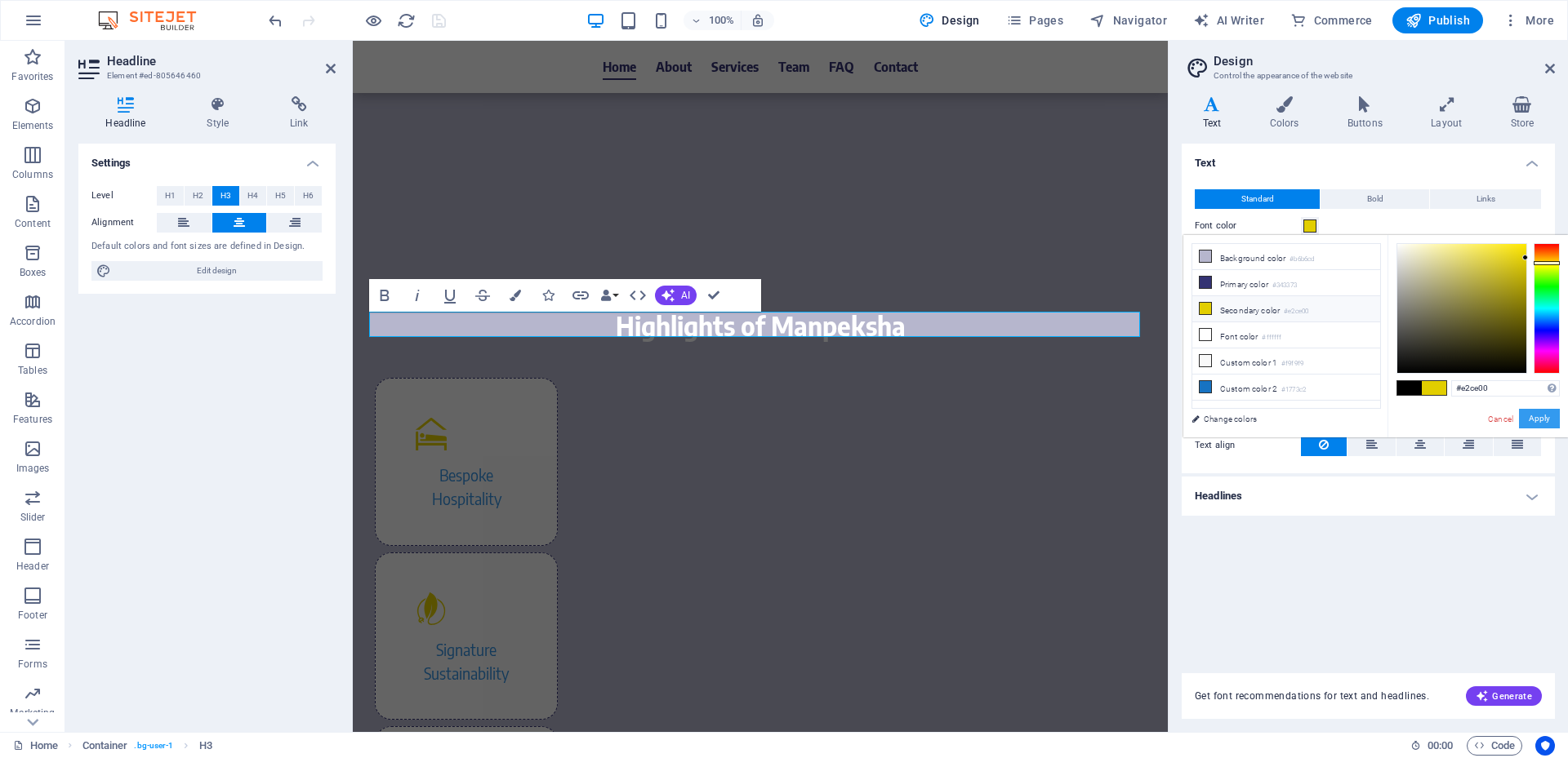
click at [1551, 420] on button "Apply" at bounding box center [1539, 419] width 41 height 20
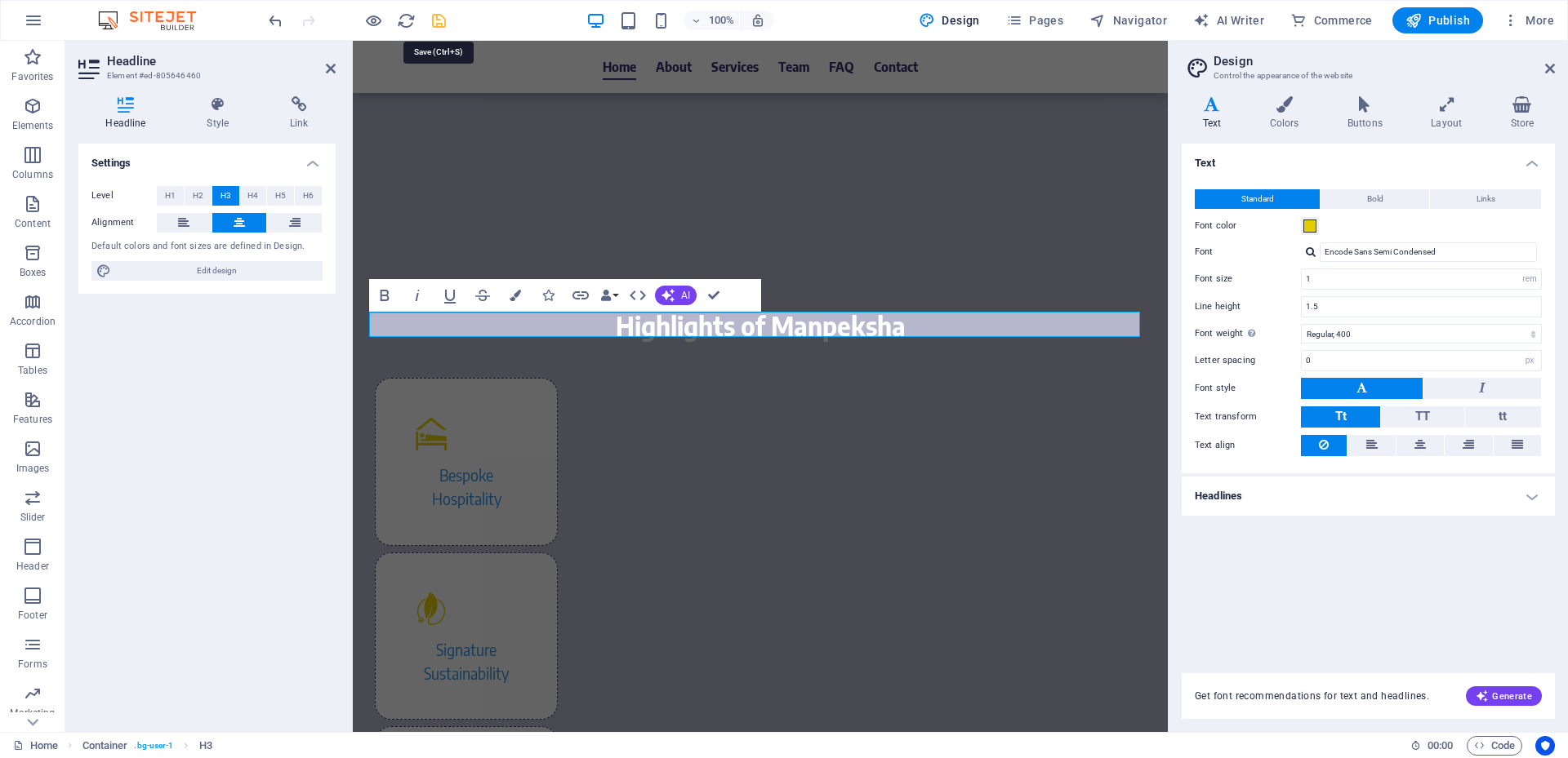
drag, startPoint x: 443, startPoint y: 27, endPoint x: 745, endPoint y: 53, distance: 303.1
click at [443, 27] on icon "save" at bounding box center [439, 21] width 19 height 19
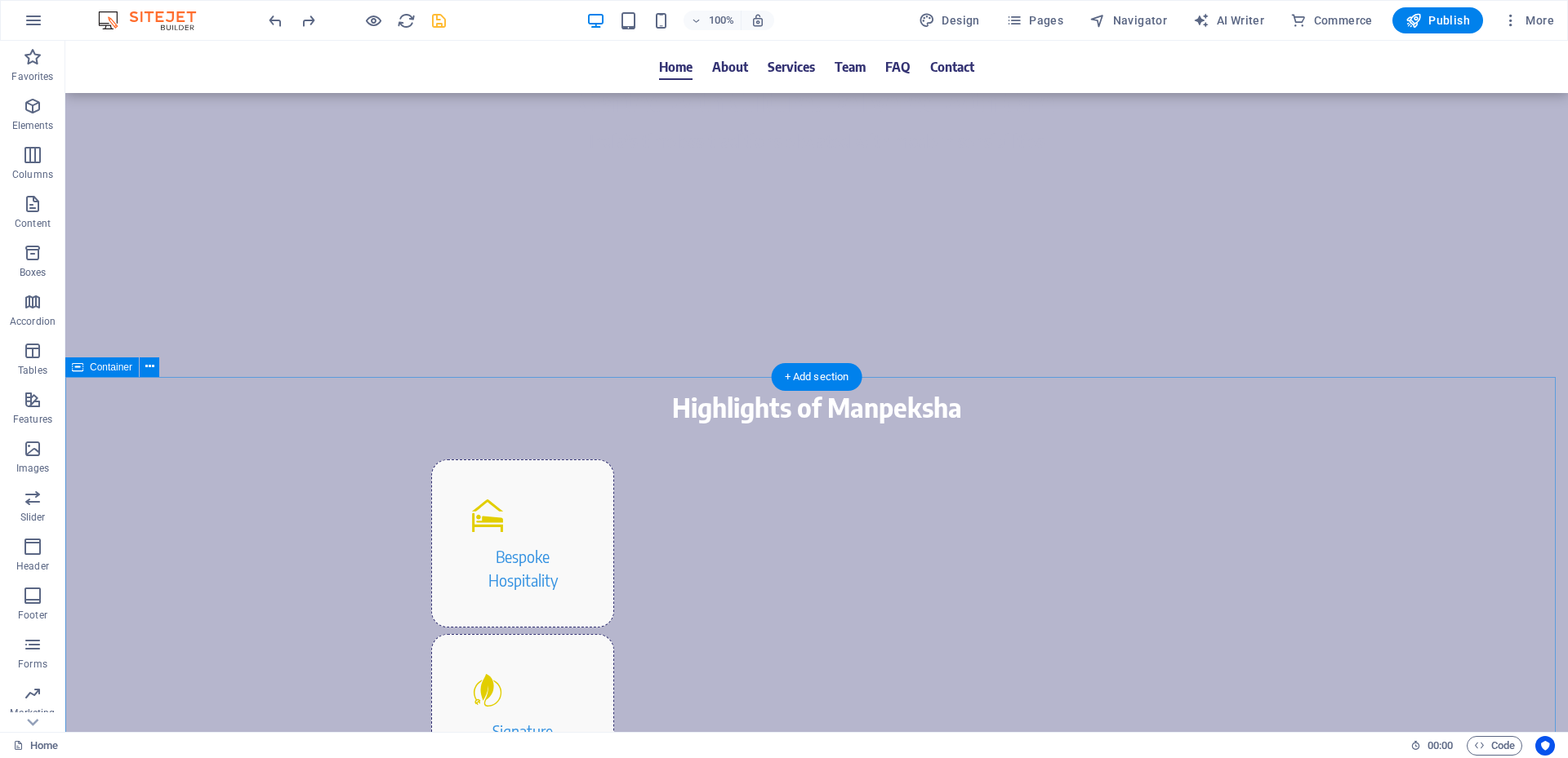
scroll to position [653, 0]
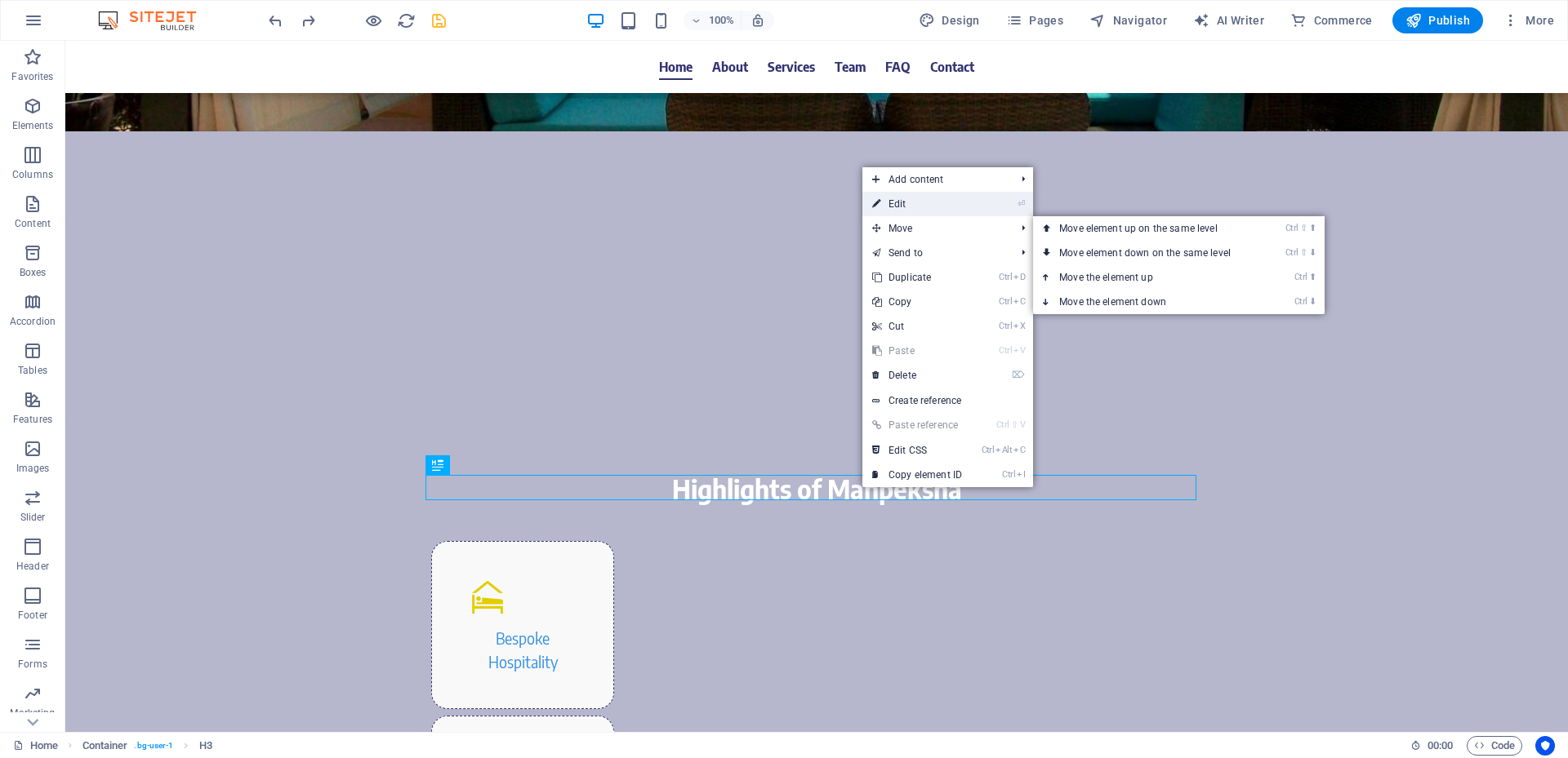
click at [919, 202] on link "⏎ Edit" at bounding box center [917, 204] width 109 height 25
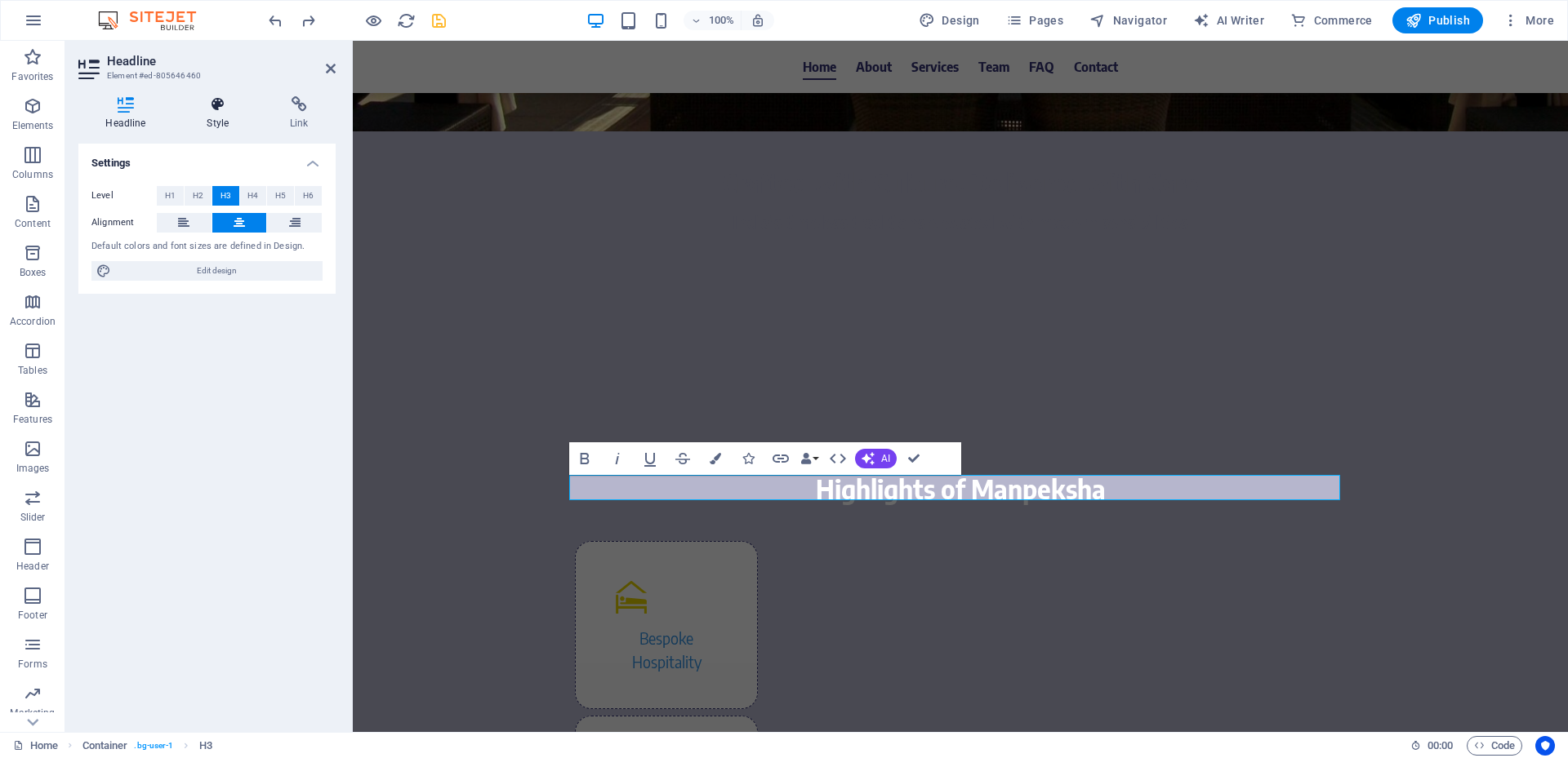
click at [220, 116] on h4 "Style" at bounding box center [221, 113] width 84 height 34
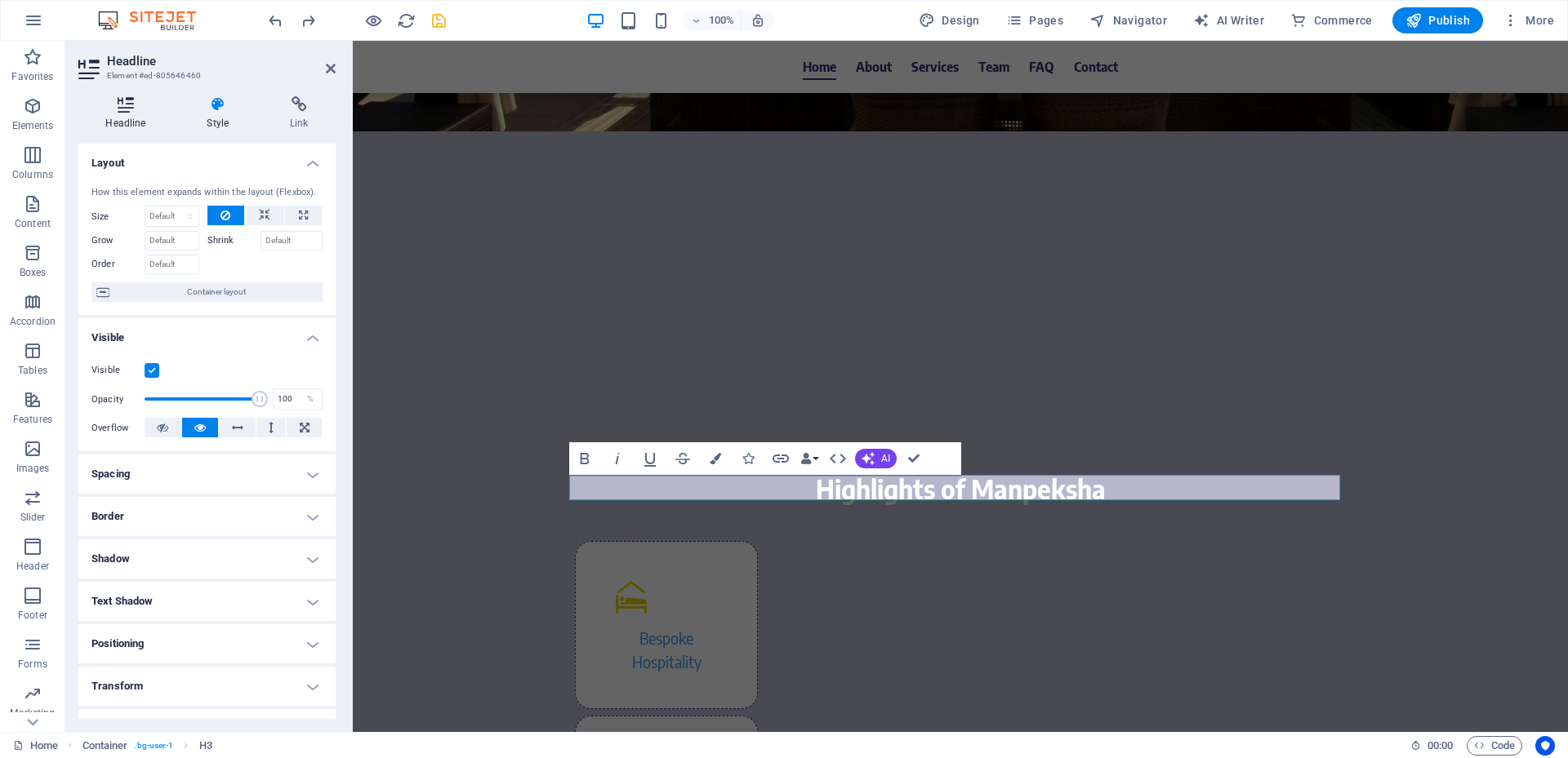
click at [122, 118] on h4 "Headline" at bounding box center [129, 113] width 101 height 34
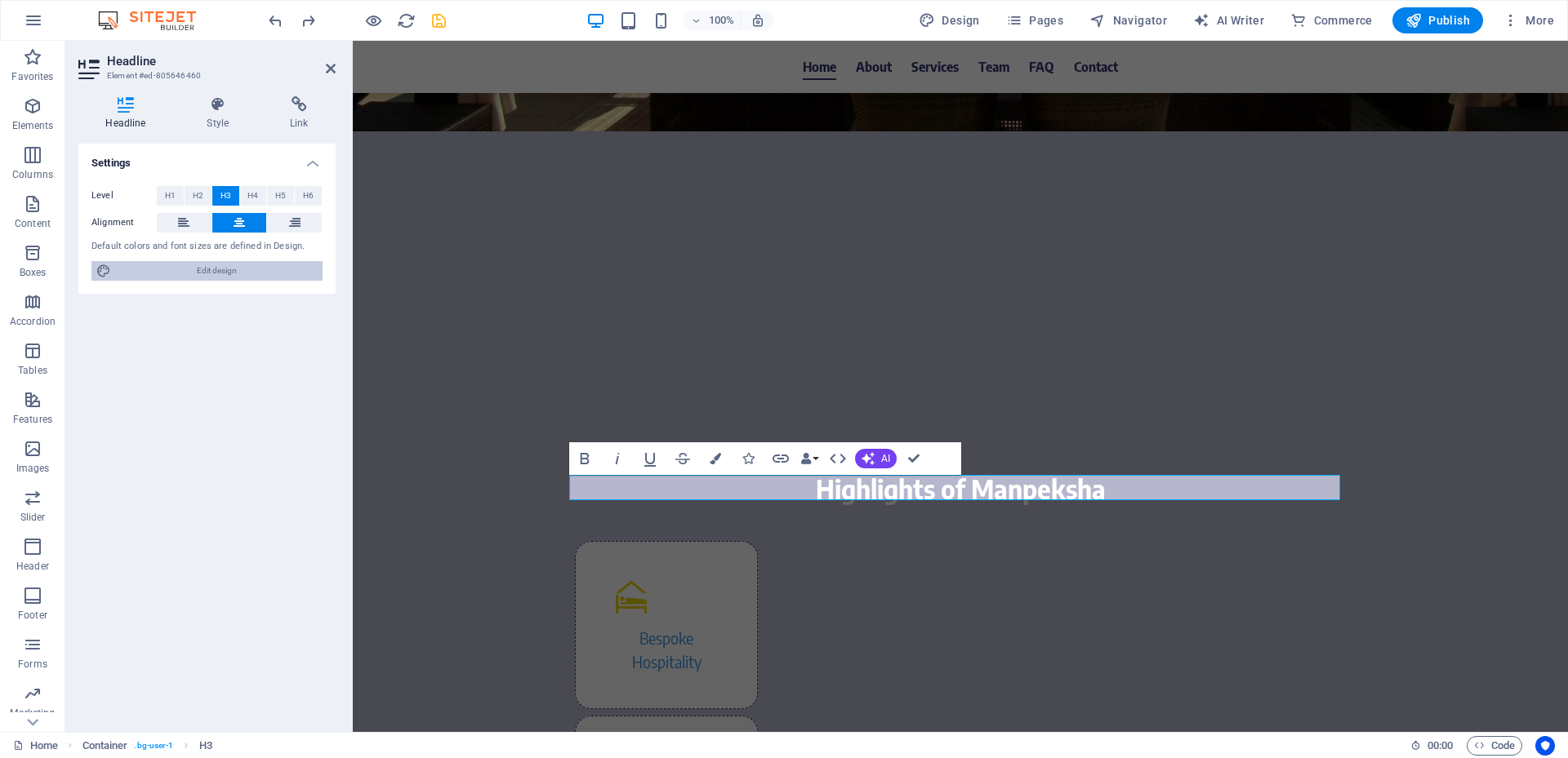
click at [112, 269] on button "Edit design" at bounding box center [207, 271] width 231 height 20
select select "rem"
select select "400"
select select "px"
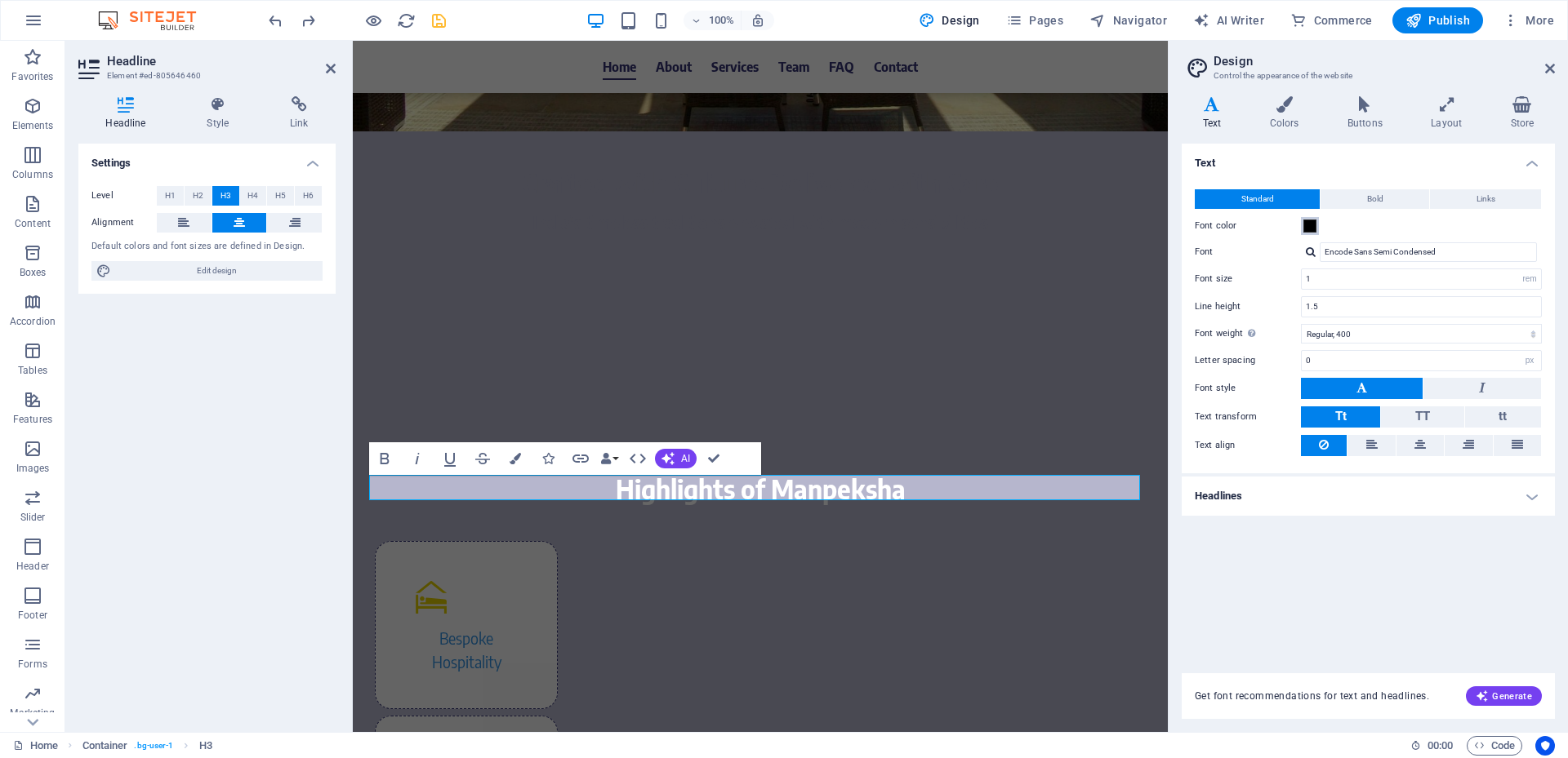
click at [1314, 224] on span at bounding box center [1309, 225] width 13 height 13
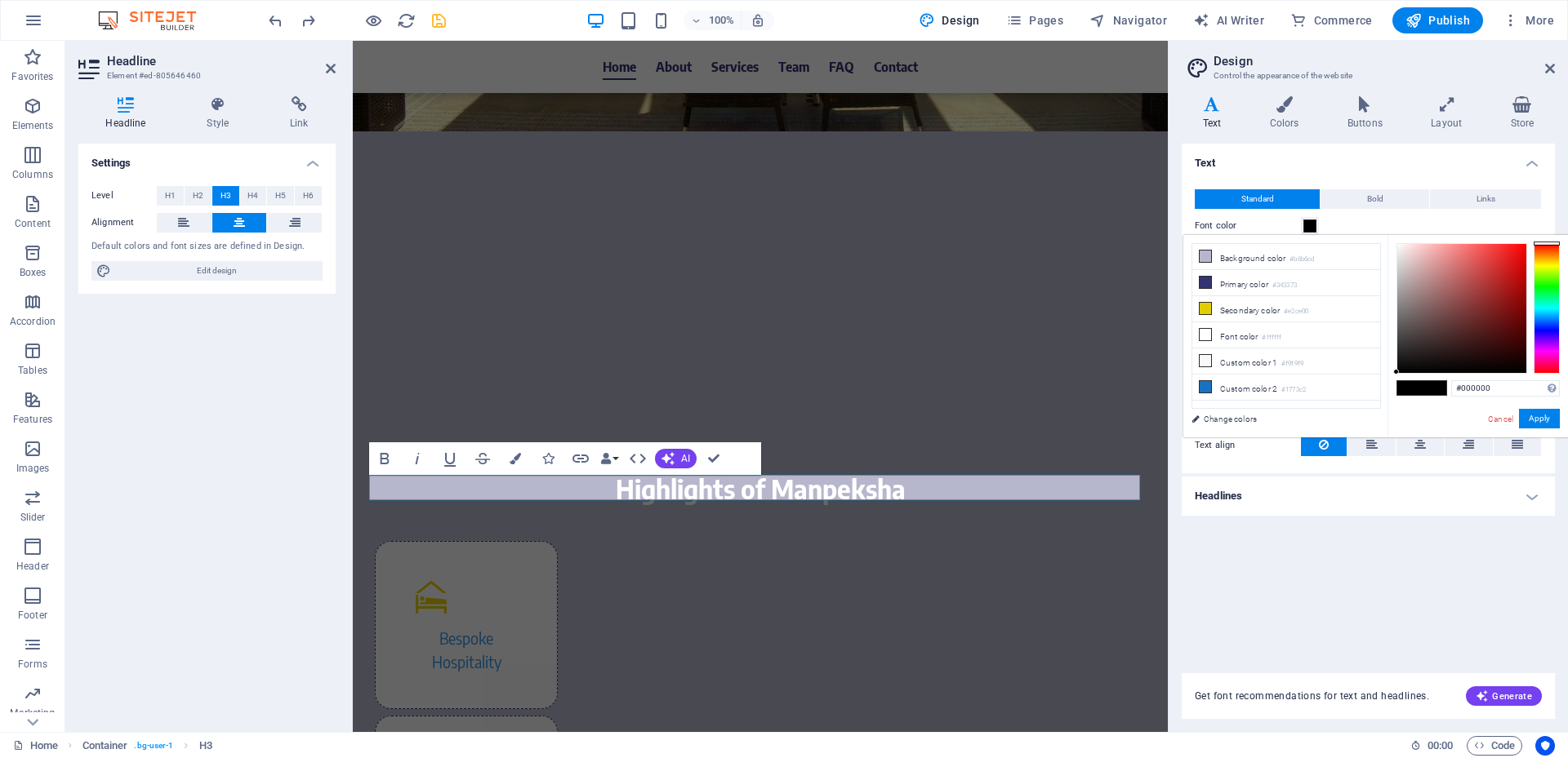
click at [1310, 222] on span at bounding box center [1309, 225] width 13 height 13
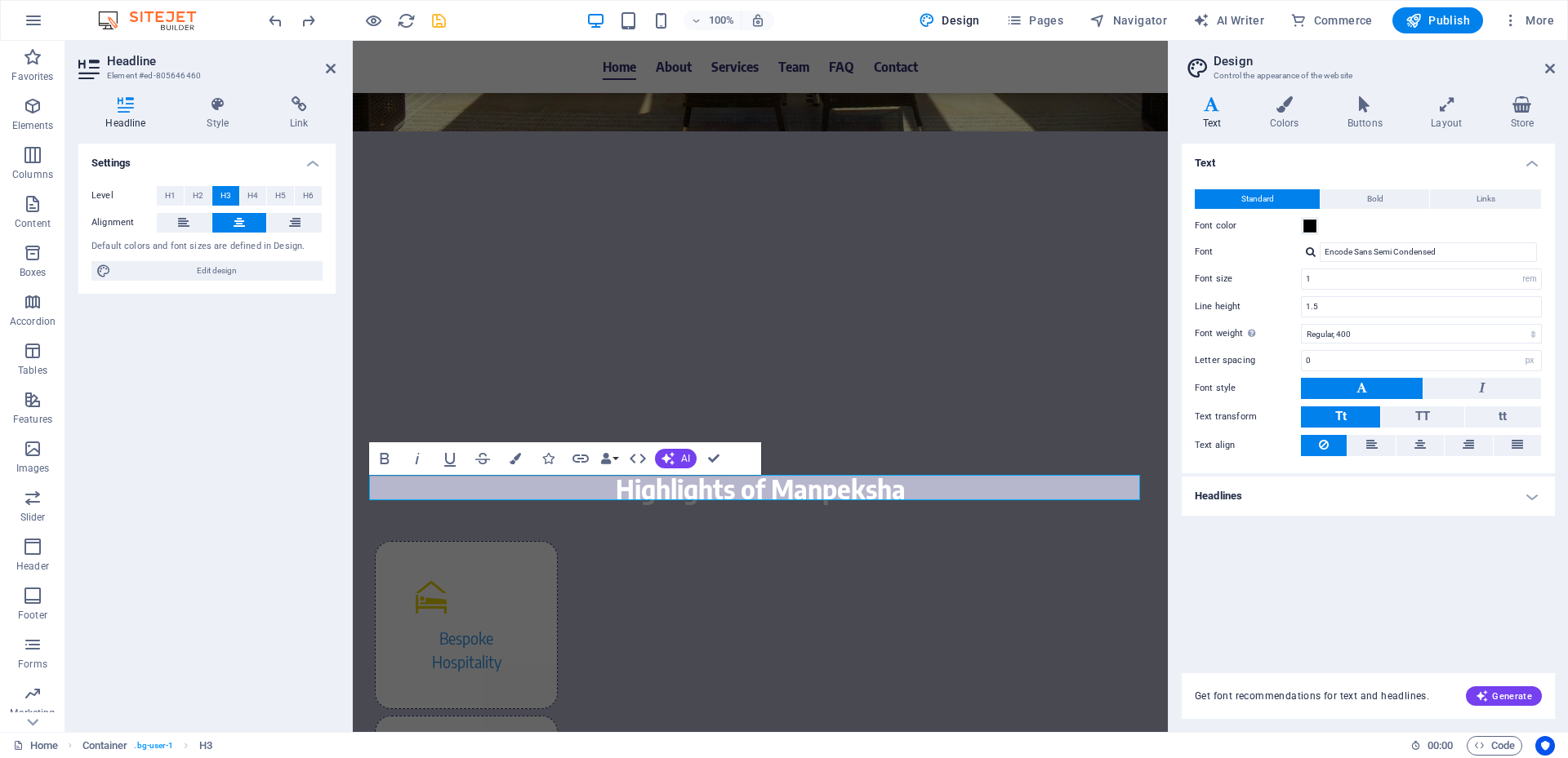
drag, startPoint x: 1532, startPoint y: 498, endPoint x: 1523, endPoint y: 456, distance: 43.0
click at [1533, 499] on h4 "Headlines" at bounding box center [1367, 496] width 373 height 39
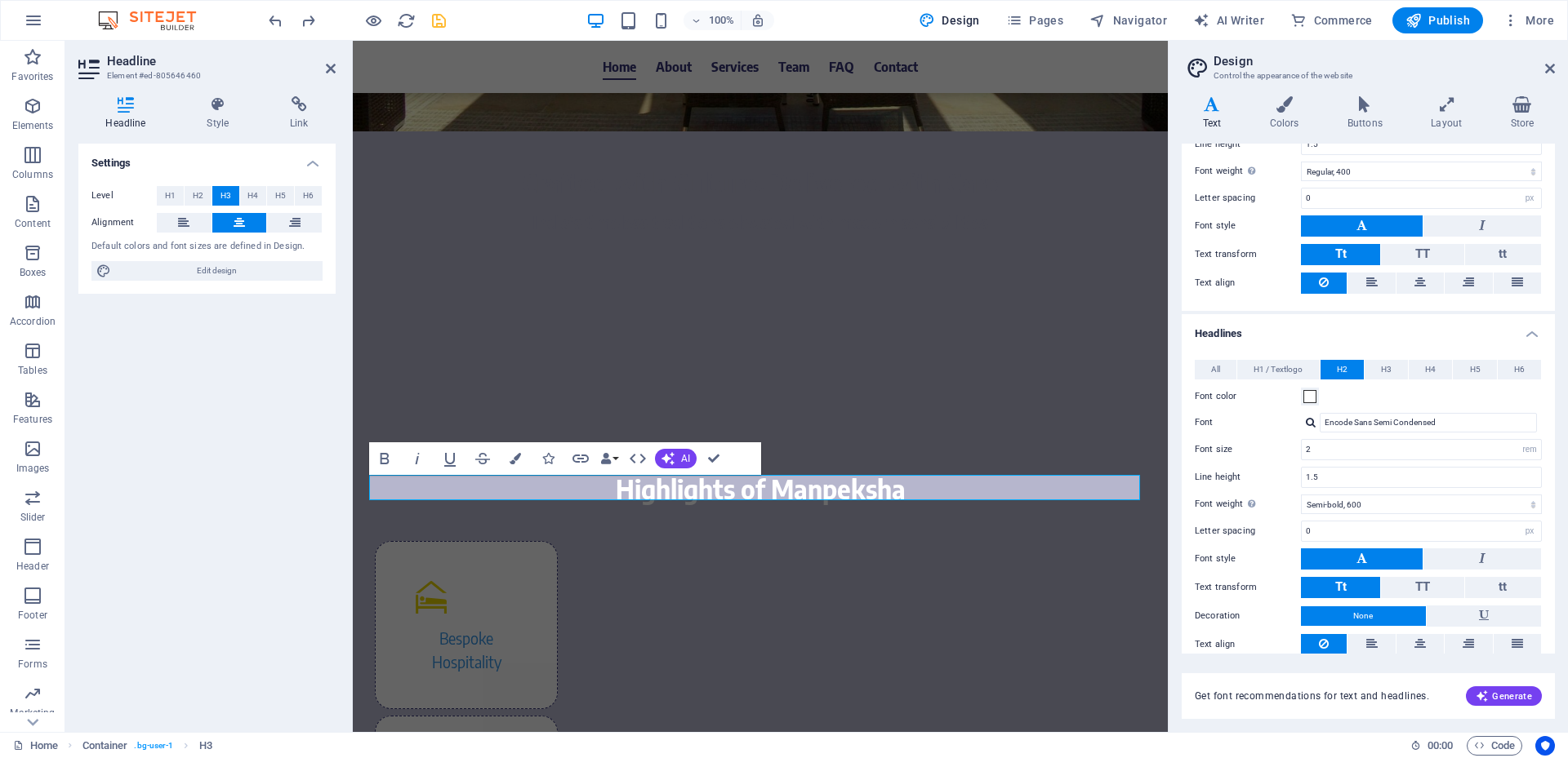
scroll to position [163, 0]
click at [1312, 396] on span at bounding box center [1309, 395] width 13 height 13
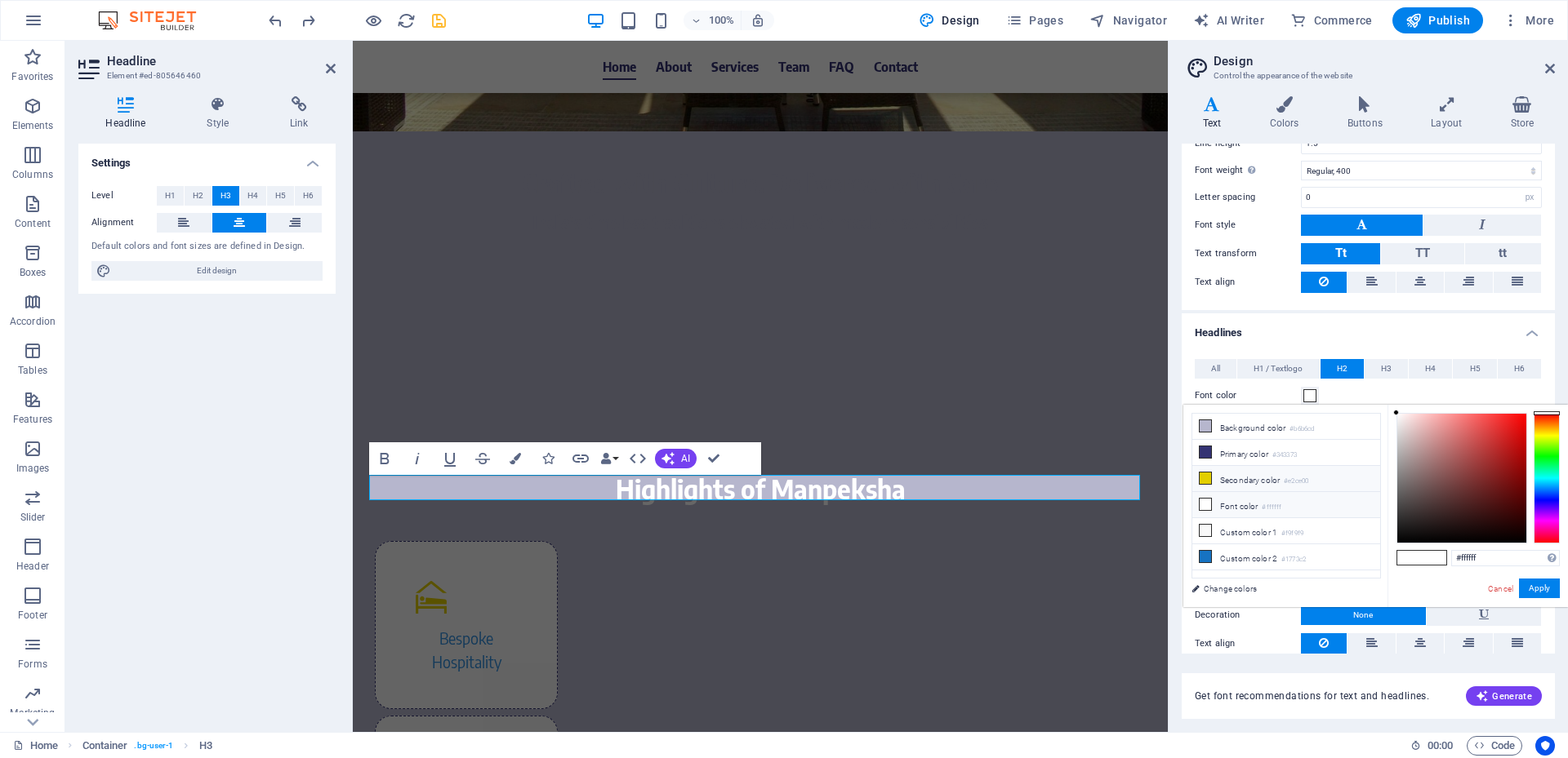
click at [1253, 479] on li "Secondary color #e2ce00" at bounding box center [1286, 479] width 188 height 27
type input "#e2ce00"
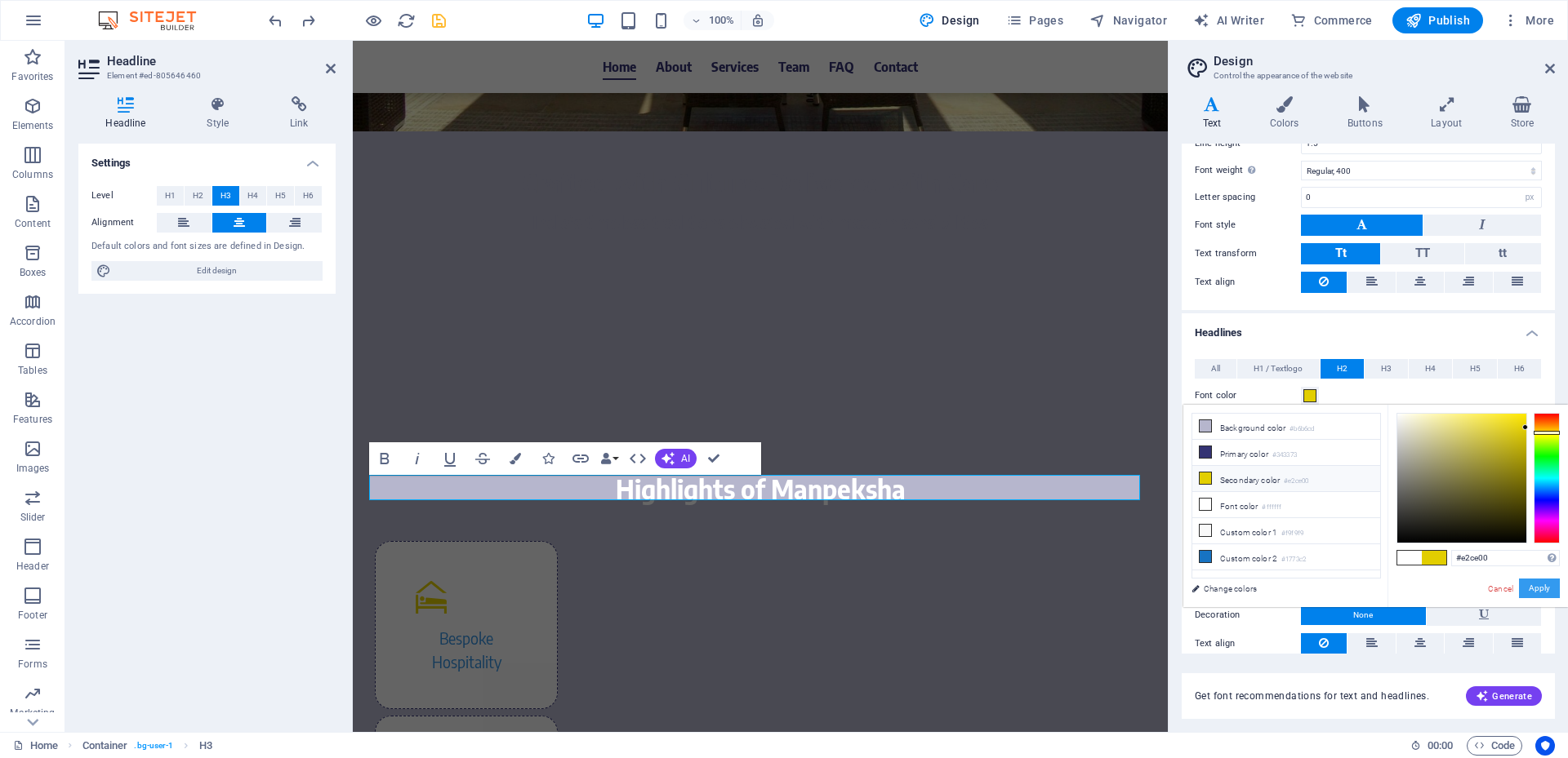
click at [1548, 591] on button "Apply" at bounding box center [1539, 589] width 41 height 20
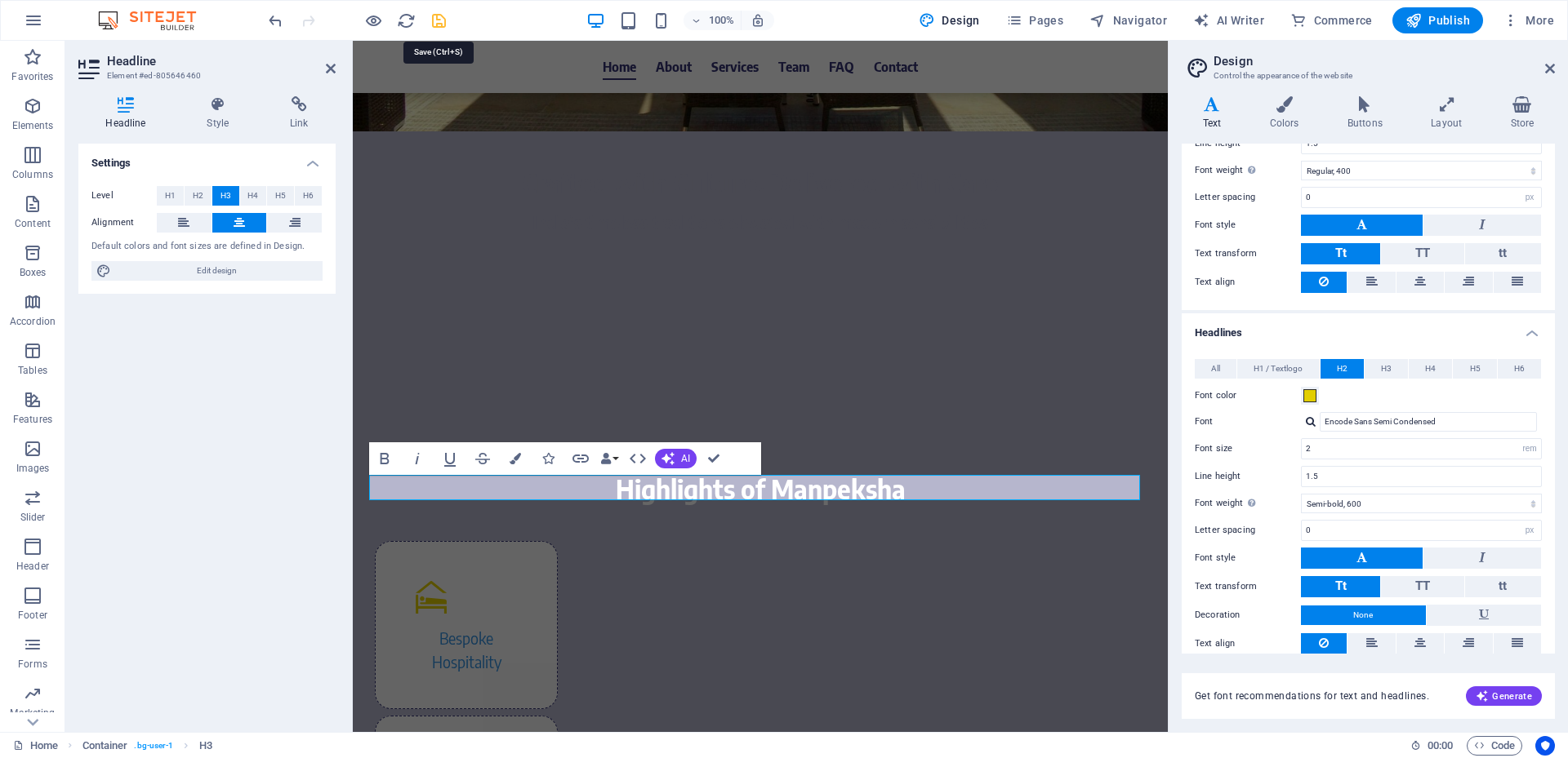
click at [435, 24] on icon "save" at bounding box center [439, 21] width 19 height 19
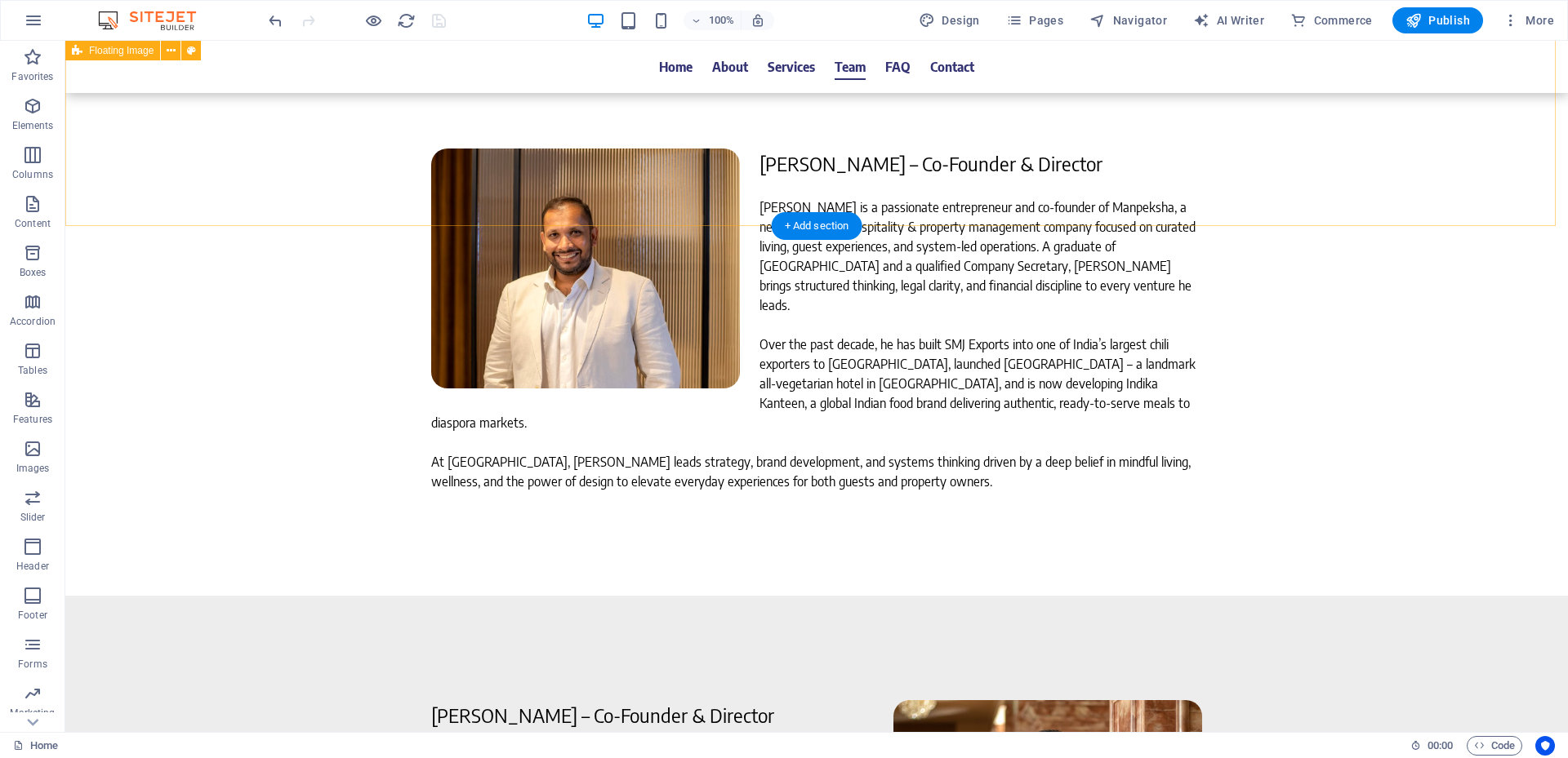
scroll to position [4977, 0]
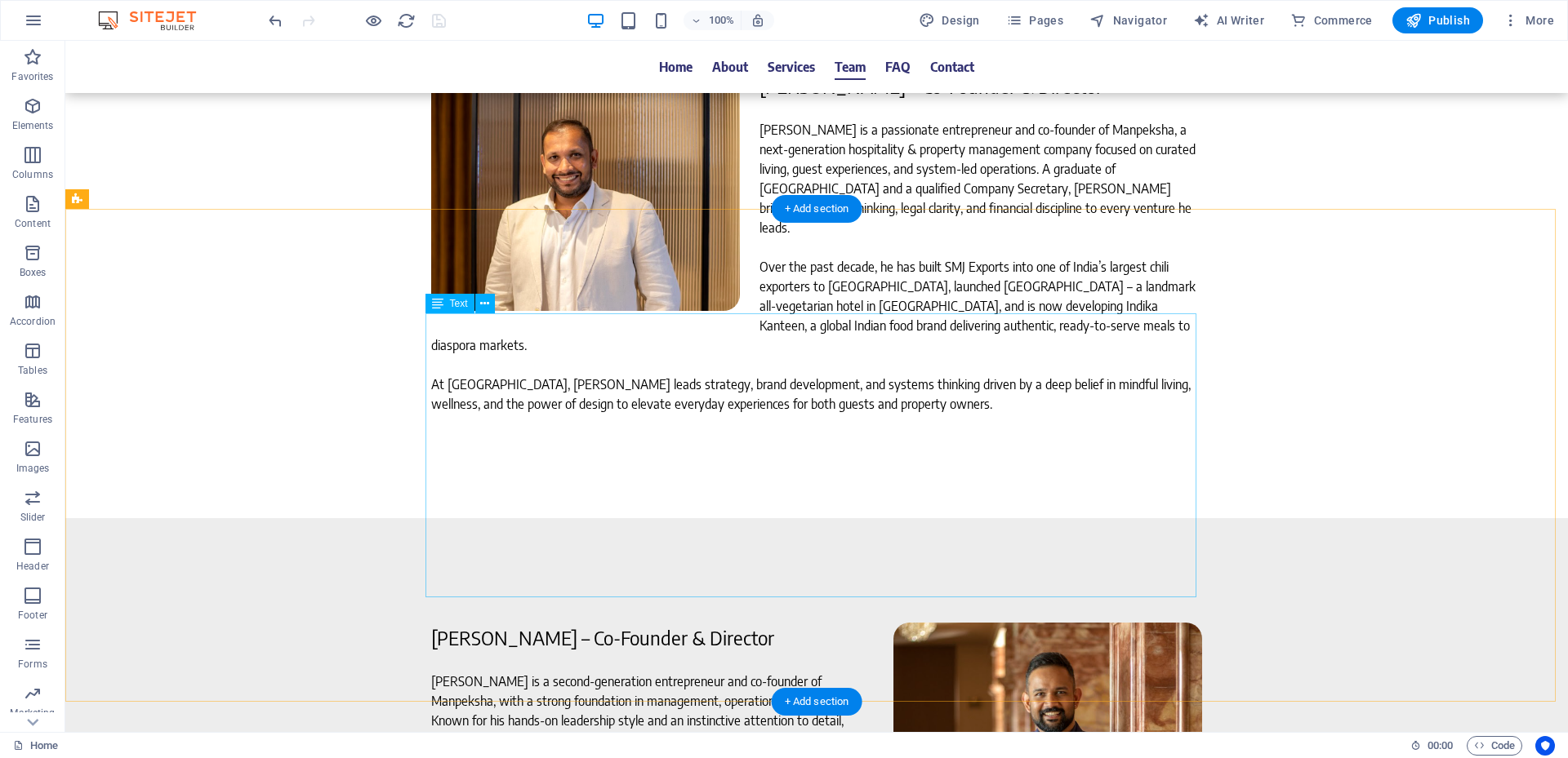
click at [486, 305] on icon at bounding box center [484, 304] width 9 height 17
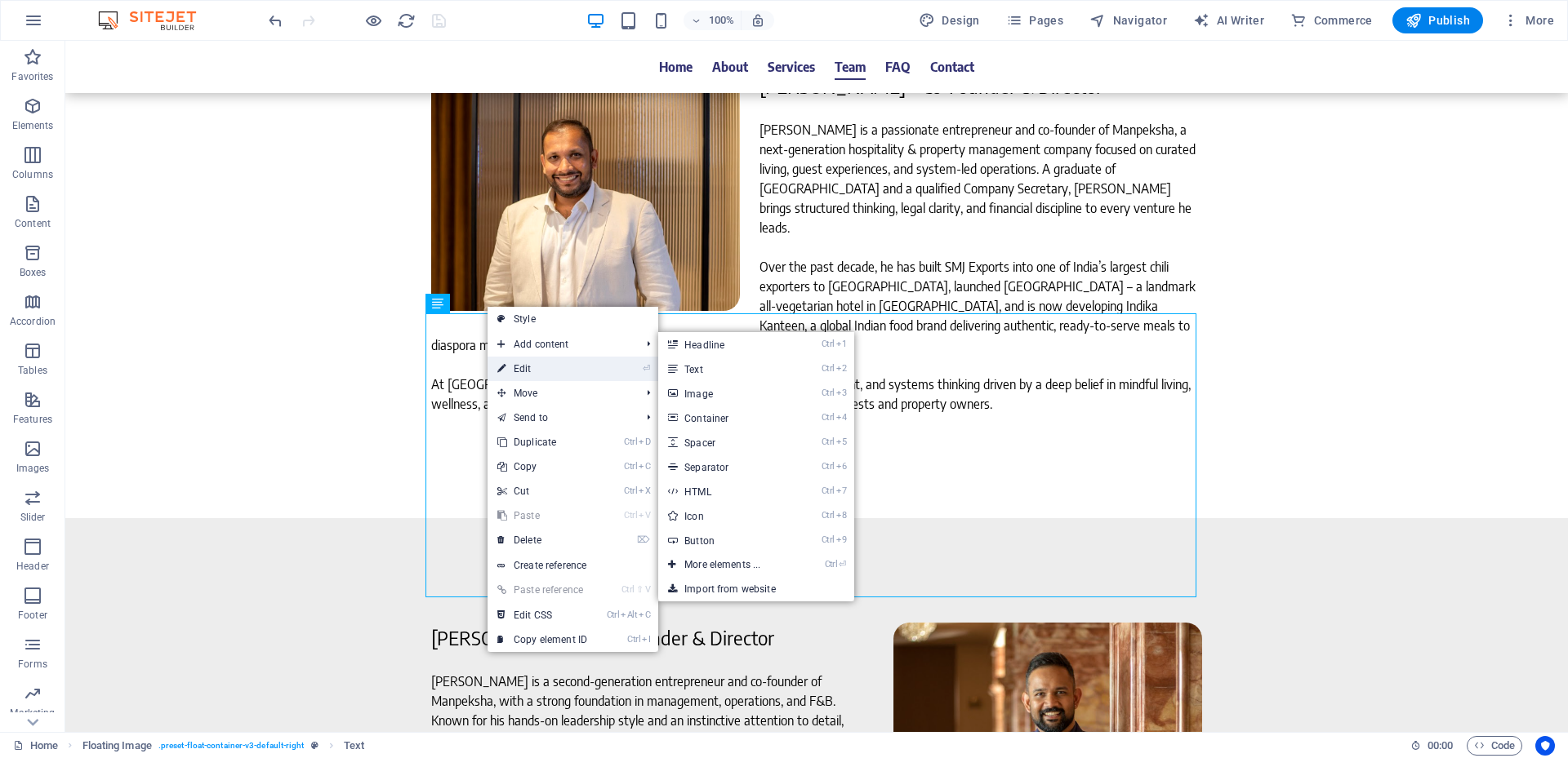
click at [543, 360] on link "⏎ Edit" at bounding box center [542, 369] width 109 height 25
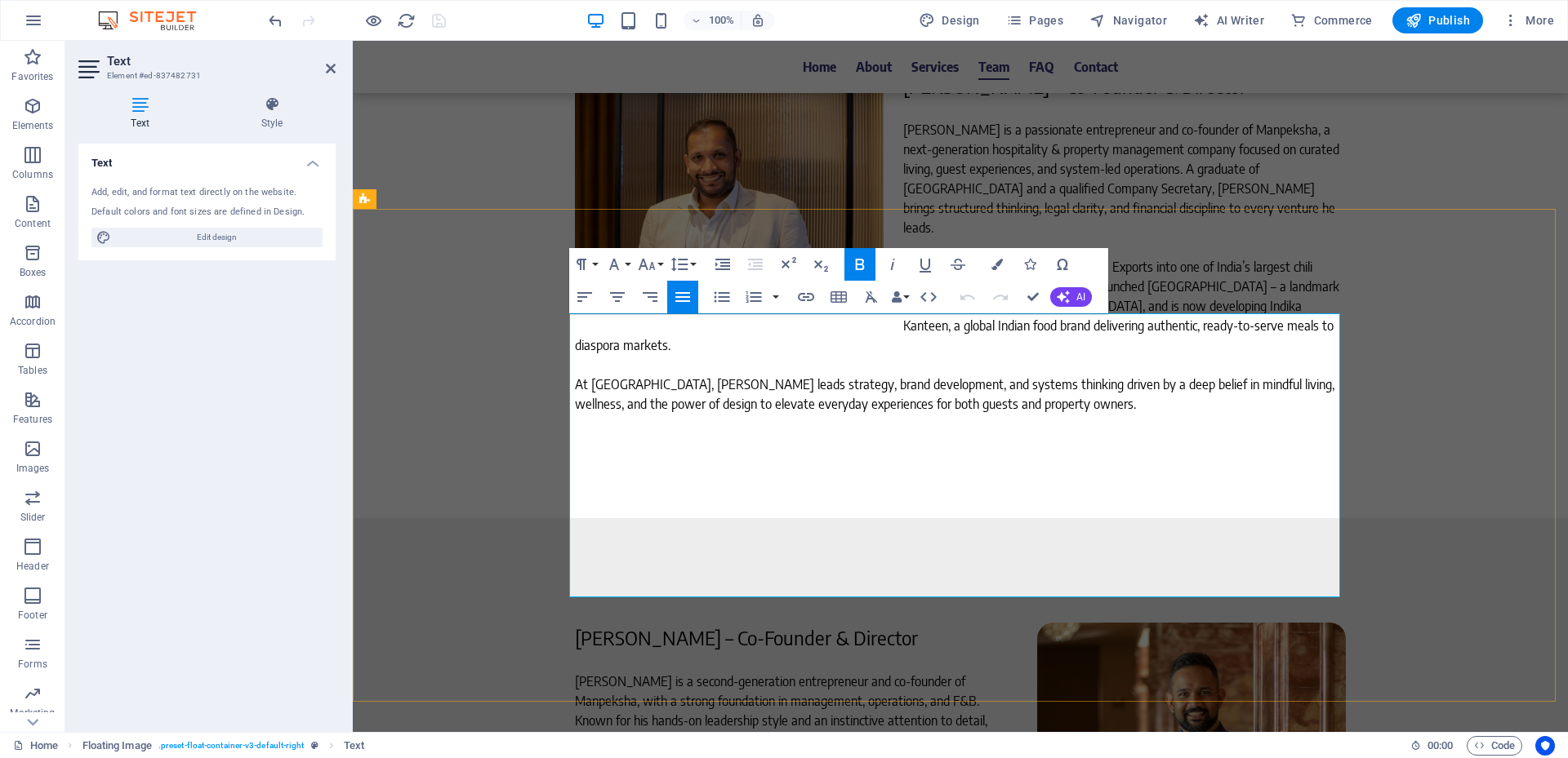
drag, startPoint x: 888, startPoint y: 587, endPoint x: 565, endPoint y: 382, distance: 382.6
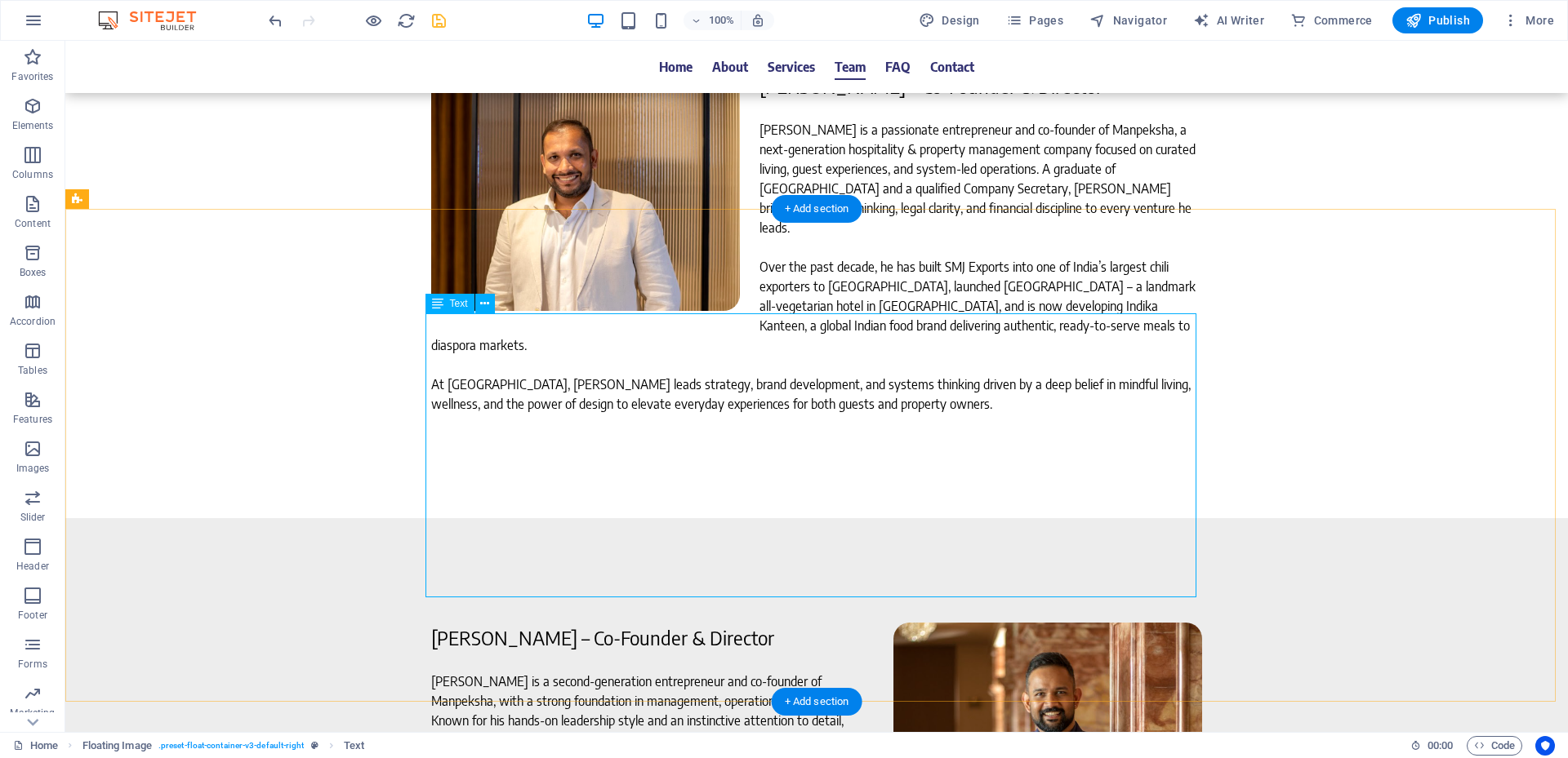
click at [486, 308] on icon at bounding box center [484, 304] width 9 height 17
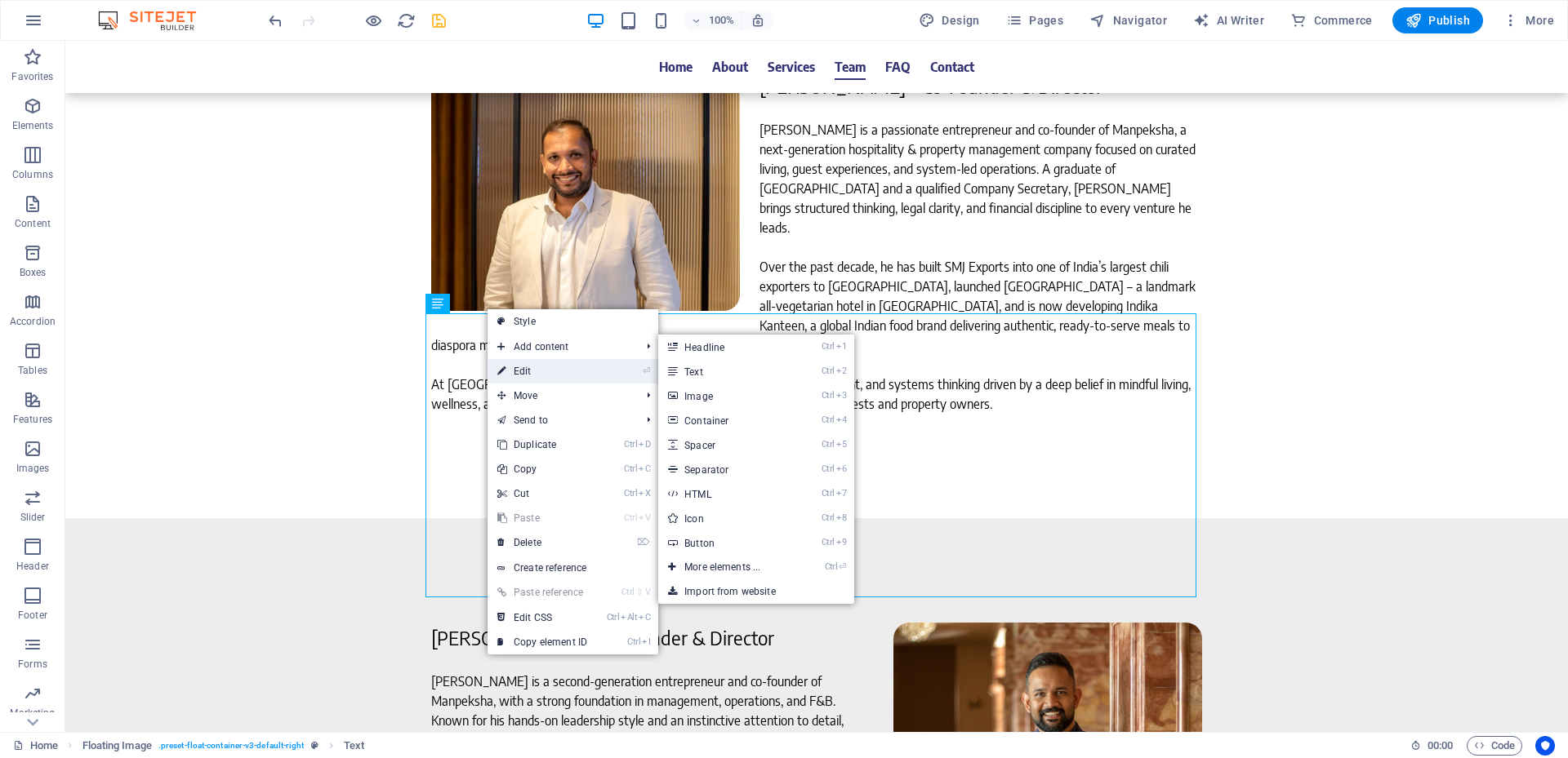
click at [526, 367] on link "⏎ Edit" at bounding box center [542, 371] width 109 height 25
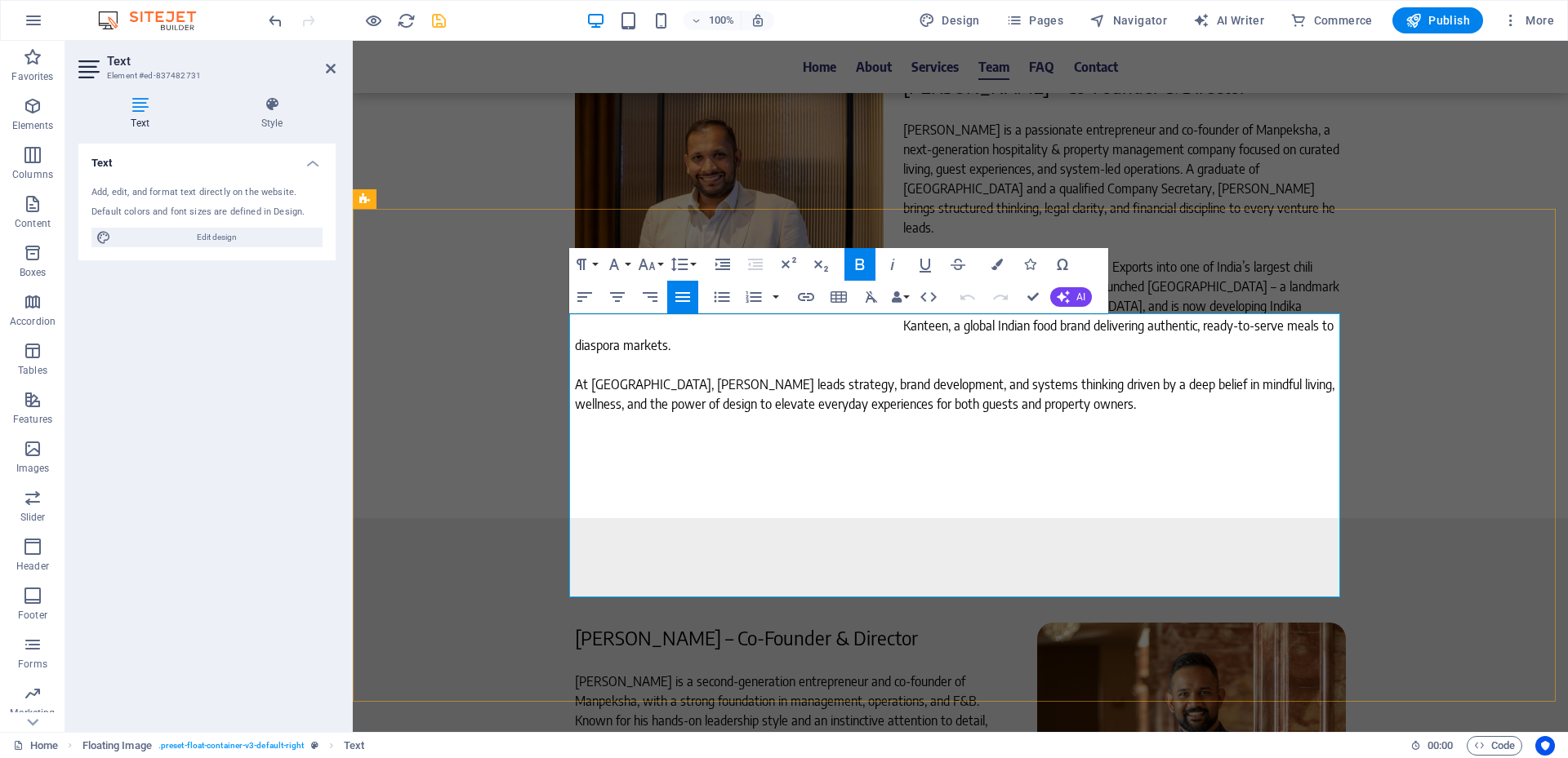
drag, startPoint x: 834, startPoint y: 583, endPoint x: 551, endPoint y: 376, distance: 350.6
click at [995, 263] on icon "button" at bounding box center [997, 264] width 12 height 12
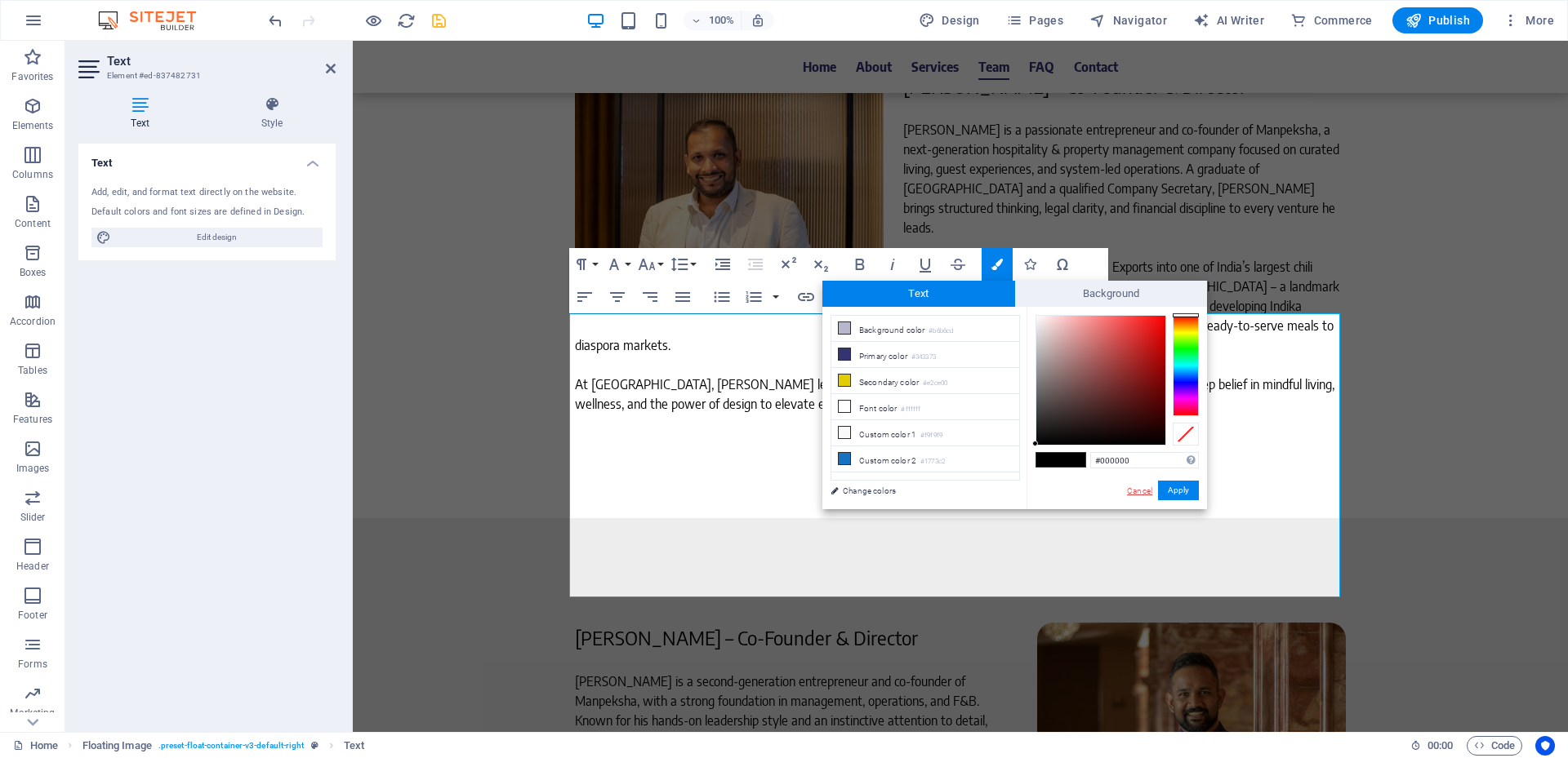
click at [1135, 488] on link "Cancel" at bounding box center [1139, 491] width 29 height 12
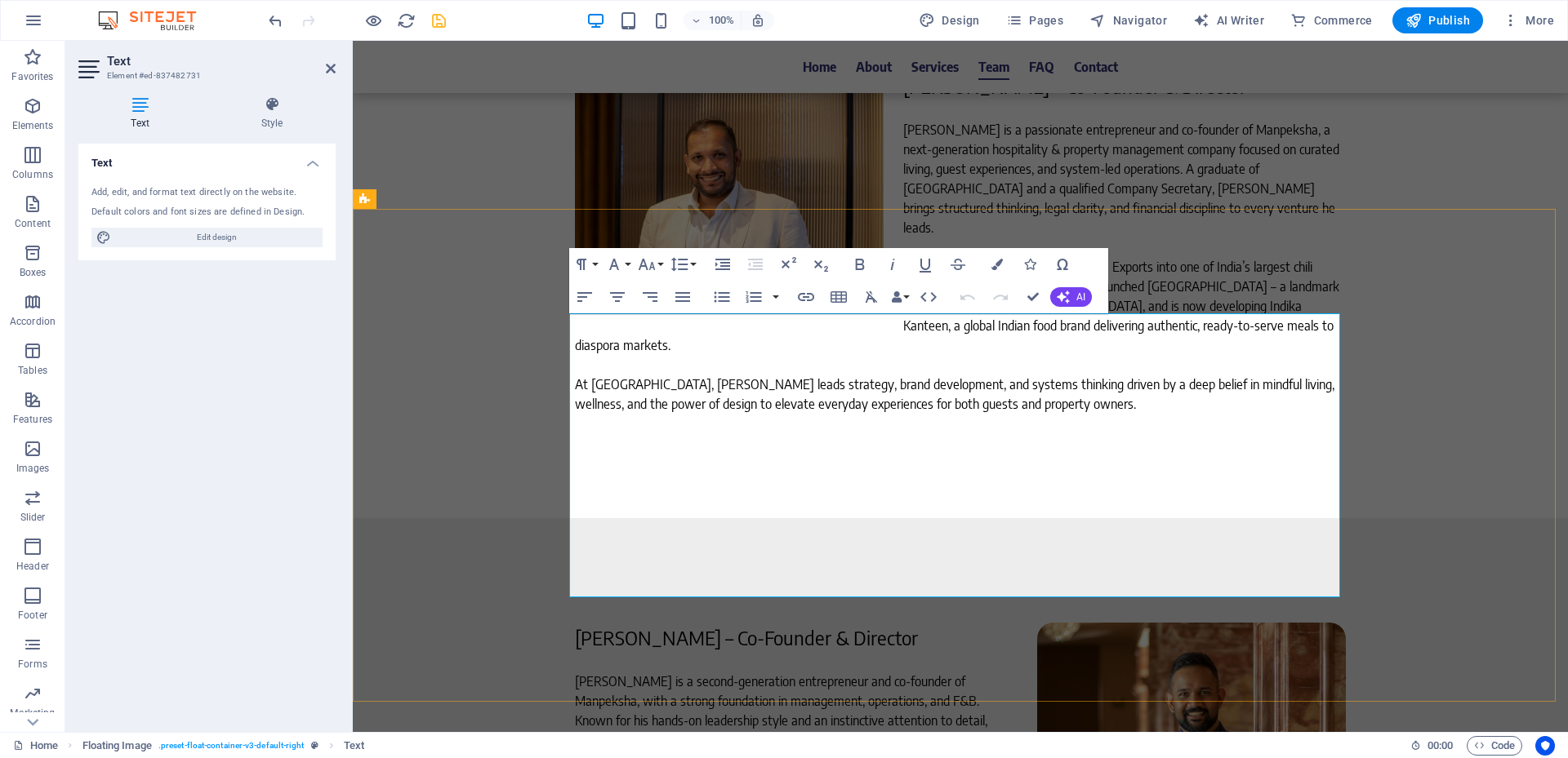
scroll to position [5058, 0]
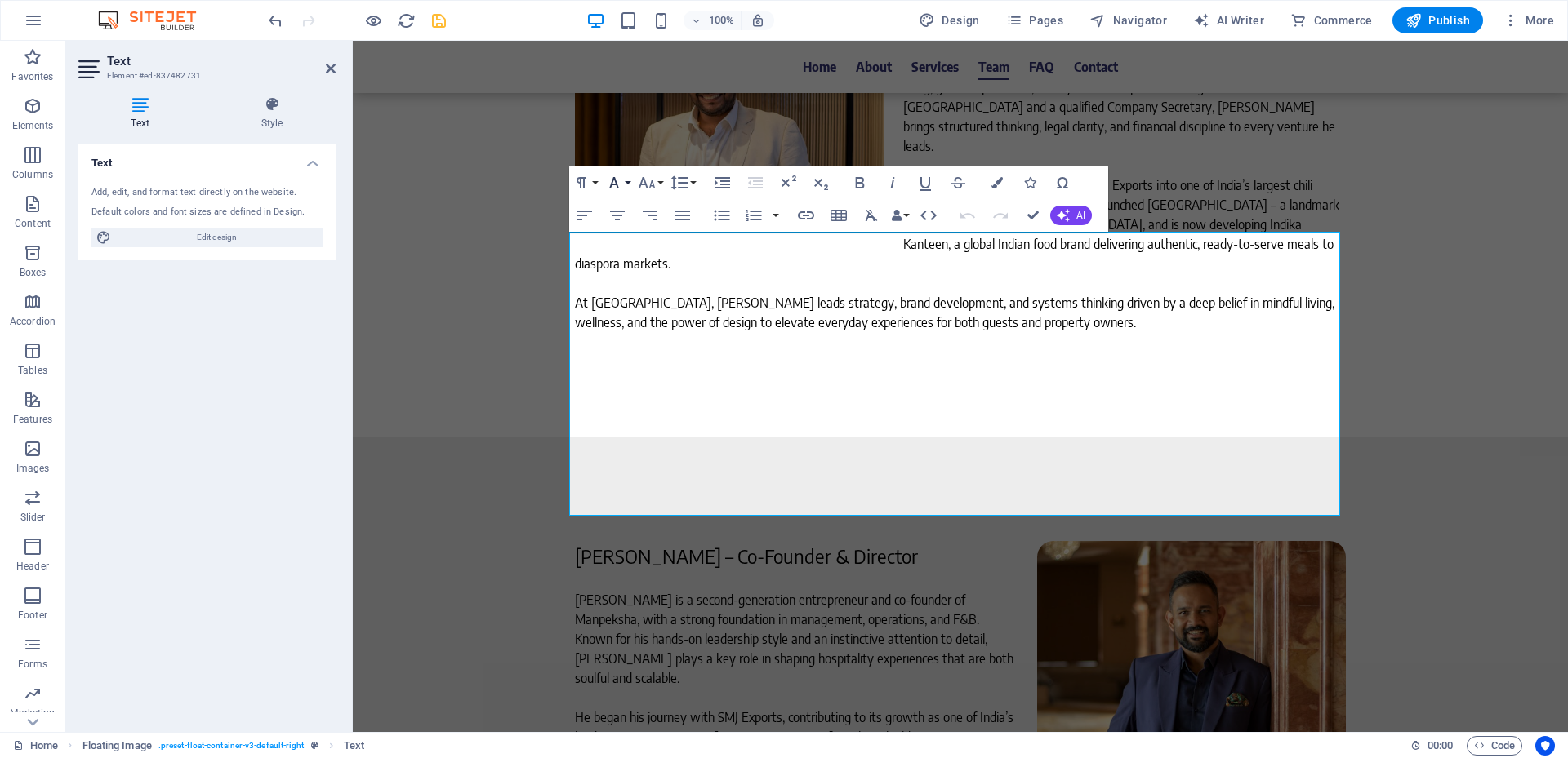
click at [631, 185] on button "Font Family" at bounding box center [618, 182] width 31 height 32
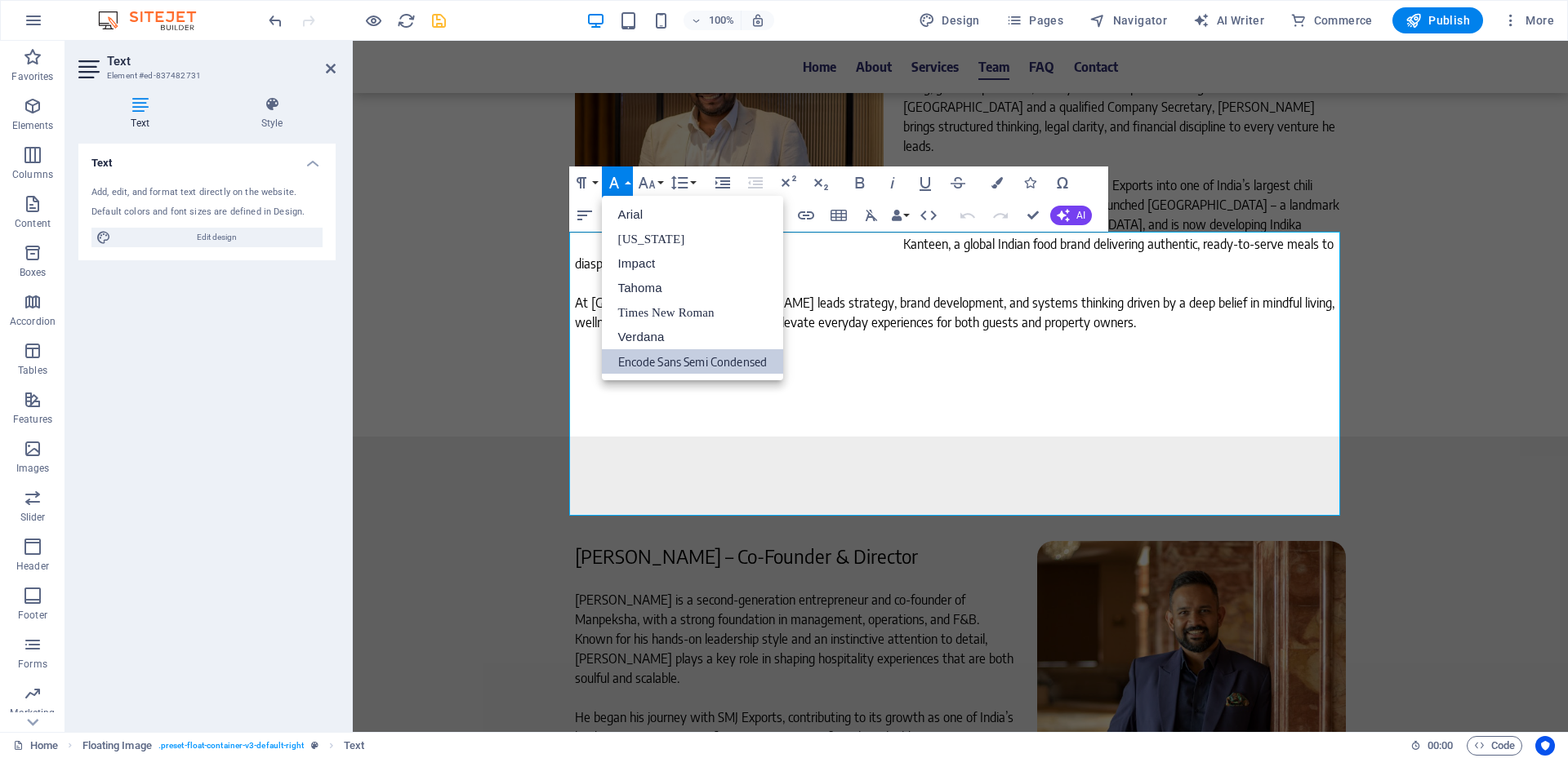
scroll to position [0, 0]
click at [631, 185] on button "Font Family" at bounding box center [618, 182] width 31 height 32
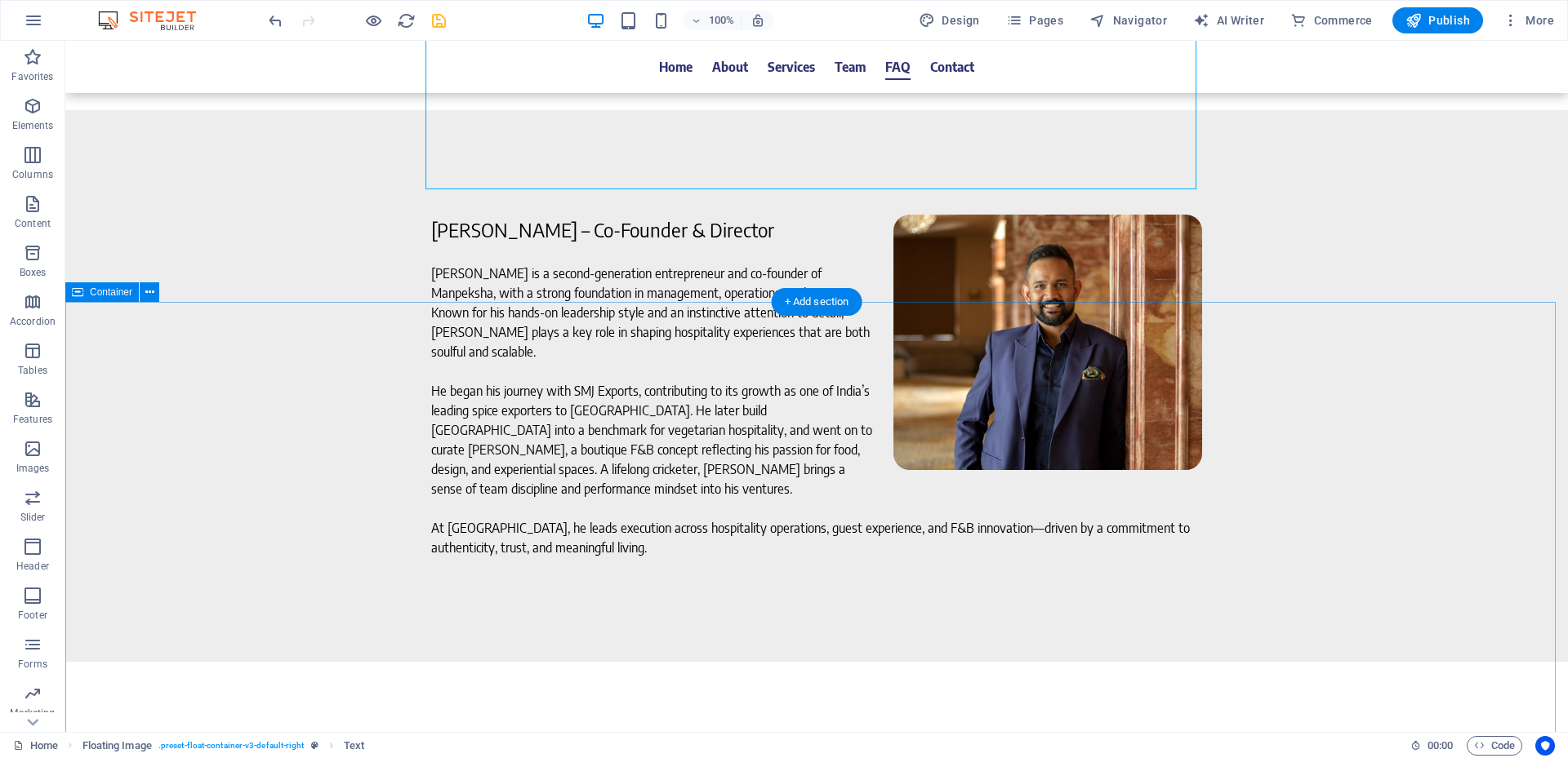
scroll to position [5467, 0]
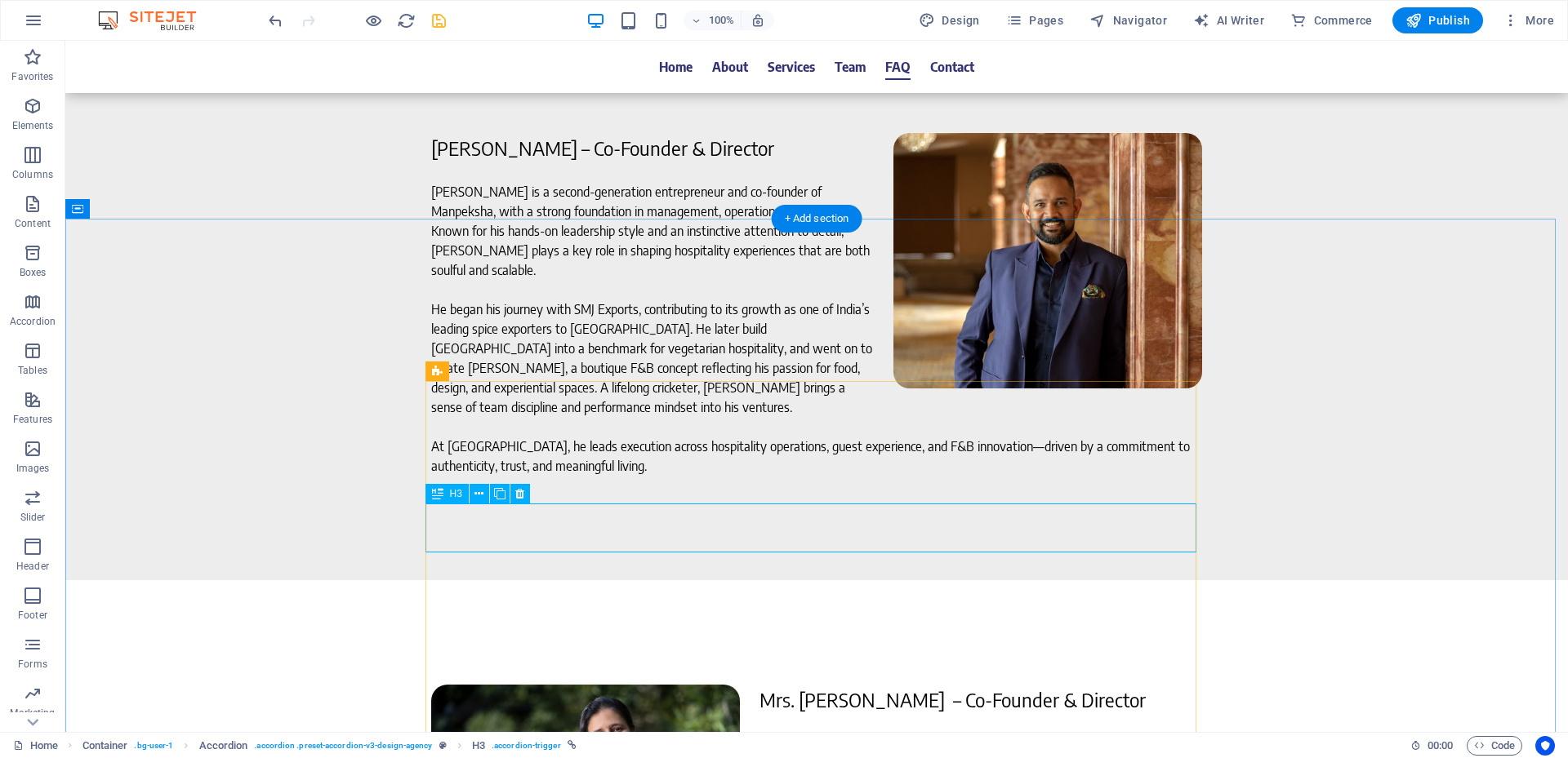
scroll to position [5630, 0]
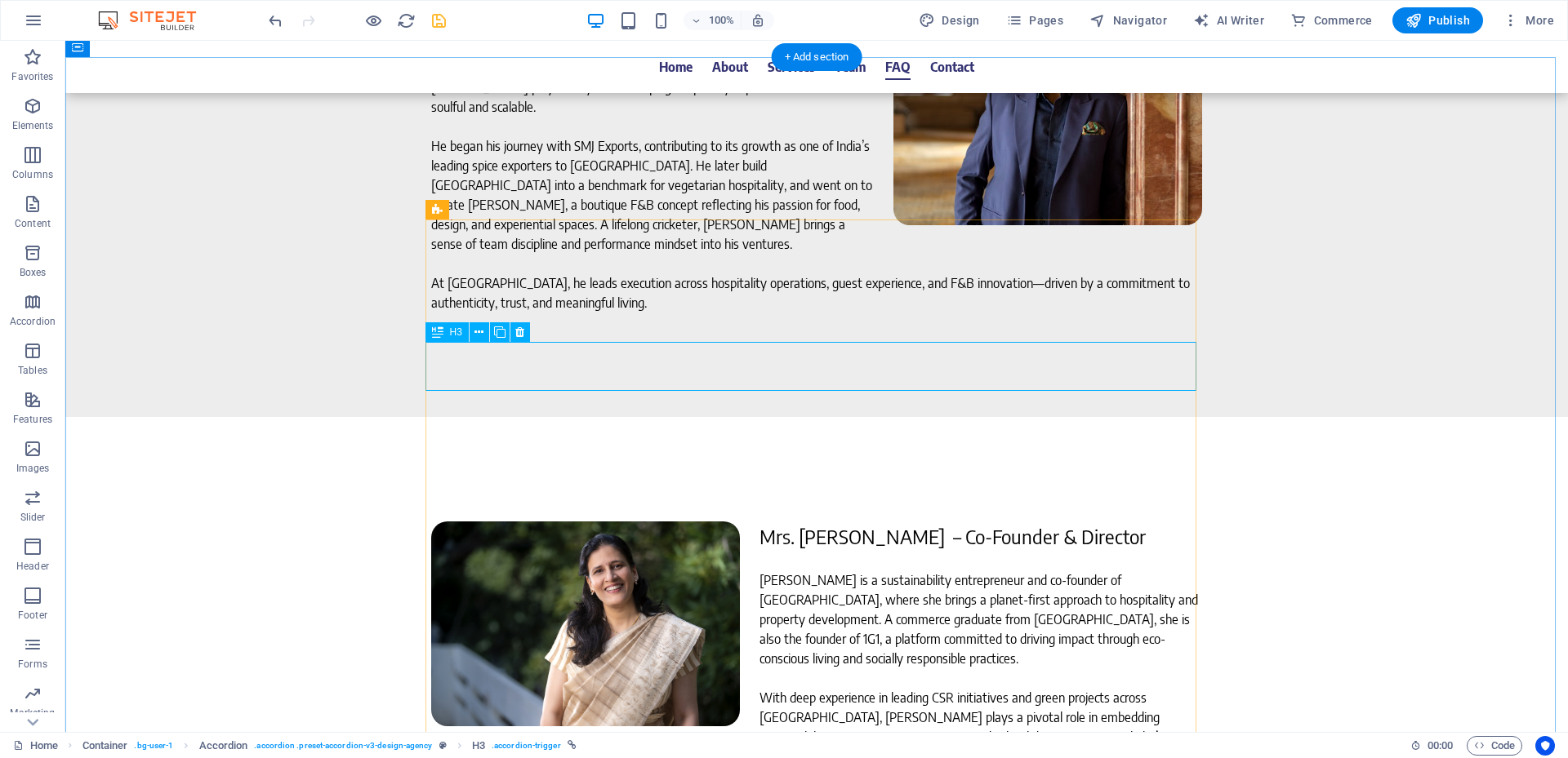
drag, startPoint x: 526, startPoint y: 334, endPoint x: 472, endPoint y: 294, distance: 67.2
click at [526, 334] on button at bounding box center [520, 332] width 20 height 20
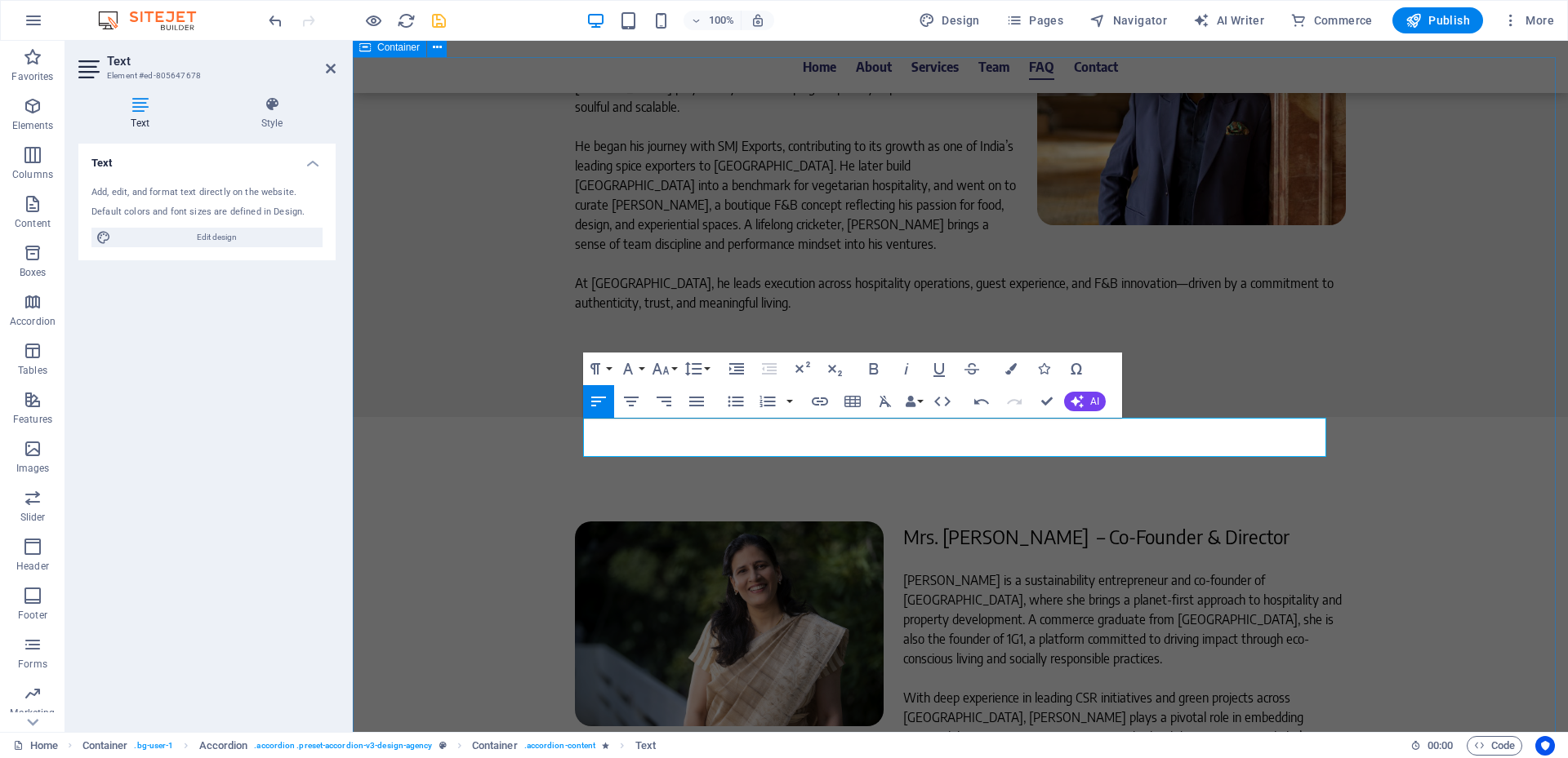
scroll to position [2307, 4]
drag, startPoint x: 1048, startPoint y: 405, endPoint x: 984, endPoint y: 364, distance: 76.0
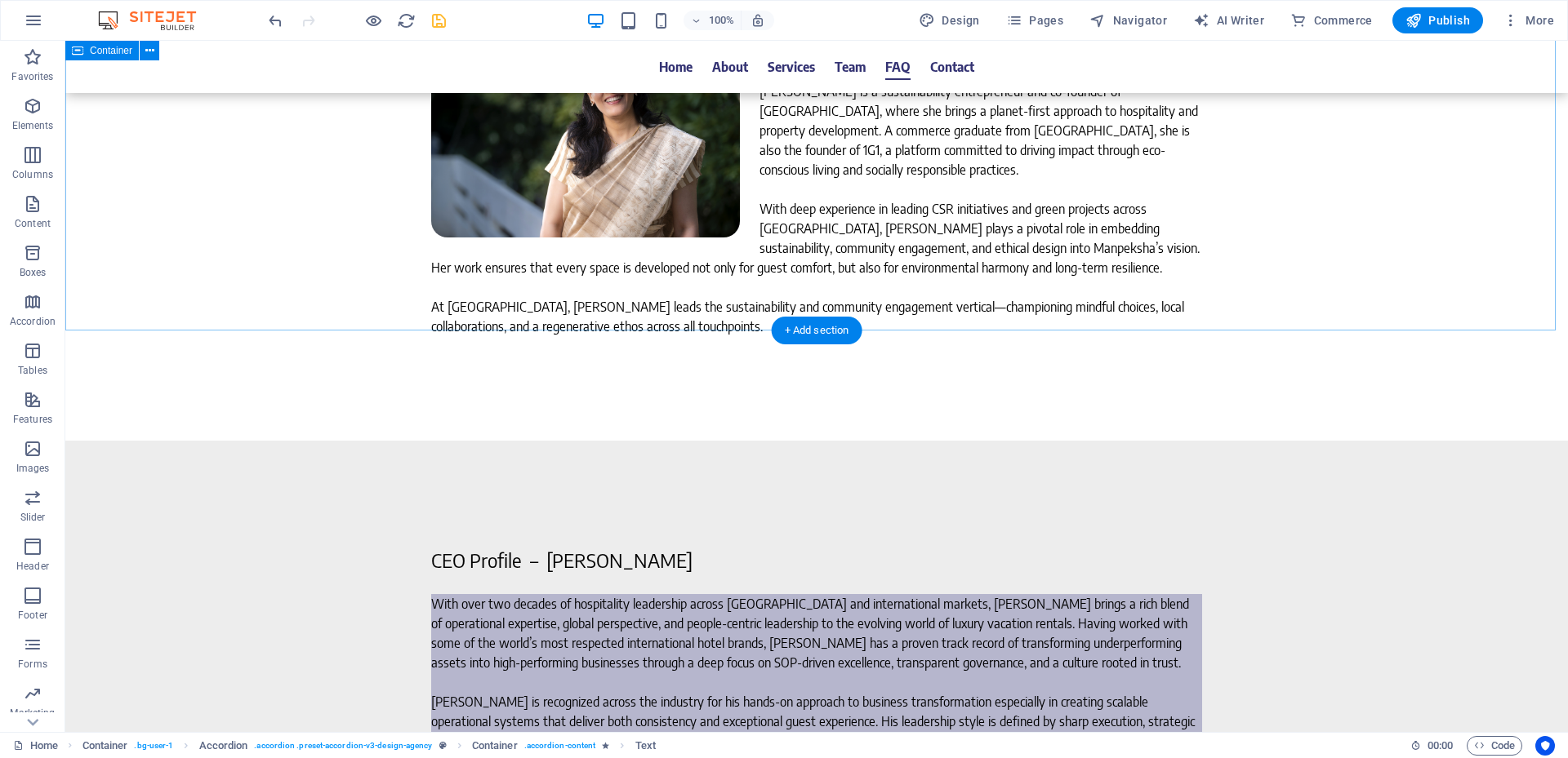
scroll to position [6120, 0]
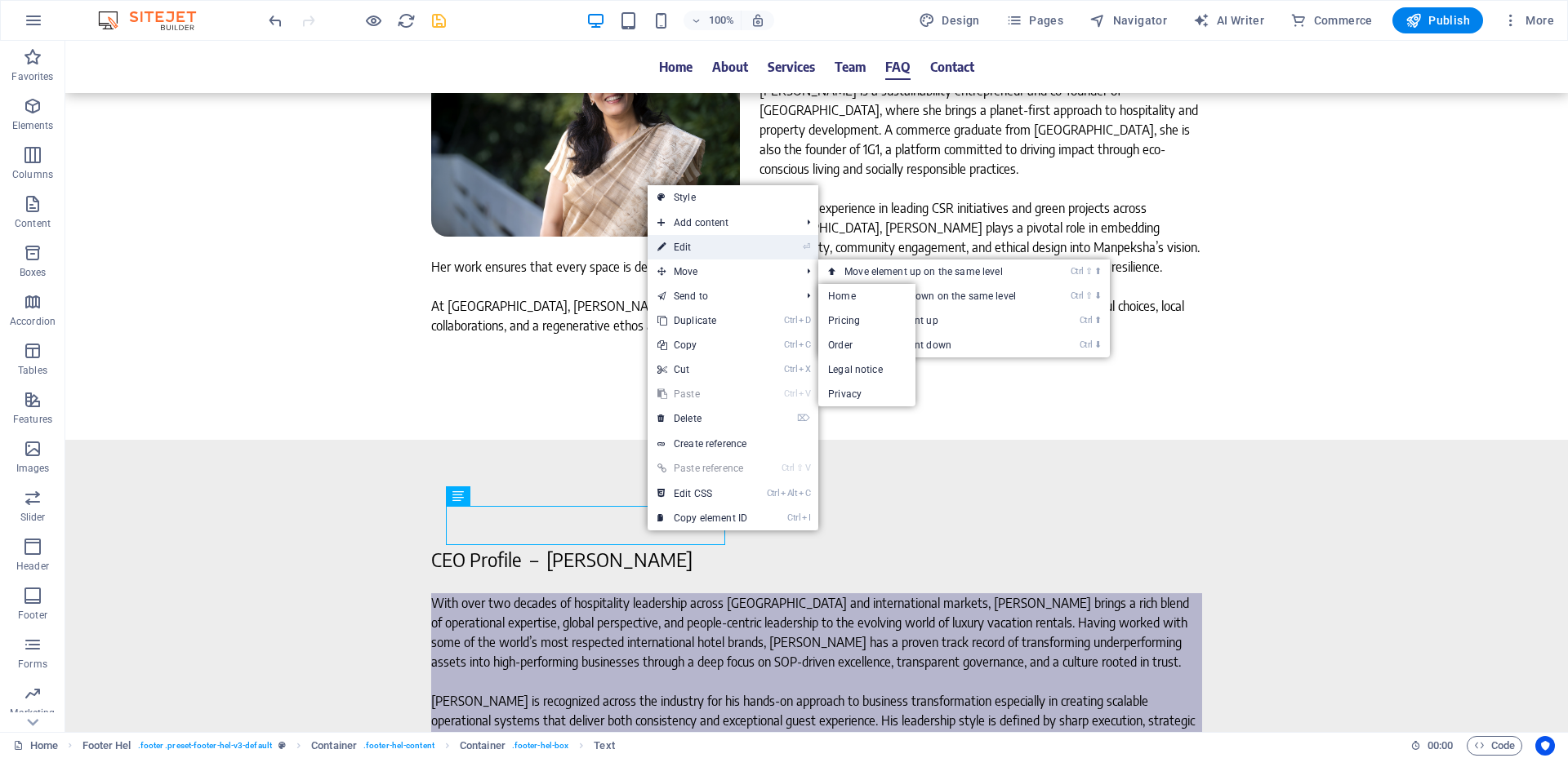
click at [671, 245] on link "⏎ Edit" at bounding box center [701, 247] width 109 height 25
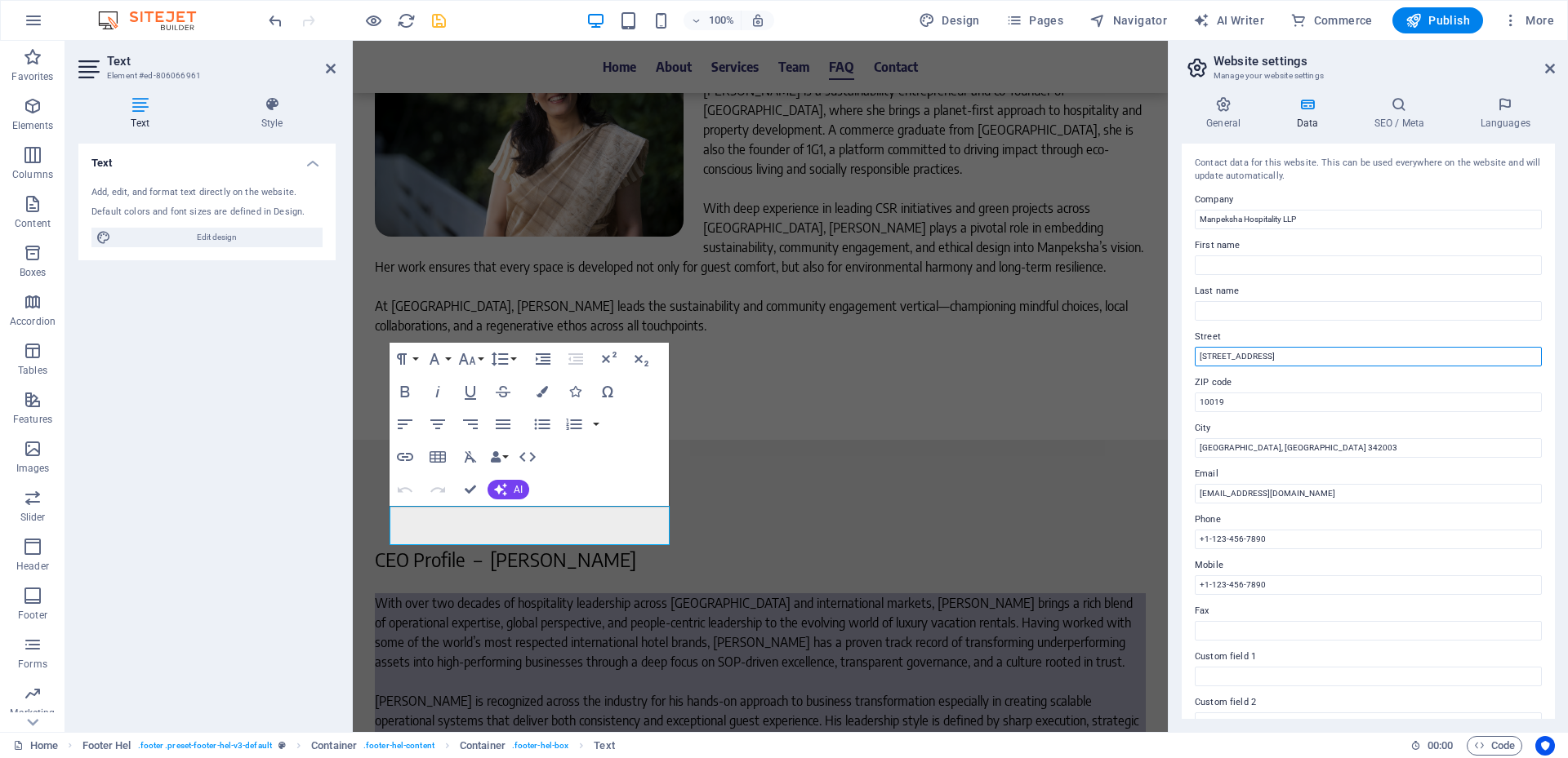
drag, startPoint x: 1289, startPoint y: 359, endPoint x: 1559, endPoint y: 373, distance: 270.4
click at [1559, 373] on div "General Data SEO / Meta Languages Website name Manpeksha Hospitality Logo Drag …" at bounding box center [1368, 408] width 399 height 649
type input "[STREET_ADDRESS],"
click at [1292, 536] on input "+1-123-456-7890" at bounding box center [1368, 540] width 347 height 20
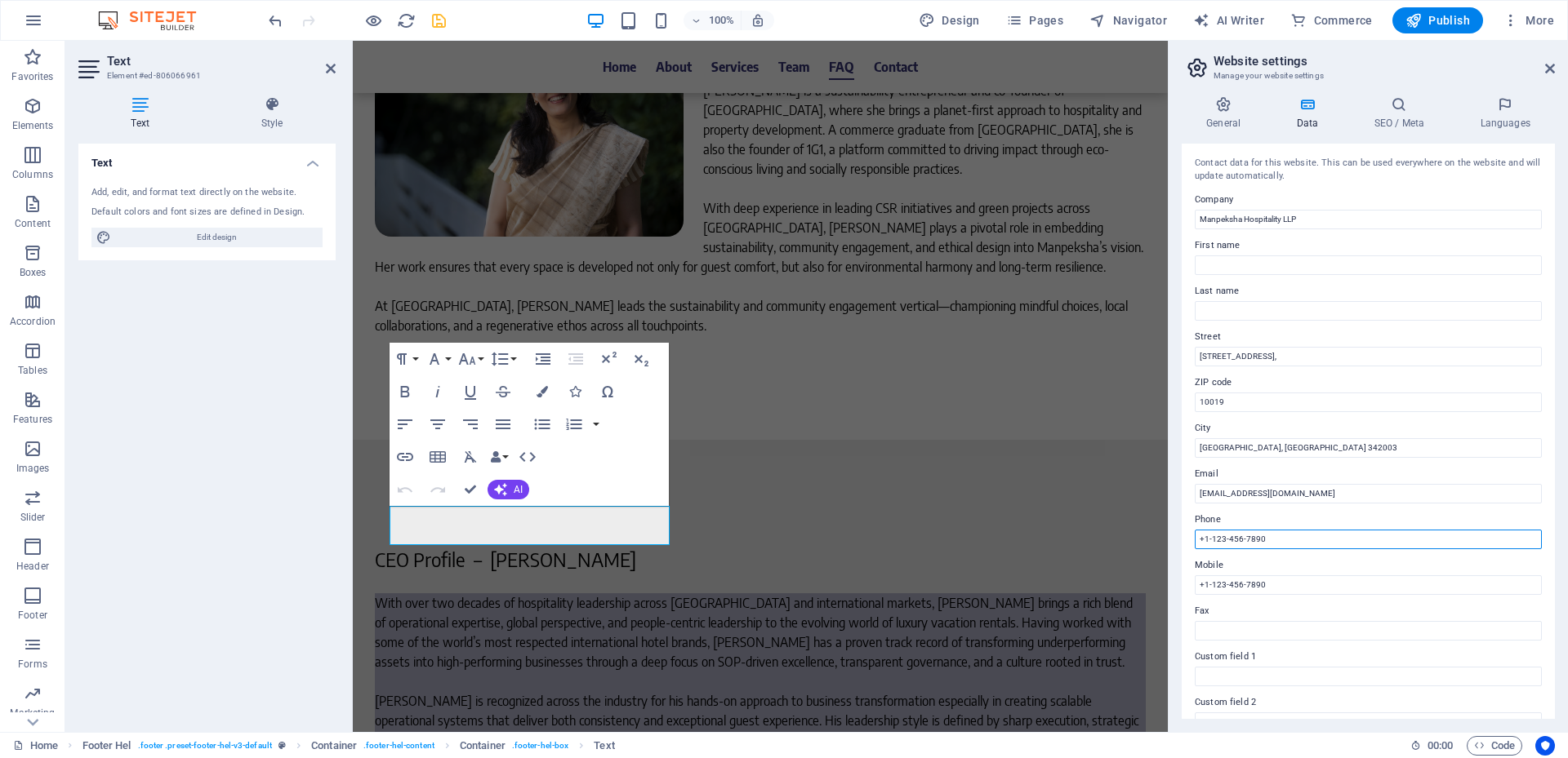
click at [1292, 536] on input "+1-123-456-7890" at bounding box center [1368, 540] width 347 height 20
paste input "99291-09439"
type input "[PHONE_NUMBER]"
click at [1288, 589] on input "+1-123-456-7890" at bounding box center [1368, 585] width 347 height 20
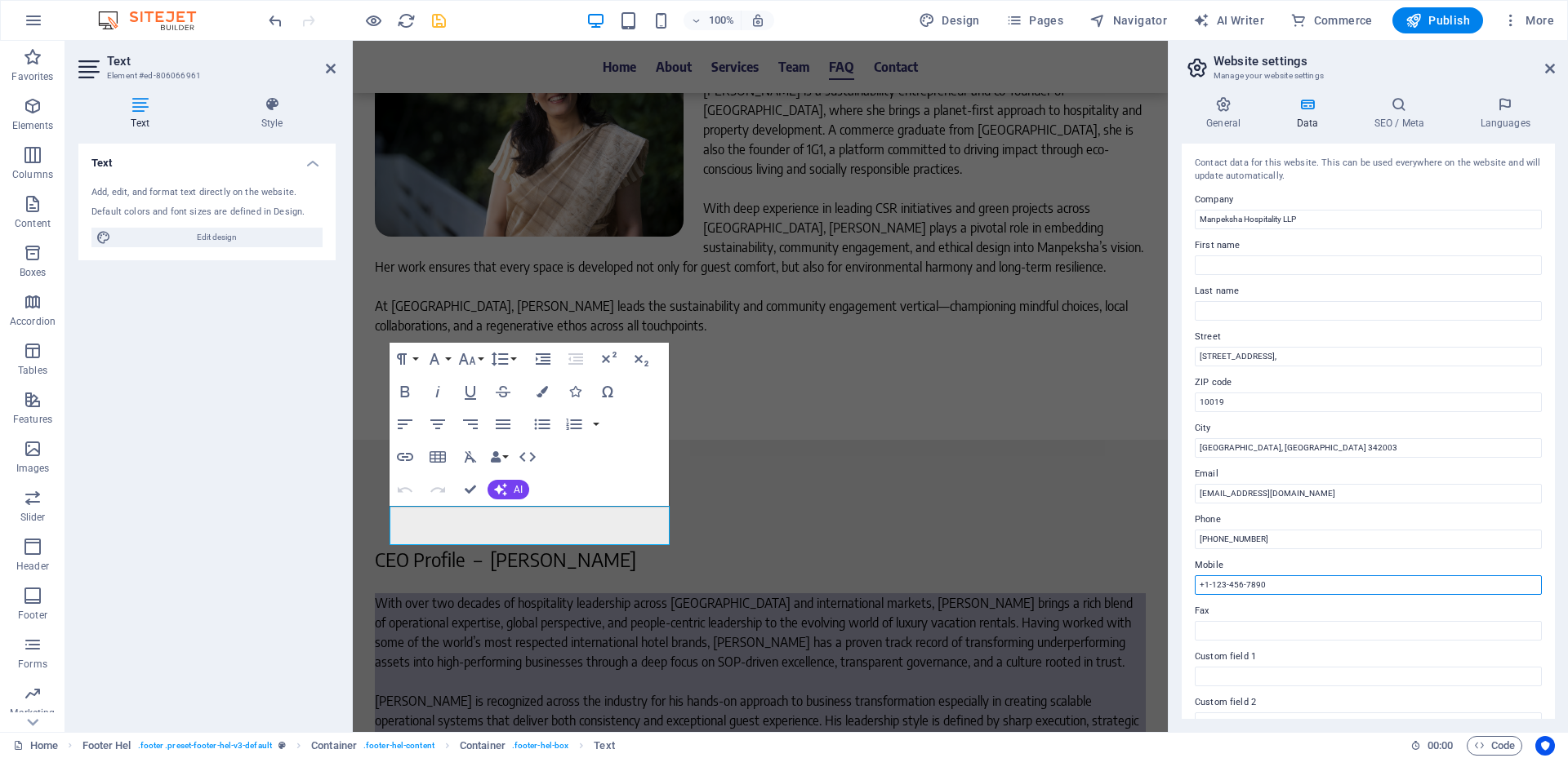
click at [1288, 589] on input "+1-123-456-7890" at bounding box center [1368, 585] width 347 height 20
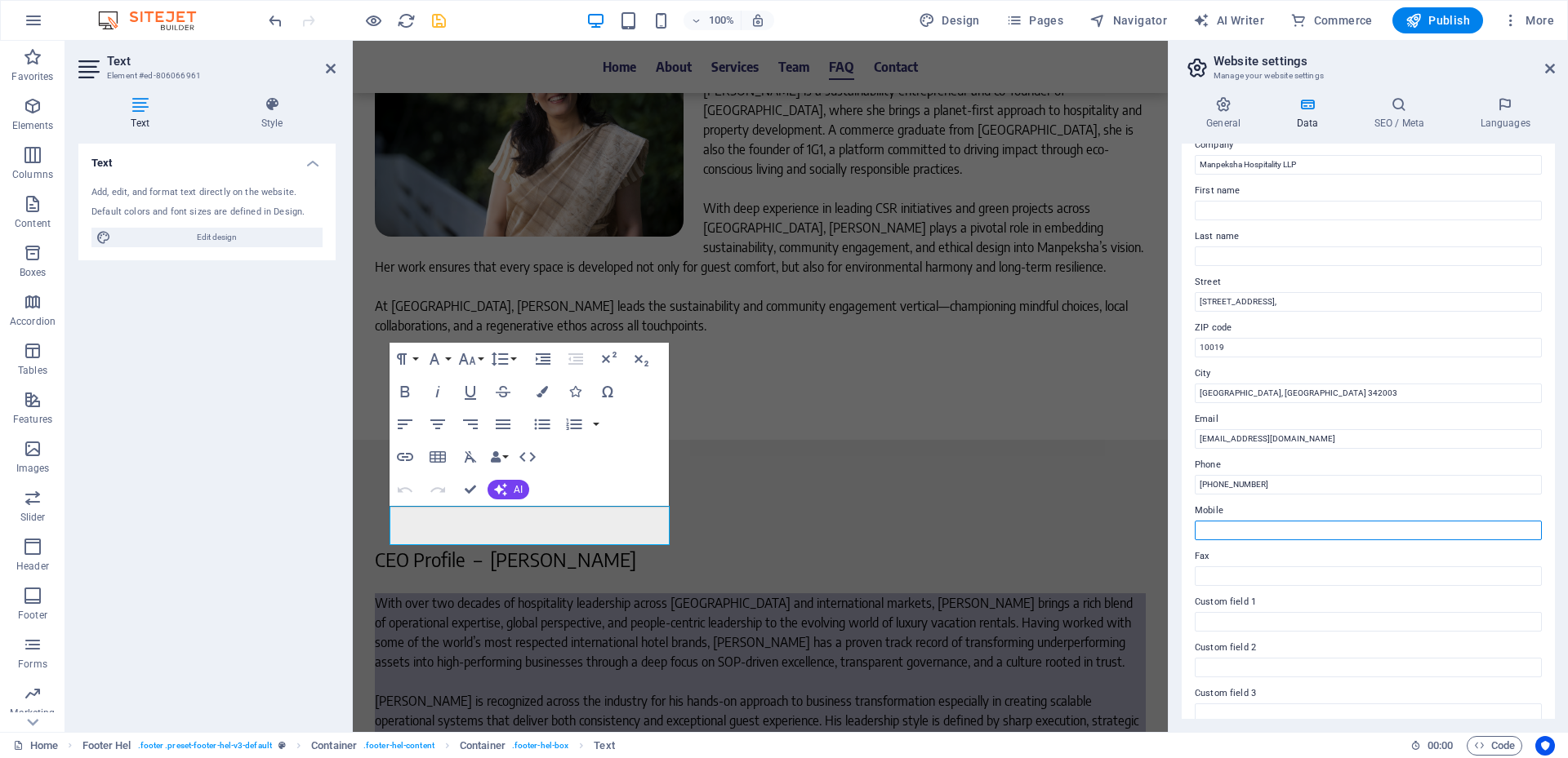
scroll to position [82, 0]
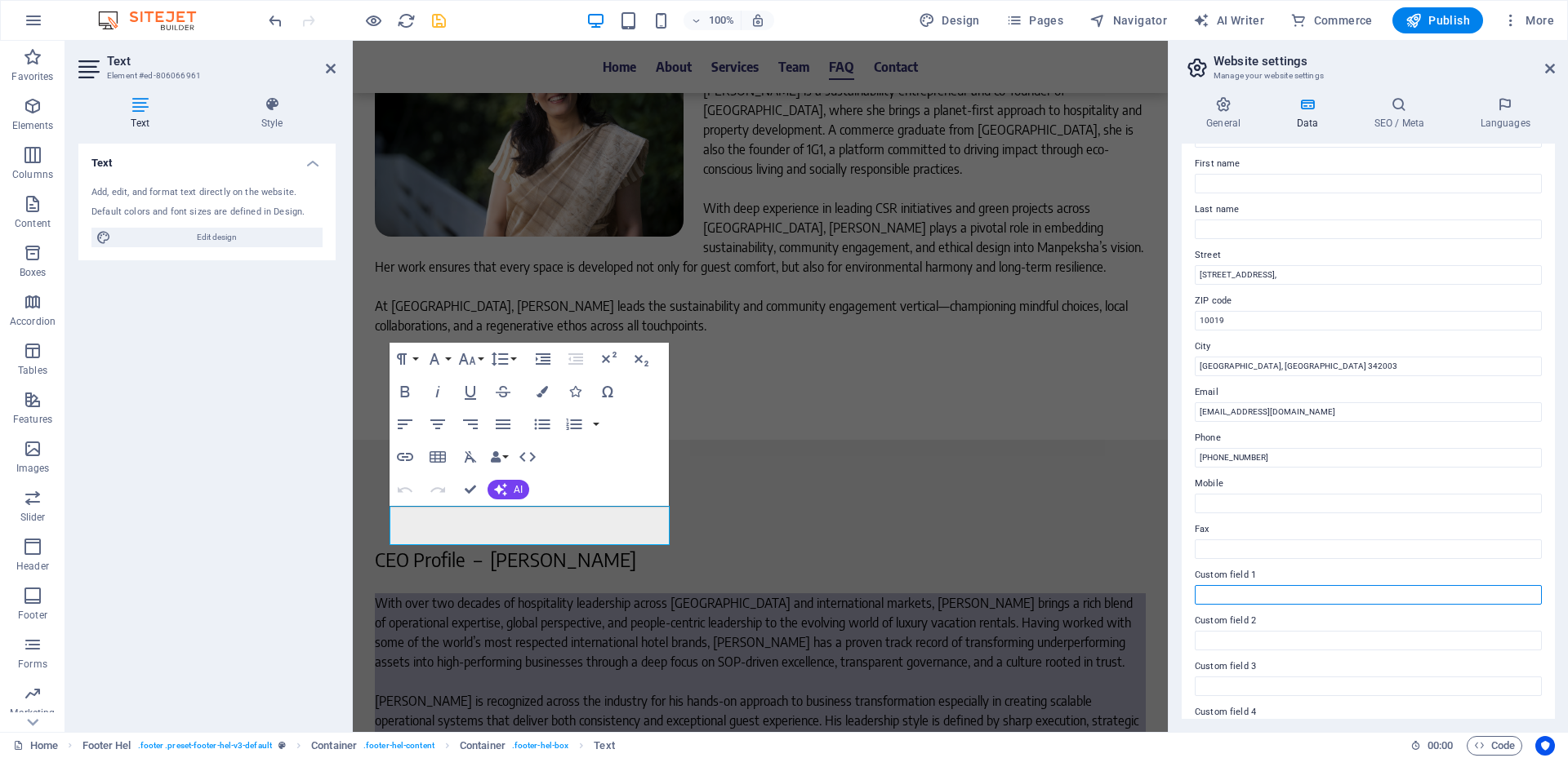
drag, startPoint x: 1262, startPoint y: 603, endPoint x: 1330, endPoint y: 593, distance: 68.7
click at [1262, 603] on input "Custom field 1" at bounding box center [1368, 595] width 347 height 20
paste input "GST : 08ACEFM0881B1ZH"
type input "GST : 08ACEFM0881B1ZH"
click at [435, 21] on icon "save" at bounding box center [439, 21] width 19 height 19
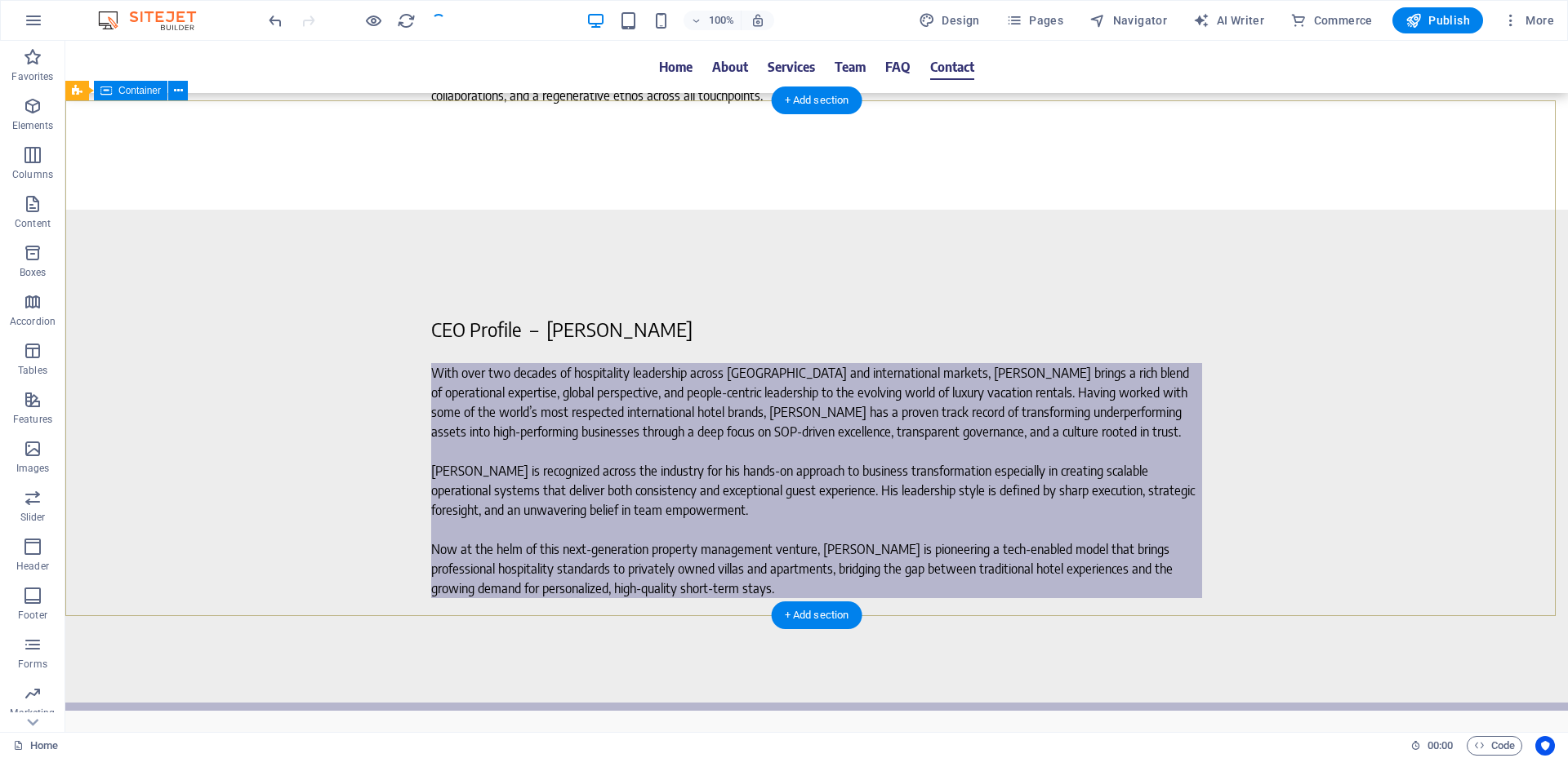
scroll to position [6187, 0]
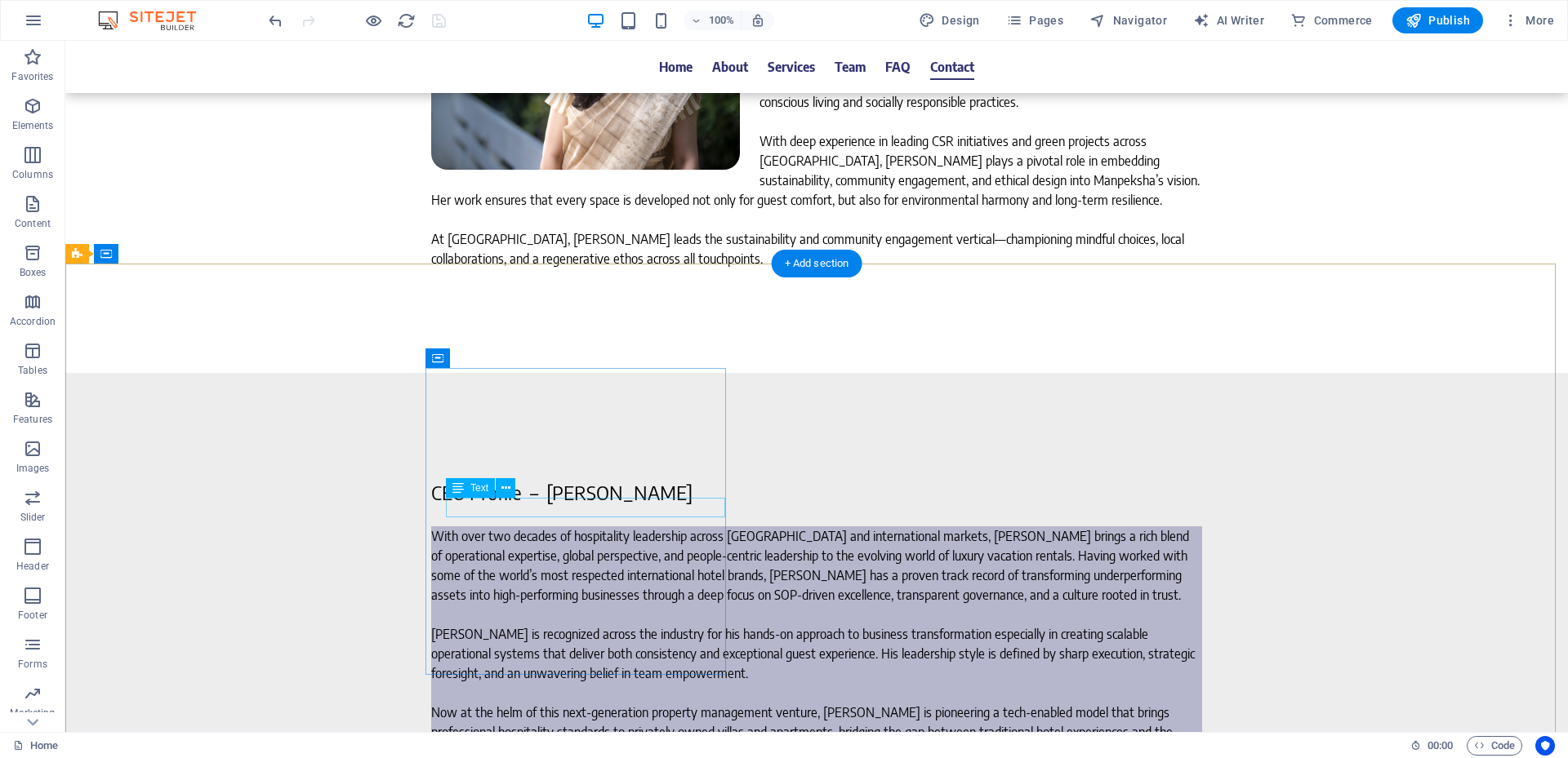
click at [503, 488] on icon at bounding box center [506, 488] width 9 height 17
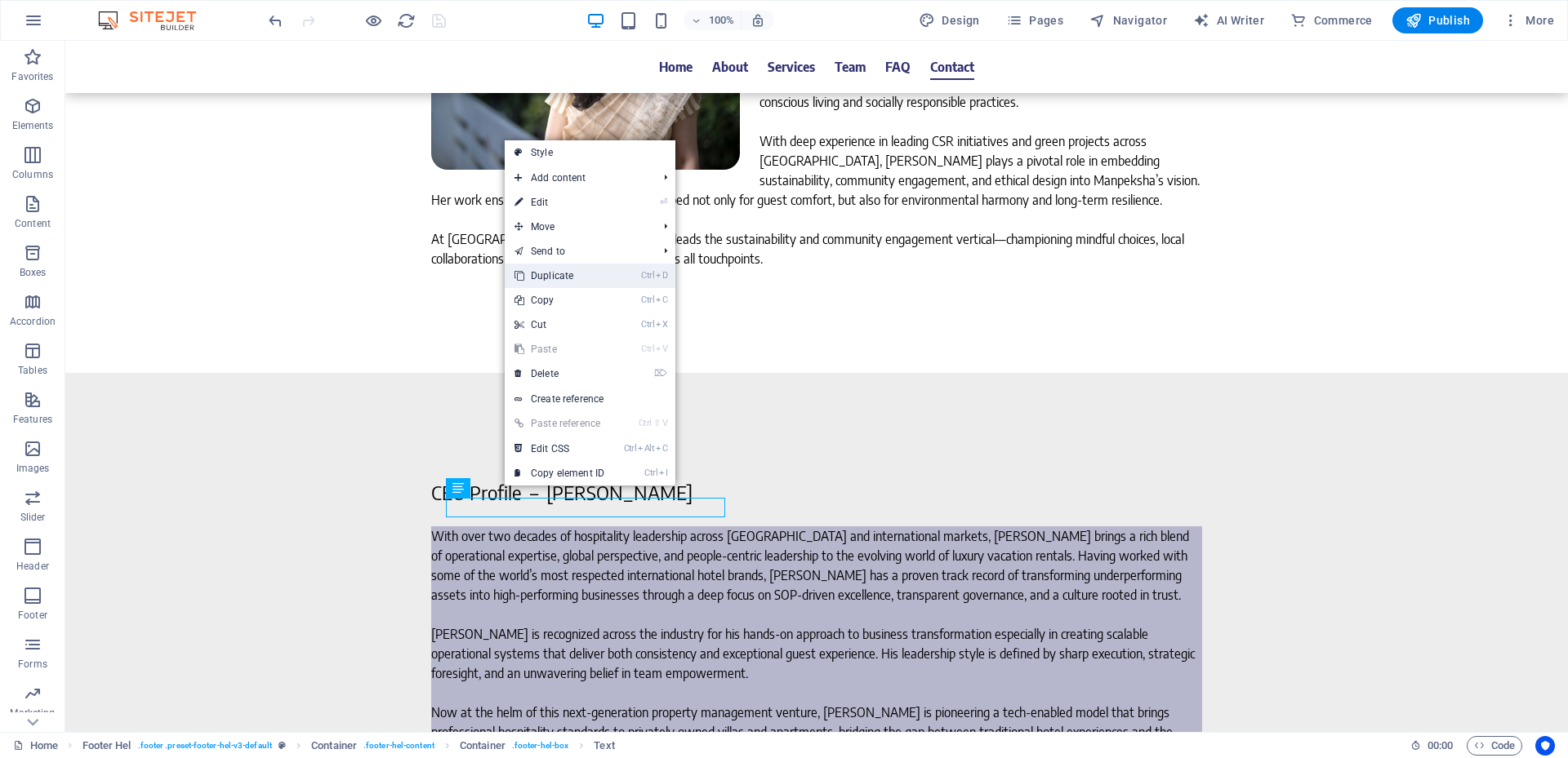
click at [559, 267] on link "Ctrl D Duplicate" at bounding box center [559, 275] width 109 height 25
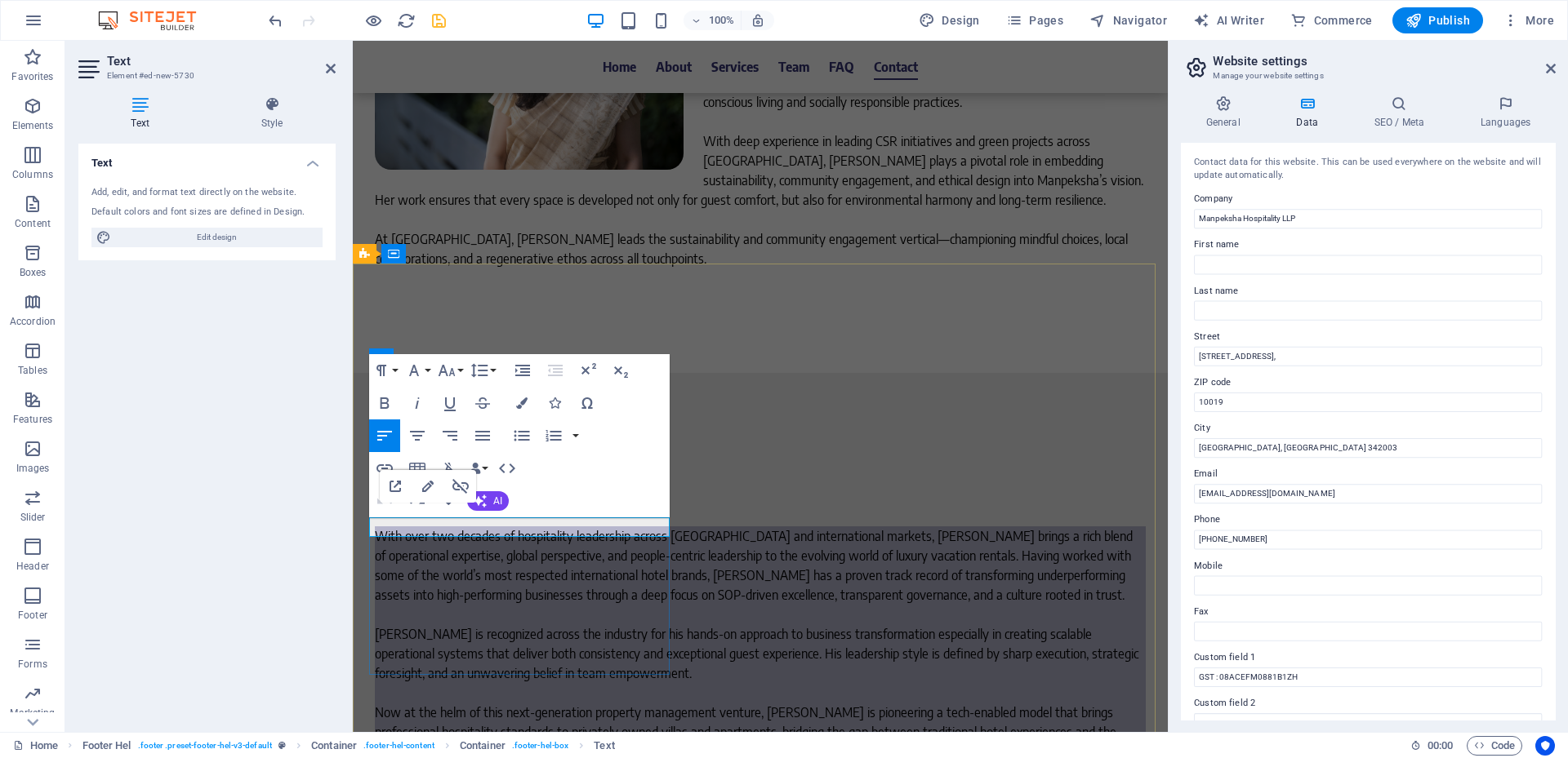
drag, startPoint x: 476, startPoint y: 527, endPoint x: 431, endPoint y: 527, distance: 45.0
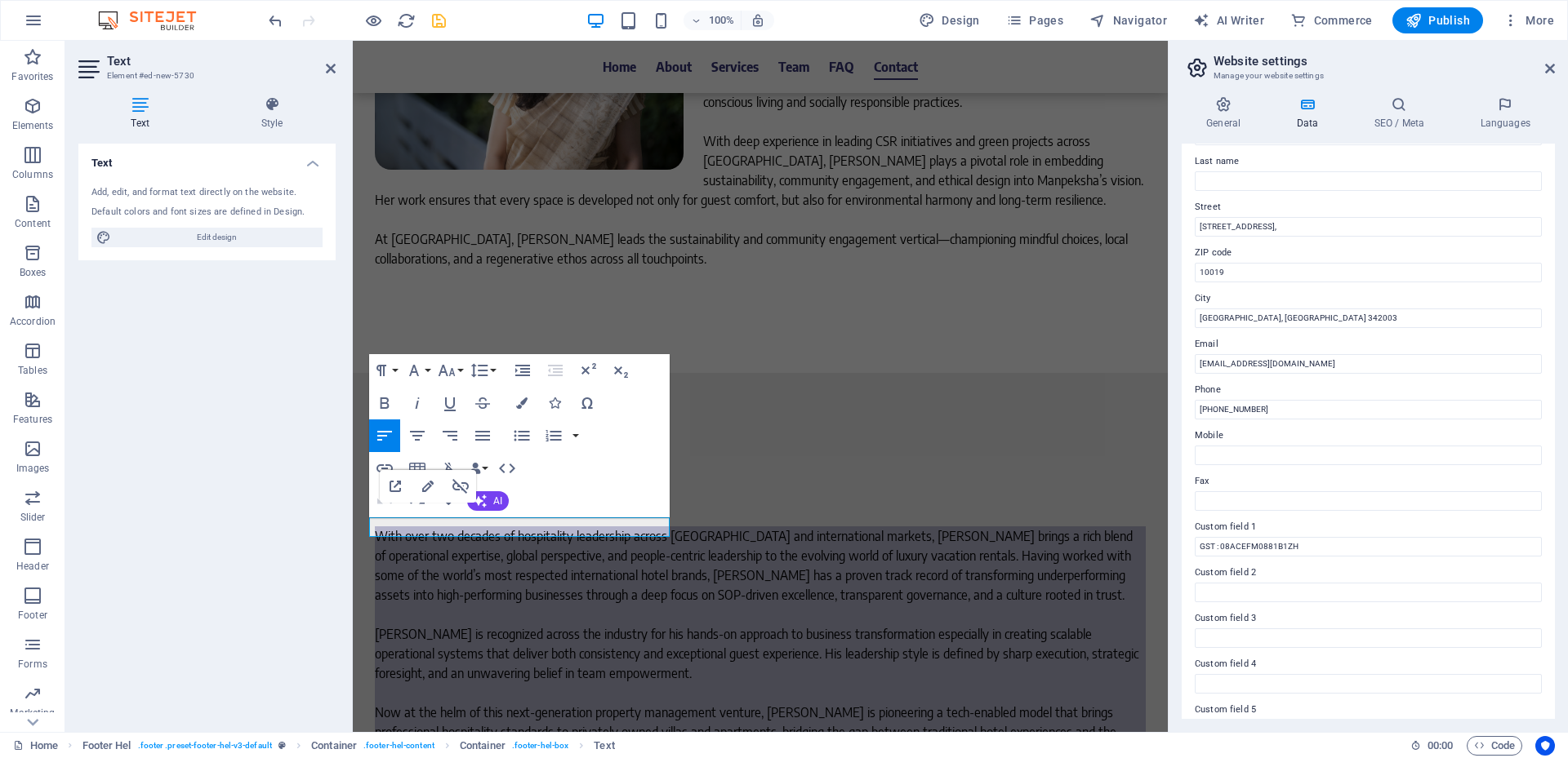
scroll to position [0, 0]
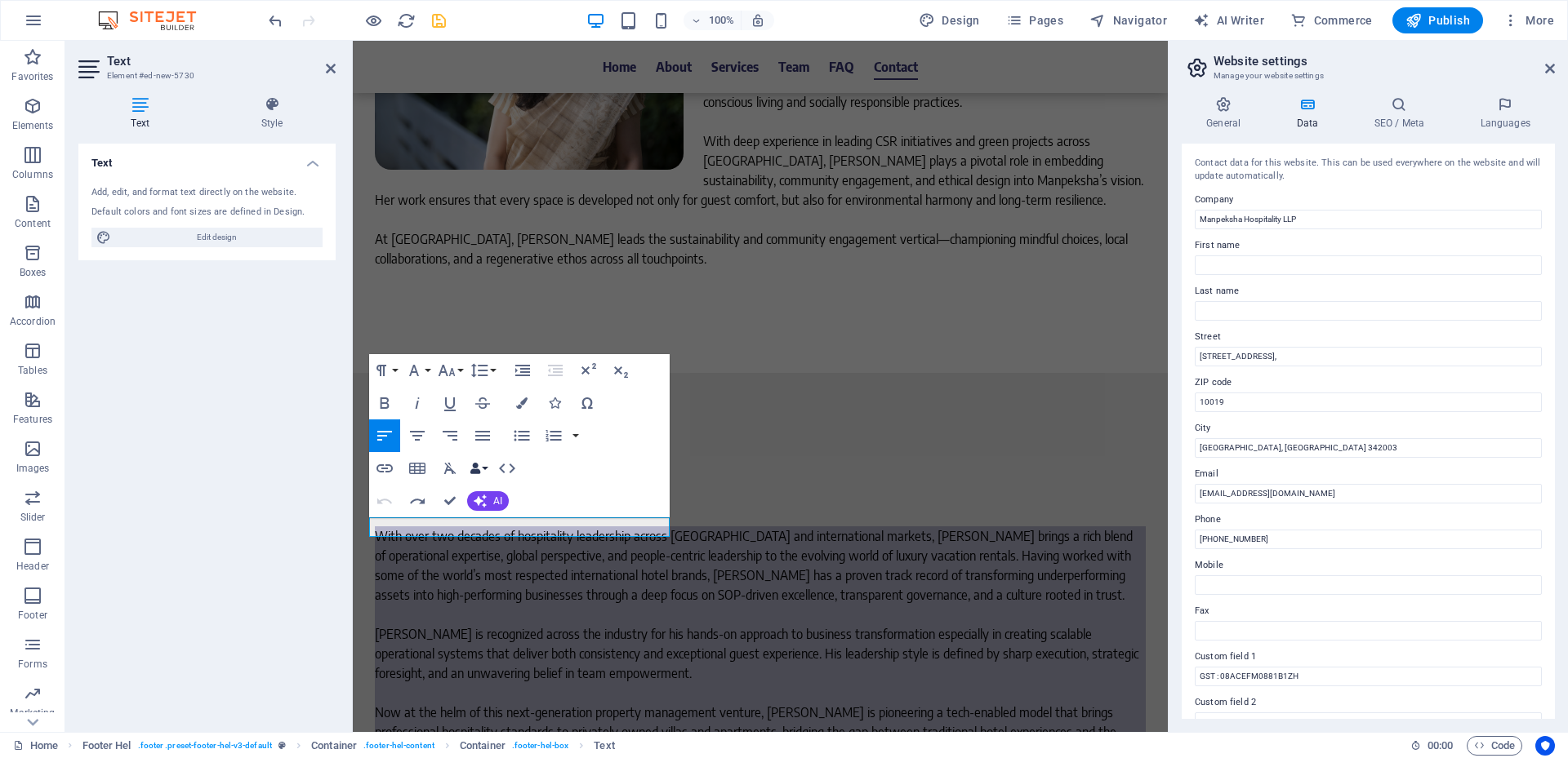
click at [483, 469] on button "Data Bindings" at bounding box center [478, 468] width 23 height 32
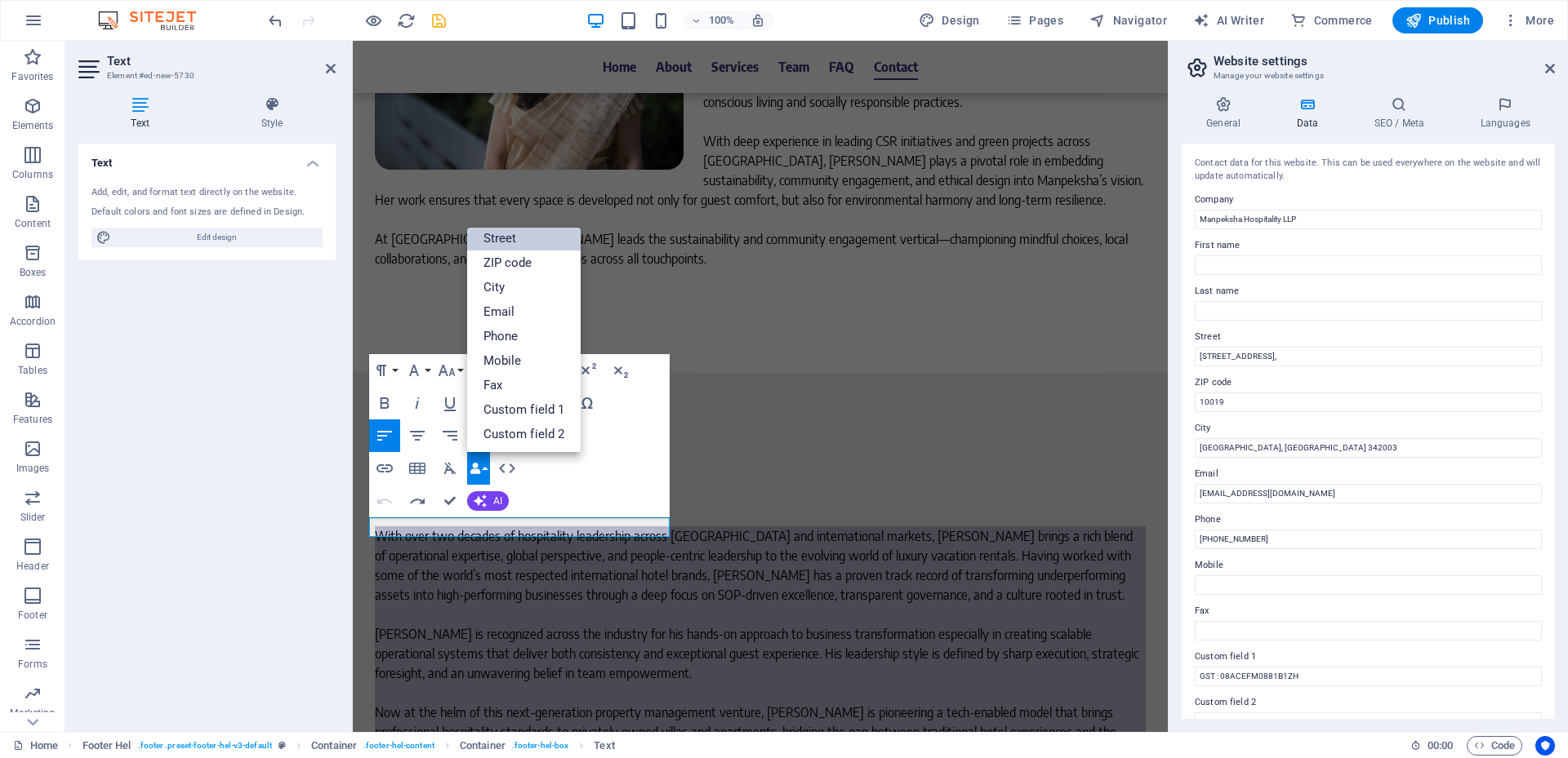
scroll to position [163, 0]
click at [551, 326] on link "Custom field 1" at bounding box center [524, 327] width 114 height 25
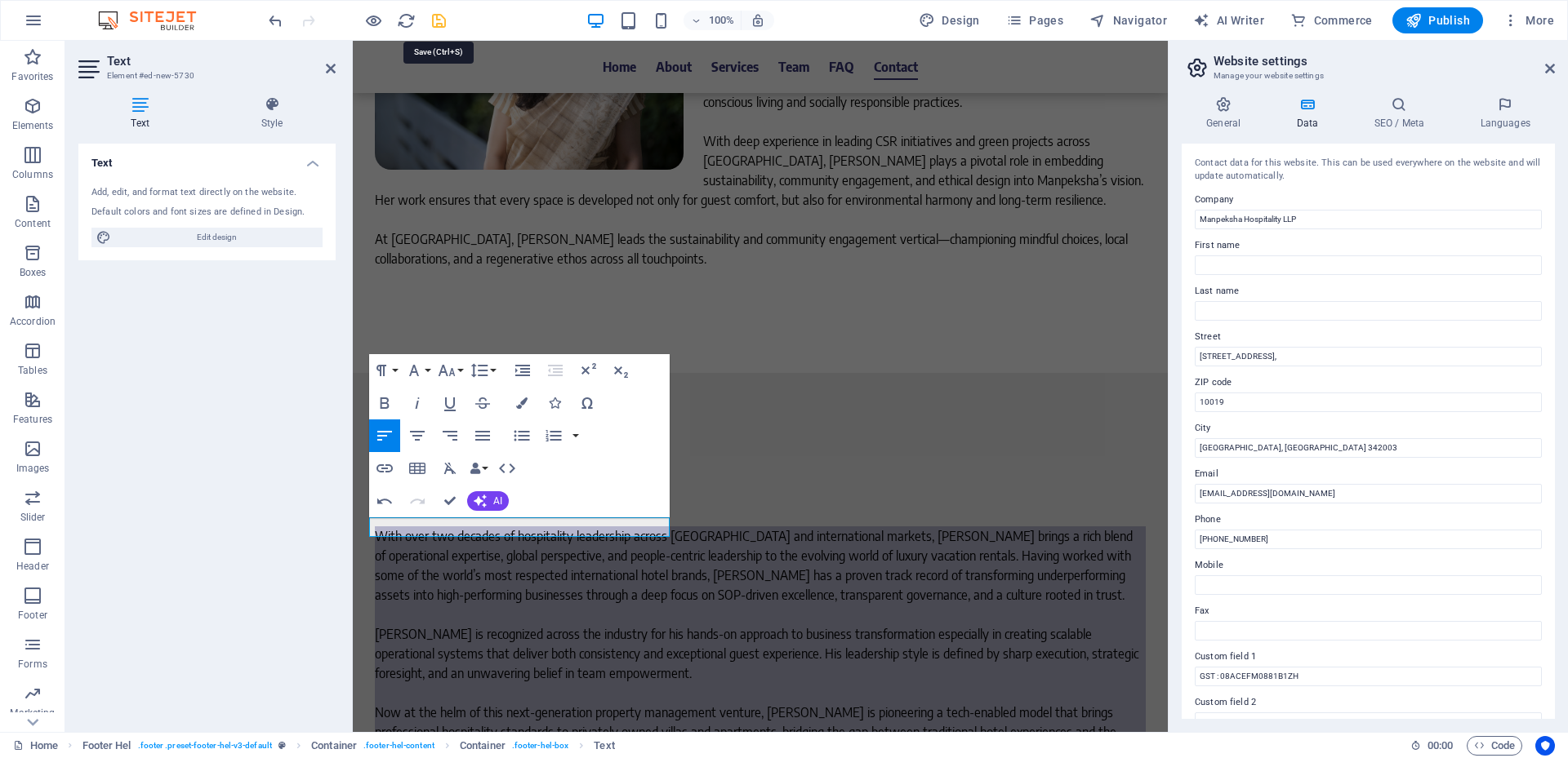
click at [435, 27] on icon "save" at bounding box center [439, 21] width 19 height 19
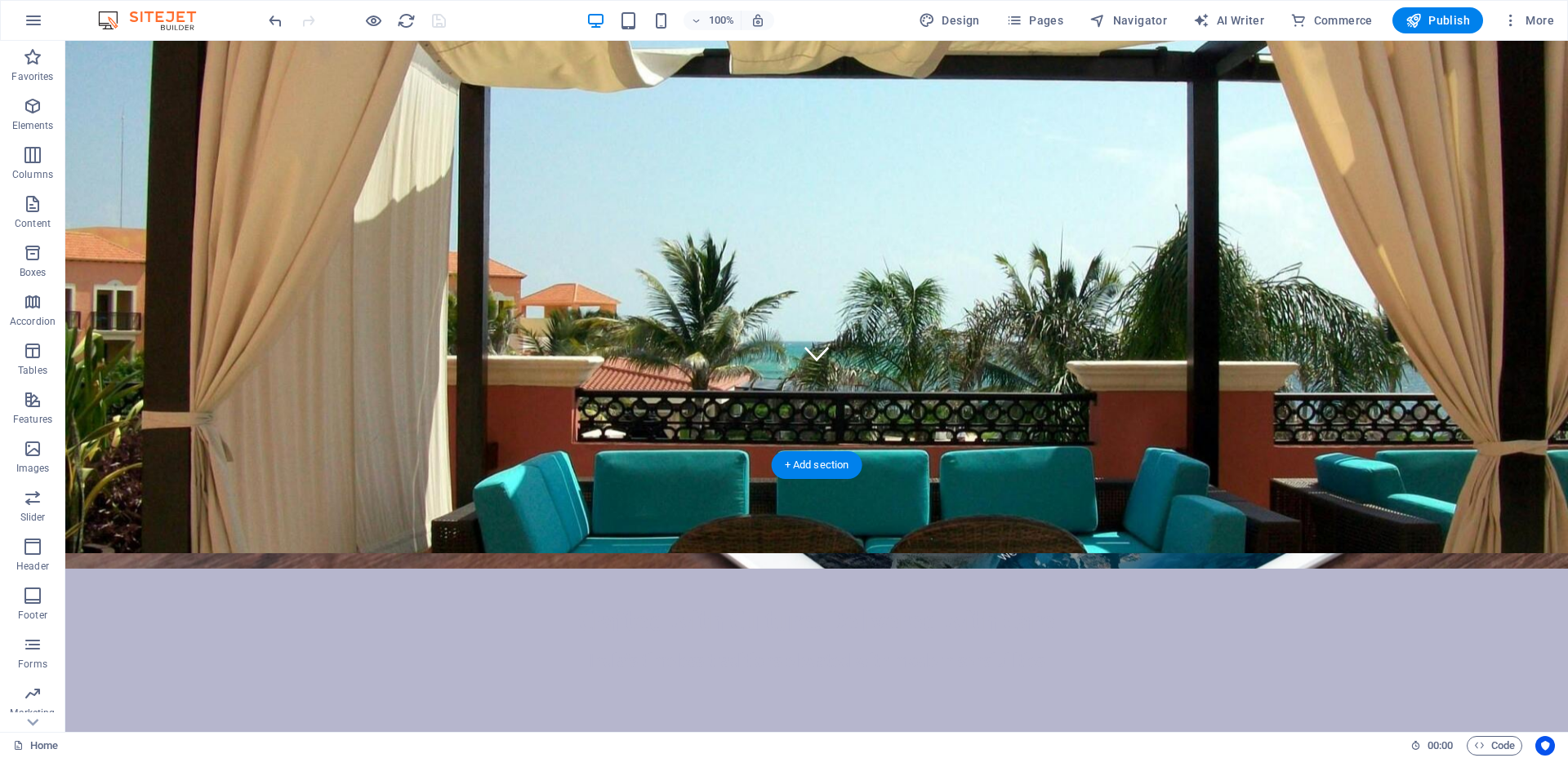
scroll to position [0, 0]
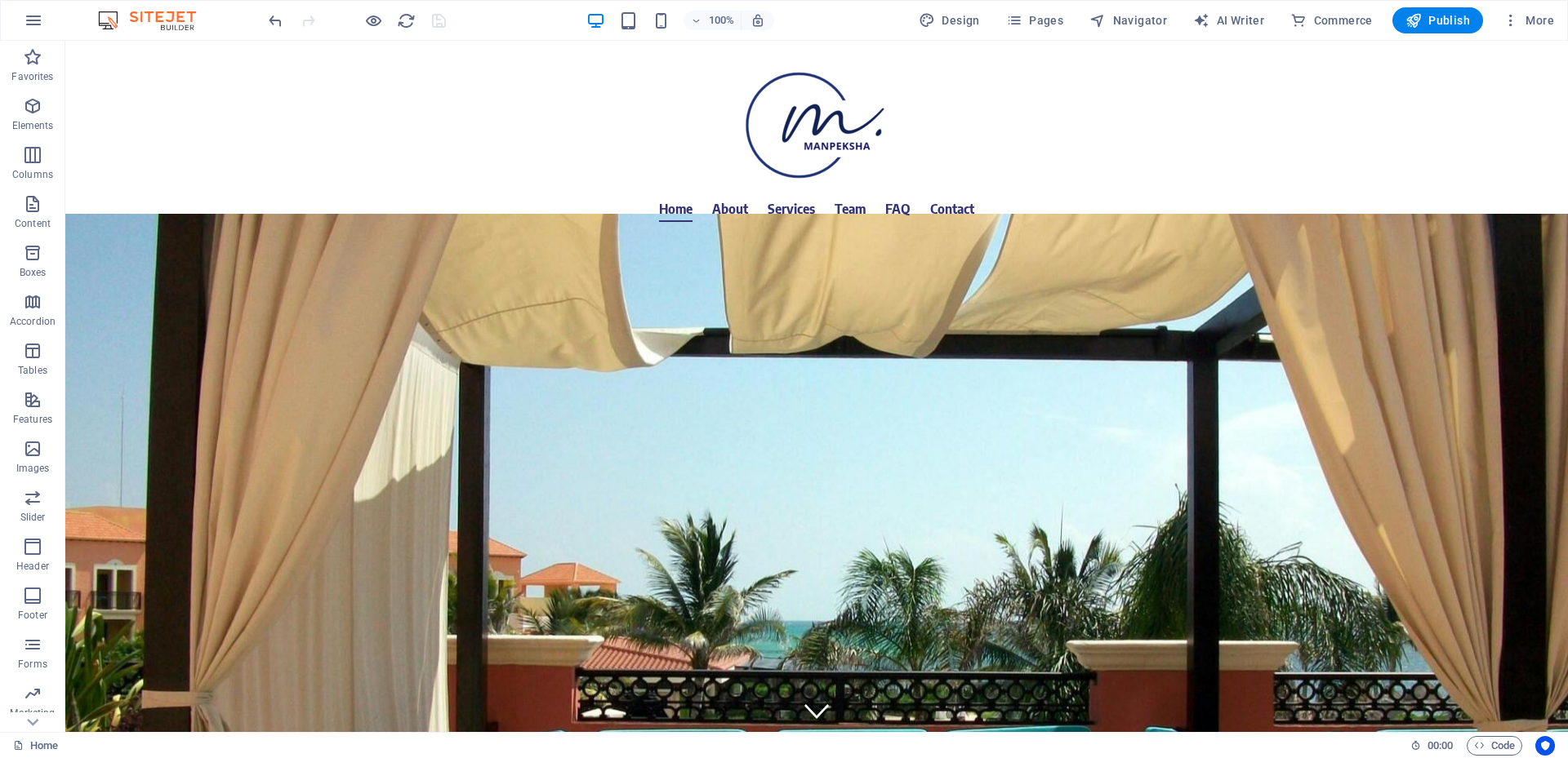
click at [439, 24] on div at bounding box center [357, 20] width 183 height 27
